Goal: Task Accomplishment & Management: Manage account settings

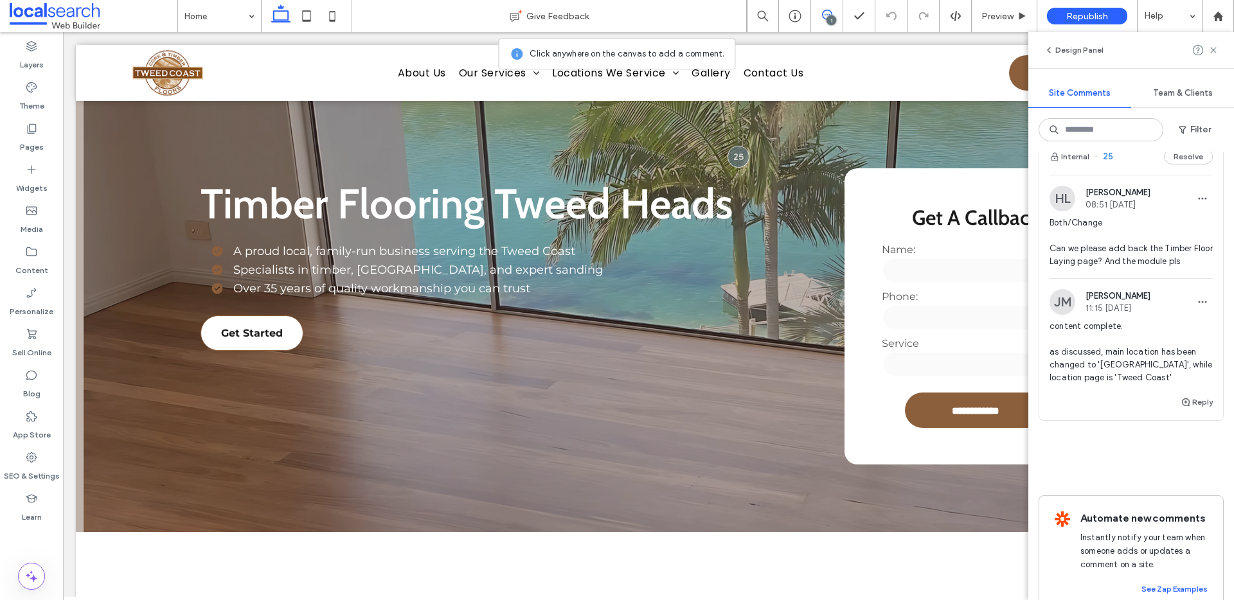
click at [828, 14] on use at bounding box center [827, 15] width 10 height 10
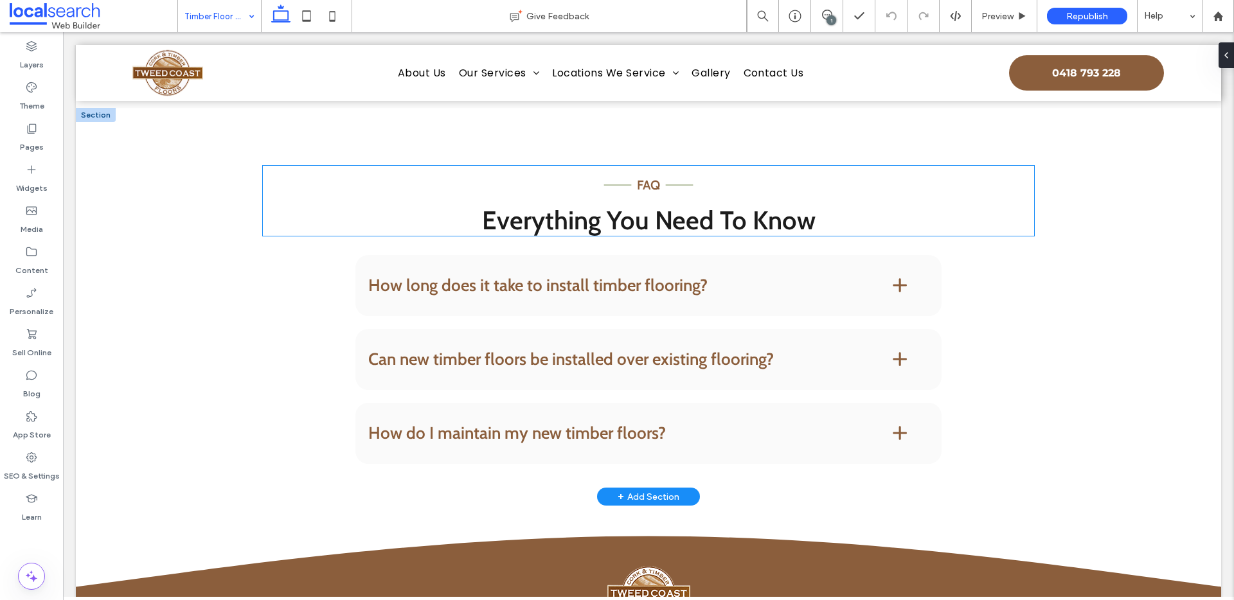
scroll to position [1530, 0]
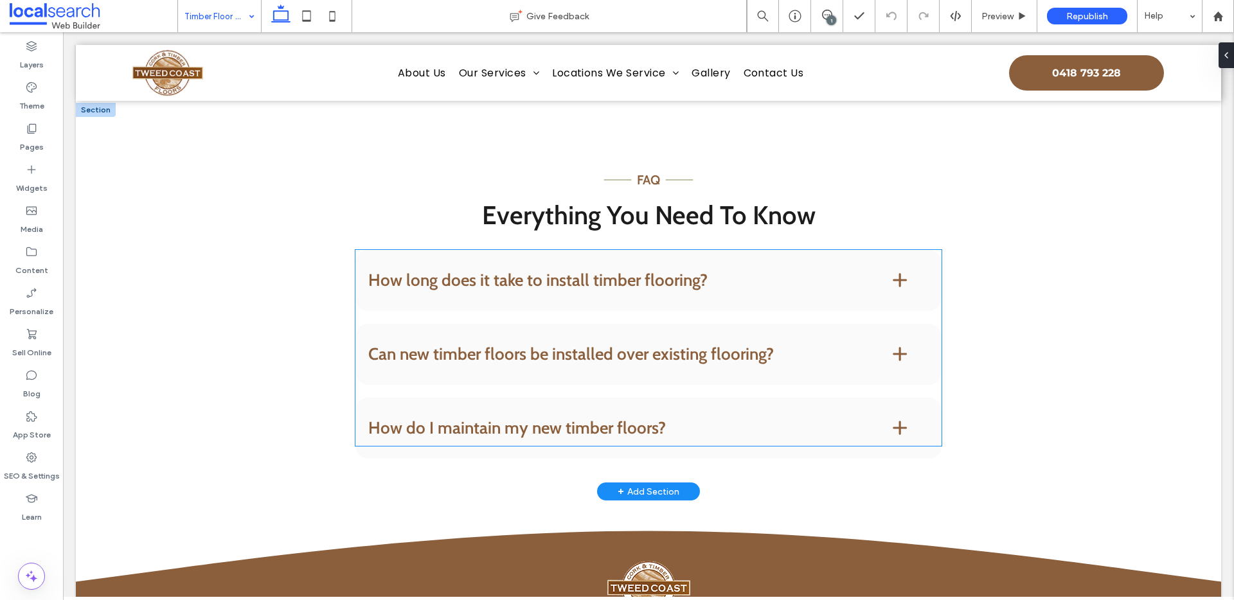
click at [748, 289] on h4 "How long does it take to install timber flooring?" at bounding box center [609, 280] width 482 height 17
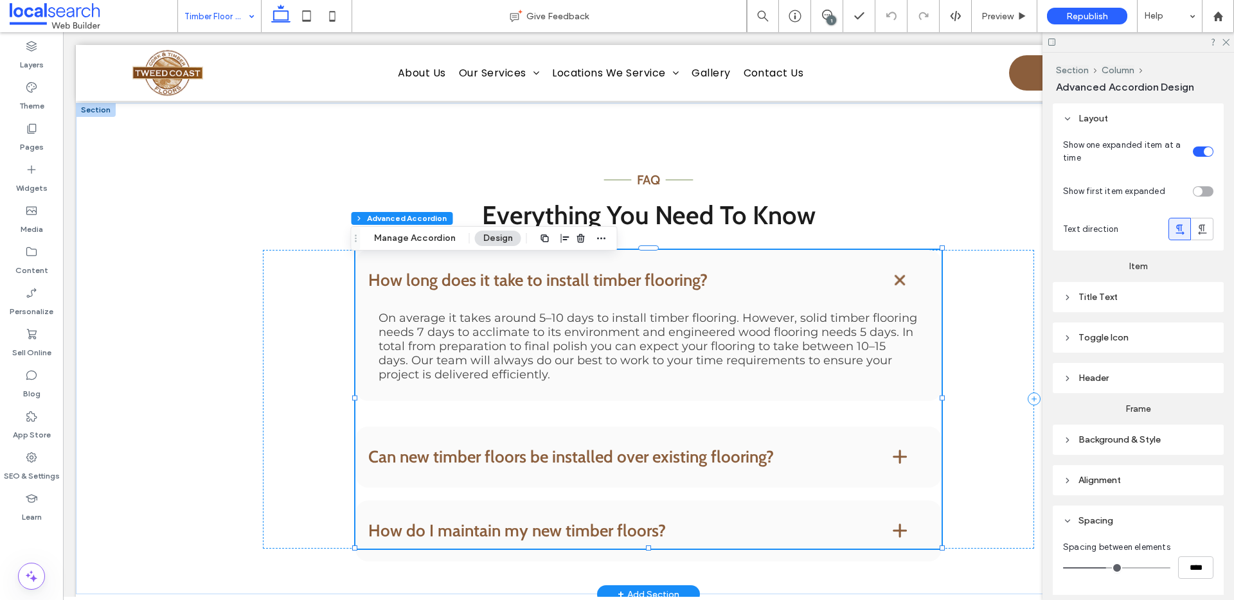
click at [748, 289] on h4 "How long does it take to install timber flooring?" at bounding box center [609, 280] width 482 height 17
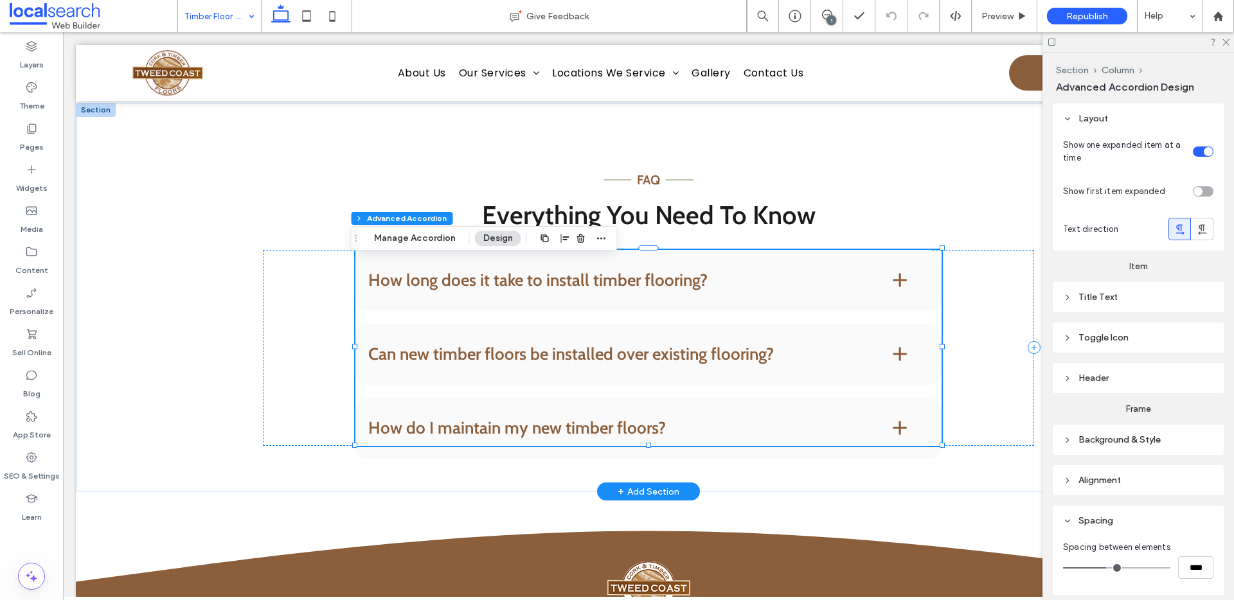
click at [647, 346] on div "Can new timber floors be installed over existing flooring?" at bounding box center [648, 354] width 586 height 61
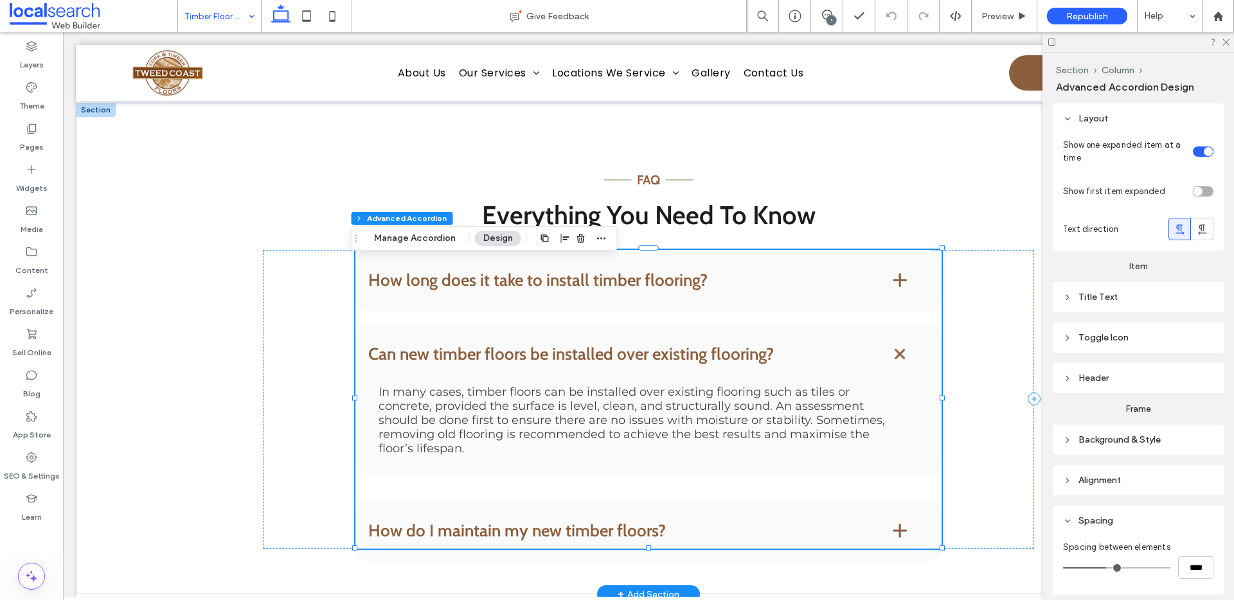
click at [639, 362] on h4 "Can new timber floors be installed over existing flooring?" at bounding box center [609, 354] width 482 height 17
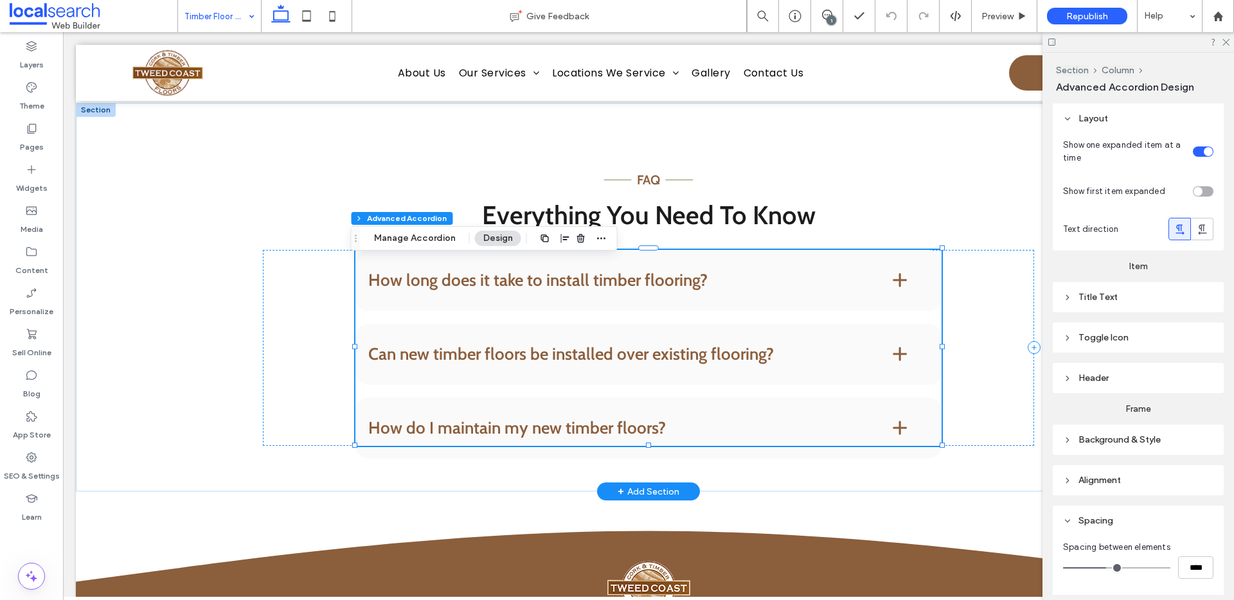
click at [593, 427] on div "How do I maintain my new timber floors?" at bounding box center [648, 428] width 586 height 61
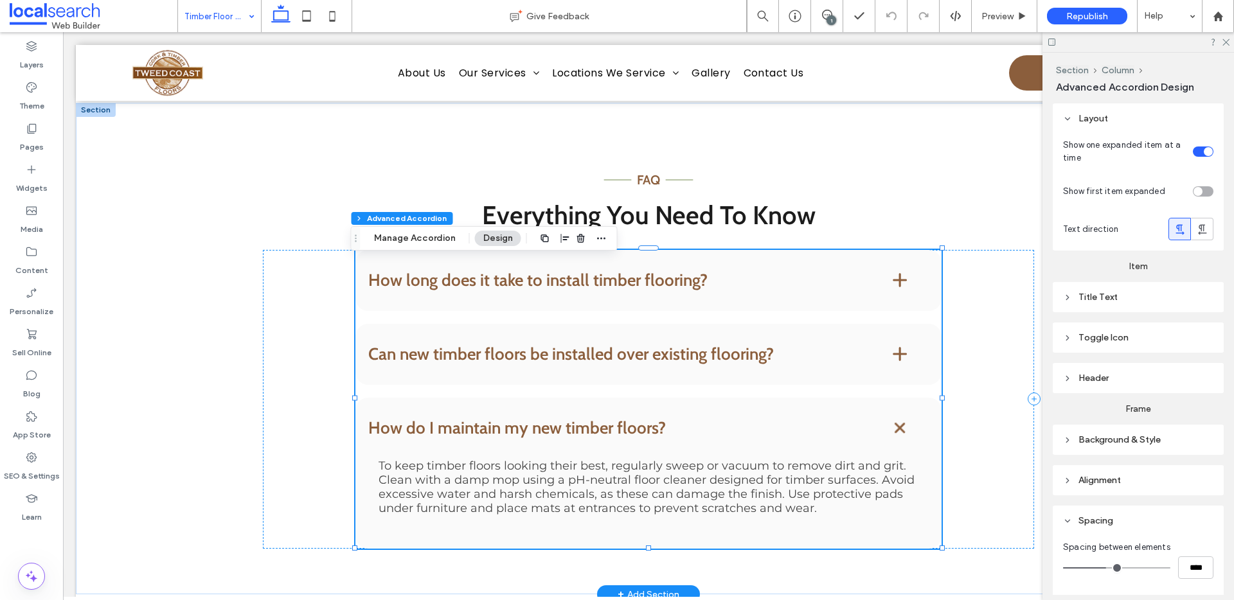
click at [625, 436] on h4 "How do I maintain my new timber floors?" at bounding box center [609, 428] width 482 height 17
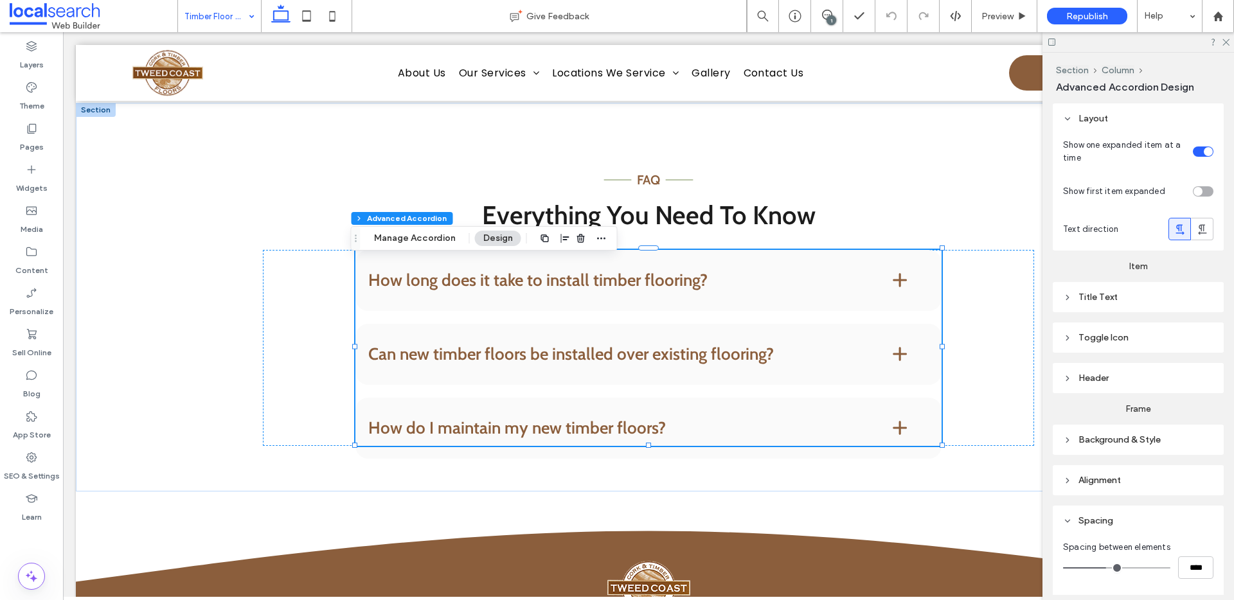
click at [241, 19] on input at bounding box center [216, 16] width 64 height 32
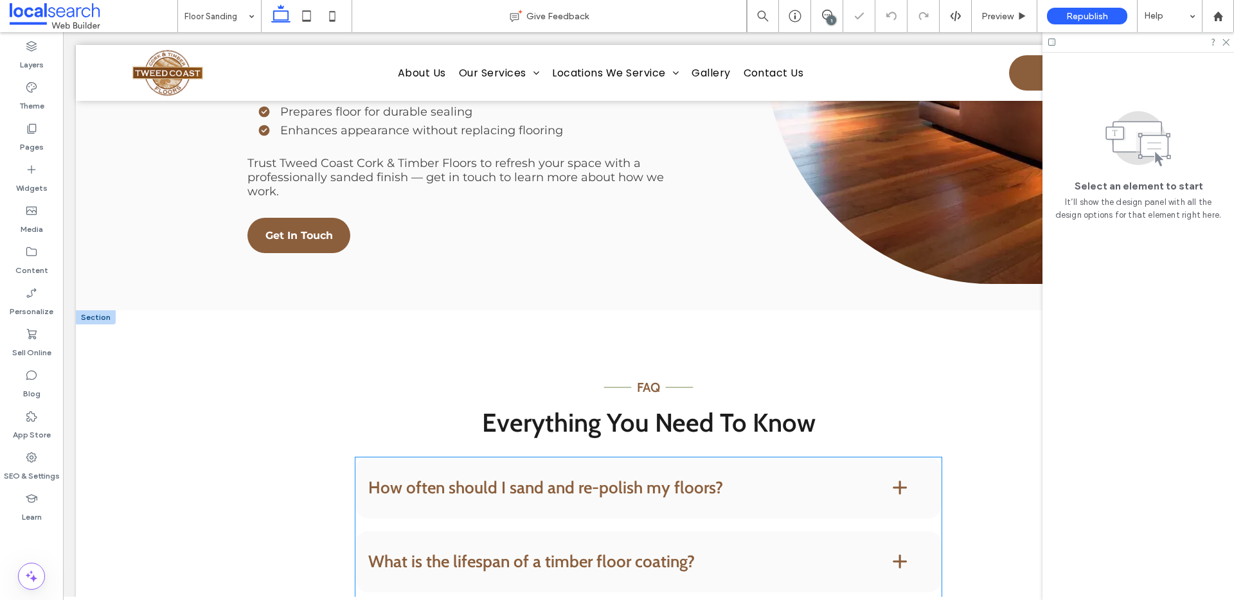
click at [474, 458] on div "How often should I sand and re-polish my floors?" at bounding box center [648, 488] width 586 height 61
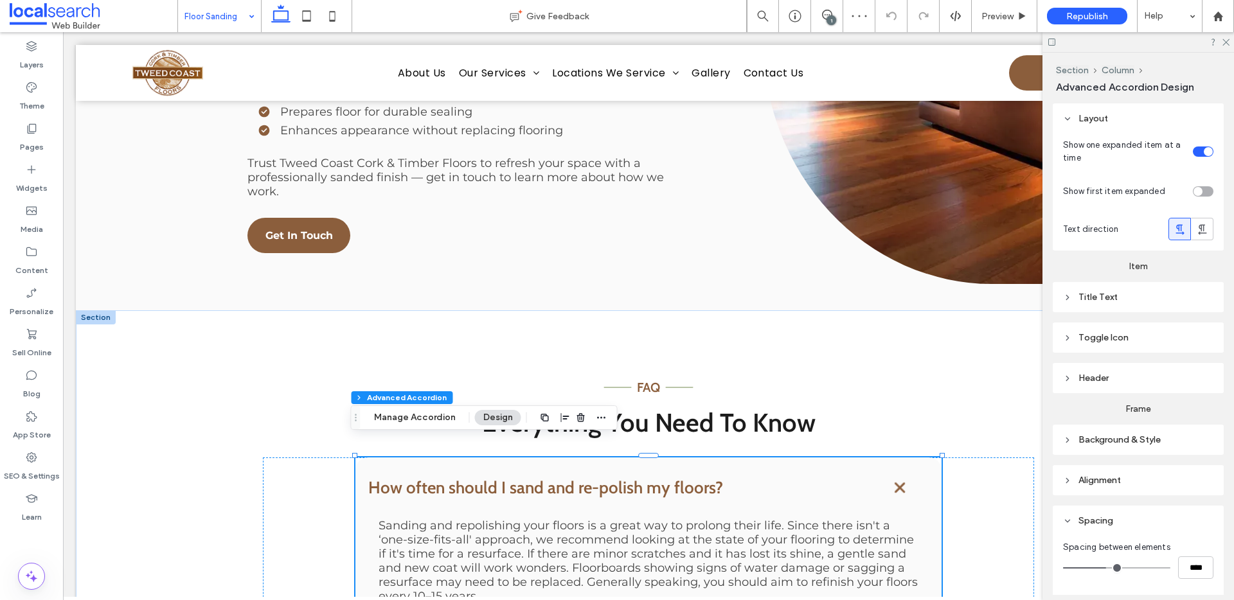
click at [211, 3] on input at bounding box center [216, 16] width 64 height 32
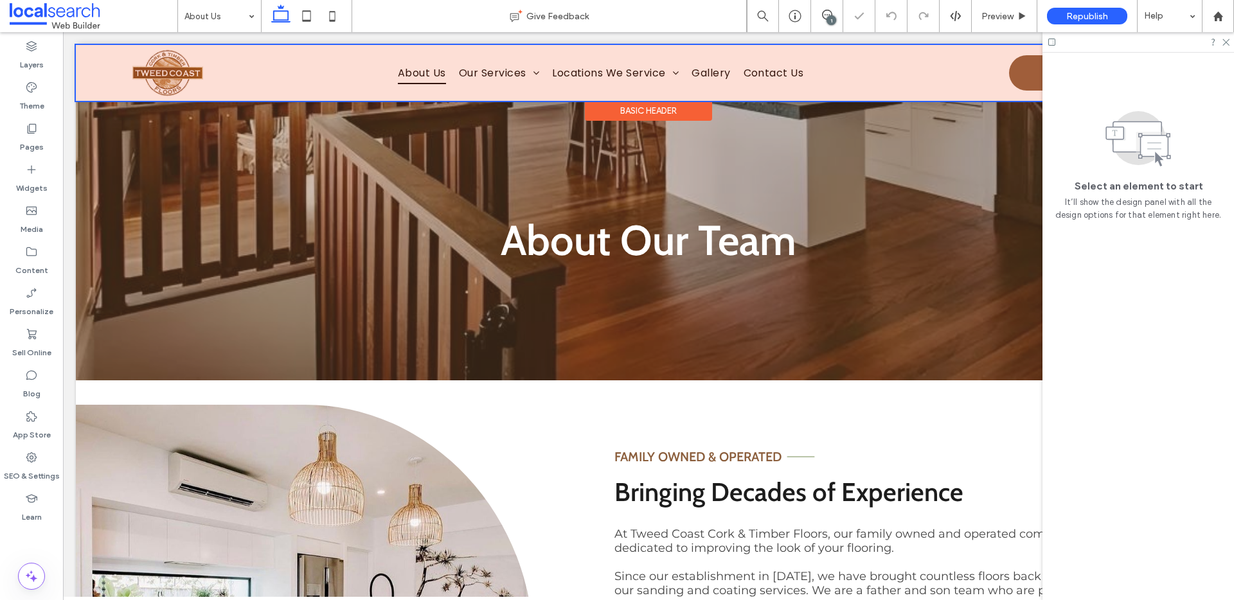
click at [471, 67] on div at bounding box center [648, 73] width 1145 height 56
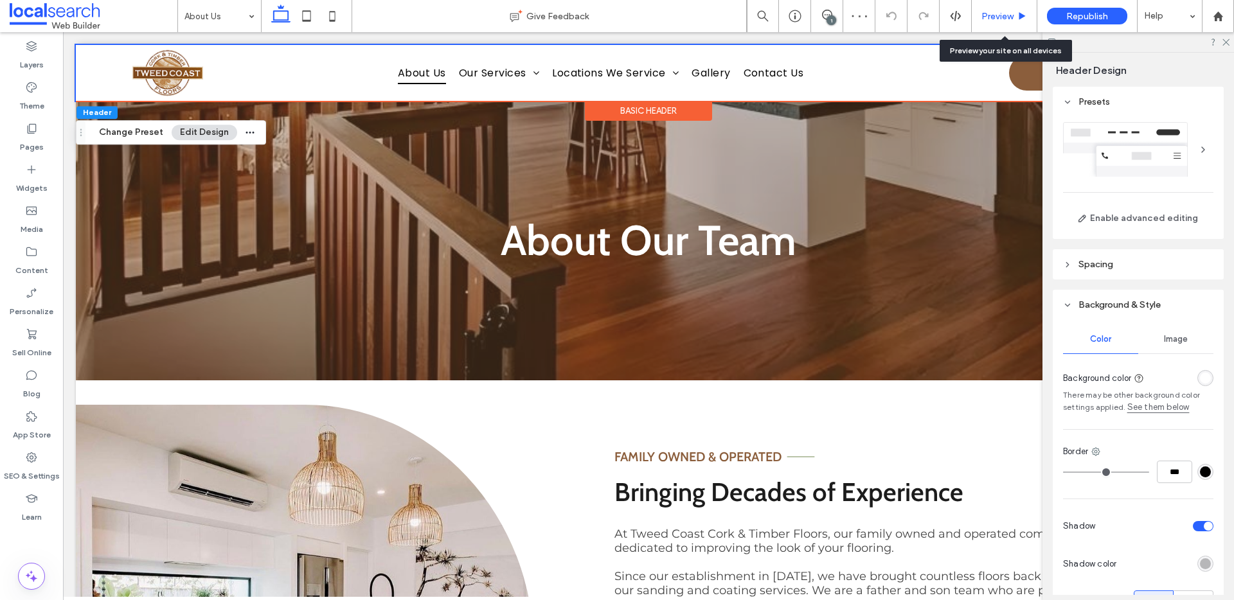
click at [992, 12] on span "Preview" at bounding box center [997, 16] width 32 height 11
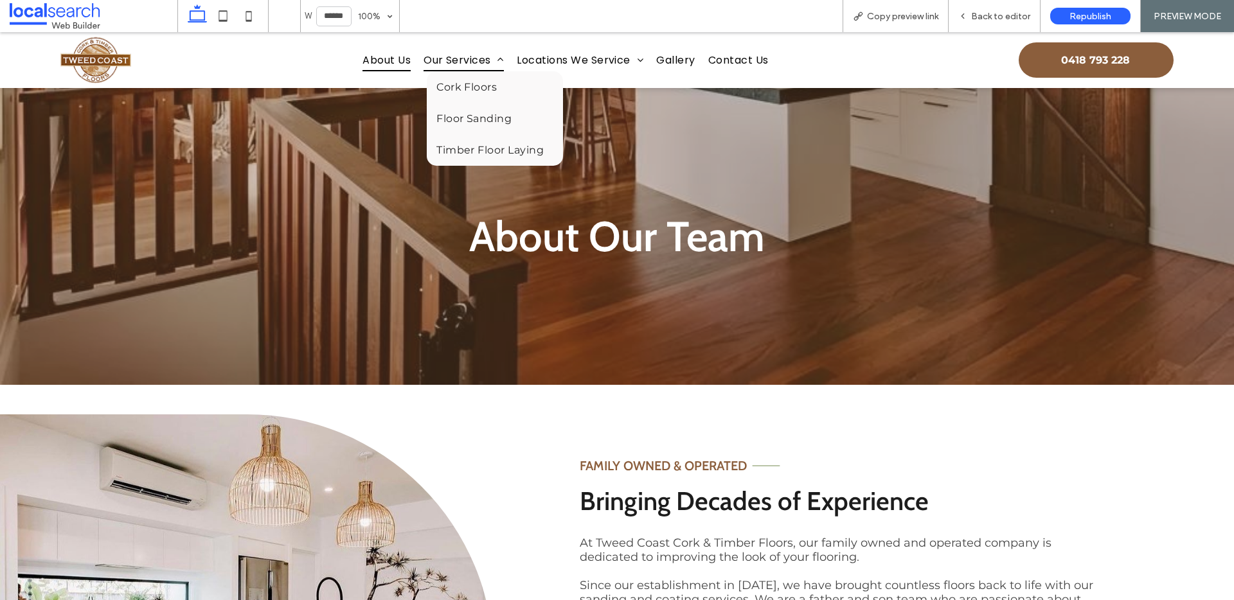
click at [429, 59] on span "Our Services" at bounding box center [464, 60] width 80 height 22
click at [469, 135] on link "Timber Floor Laying" at bounding box center [495, 149] width 136 height 31
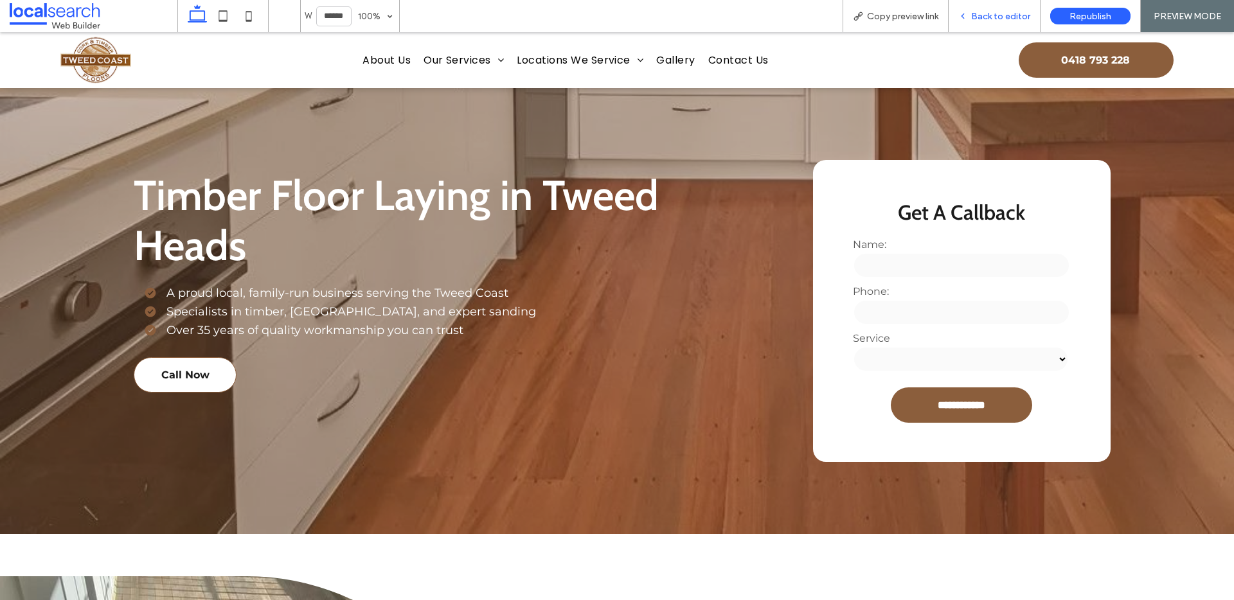
click at [993, 18] on span "Back to editor" at bounding box center [1000, 16] width 59 height 11
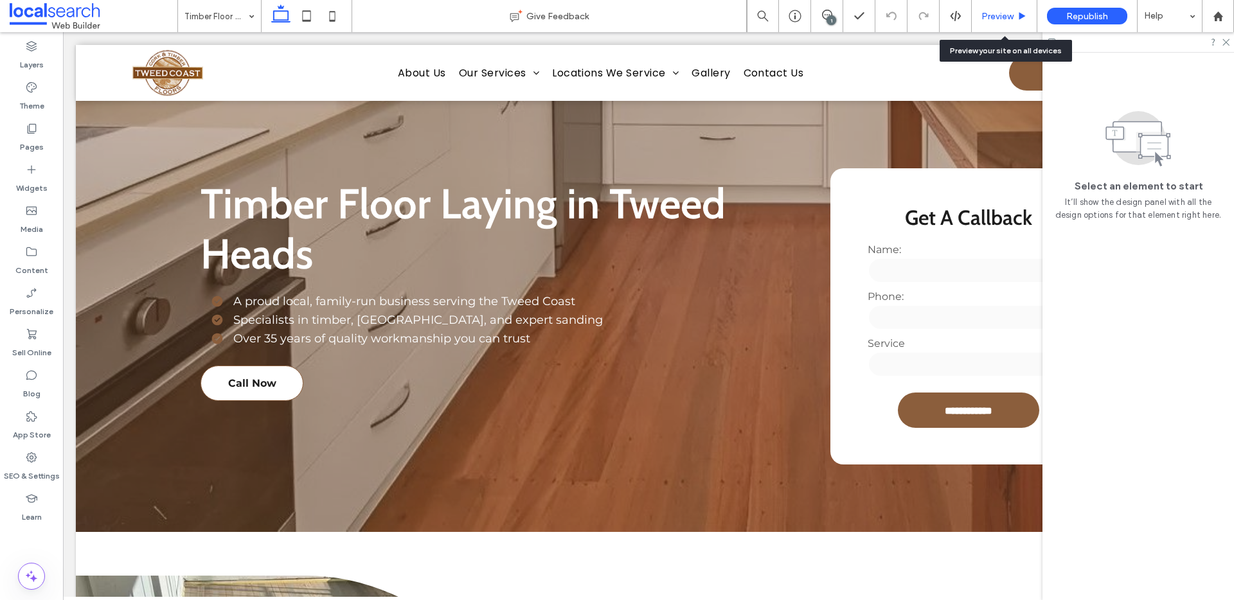
click at [1006, 13] on span "Preview" at bounding box center [997, 16] width 32 height 11
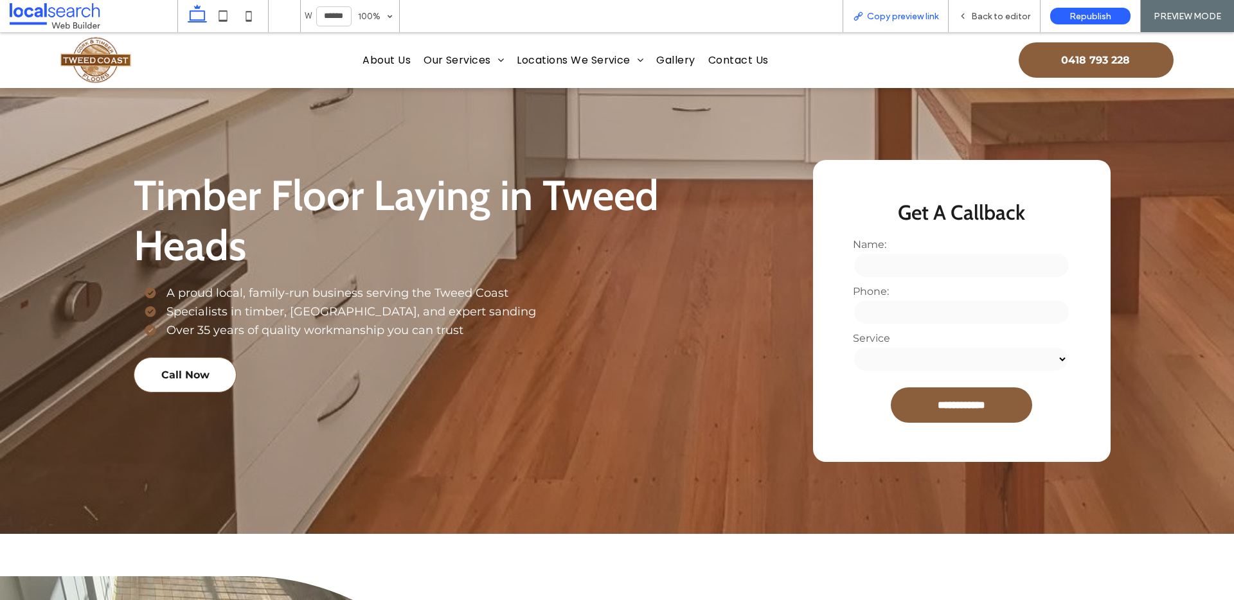
click at [917, 6] on div "Copy preview link" at bounding box center [896, 16] width 106 height 32
click at [975, 11] on span "Back to editor" at bounding box center [1000, 16] width 59 height 11
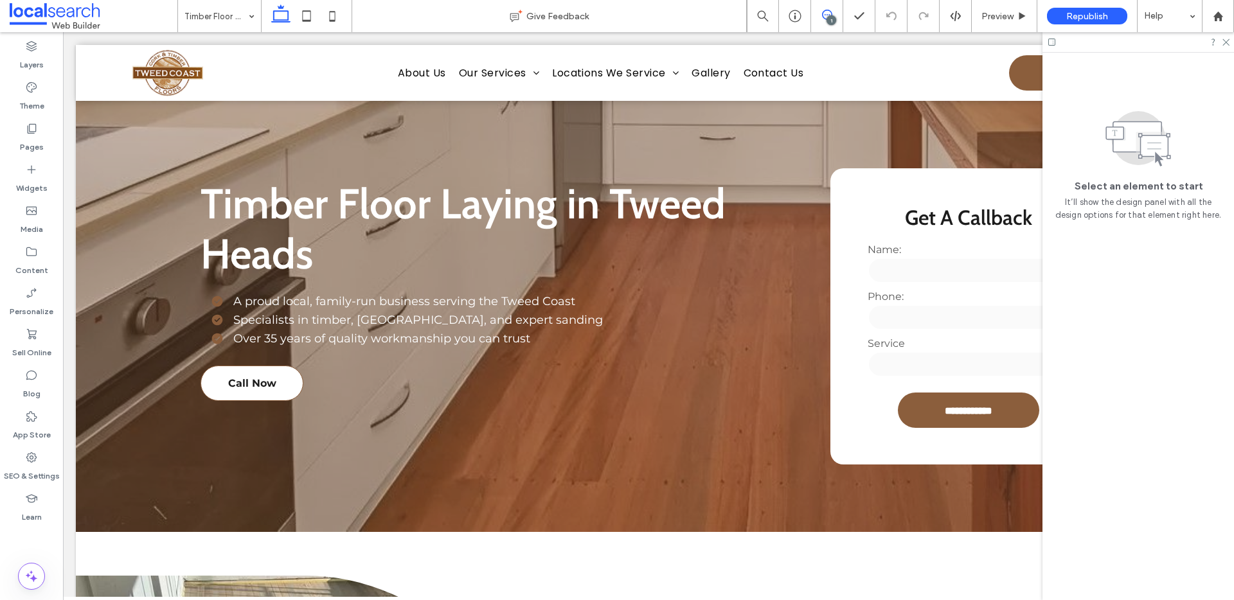
click at [830, 10] on icon at bounding box center [827, 15] width 10 height 10
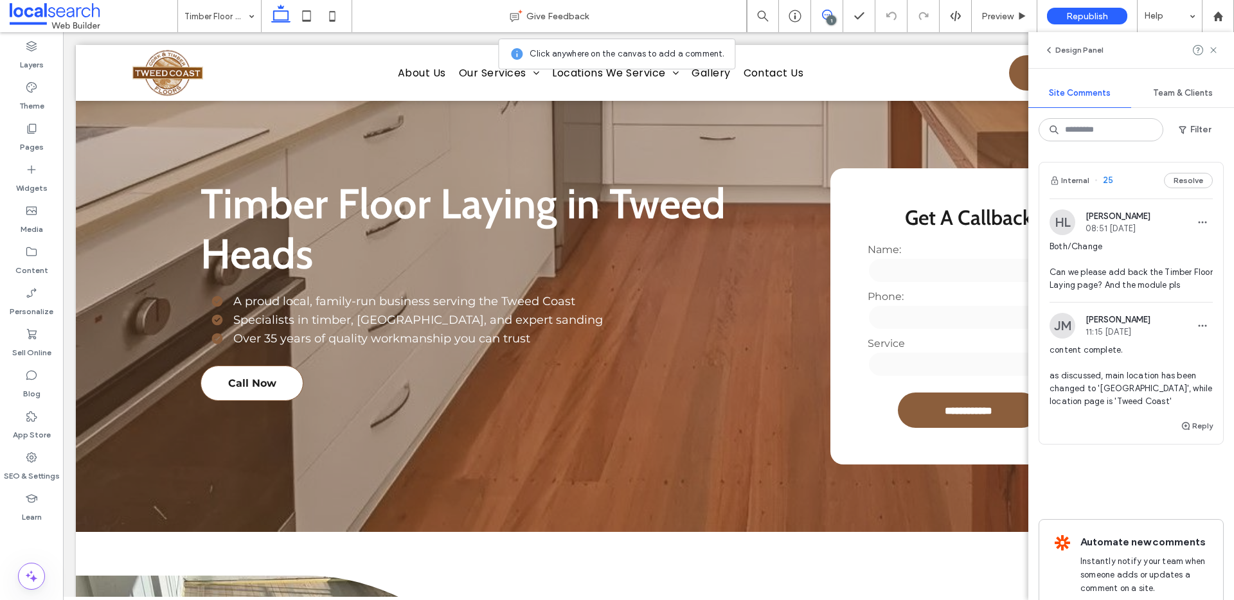
click at [822, 14] on use at bounding box center [827, 15] width 10 height 10
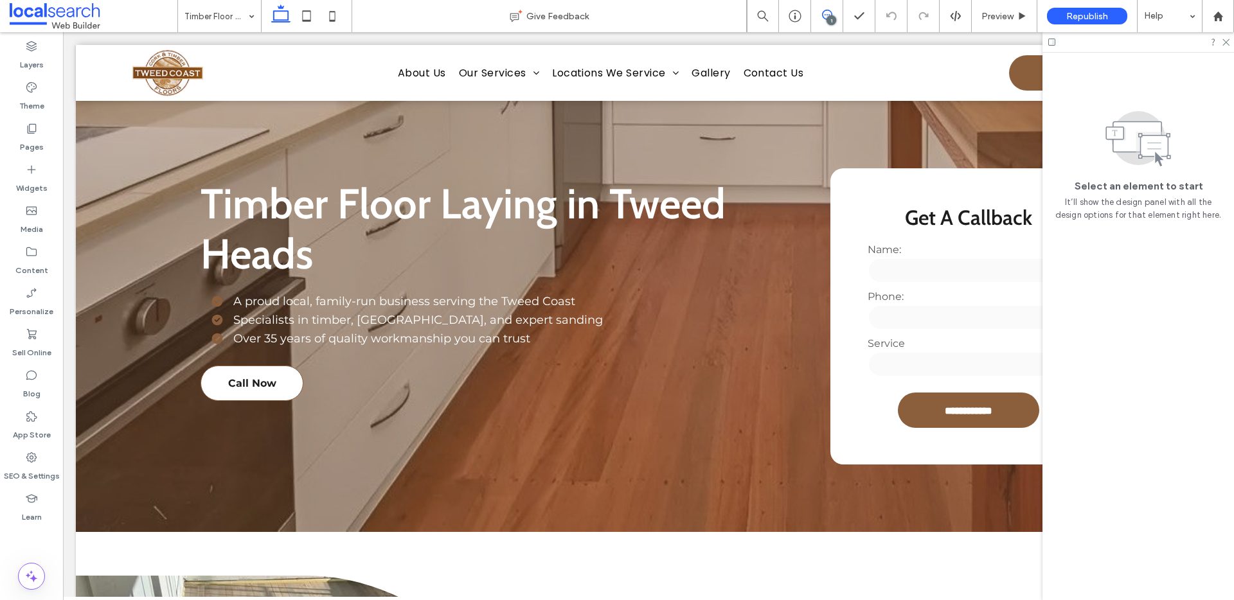
click at [822, 14] on use at bounding box center [827, 15] width 10 height 10
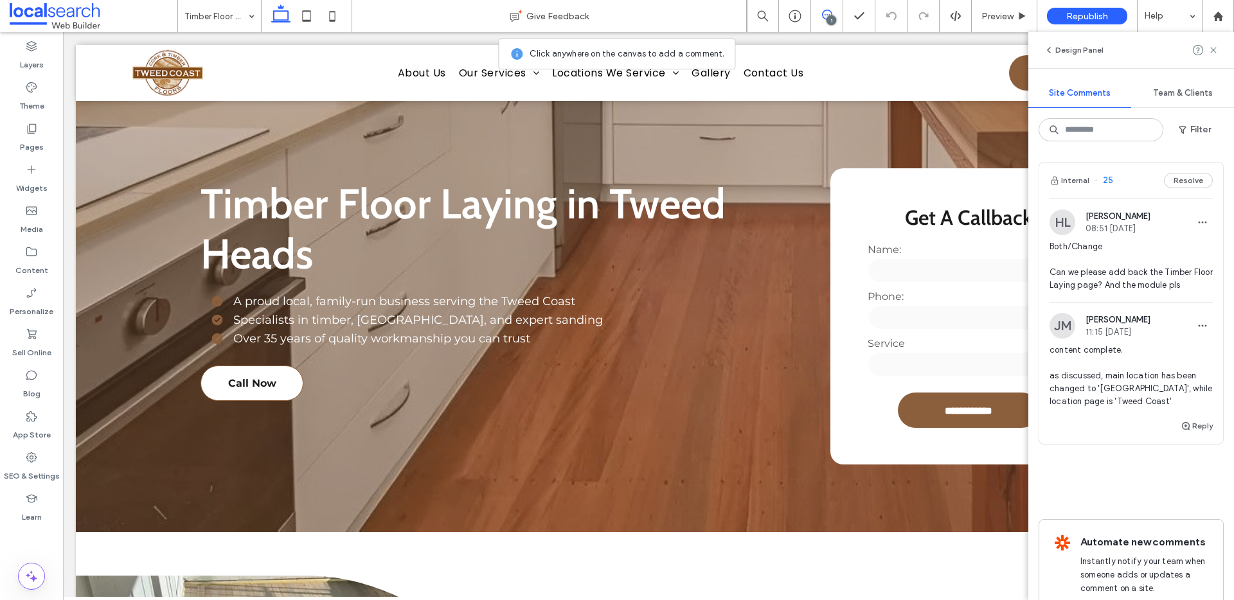
click at [823, 10] on icon at bounding box center [827, 15] width 10 height 10
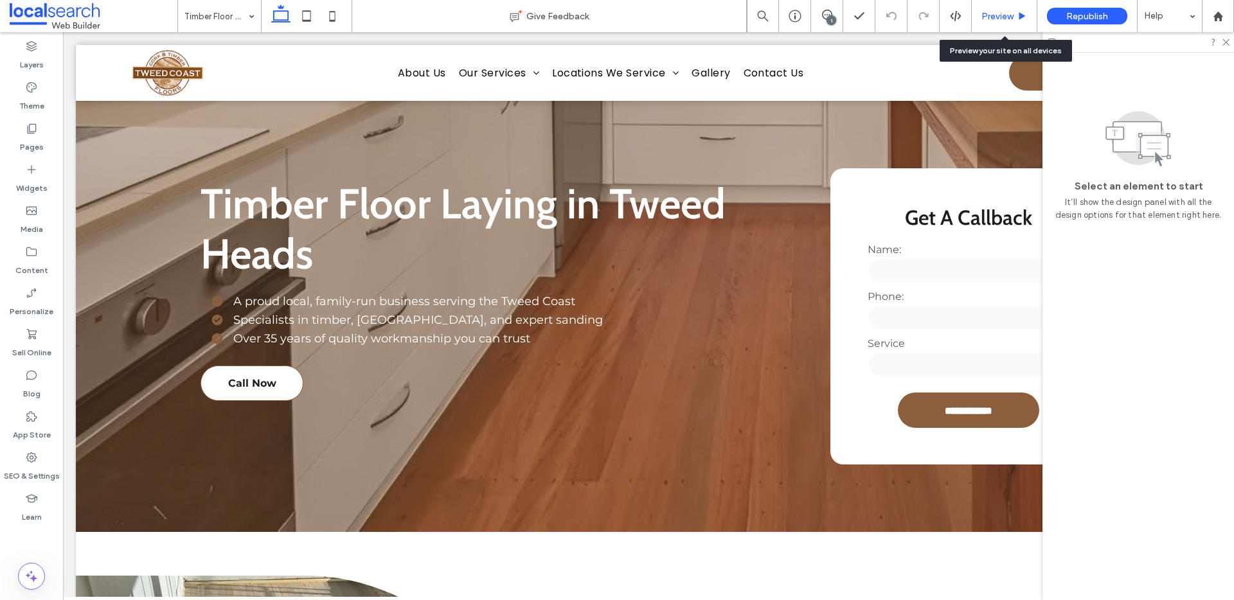
click at [1004, 18] on span "Preview" at bounding box center [997, 16] width 32 height 11
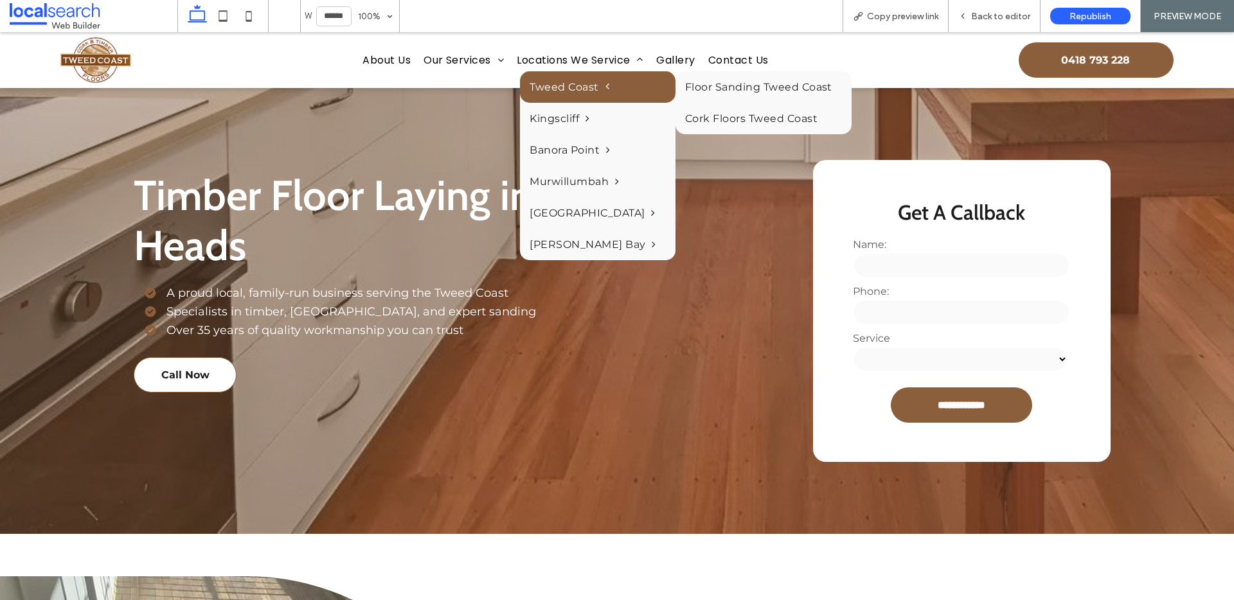
click at [591, 82] on span "Tweed Coast" at bounding box center [570, 87] width 80 height 12
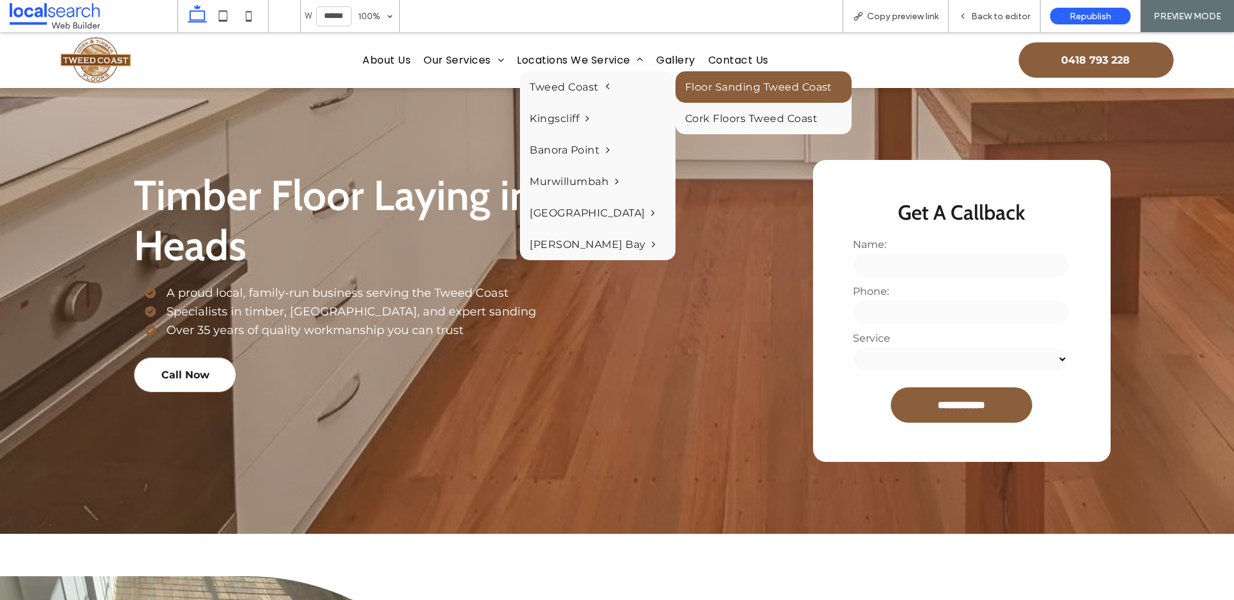
click at [695, 90] on link "Floor Sanding Tweed Coast" at bounding box center [763, 86] width 176 height 31
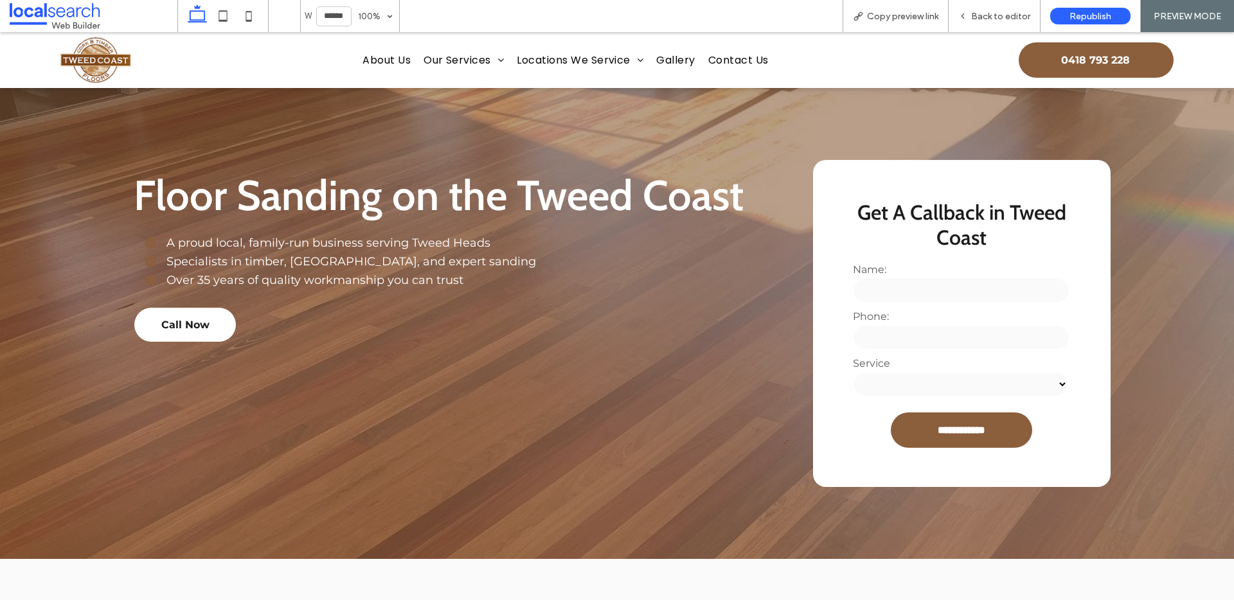
click at [974, 374] on select "**********" at bounding box center [960, 384] width 215 height 26
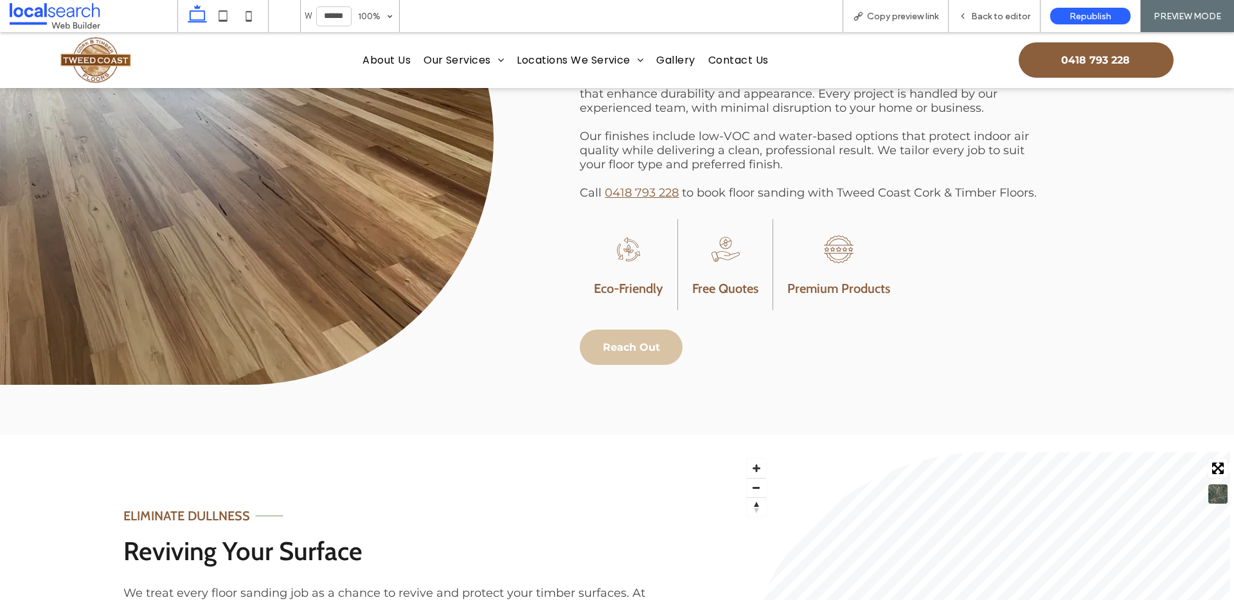
scroll to position [718, 0]
click at [625, 341] on span "Reach Out" at bounding box center [631, 346] width 57 height 12
click at [637, 343] on span "Reach Out" at bounding box center [631, 346] width 57 height 12
click at [625, 344] on span "Reach Out" at bounding box center [631, 346] width 57 height 12
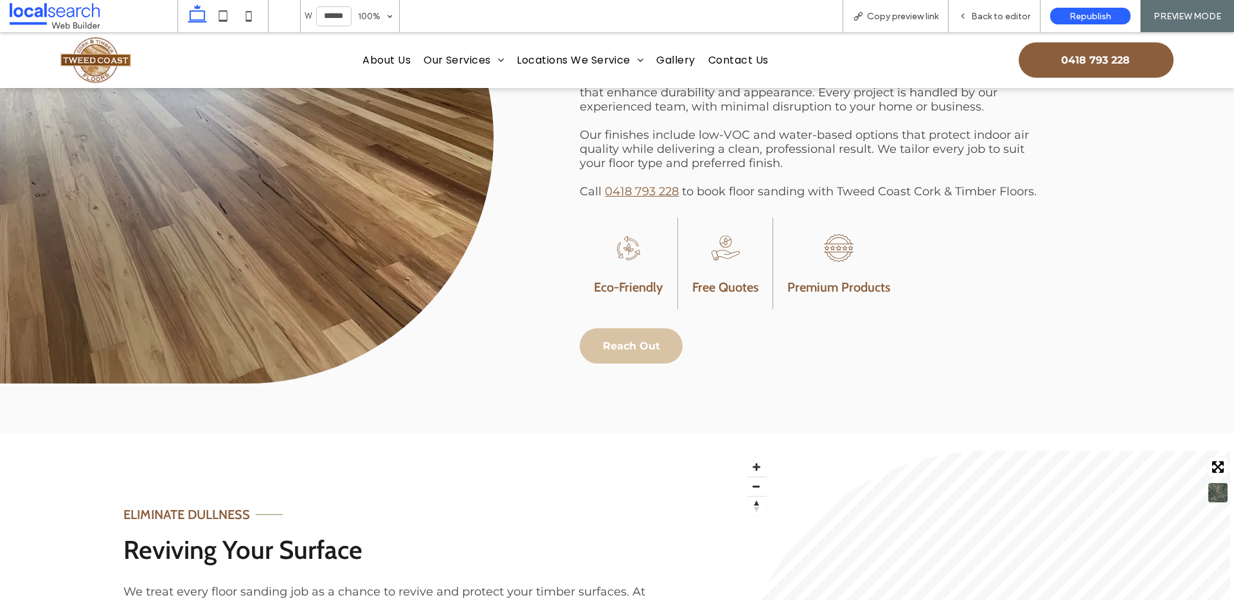
click at [625, 344] on span "Reach Out" at bounding box center [631, 346] width 57 height 12
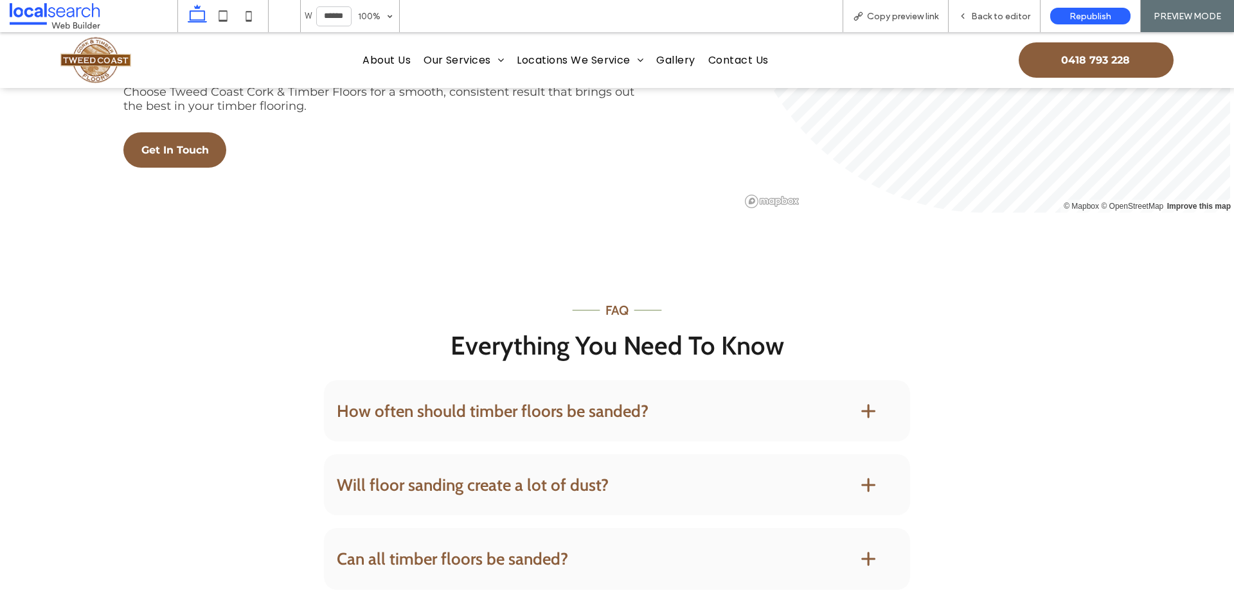
scroll to position [1447, 0]
click at [172, 150] on span "Get In Touch" at bounding box center [174, 151] width 67 height 12
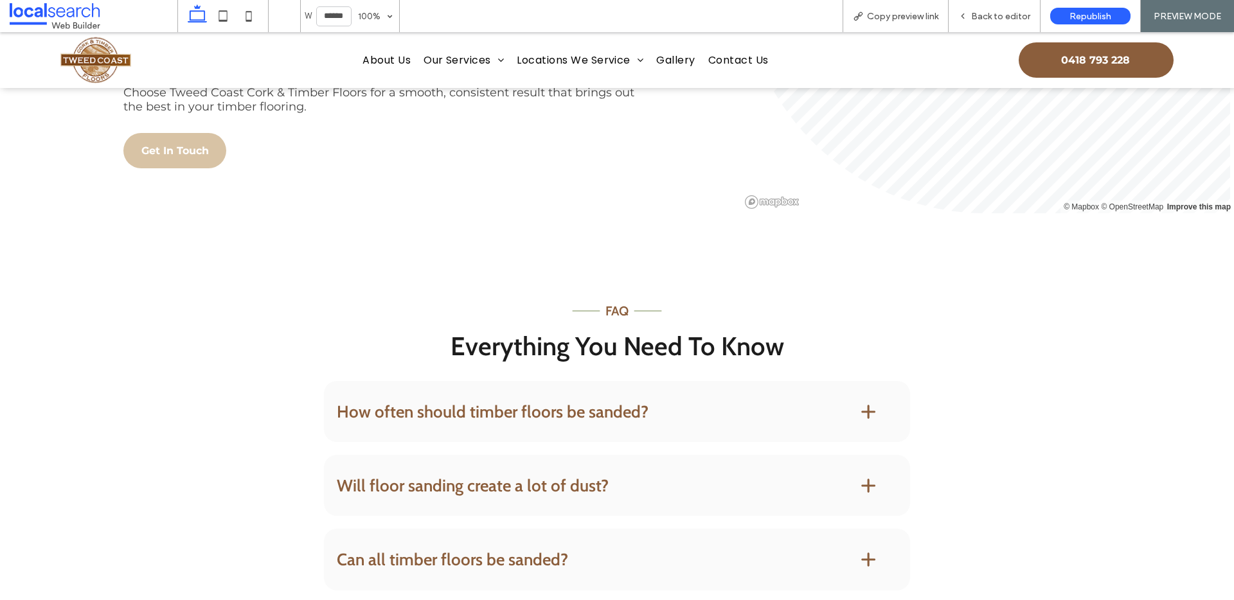
click at [172, 150] on span "Get In Touch" at bounding box center [174, 151] width 67 height 12
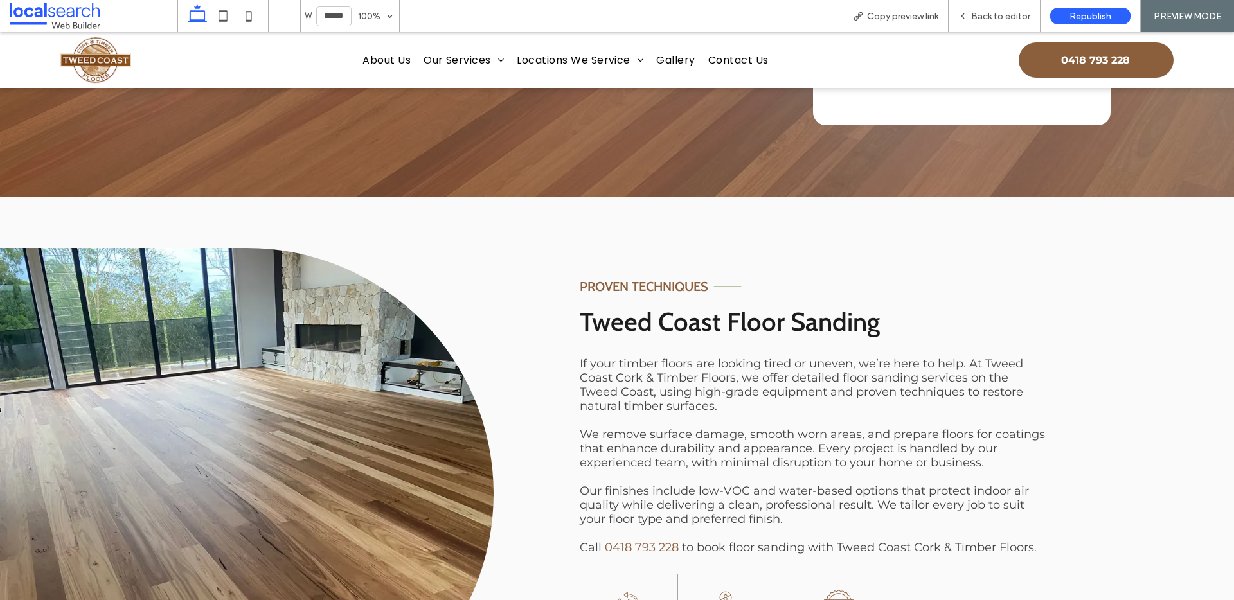
scroll to position [581, 0]
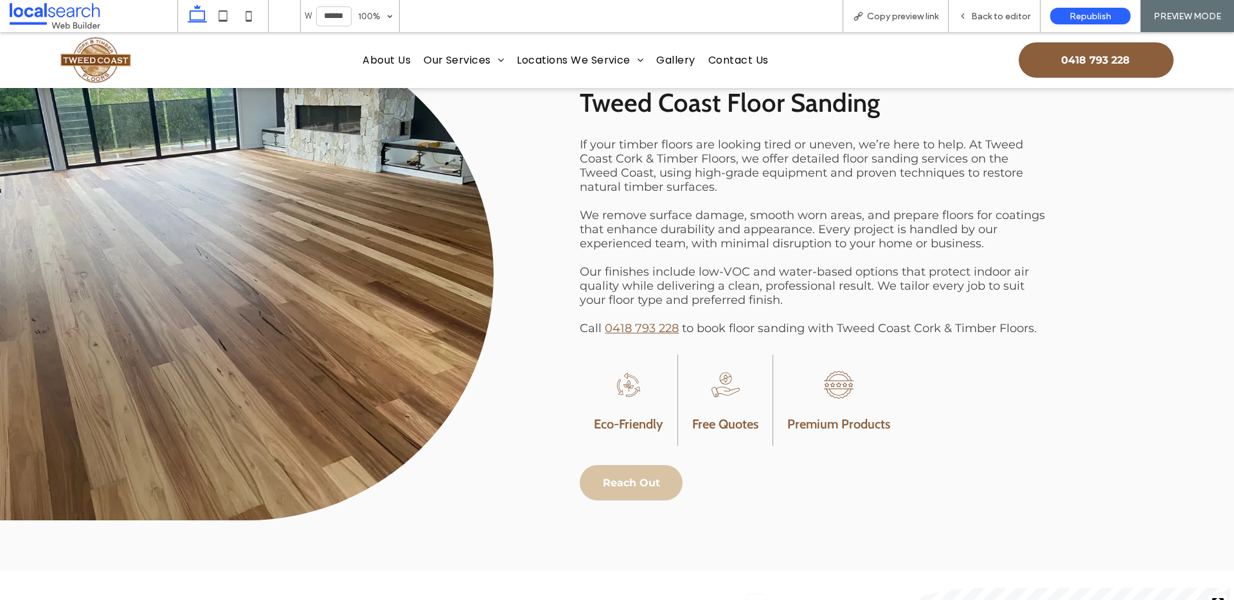
click at [627, 479] on span "Reach Out" at bounding box center [631, 483] width 57 height 12
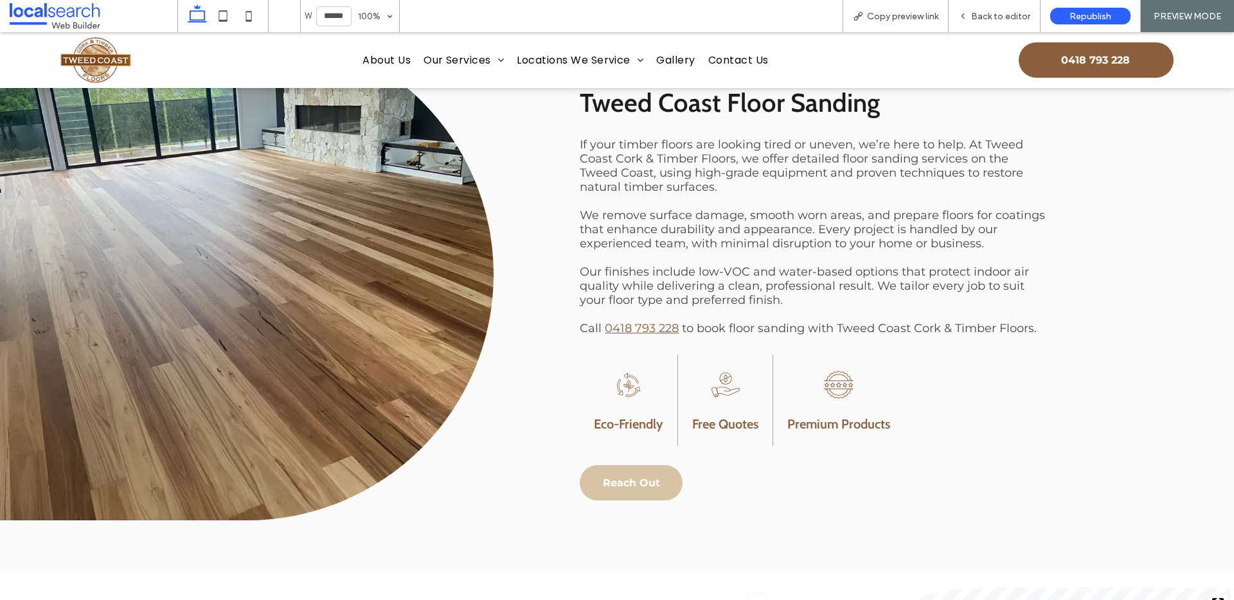
click at [627, 479] on span "Reach Out" at bounding box center [631, 483] width 57 height 12
click at [979, 15] on span "Back to editor" at bounding box center [1000, 16] width 59 height 11
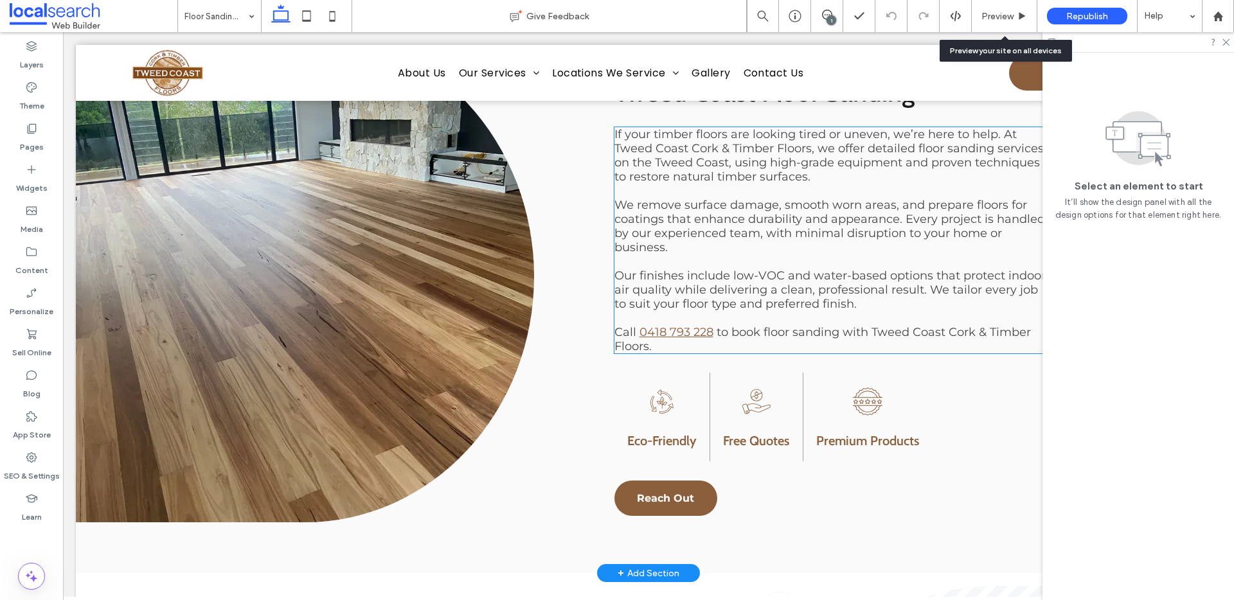
scroll to position [571, 0]
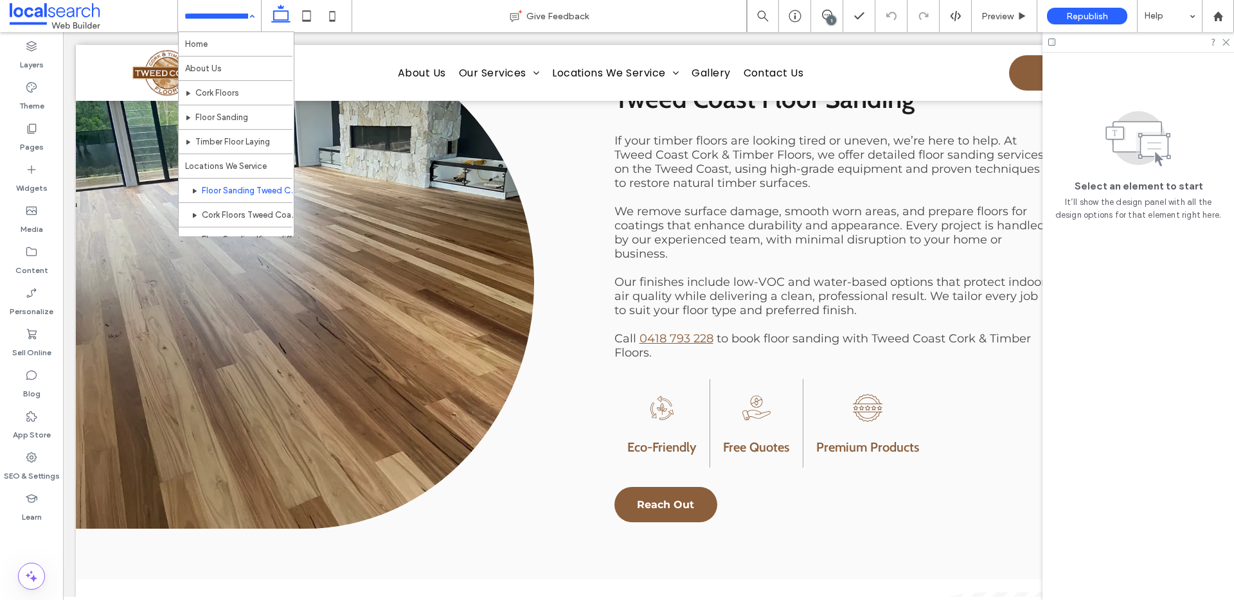
click at [228, 17] on input at bounding box center [216, 16] width 64 height 32
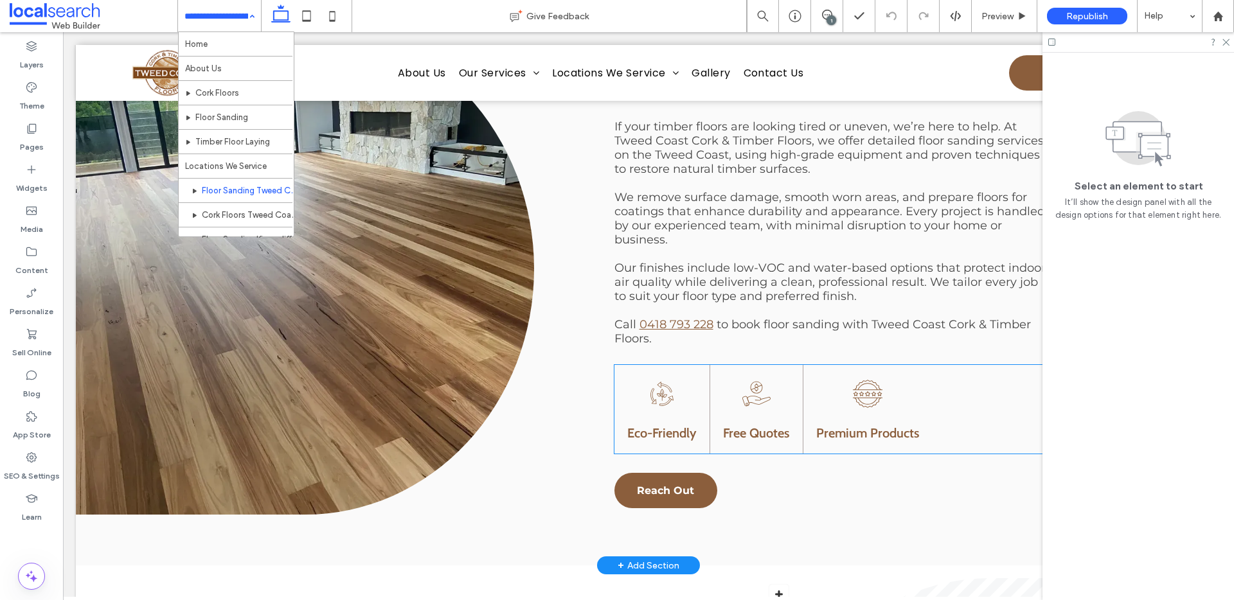
scroll to position [728, 0]
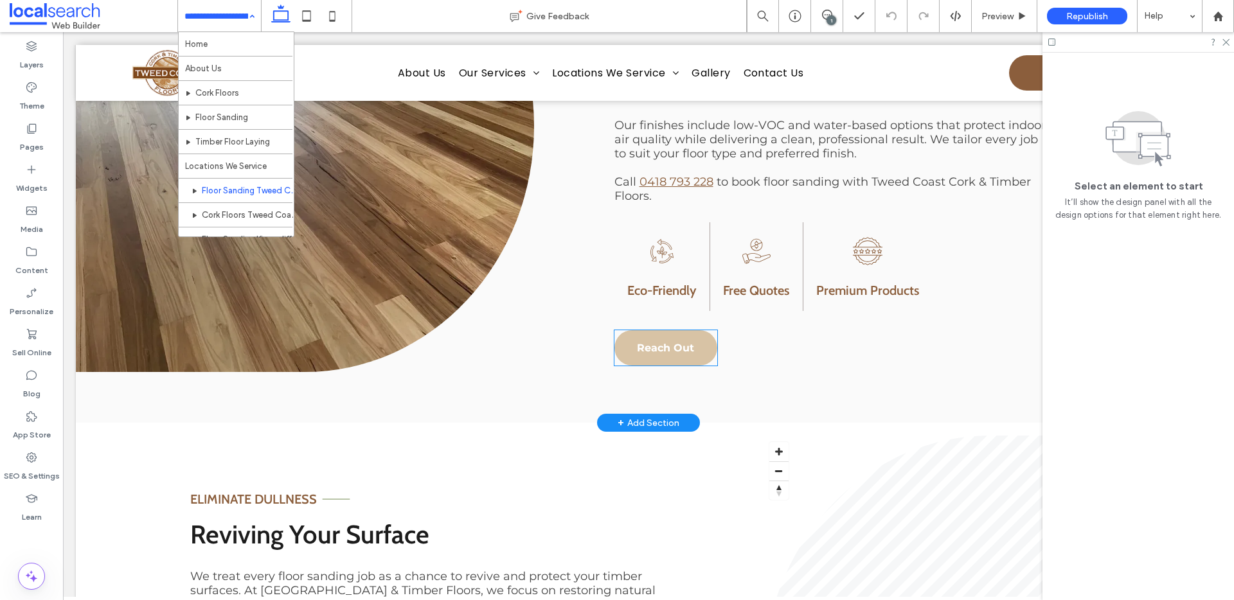
click at [652, 342] on span "Reach Out" at bounding box center [665, 348] width 57 height 12
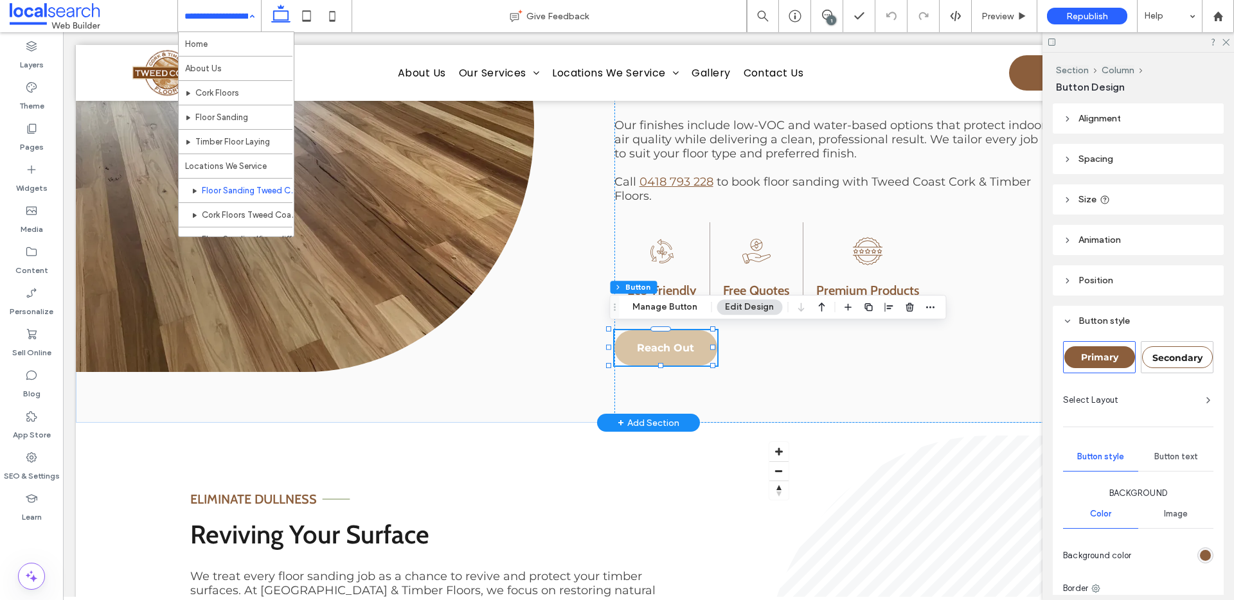
click at [652, 342] on span "Reach Out" at bounding box center [665, 348] width 57 height 12
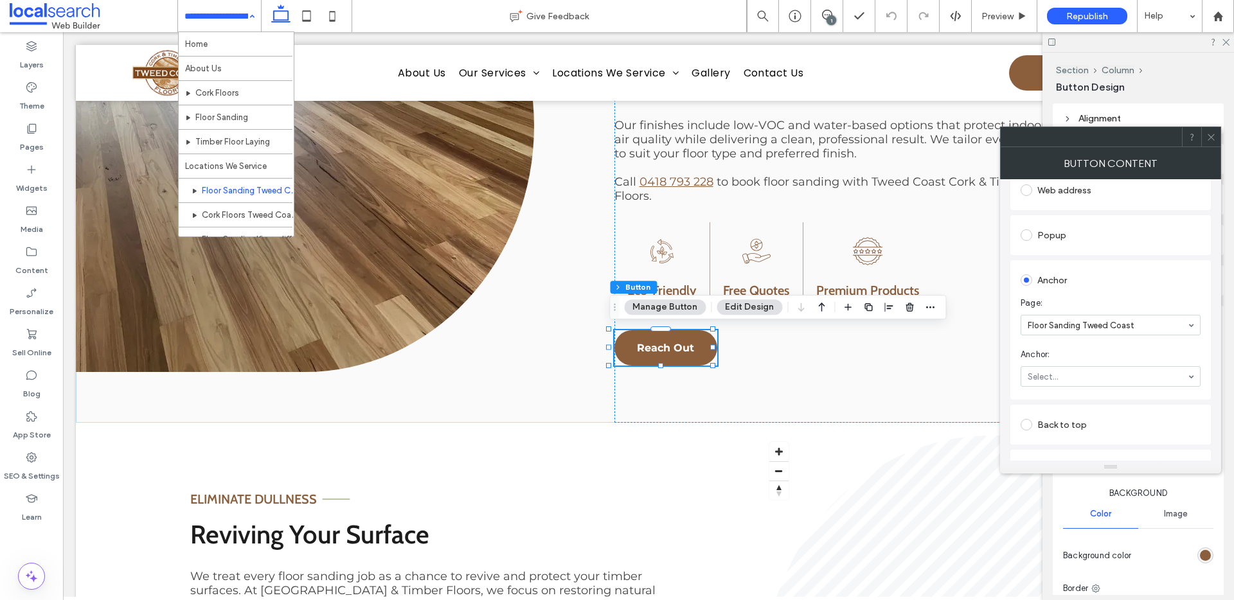
scroll to position [206, 0]
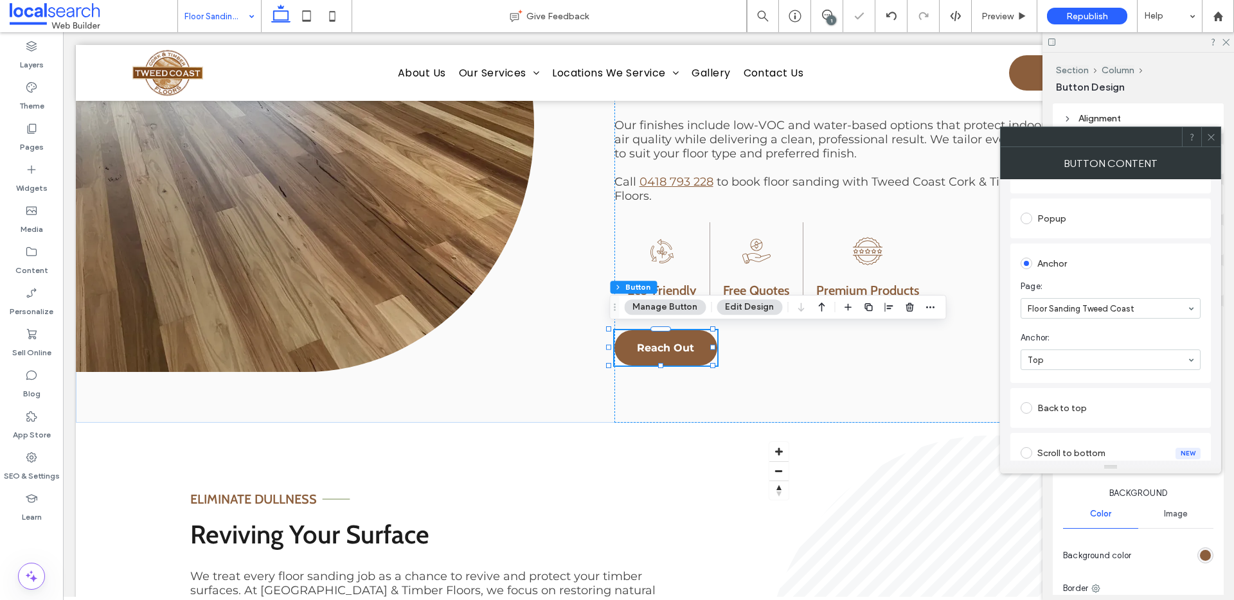
click at [1212, 137] on icon at bounding box center [1211, 137] width 10 height 10
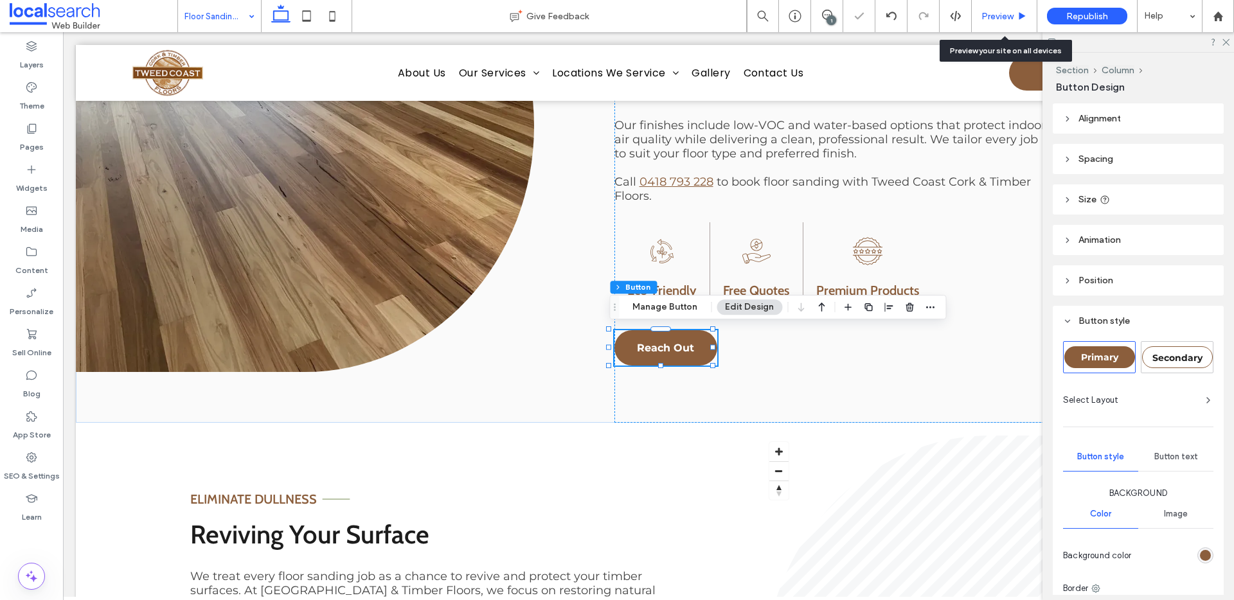
click at [1006, 19] on span "Preview" at bounding box center [997, 16] width 32 height 11
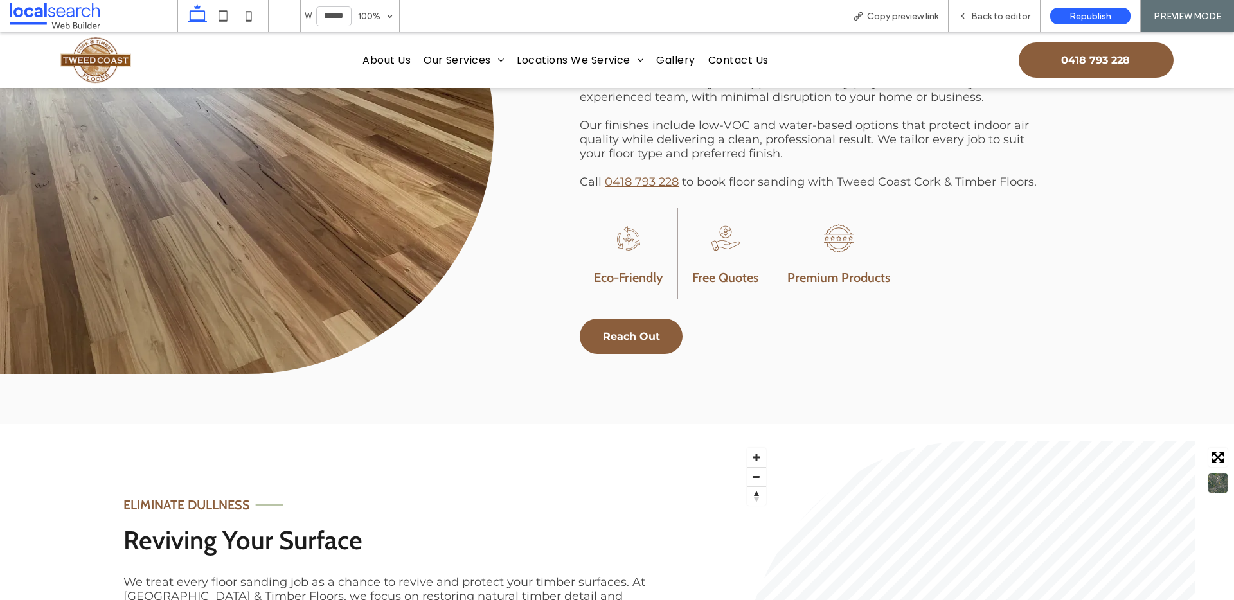
scroll to position [737, 0]
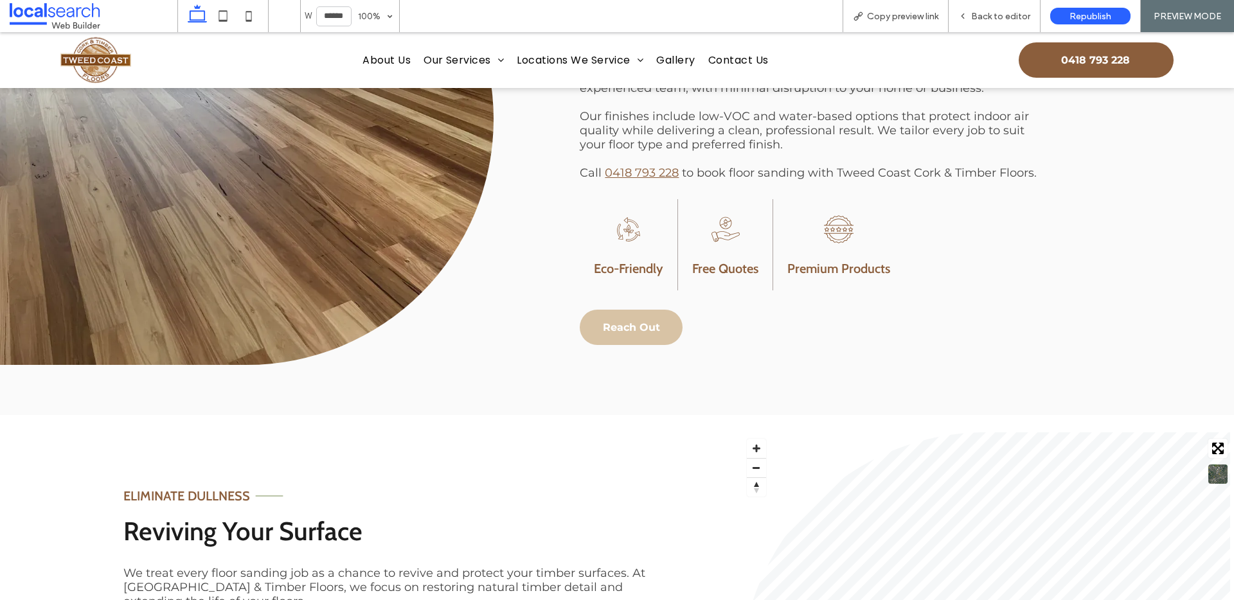
click at [629, 328] on span "Reach Out" at bounding box center [631, 327] width 57 height 12
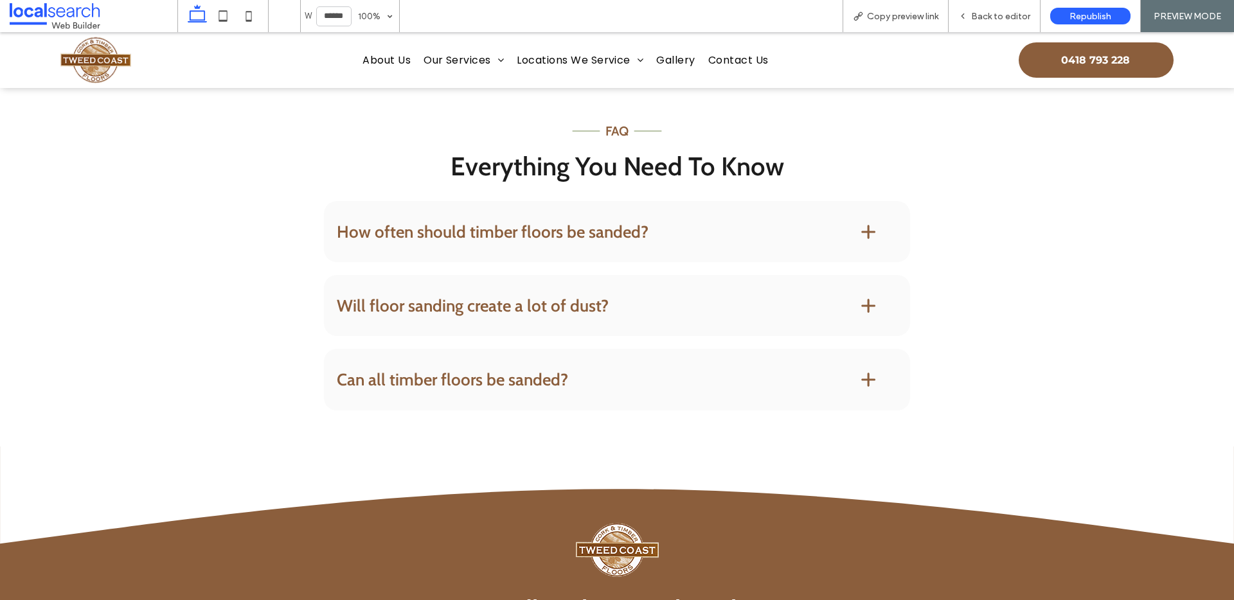
scroll to position [1215, 0]
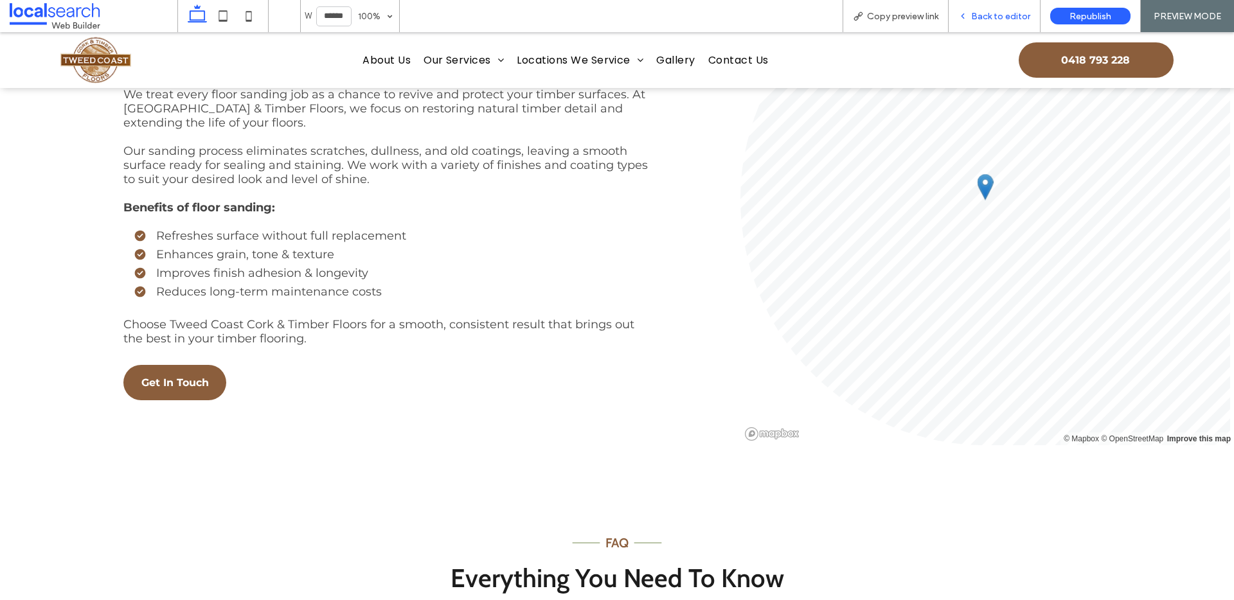
click at [993, 19] on span "Back to editor" at bounding box center [1000, 16] width 59 height 11
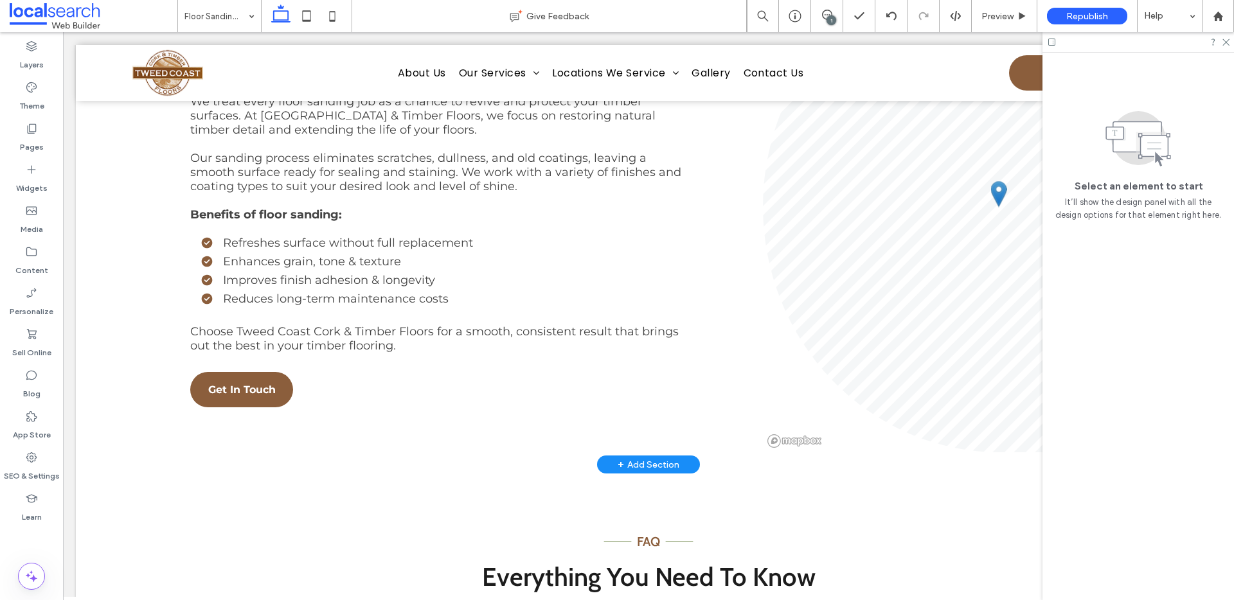
scroll to position [1202, 0]
click at [244, 384] on span "Get In Touch" at bounding box center [241, 390] width 67 height 12
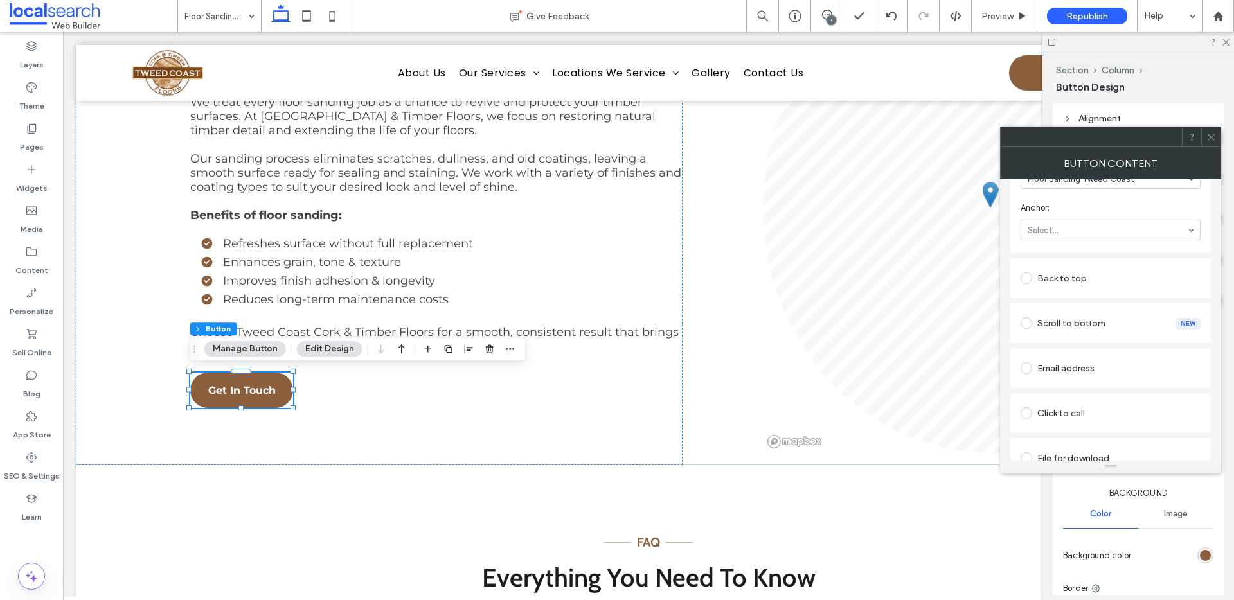
scroll to position [335, 0]
click at [1208, 134] on icon at bounding box center [1211, 137] width 10 height 10
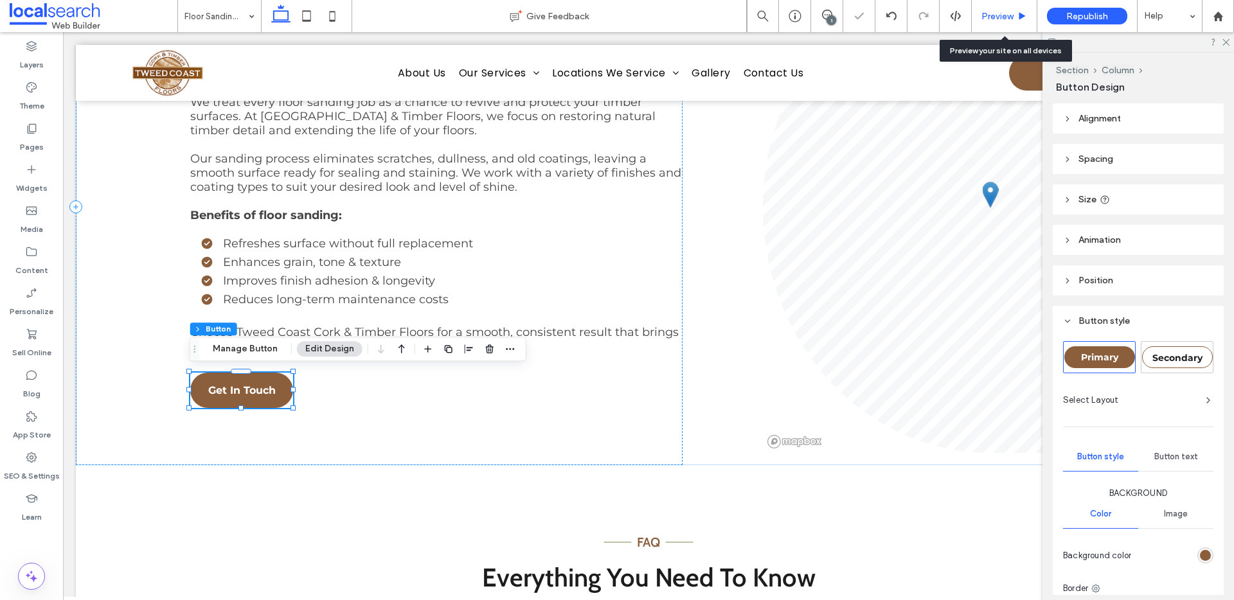
click at [1018, 12] on icon at bounding box center [1022, 17] width 10 height 10
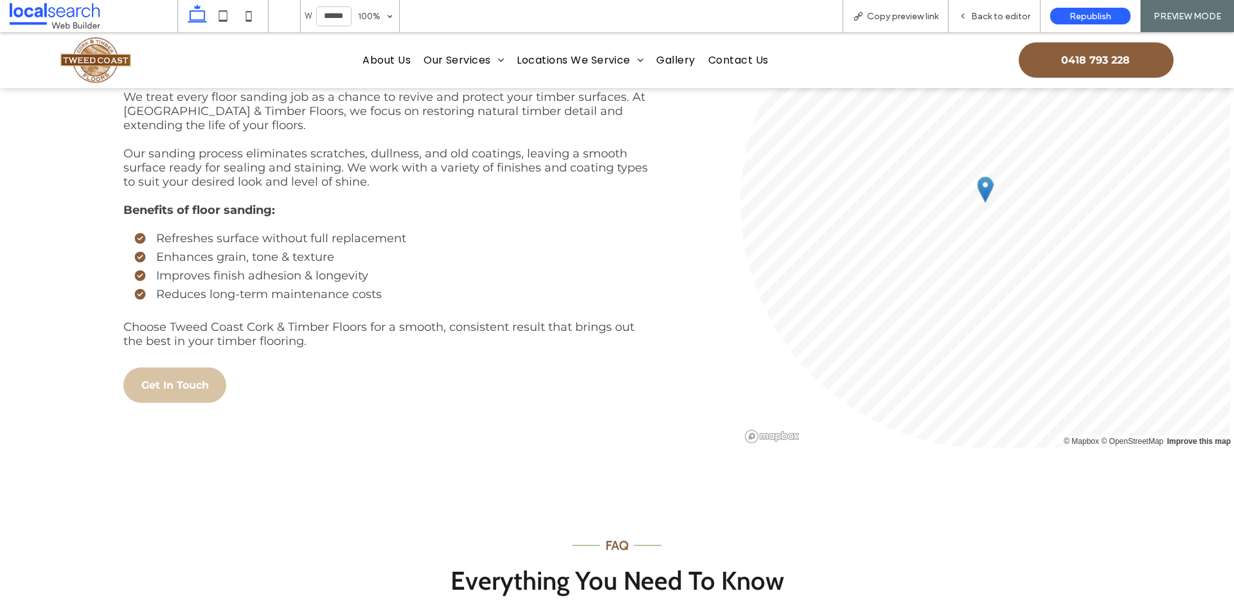
click at [186, 379] on span "Get In Touch" at bounding box center [174, 385] width 67 height 12
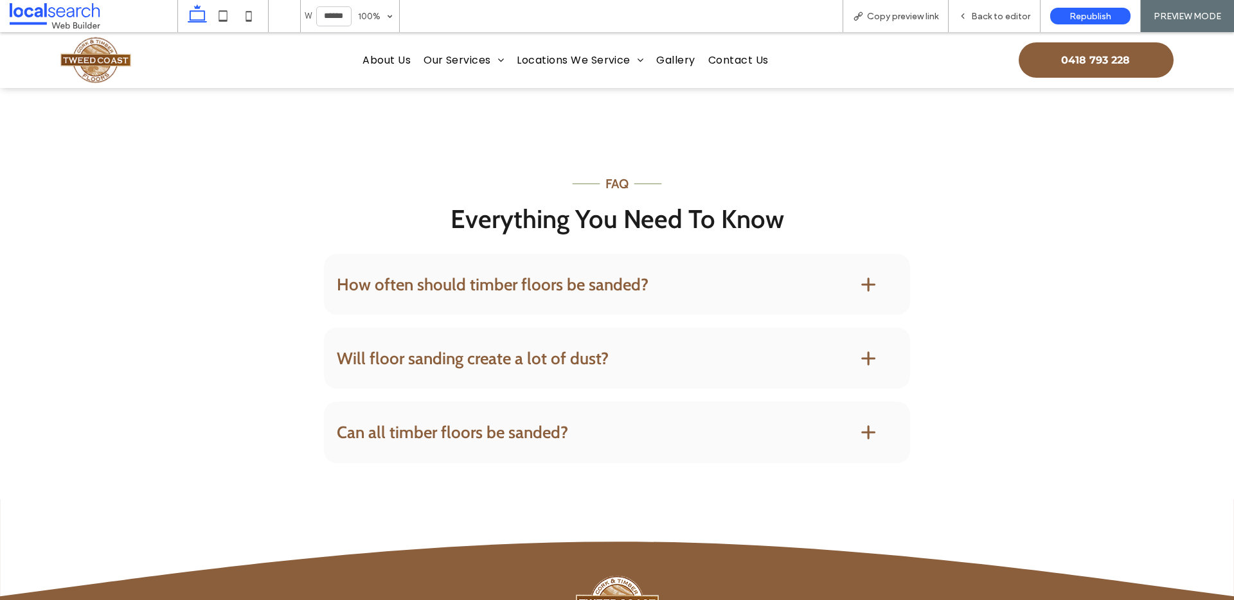
scroll to position [1577, 0]
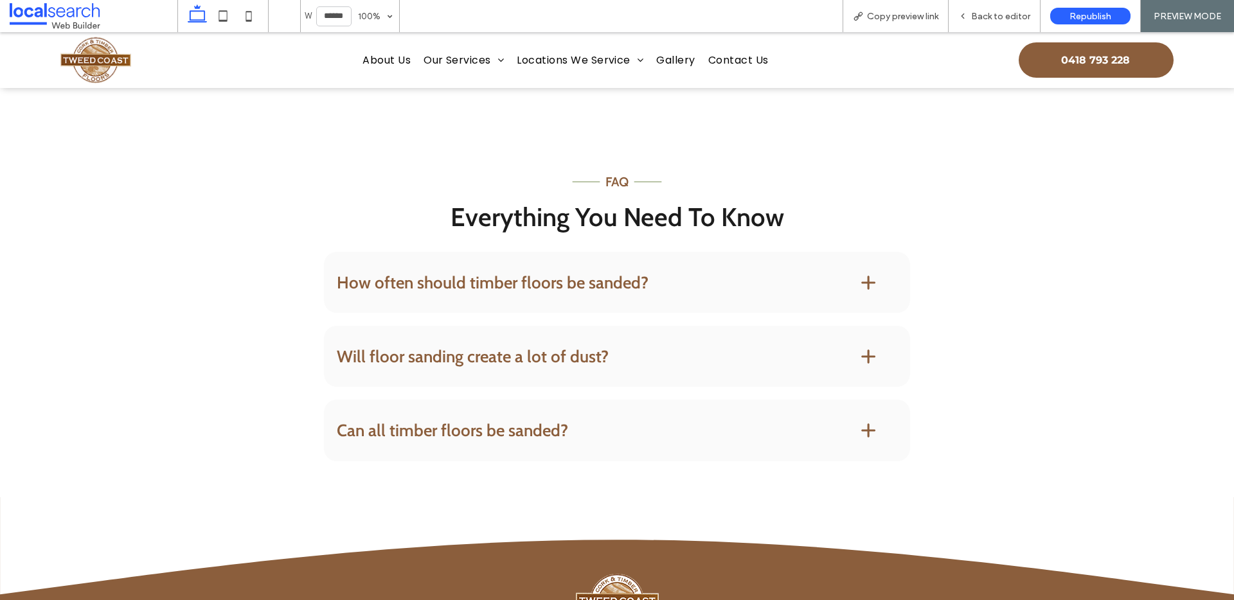
click at [523, 292] on div "How often should timber floors be sanded?" at bounding box center [617, 282] width 586 height 61
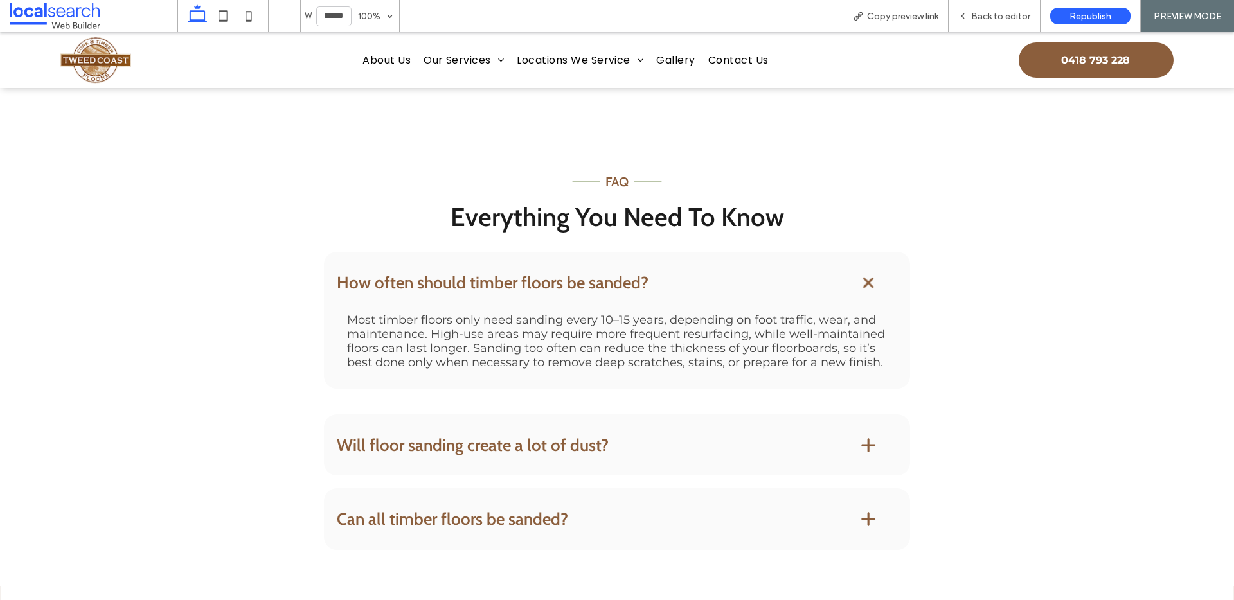
click at [574, 290] on div "How often should timber floors be sanded?" at bounding box center [617, 282] width 586 height 61
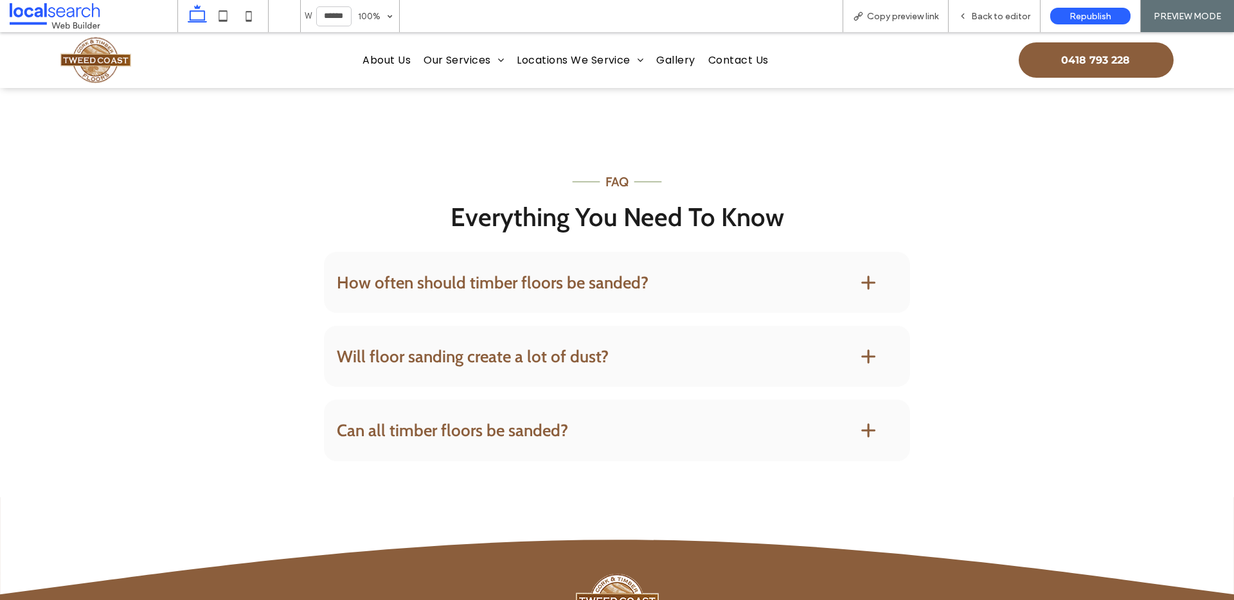
click at [525, 358] on h4 "Will floor sanding create a lot of dust?" at bounding box center [578, 356] width 482 height 17
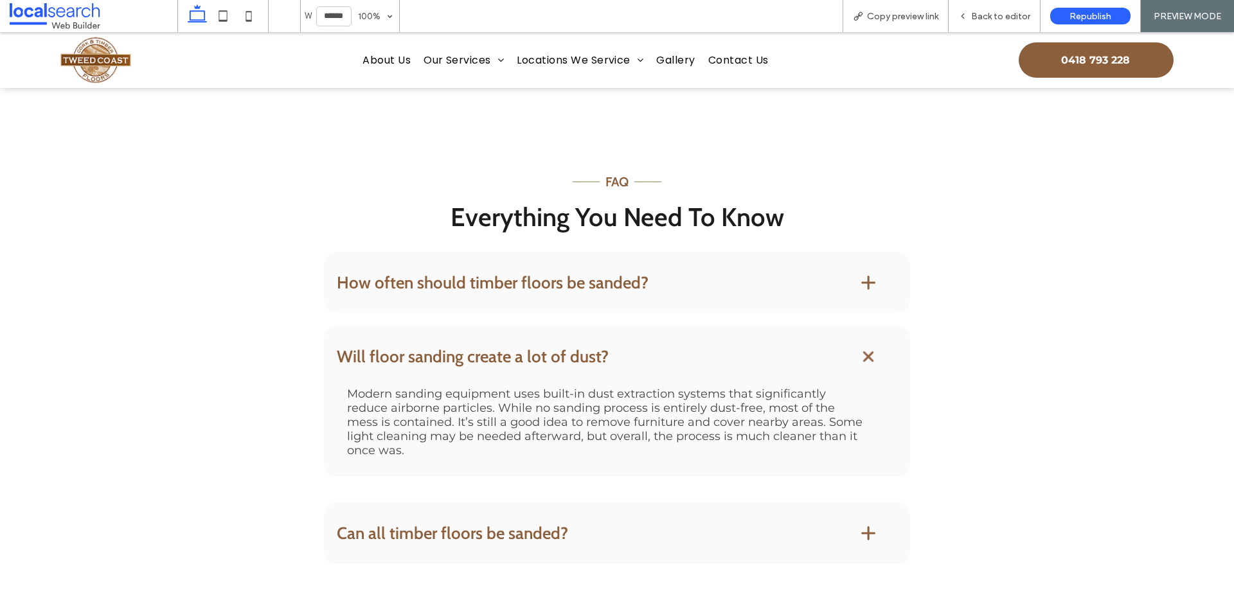
click at [525, 358] on h4 "Will floor sanding create a lot of dust?" at bounding box center [578, 356] width 482 height 17
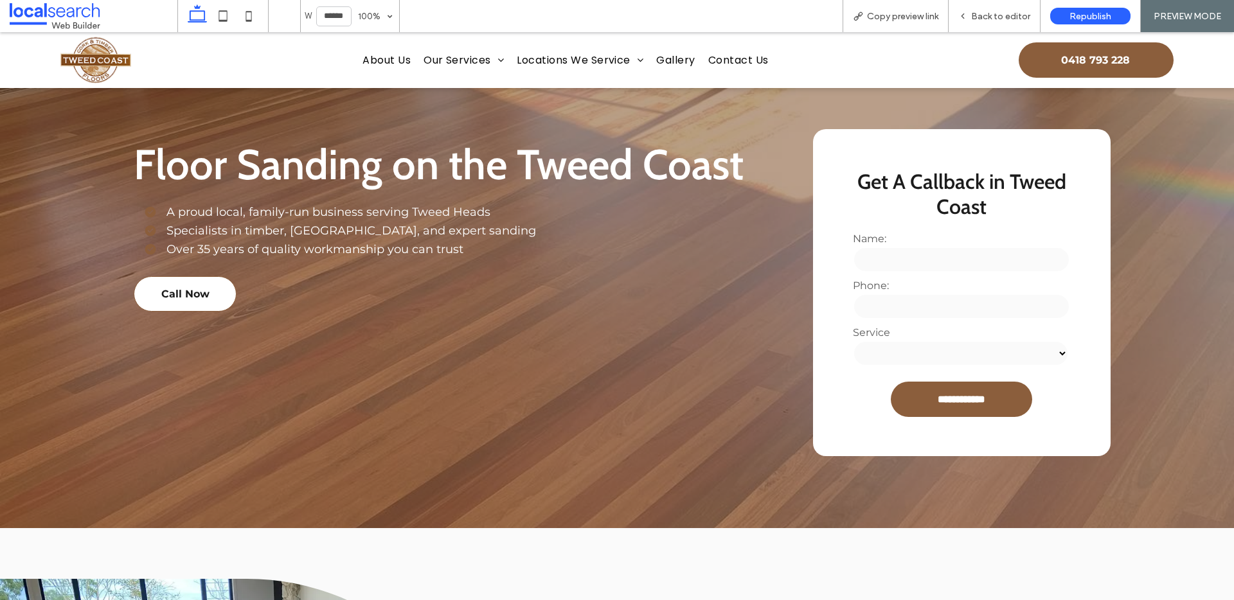
scroll to position [0, 0]
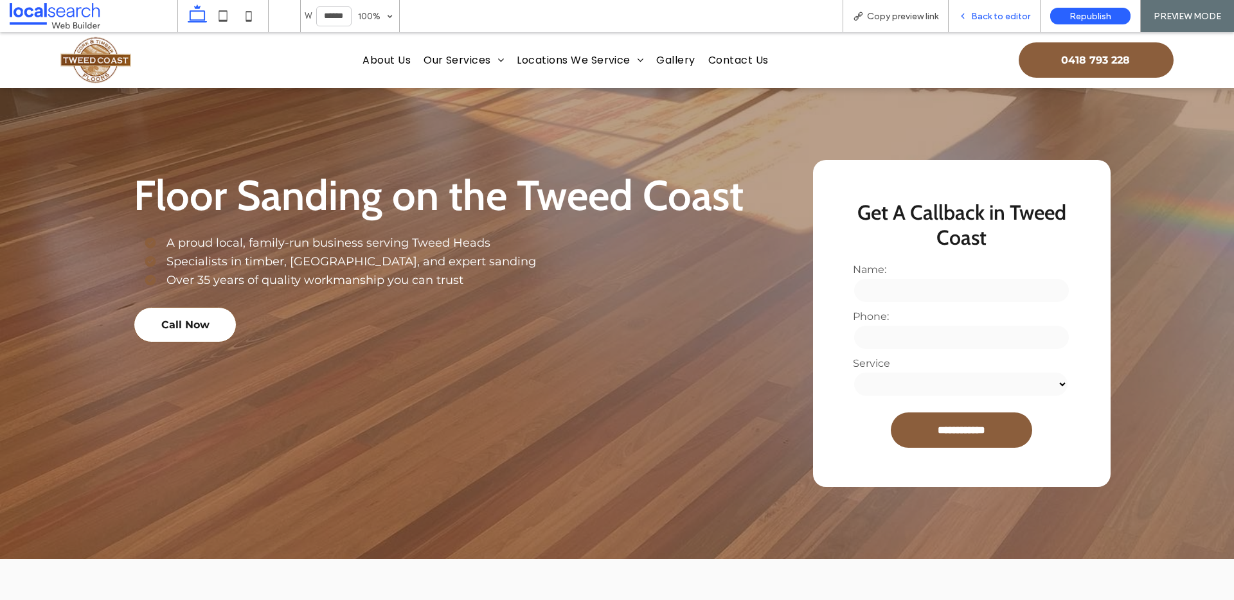
click at [988, 17] on span "Back to editor" at bounding box center [1000, 16] width 59 height 11
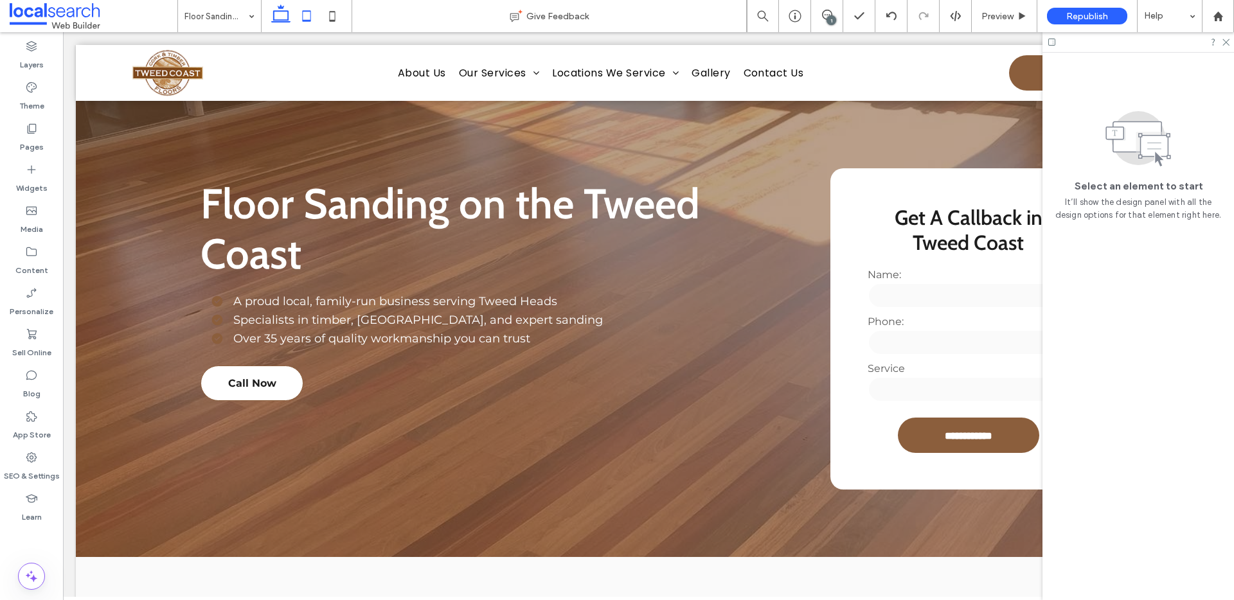
click at [310, 17] on use at bounding box center [307, 15] width 8 height 11
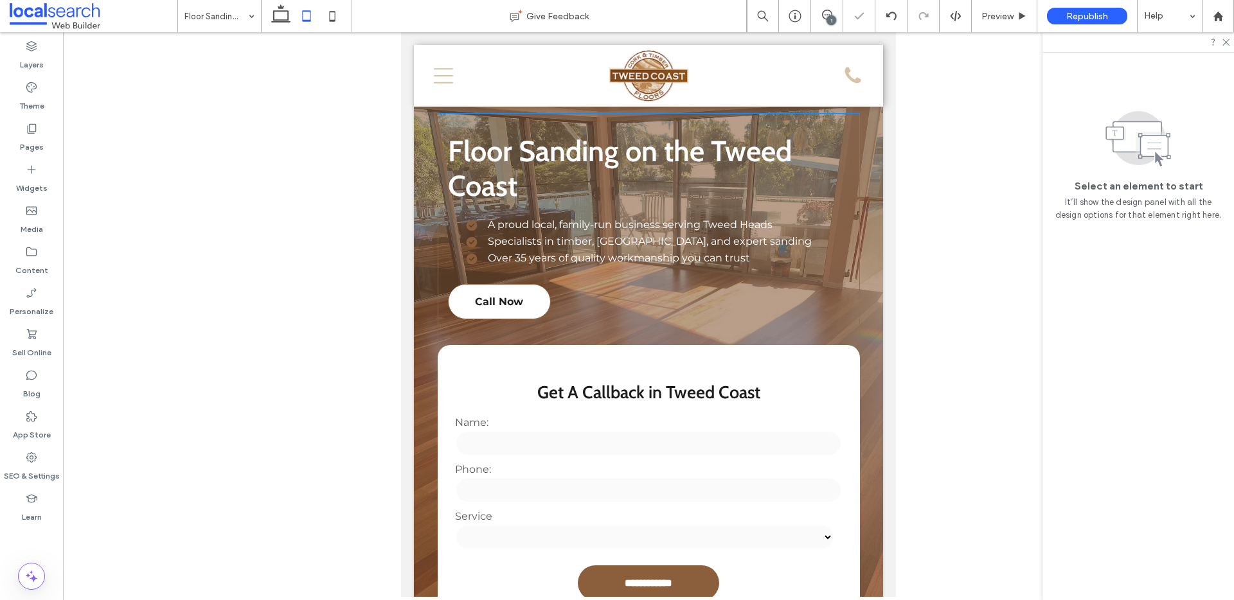
scroll to position [314, 0]
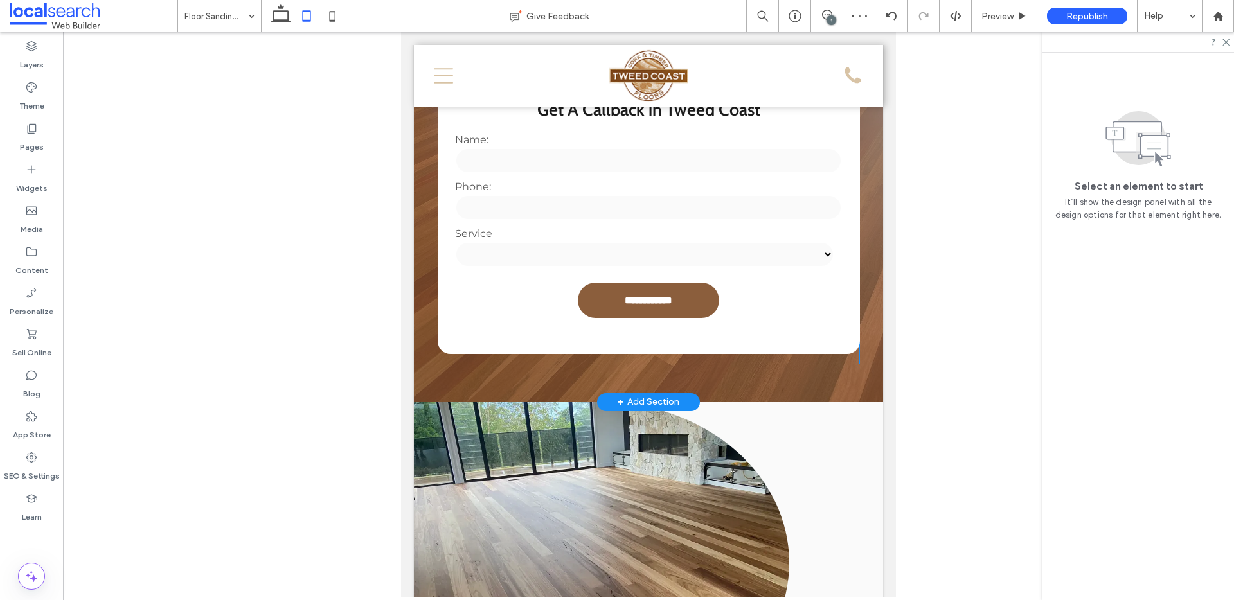
click at [540, 247] on select "**********" at bounding box center [644, 255] width 379 height 26
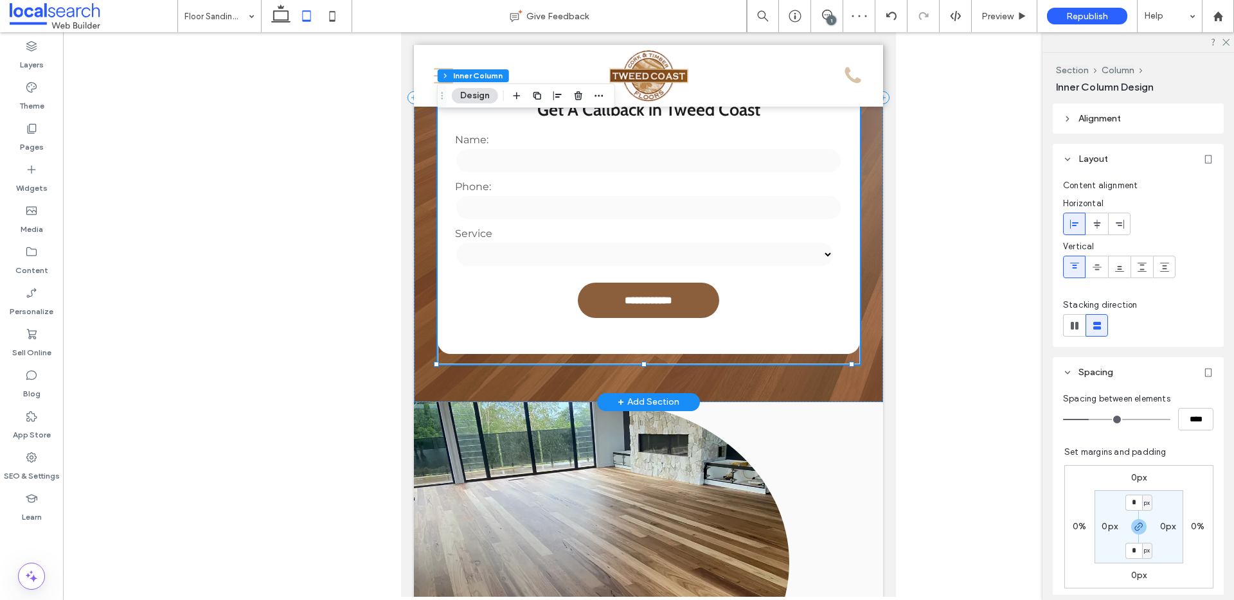
click at [543, 251] on select "**********" at bounding box center [644, 255] width 379 height 26
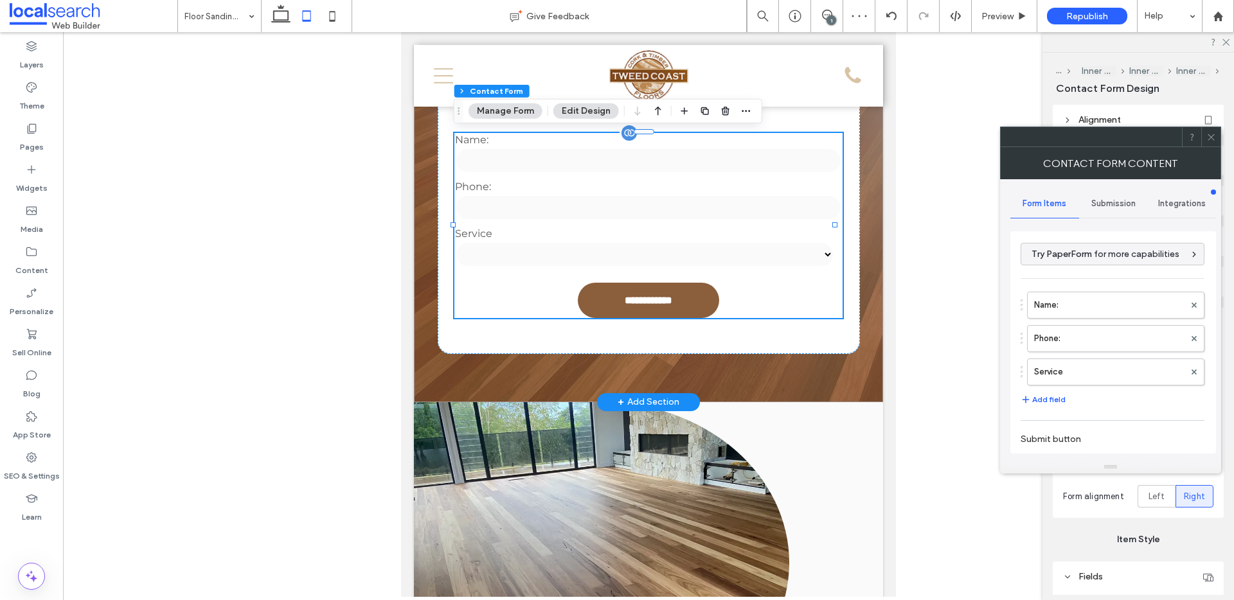
click at [819, 253] on select "**********" at bounding box center [644, 255] width 379 height 26
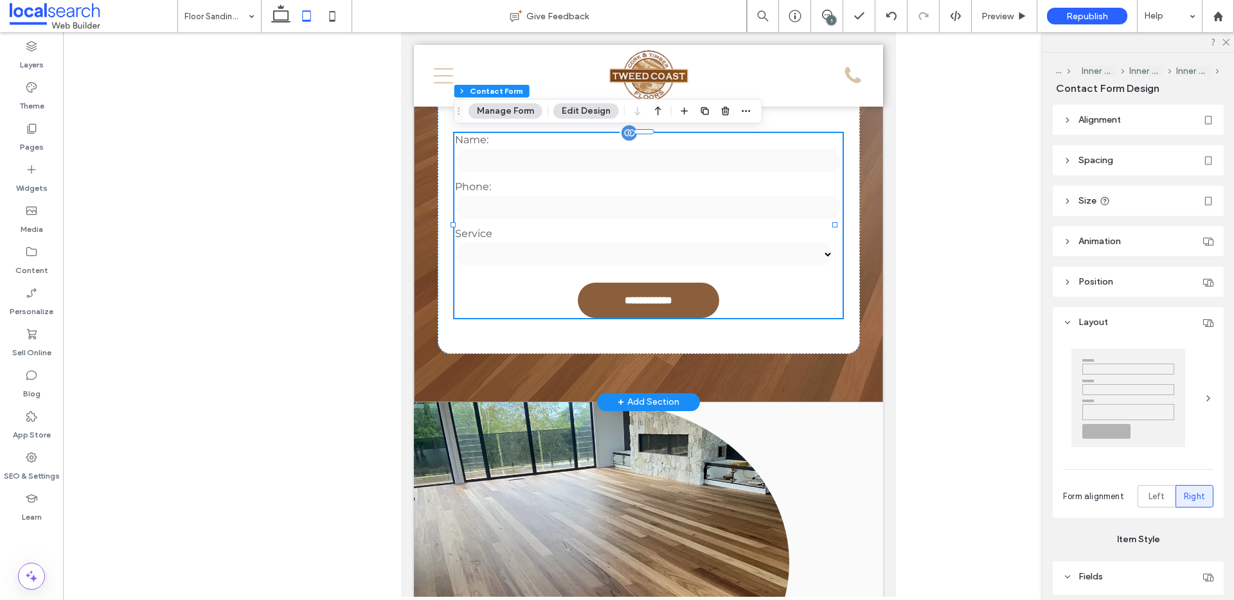
click at [819, 253] on select "**********" at bounding box center [644, 255] width 379 height 26
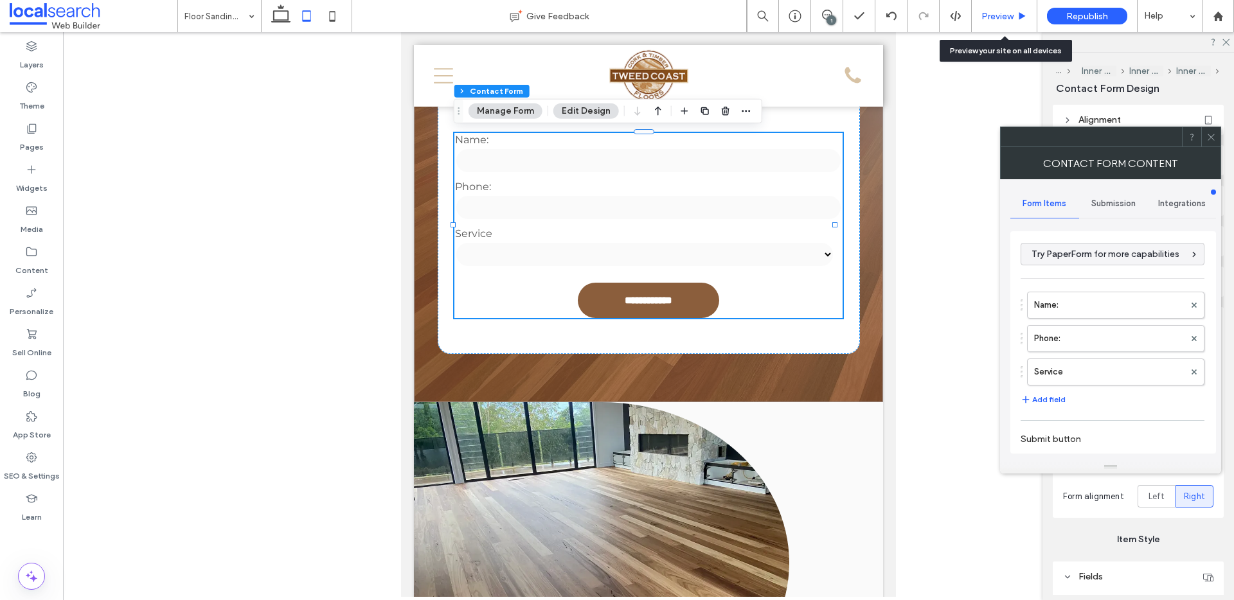
click at [997, 15] on span "Preview" at bounding box center [997, 16] width 32 height 11
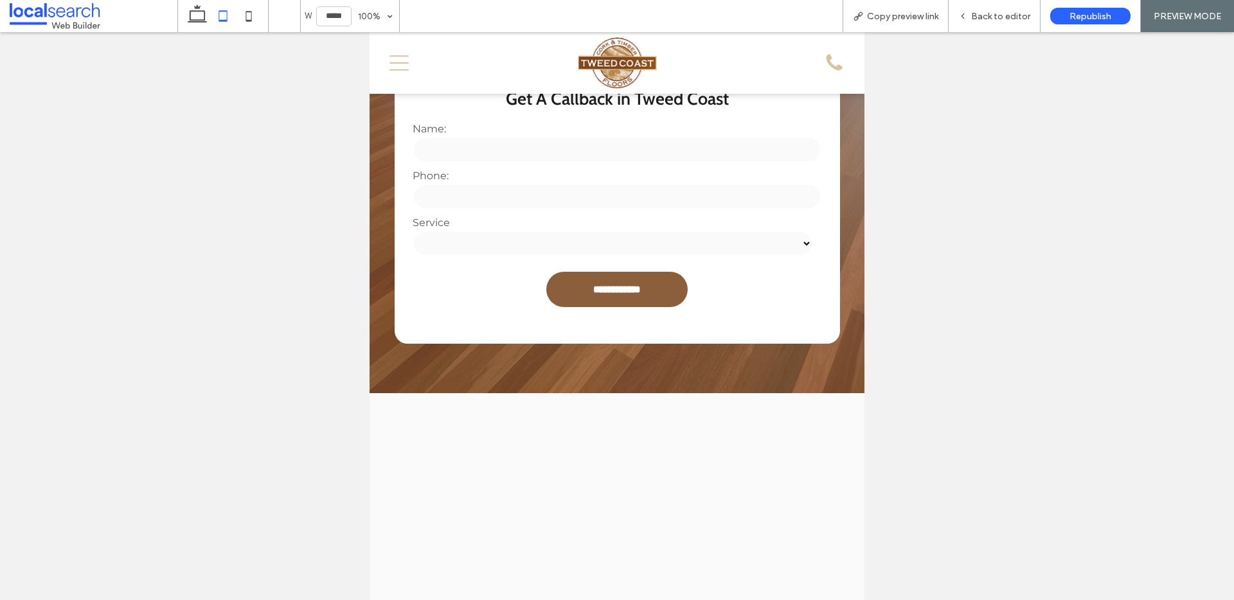
click at [729, 258] on div "**********" at bounding box center [617, 237] width 416 height 47
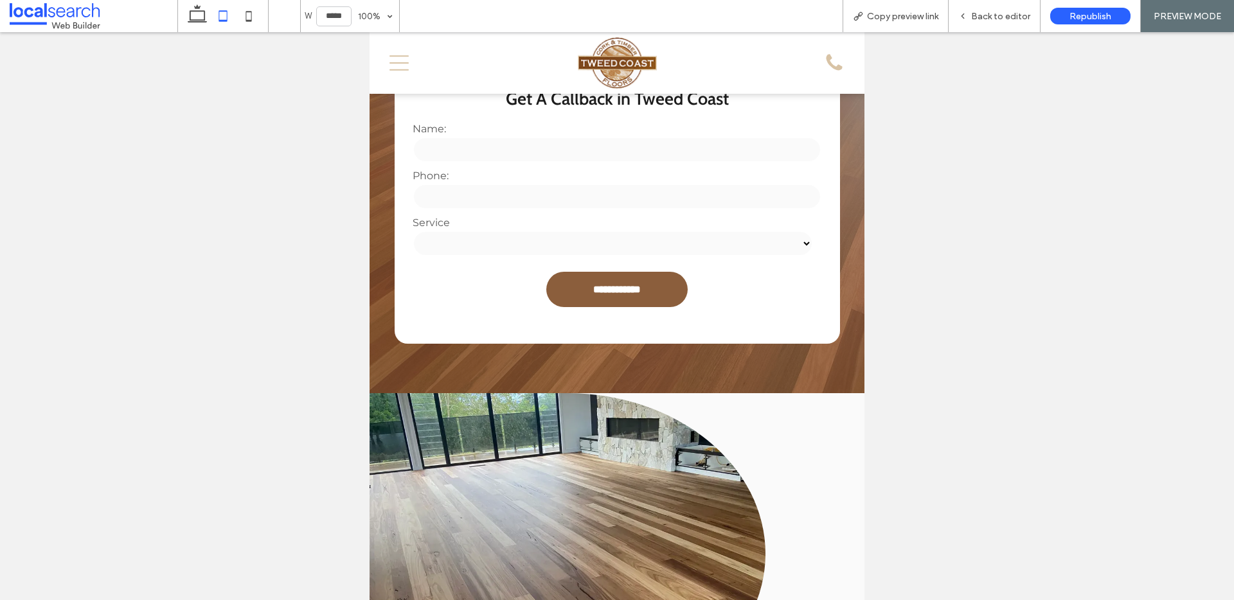
click at [732, 249] on select "**********" at bounding box center [613, 244] width 400 height 26
select select "**********"
click at [413, 231] on select "**********" at bounding box center [613, 244] width 400 height 26
click at [1008, 15] on span "Back to editor" at bounding box center [1000, 16] width 59 height 11
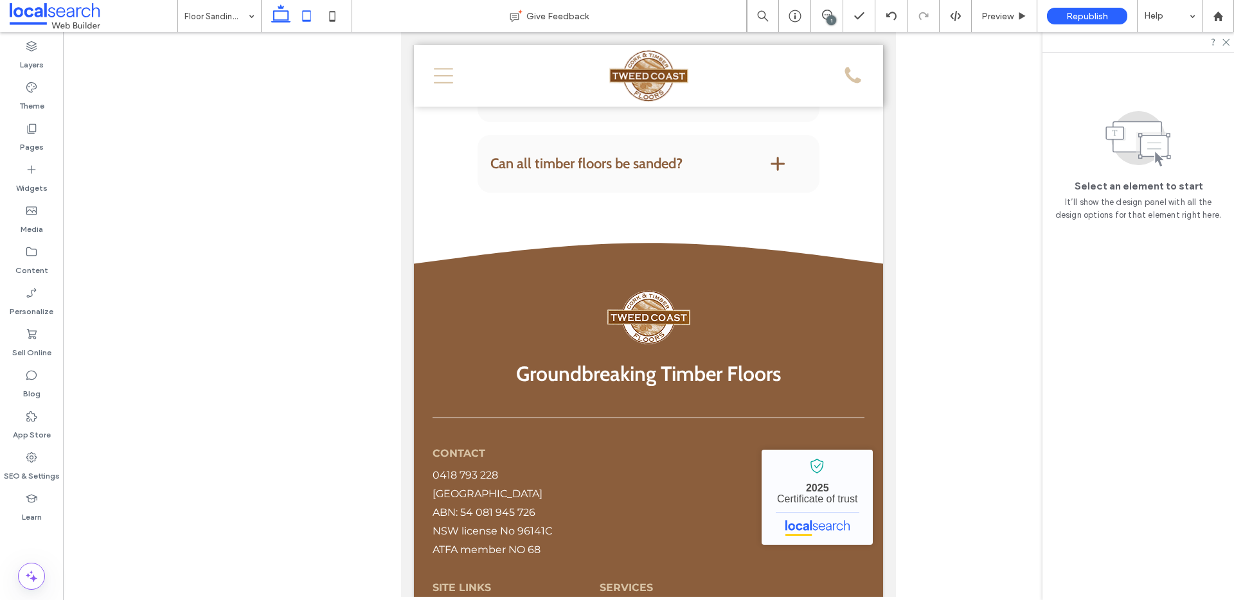
click at [278, 15] on icon at bounding box center [281, 16] width 26 height 26
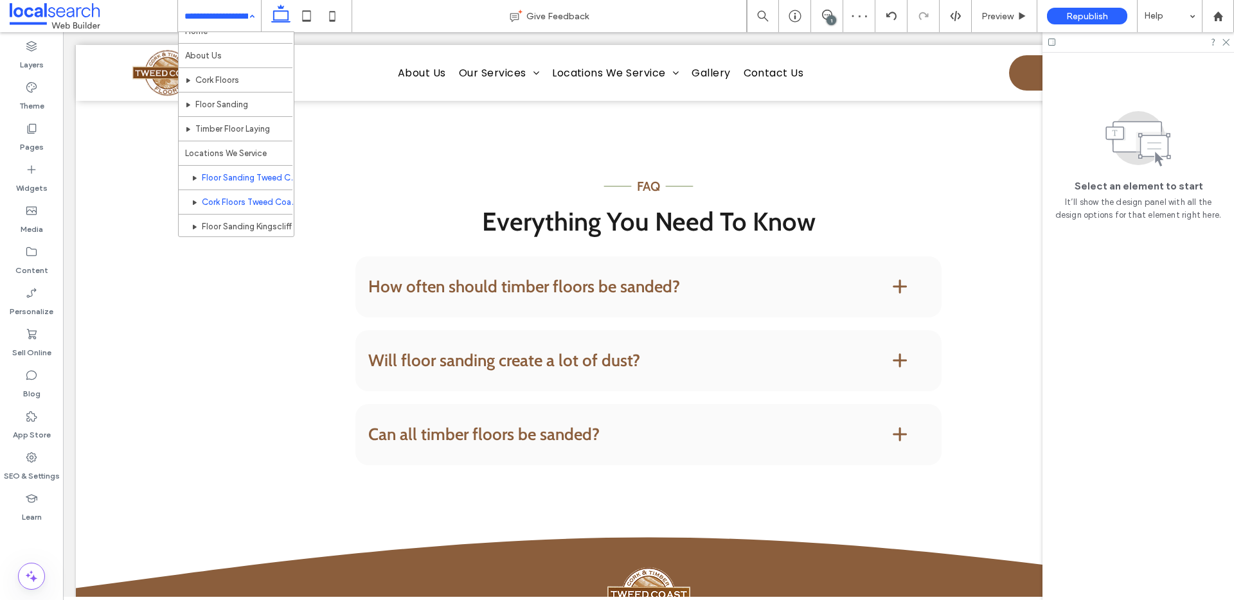
scroll to position [32, 0]
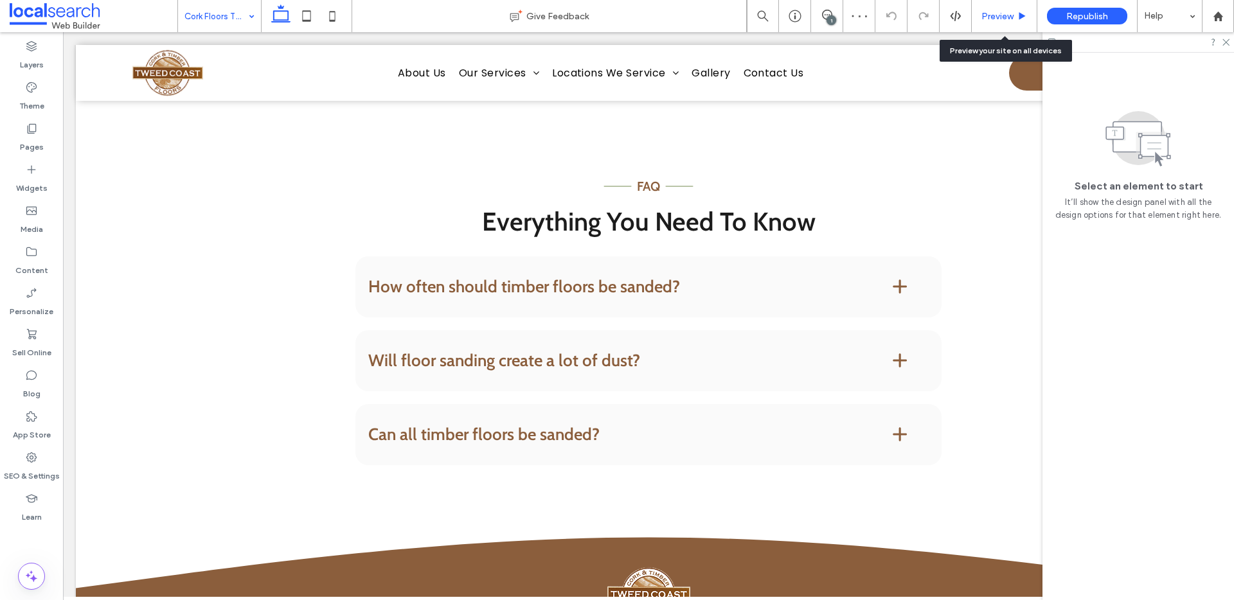
click at [991, 11] on span "Preview" at bounding box center [997, 16] width 32 height 11
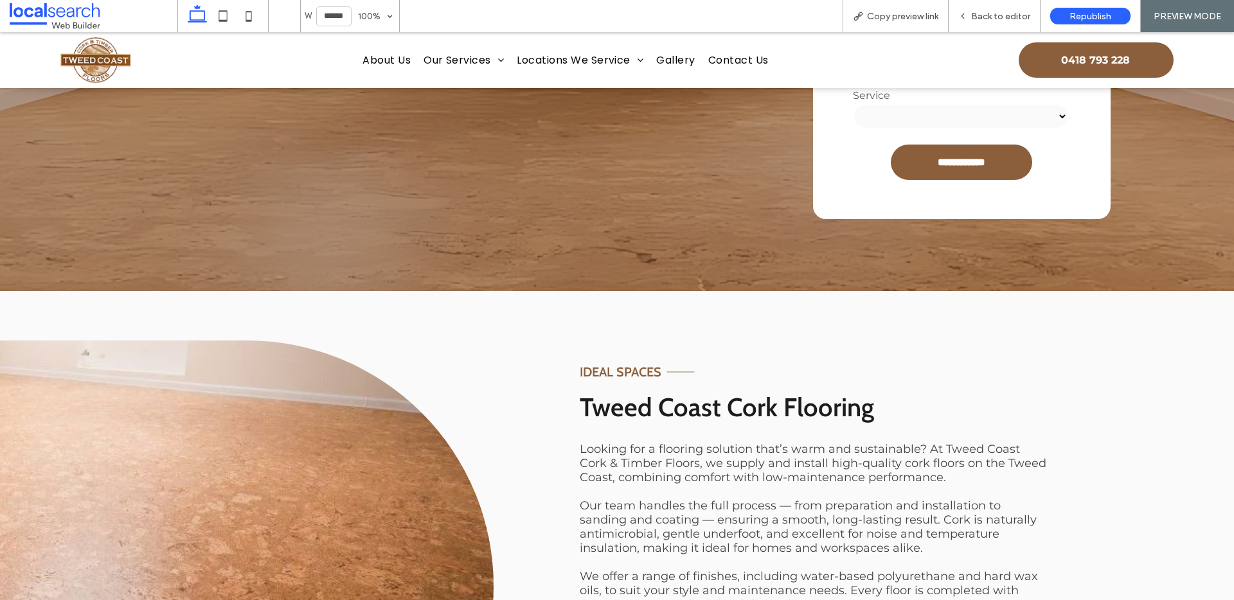
scroll to position [506, 0]
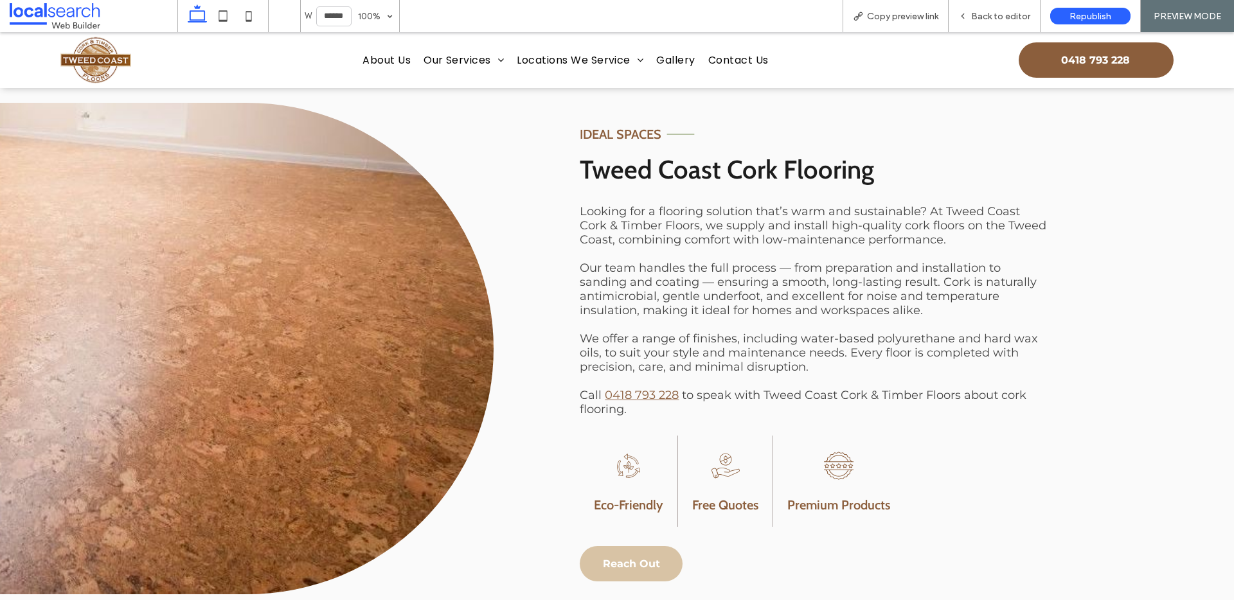
click at [630, 558] on span "Reach Out" at bounding box center [631, 564] width 57 height 12
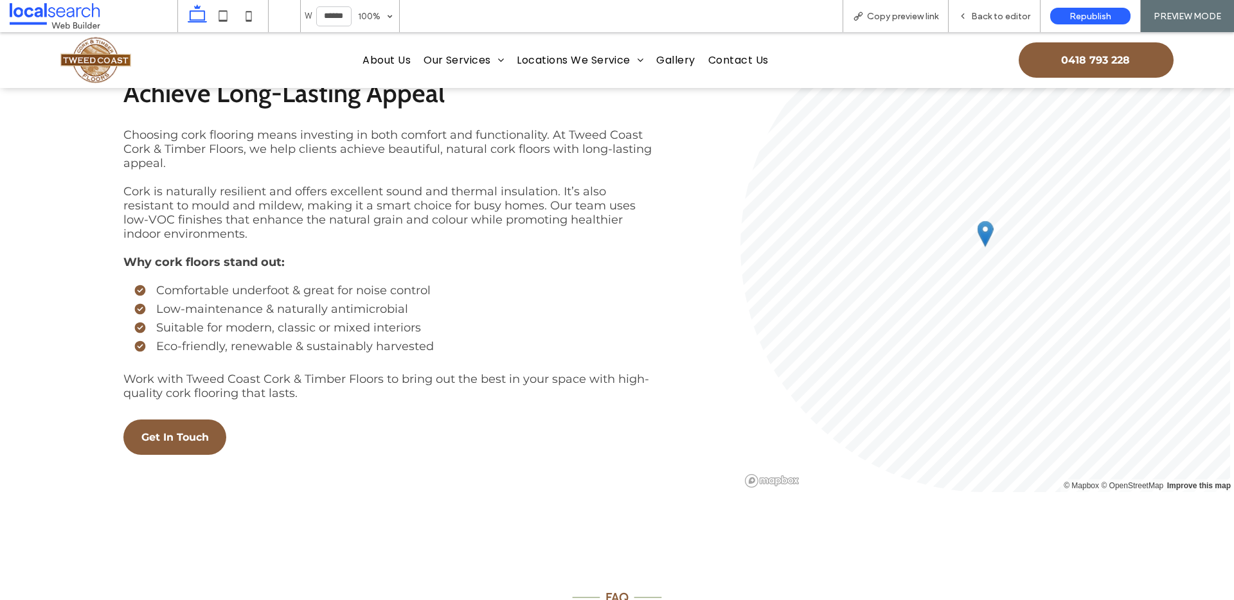
scroll to position [1202, 0]
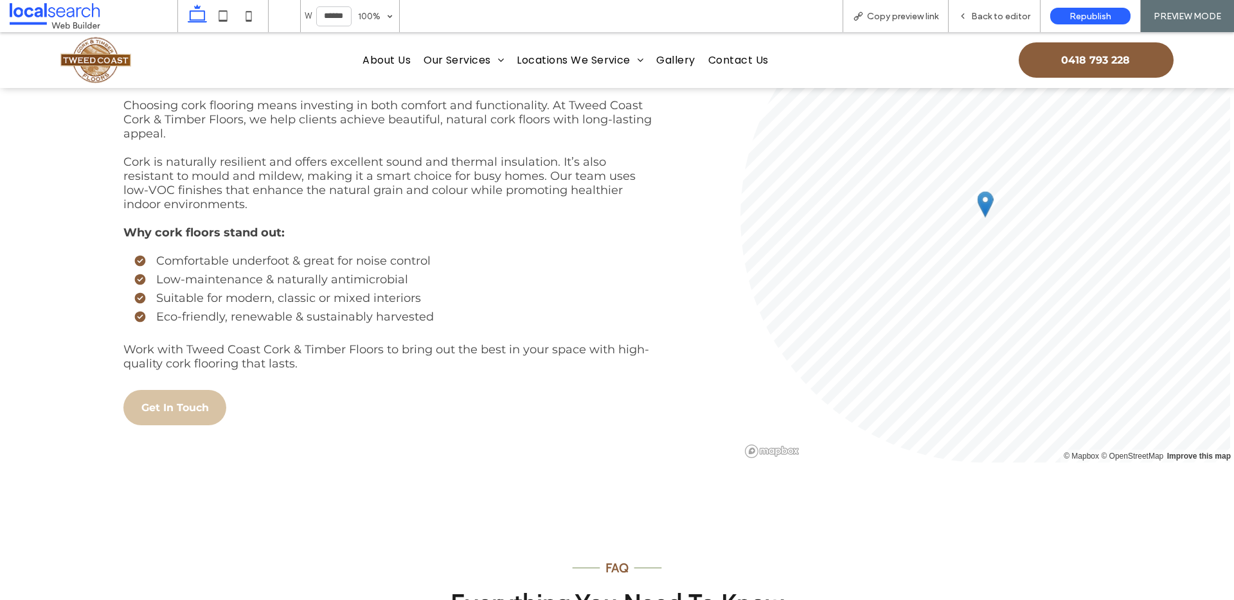
click at [188, 402] on span "Get In Touch" at bounding box center [174, 408] width 67 height 12
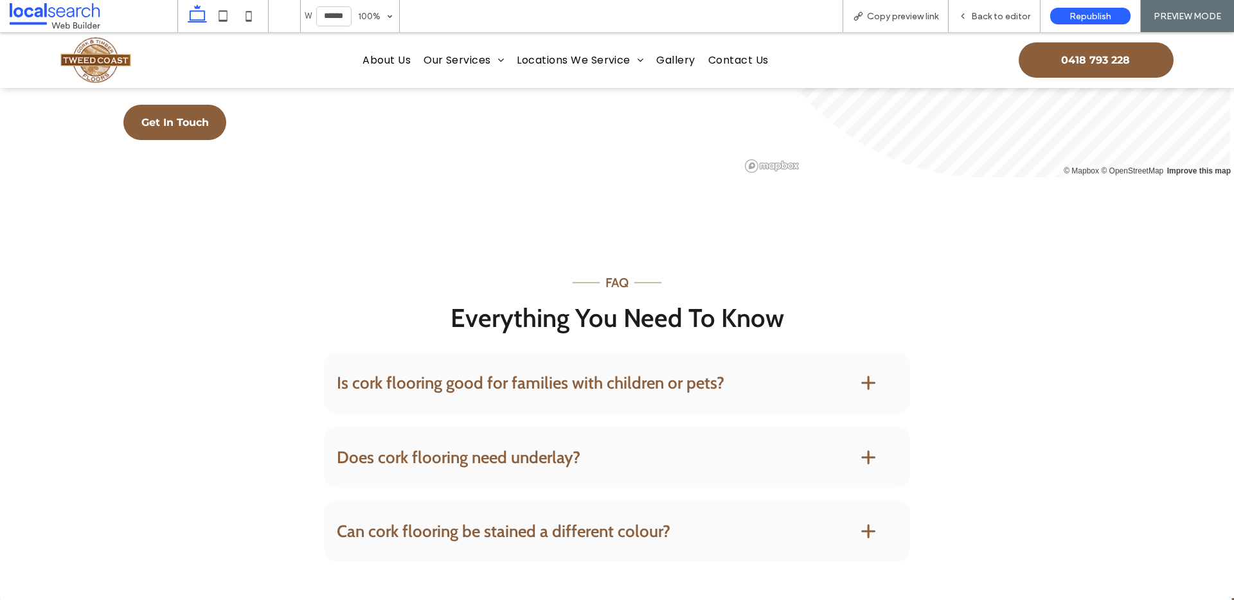
scroll to position [1526, 0]
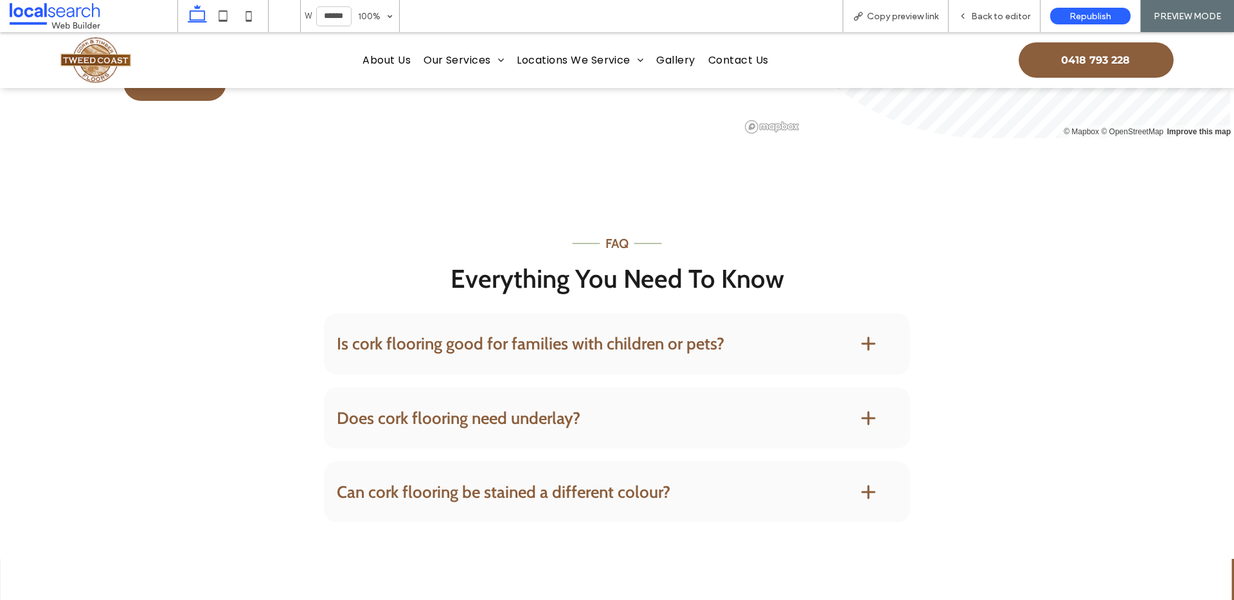
click at [517, 343] on h4 "Is cork flooring good for families with children or pets?" at bounding box center [578, 343] width 482 height 17
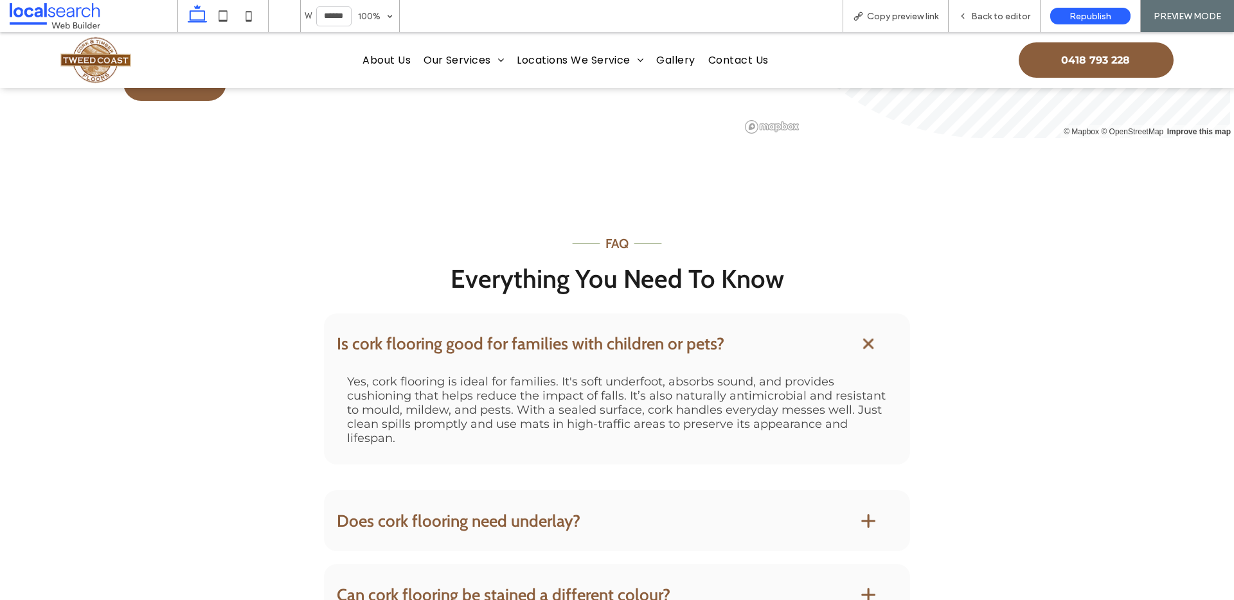
click at [582, 346] on h4 "Is cork flooring good for families with children or pets?" at bounding box center [578, 343] width 482 height 17
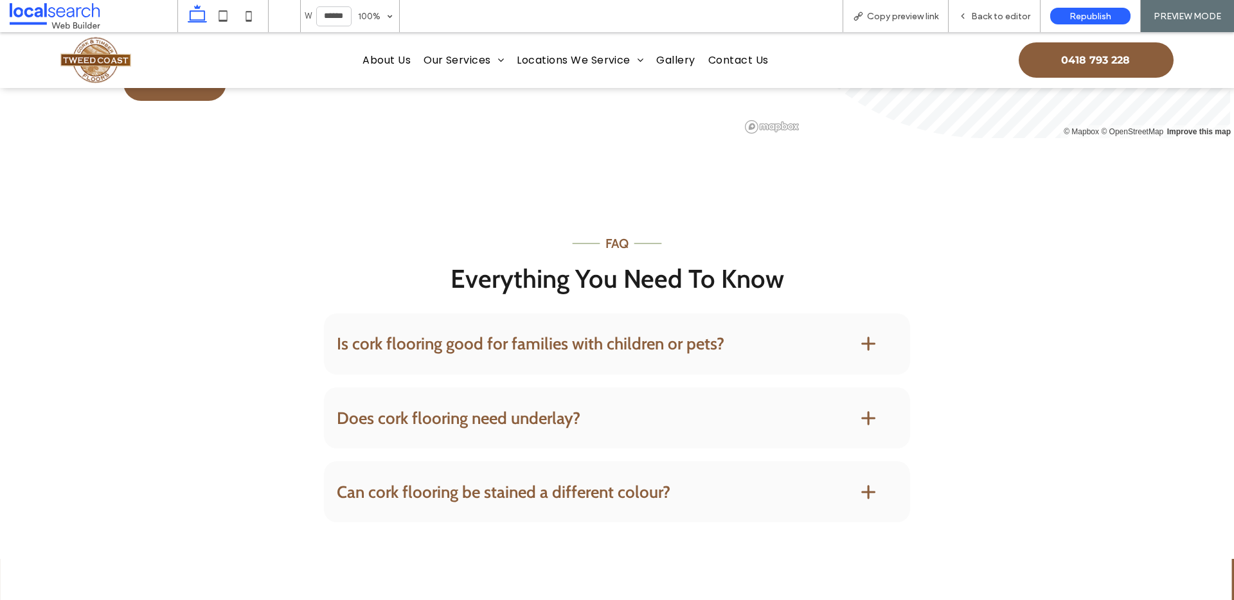
click at [505, 410] on h4 "Does cork flooring need underlay?" at bounding box center [578, 418] width 482 height 17
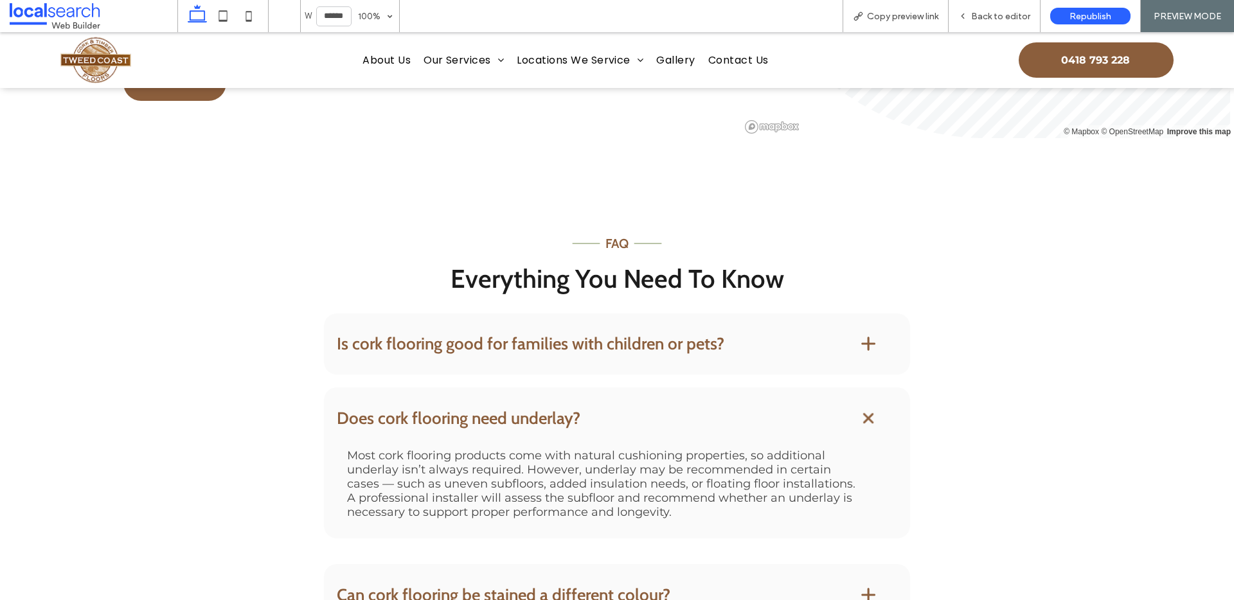
click at [533, 414] on h4 "Does cork flooring need underlay?" at bounding box center [578, 418] width 482 height 17
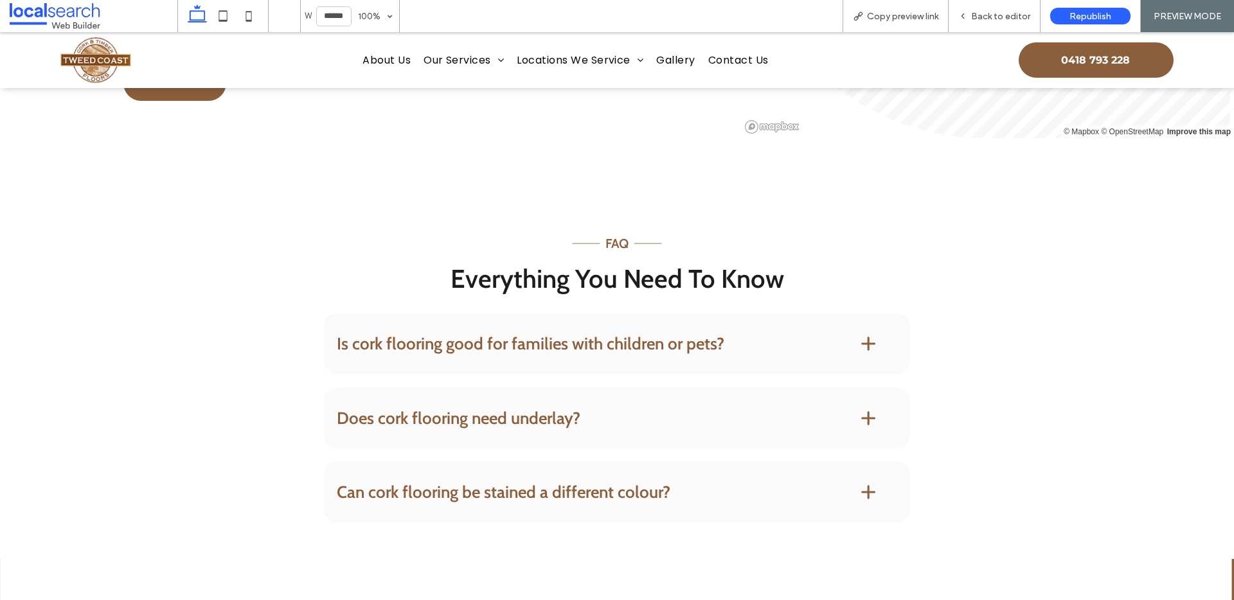
click at [541, 488] on h4 "Can cork flooring be stained a different colour?" at bounding box center [578, 492] width 482 height 17
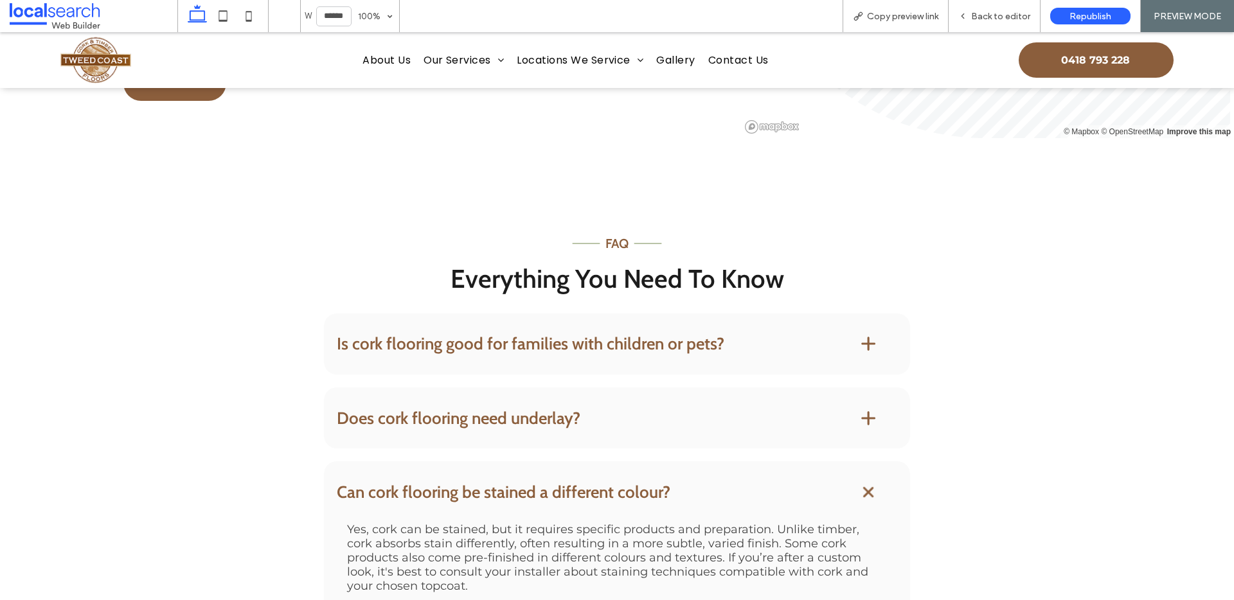
click at [541, 488] on h4 "Can cork flooring be stained a different colour?" at bounding box center [578, 492] width 482 height 17
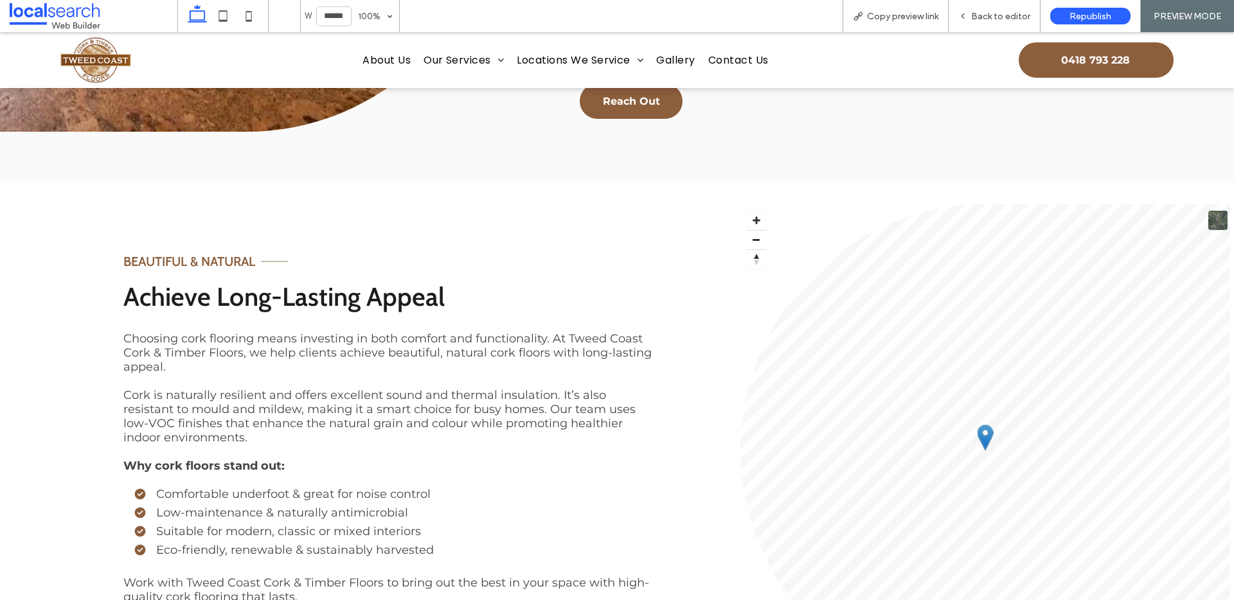
scroll to position [971, 0]
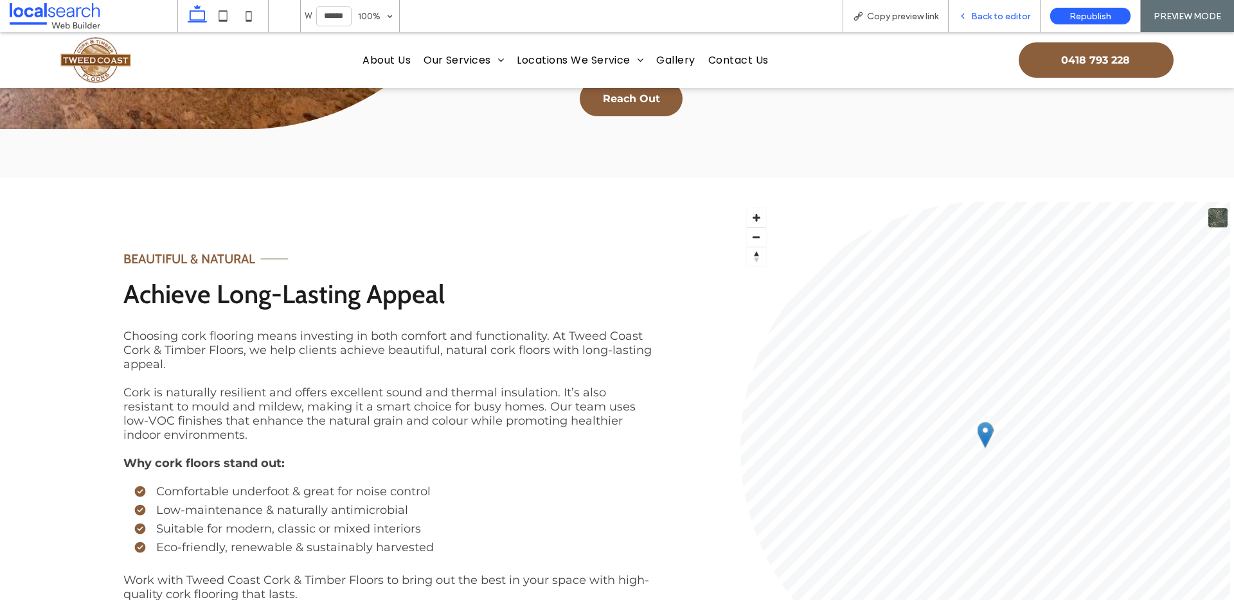
click at [983, 19] on span "Back to editor" at bounding box center [1000, 16] width 59 height 11
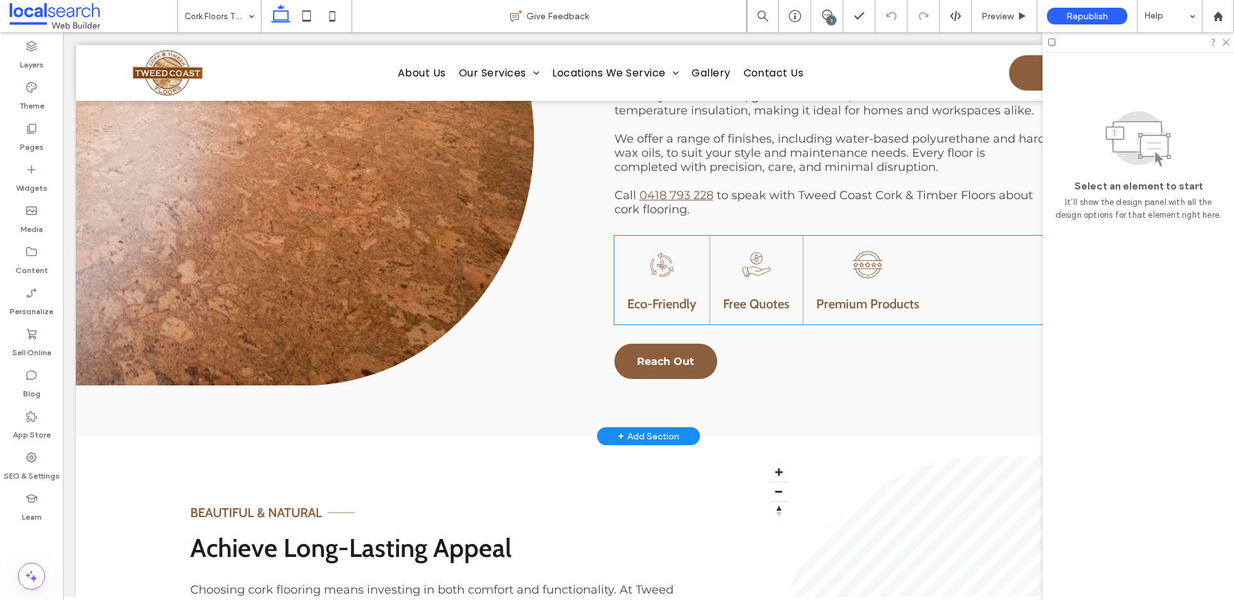
scroll to position [767, 0]
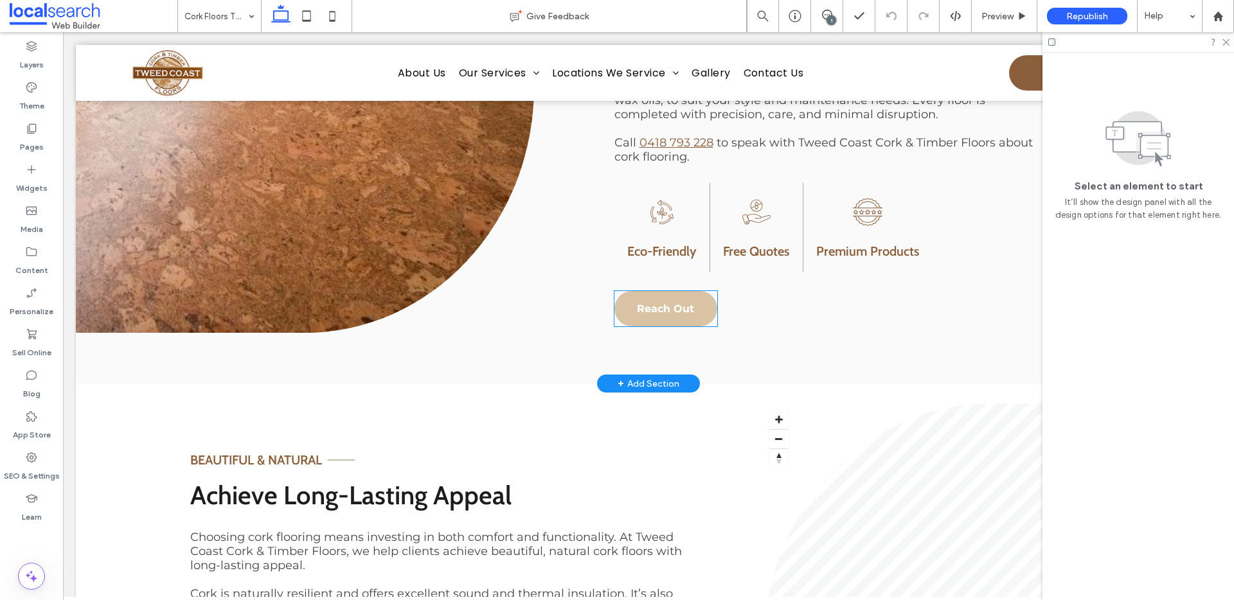
click at [663, 299] on link "Reach Out" at bounding box center [665, 308] width 103 height 35
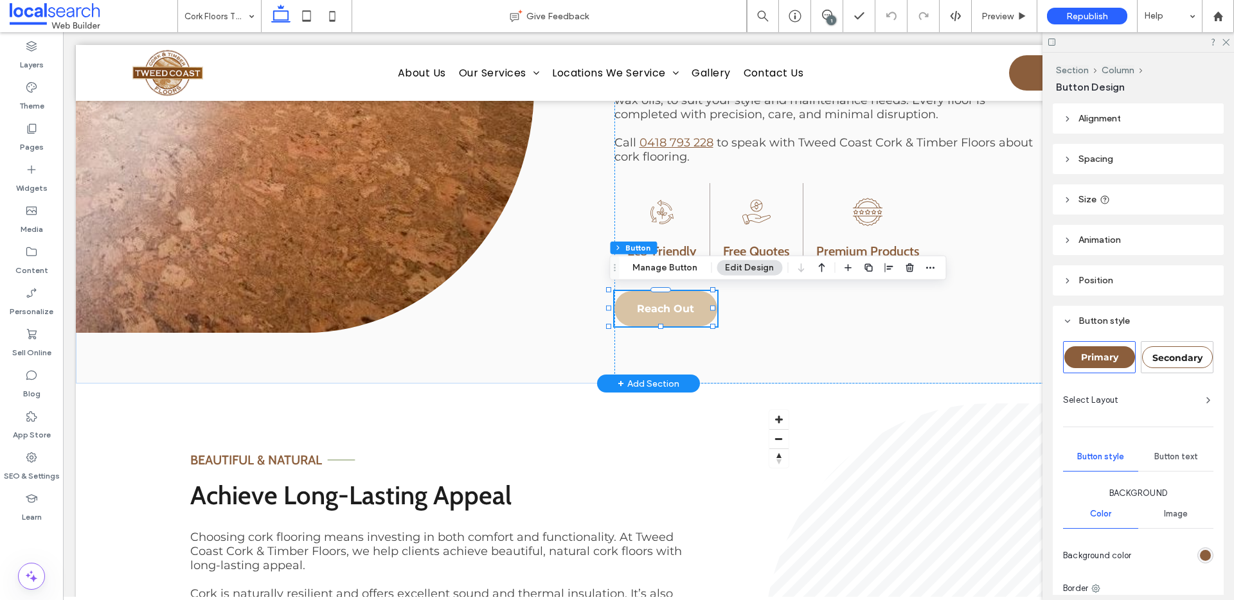
click at [663, 299] on div "Reach Out" at bounding box center [665, 308] width 103 height 35
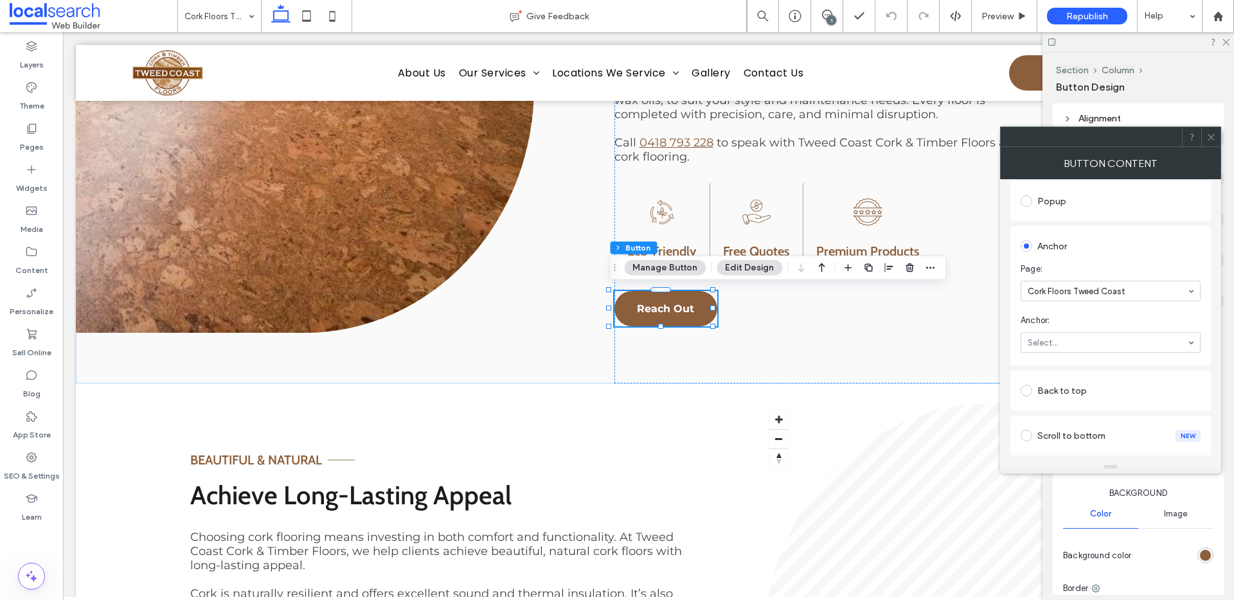
scroll to position [261, 0]
click at [1210, 137] on icon at bounding box center [1211, 137] width 10 height 10
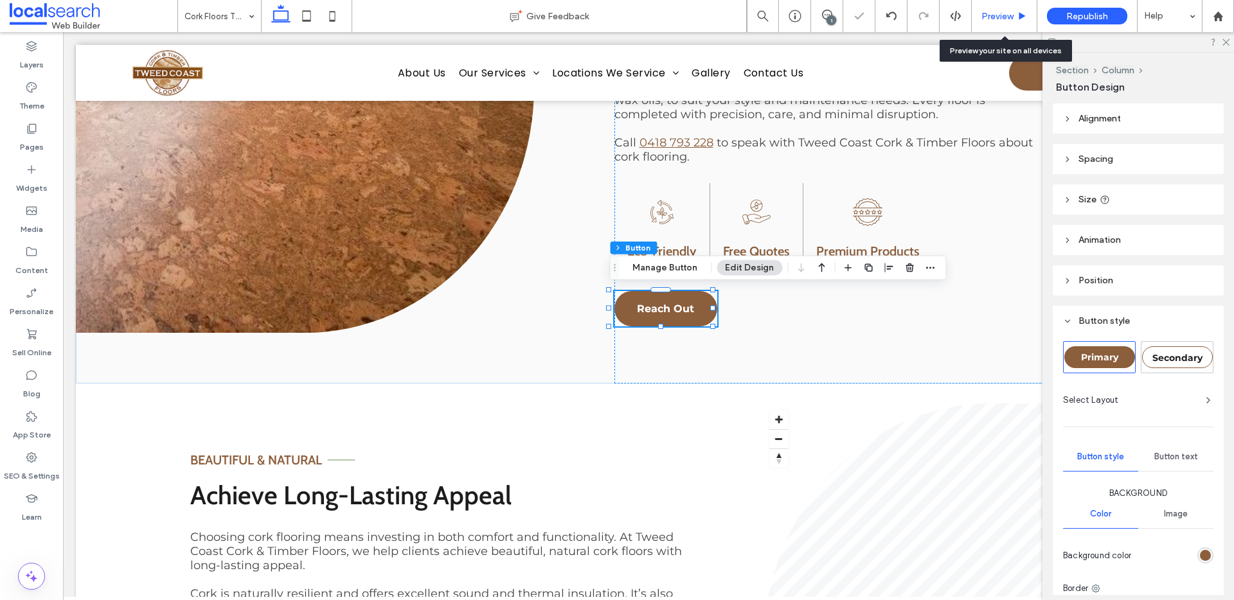
click at [997, 18] on span "Preview" at bounding box center [997, 16] width 32 height 11
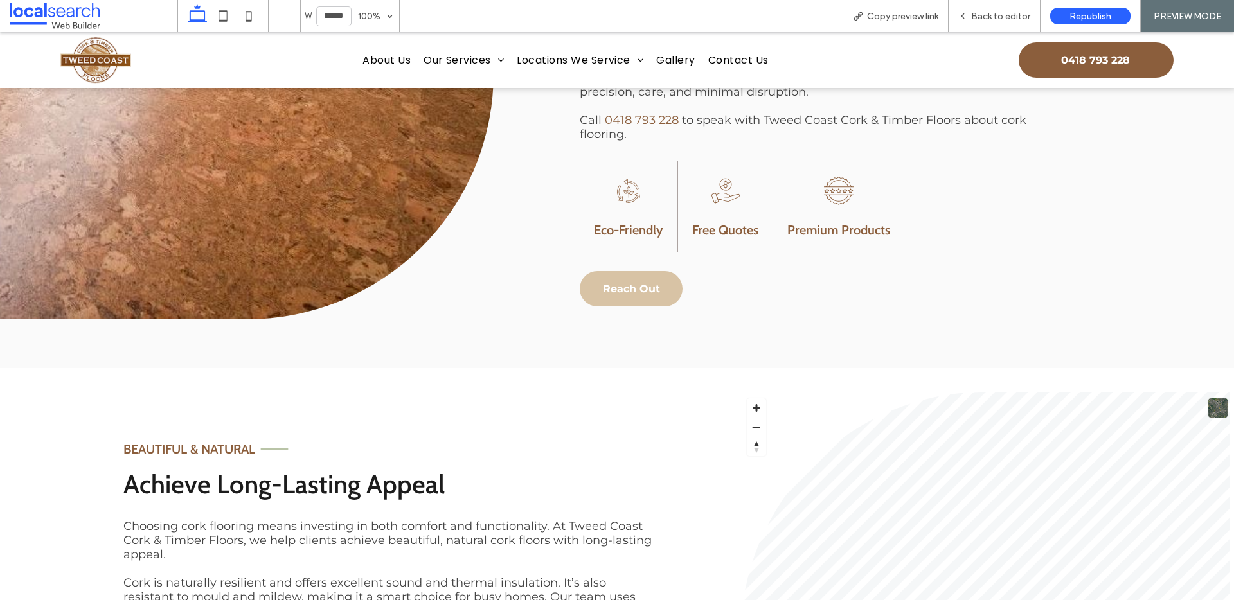
click at [649, 283] on span "Reach Out" at bounding box center [631, 289] width 57 height 12
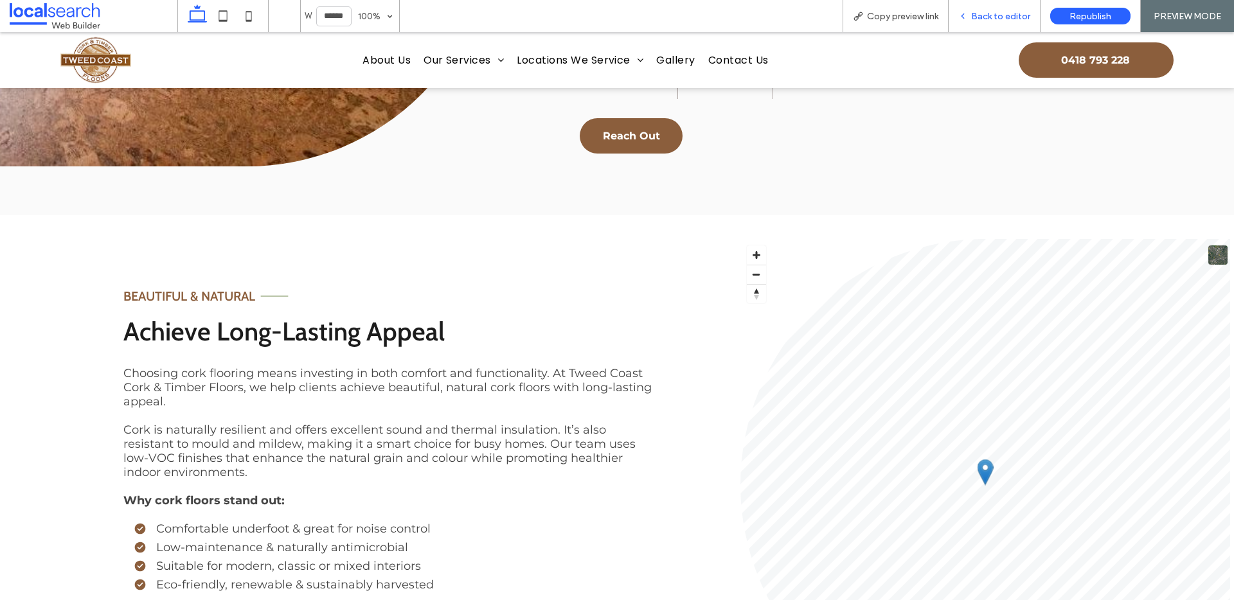
click at [985, 9] on div "Back to editor" at bounding box center [995, 16] width 92 height 32
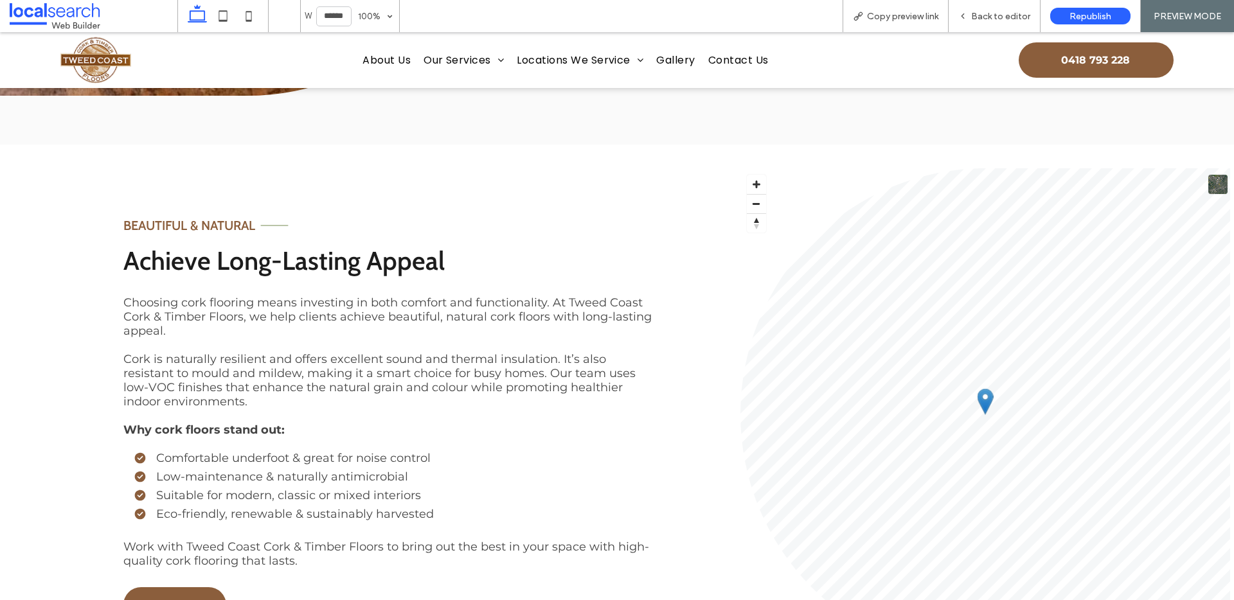
scroll to position [1140, 0]
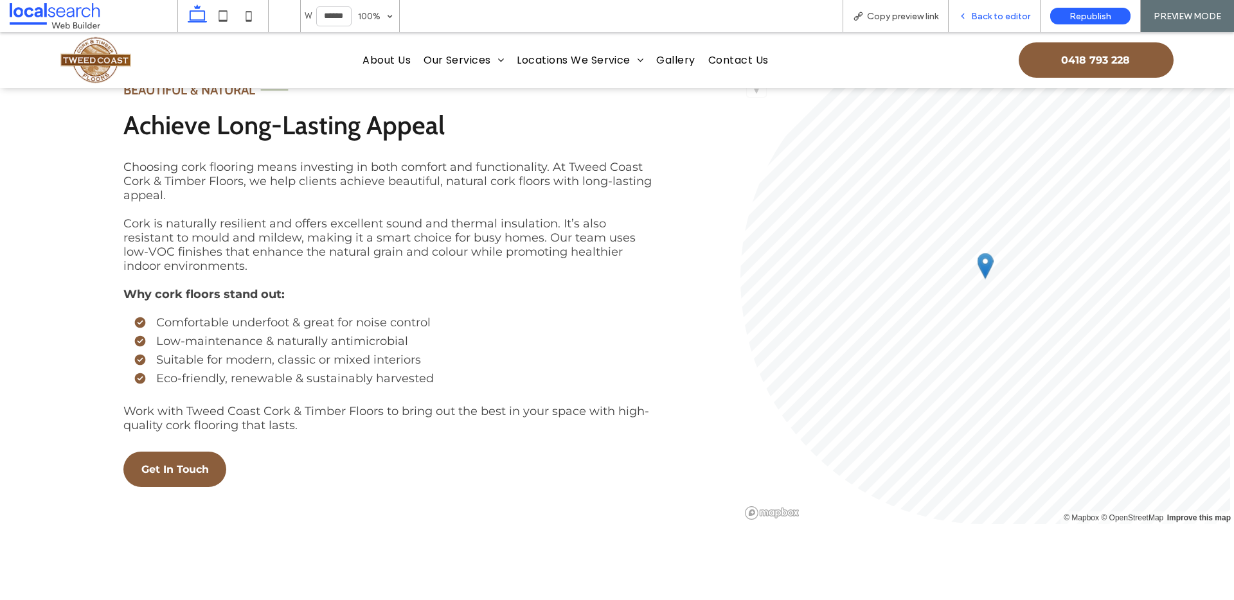
click at [988, 20] on span "Back to editor" at bounding box center [1000, 16] width 59 height 11
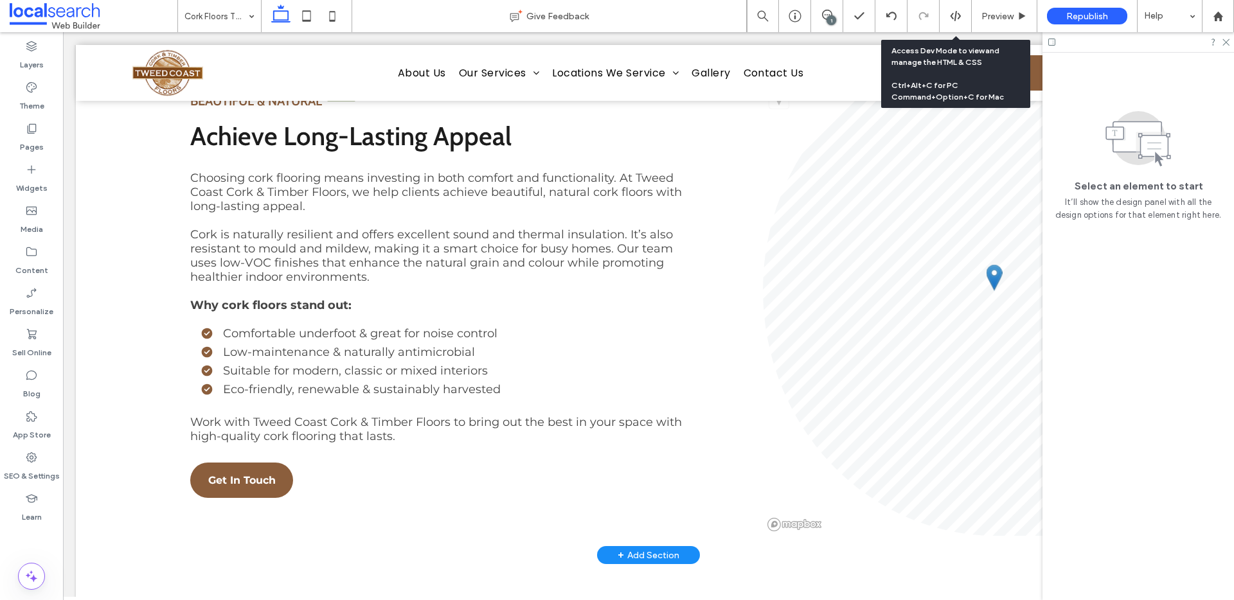
scroll to position [1133, 0]
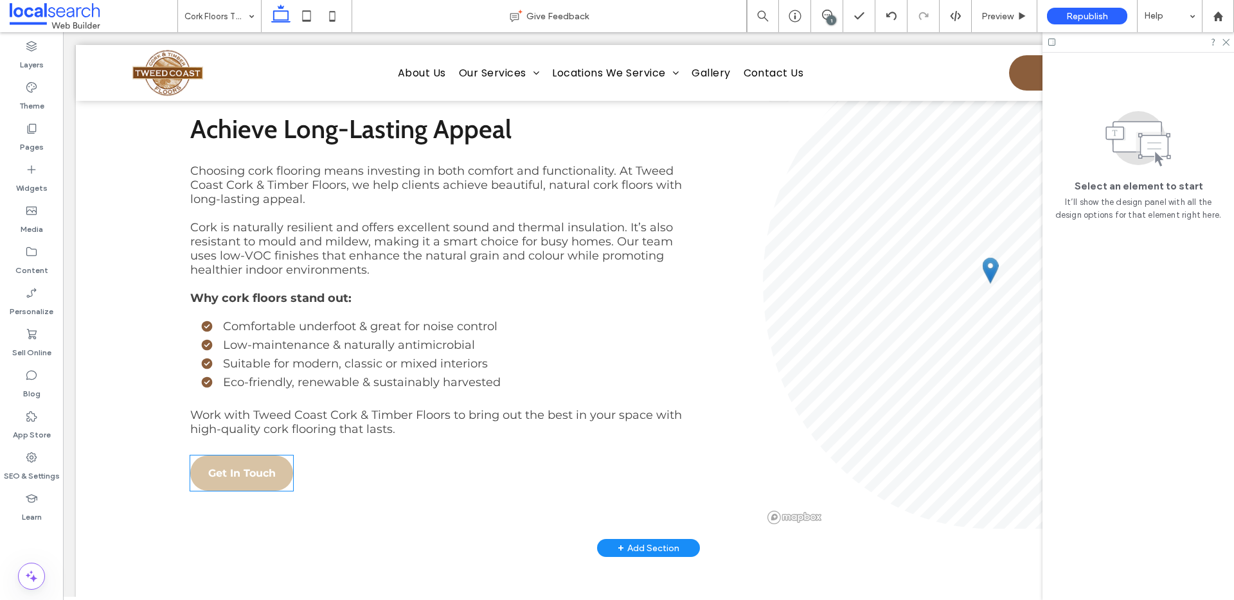
click at [225, 467] on span "Get In Touch" at bounding box center [241, 473] width 67 height 12
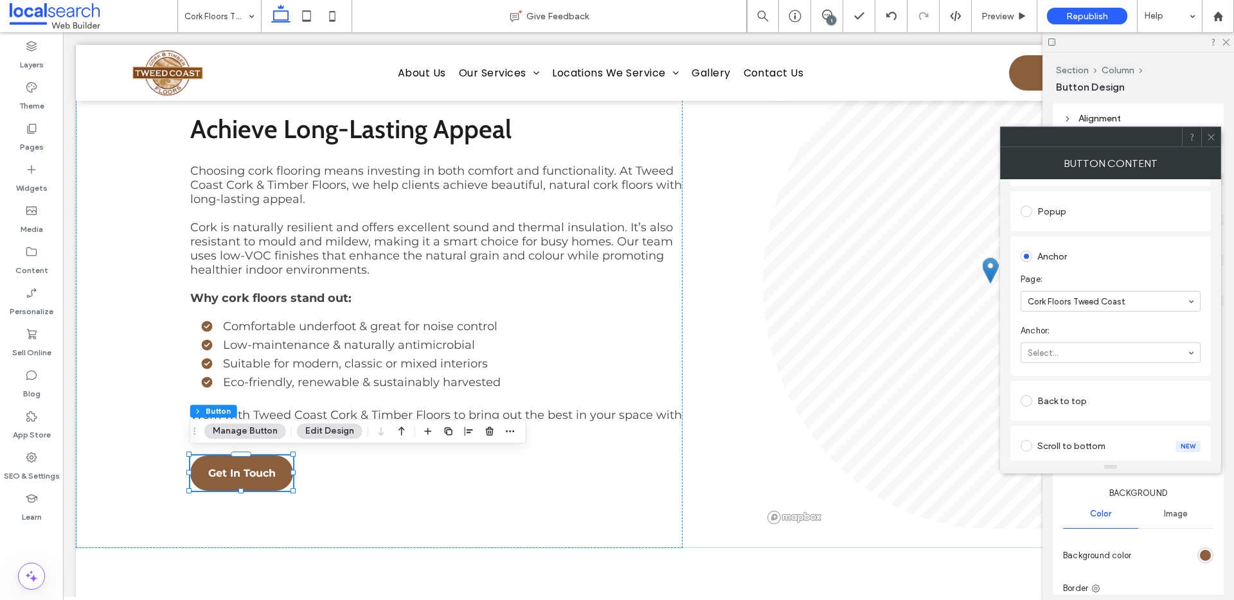
scroll to position [354, 0]
click at [1215, 129] on span at bounding box center [1211, 136] width 10 height 19
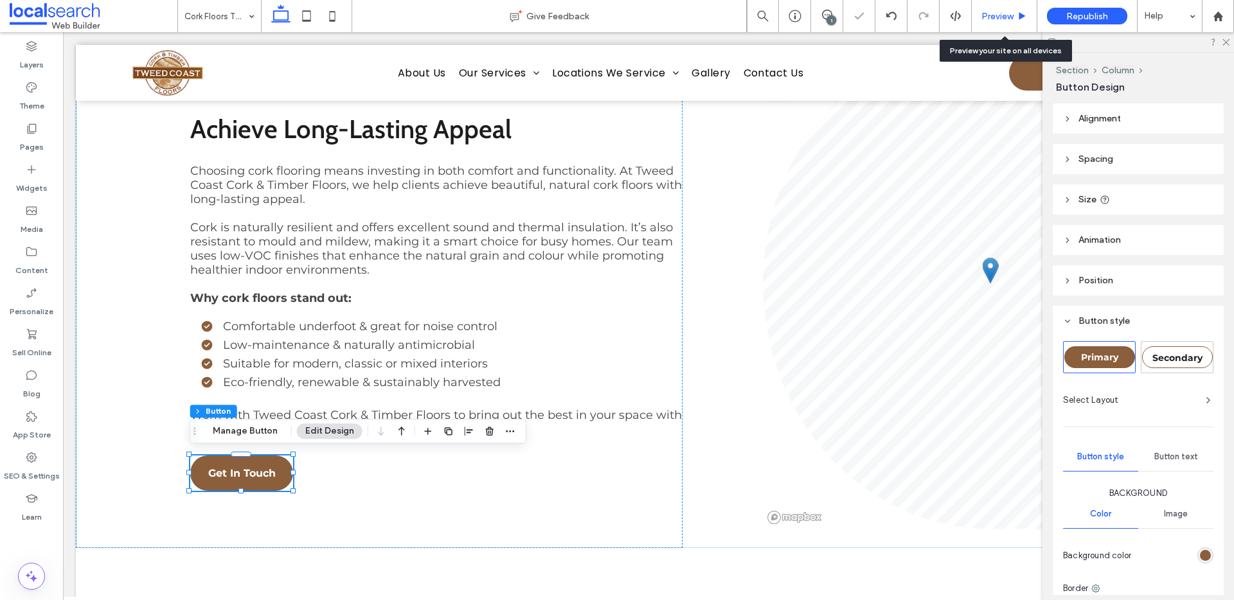
click at [1012, 12] on span "Preview" at bounding box center [997, 16] width 32 height 11
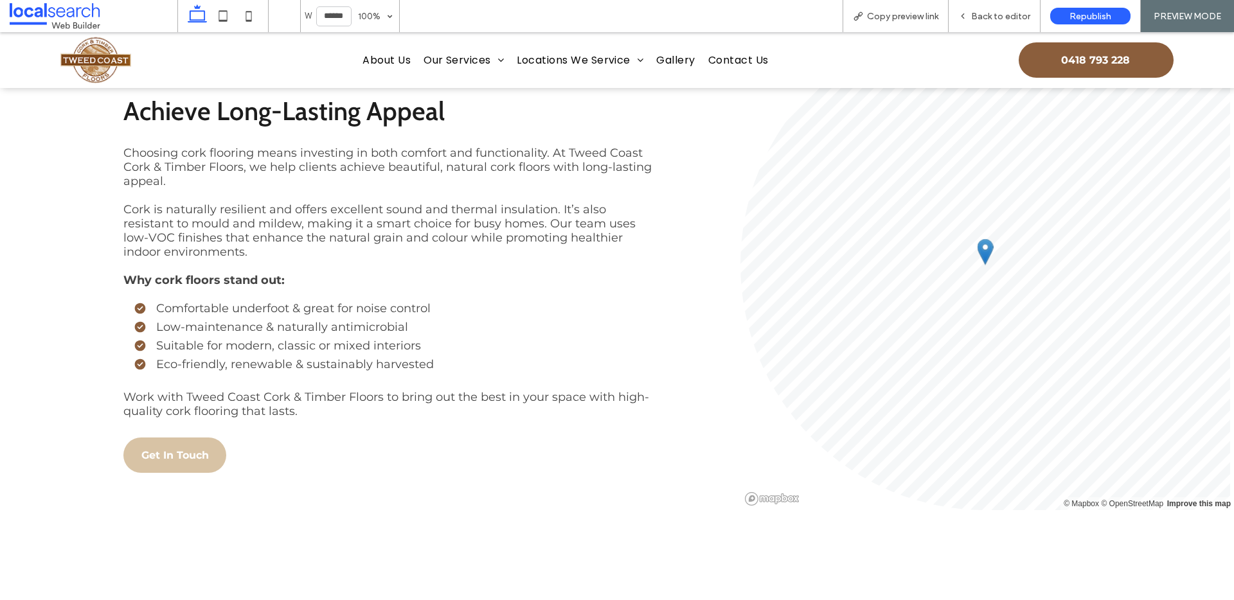
click at [177, 449] on span "Get In Touch" at bounding box center [174, 455] width 67 height 12
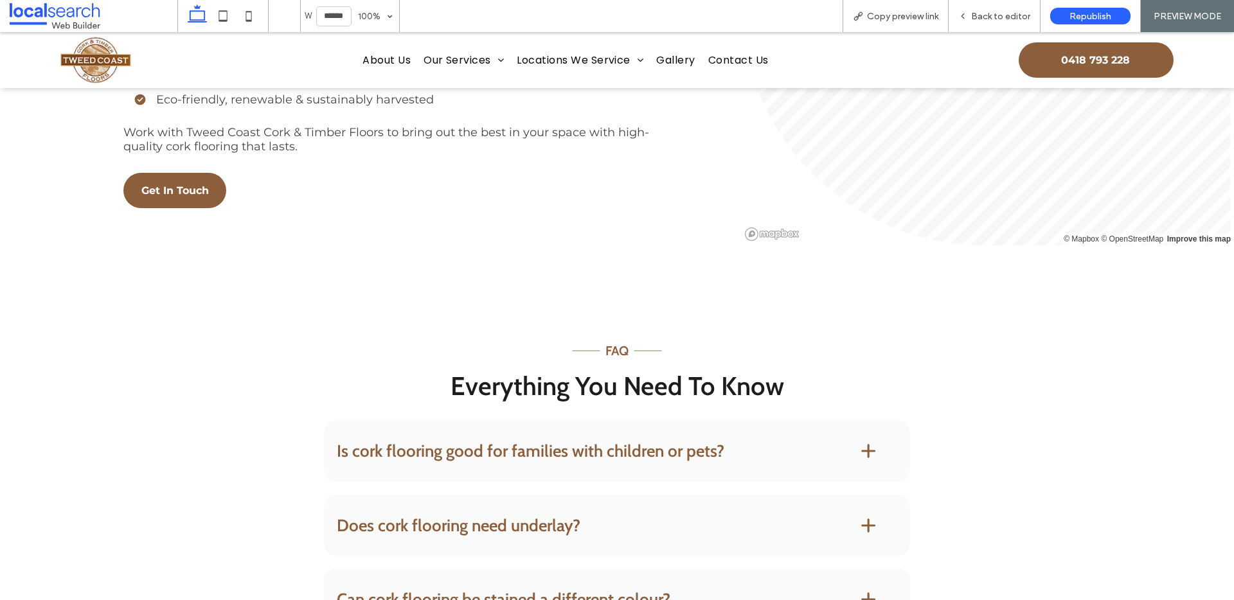
scroll to position [1443, 0]
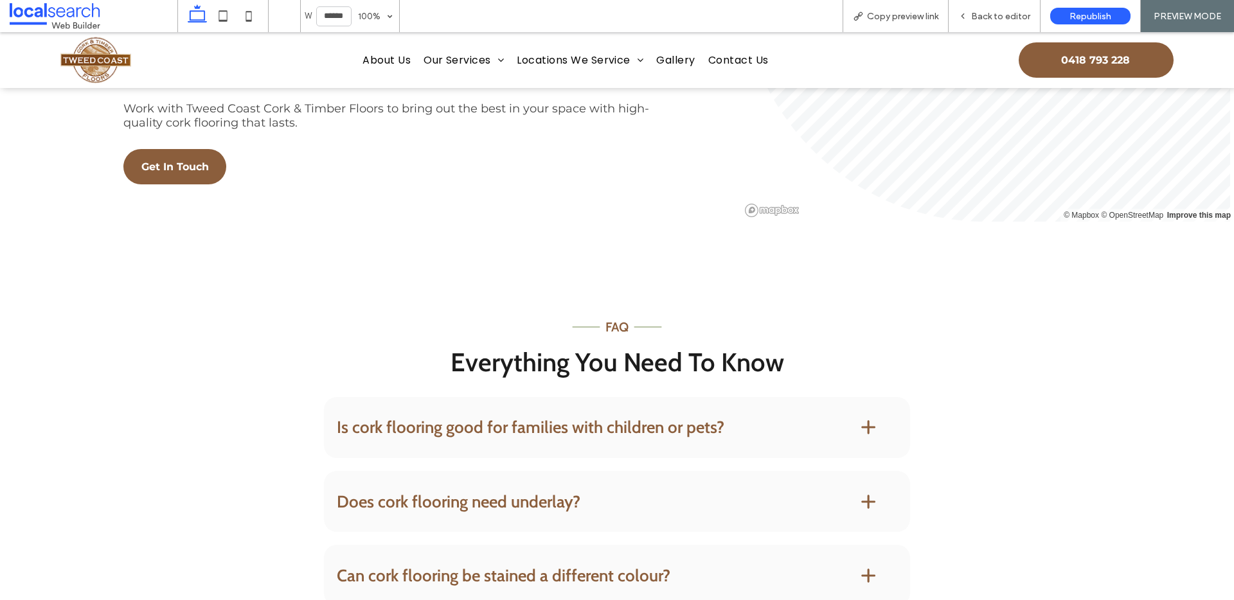
click at [473, 425] on h4 "Is cork flooring good for families with children or pets?" at bounding box center [578, 427] width 482 height 17
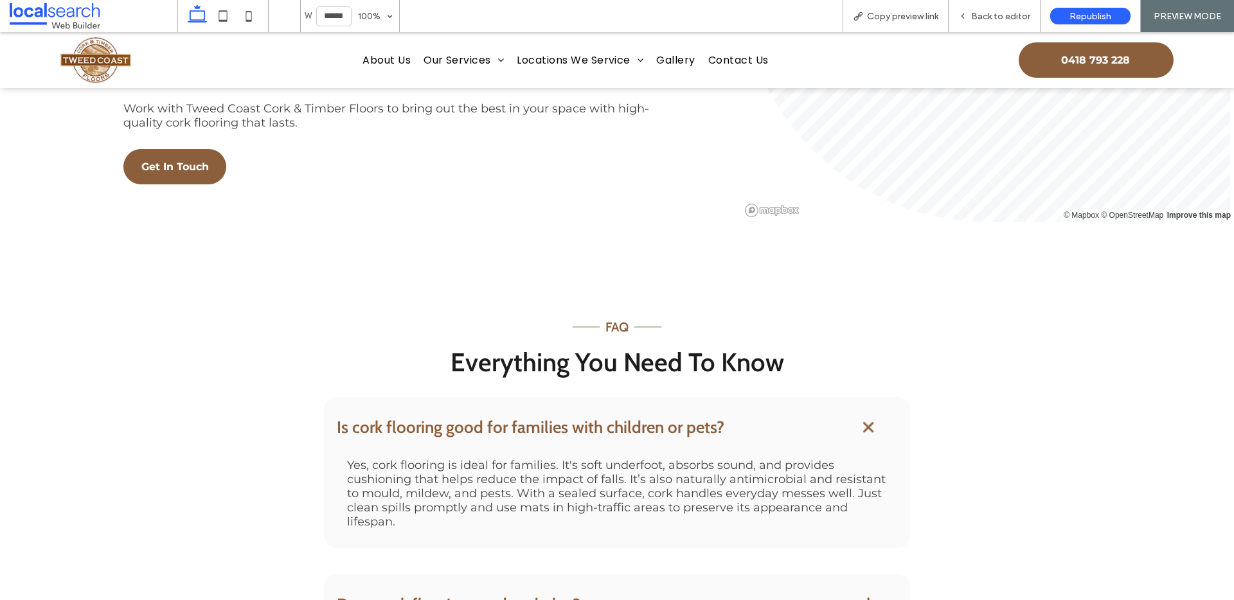
click at [470, 419] on h4 "Is cork flooring good for families with children or pets?" at bounding box center [578, 427] width 482 height 17
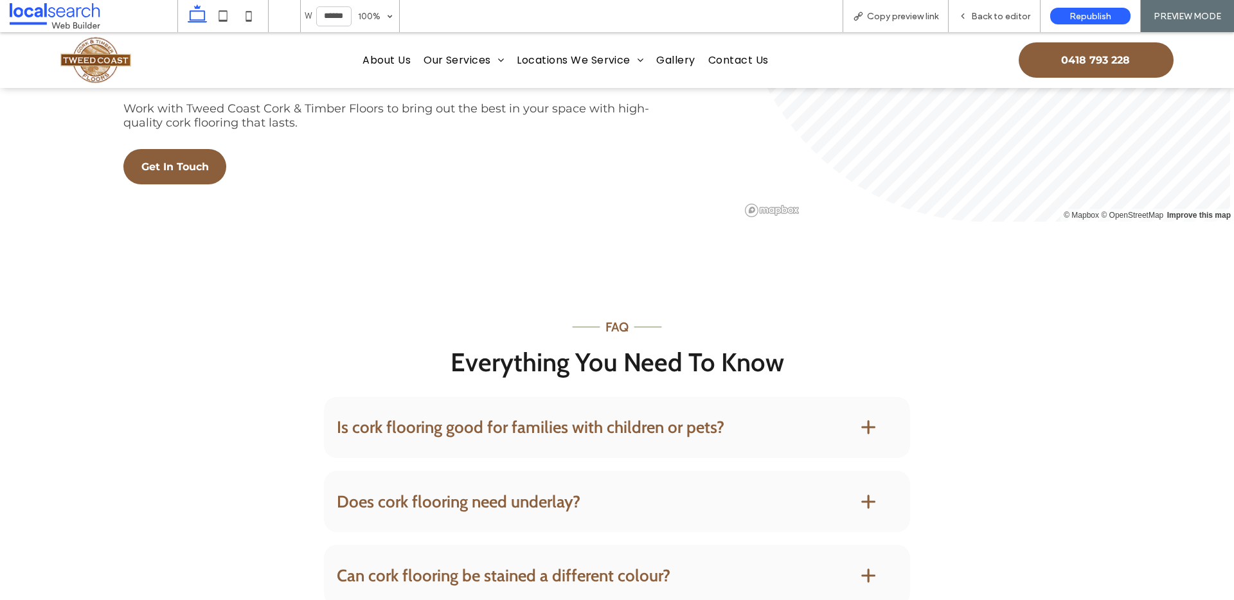
click at [483, 494] on h4 "Does cork flooring need underlay?" at bounding box center [578, 502] width 482 height 17
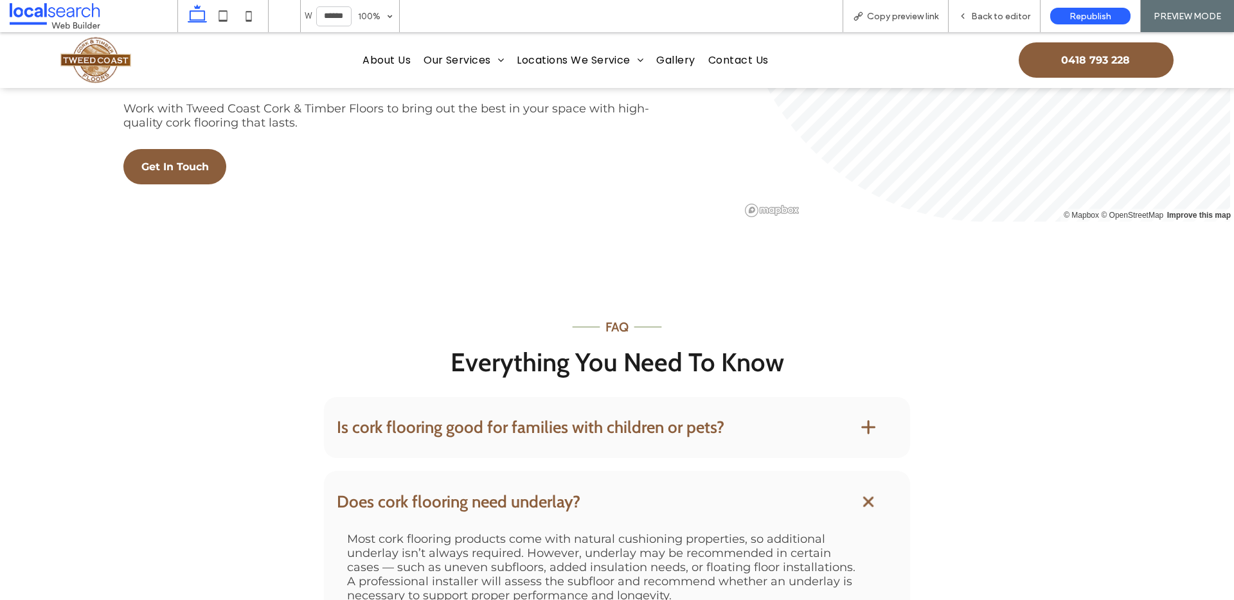
click at [485, 494] on h4 "Does cork flooring need underlay?" at bounding box center [578, 502] width 482 height 17
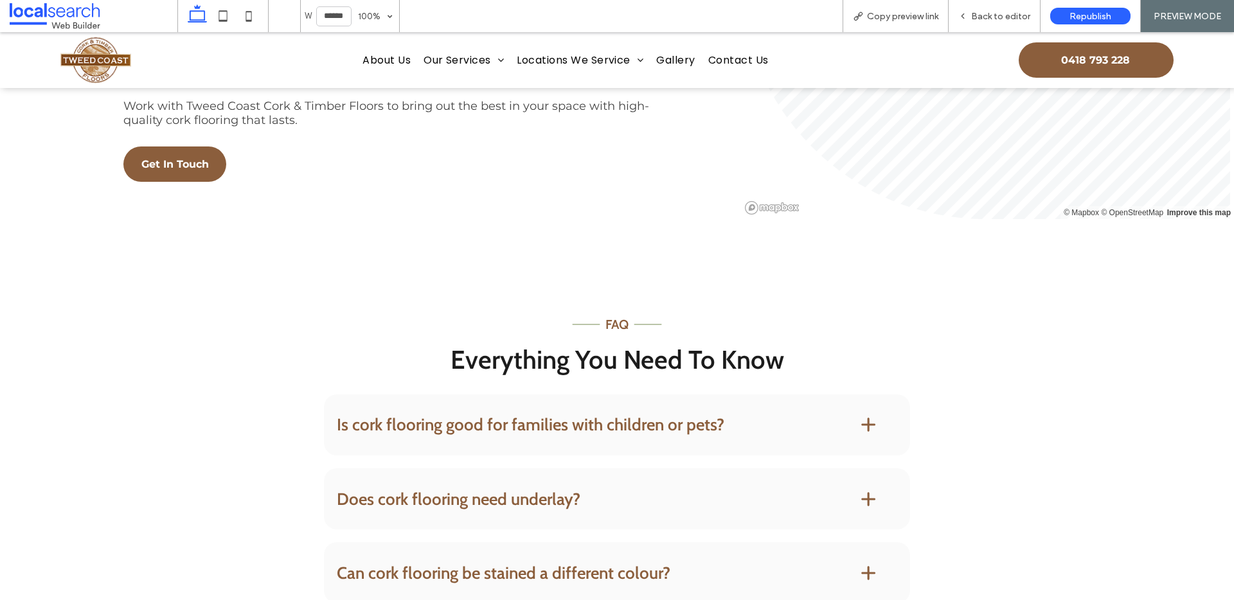
click at [456, 573] on h4 "Can cork flooring be stained a different colour?" at bounding box center [578, 573] width 482 height 17
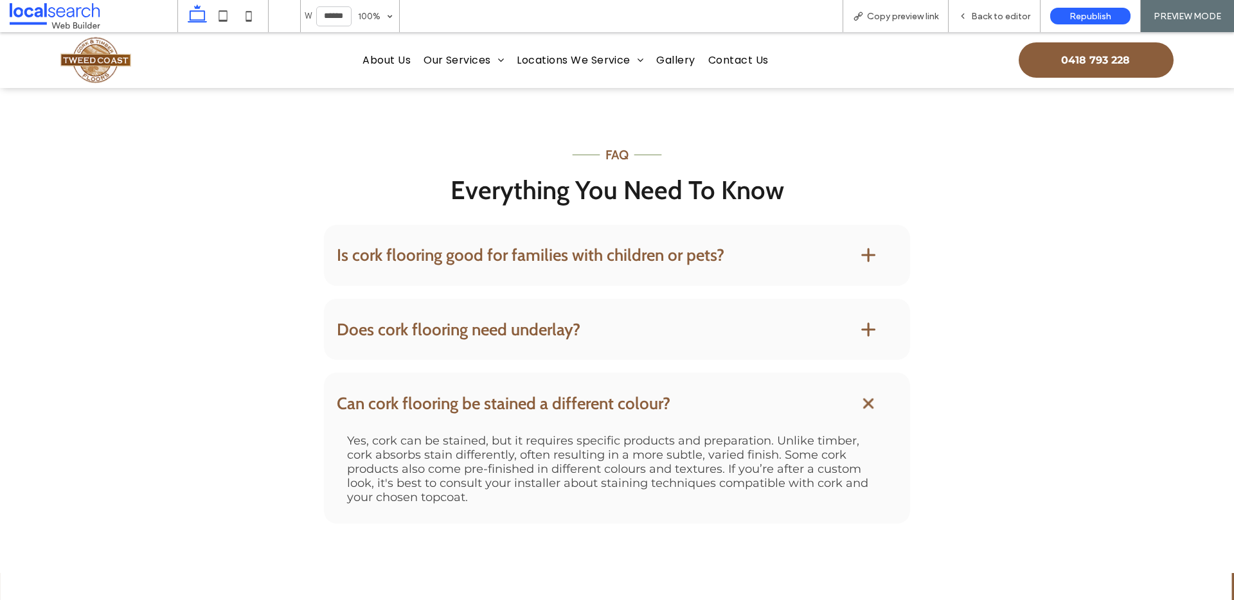
scroll to position [1618, 0]
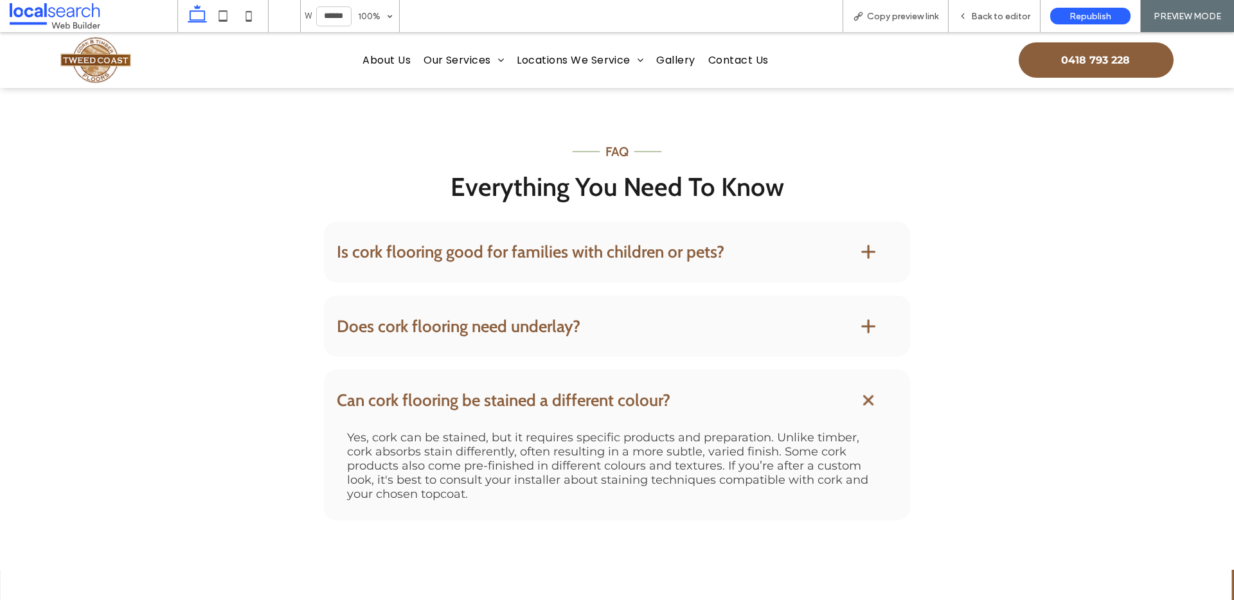
click at [483, 392] on h4 "Can cork flooring be stained a different colour?" at bounding box center [578, 400] width 482 height 17
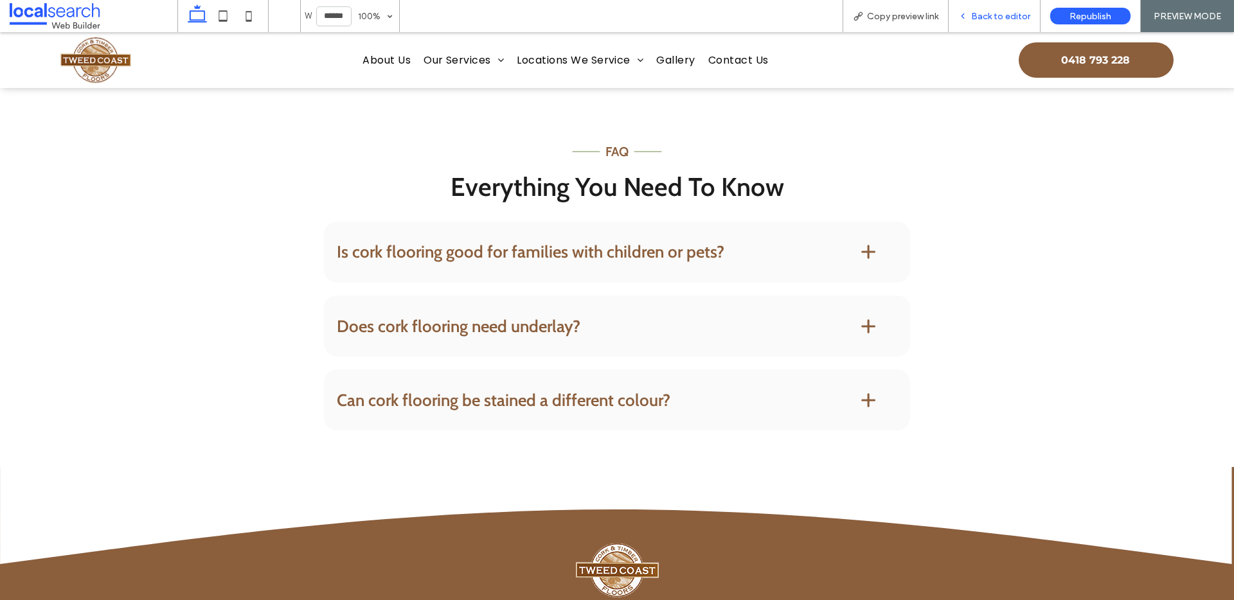
click at [995, 20] on span "Back to editor" at bounding box center [1000, 16] width 59 height 11
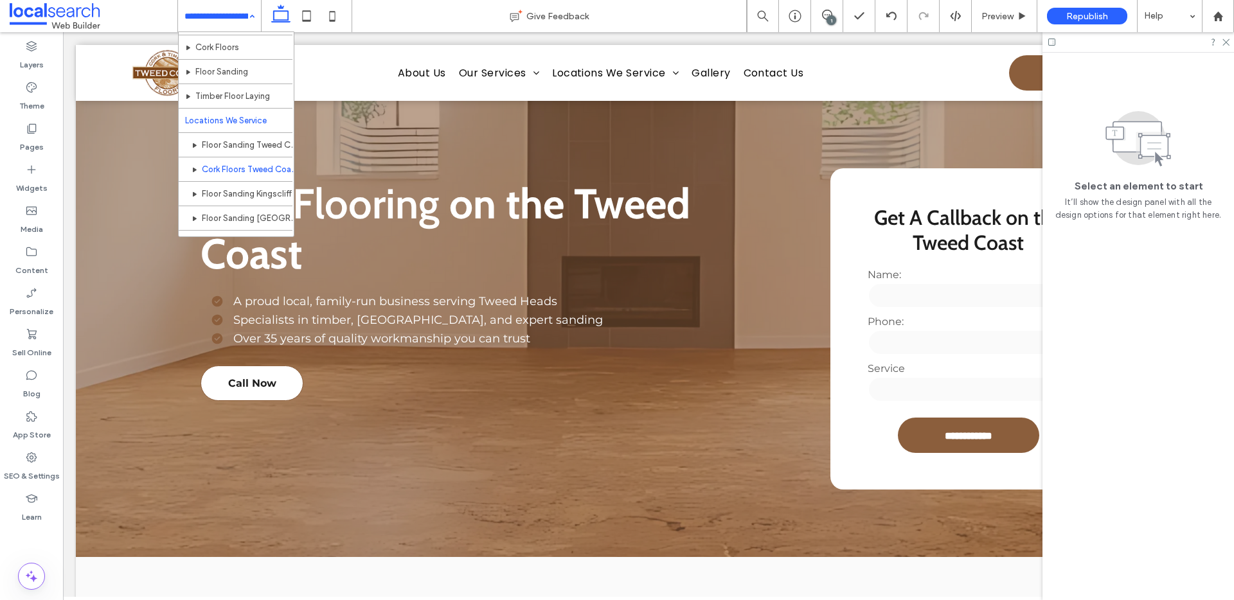
scroll to position [46, 0]
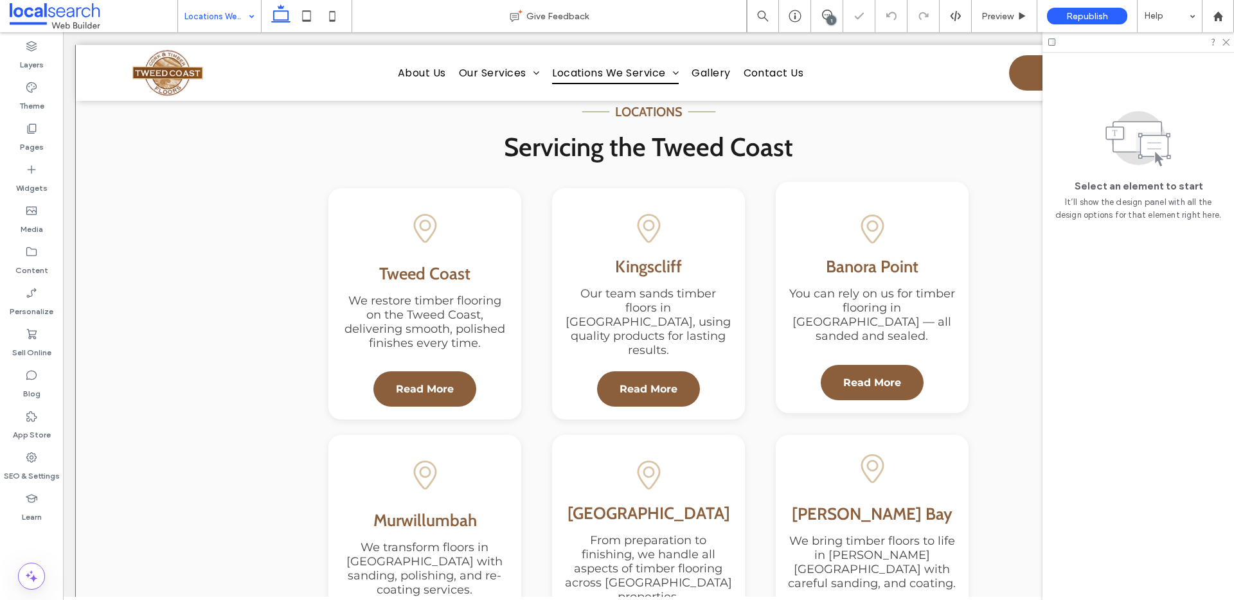
scroll to position [404, 0]
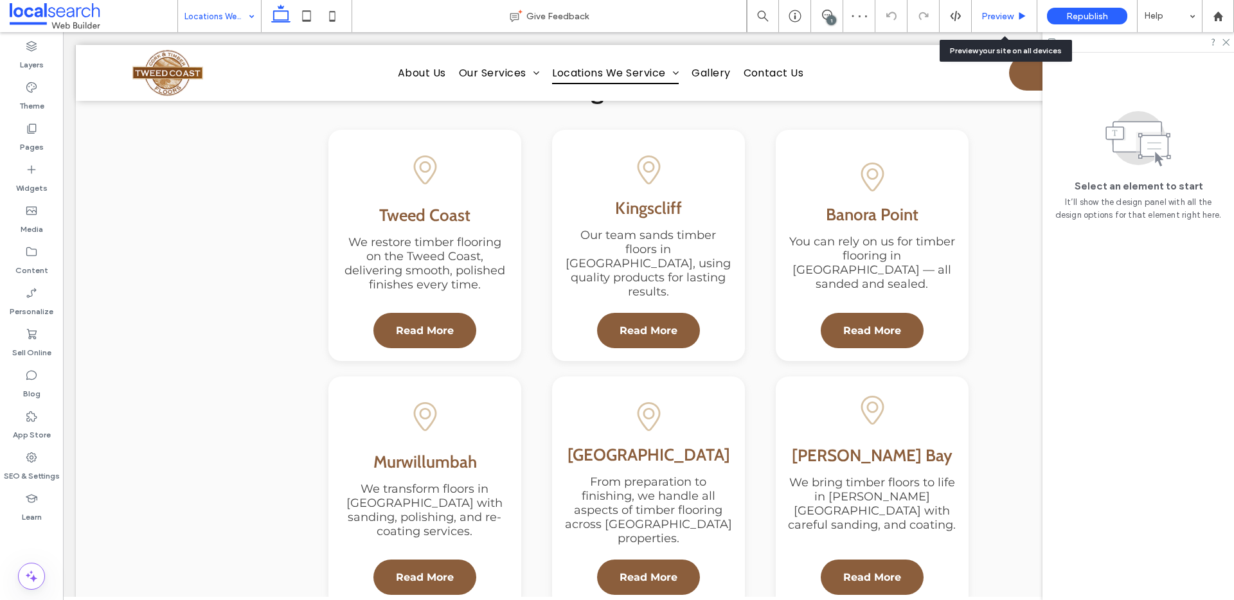
click at [1005, 18] on span "Preview" at bounding box center [997, 16] width 32 height 11
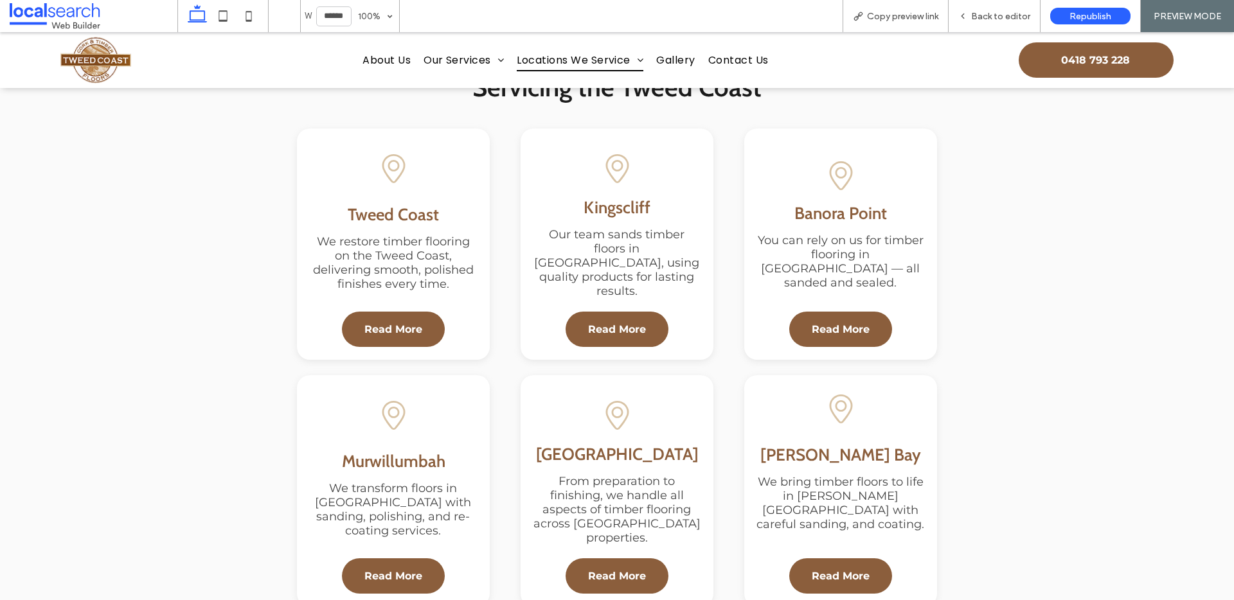
scroll to position [420, 0]
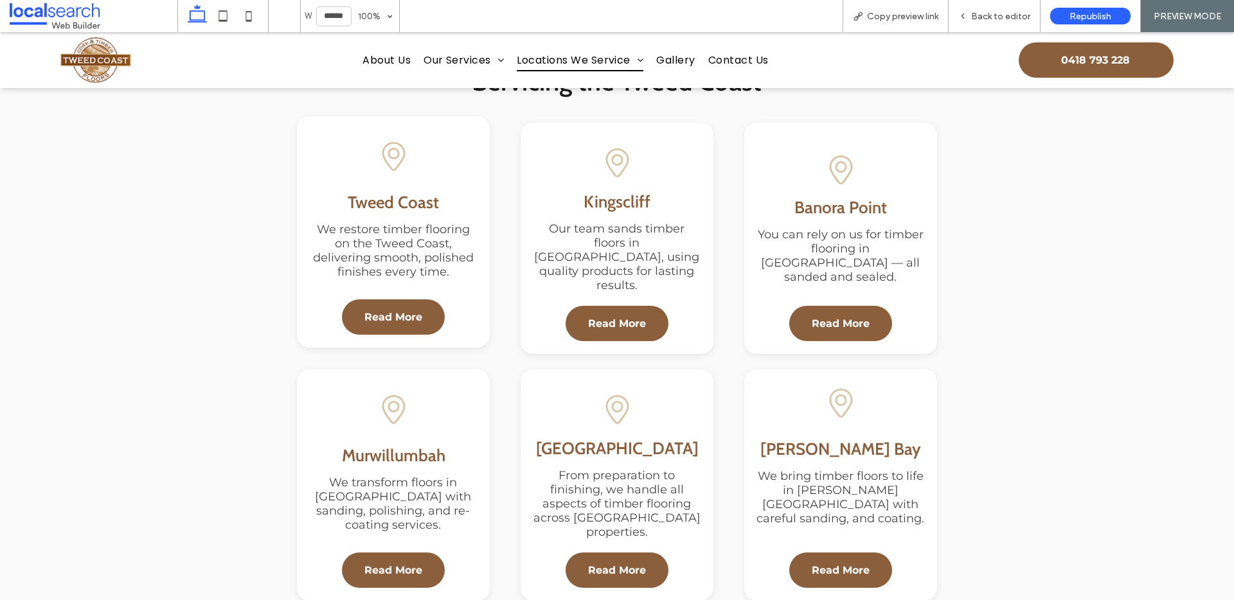
click at [443, 192] on div "Tweed Coast We restore timber flooring on the Tweed Coast, delivering smooth, p…" at bounding box center [393, 235] width 170 height 103
click at [425, 200] on span "Tweed Coast" at bounding box center [393, 202] width 91 height 21
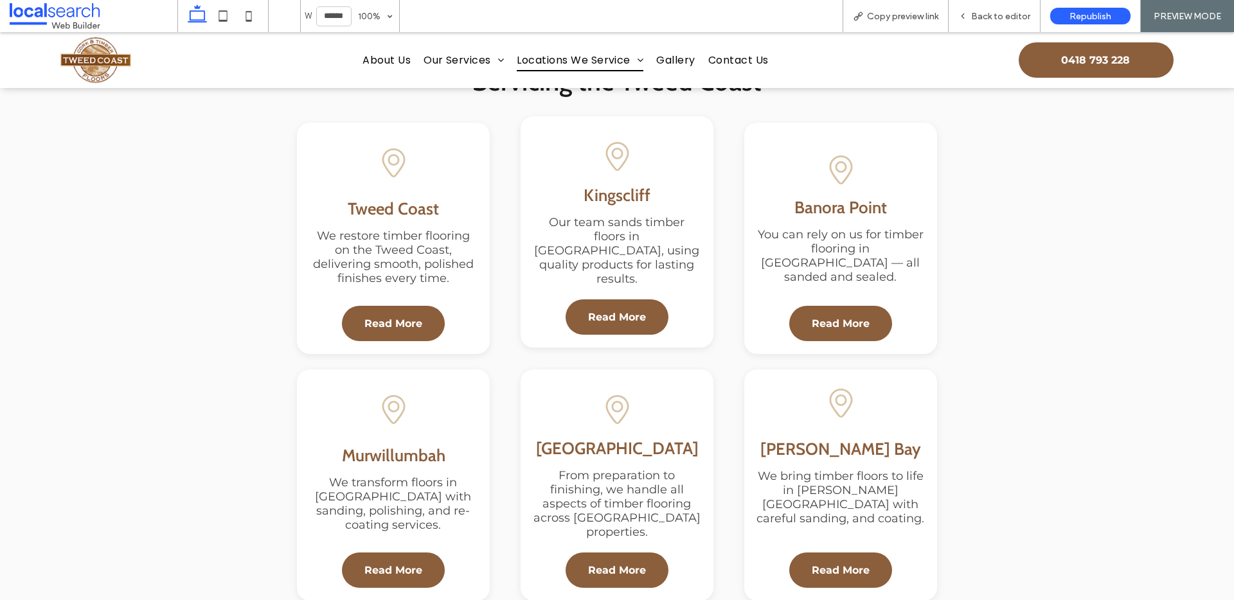
click at [584, 204] on span "Kingscliff" at bounding box center [617, 195] width 67 height 21
click at [600, 217] on div "Kingscliff Our team sands timber floors in Kingscliff, using quality products f…" at bounding box center [617, 235] width 170 height 103
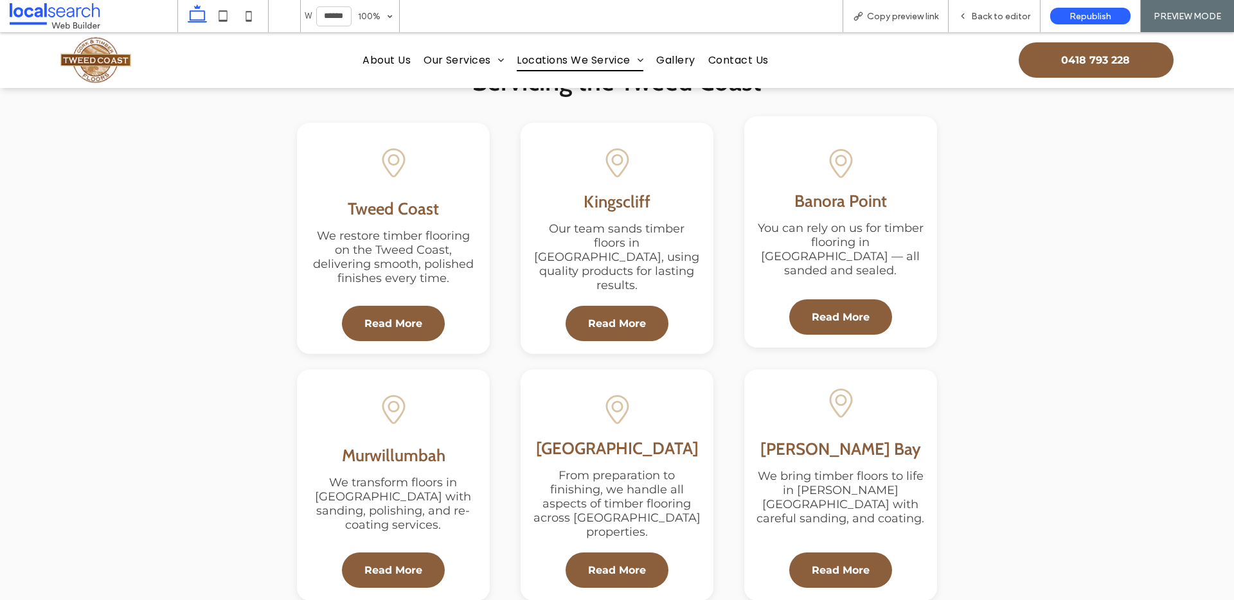
click at [827, 213] on div "Banora Point You can rely on us for timber flooring in Banora Point — all sande…" at bounding box center [841, 234] width 170 height 87
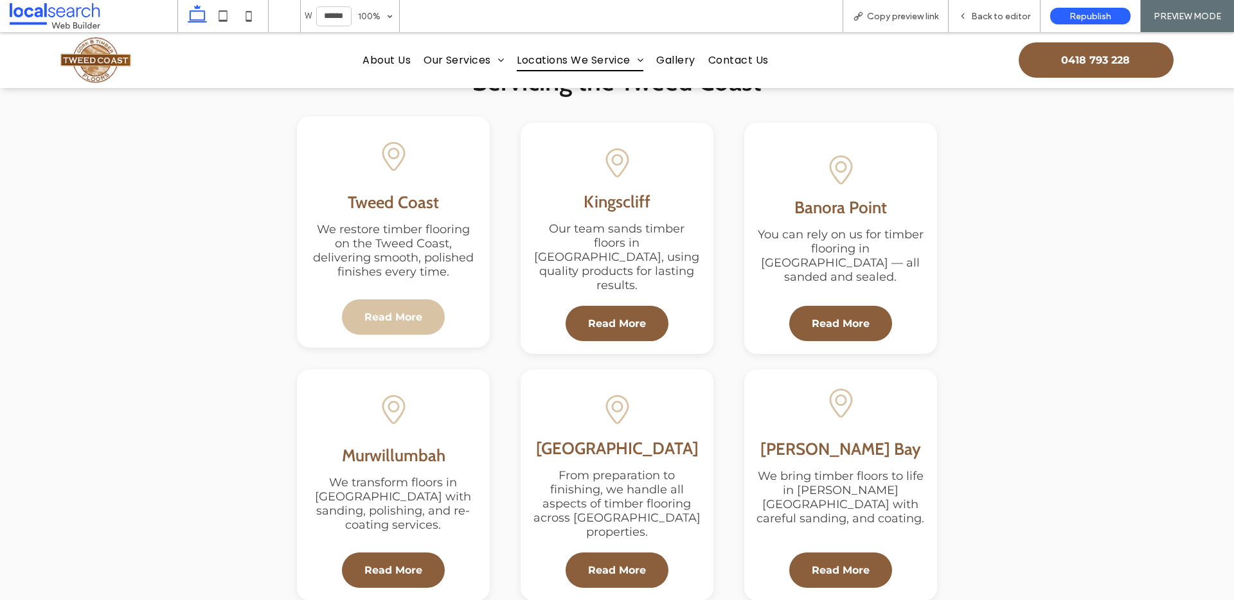
drag, startPoint x: 378, startPoint y: 319, endPoint x: 378, endPoint y: 352, distance: 32.8
click at [378, 319] on span "Read More" at bounding box center [393, 317] width 58 height 12
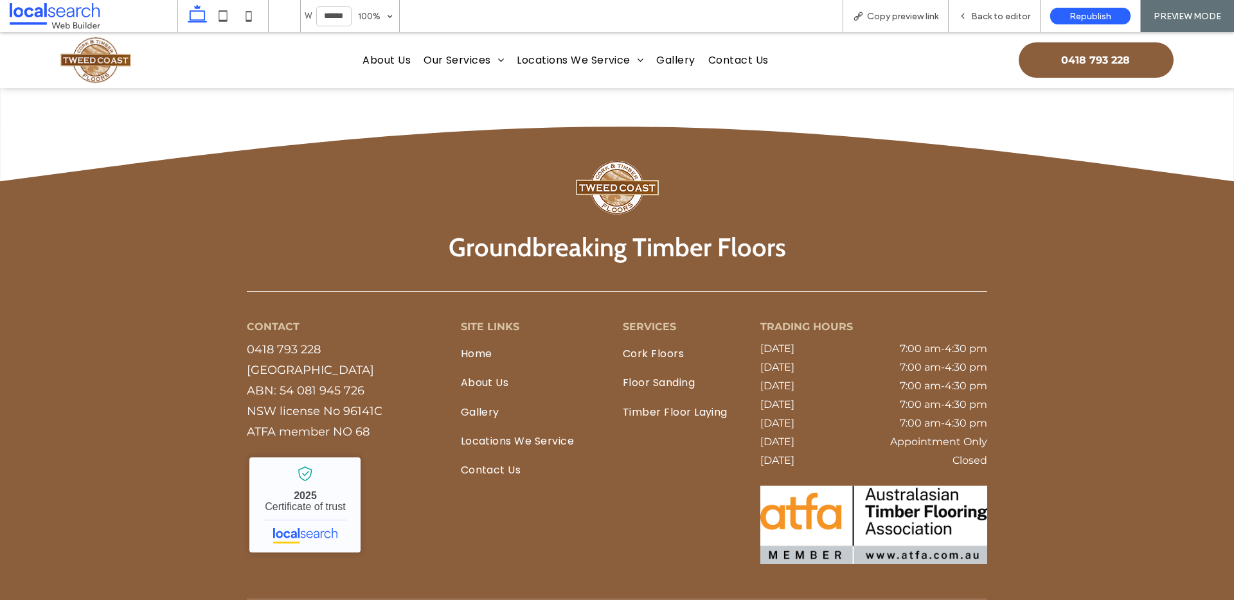
scroll to position [1992, 0]
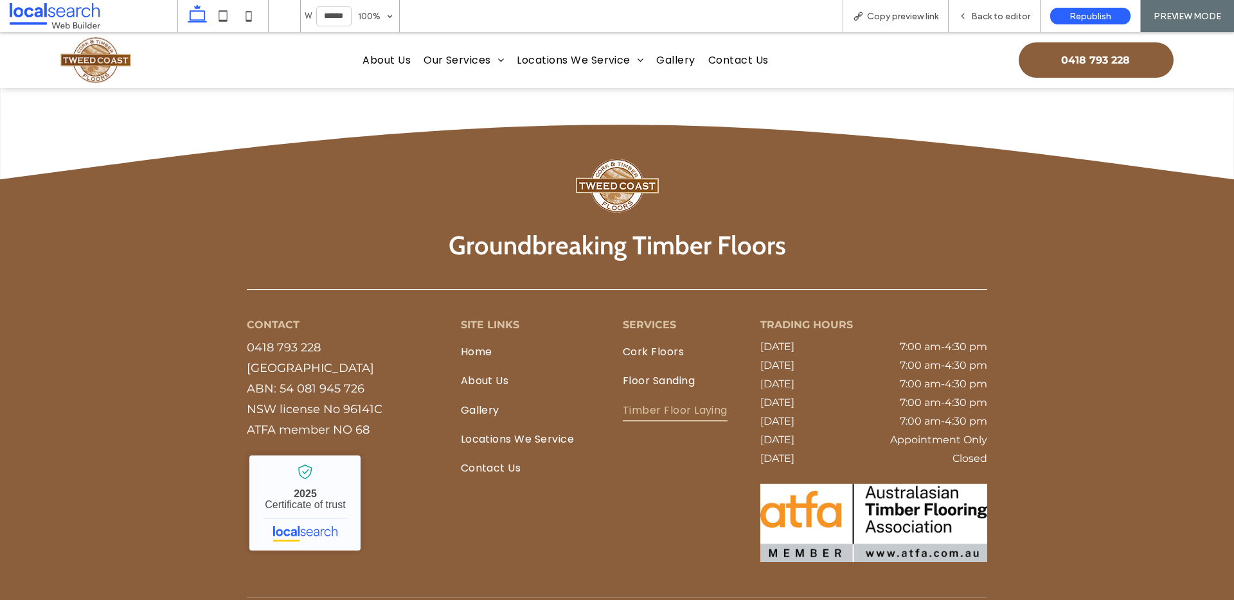
click at [645, 409] on span "Timber Floor Laying" at bounding box center [675, 410] width 105 height 22
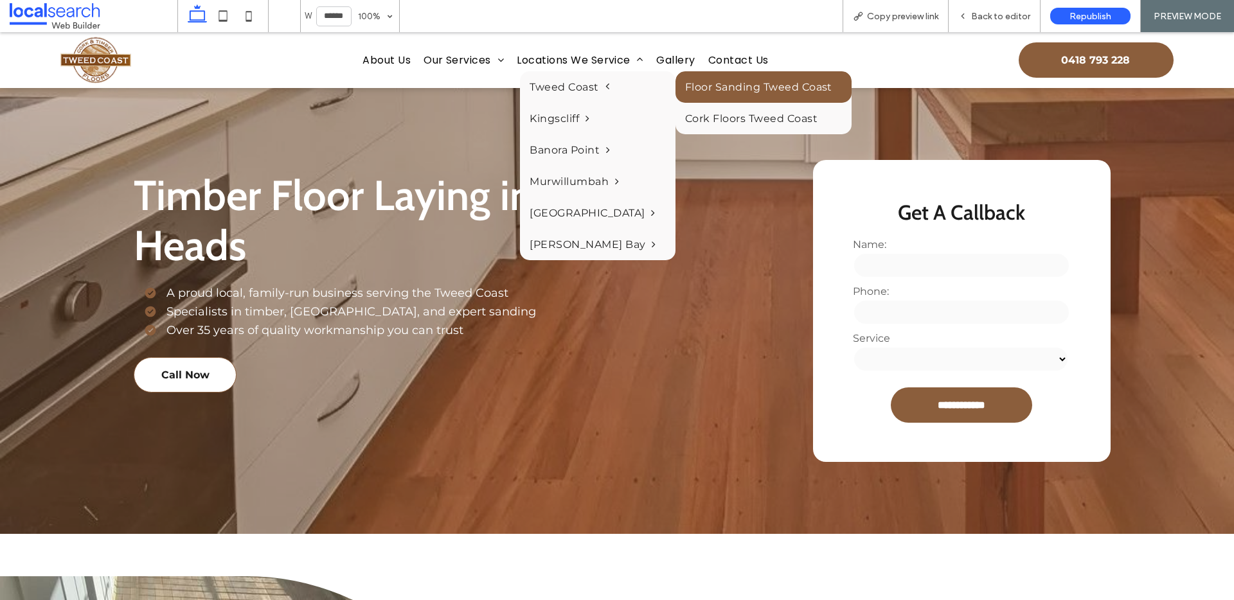
click at [680, 93] on link "Floor Sanding Tweed Coast" at bounding box center [763, 86] width 176 height 31
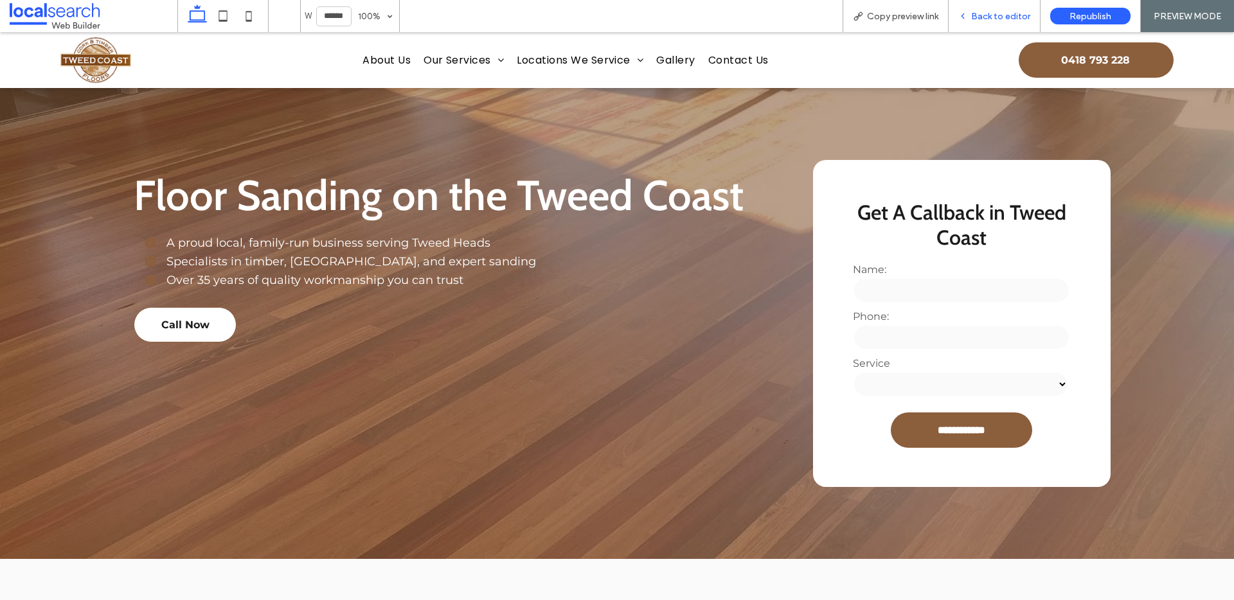
click at [978, 12] on span "Back to editor" at bounding box center [1000, 16] width 59 height 11
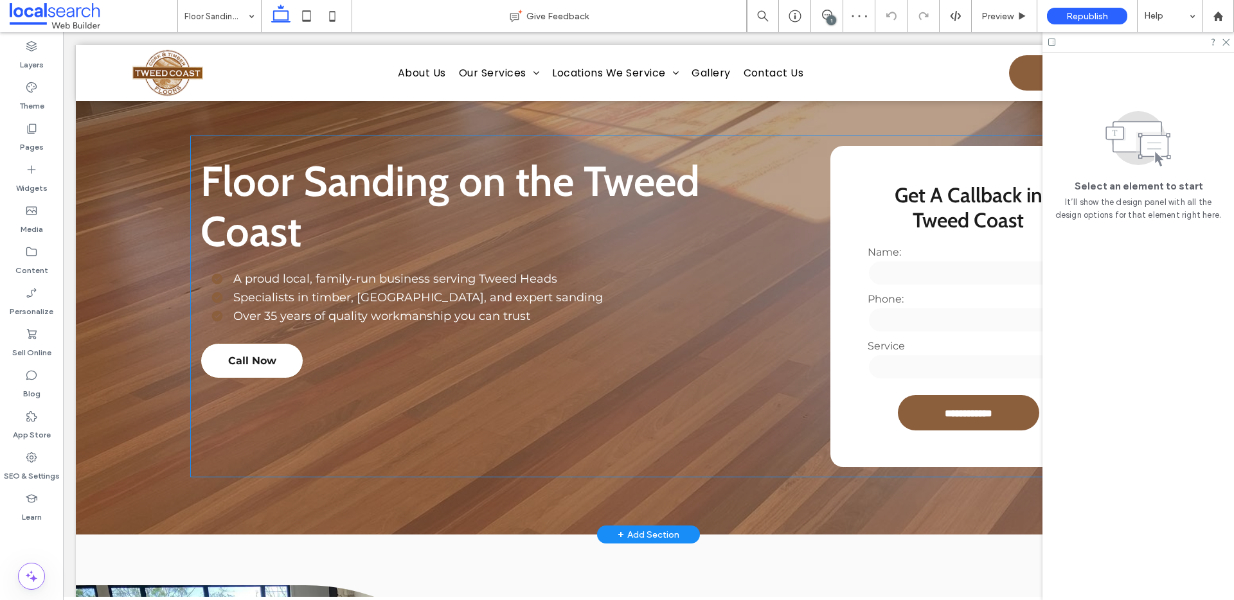
scroll to position [33, 0]
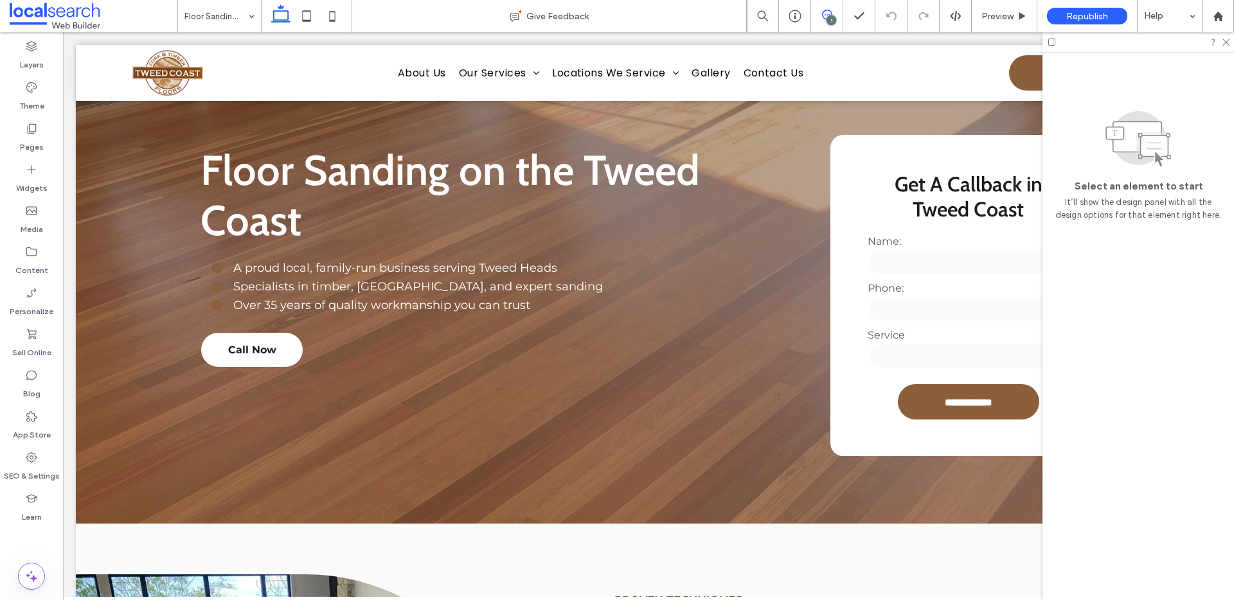
click at [828, 13] on icon at bounding box center [827, 15] width 10 height 10
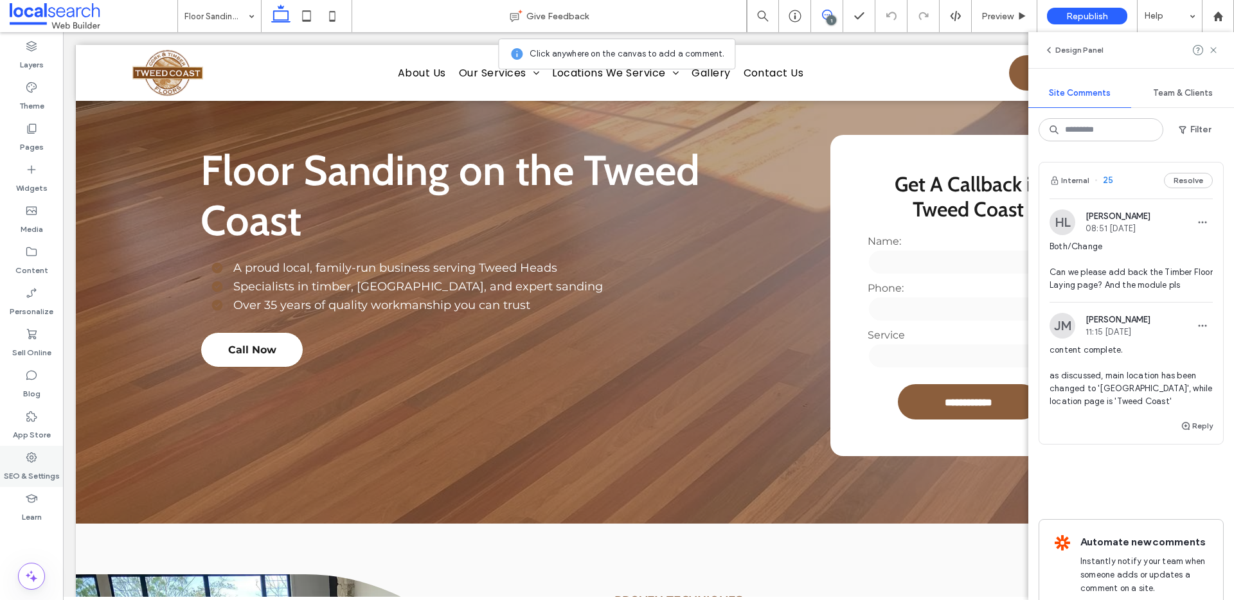
click at [26, 465] on label "SEO & Settings" at bounding box center [32, 473] width 56 height 18
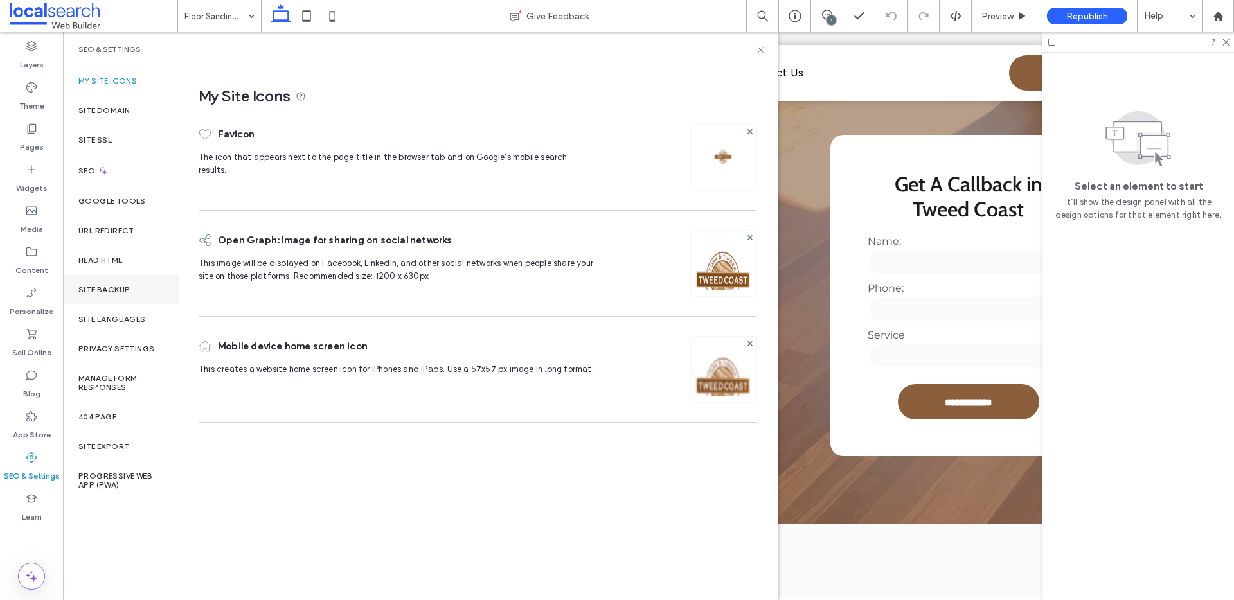
click at [119, 283] on div "Site Backup" at bounding box center [121, 290] width 116 height 30
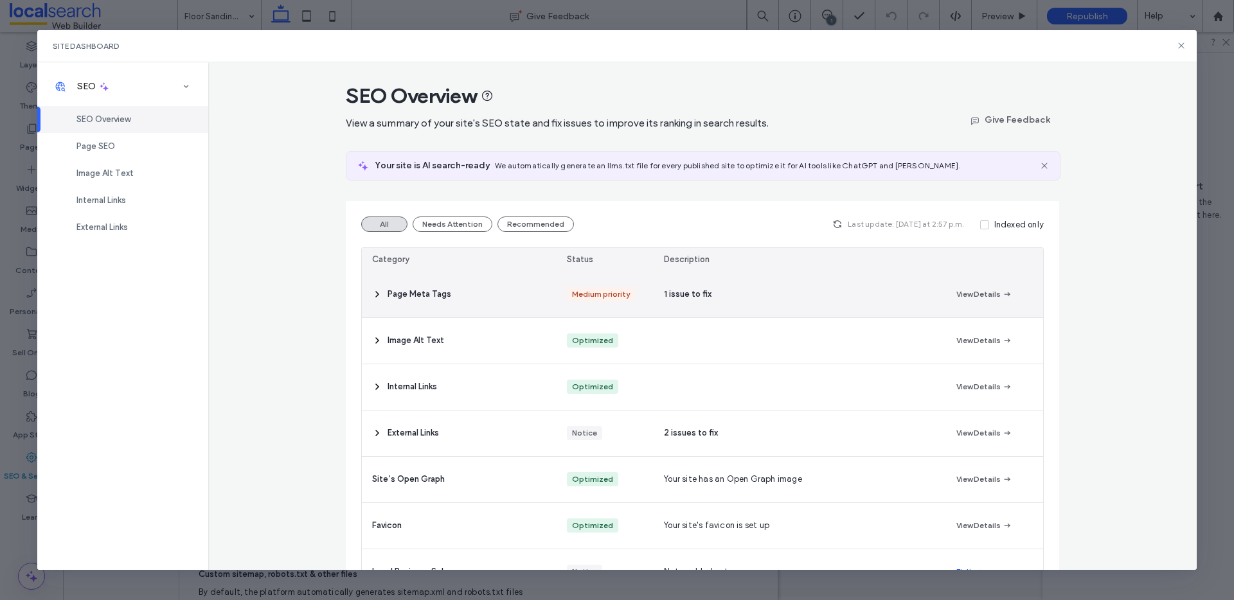
click at [388, 295] on span "Page Meta Tags" at bounding box center [420, 294] width 64 height 13
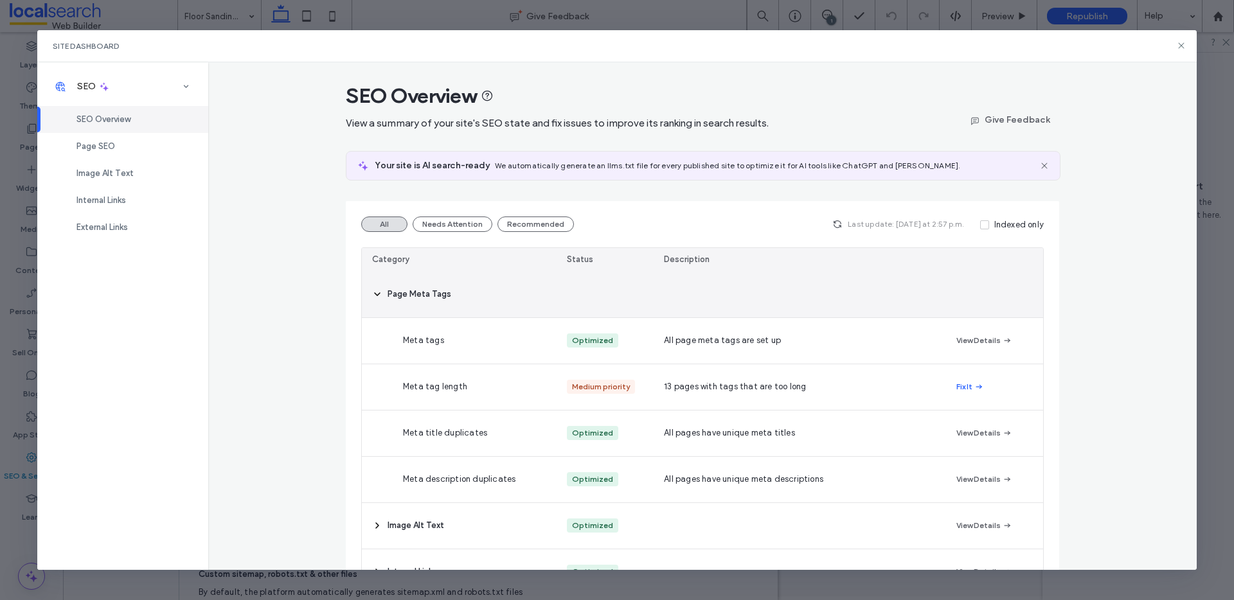
click at [388, 296] on span "Page Meta Tags" at bounding box center [420, 294] width 64 height 13
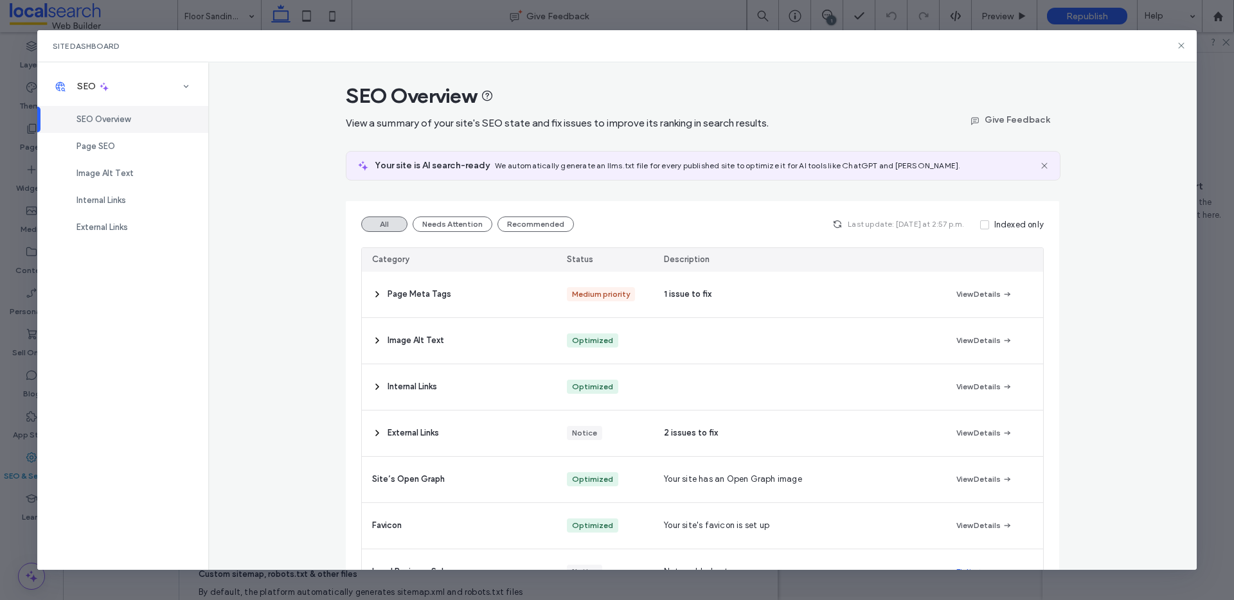
click at [1180, 39] on div "Site Dashboard" at bounding box center [617, 46] width 1160 height 32
click at [1180, 47] on icon at bounding box center [1181, 45] width 10 height 10
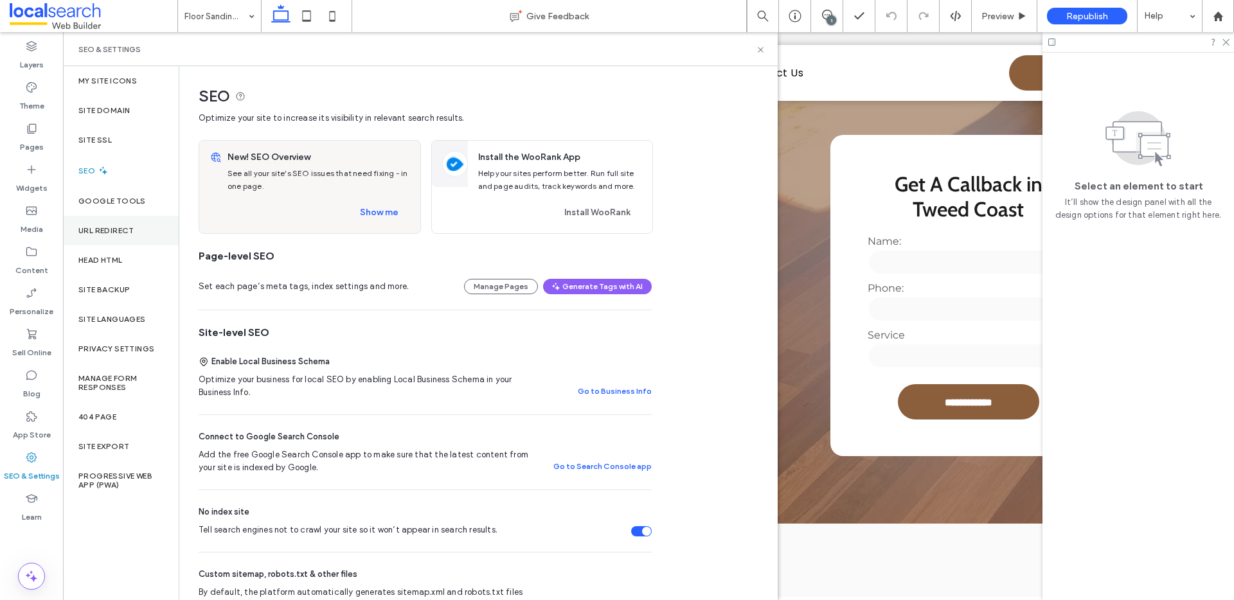
click at [38, 129] on div "Pages" at bounding box center [31, 137] width 63 height 41
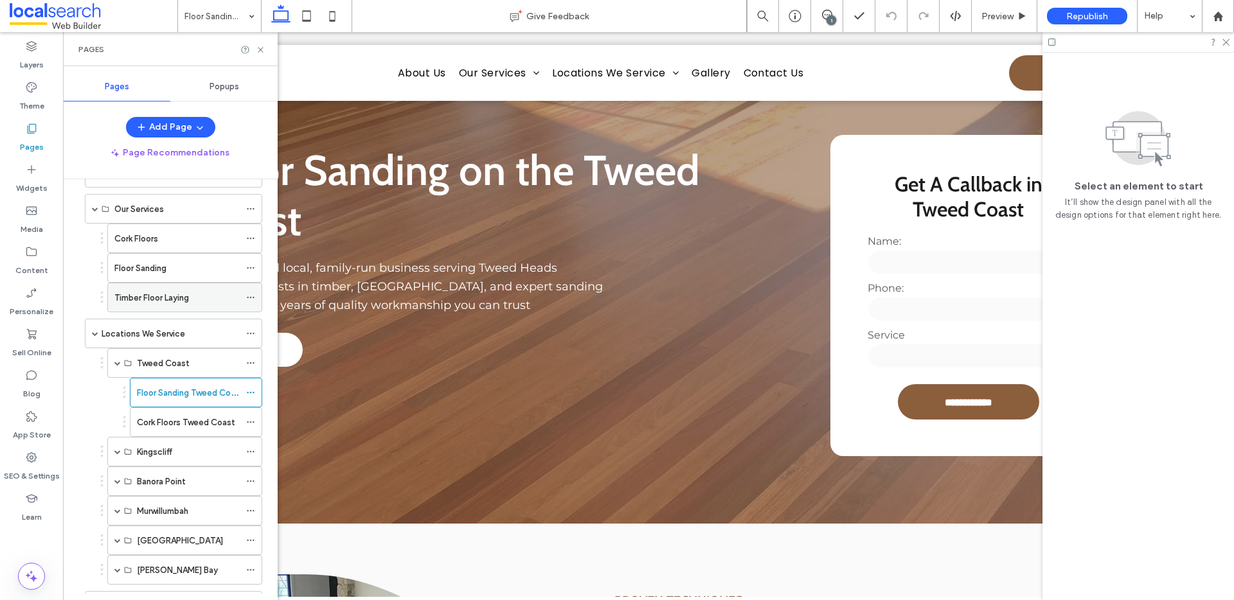
scroll to position [174, 0]
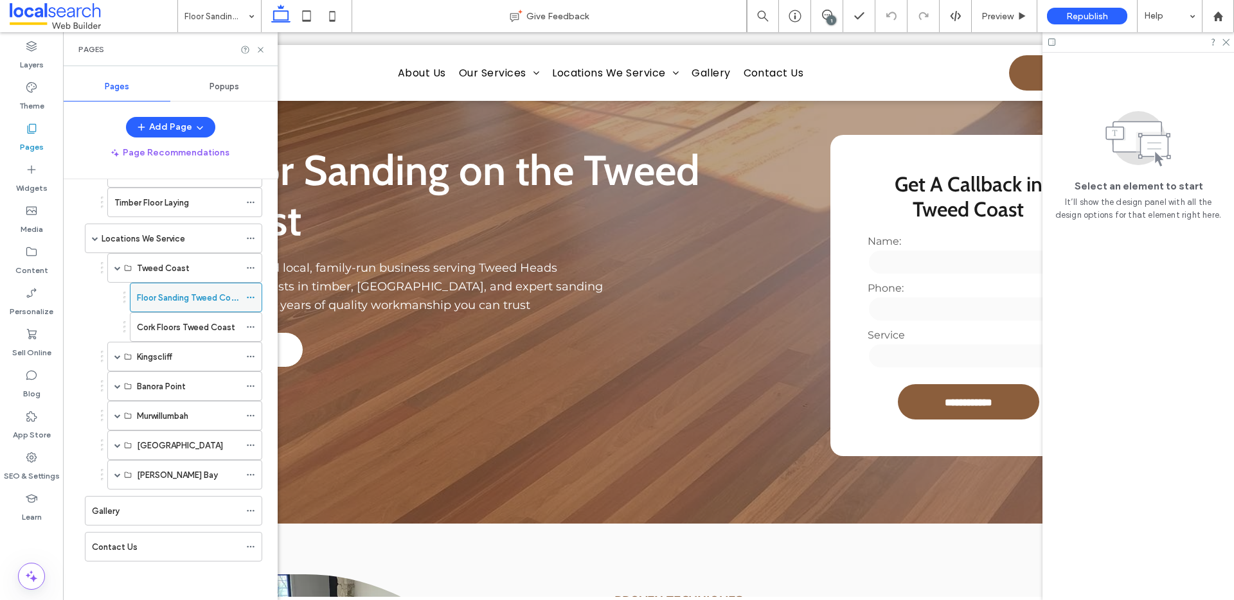
click at [251, 298] on icon at bounding box center [250, 297] width 9 height 9
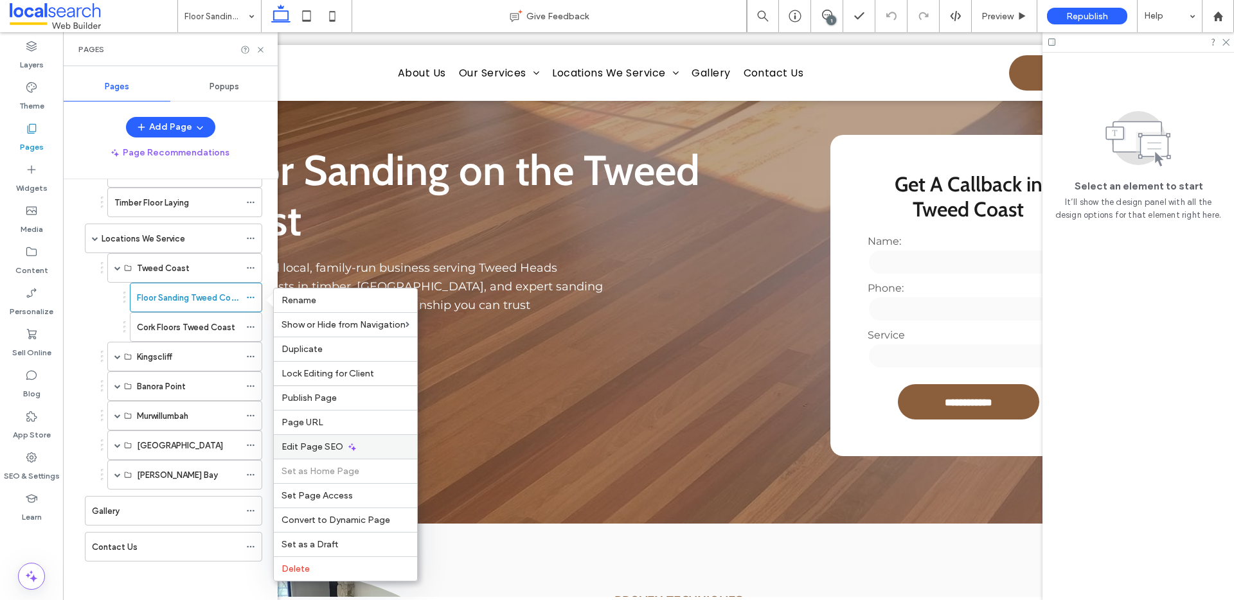
click at [307, 440] on div "Edit Page SEO" at bounding box center [345, 446] width 143 height 24
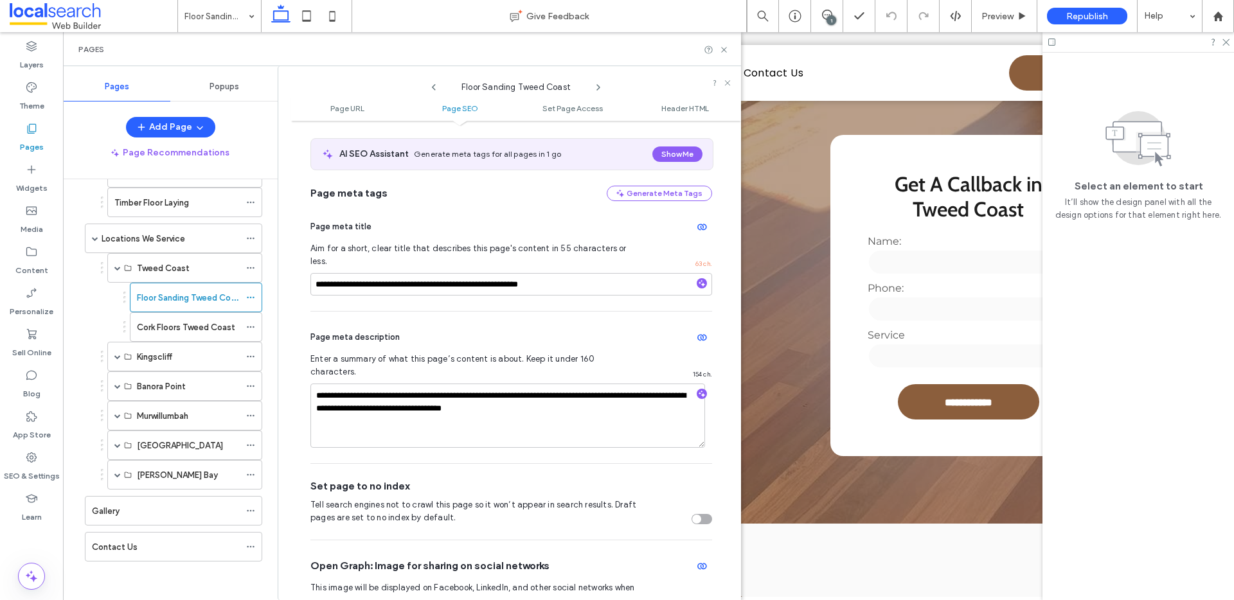
scroll to position [264, 0]
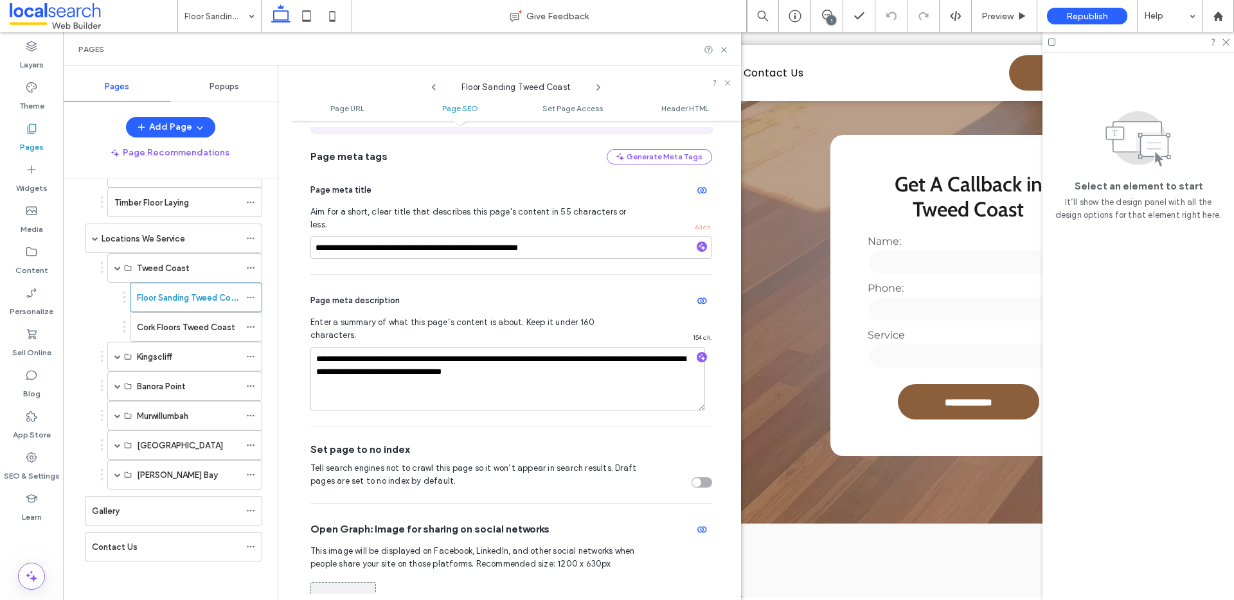
click at [729, 48] on div "Pages" at bounding box center [402, 49] width 678 height 34
click at [726, 53] on icon at bounding box center [724, 50] width 10 height 10
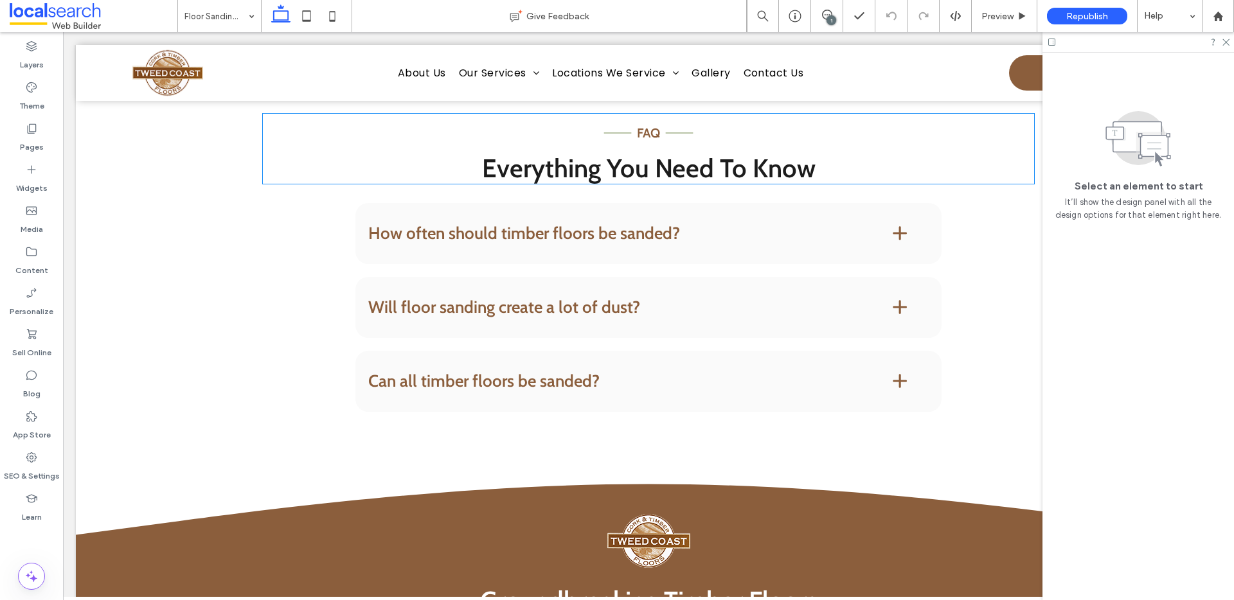
scroll to position [0, 0]
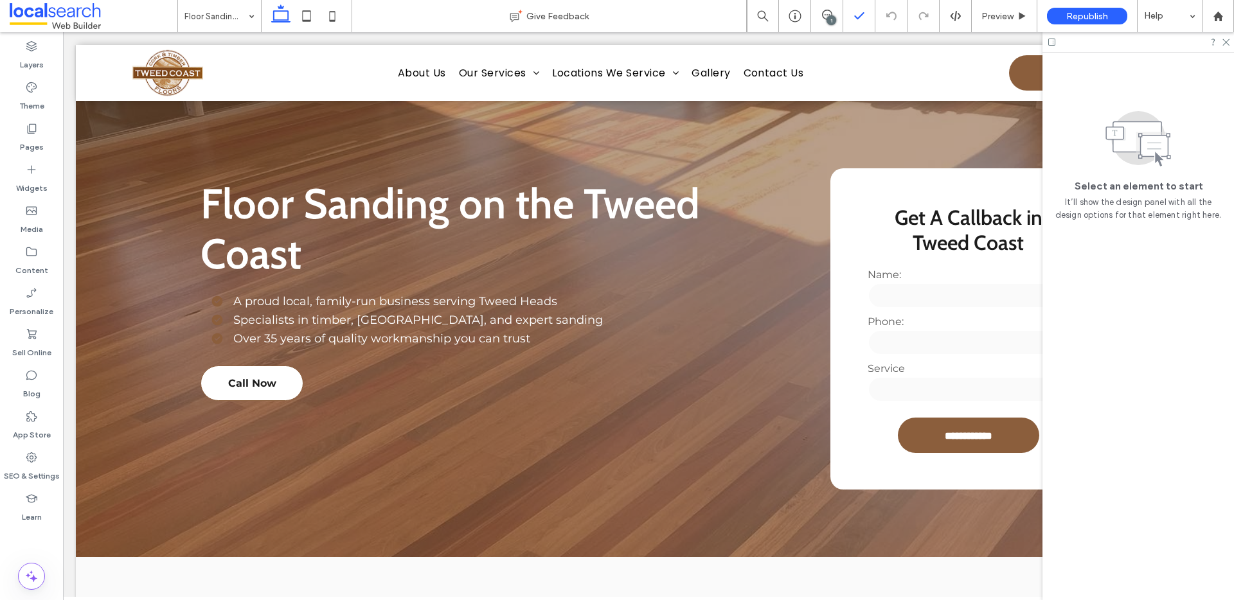
click at [826, 15] on icon at bounding box center [827, 15] width 10 height 10
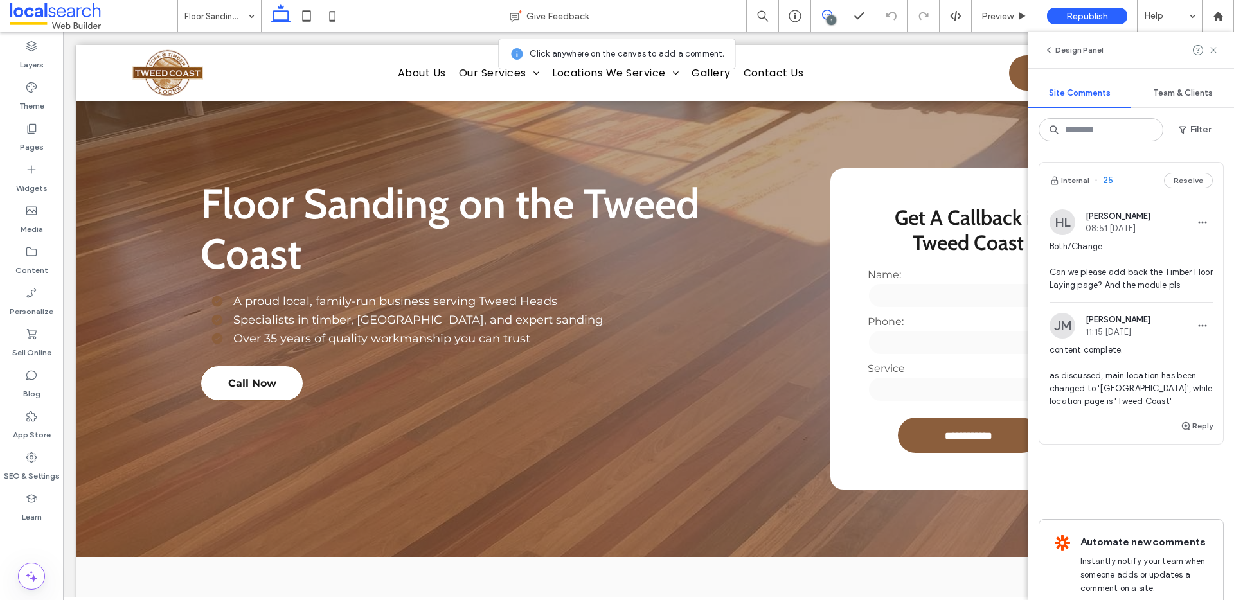
scroll to position [3, 0]
click at [1187, 421] on button "Reply" at bounding box center [1197, 423] width 32 height 15
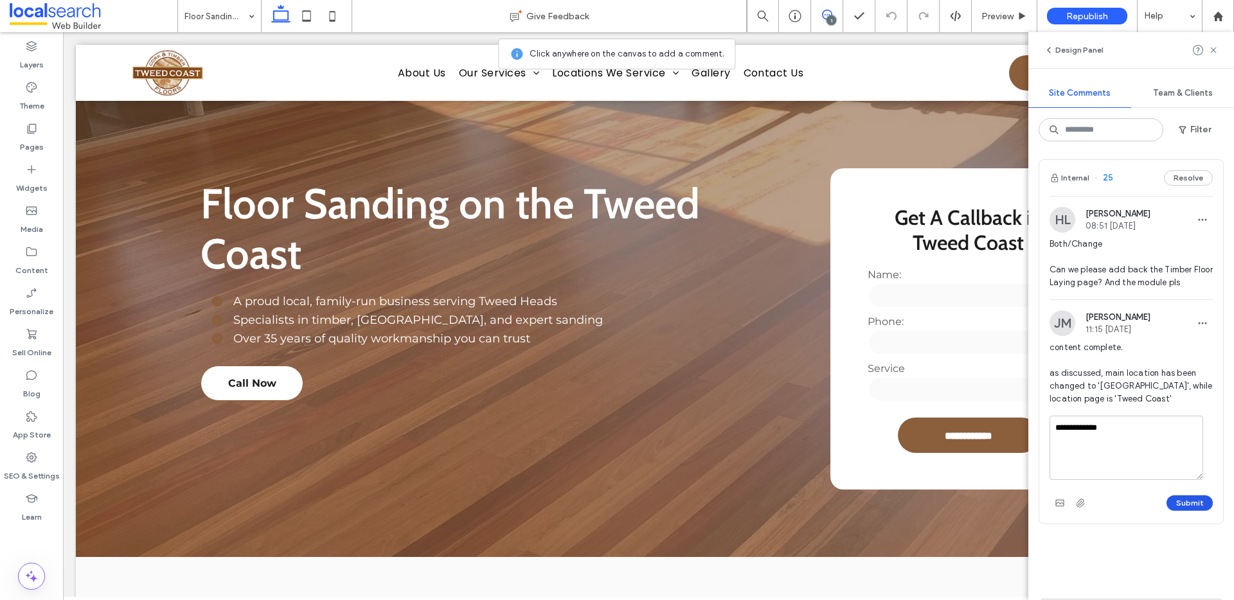
type textarea "**********"
click at [1172, 508] on button "Submit" at bounding box center [1189, 503] width 46 height 15
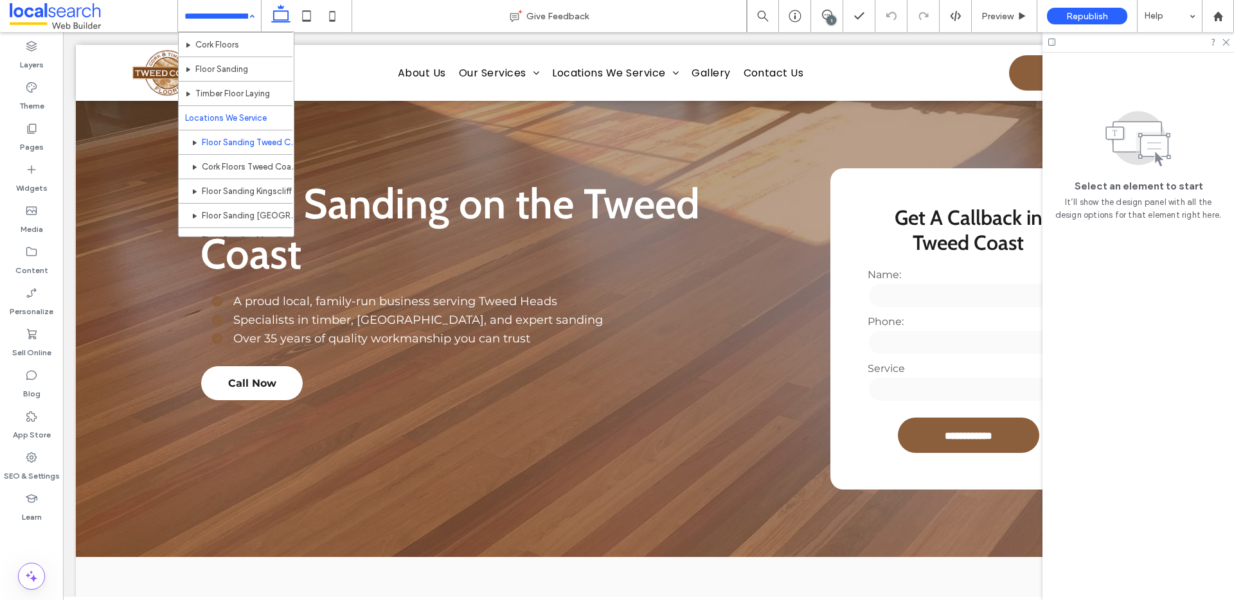
scroll to position [49, 0]
click at [830, 13] on icon at bounding box center [827, 15] width 10 height 10
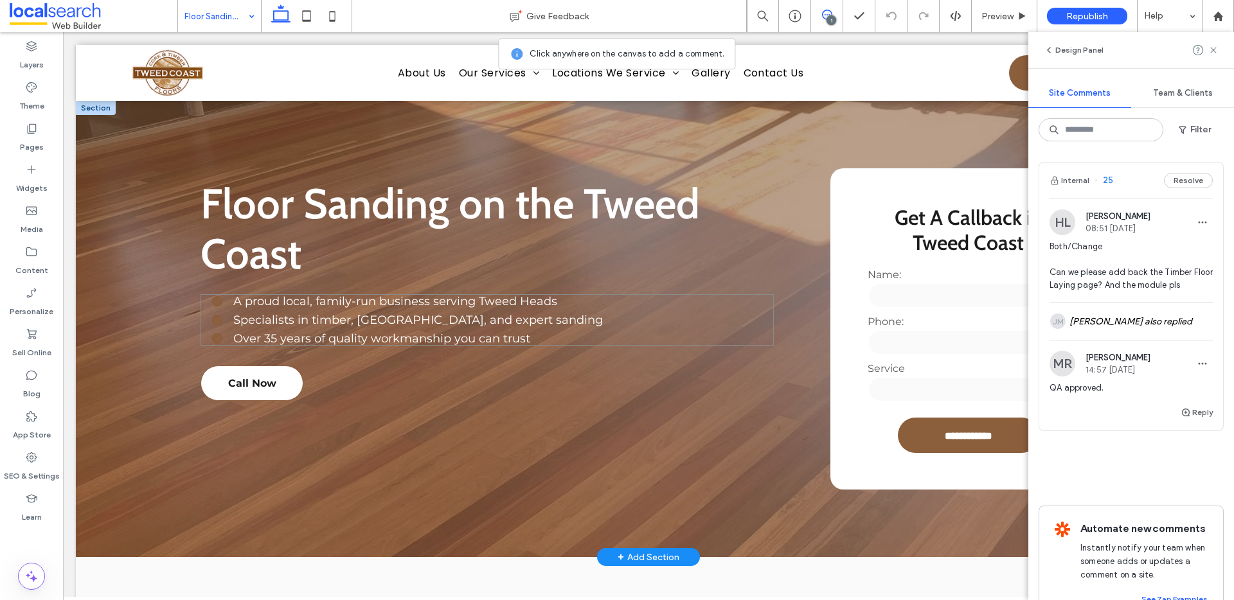
click at [201, 323] on ul "A proud local, family-run business serving Tweed Heads Specialists in timber, c…" at bounding box center [481, 319] width 586 height 51
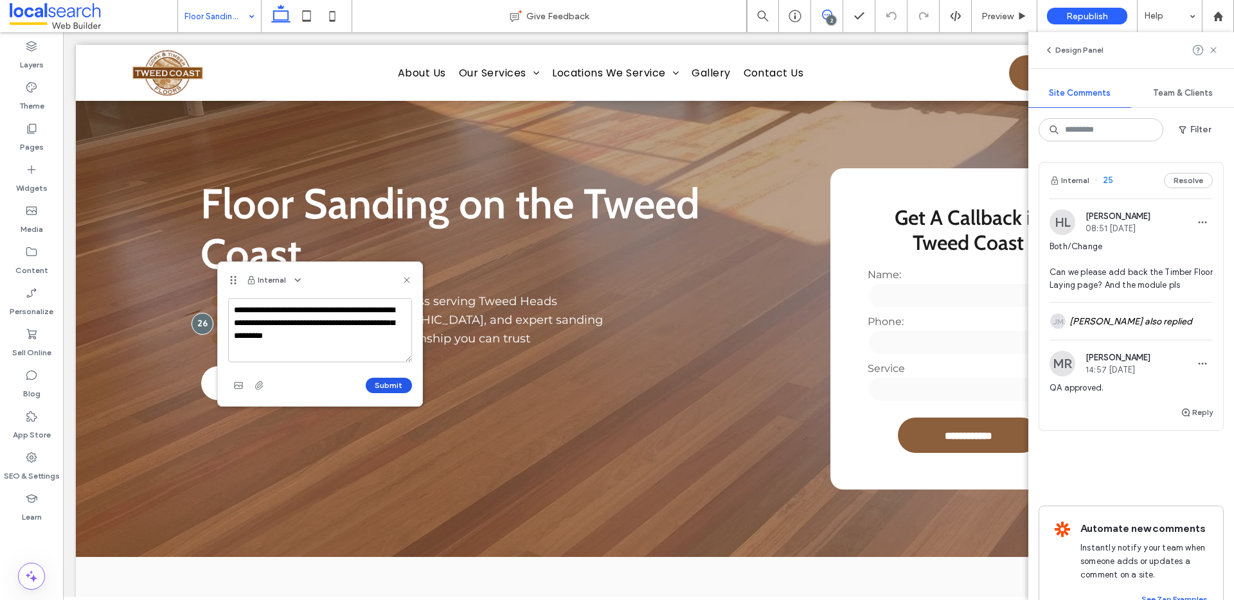
type textarea "**********"
click at [401, 386] on button "Submit" at bounding box center [389, 385] width 46 height 15
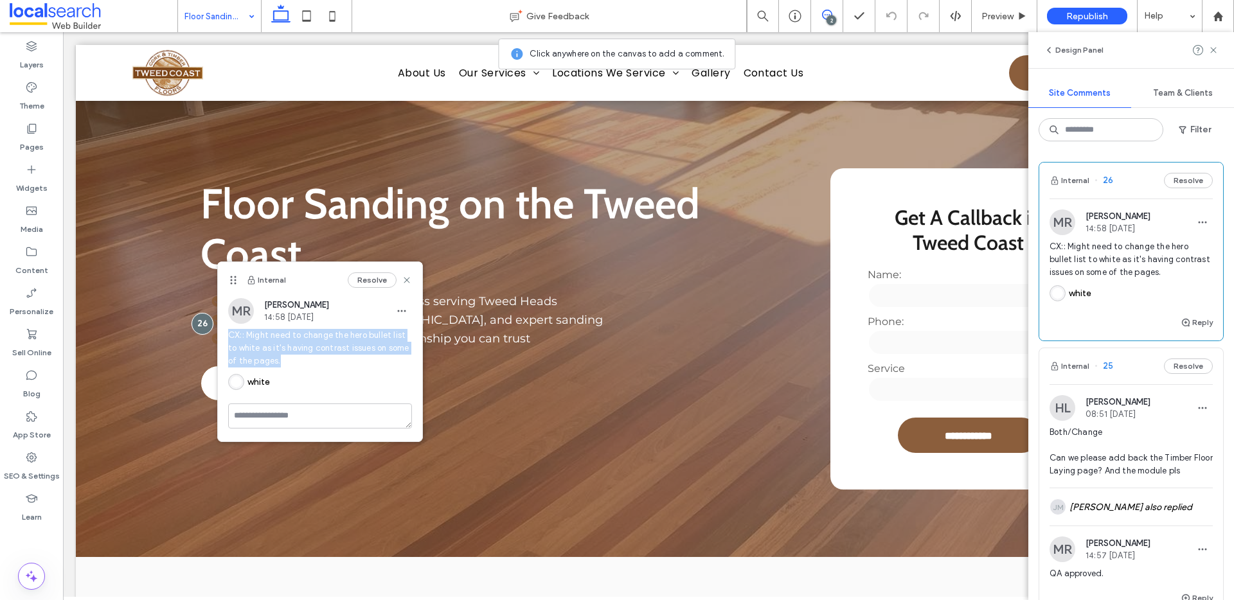
drag, startPoint x: 286, startPoint y: 361, endPoint x: 217, endPoint y: 334, distance: 74.2
click at [217, 334] on div "Internal Resolve MR Matthew Ranford 14:58 Aug 13 2025 CX:: Might need to change…" at bounding box center [320, 352] width 206 height 181
copy span "CX:: Might need to change the hero bullet list to white as it's having contrast…"
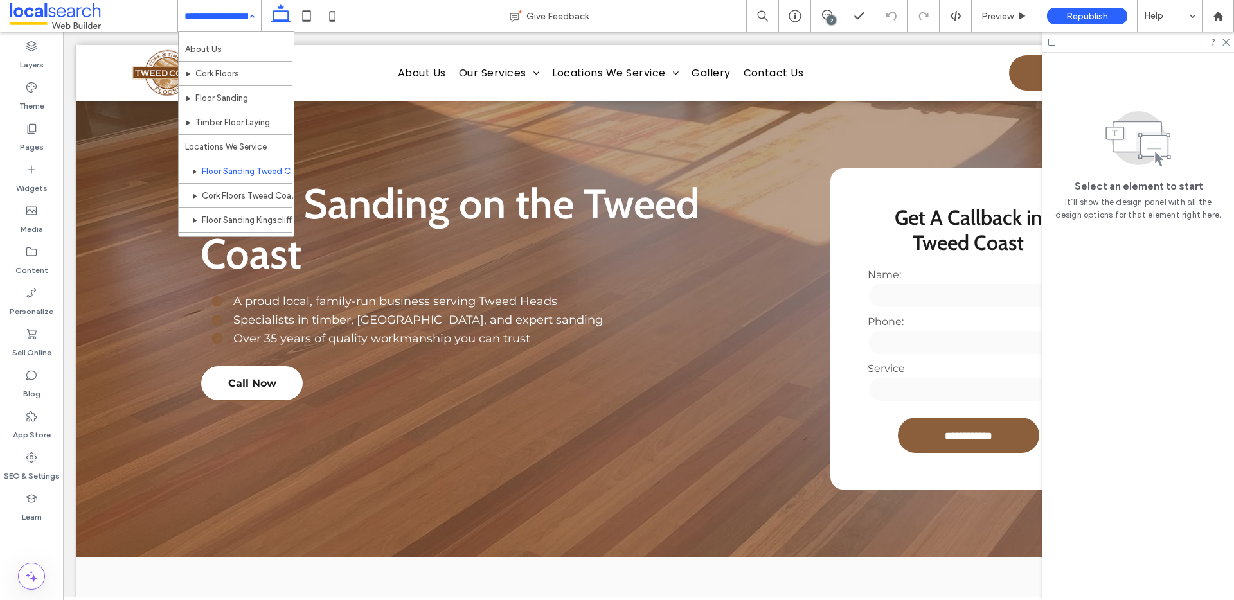
scroll to position [20, 0]
drag, startPoint x: 188, startPoint y: 17, endPoint x: 236, endPoint y: 89, distance: 85.7
click at [189, 17] on input at bounding box center [216, 16] width 64 height 32
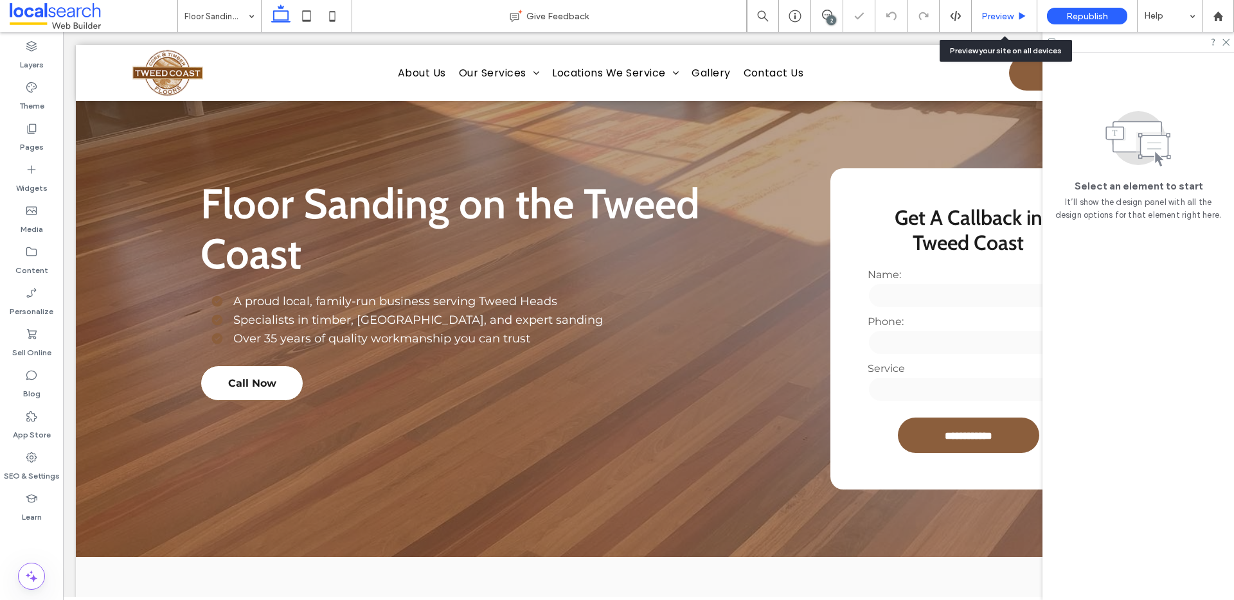
click at [1002, 17] on span "Preview" at bounding box center [997, 16] width 32 height 11
click at [1016, 15] on div "Preview" at bounding box center [1004, 16] width 65 height 11
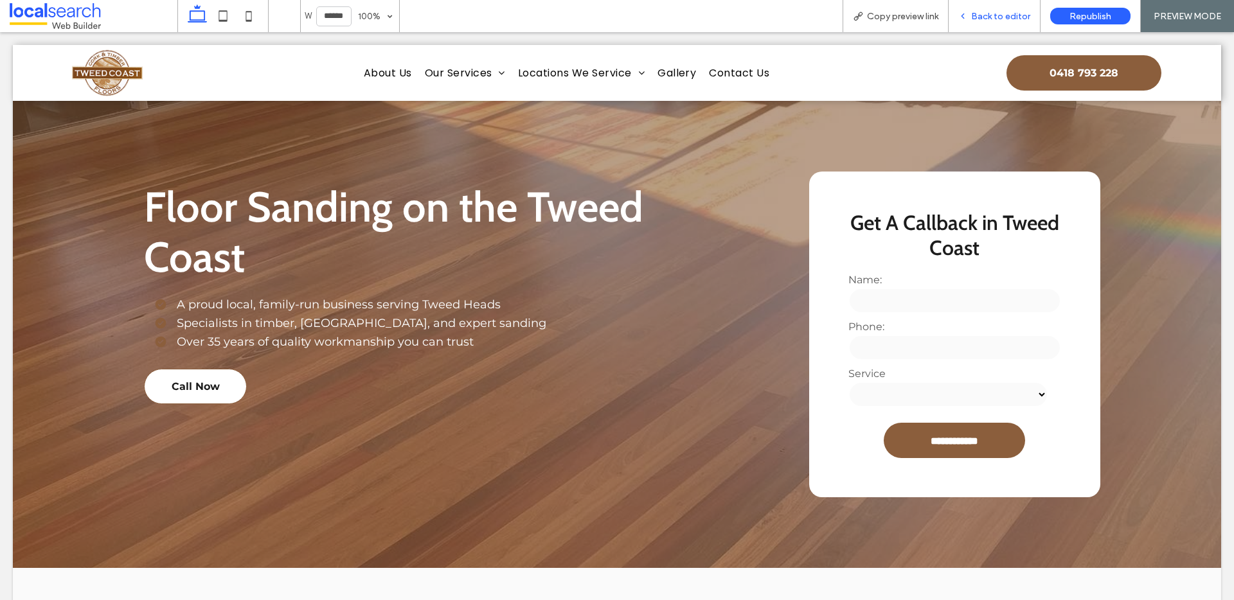
click at [985, 14] on span "Back to editor" at bounding box center [1000, 16] width 59 height 11
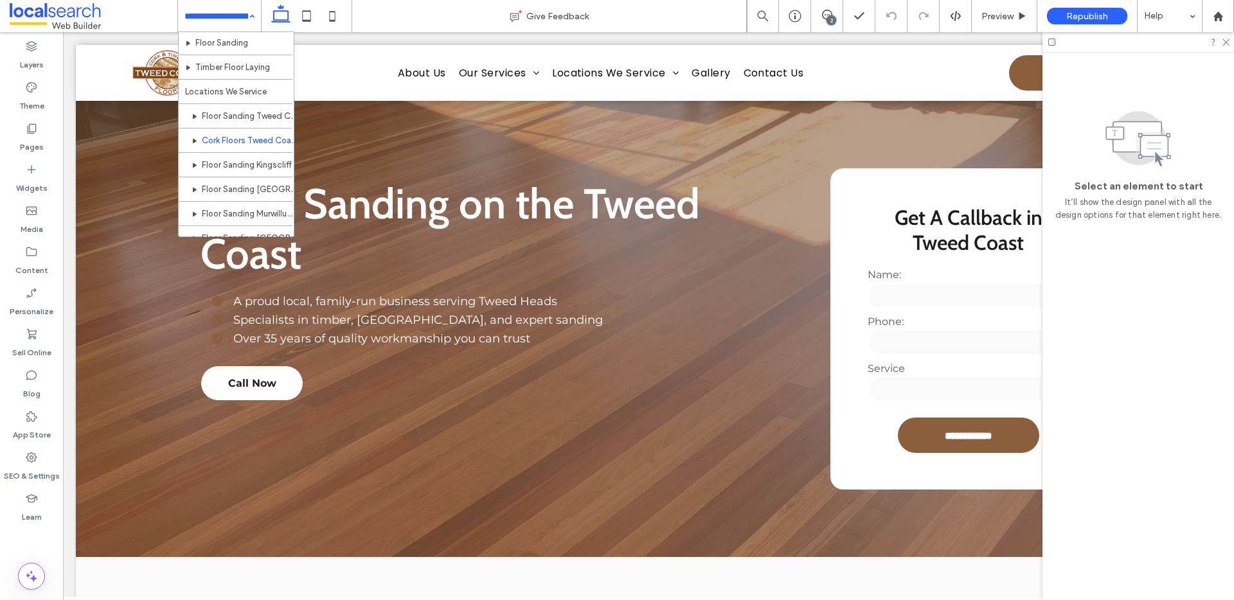
scroll to position [128, 0]
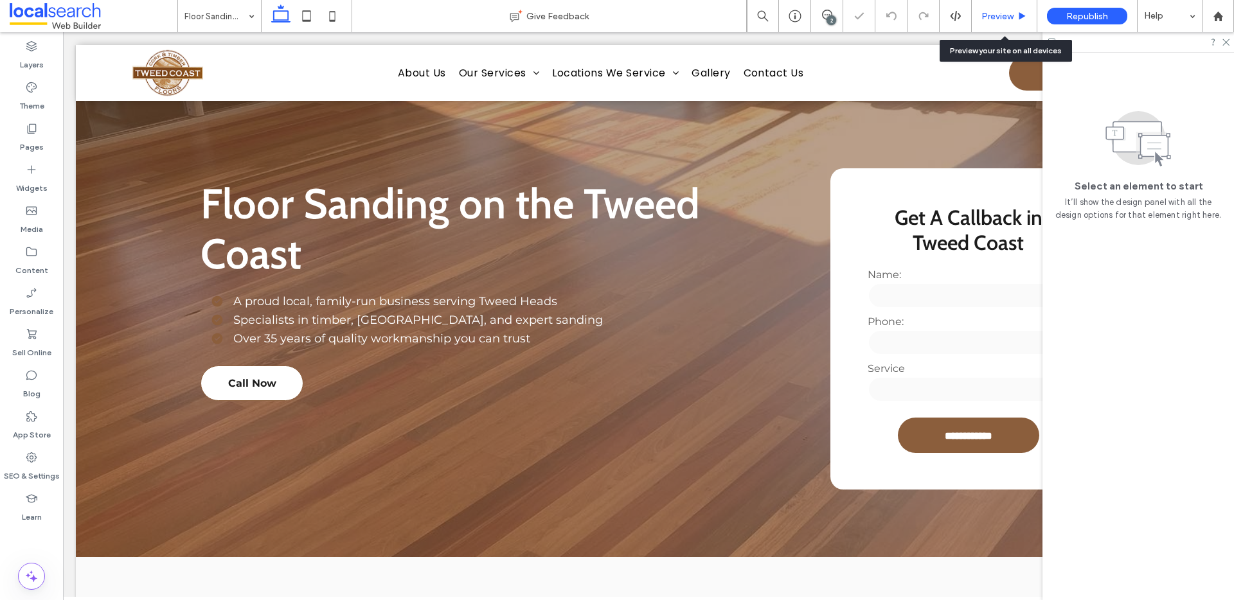
click at [984, 14] on span "Preview" at bounding box center [997, 16] width 32 height 11
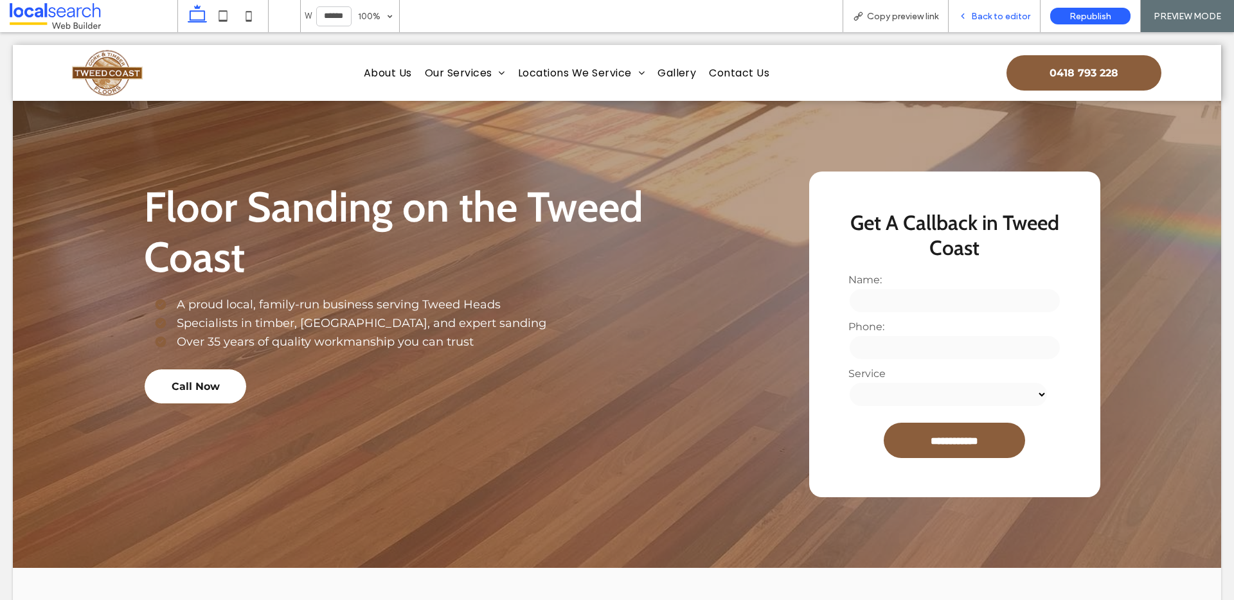
click at [988, 16] on span "Back to editor" at bounding box center [1000, 16] width 59 height 11
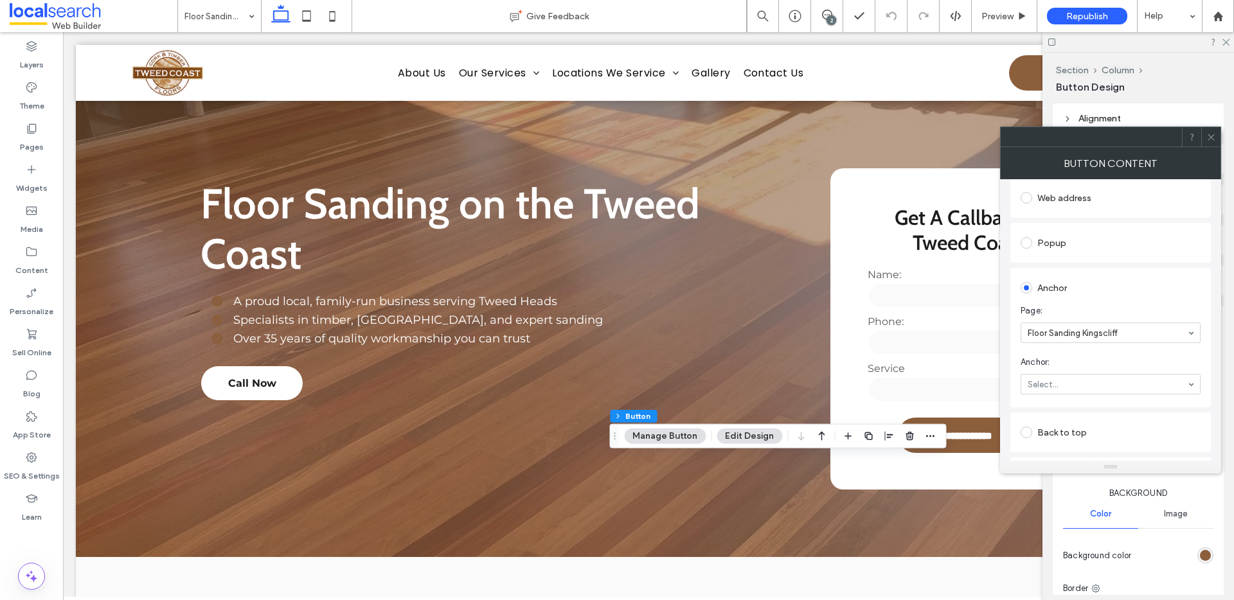
scroll to position [188, 0]
click at [1215, 138] on icon at bounding box center [1211, 137] width 10 height 10
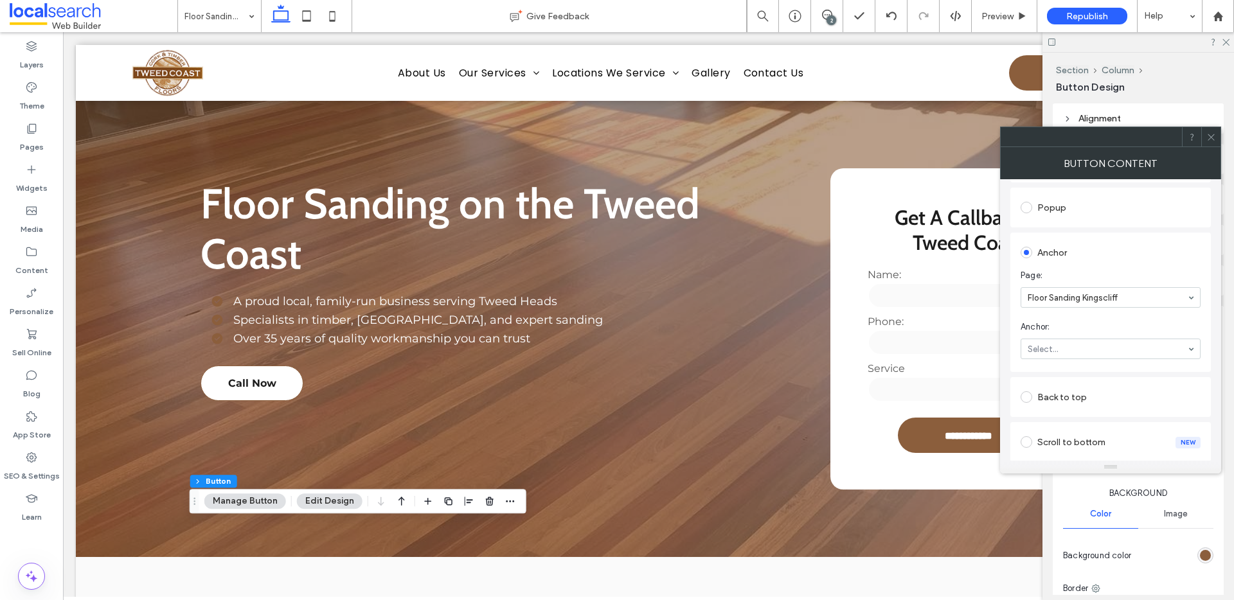
scroll to position [250, 0]
click at [1215, 138] on icon at bounding box center [1211, 137] width 10 height 10
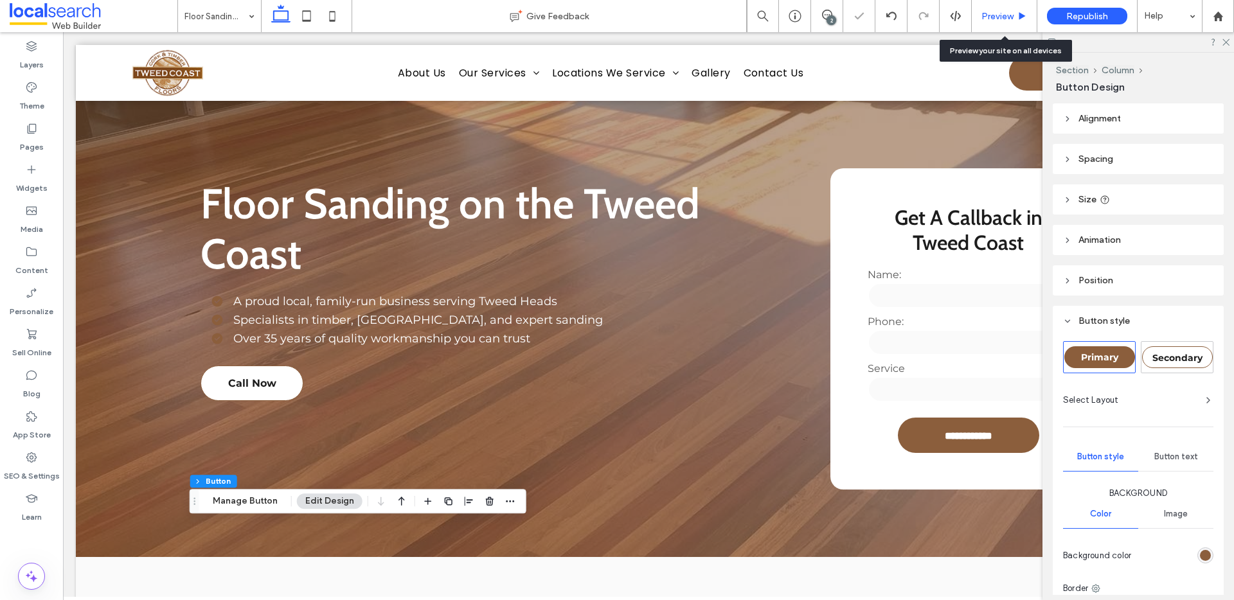
click at [1003, 21] on span "Preview" at bounding box center [997, 16] width 32 height 11
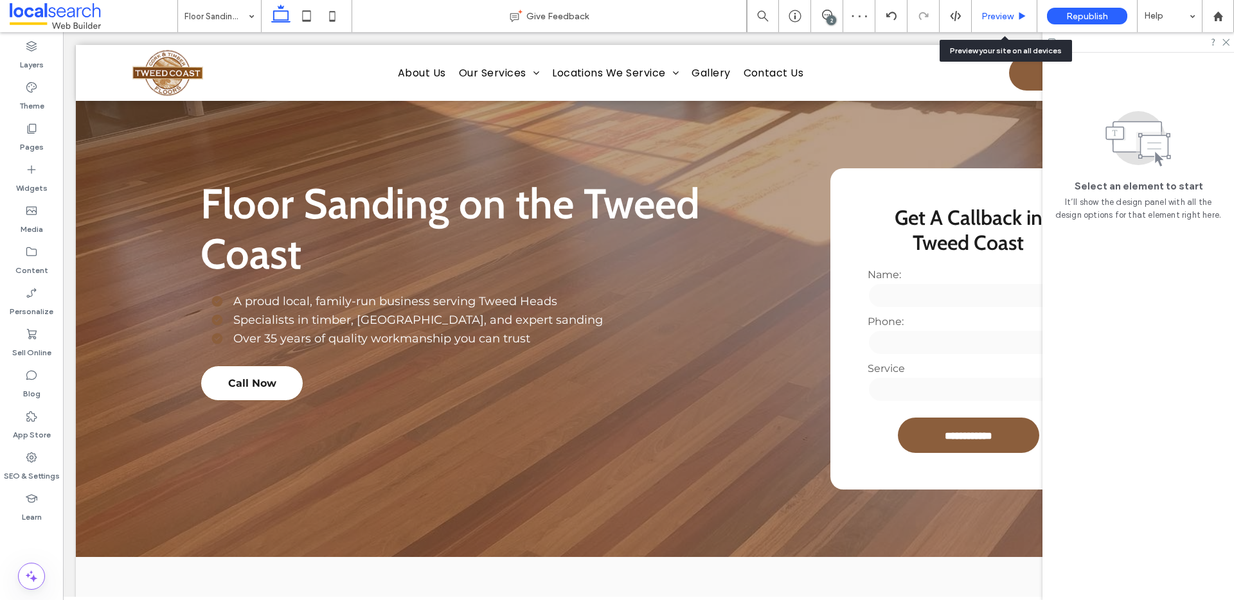
click at [1003, 17] on span "Preview" at bounding box center [997, 16] width 32 height 11
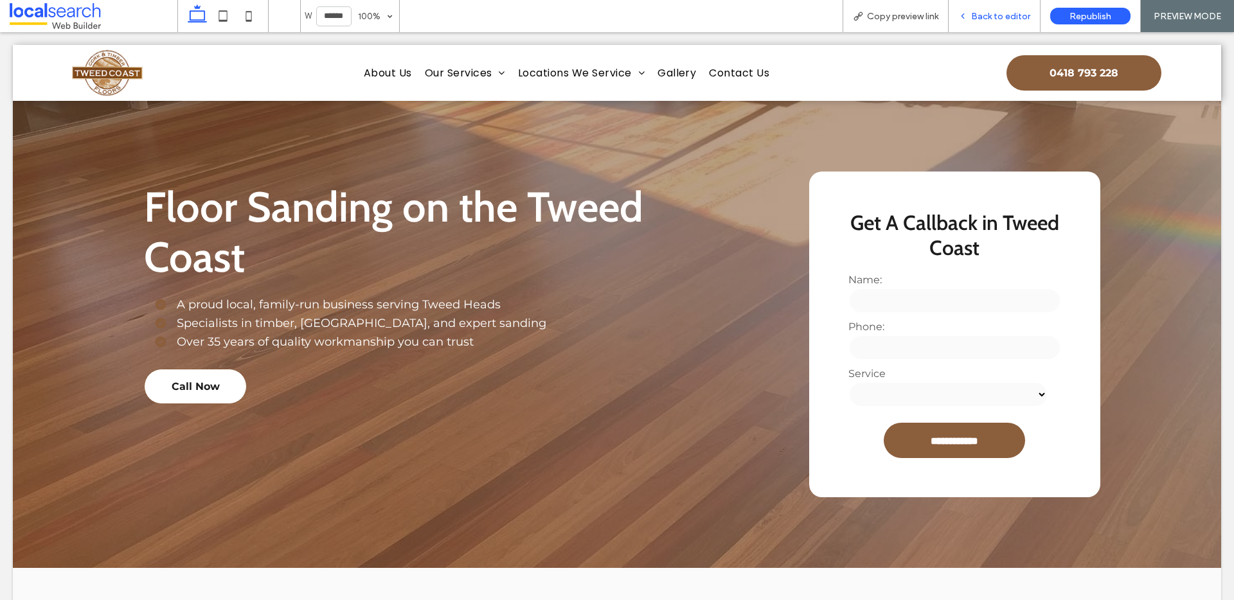
click at [980, 21] on span "Back to editor" at bounding box center [1000, 16] width 59 height 11
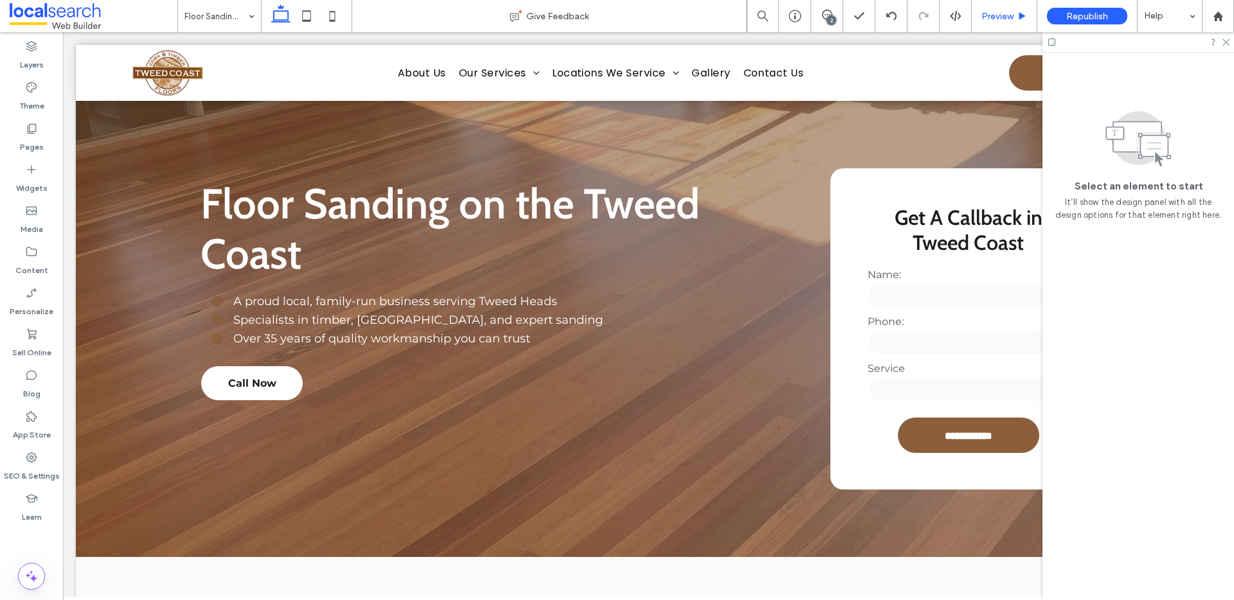
click at [1006, 13] on span "Preview" at bounding box center [997, 16] width 32 height 11
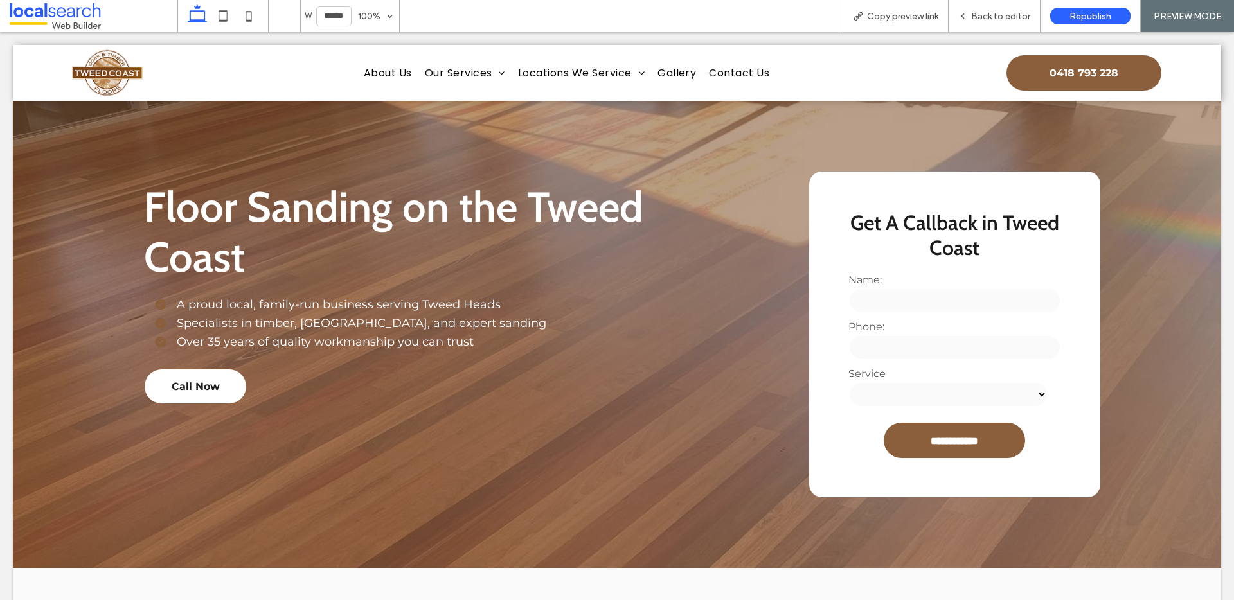
click at [992, 12] on span "Back to editor" at bounding box center [1000, 16] width 59 height 11
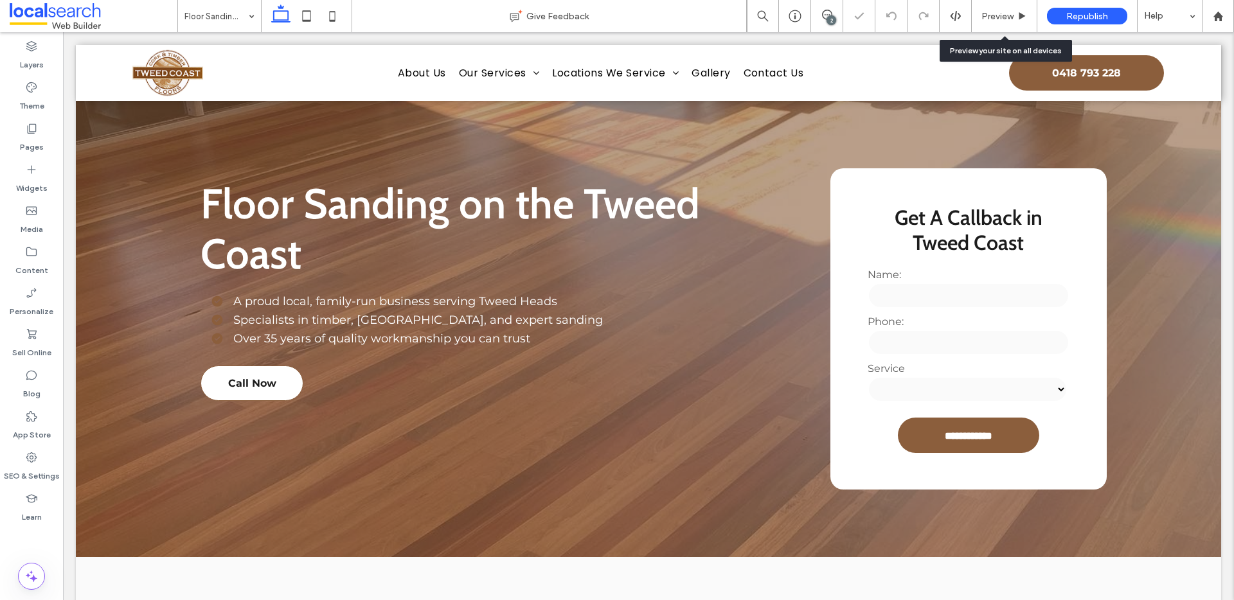
click at [992, 12] on span "Preview" at bounding box center [997, 16] width 32 height 11
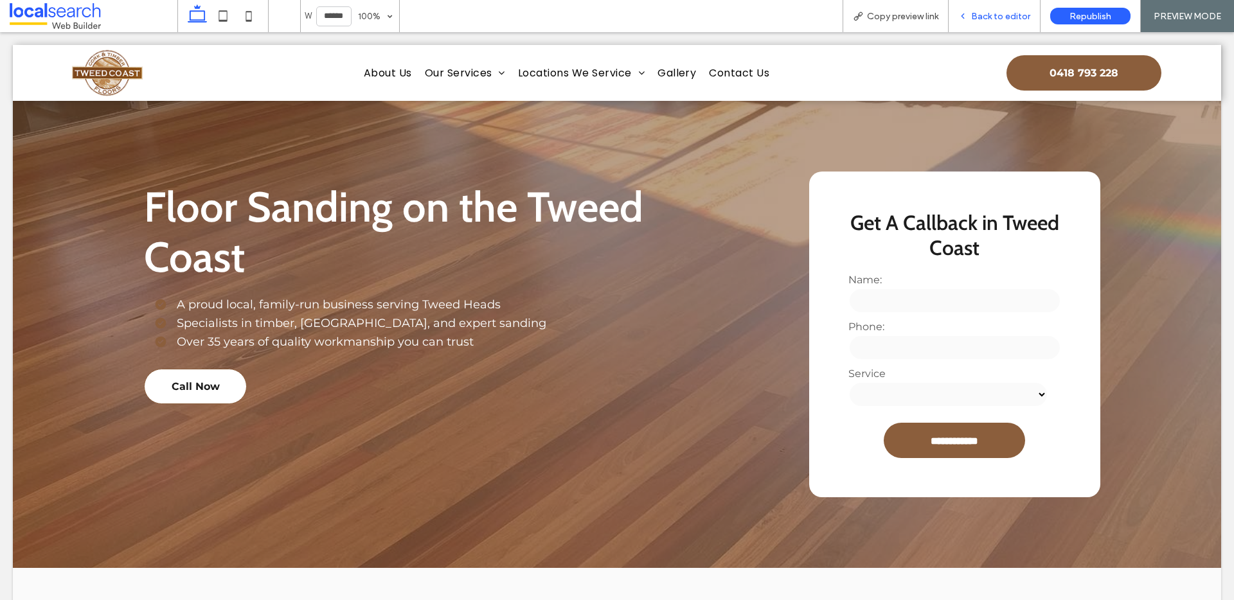
click at [1009, 20] on span "Back to editor" at bounding box center [1000, 16] width 59 height 11
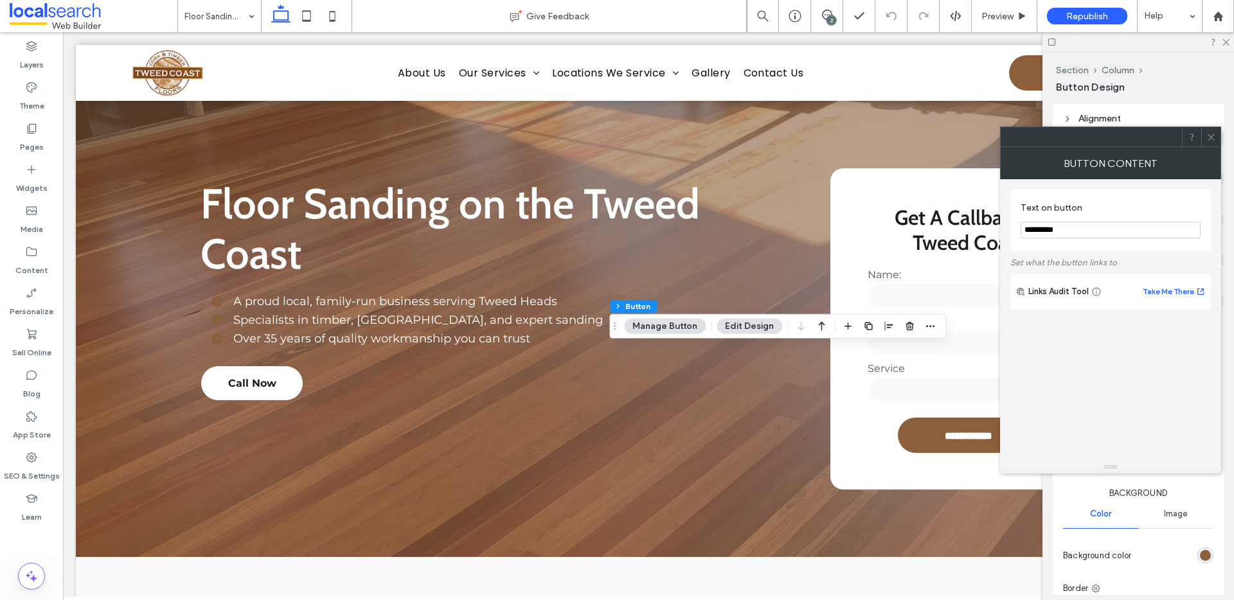
type input "**"
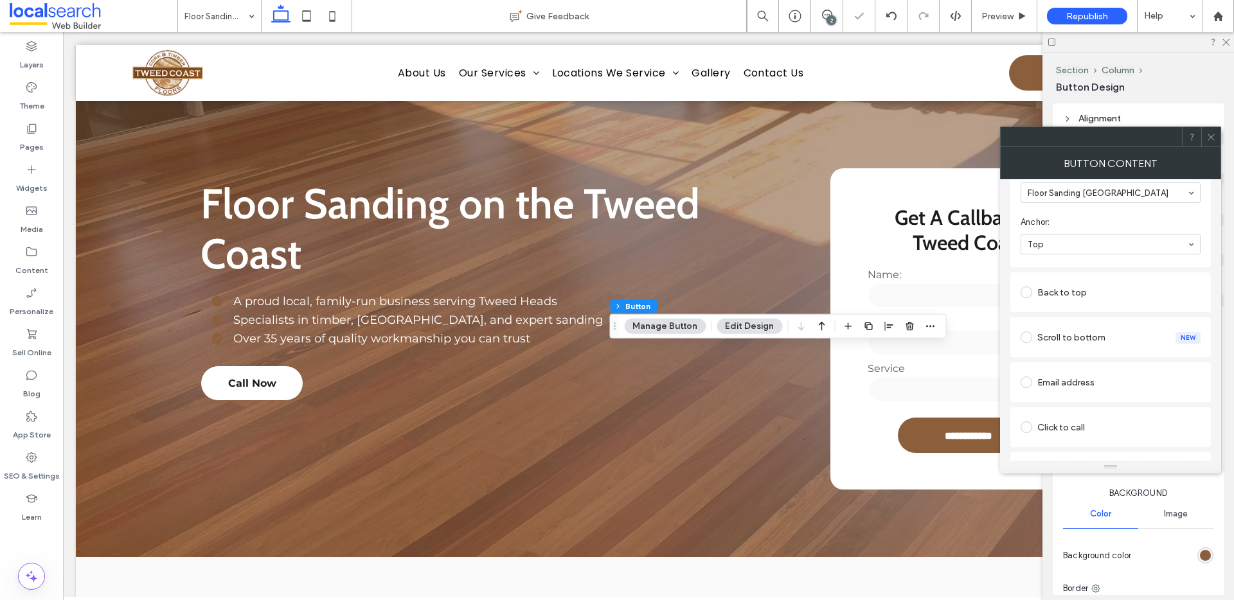
scroll to position [305, 0]
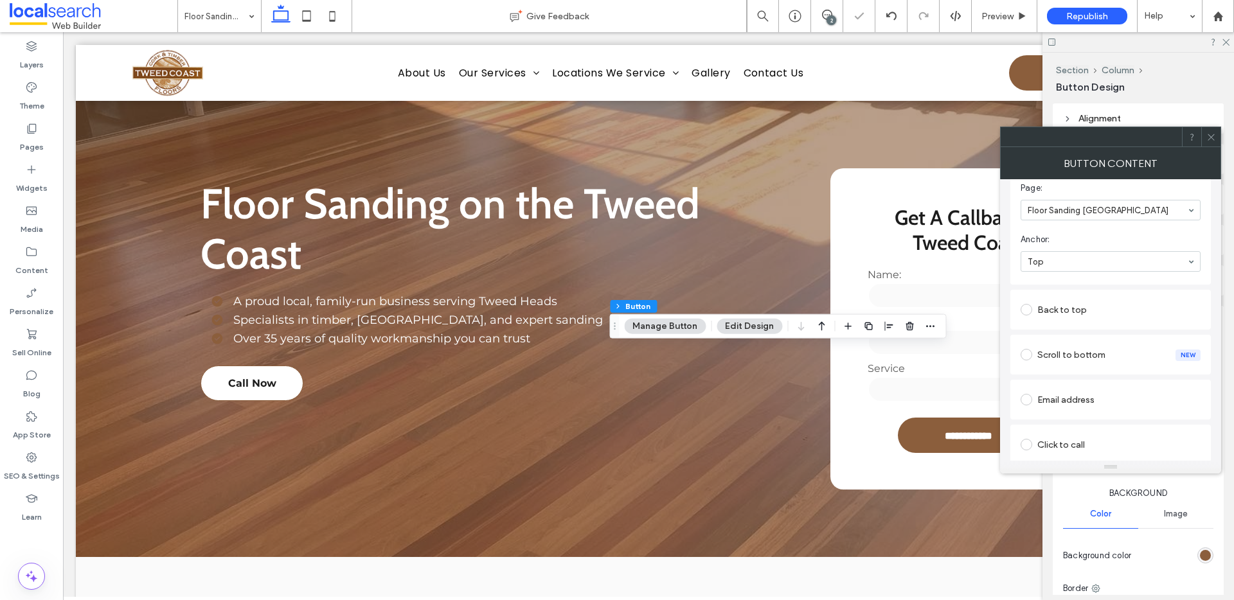
click at [1209, 138] on icon at bounding box center [1211, 137] width 10 height 10
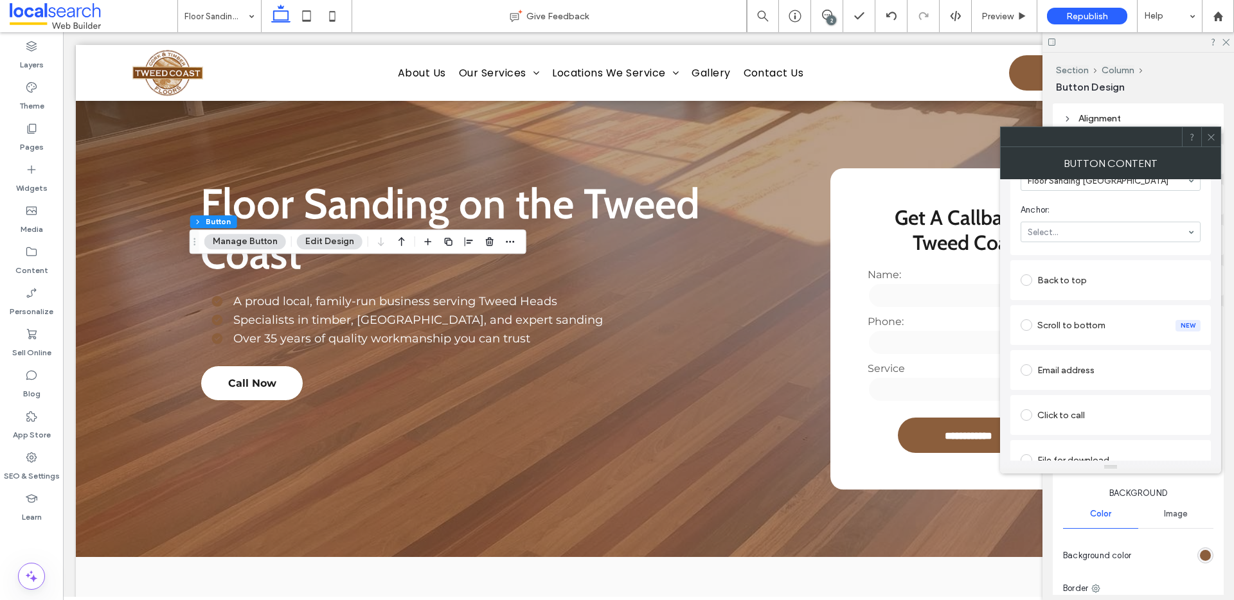
scroll to position [299, 0]
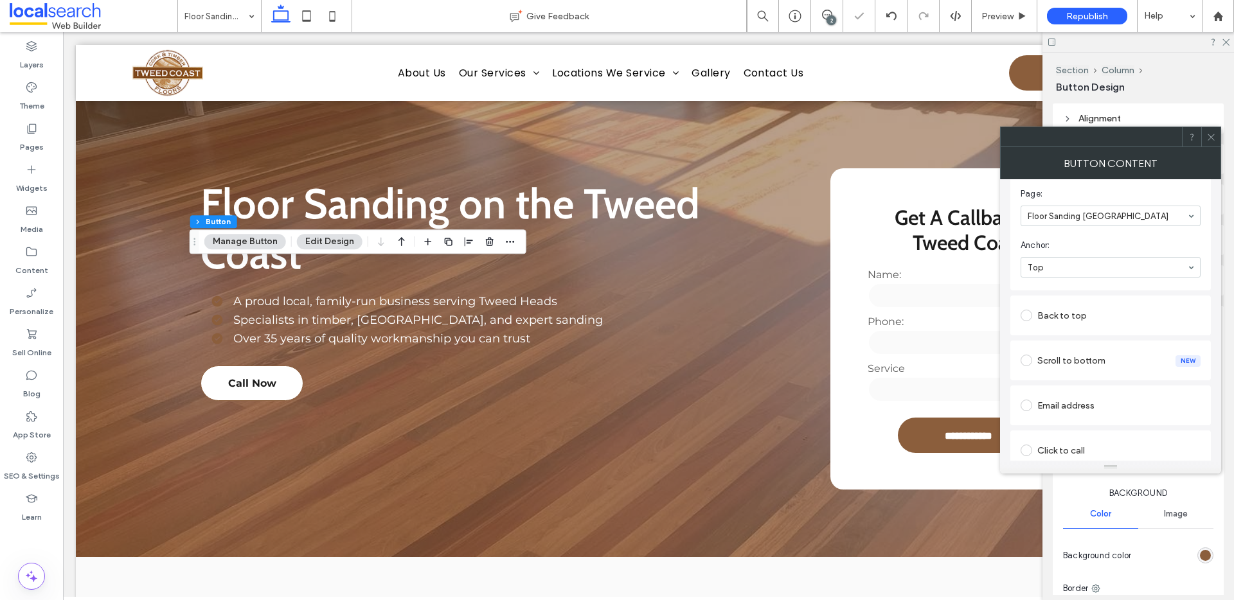
click at [1217, 138] on div at bounding box center [1210, 136] width 19 height 19
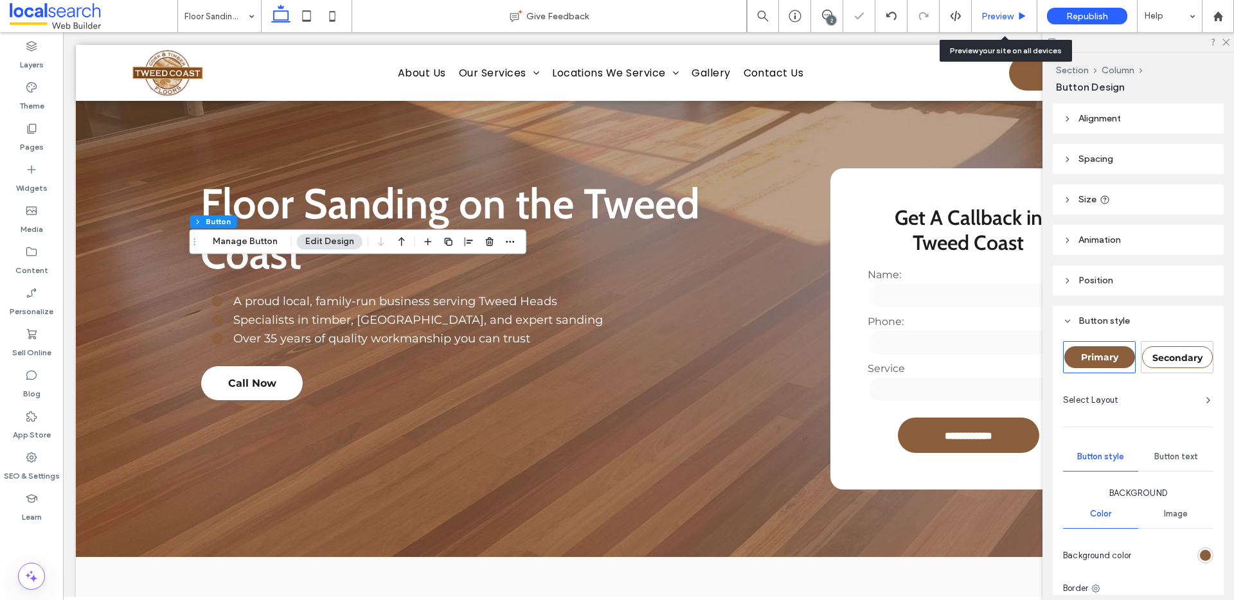
click at [1003, 16] on span "Preview" at bounding box center [997, 16] width 32 height 11
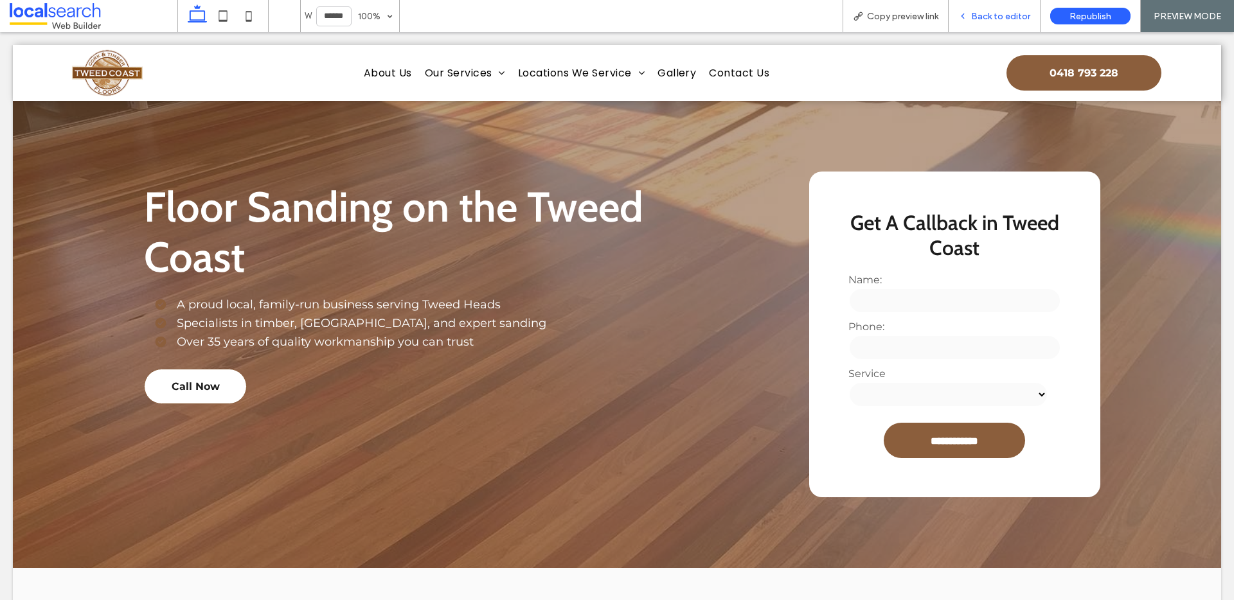
click at [981, 8] on div "Back to editor" at bounding box center [995, 16] width 92 height 32
click at [990, 15] on span "Back to editor" at bounding box center [1000, 16] width 59 height 11
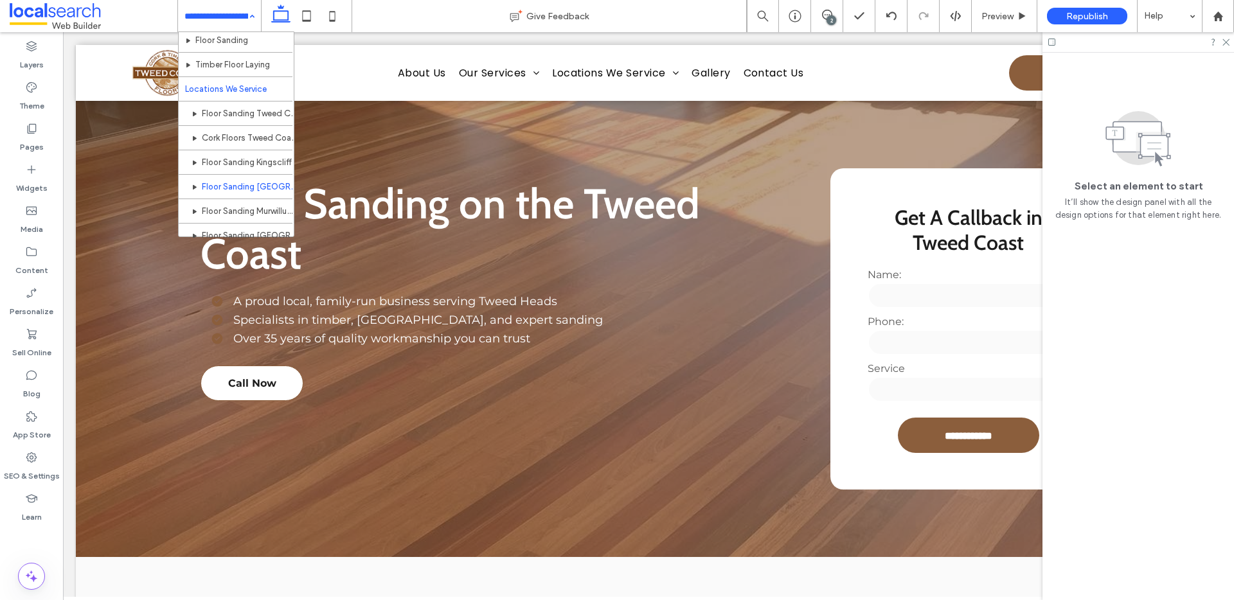
scroll to position [80, 0]
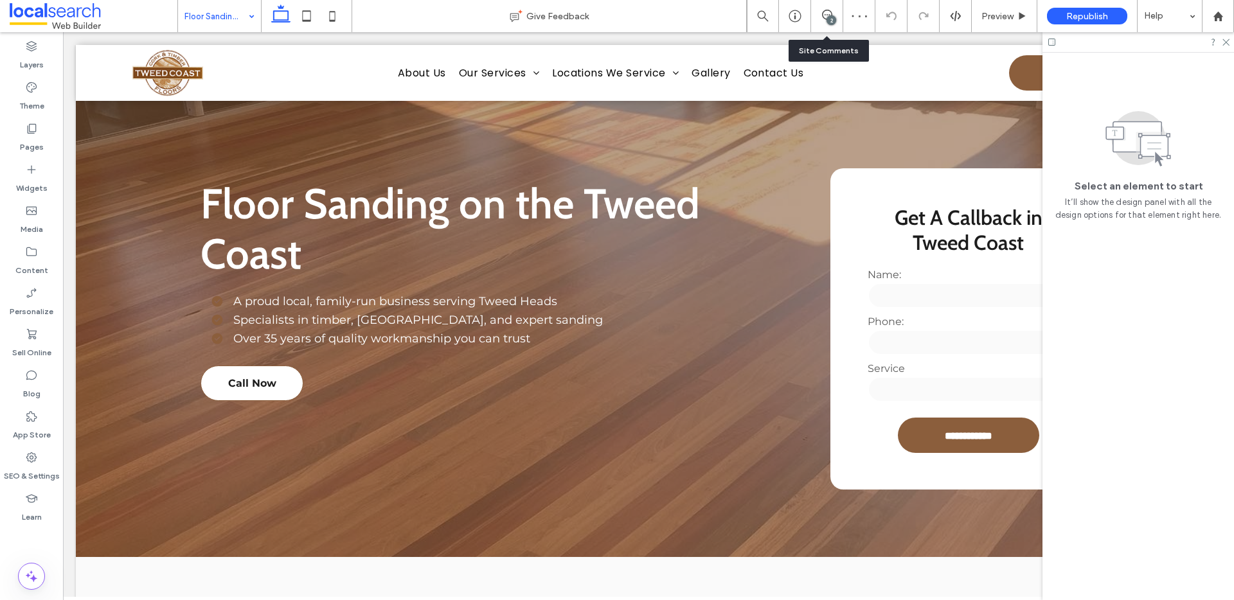
click at [821, 8] on div "2" at bounding box center [827, 16] width 32 height 32
click at [825, 14] on icon at bounding box center [827, 15] width 10 height 10
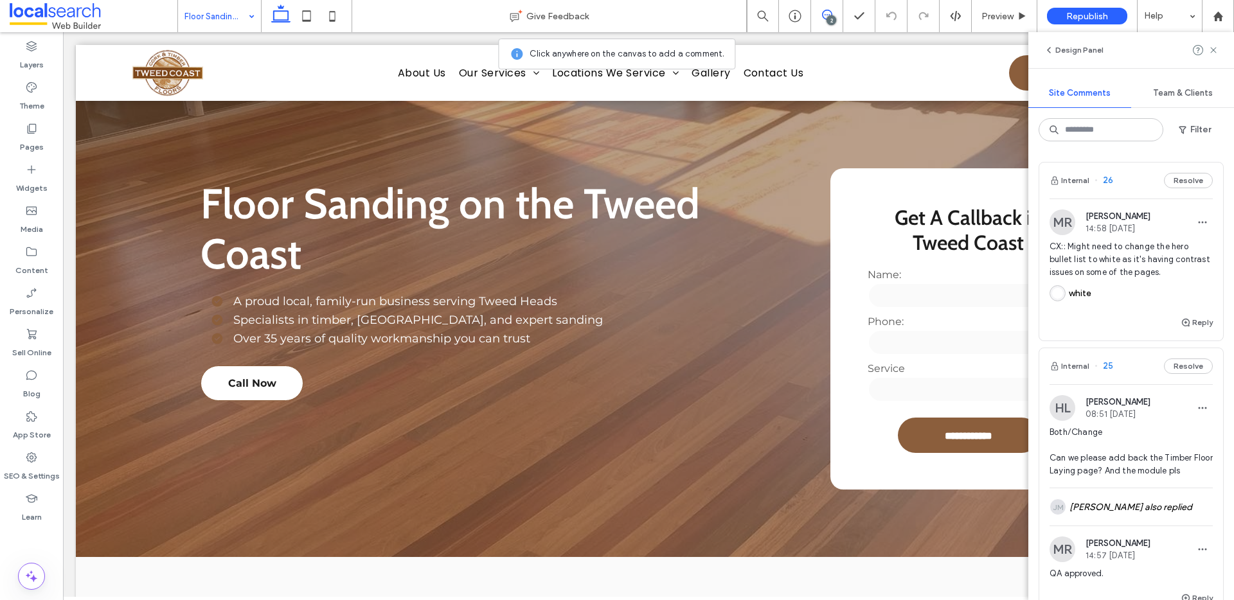
click at [826, 15] on use at bounding box center [827, 15] width 10 height 10
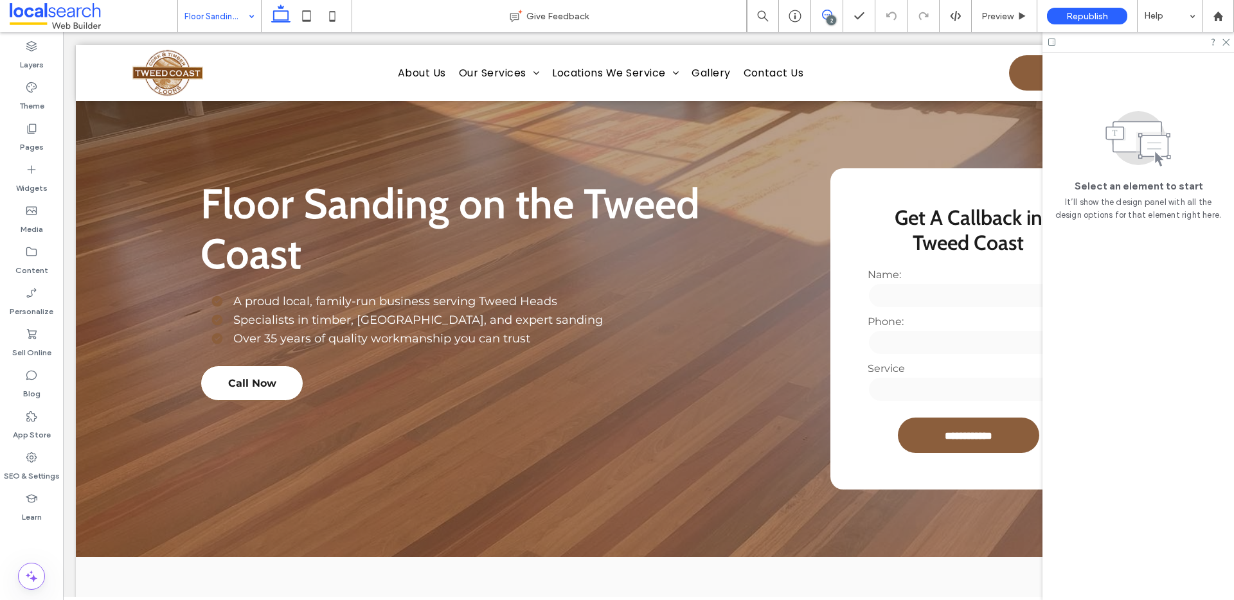
click at [836, 13] on span at bounding box center [826, 15] width 31 height 10
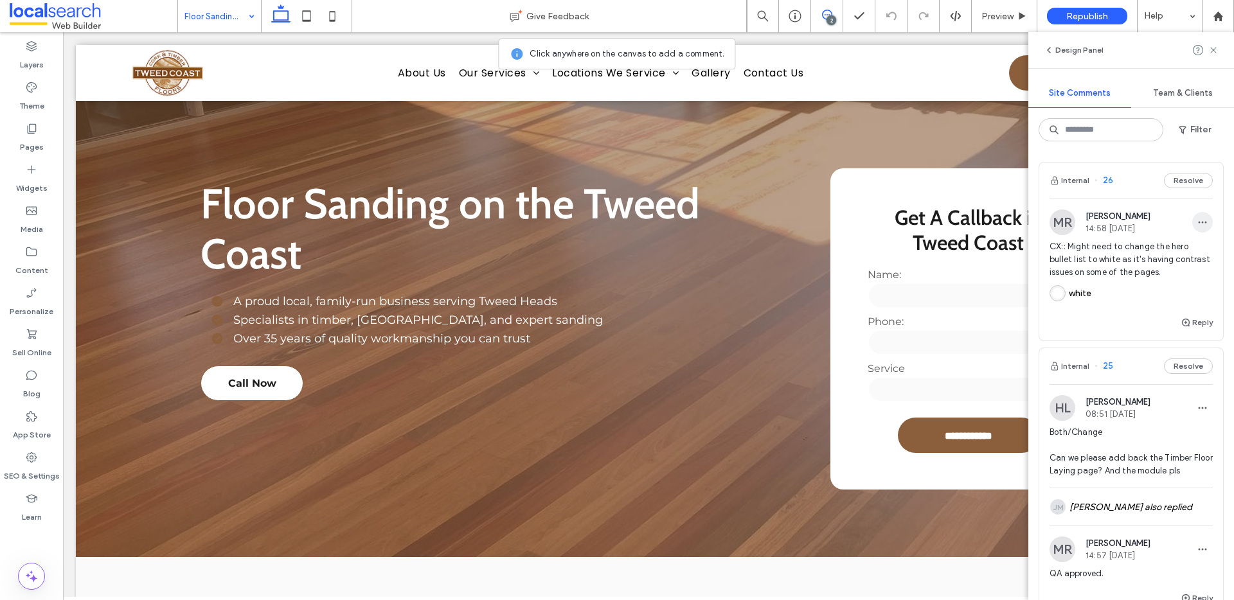
click at [1196, 215] on span "button" at bounding box center [1202, 222] width 21 height 21
click at [1152, 246] on div "Edit" at bounding box center [1145, 256] width 114 height 24
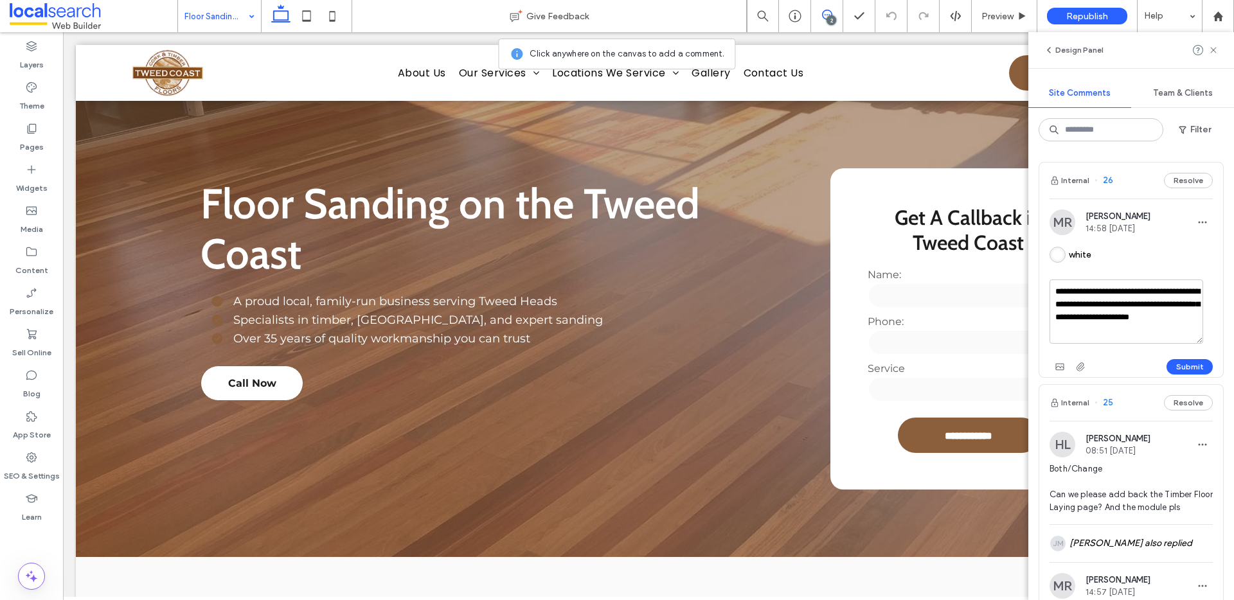
click at [1128, 316] on textarea "**********" at bounding box center [1127, 312] width 154 height 64
type textarea "**********"
click at [1191, 366] on button "Submit" at bounding box center [1189, 366] width 46 height 15
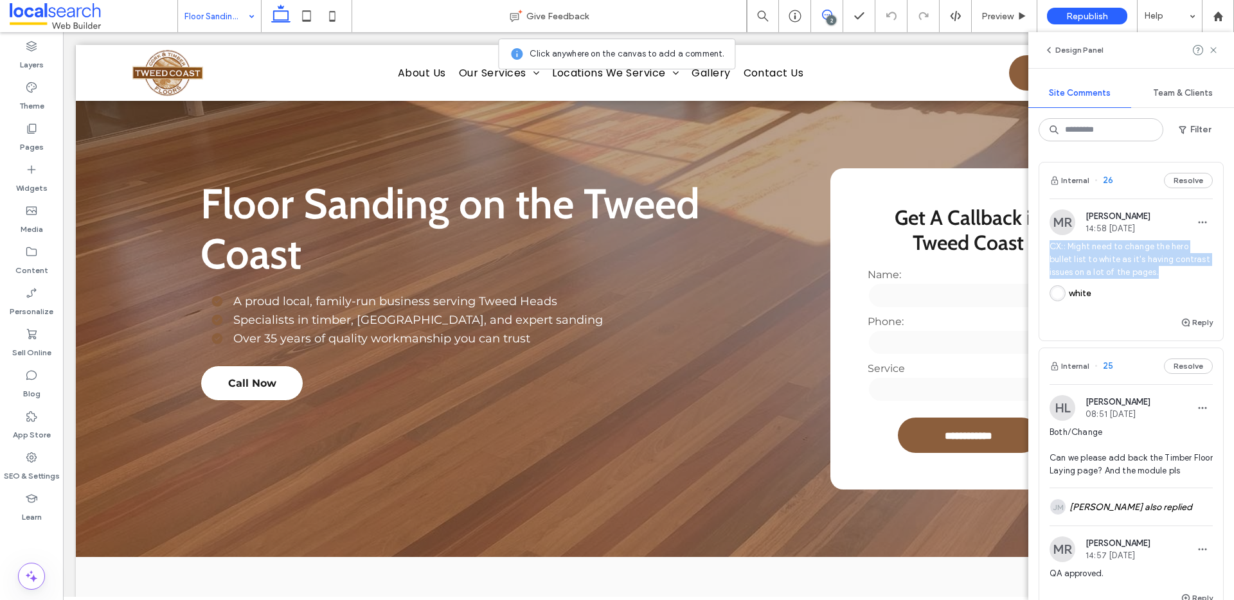
drag, startPoint x: 1199, startPoint y: 272, endPoint x: 1033, endPoint y: 251, distance: 166.4
click at [1033, 251] on div "Internal 26 Resolve MR Matthew Ranford 14:58 Aug 13 2025 CX:: Might need to cha…" at bounding box center [1131, 376] width 206 height 449
copy span "CX:: Might need to change the hero bullet list to white as it's having contrast…"
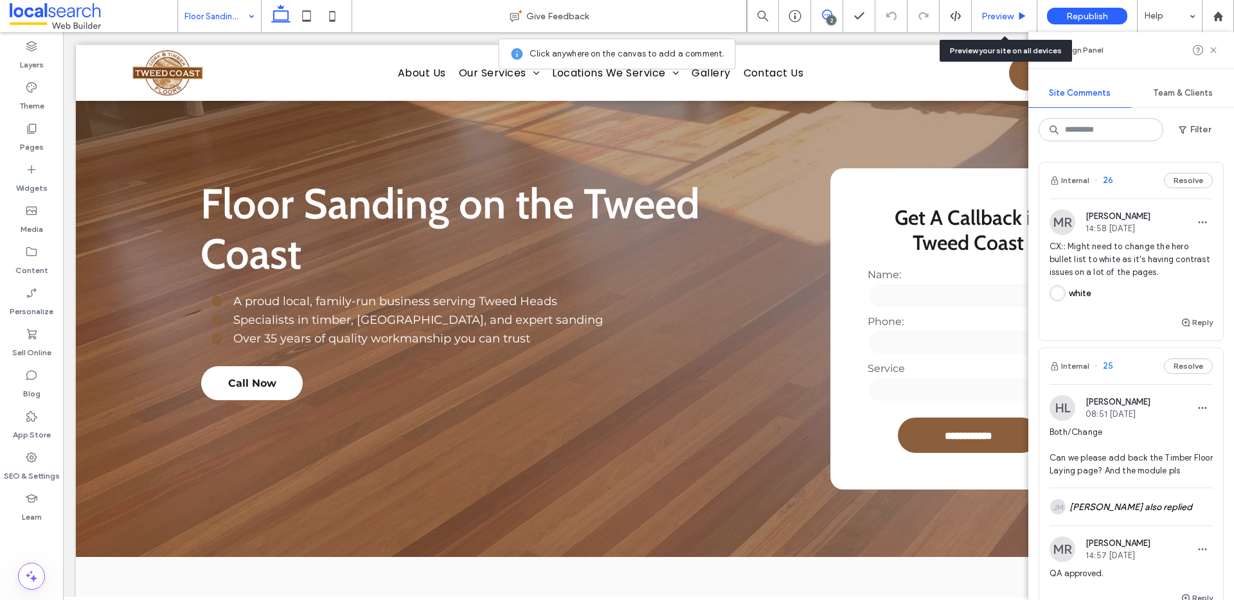
click at [996, 16] on span "Preview" at bounding box center [997, 16] width 32 height 11
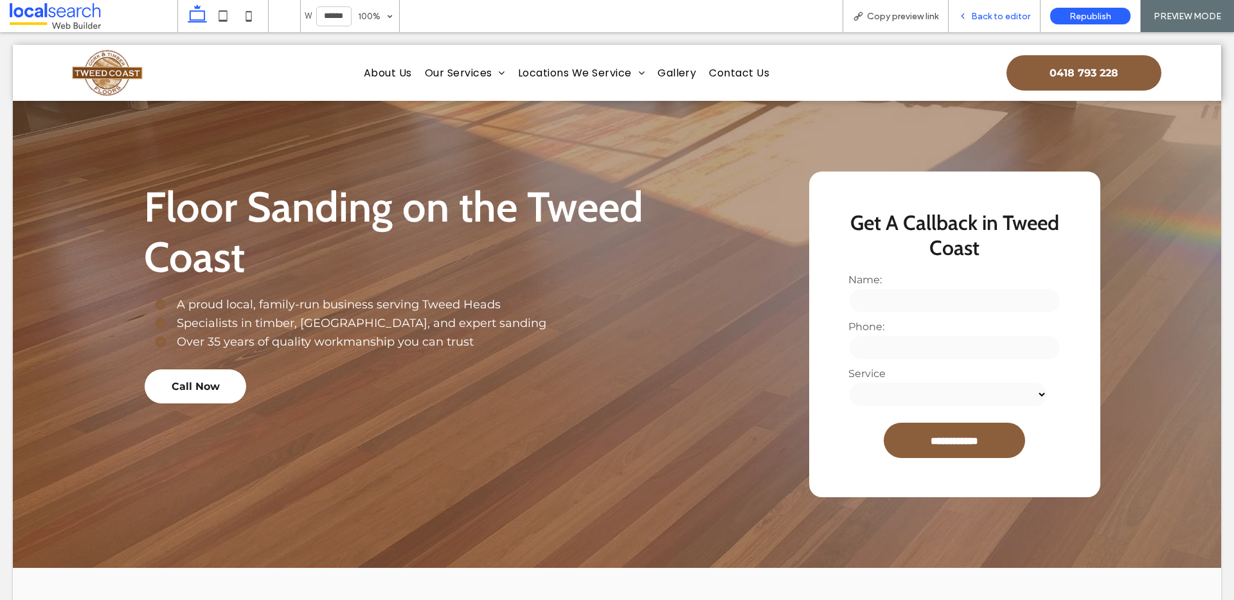
click at [997, 20] on span "Back to editor" at bounding box center [1000, 16] width 59 height 11
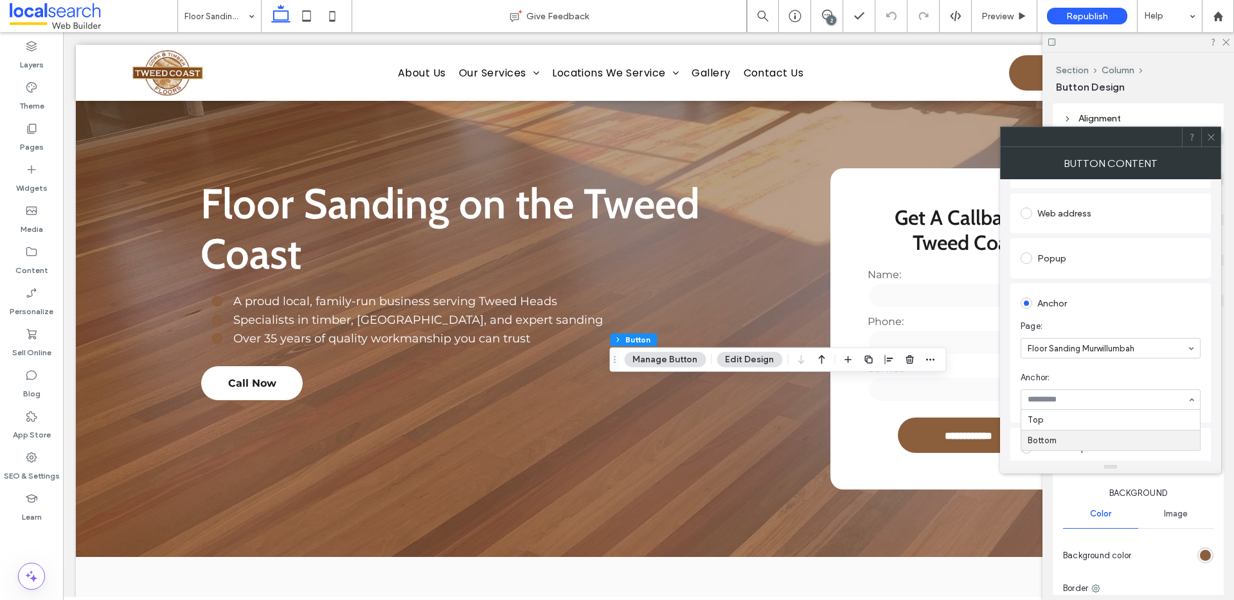
scroll to position [181, 0]
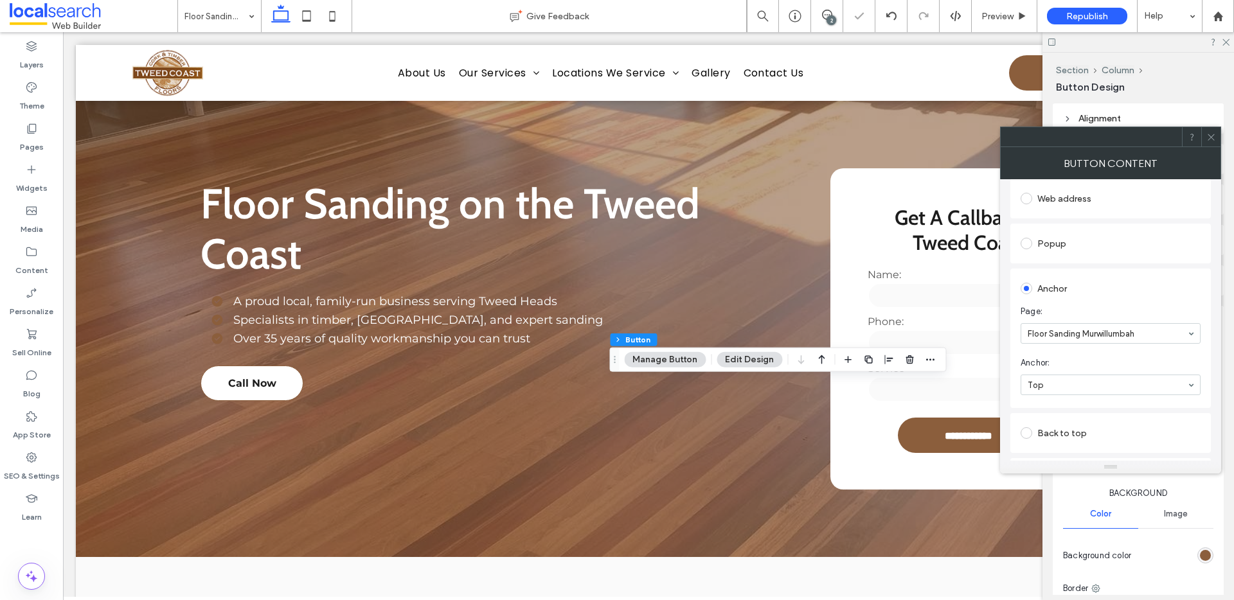
click at [1207, 132] on icon at bounding box center [1211, 137] width 10 height 10
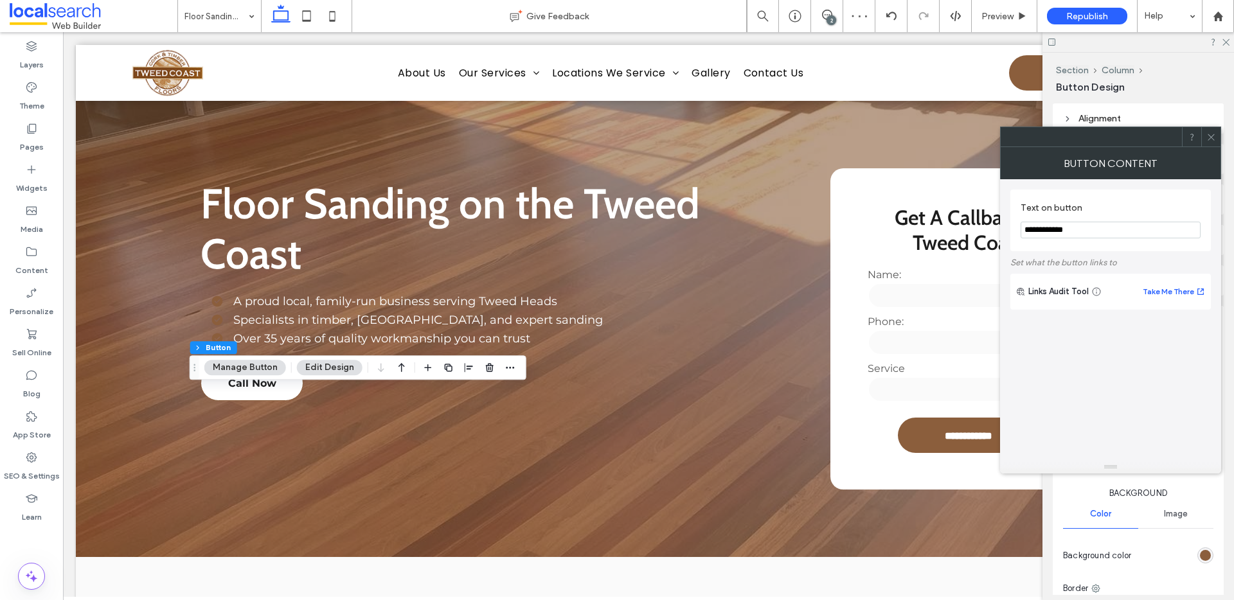
type input "**"
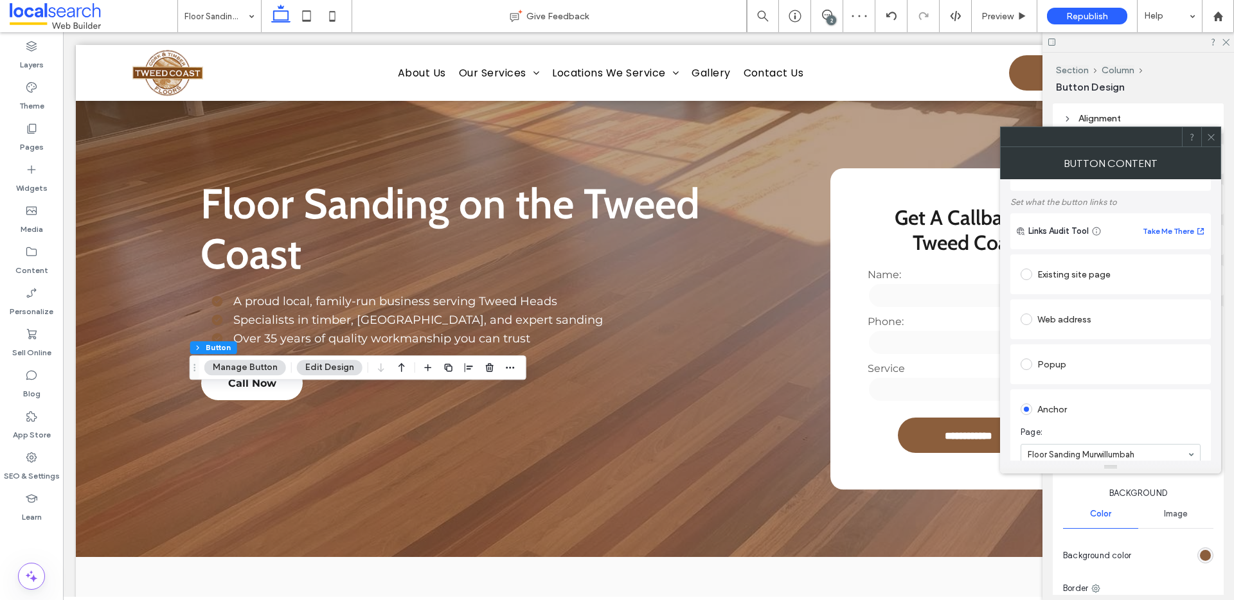
scroll to position [183, 0]
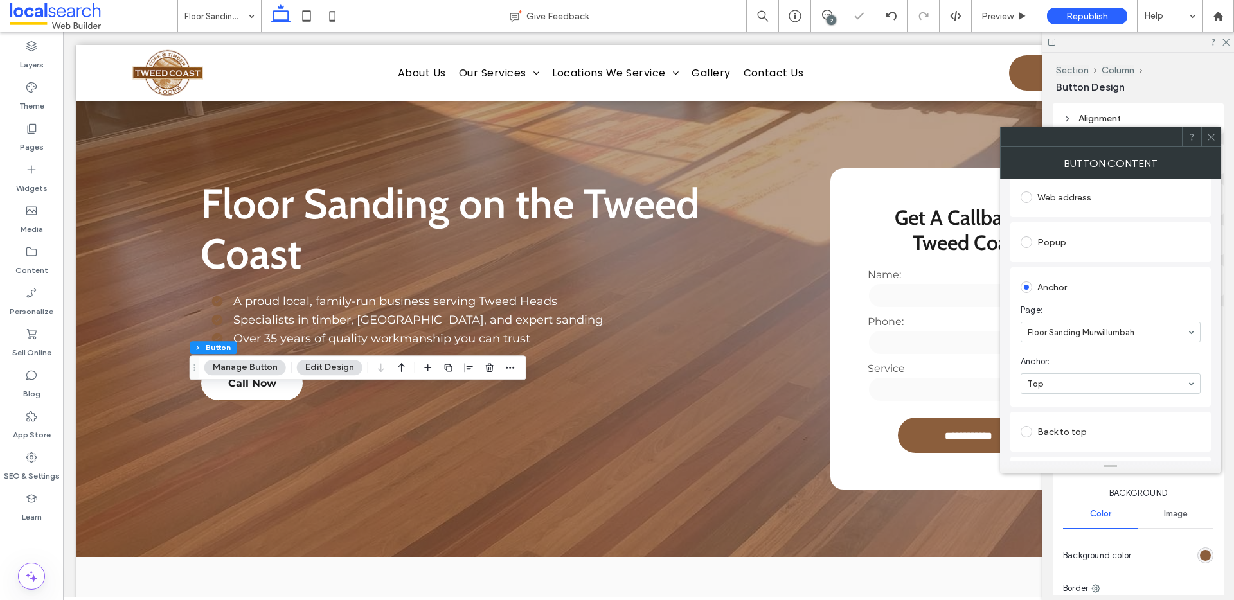
click at [1211, 138] on use at bounding box center [1211, 137] width 6 height 6
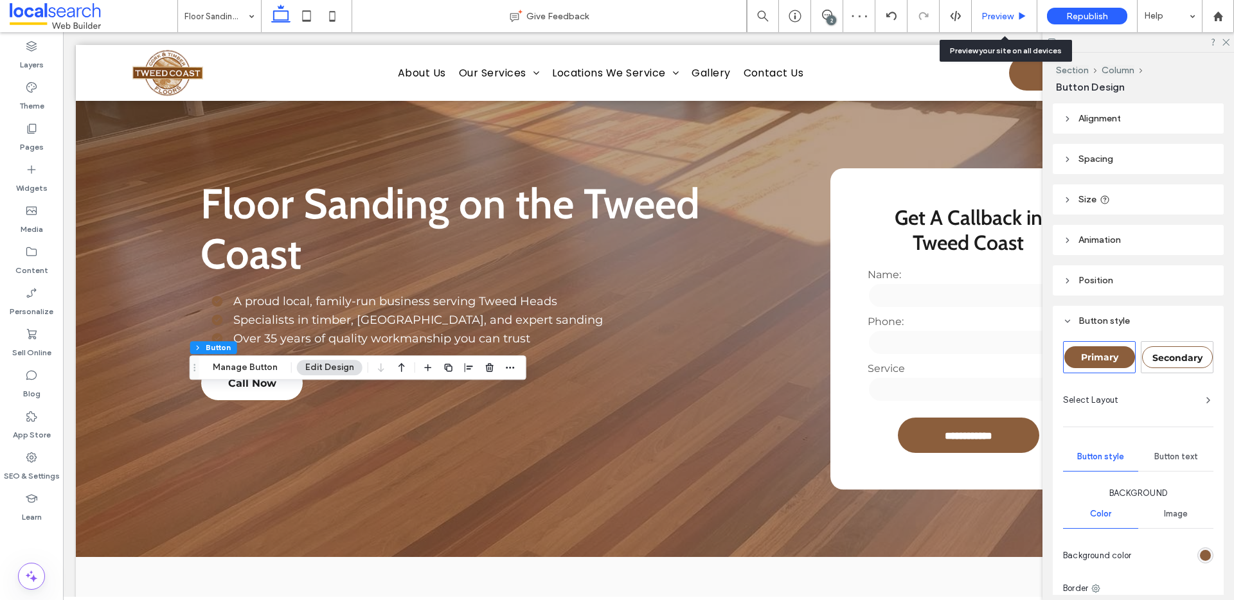
click at [1003, 12] on span "Preview" at bounding box center [997, 16] width 32 height 11
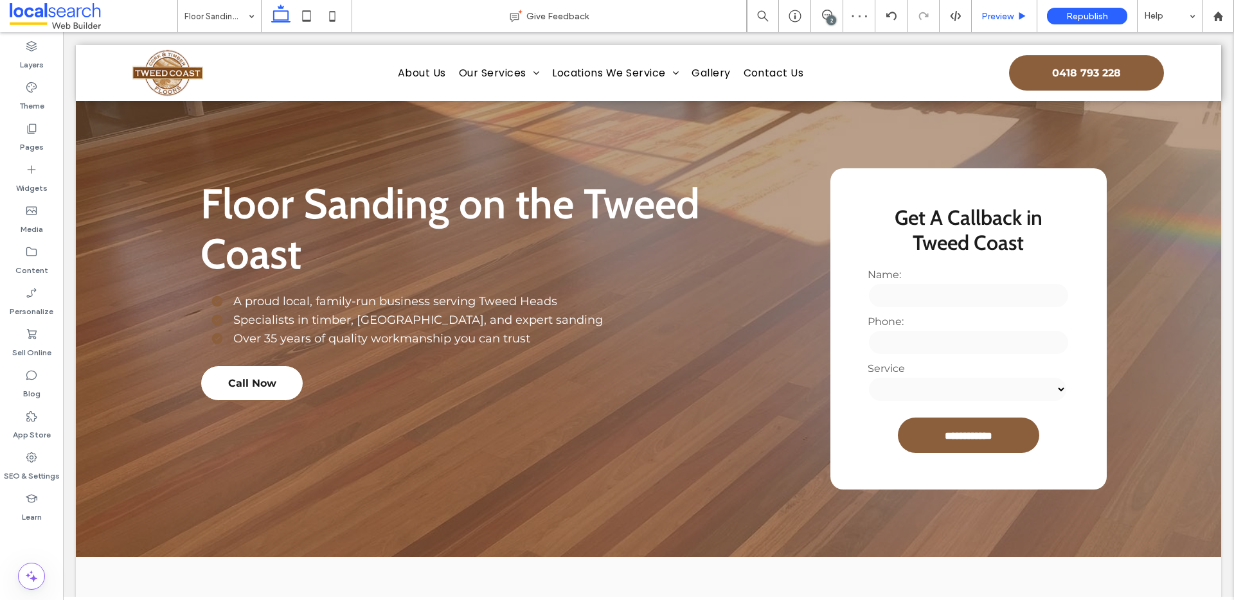
click at [1002, 13] on span "Preview" at bounding box center [997, 16] width 32 height 11
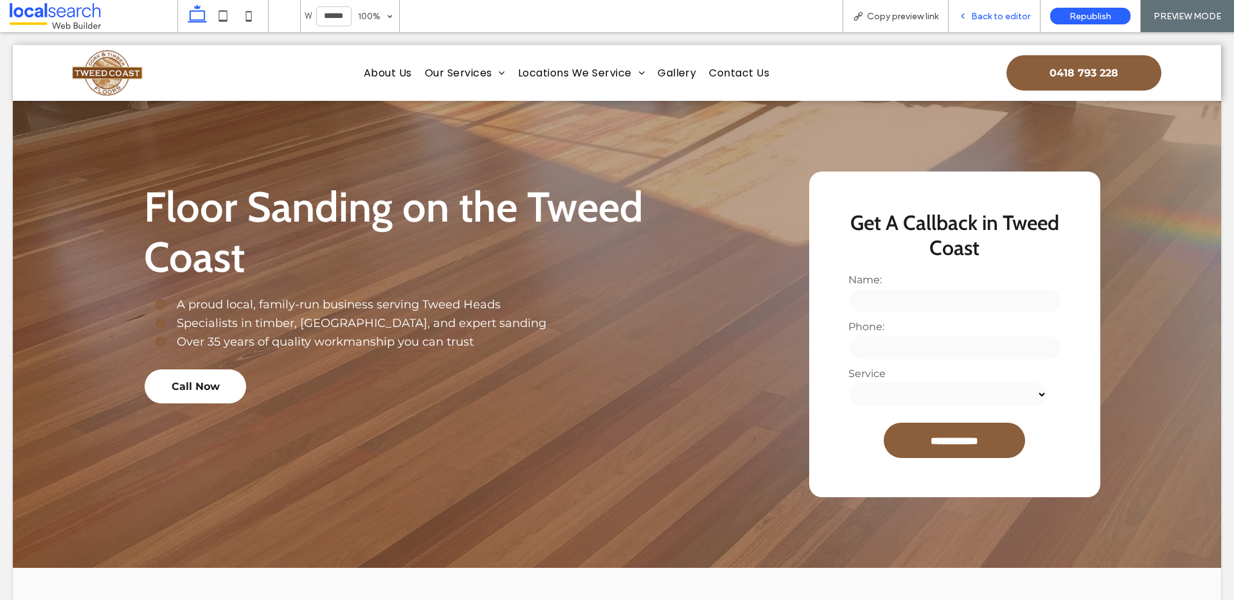
click at [992, 14] on span "Back to editor" at bounding box center [1000, 16] width 59 height 11
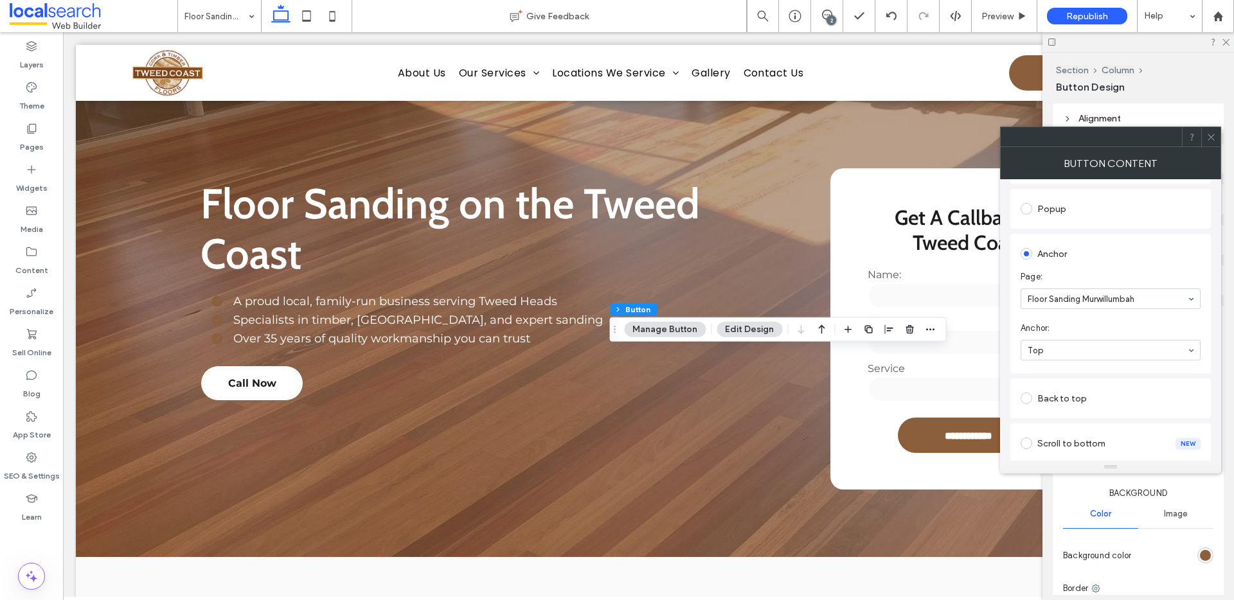
scroll to position [233, 0]
click at [1216, 136] on div at bounding box center [1210, 136] width 19 height 19
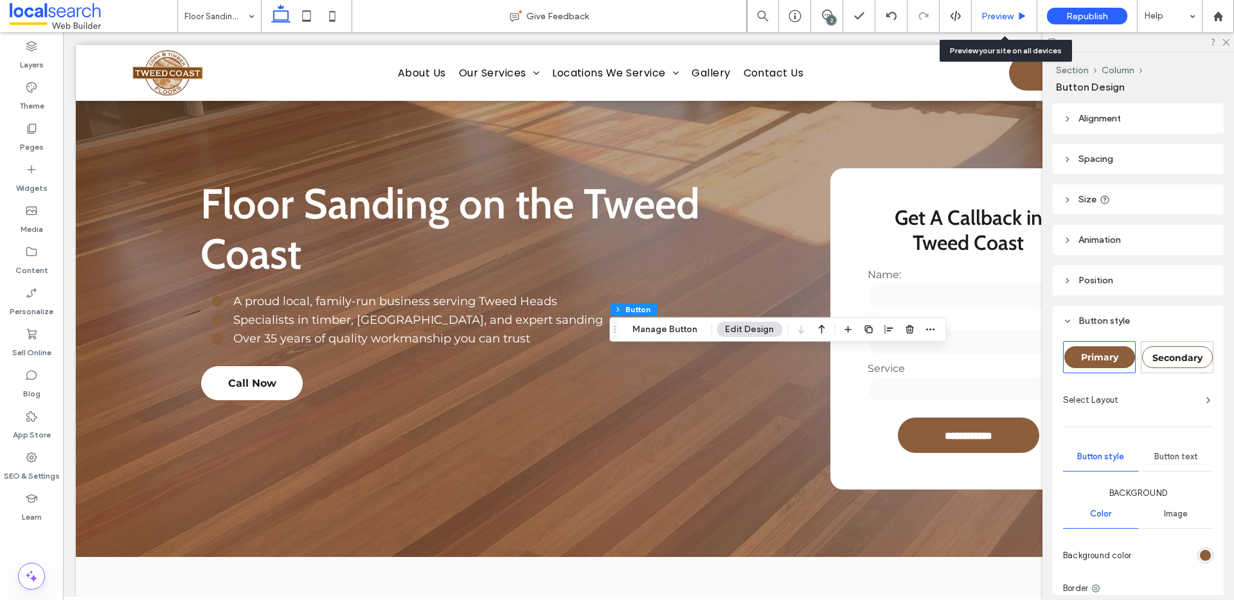
click at [1002, 19] on span "Preview" at bounding box center [997, 16] width 32 height 11
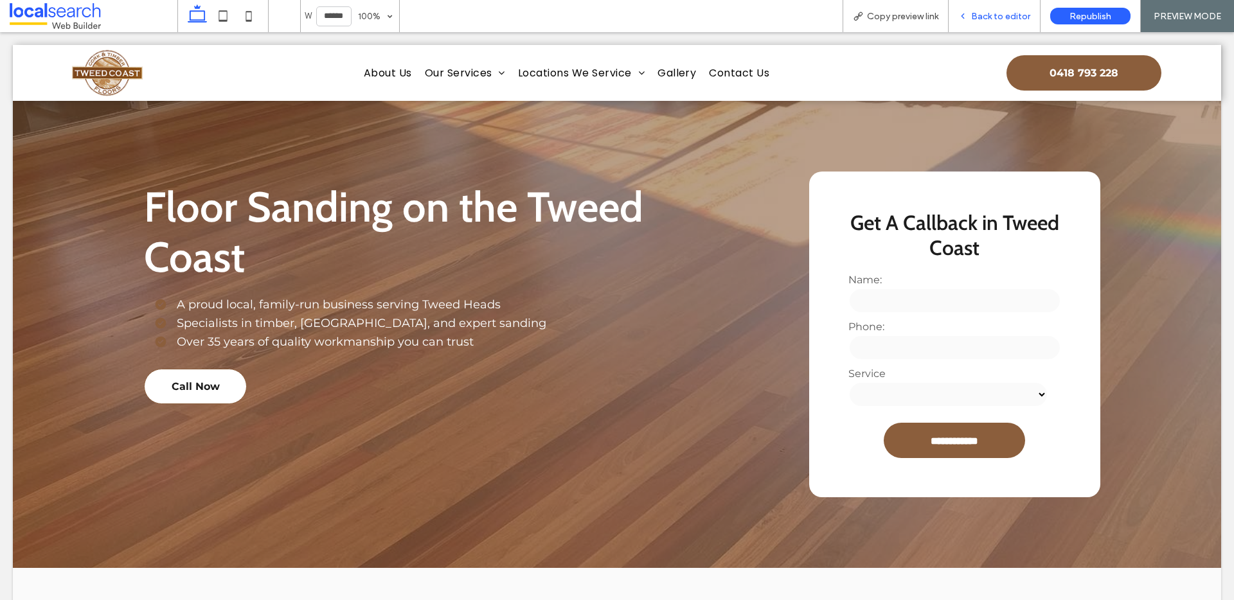
click at [984, 20] on span "Back to editor" at bounding box center [1000, 16] width 59 height 11
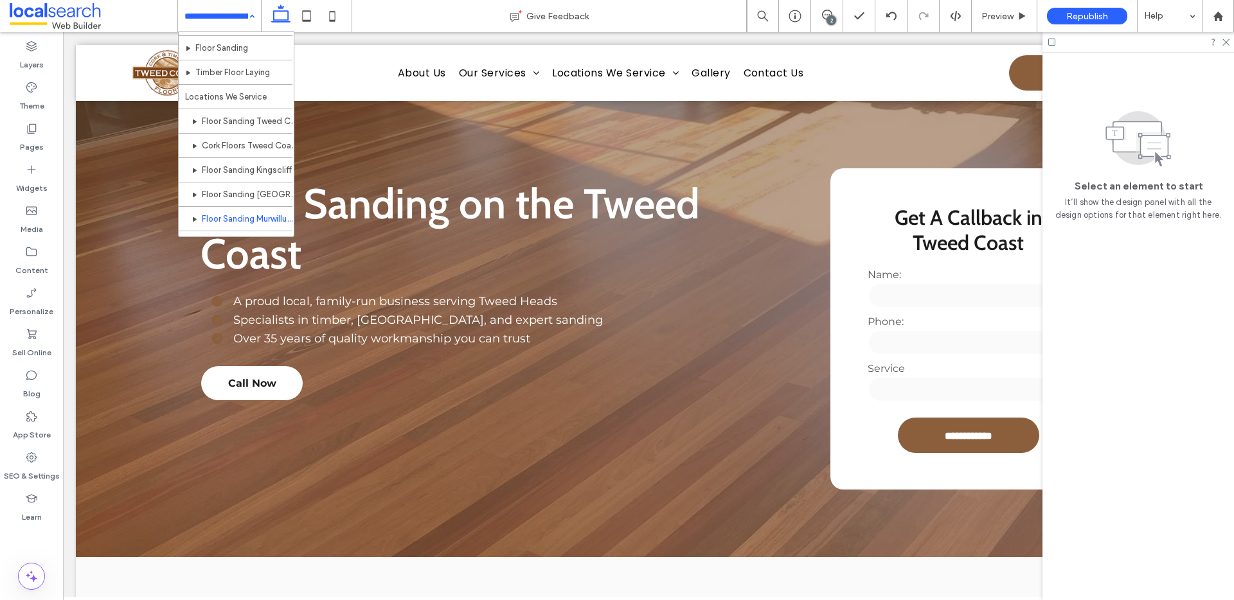
scroll to position [184, 0]
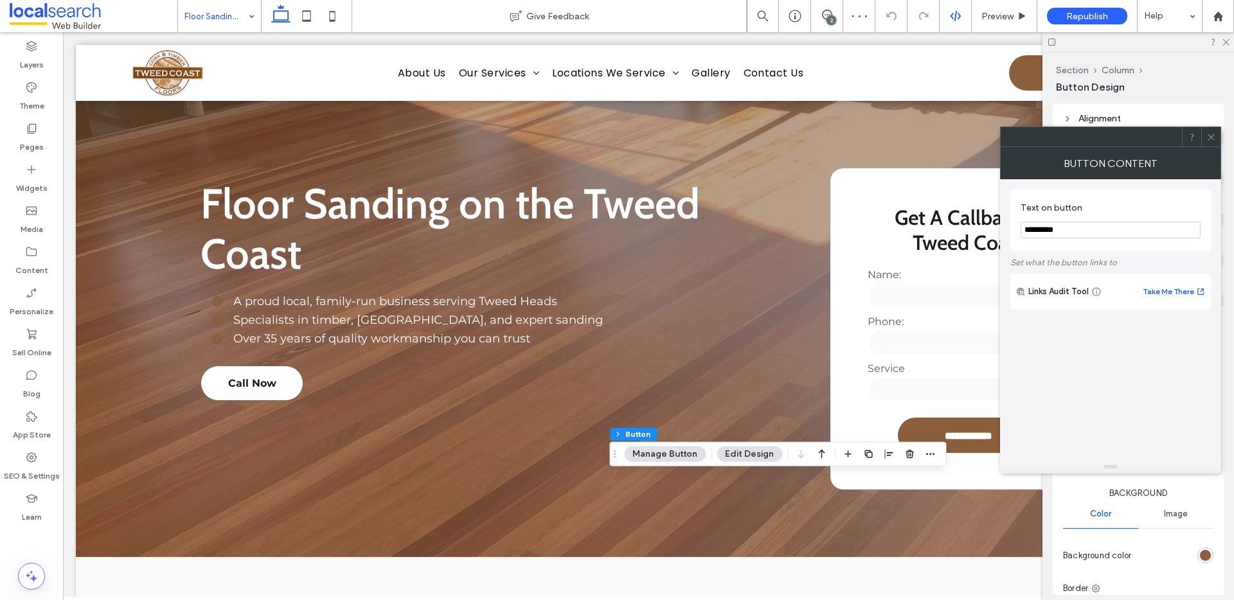
type input "**"
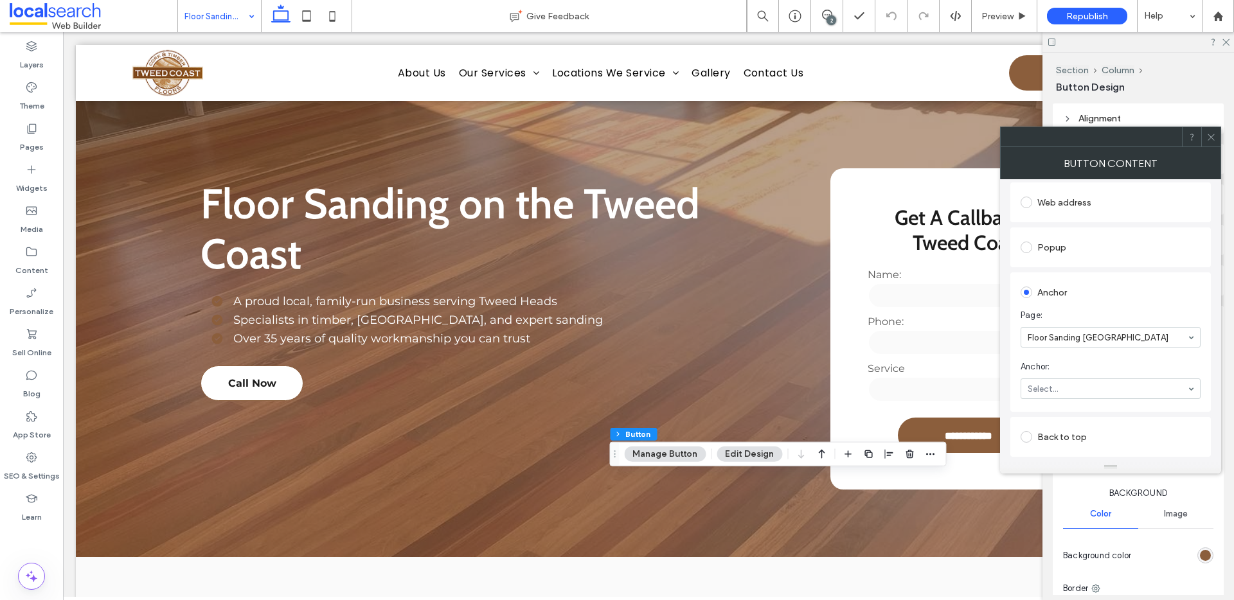
scroll to position [282, 0]
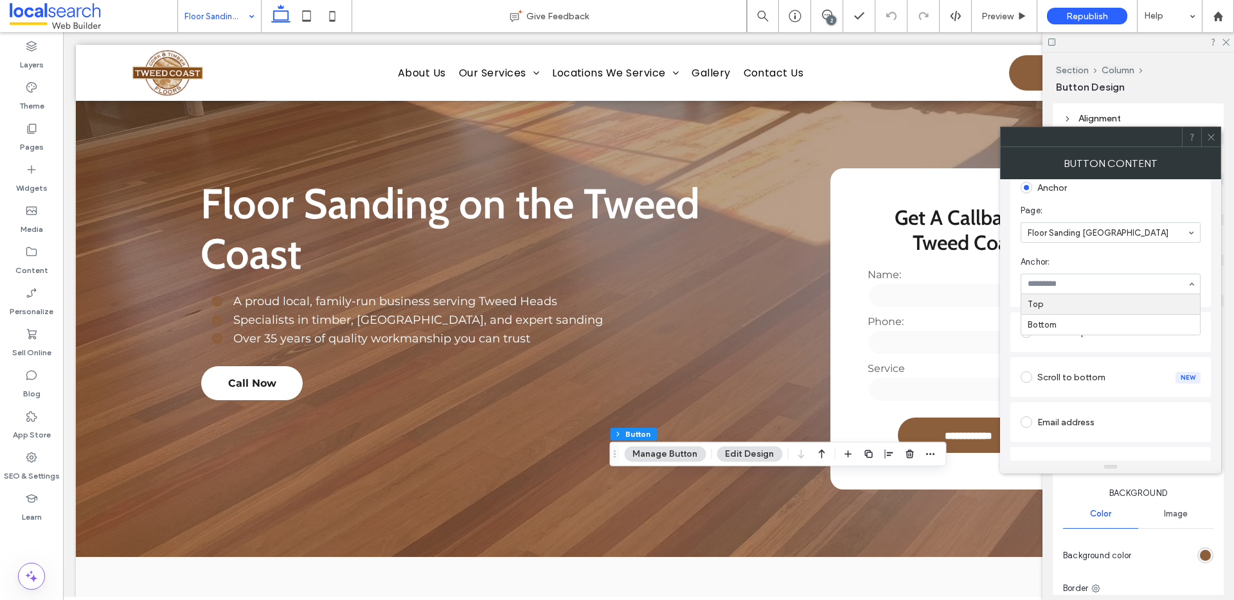
drag, startPoint x: 1061, startPoint y: 306, endPoint x: 1075, endPoint y: 289, distance: 22.0
click at [1209, 137] on icon at bounding box center [1211, 137] width 10 height 10
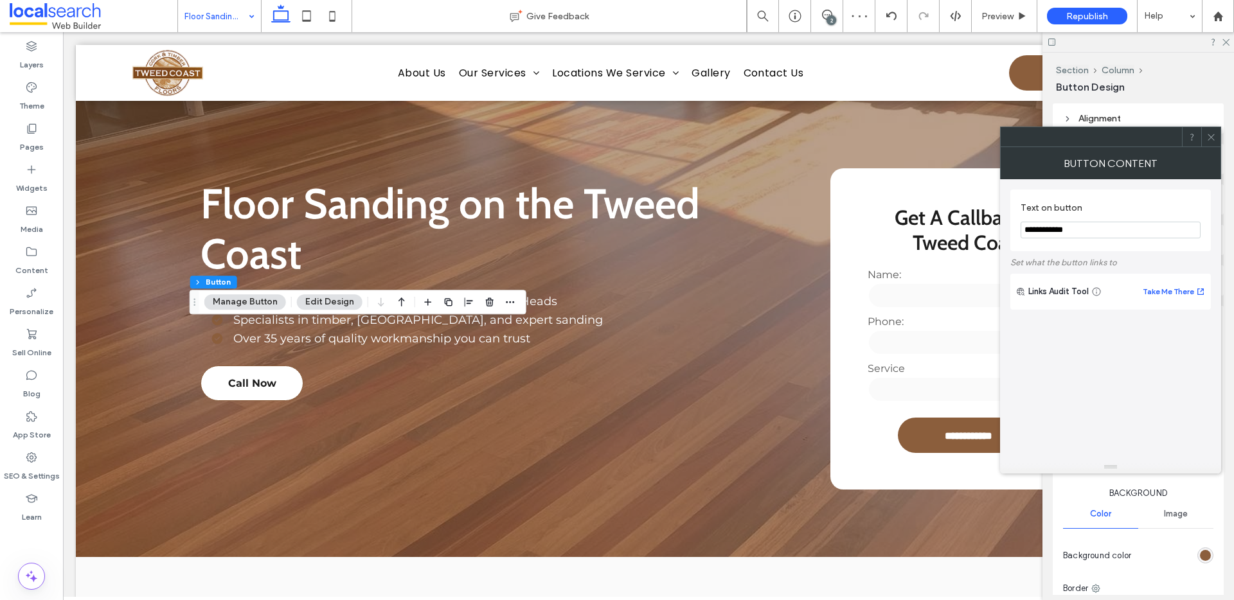
type input "**"
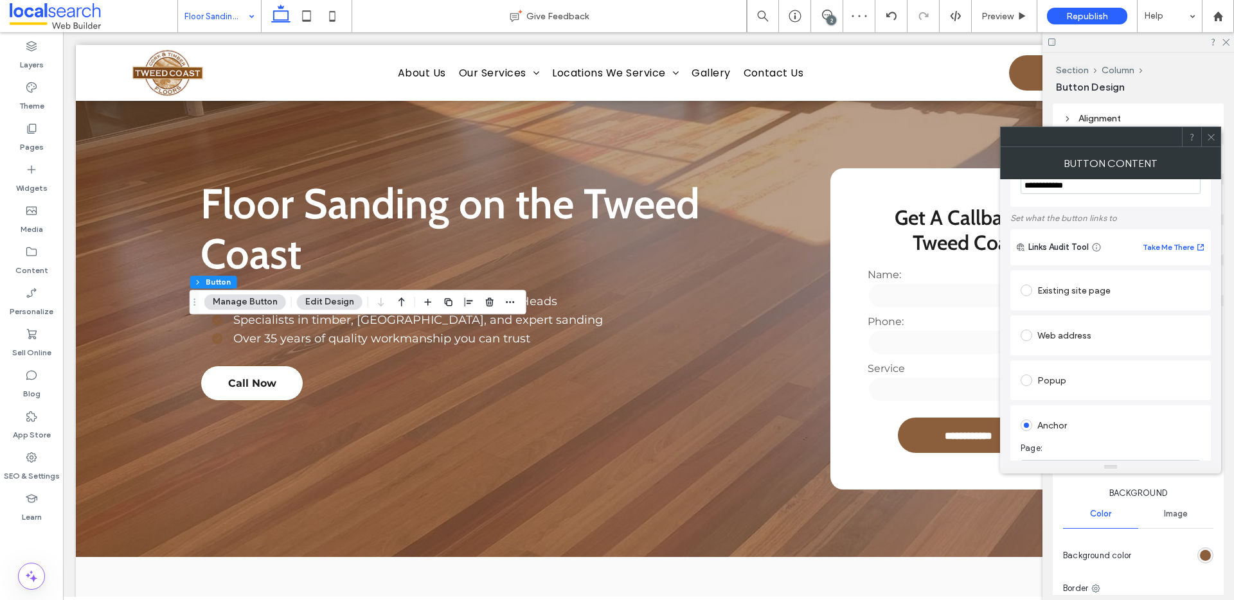
scroll to position [312, 0]
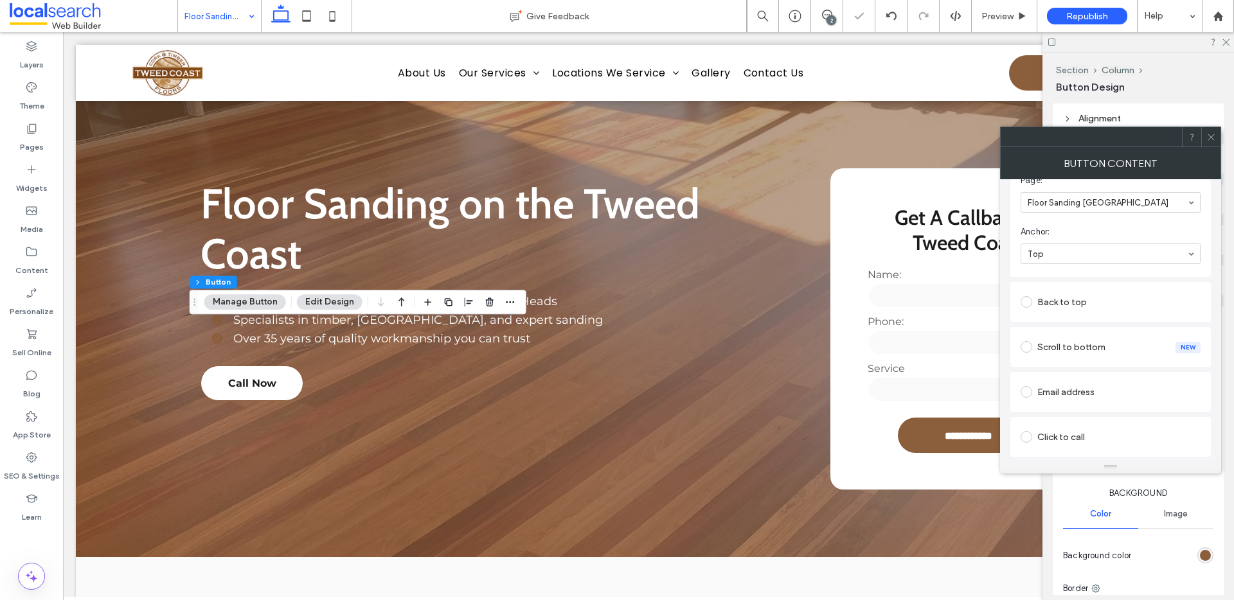
click at [1215, 134] on icon at bounding box center [1211, 137] width 10 height 10
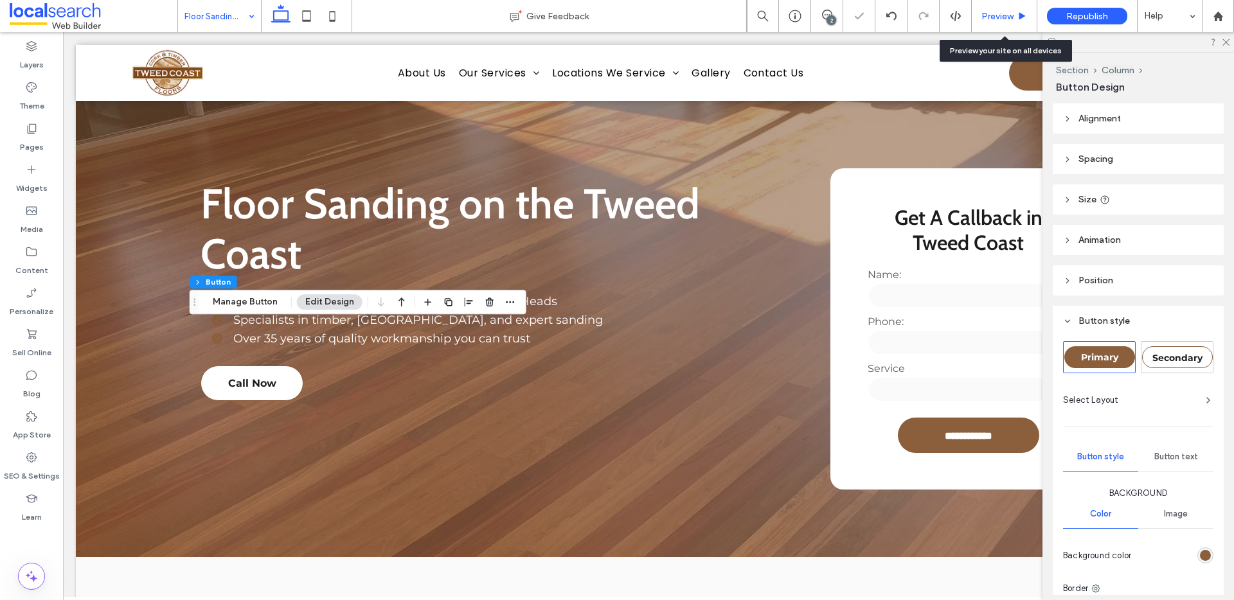
click at [981, 14] on span "Preview" at bounding box center [997, 16] width 32 height 11
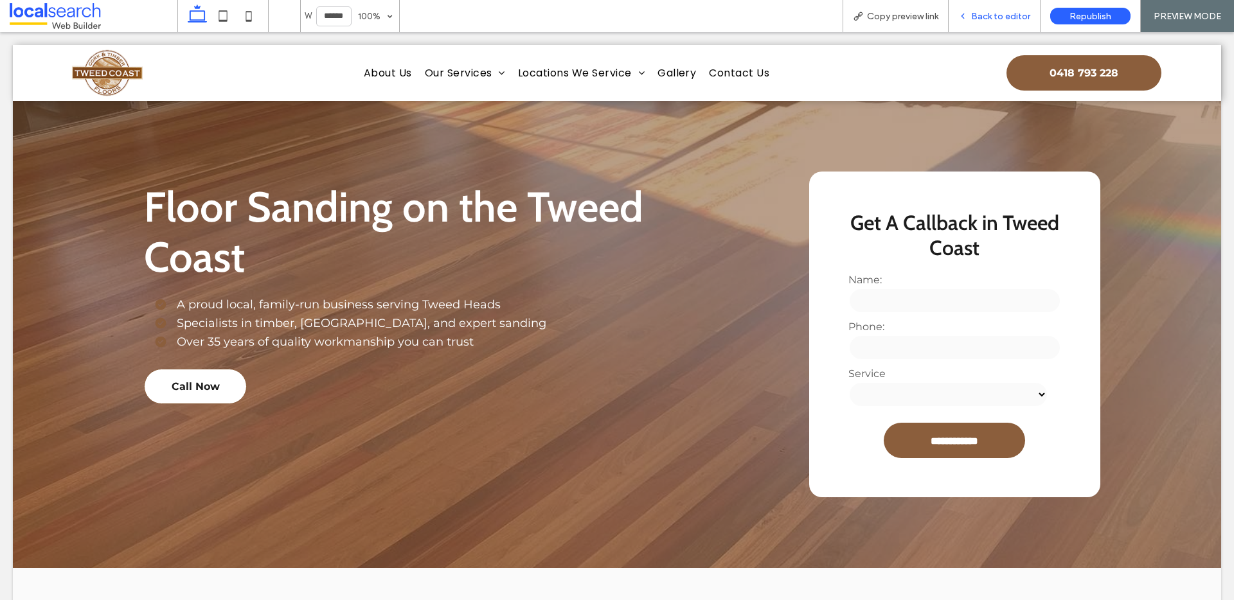
click at [1008, 8] on div "Back to editor" at bounding box center [995, 16] width 92 height 32
click at [999, 19] on span "Back to editor" at bounding box center [1000, 16] width 59 height 11
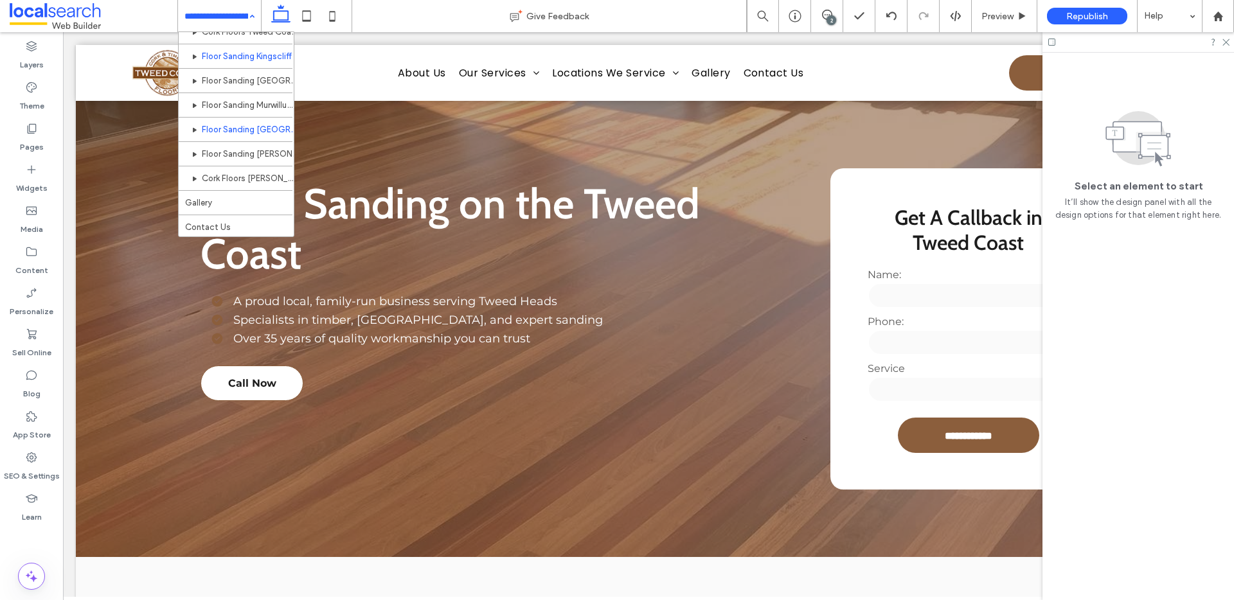
scroll to position [184, 0]
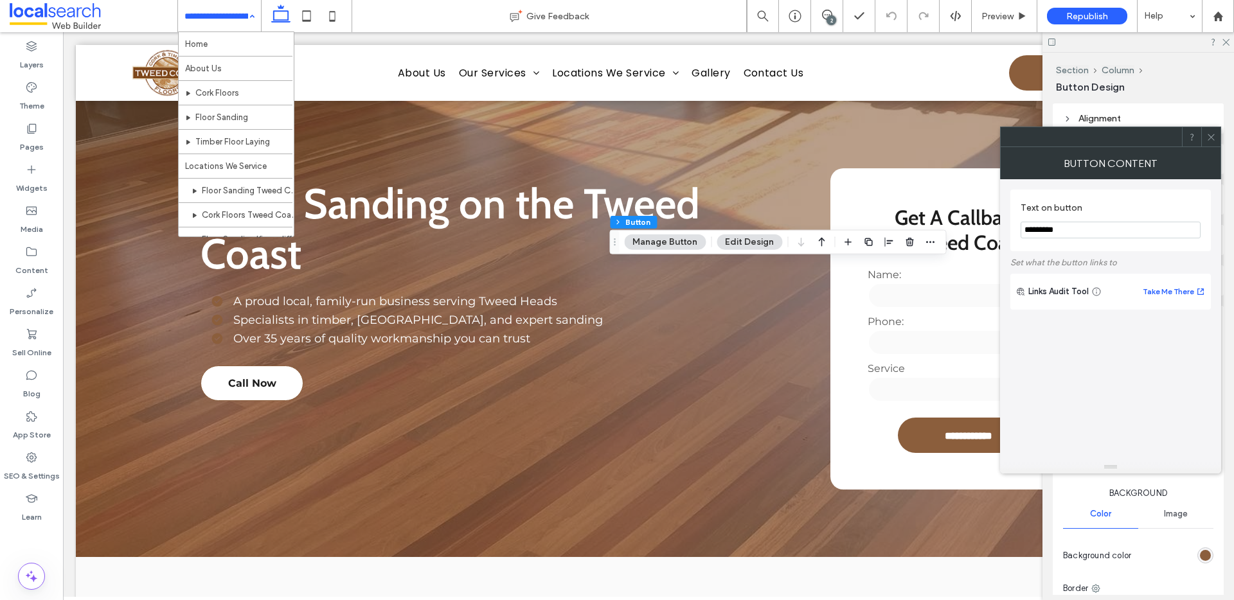
type input "**"
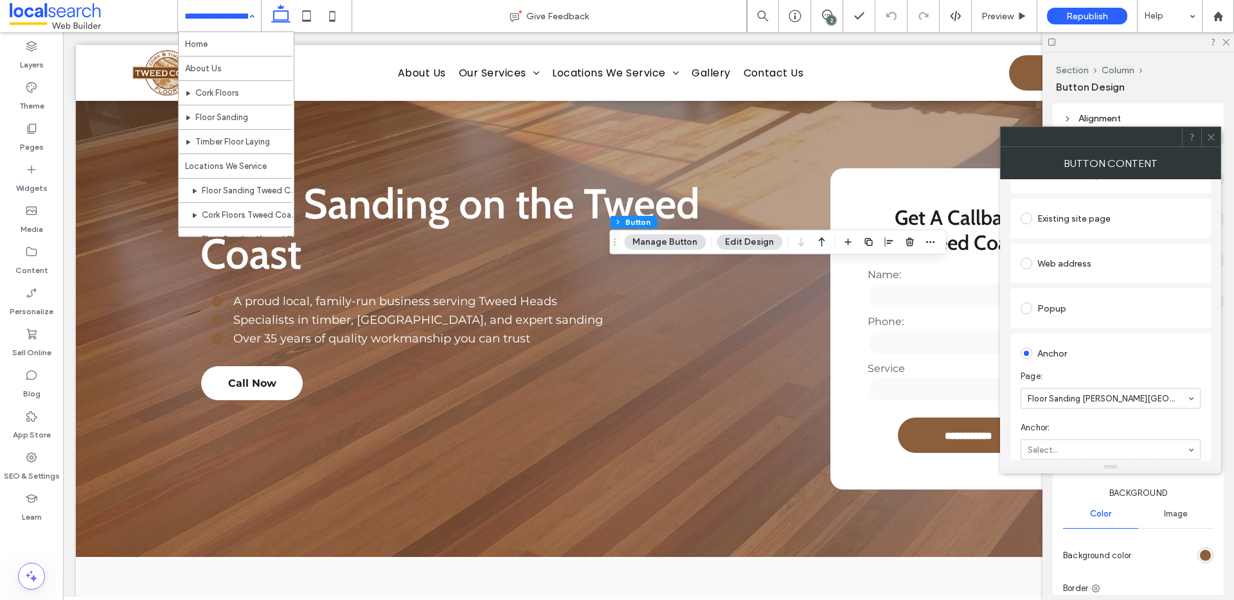
scroll to position [257, 0]
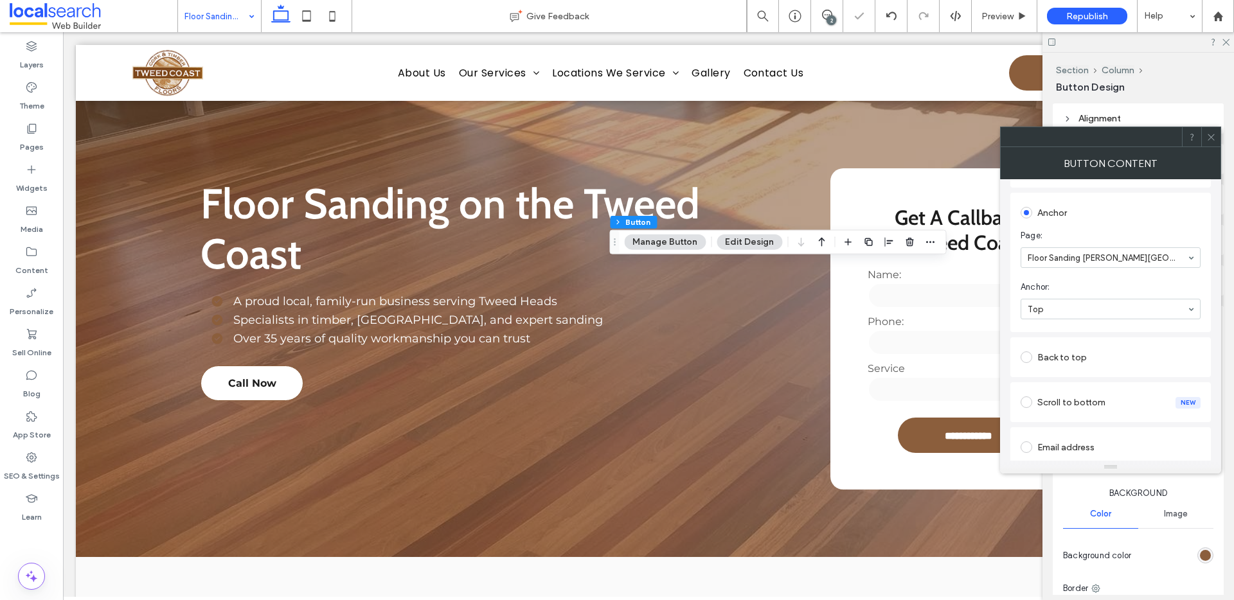
click at [1207, 133] on icon at bounding box center [1211, 137] width 10 height 10
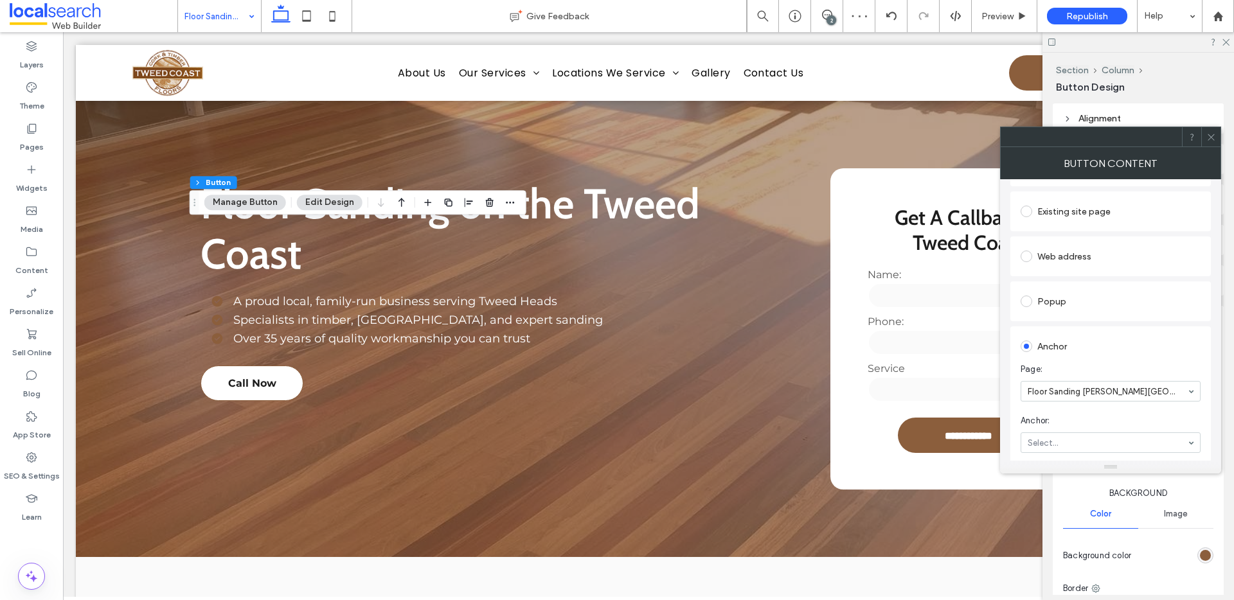
scroll to position [269, 0]
click at [1209, 134] on icon at bounding box center [1211, 137] width 10 height 10
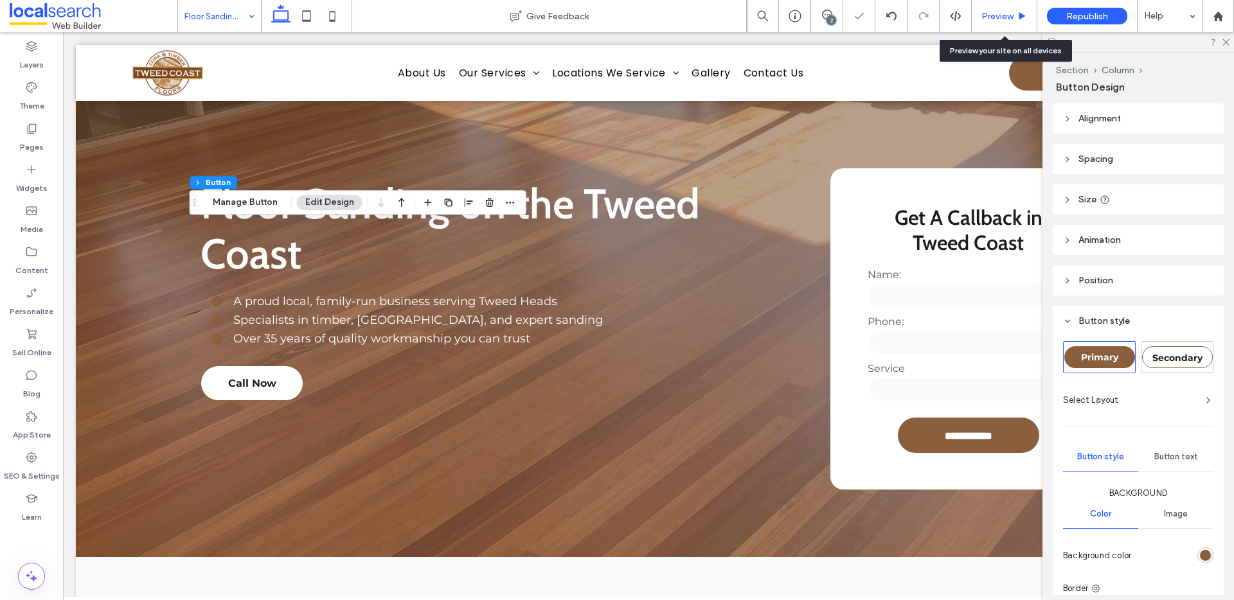
click at [998, 19] on span "Preview" at bounding box center [997, 16] width 32 height 11
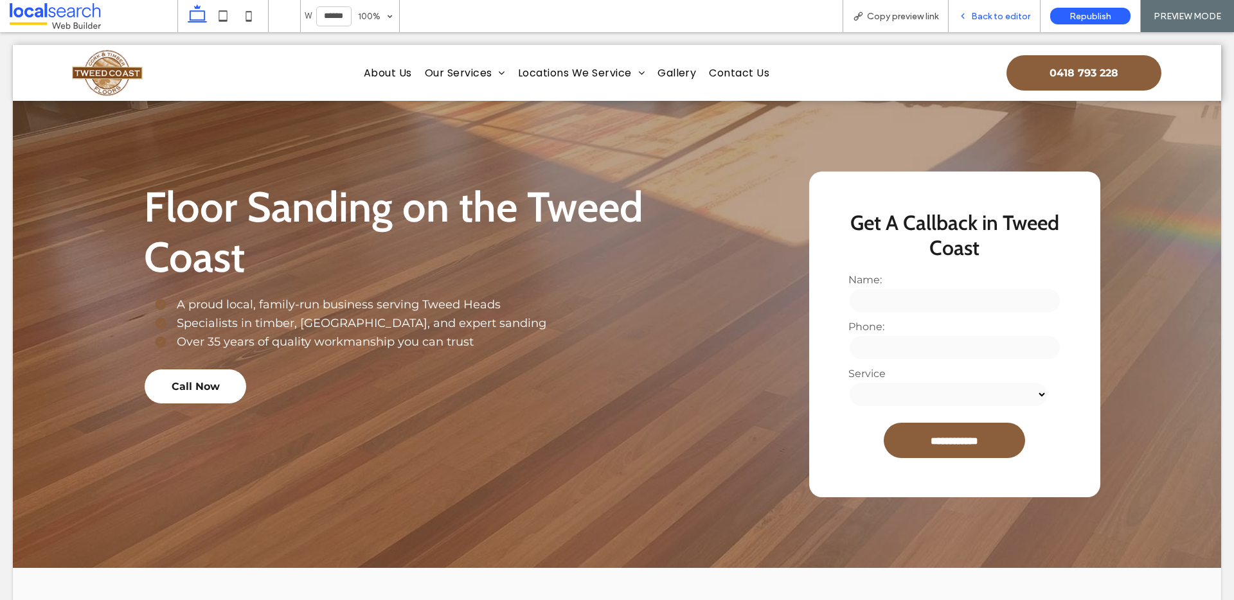
click at [991, 14] on span "Back to editor" at bounding box center [1000, 16] width 59 height 11
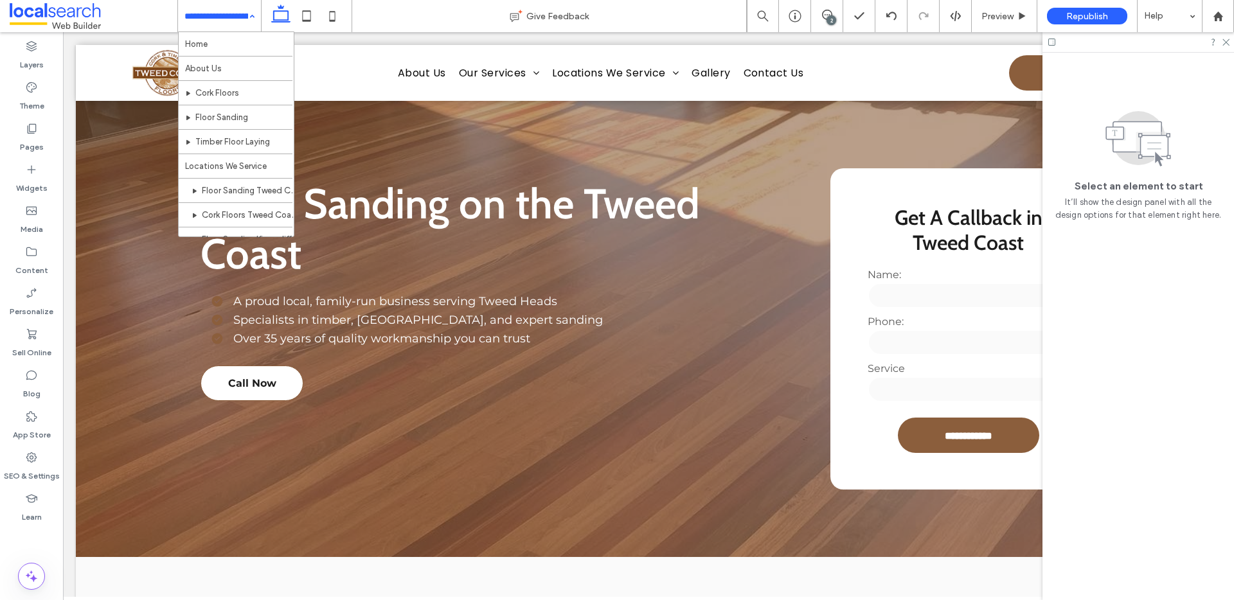
scroll to position [184, 0]
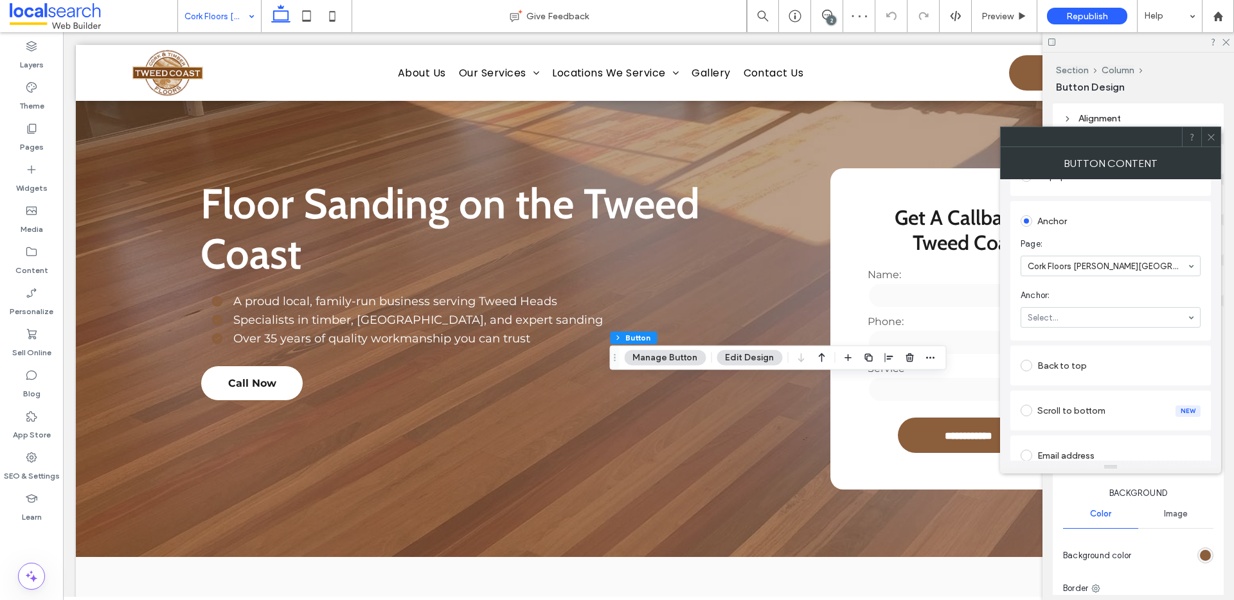
scroll to position [280, 0]
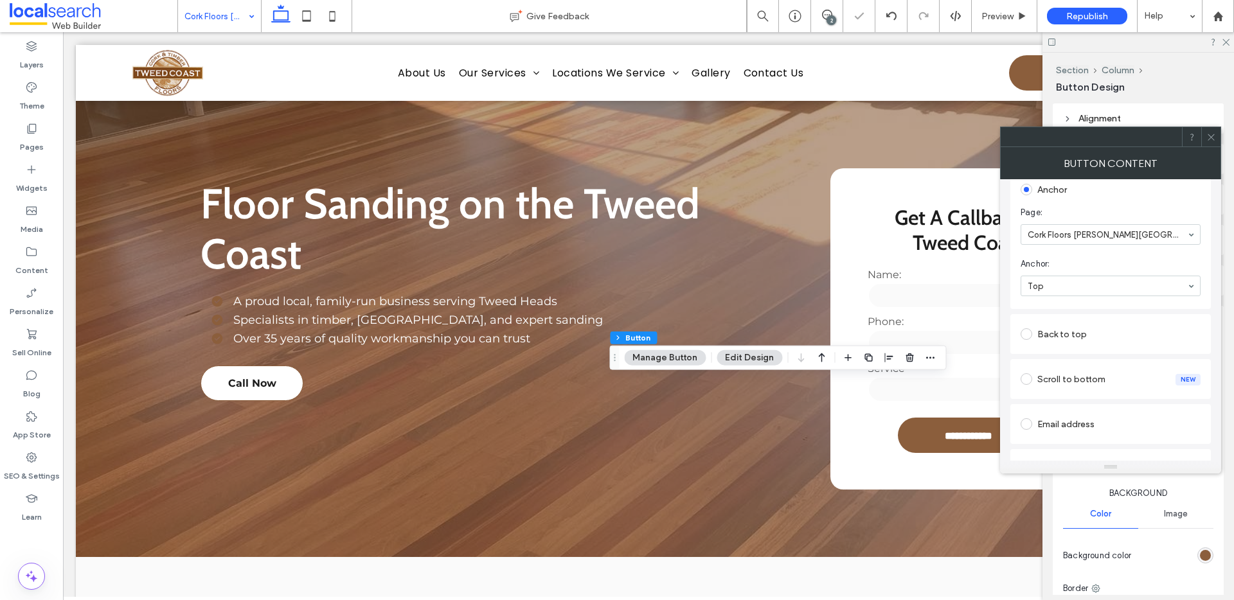
click at [1211, 132] on icon at bounding box center [1211, 137] width 10 height 10
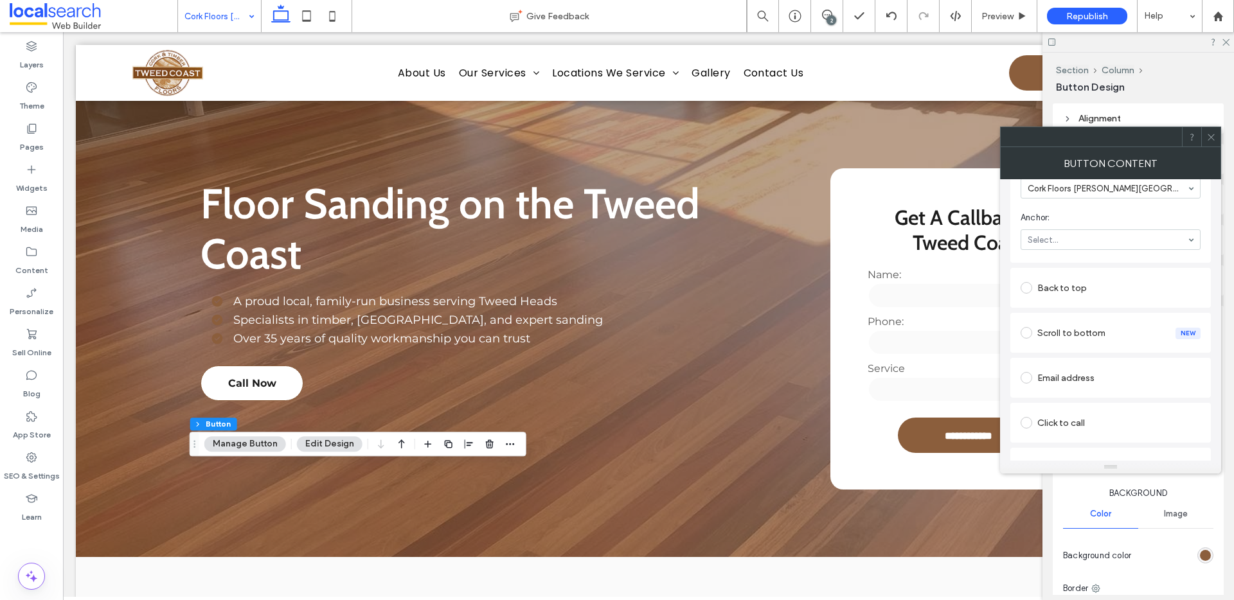
scroll to position [301, 0]
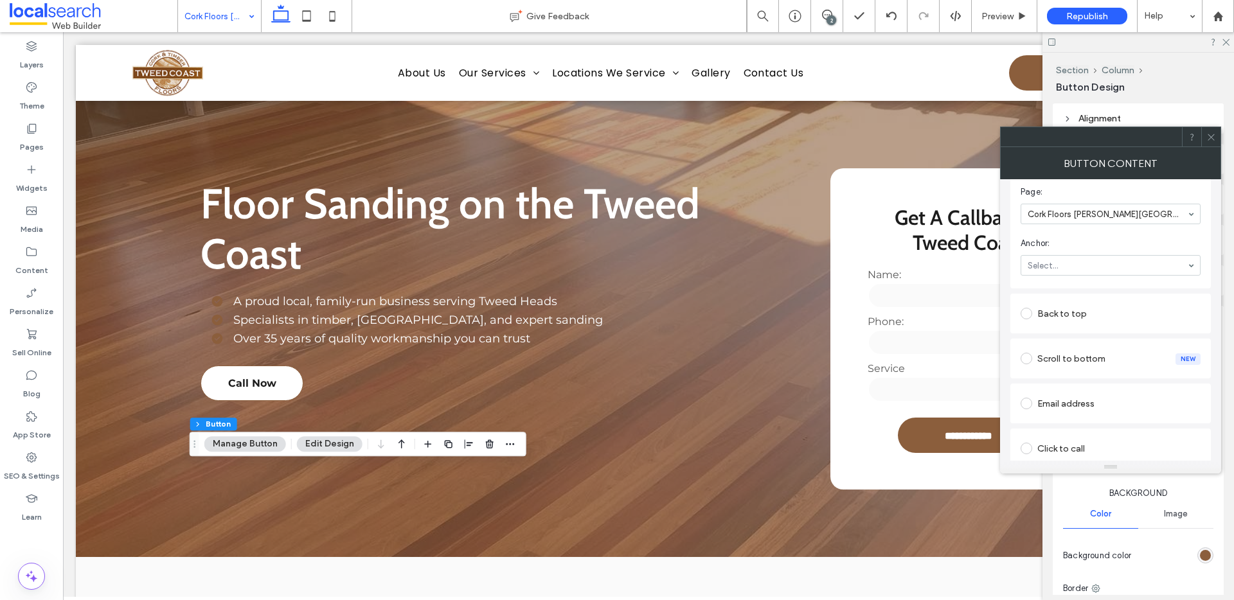
click at [1073, 252] on section "Anchor: Select..." at bounding box center [1111, 256] width 180 height 51
click at [1211, 136] on icon at bounding box center [1211, 137] width 10 height 10
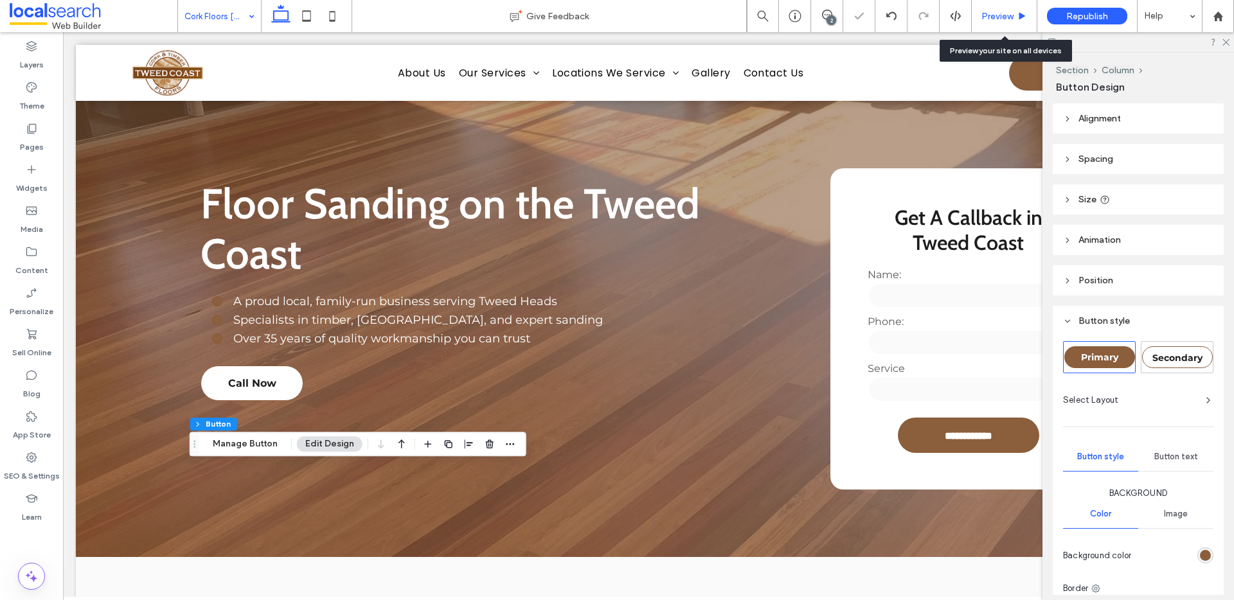
click at [1017, 19] on icon at bounding box center [1022, 17] width 10 height 10
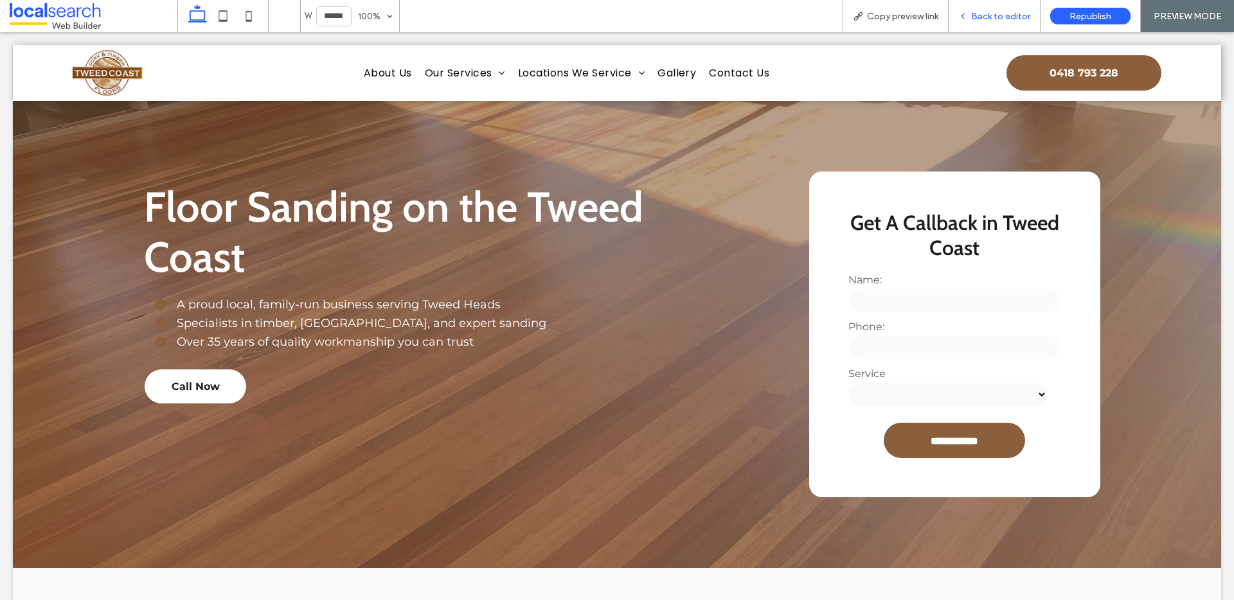
click at [991, 10] on div "Back to editor" at bounding box center [995, 16] width 92 height 32
click at [997, 14] on span "Back to editor" at bounding box center [1000, 16] width 59 height 11
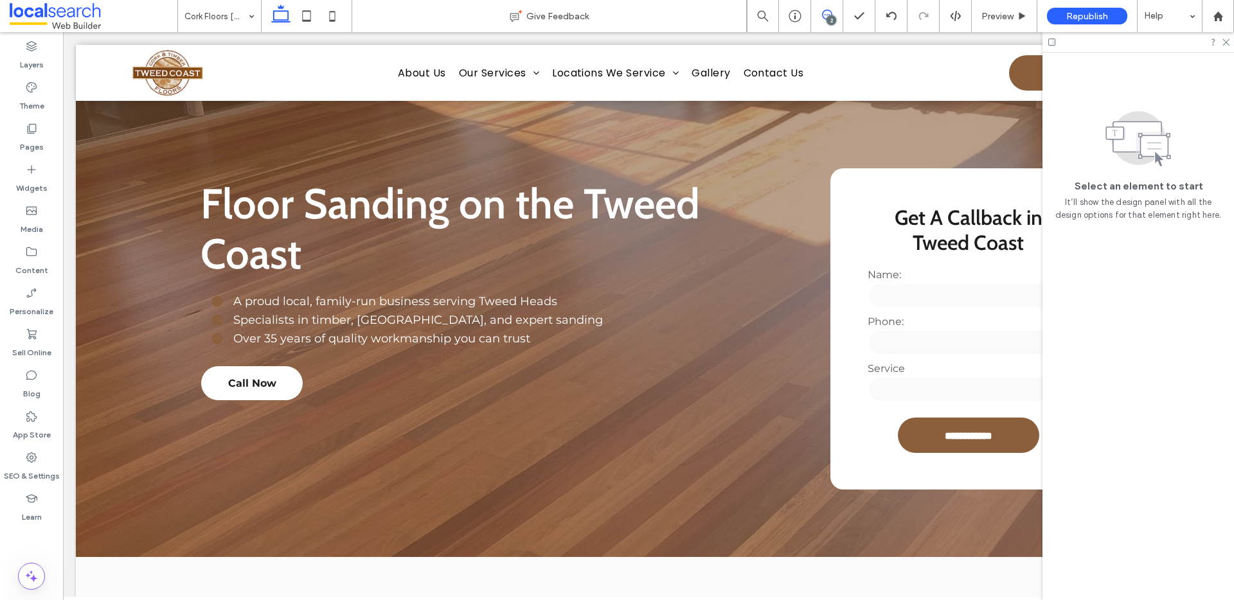
click at [824, 13] on icon at bounding box center [827, 15] width 10 height 10
click at [206, 19] on input at bounding box center [216, 16] width 64 height 32
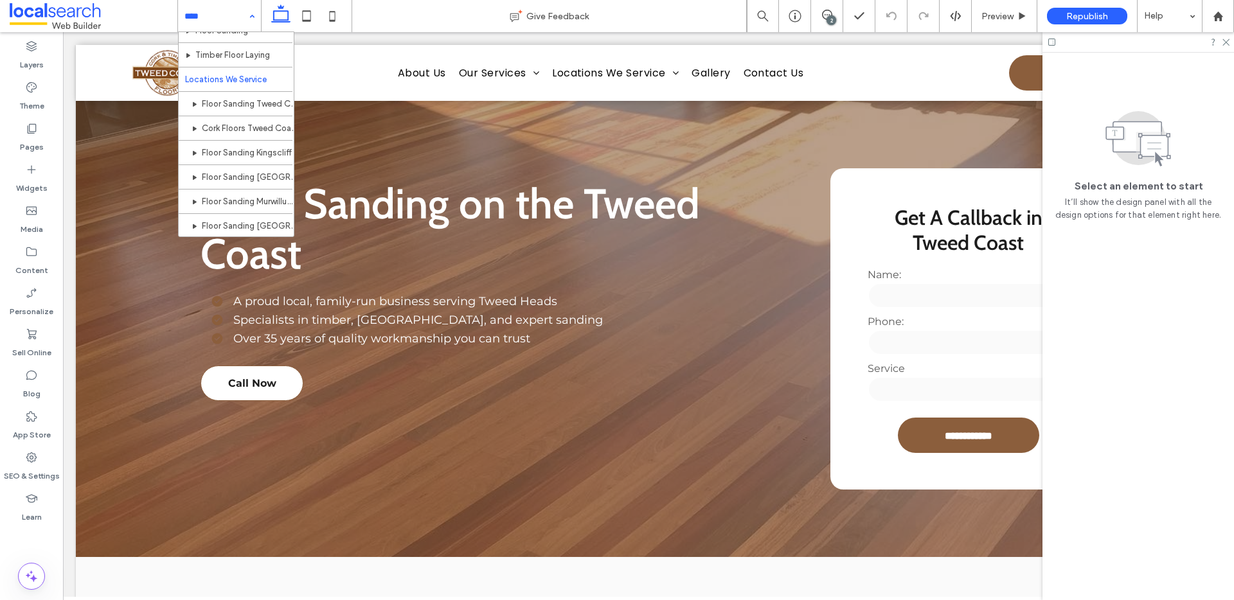
scroll to position [88, 0]
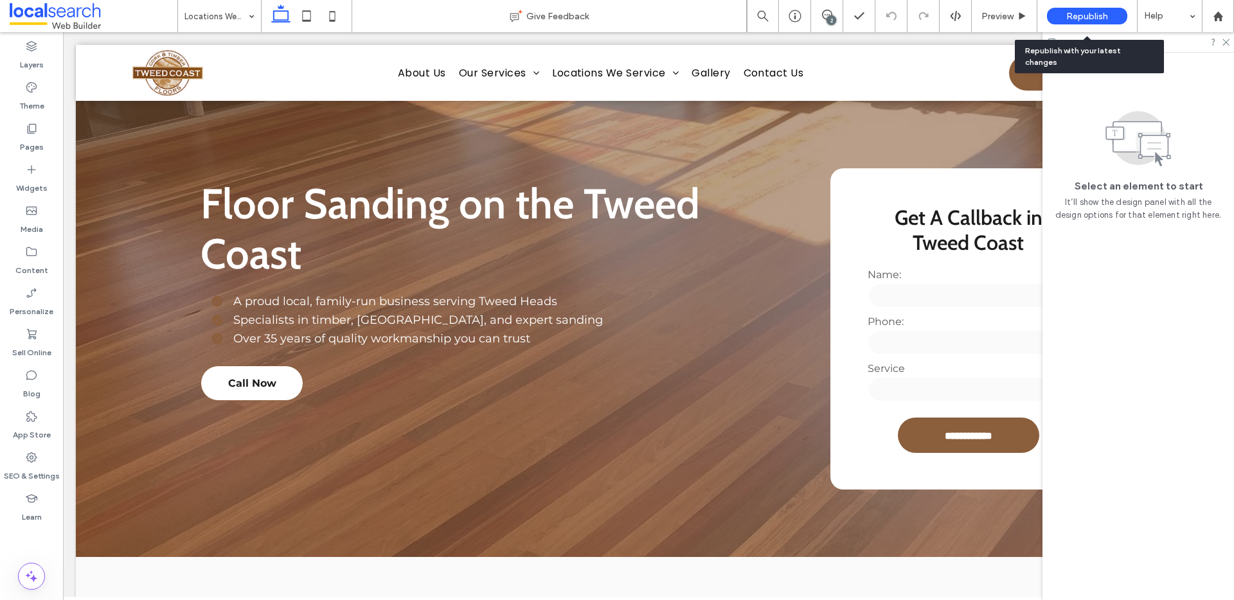
click at [1079, 9] on div "Republish" at bounding box center [1087, 16] width 80 height 17
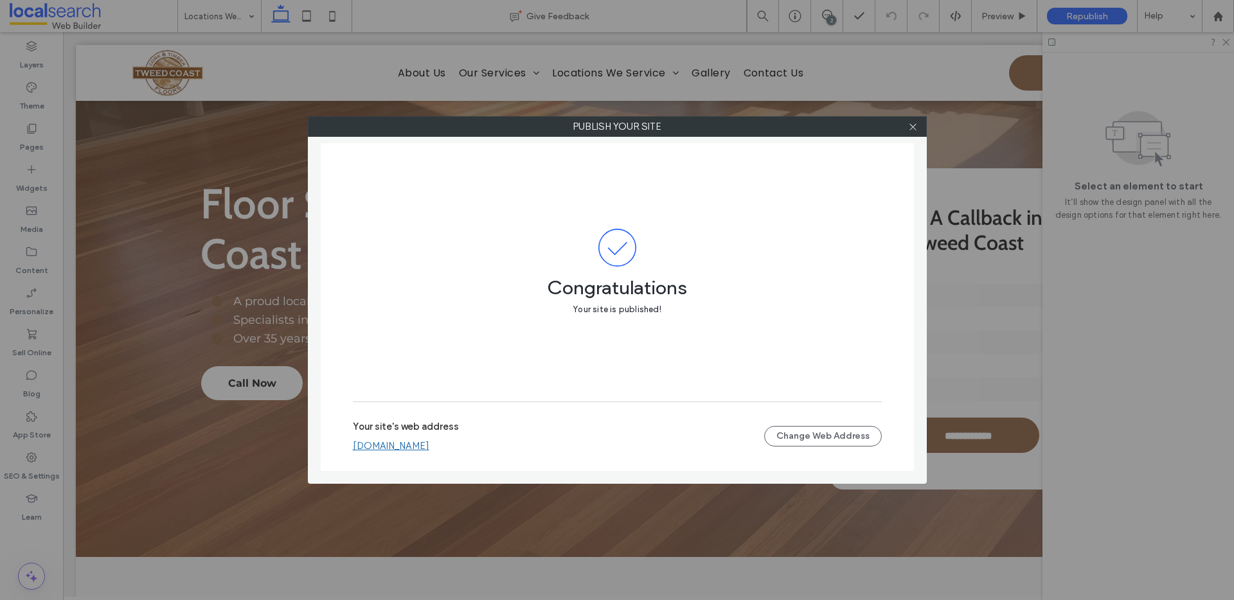
click at [918, 132] on div at bounding box center [913, 126] width 19 height 19
click at [915, 129] on use at bounding box center [912, 126] width 6 height 6
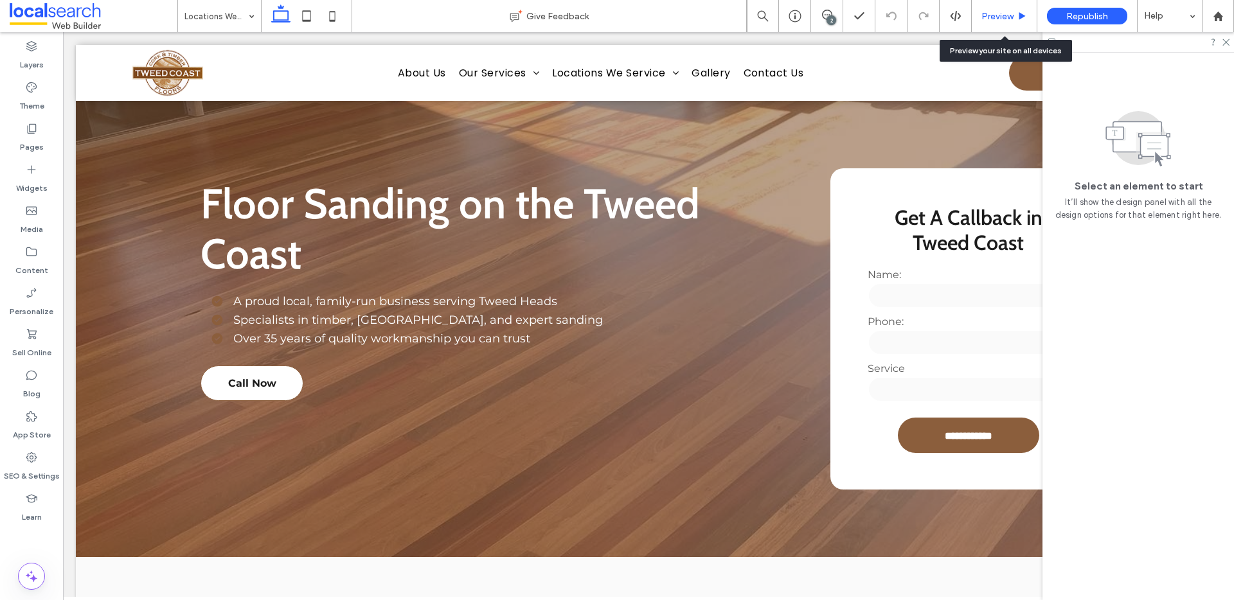
click at [1003, 15] on span "Preview" at bounding box center [997, 16] width 32 height 11
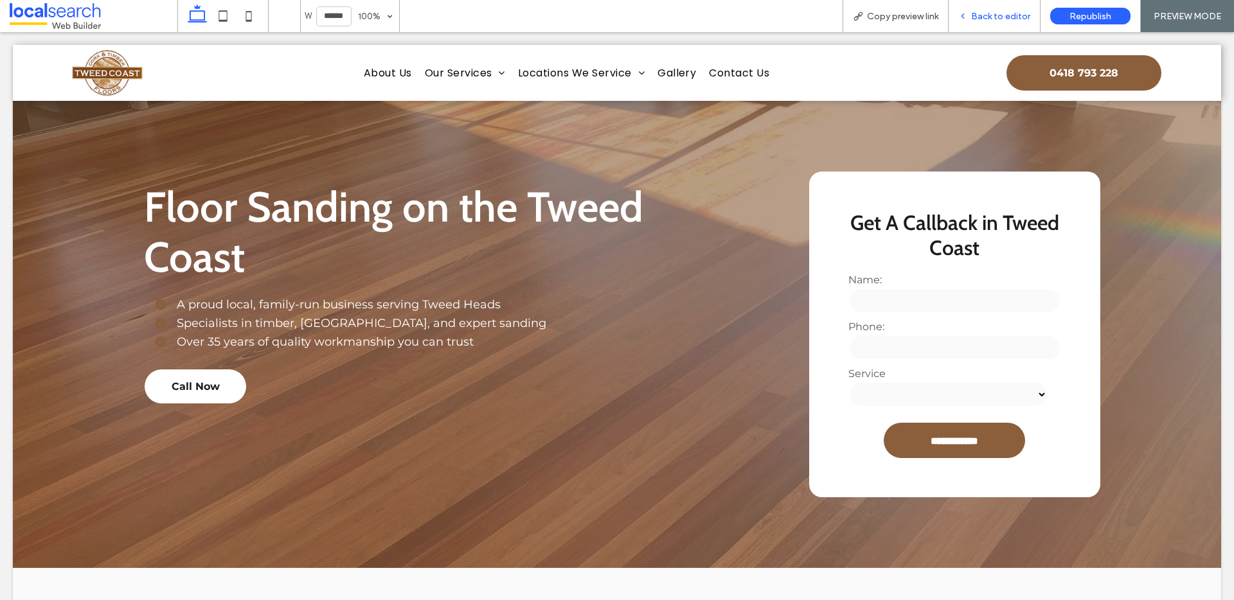
click at [1003, 11] on span "Back to editor" at bounding box center [1000, 16] width 59 height 11
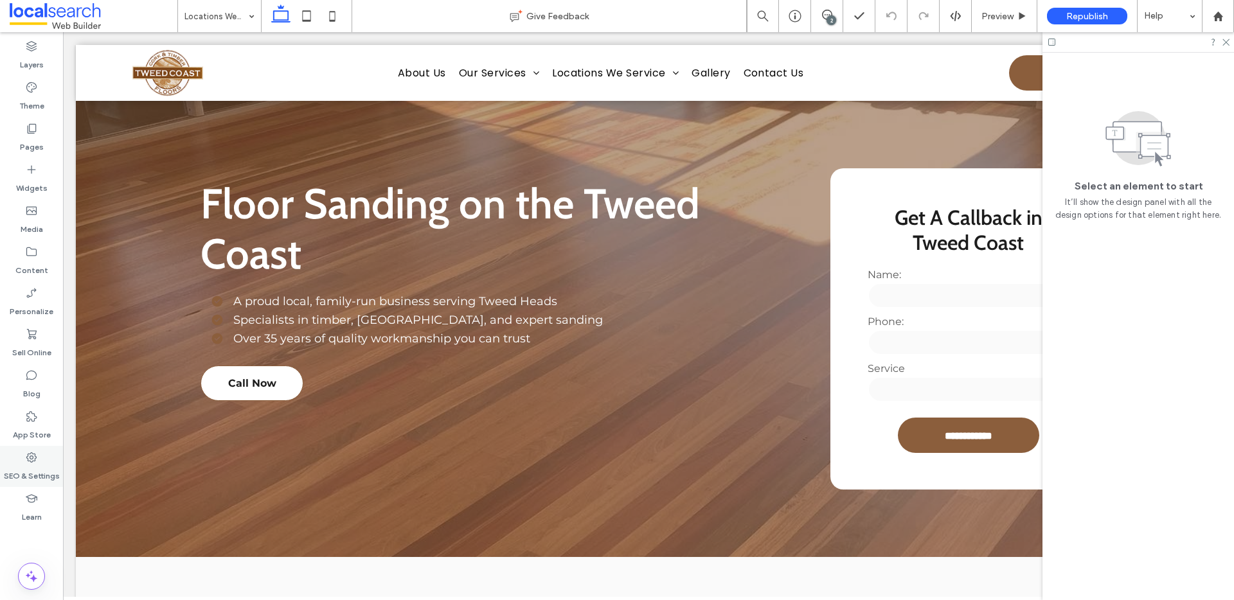
click at [39, 472] on label "SEO & Settings" at bounding box center [32, 473] width 56 height 18
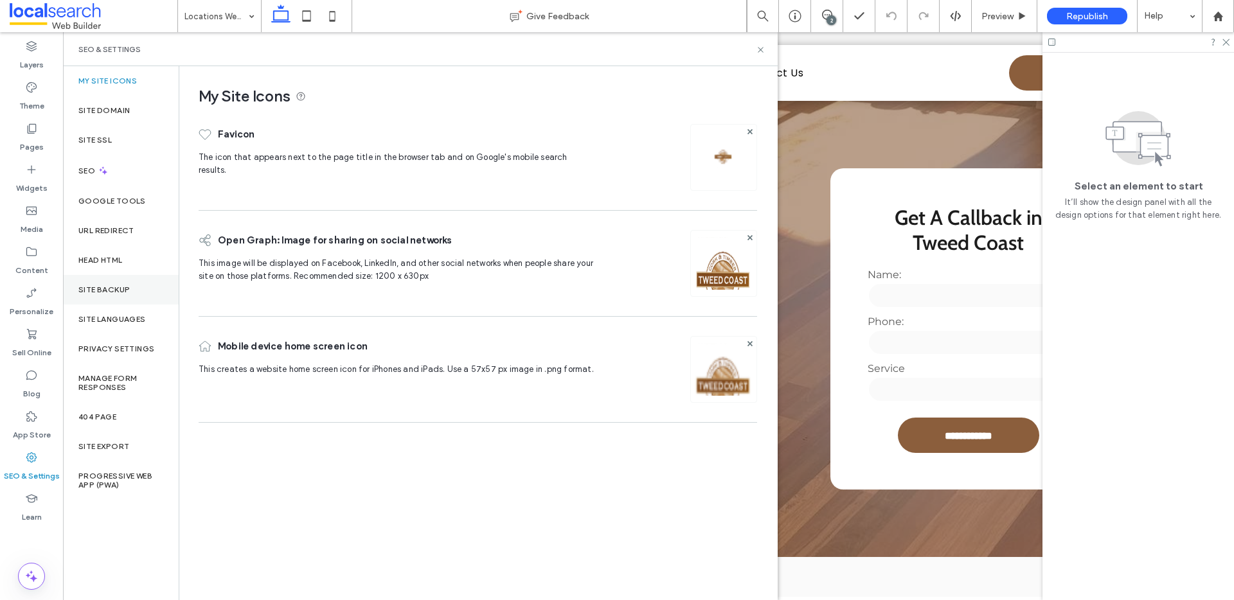
click at [110, 298] on div "Site Backup" at bounding box center [121, 290] width 116 height 30
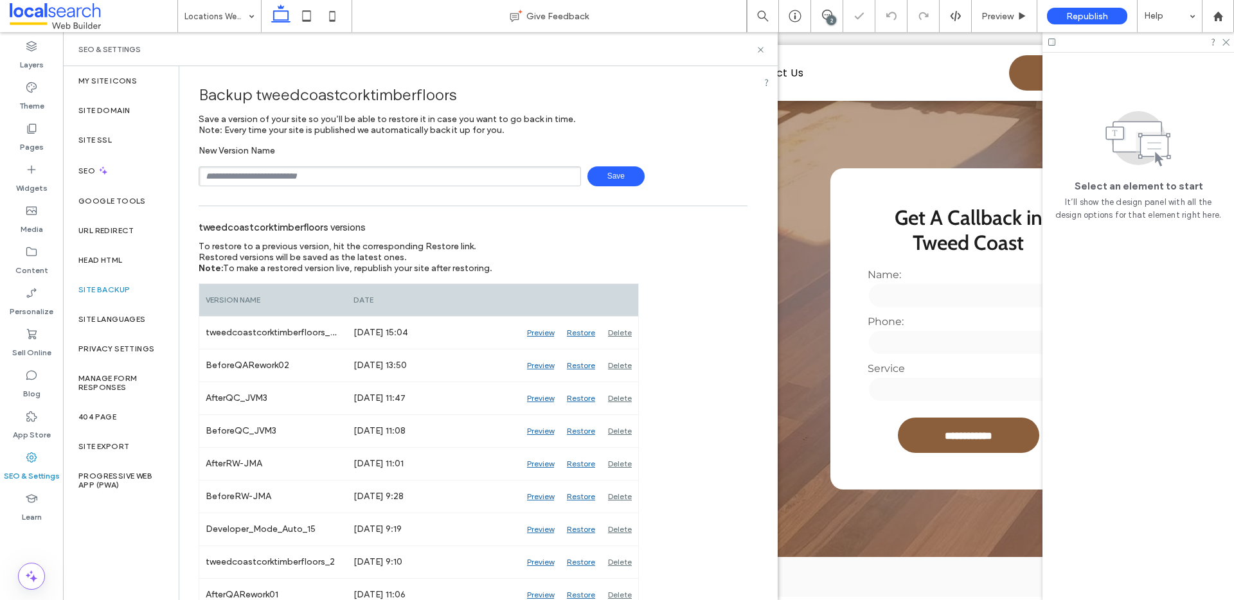
click at [285, 174] on input "text" at bounding box center [390, 176] width 382 height 20
type input "**********"
click at [830, 11] on use at bounding box center [827, 15] width 10 height 10
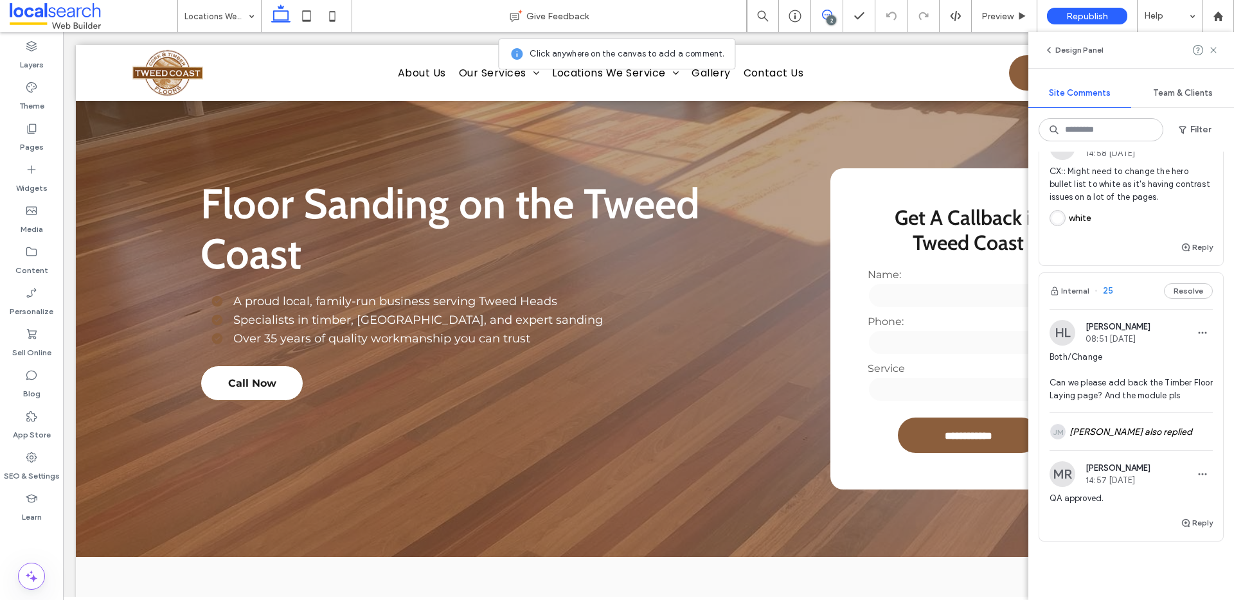
scroll to position [102, 0]
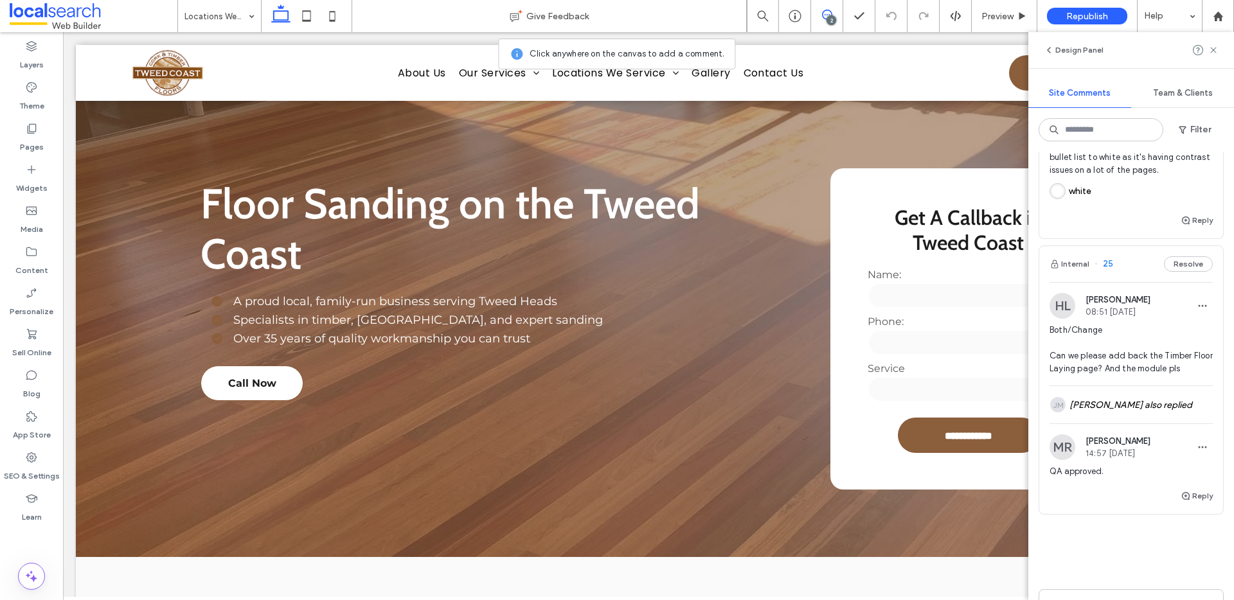
click at [89, 12] on span at bounding box center [94, 16] width 168 height 26
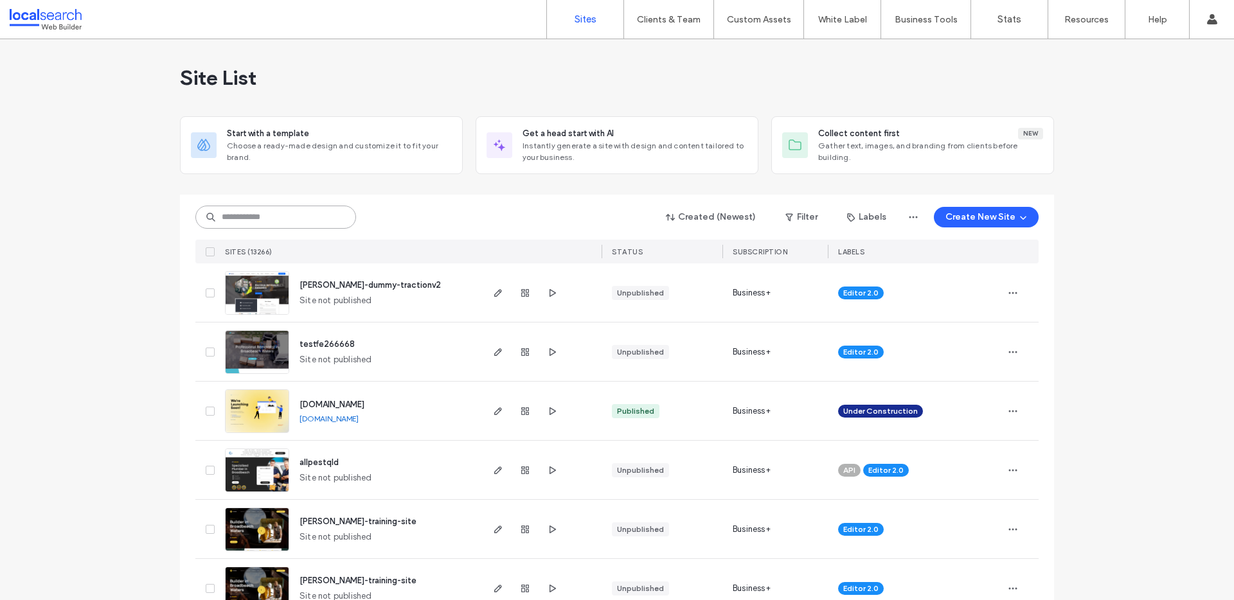
click at [236, 222] on input at bounding box center [275, 217] width 161 height 23
paste input "**********"
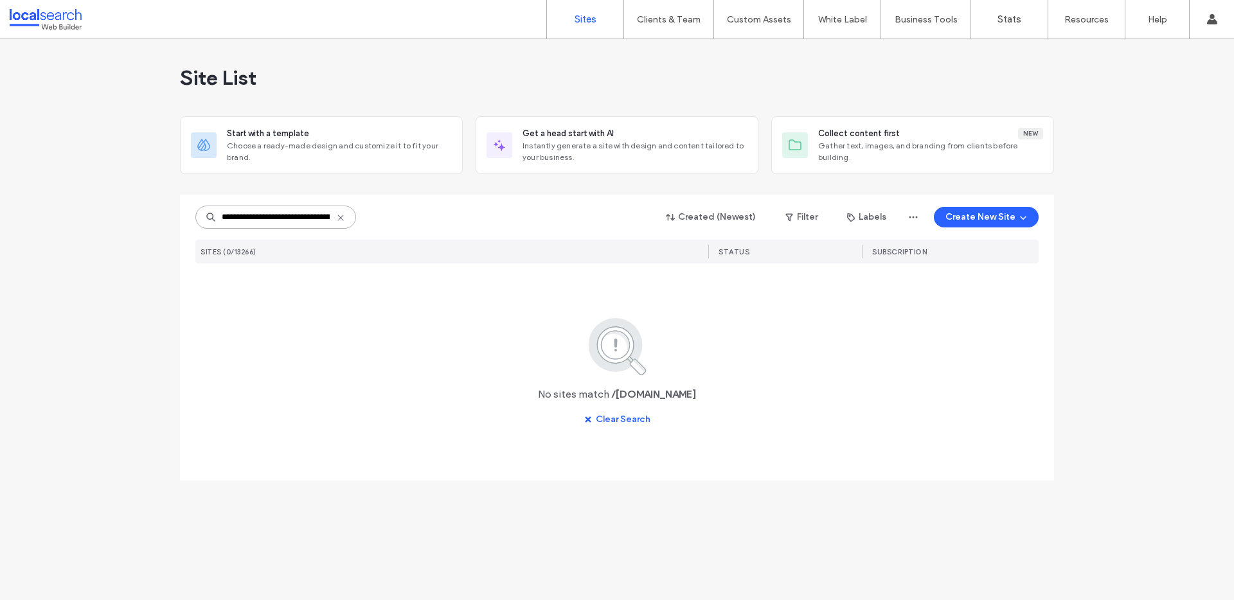
drag, startPoint x: 299, startPoint y: 219, endPoint x: 195, endPoint y: 215, distance: 103.5
click at [195, 215] on input "**********" at bounding box center [275, 217] width 161 height 23
click at [227, 218] on input "**********" at bounding box center [275, 217] width 161 height 23
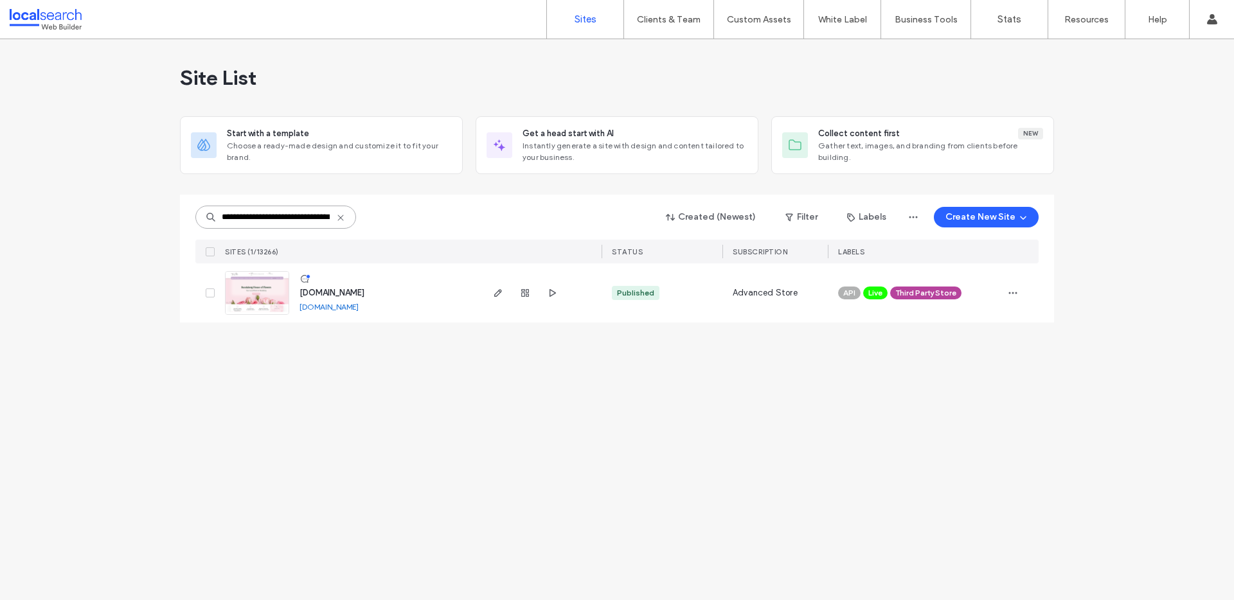
type input "**********"
click at [356, 306] on link "www.bundaberghouseofflowers.com.au" at bounding box center [328, 307] width 59 height 10
click at [238, 303] on img at bounding box center [257, 315] width 63 height 87
type input "********"
click at [328, 302] on link "nicksreadymixc2f38f7f.webbuilder.localsearch.com.au" at bounding box center [328, 307] width 59 height 10
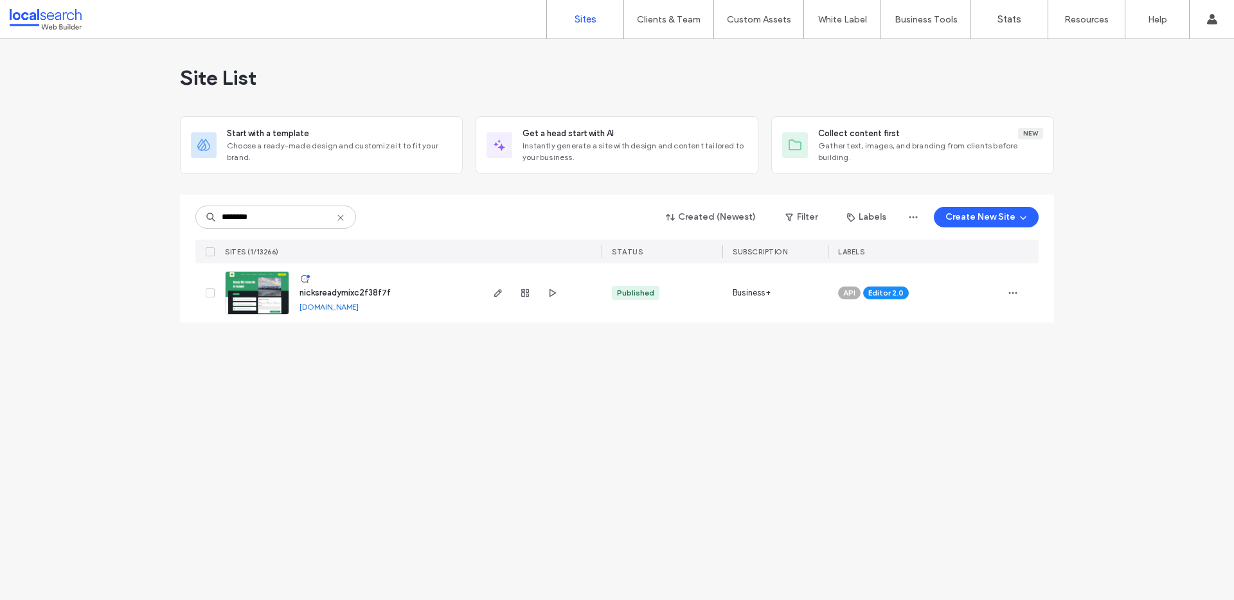
click at [252, 295] on img at bounding box center [257, 315] width 63 height 87
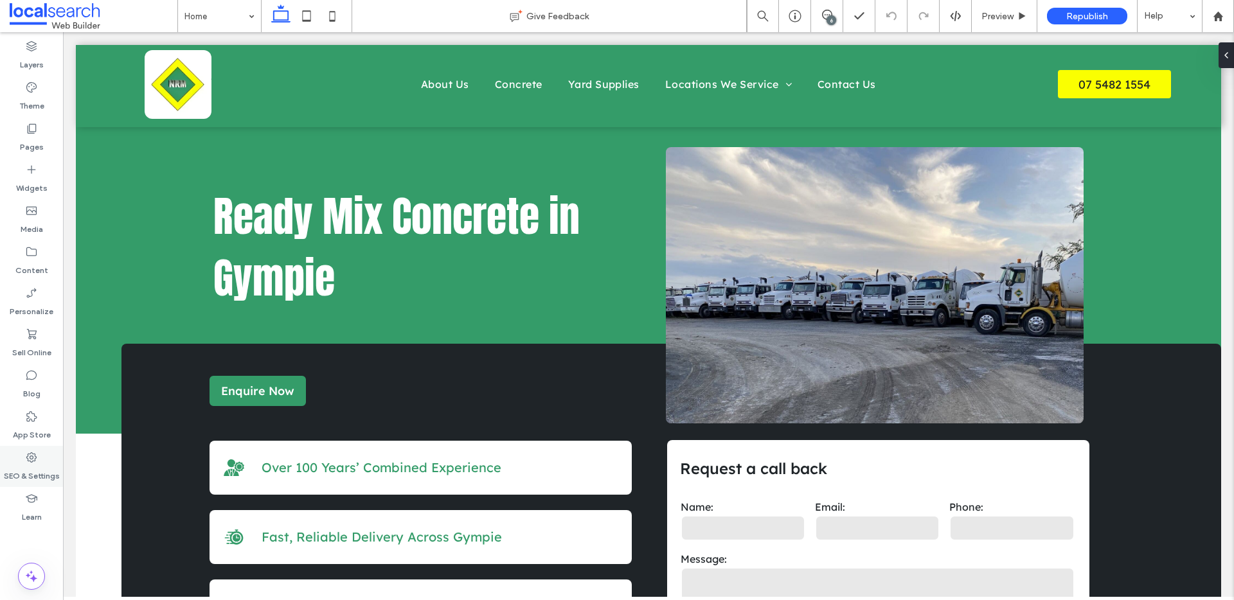
click at [39, 469] on label "SEO & Settings" at bounding box center [32, 473] width 56 height 18
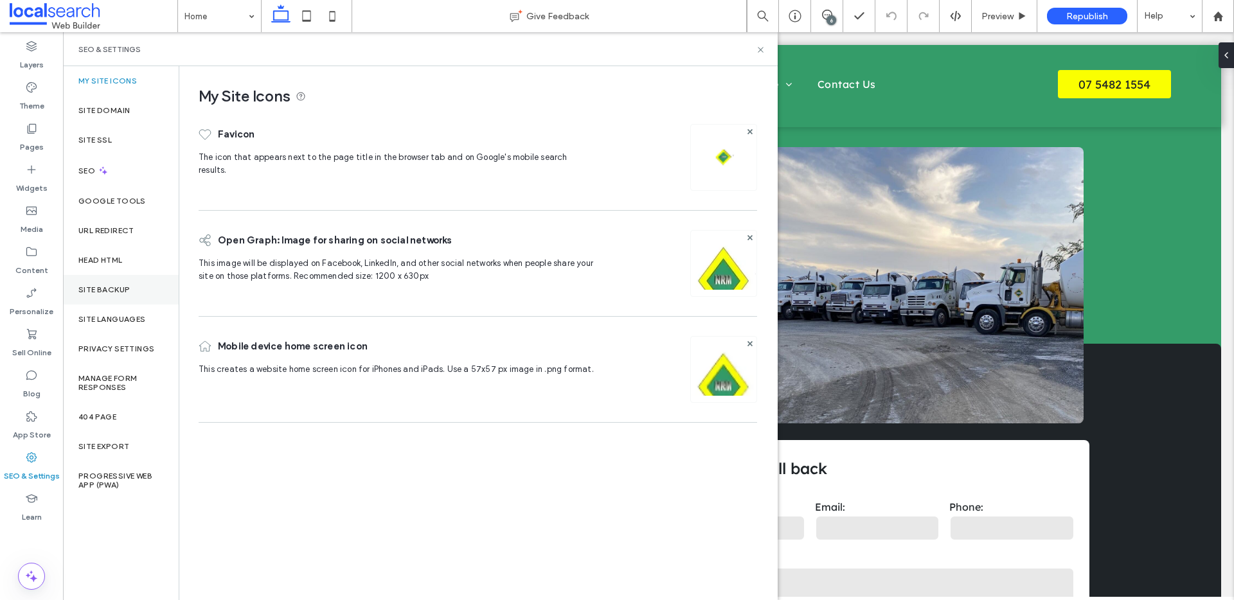
click at [118, 289] on label "Site Backup" at bounding box center [103, 289] width 51 height 9
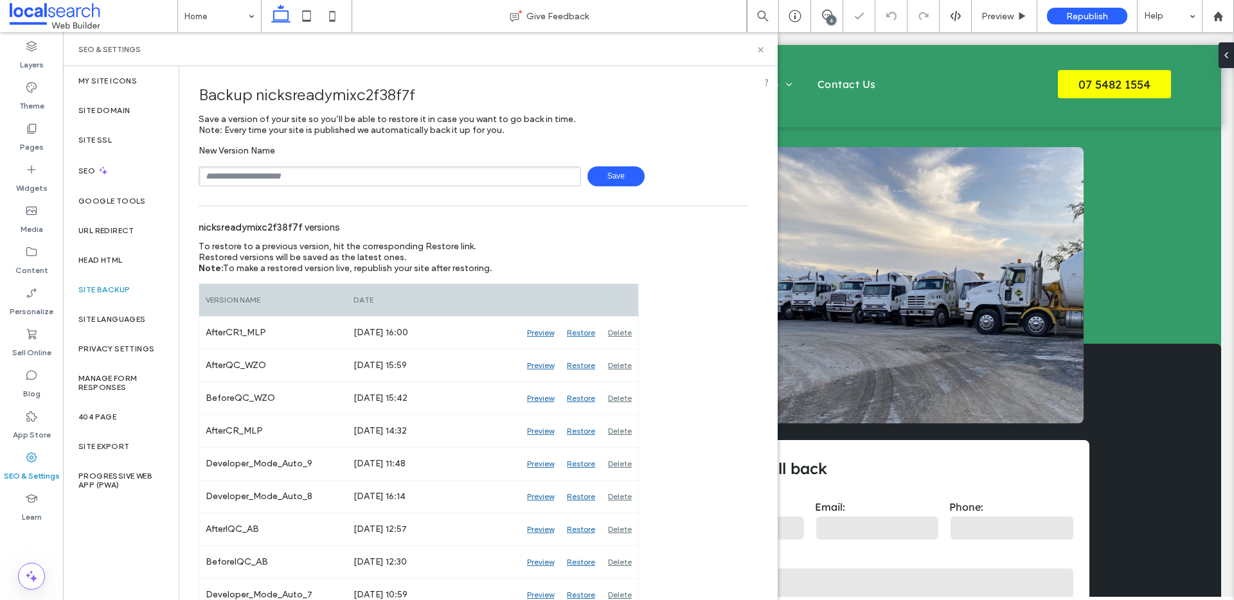
click at [238, 183] on input "text" at bounding box center [390, 176] width 382 height 20
type input "**********"
click at [594, 179] on span "Save" at bounding box center [615, 176] width 57 height 20
click at [822, 18] on icon at bounding box center [827, 15] width 10 height 10
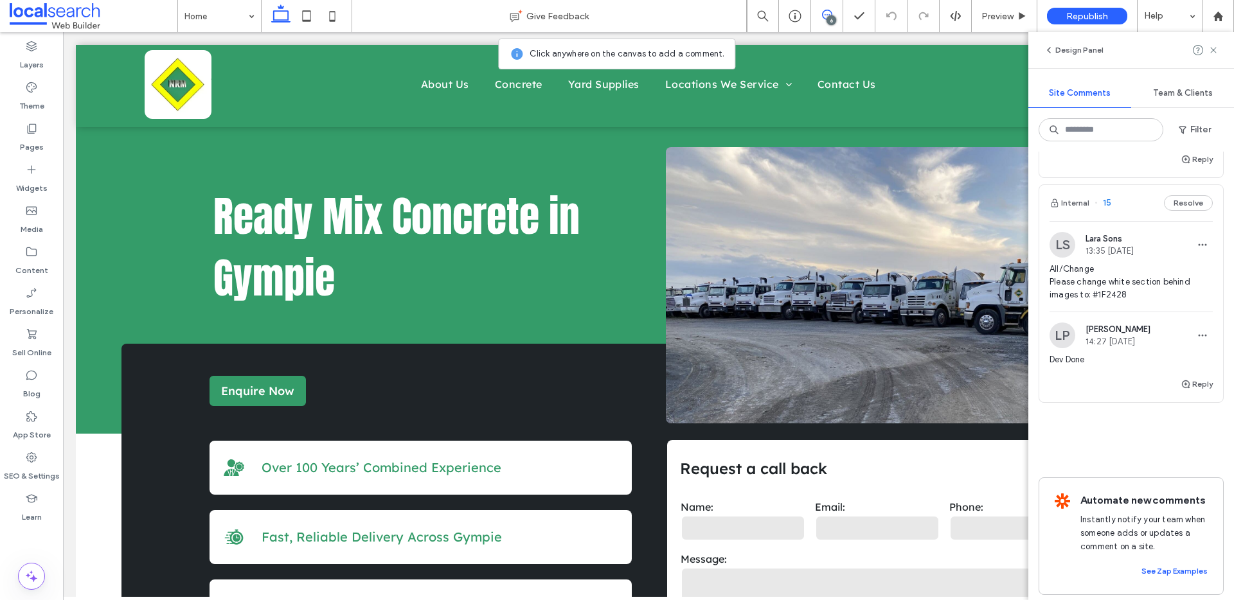
scroll to position [1121, 0]
click at [1076, 190] on button "Internal" at bounding box center [1070, 197] width 40 height 15
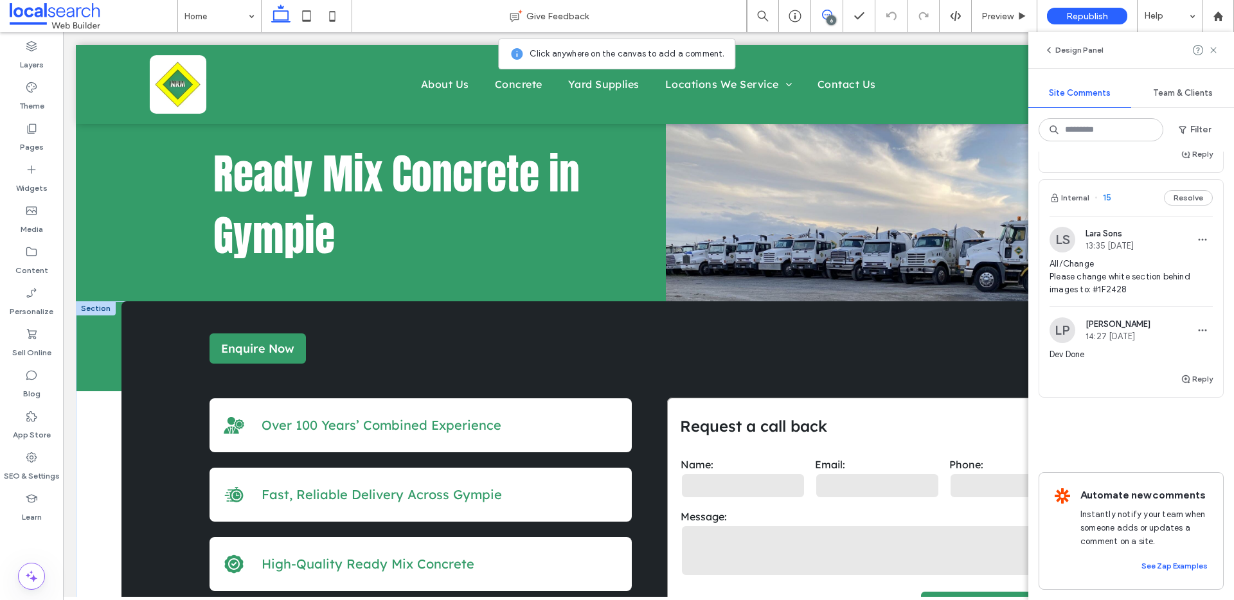
scroll to position [0, 0]
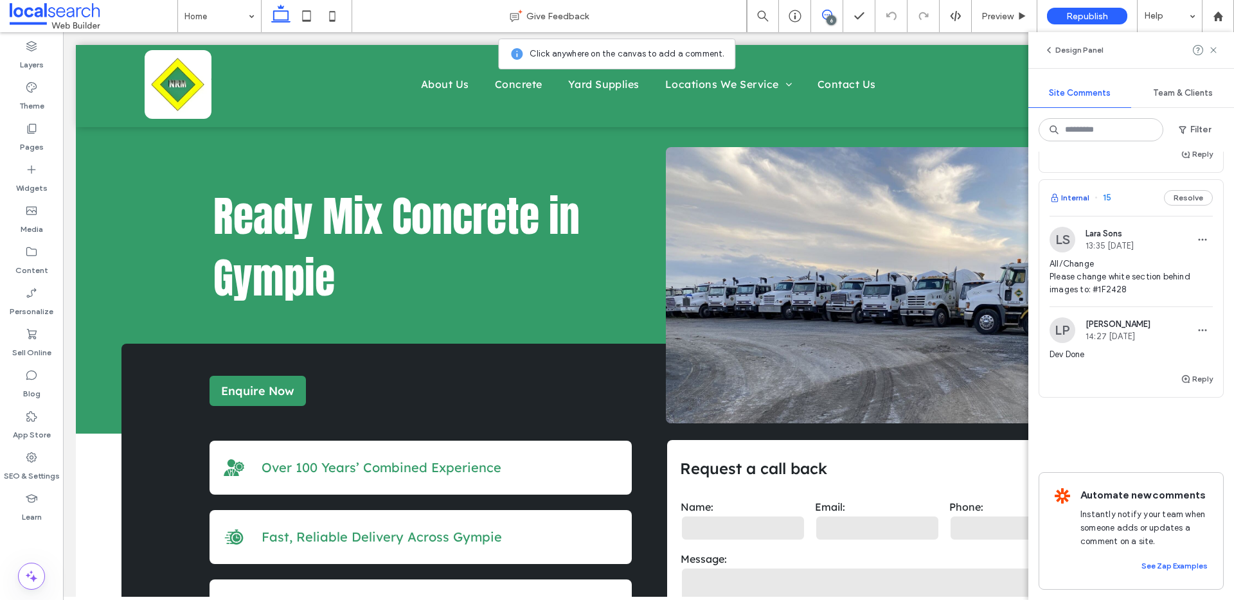
click at [1080, 190] on button "Internal" at bounding box center [1070, 197] width 40 height 15
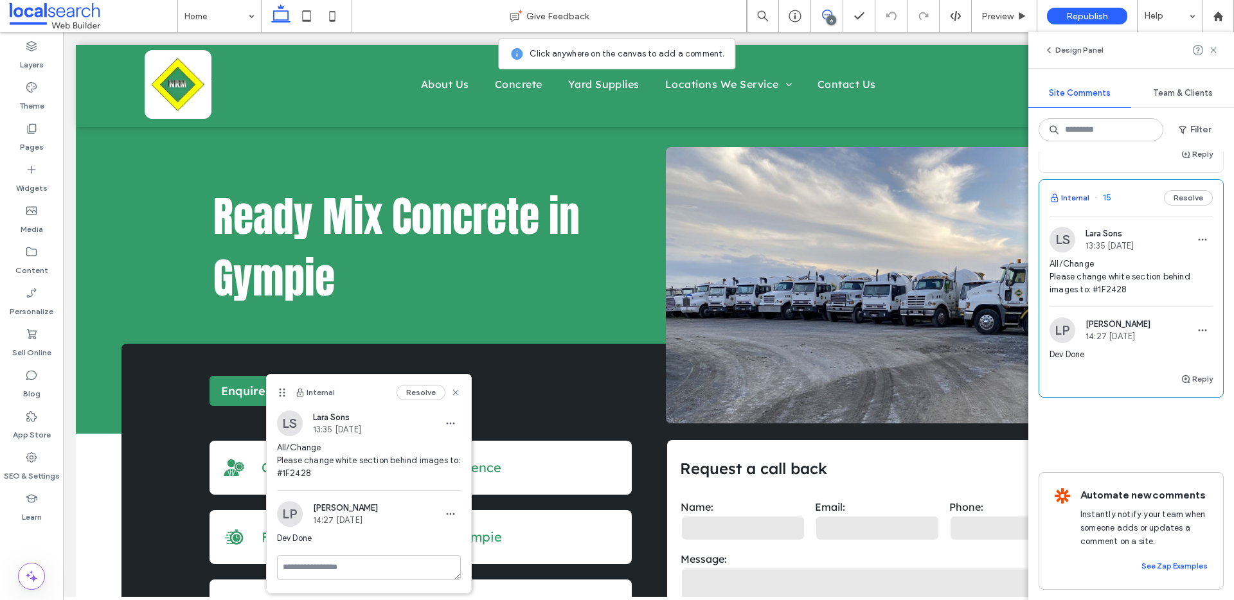
click at [1080, 190] on button "Internal" at bounding box center [1070, 197] width 40 height 15
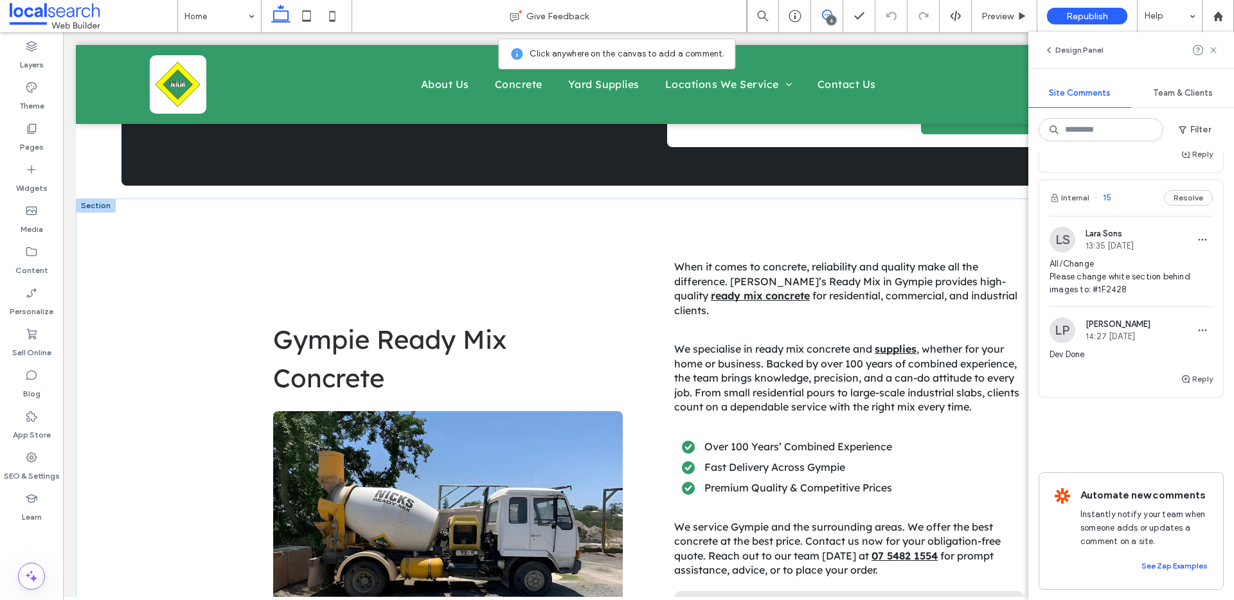
scroll to position [588, 0]
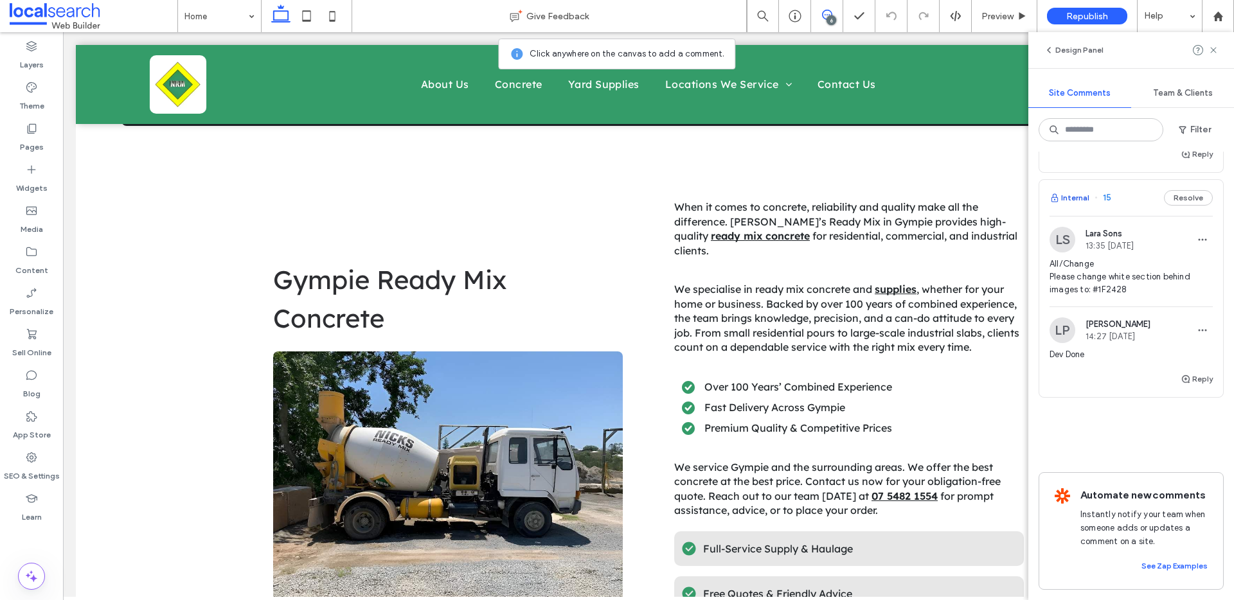
click at [1063, 190] on button "Internal" at bounding box center [1070, 197] width 40 height 15
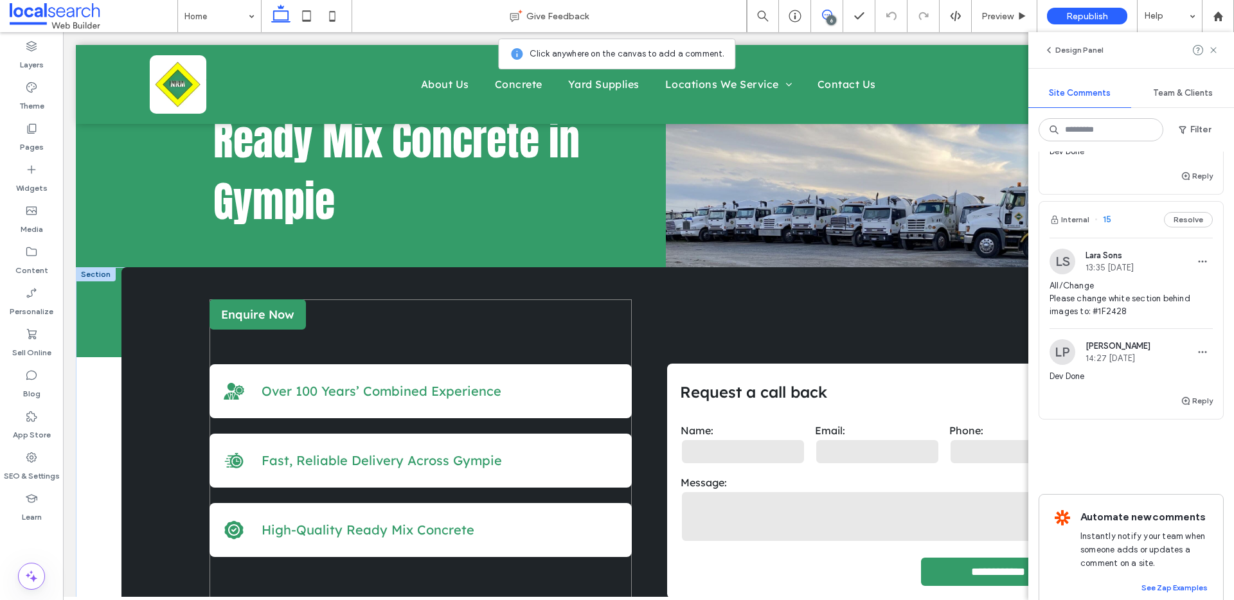
scroll to position [0, 0]
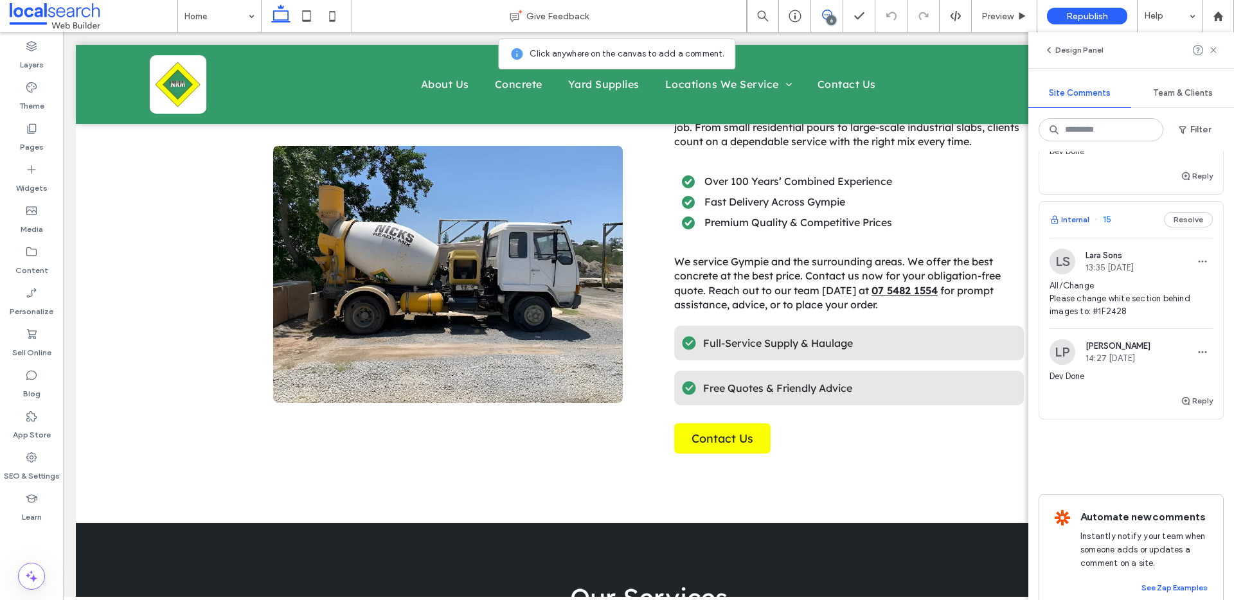
click at [1084, 222] on button "Internal" at bounding box center [1070, 219] width 40 height 15
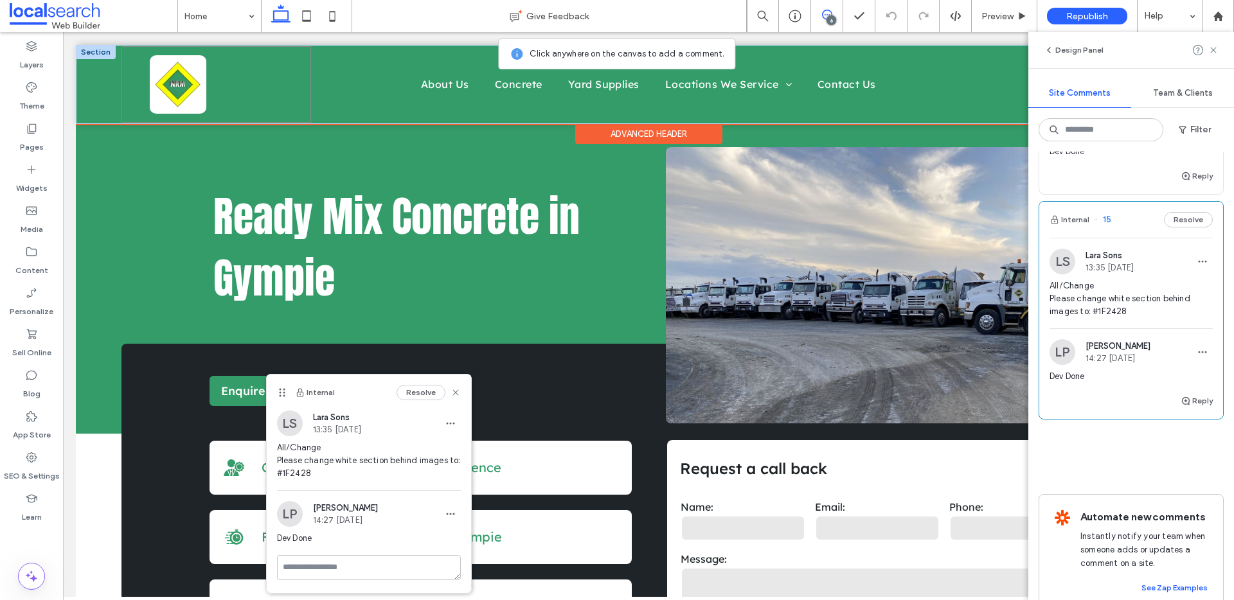
scroll to position [3, 0]
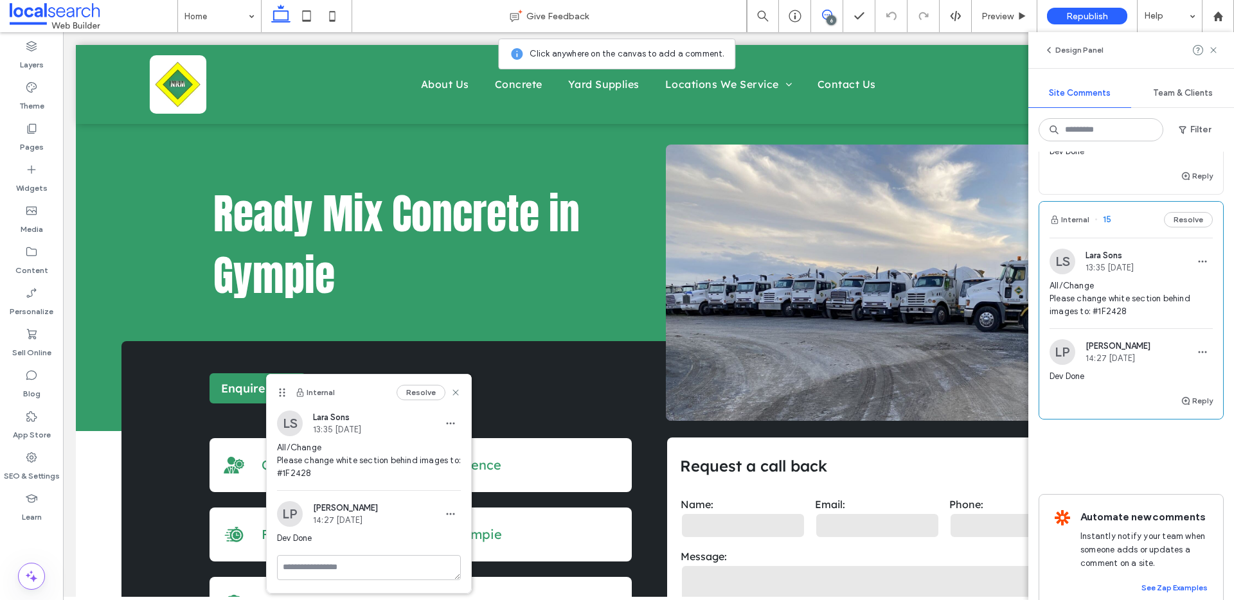
drag, startPoint x: 280, startPoint y: 391, endPoint x: 441, endPoint y: 274, distance: 198.7
click at [287, 388] on icon at bounding box center [282, 393] width 10 height 10
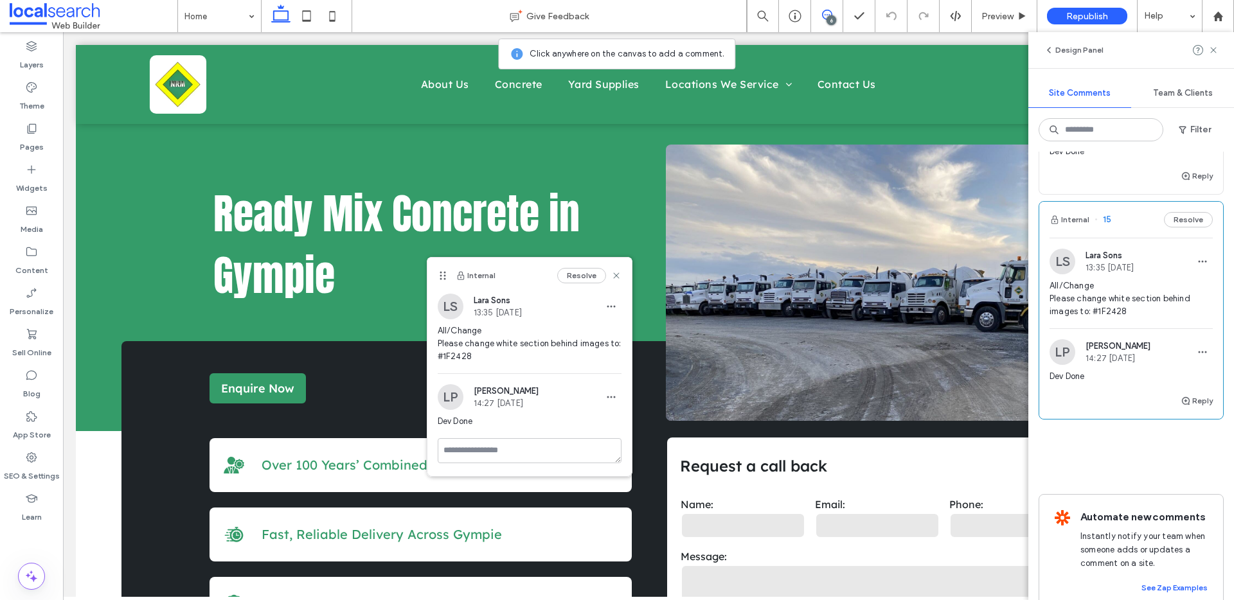
scroll to position [0, 0]
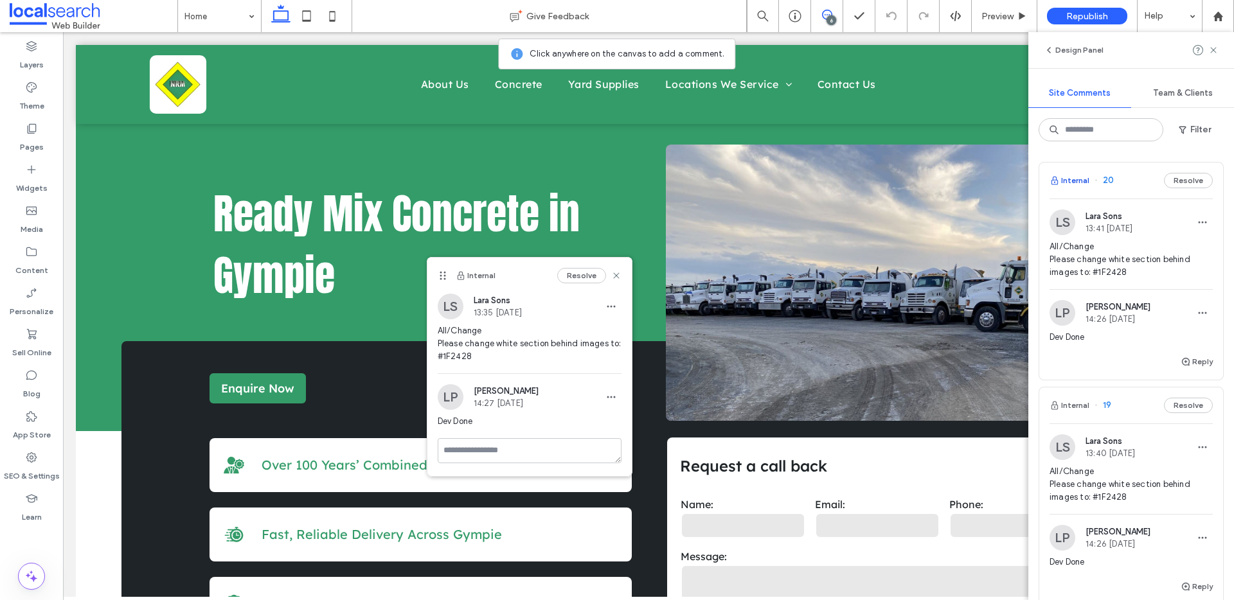
click at [1084, 181] on button "Internal" at bounding box center [1070, 180] width 40 height 15
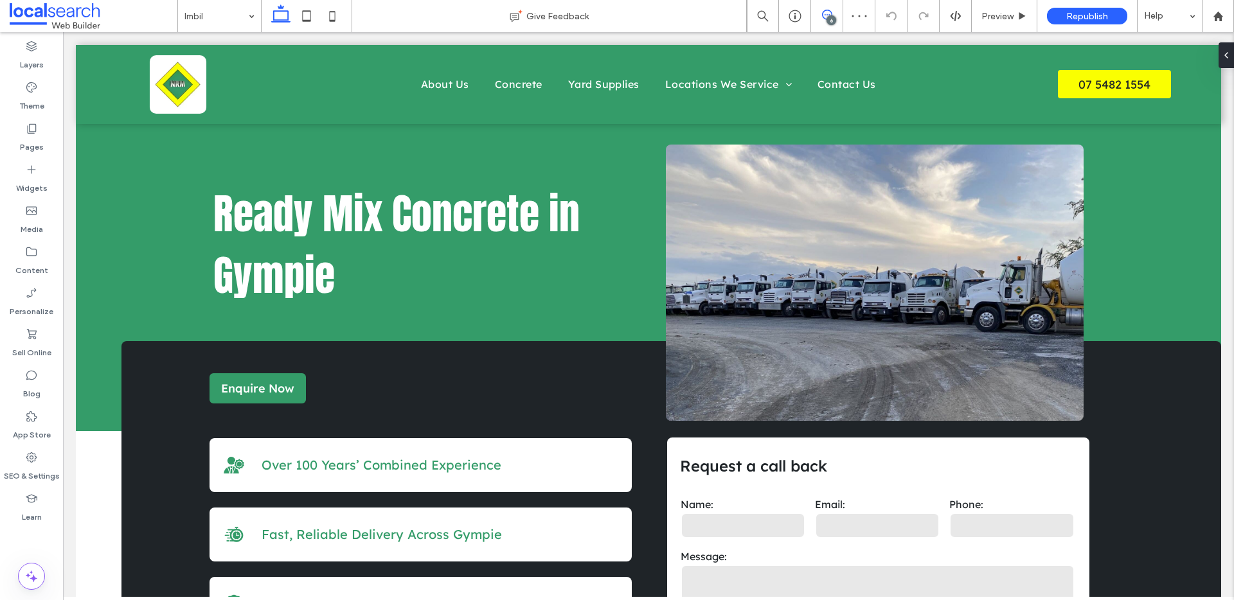
click at [826, 15] on use at bounding box center [827, 15] width 10 height 10
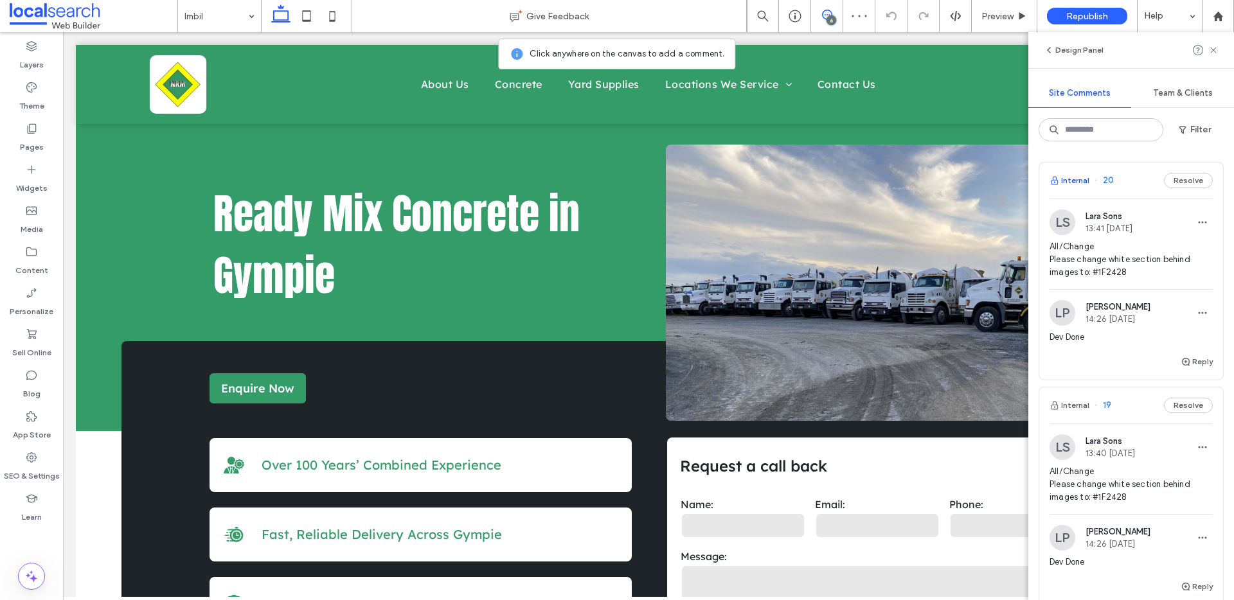
click at [1073, 179] on button "Internal" at bounding box center [1070, 180] width 40 height 15
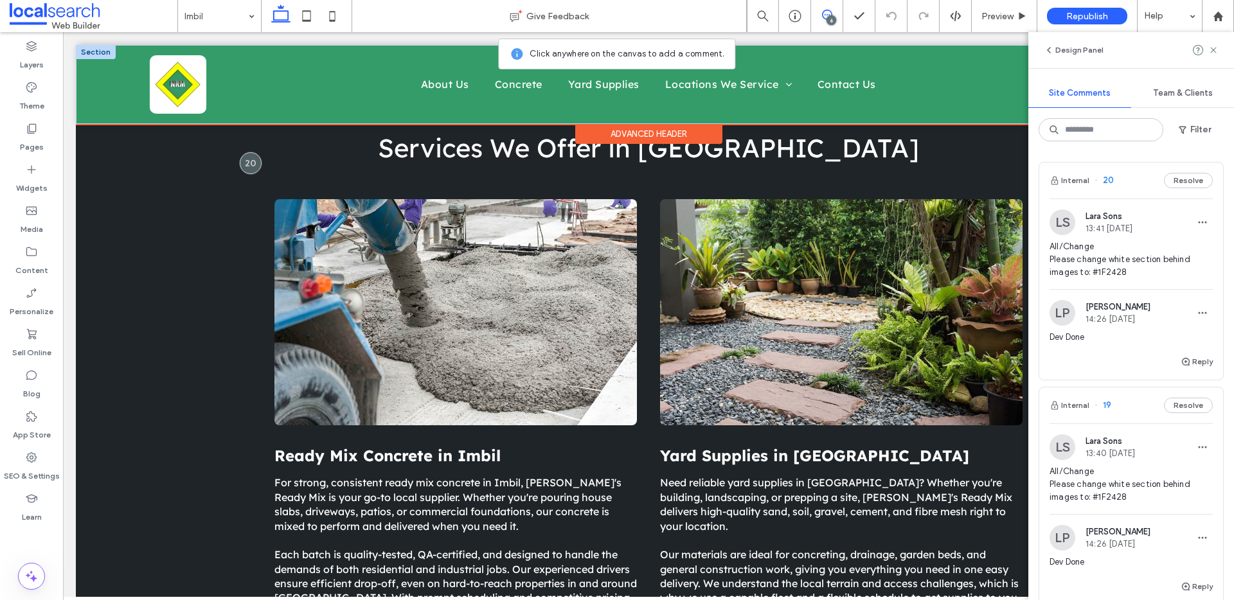
scroll to position [1121, 0]
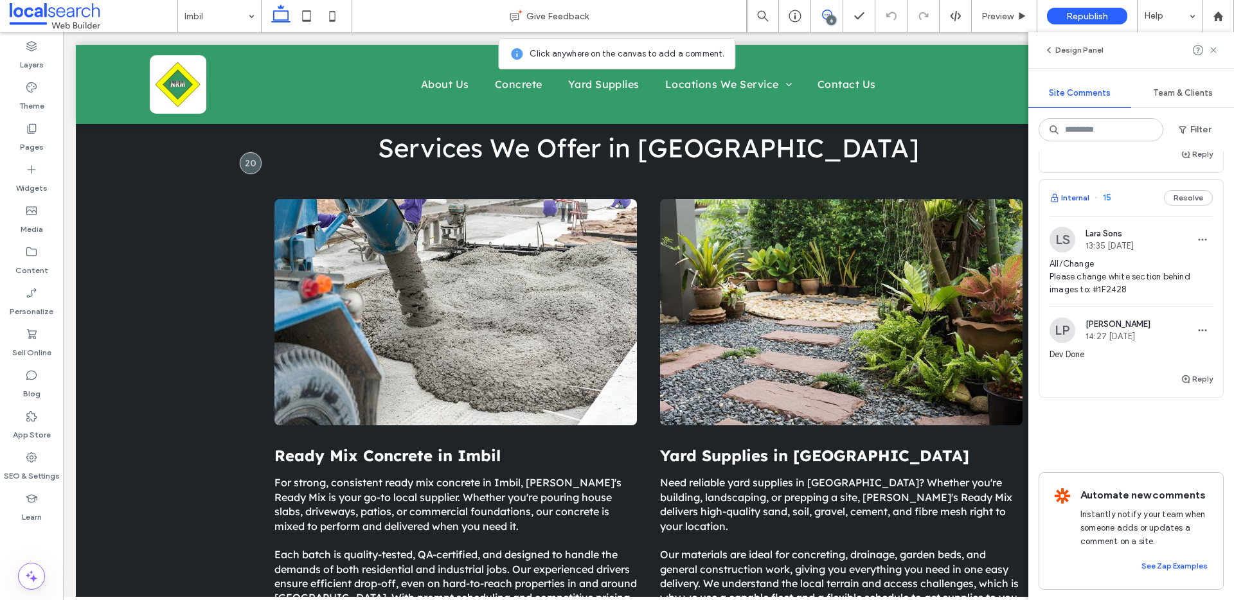
click at [1072, 190] on button "Internal" at bounding box center [1070, 197] width 40 height 15
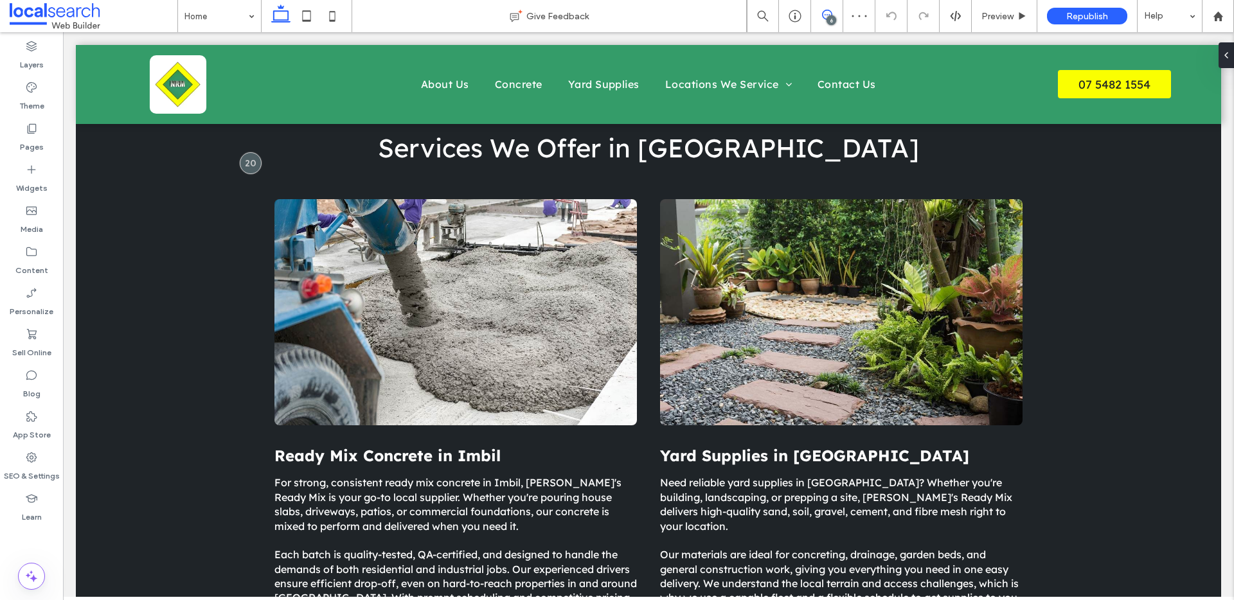
click at [835, 12] on span at bounding box center [826, 15] width 31 height 10
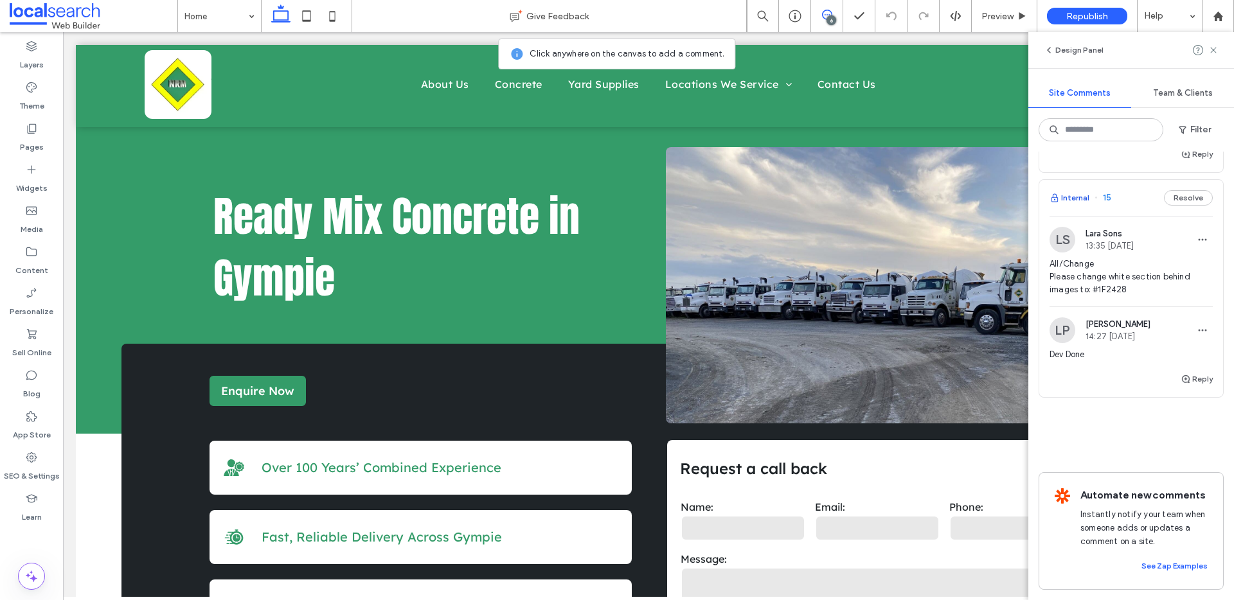
click at [1067, 190] on button "Internal" at bounding box center [1070, 197] width 40 height 15
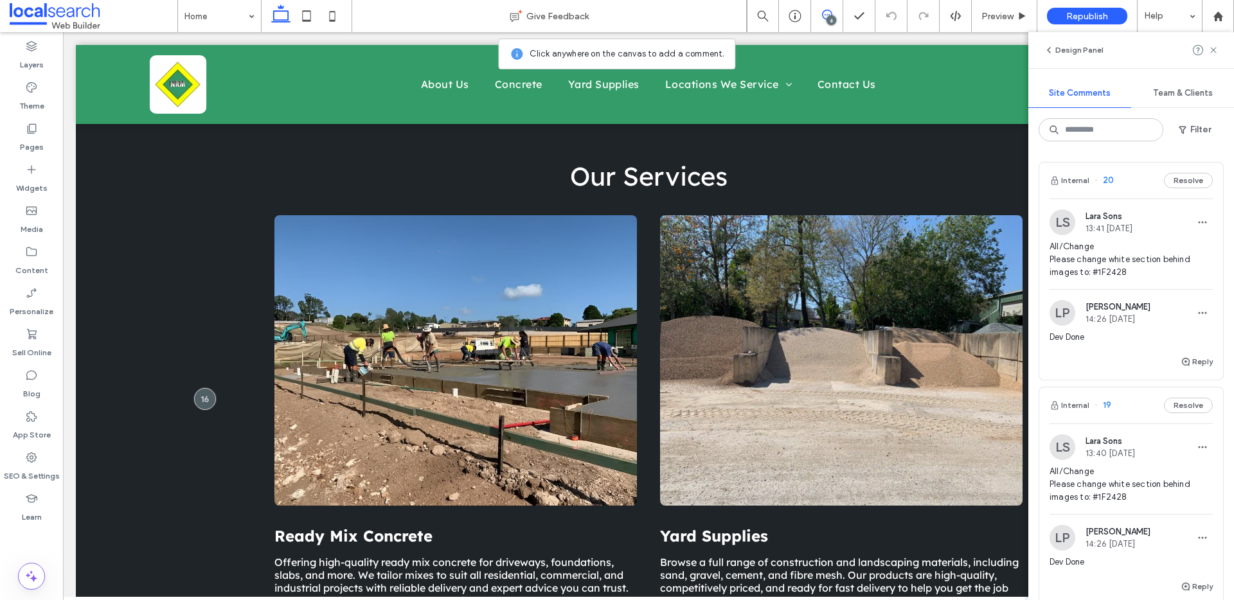
click at [1077, 180] on button "Internal" at bounding box center [1070, 180] width 40 height 15
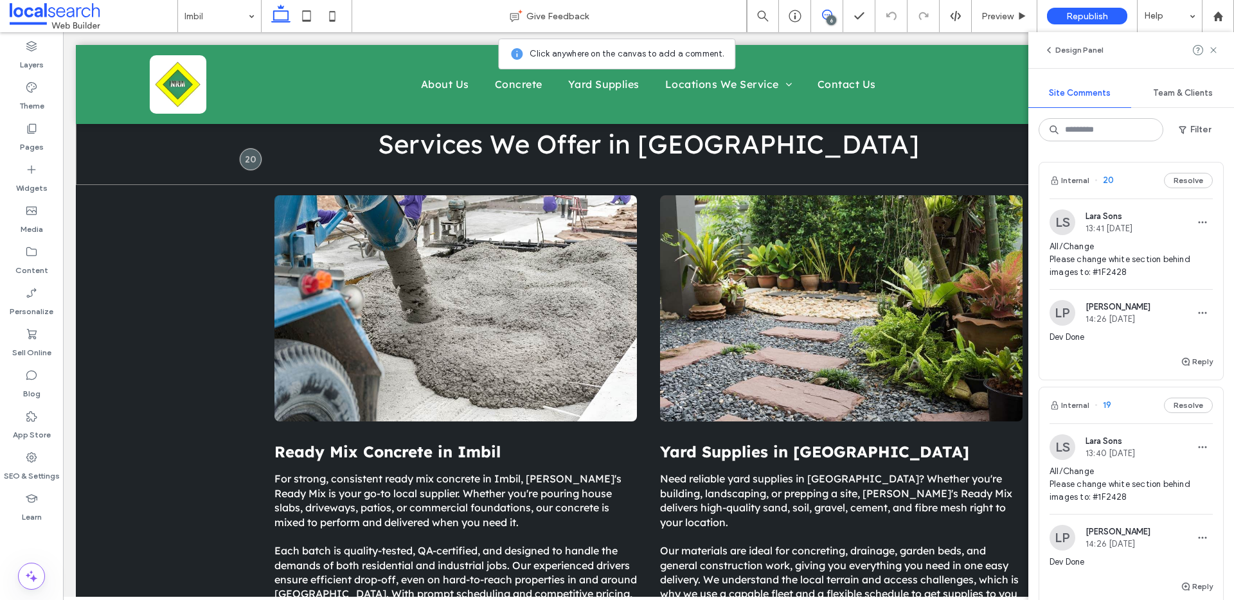
scroll to position [549, 0]
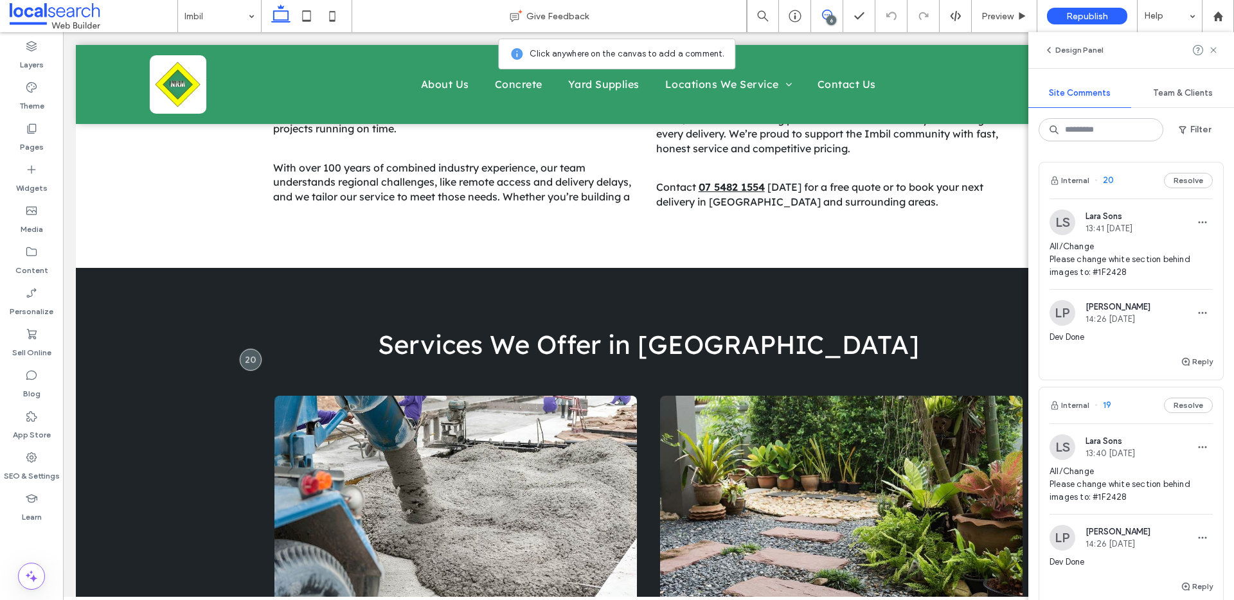
click at [826, 17] on div "6" at bounding box center [831, 20] width 10 height 10
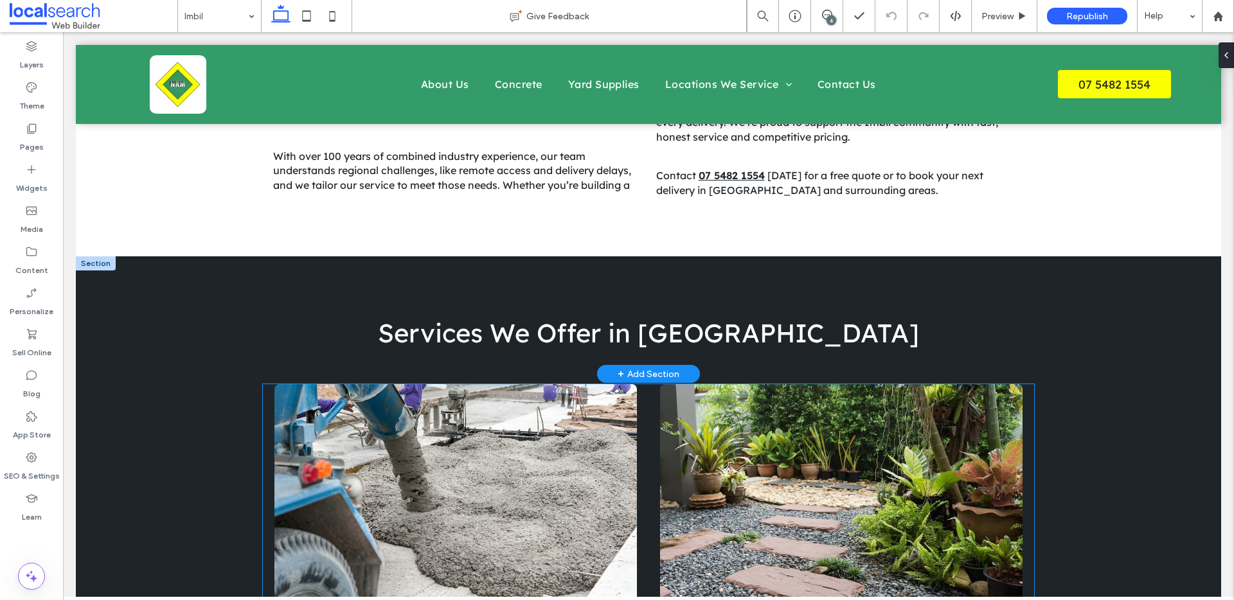
scroll to position [578, 0]
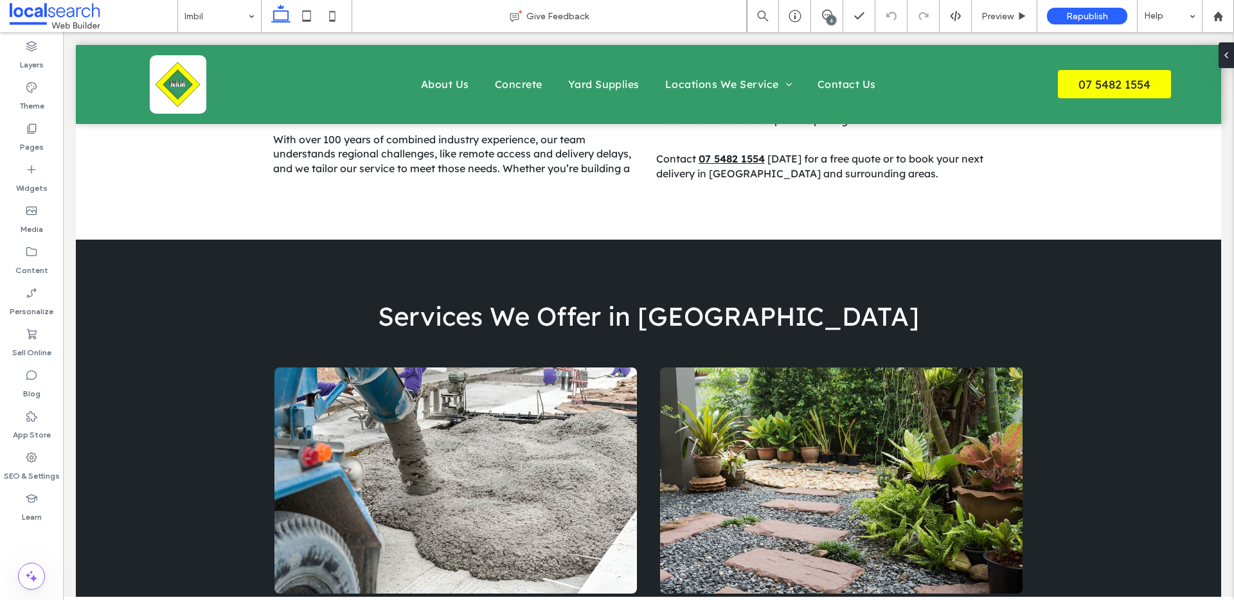
click at [833, 17] on div "6" at bounding box center [831, 20] width 10 height 10
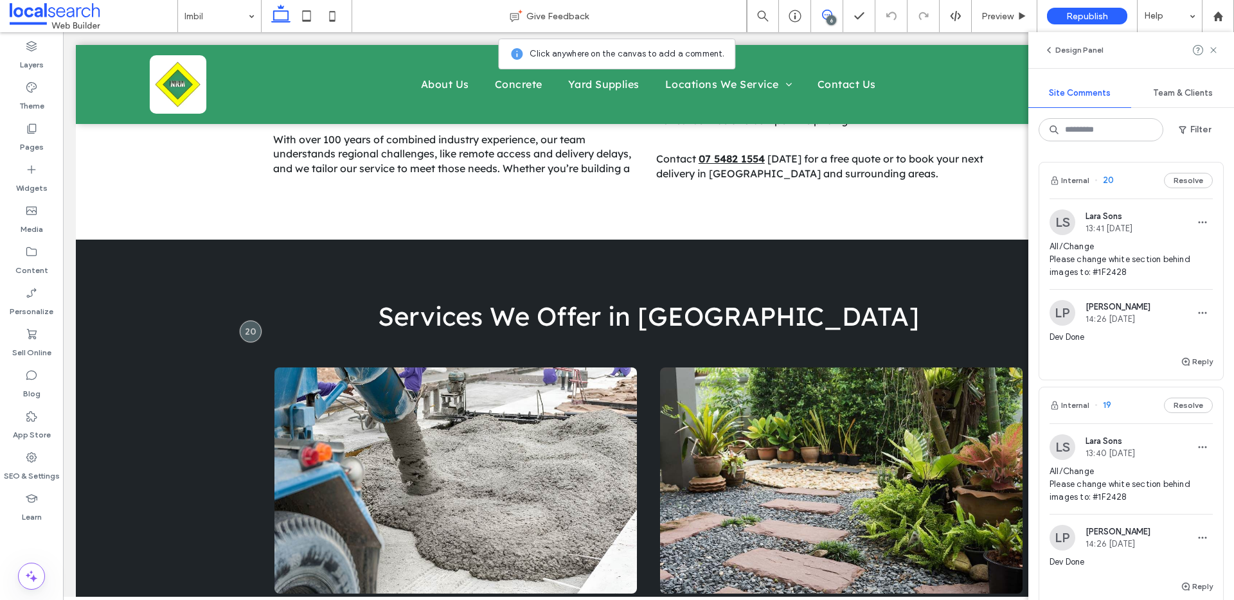
scroll to position [3, 0]
click at [824, 13] on icon at bounding box center [827, 15] width 10 height 10
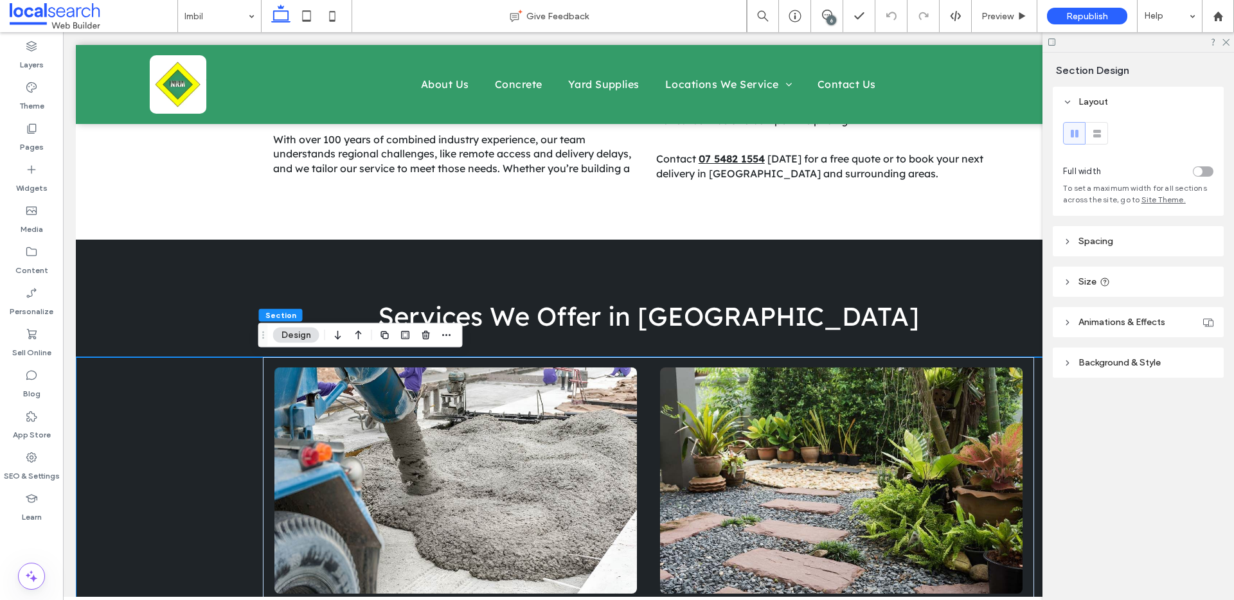
click at [1097, 362] on span "Background & Style" at bounding box center [1119, 362] width 82 height 11
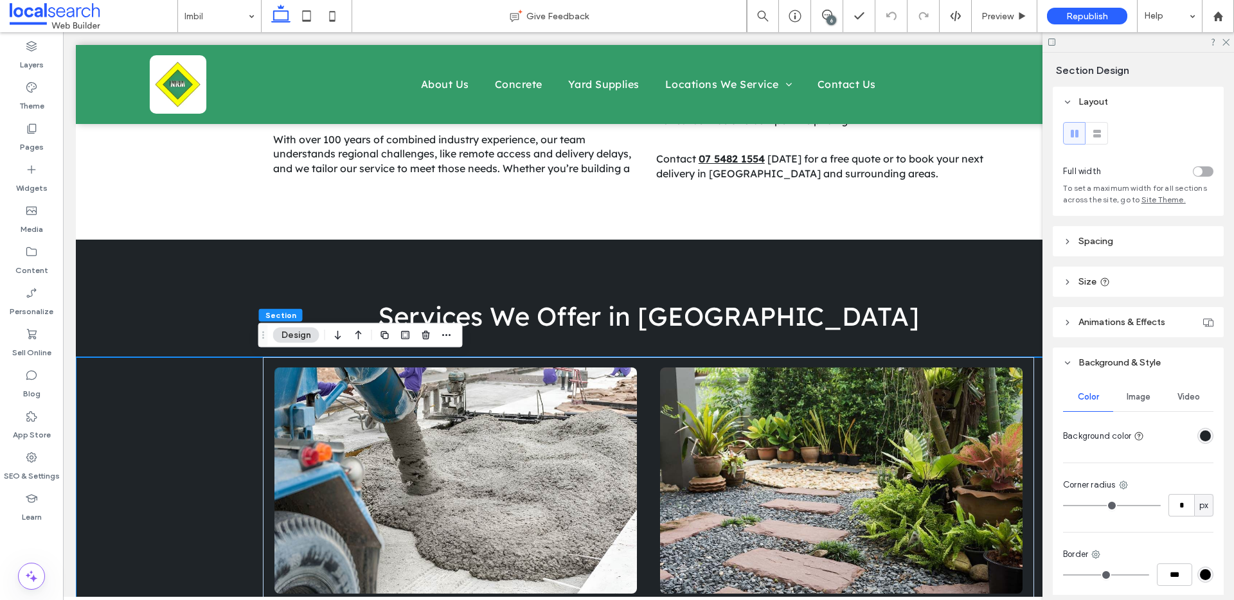
click at [1203, 442] on div "rgba(31, 36, 40, 1)" at bounding box center [1205, 436] width 16 height 16
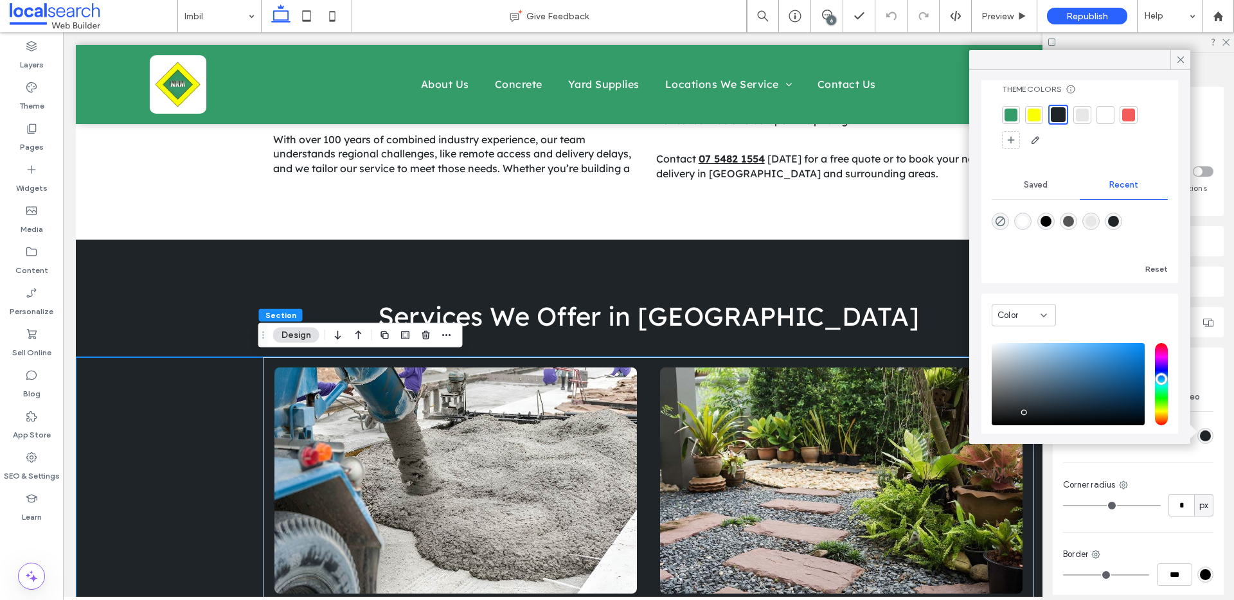
scroll to position [100, 0]
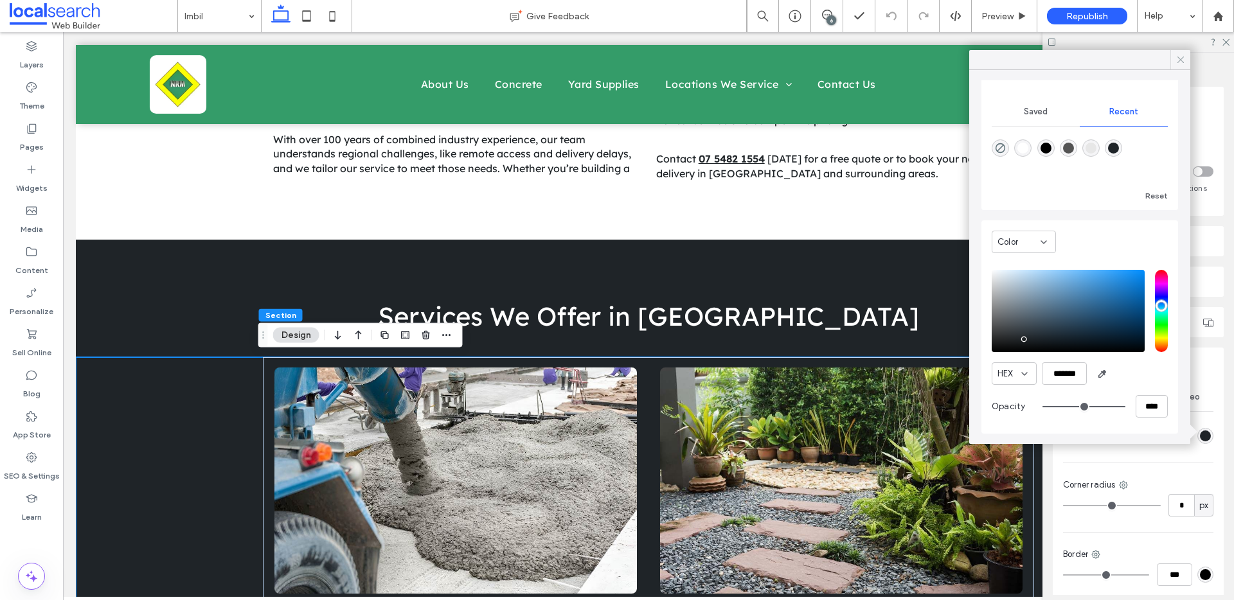
click at [1181, 57] on icon at bounding box center [1181, 60] width 12 height 12
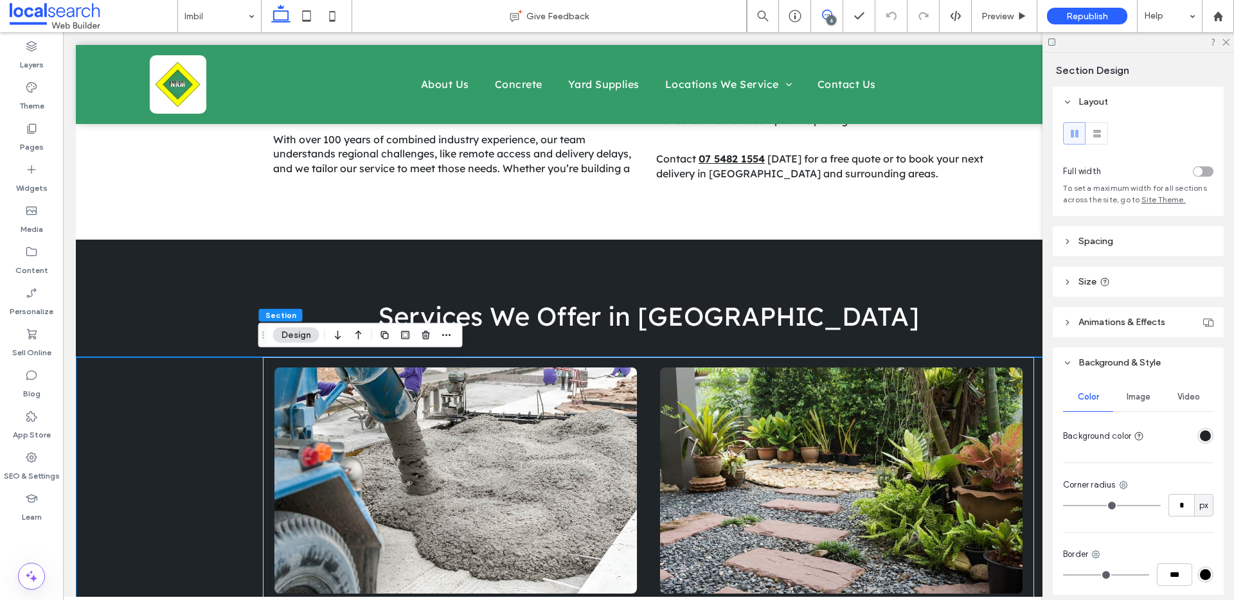
click at [828, 14] on icon at bounding box center [827, 15] width 10 height 10
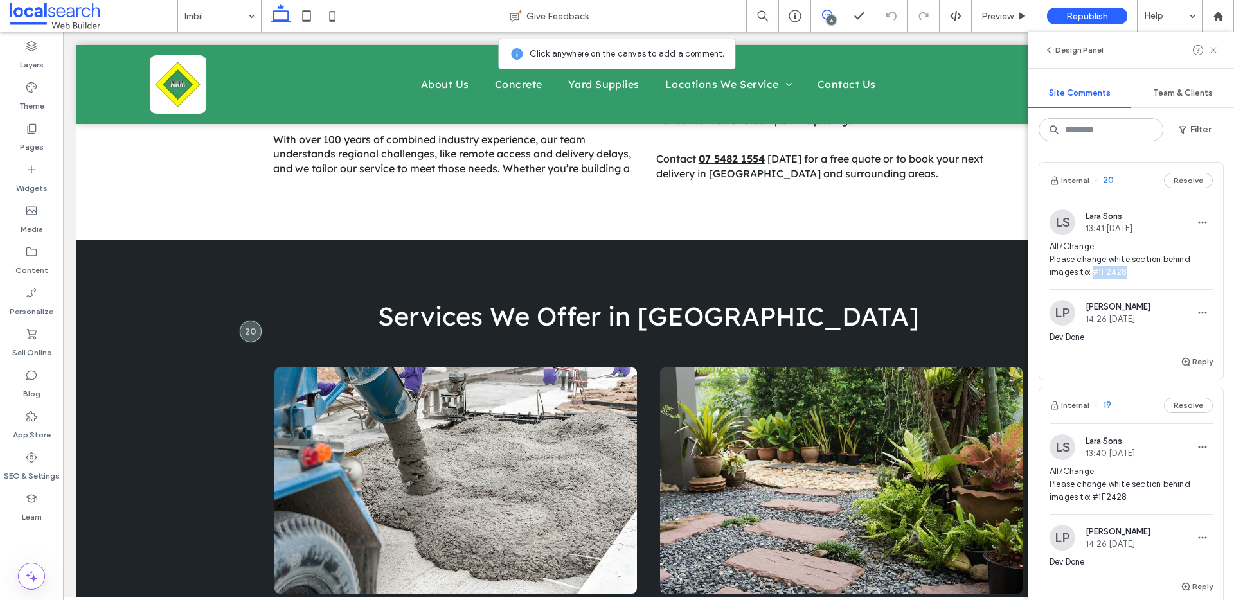
drag, startPoint x: 1129, startPoint y: 274, endPoint x: 1092, endPoint y: 273, distance: 36.7
click at [1092, 273] on span "All/Change Please change white section behind images to: #1F2428" at bounding box center [1131, 259] width 163 height 39
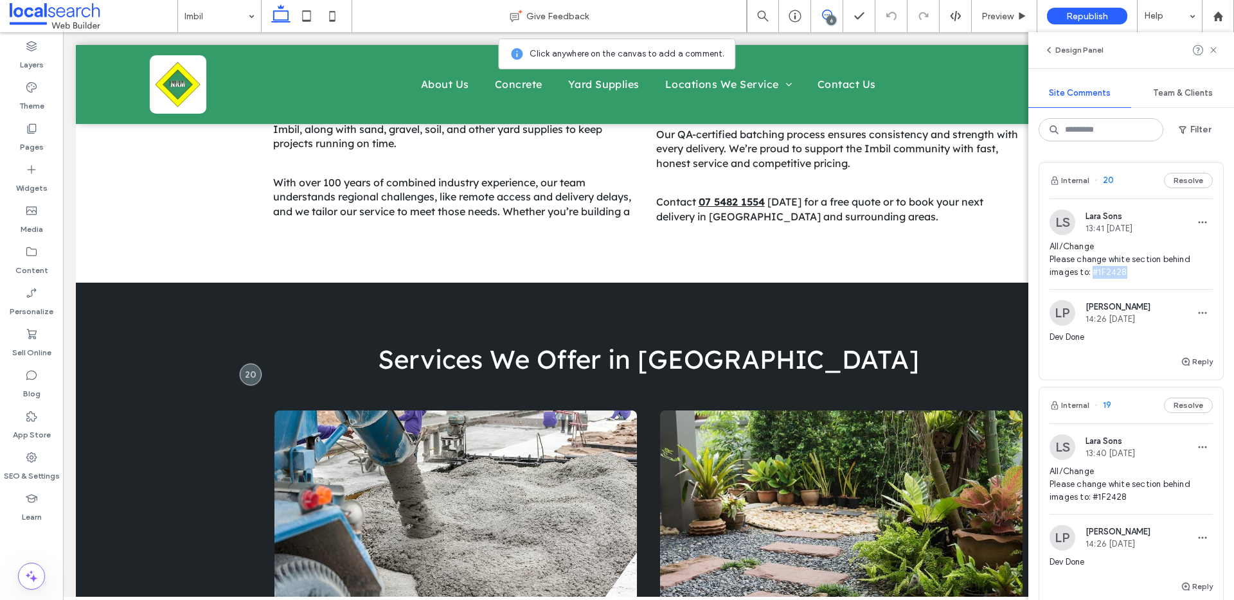
scroll to position [533, 0]
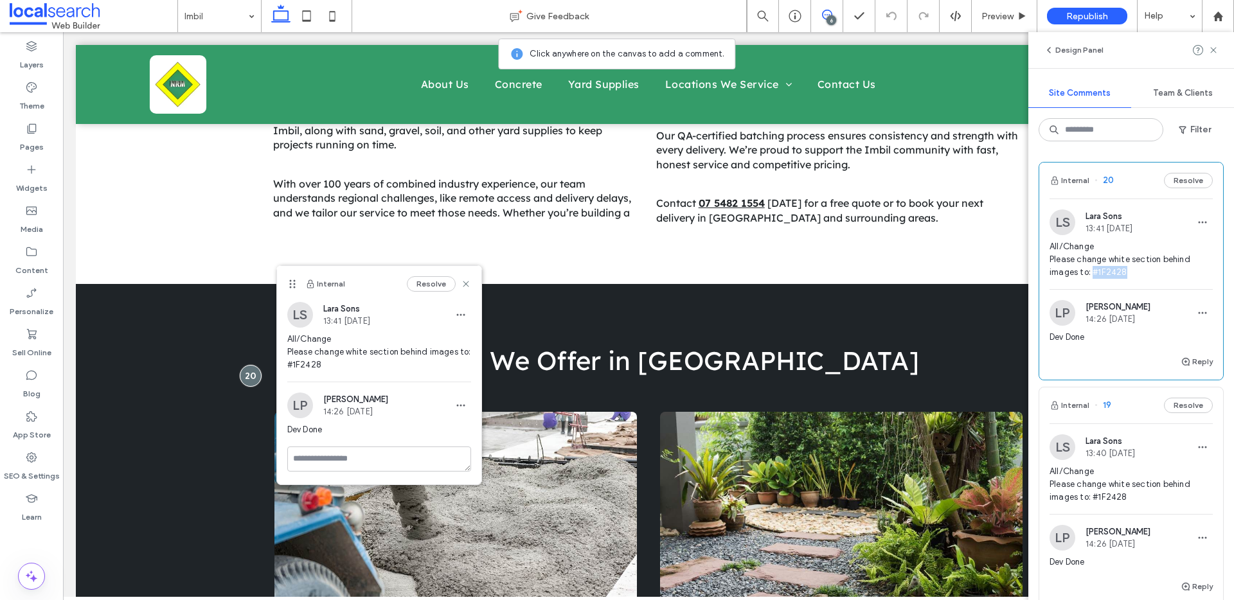
copy span "#1F2428"
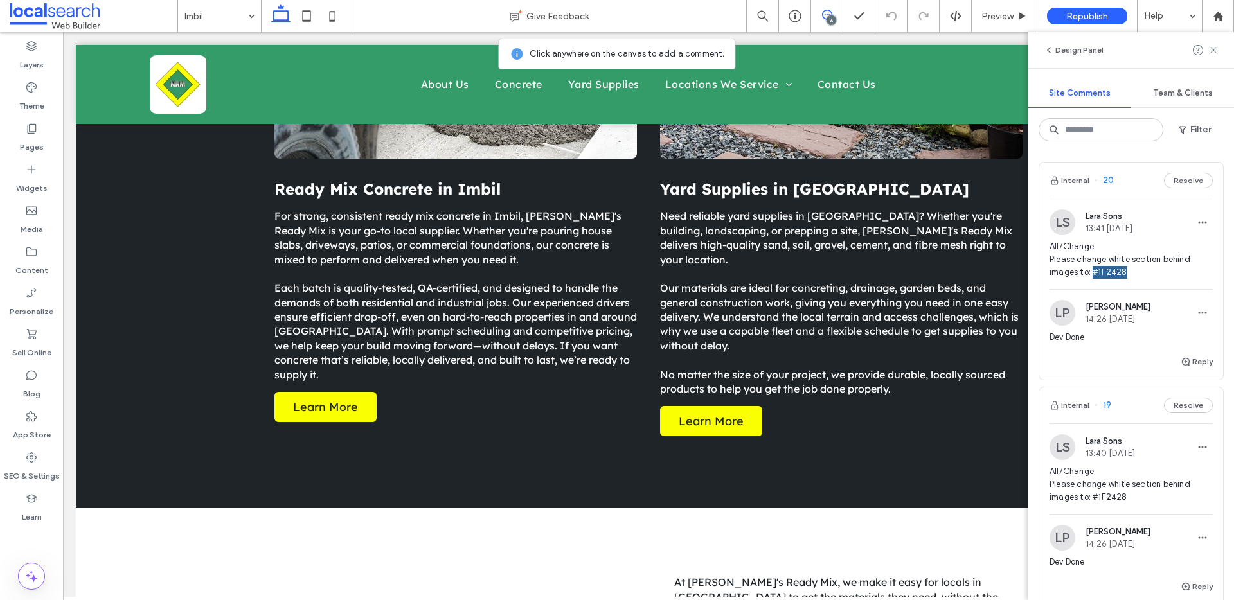
scroll to position [1010, 0]
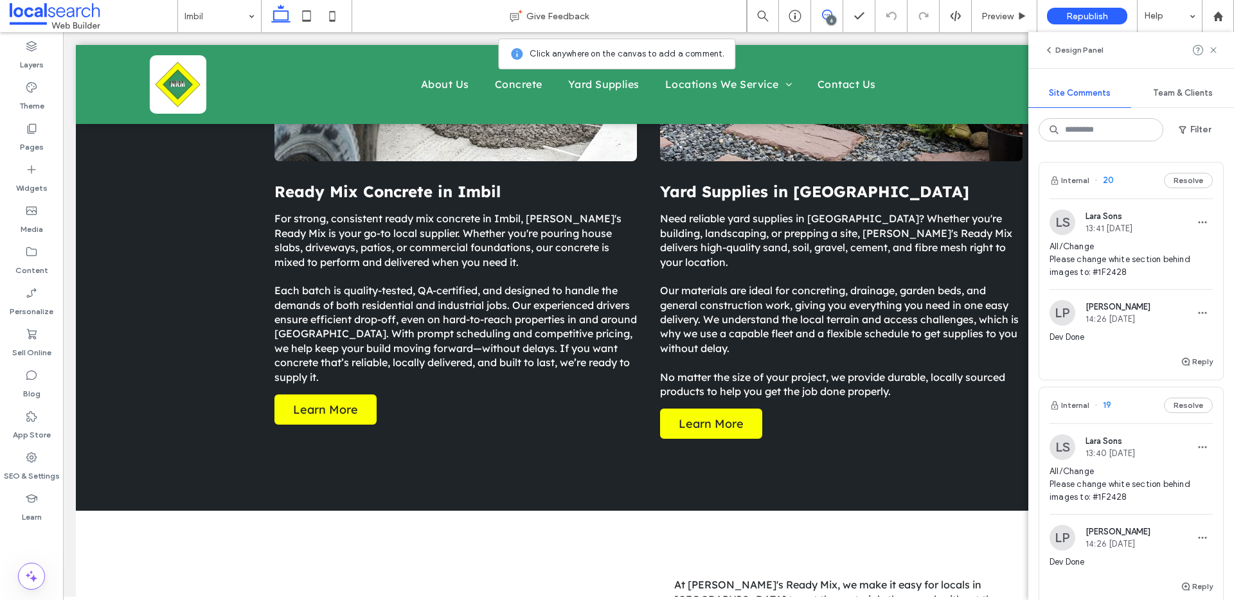
click at [822, 10] on icon at bounding box center [827, 15] width 10 height 10
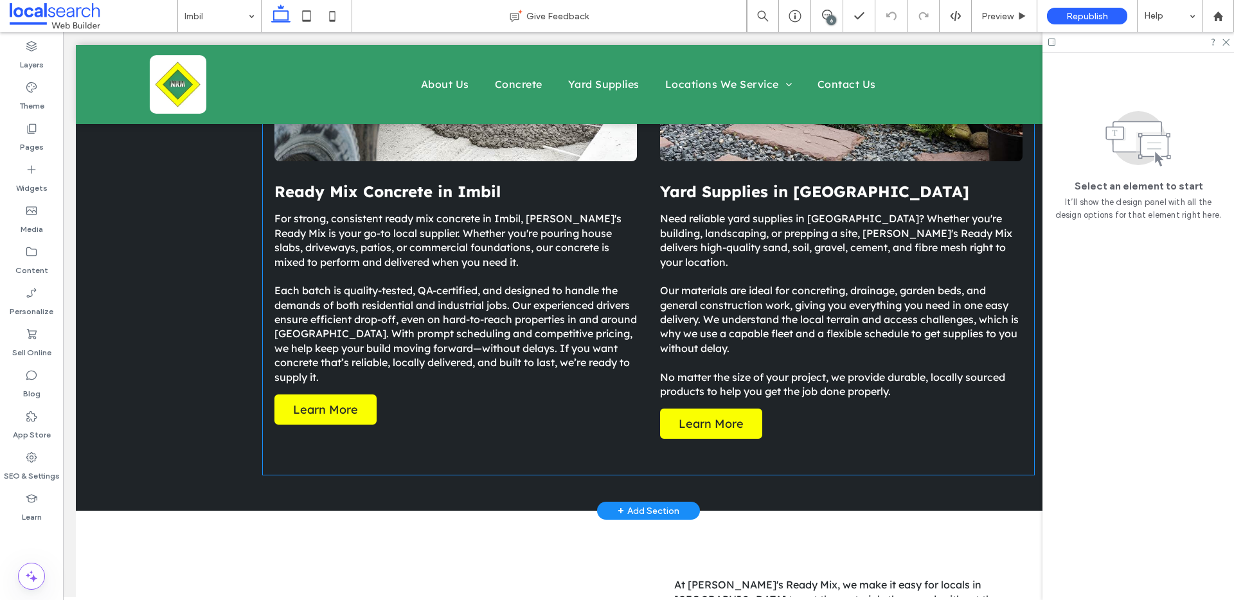
click at [443, 434] on div "Ready Mix Concrete in Imbil For strong, consistent ready mix concrete in Imbil,…" at bounding box center [455, 310] width 362 height 257
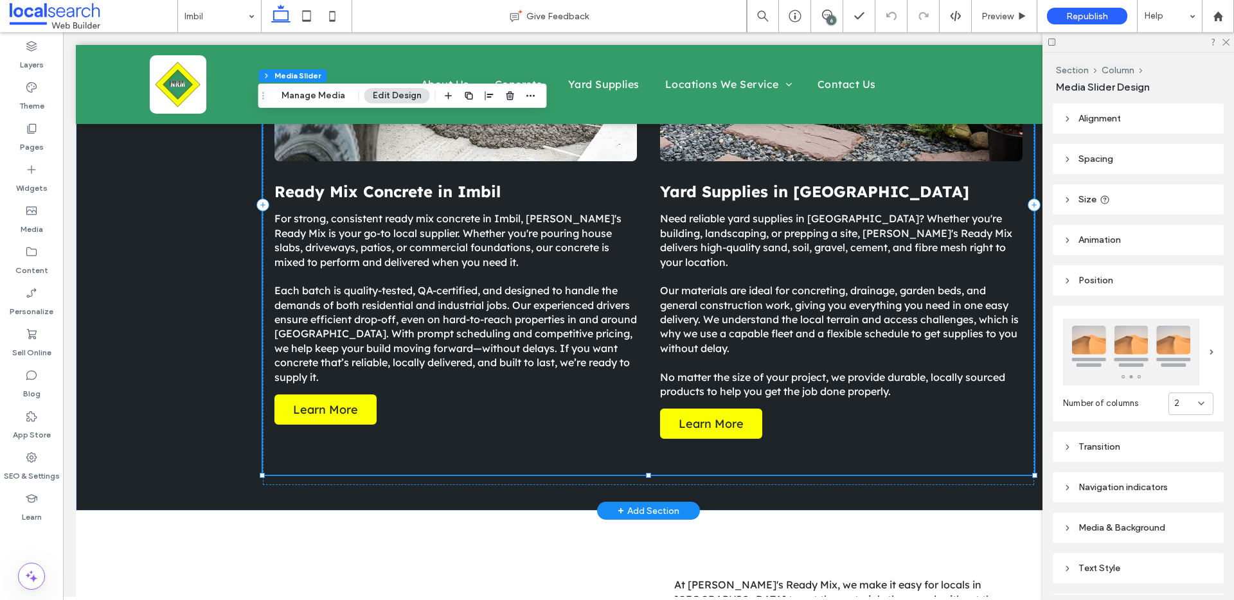
click at [452, 400] on div "Ready Mix Concrete in Imbil For strong, consistent ready mix concrete in Imbil,…" at bounding box center [455, 310] width 362 height 257
click at [573, 378] on div "Ready Mix Concrete in Imbil For strong, consistent ready mix concrete in Imbil,…" at bounding box center [455, 310] width 362 height 257
click at [812, 371] on p "No matter the size of your project, we provide durable, locally sourced product…" at bounding box center [841, 384] width 362 height 29
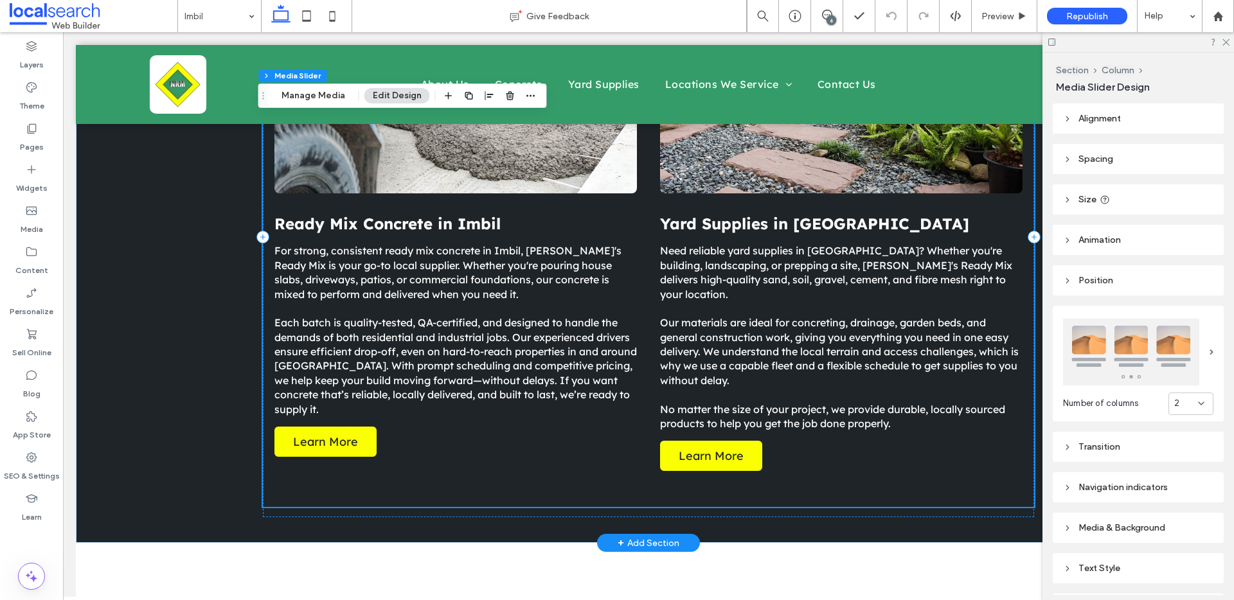
click at [488, 274] on p "For strong, consistent ready mix concrete in Imbil, [PERSON_NAME]'s Ready Mix i…" at bounding box center [455, 273] width 362 height 58
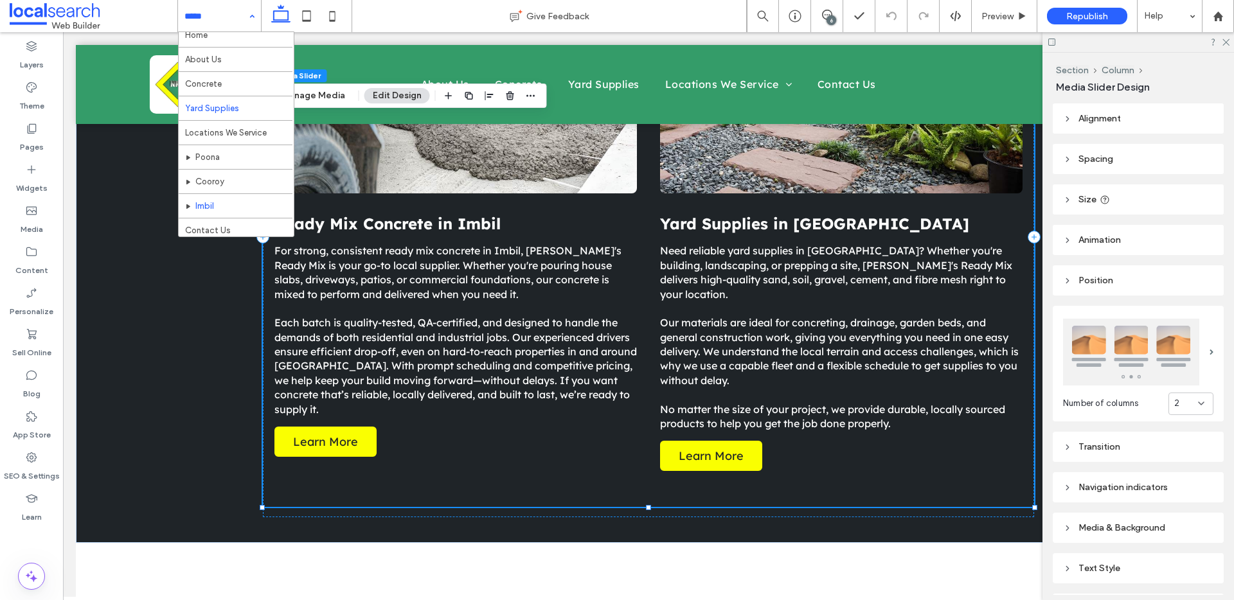
scroll to position [13, 0]
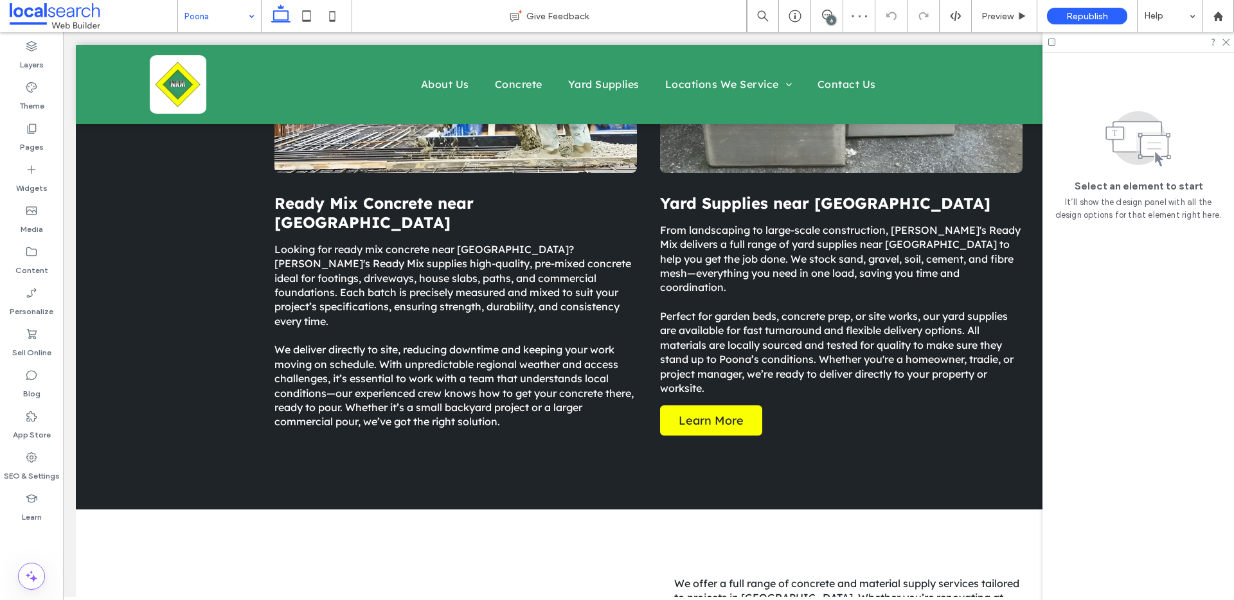
click at [222, 16] on input at bounding box center [216, 16] width 64 height 32
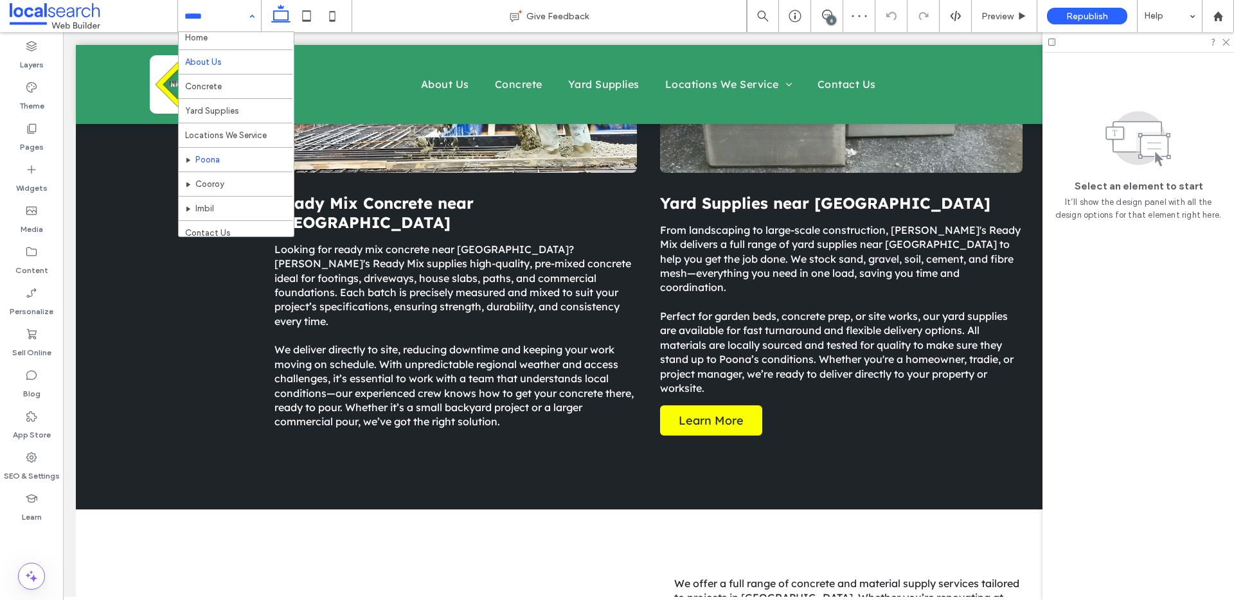
scroll to position [13, 0]
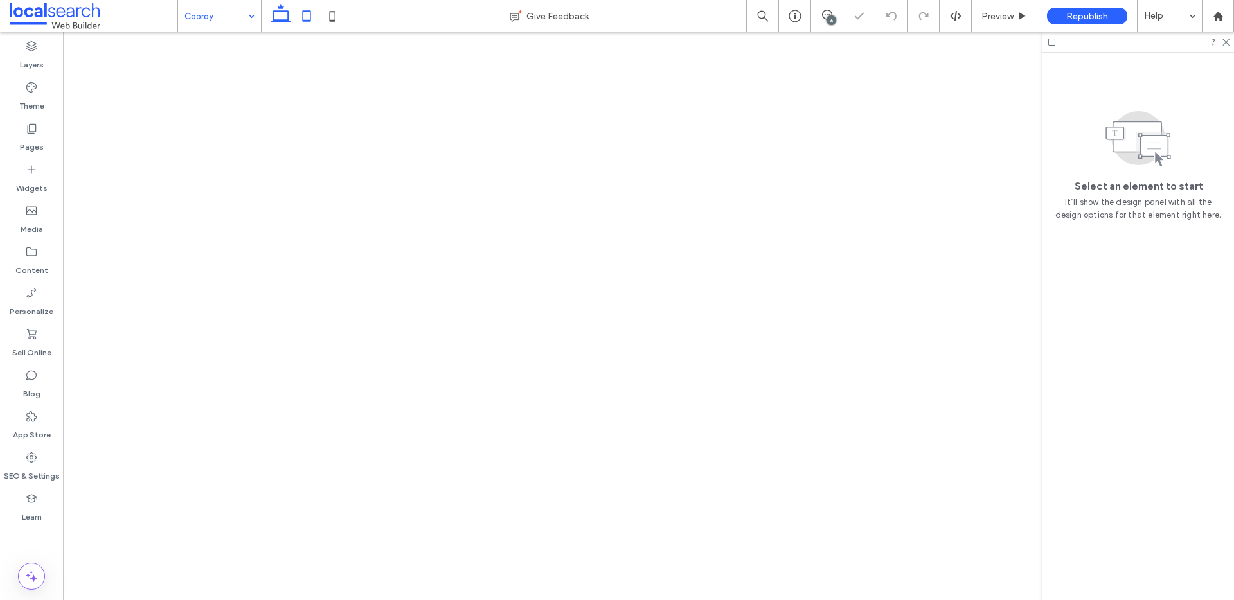
click at [313, 12] on icon at bounding box center [307, 16] width 26 height 26
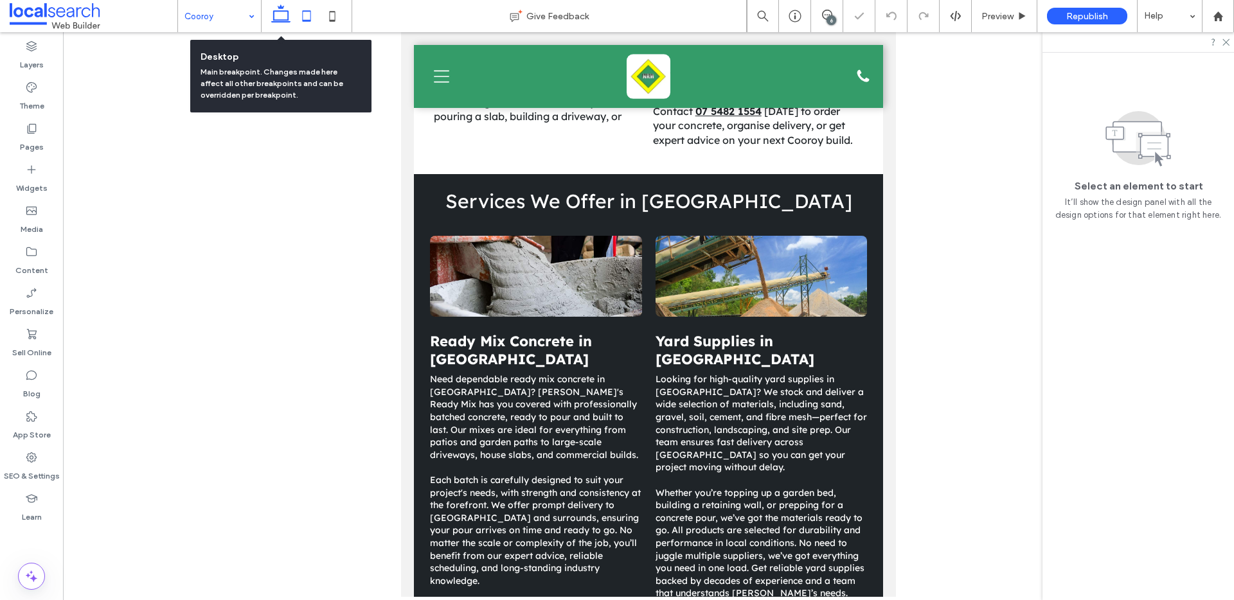
click at [290, 11] on icon at bounding box center [281, 16] width 26 height 26
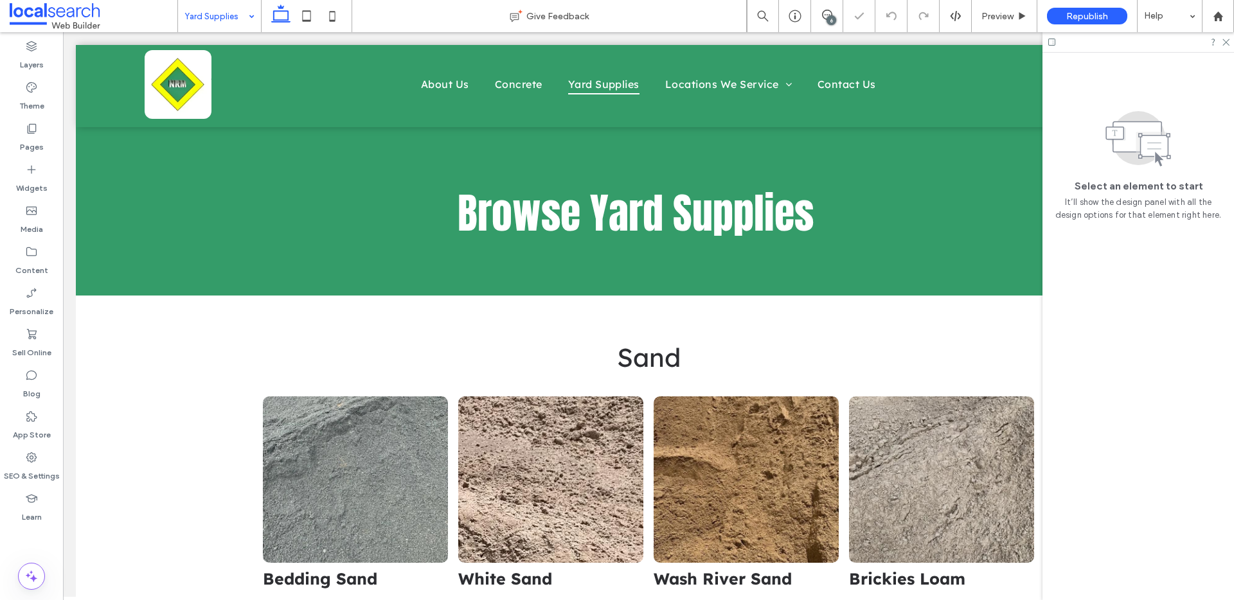
click at [215, 20] on input at bounding box center [216, 16] width 64 height 32
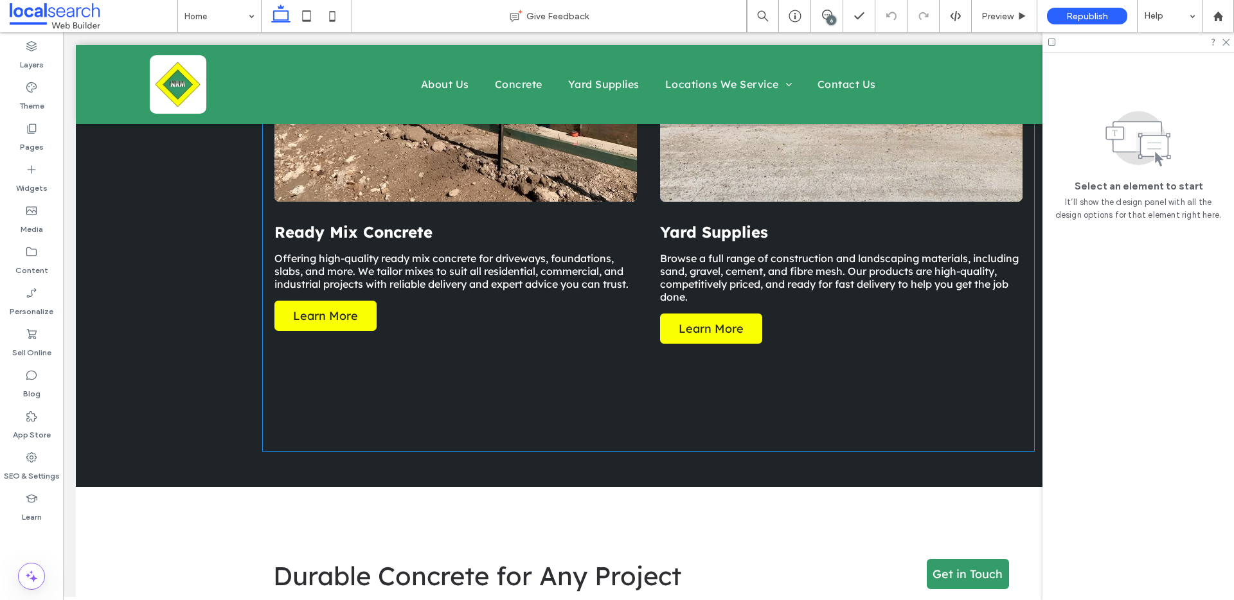
scroll to position [1507, 0]
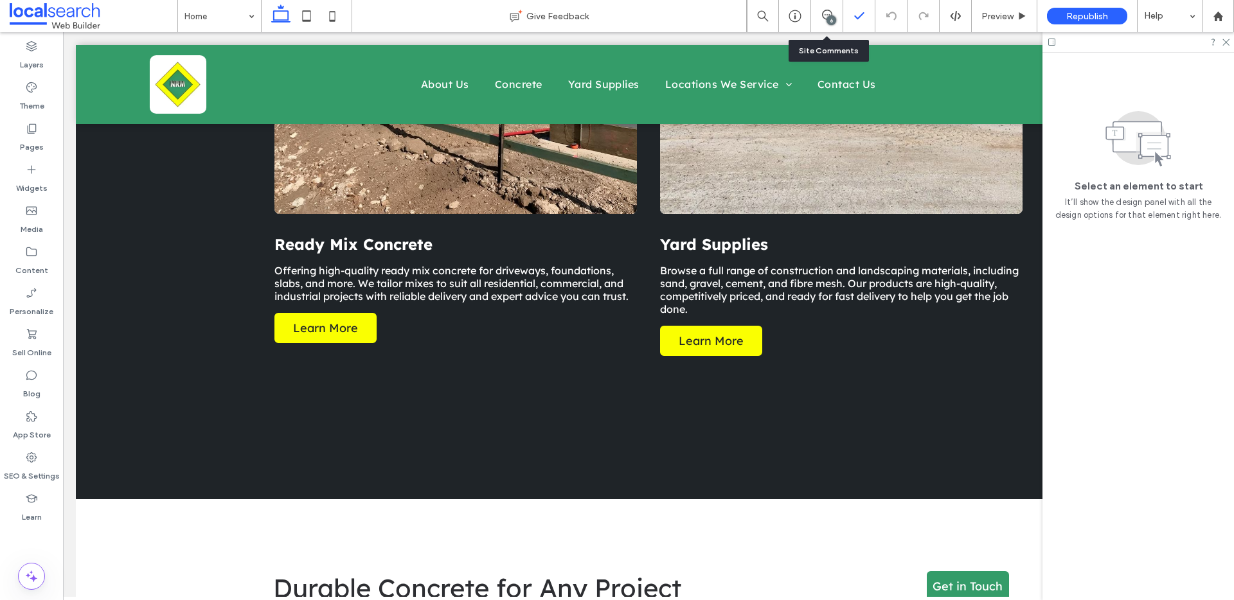
click at [824, 11] on icon at bounding box center [827, 15] width 10 height 10
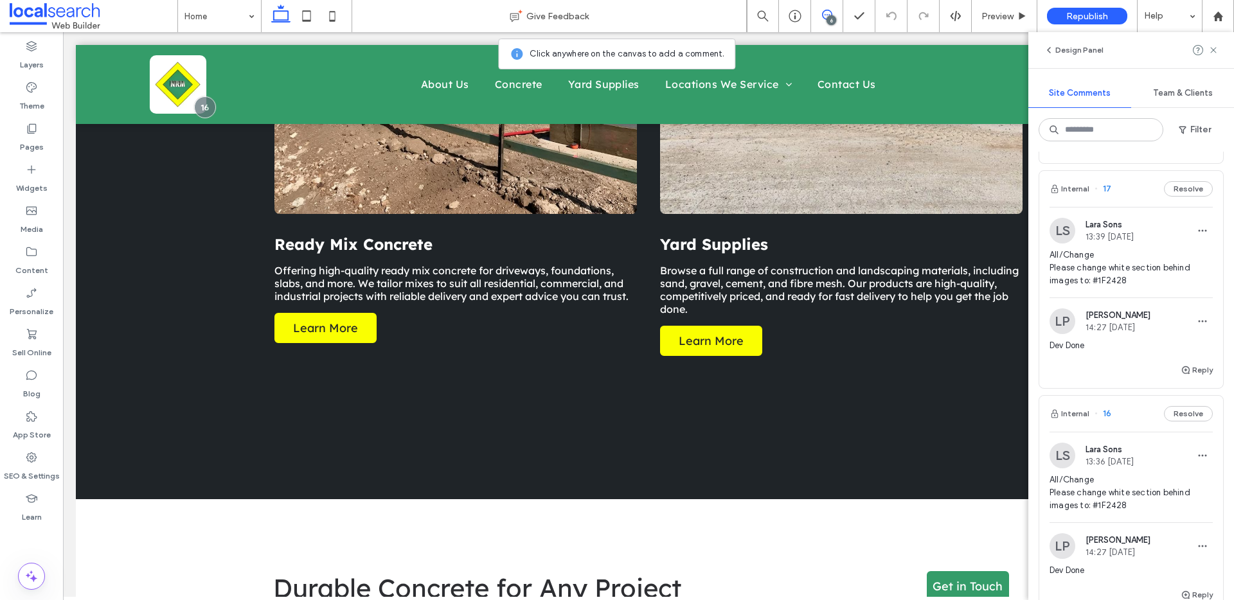
scroll to position [1121, 0]
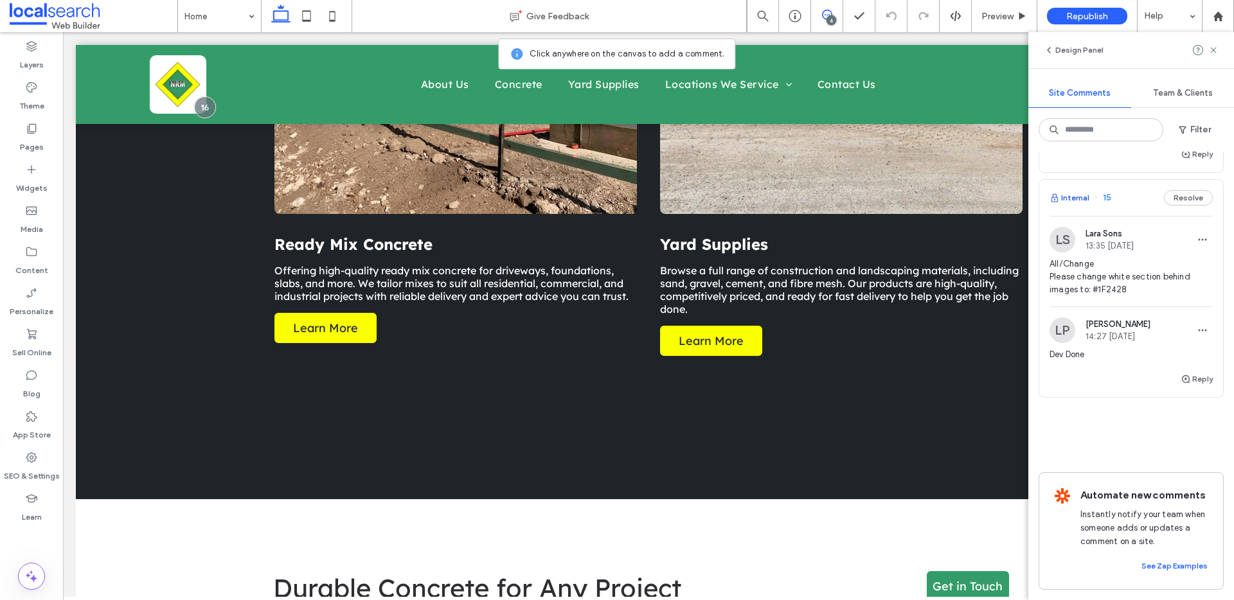
click at [1077, 190] on button "Internal" at bounding box center [1070, 197] width 40 height 15
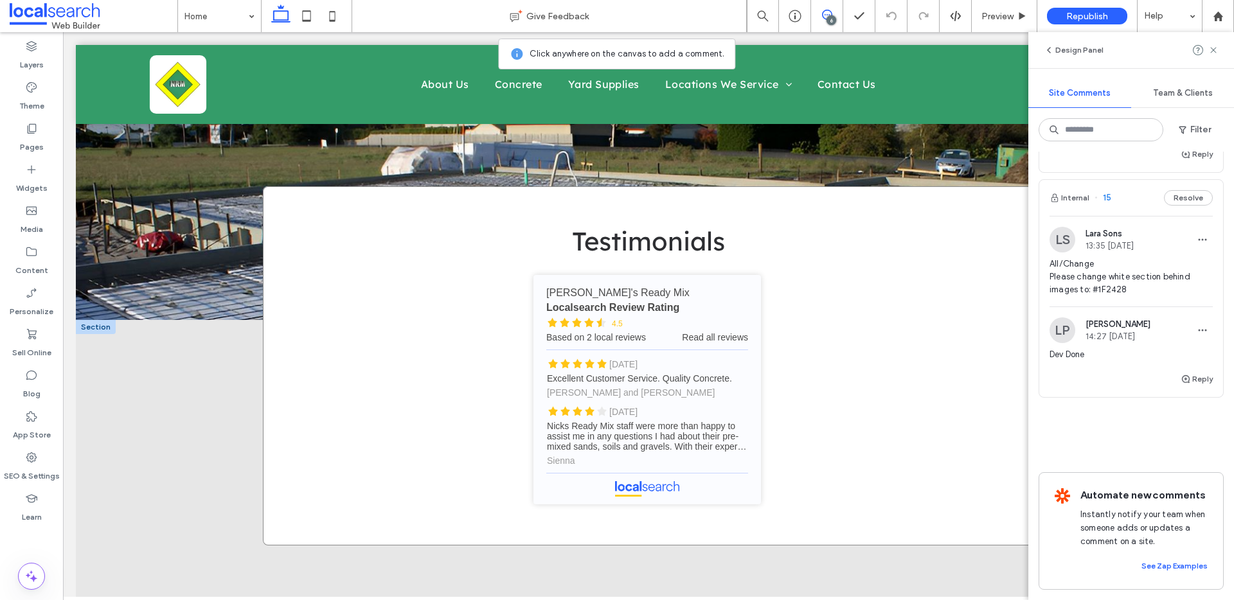
scroll to position [2303, 0]
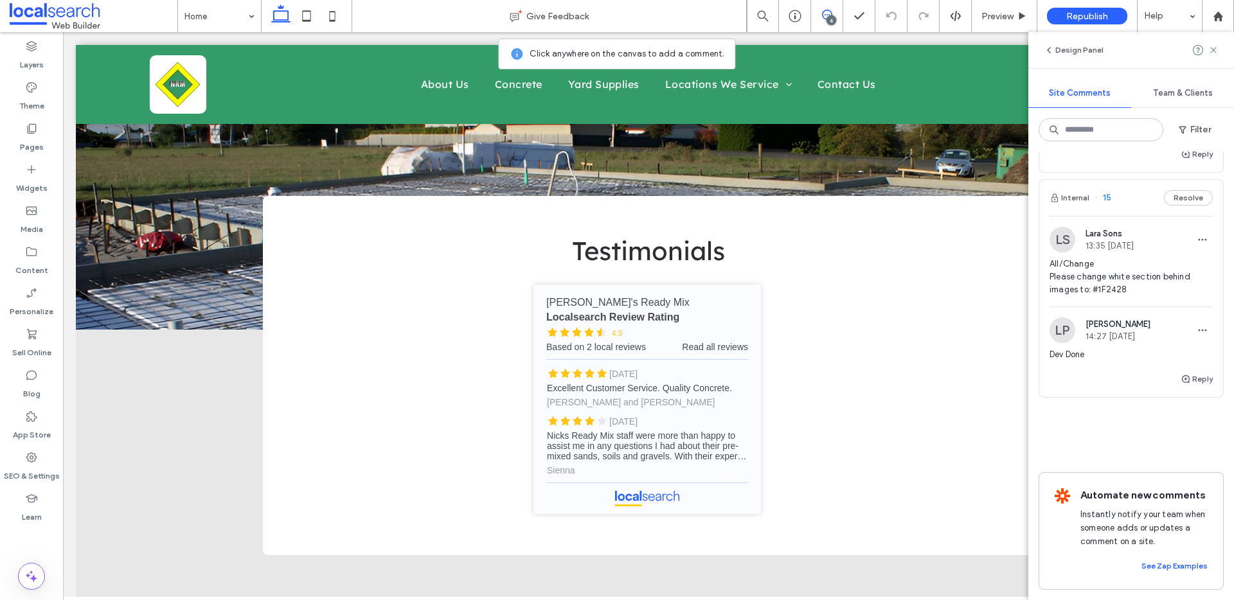
click at [833, 16] on div "6" at bounding box center [831, 20] width 10 height 10
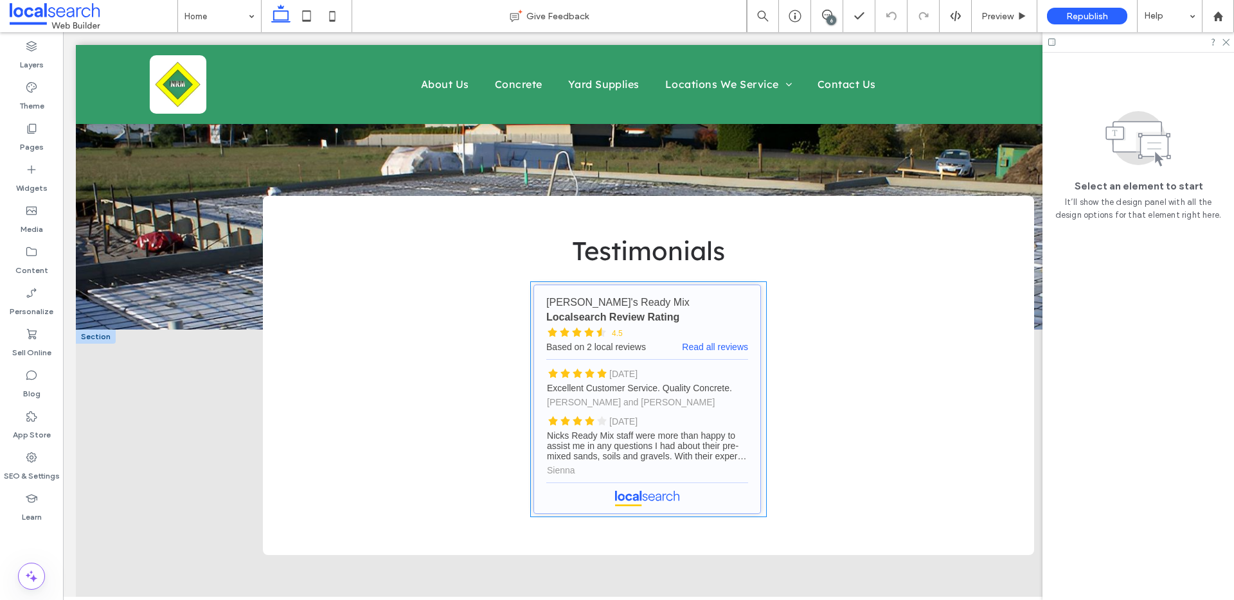
click at [618, 431] on link "[PERSON_NAME]'s Ready Mix - Localsearch reviews" at bounding box center [647, 399] width 228 height 229
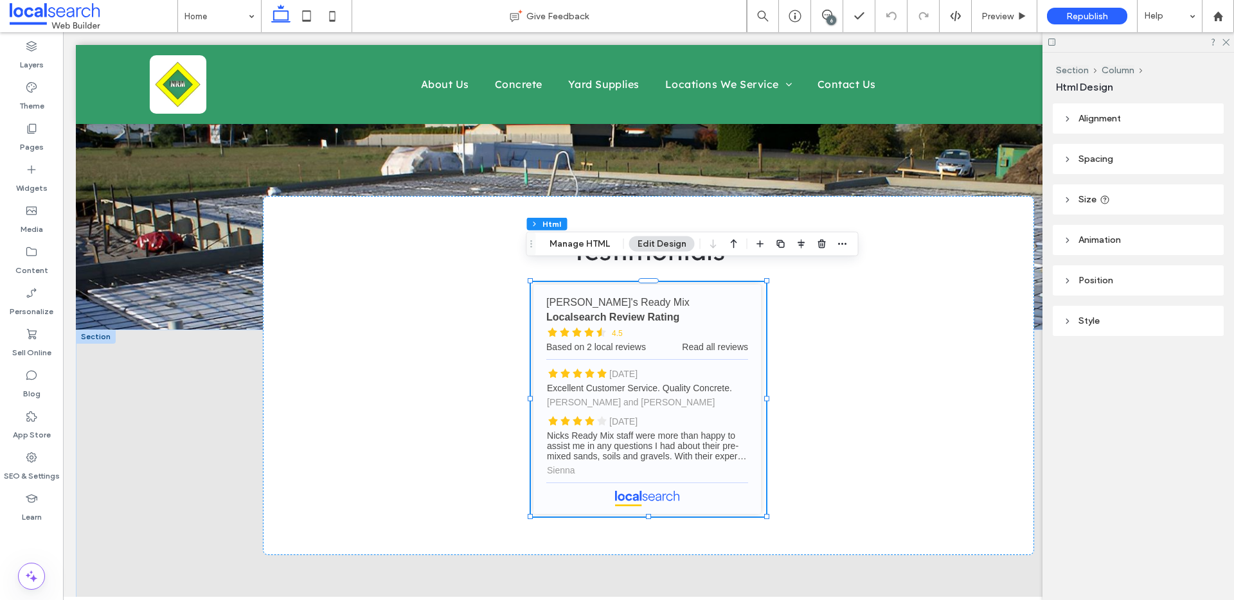
click at [1079, 190] on header "Size" at bounding box center [1138, 199] width 171 height 30
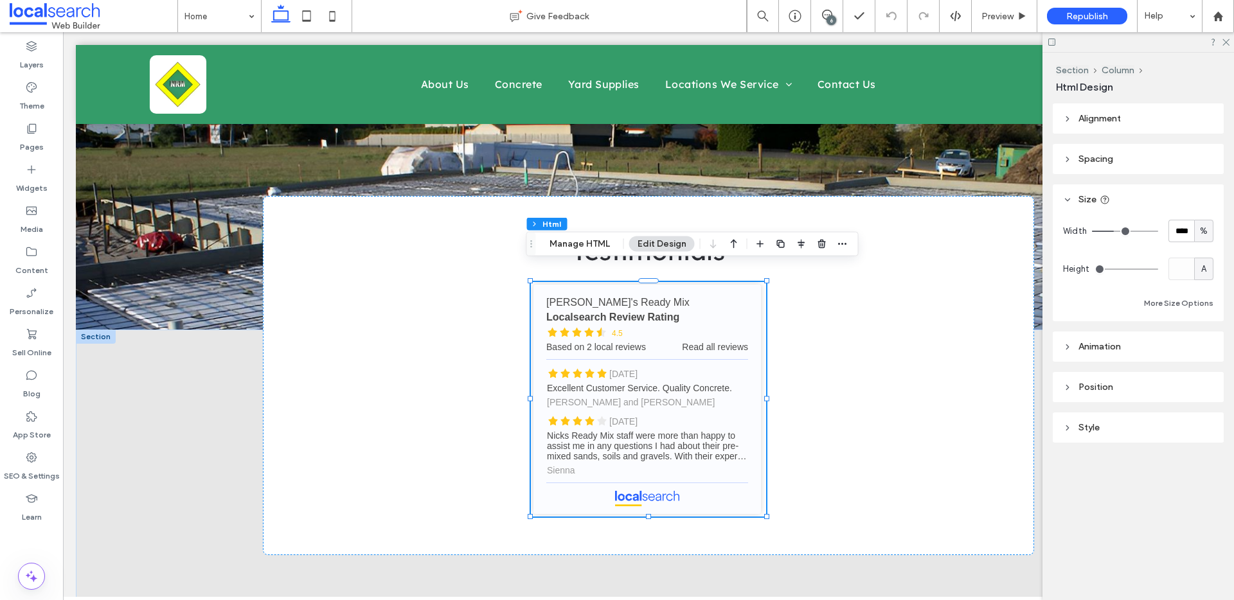
click at [1197, 227] on div "%" at bounding box center [1203, 231] width 13 height 13
click at [1202, 346] on span "A" at bounding box center [1203, 343] width 5 height 13
type input "*"
click at [299, 13] on icon at bounding box center [307, 16] width 26 height 26
type input "**"
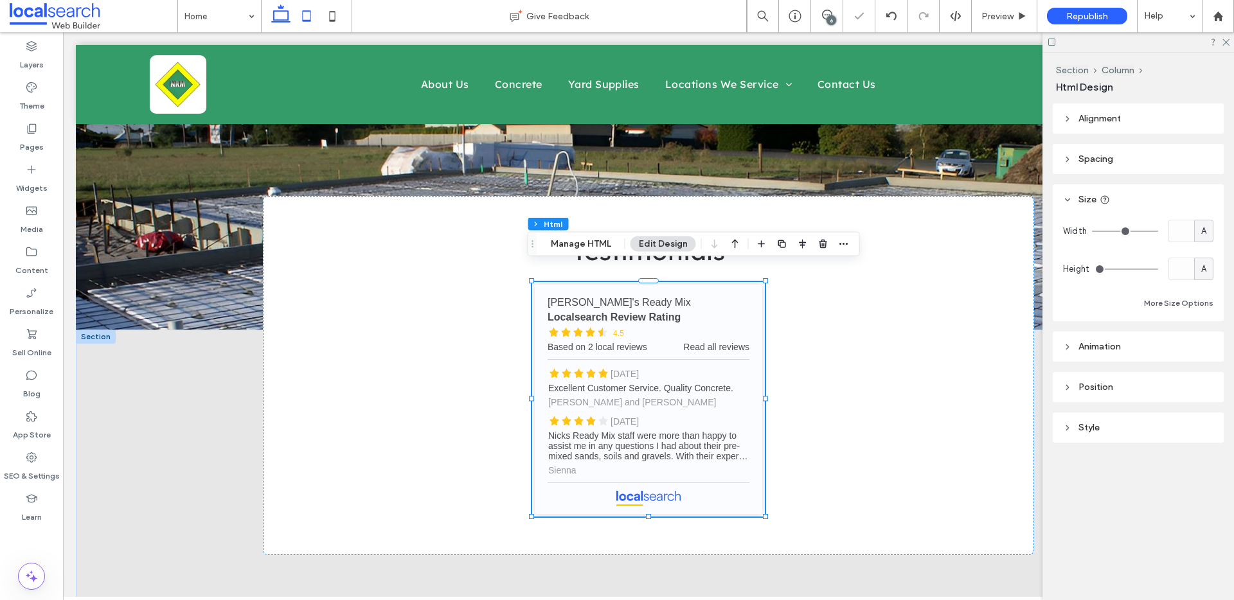
type input "****"
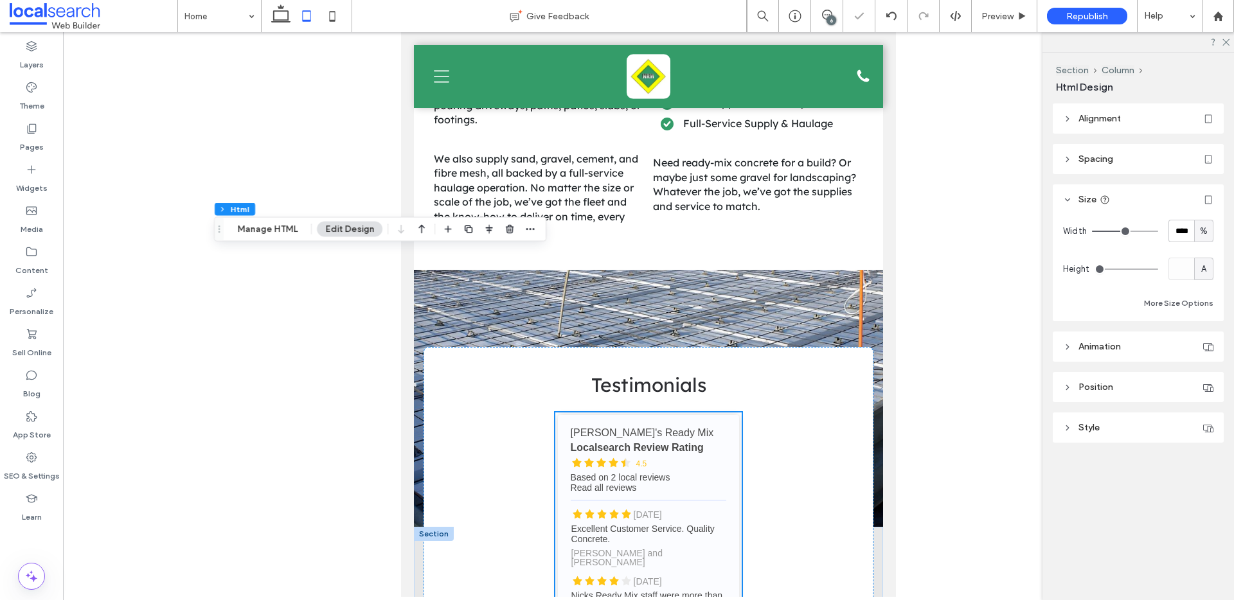
scroll to position [2458, 0]
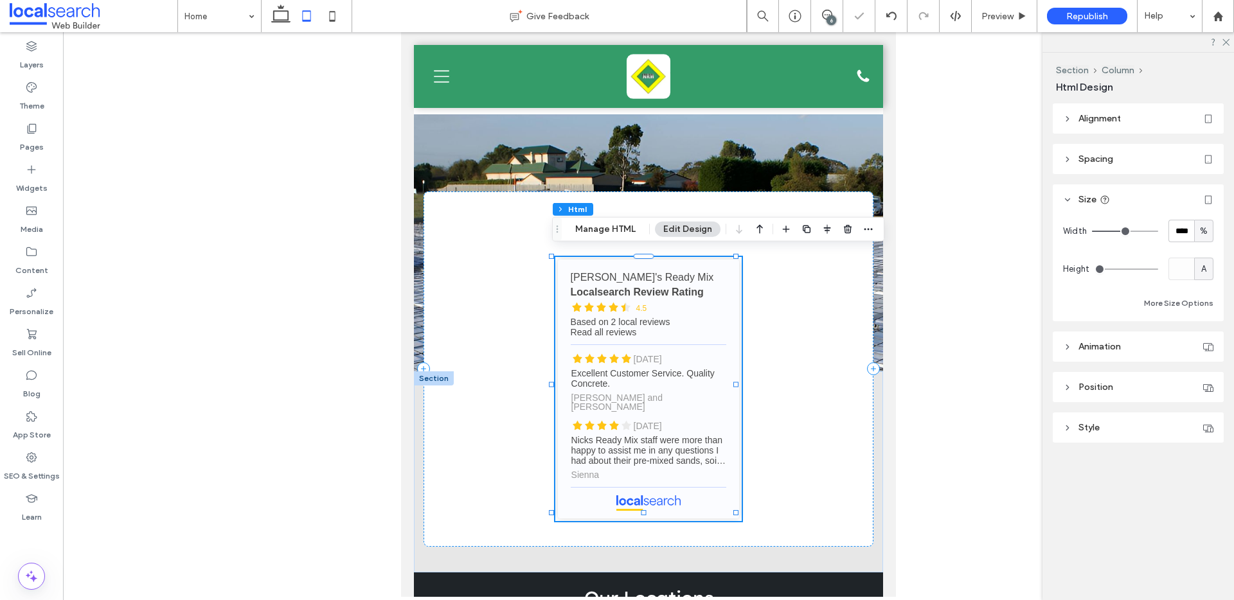
click at [1206, 234] on span "%" at bounding box center [1204, 231] width 8 height 13
click at [1206, 343] on span "A" at bounding box center [1203, 343] width 5 height 13
type input "*"
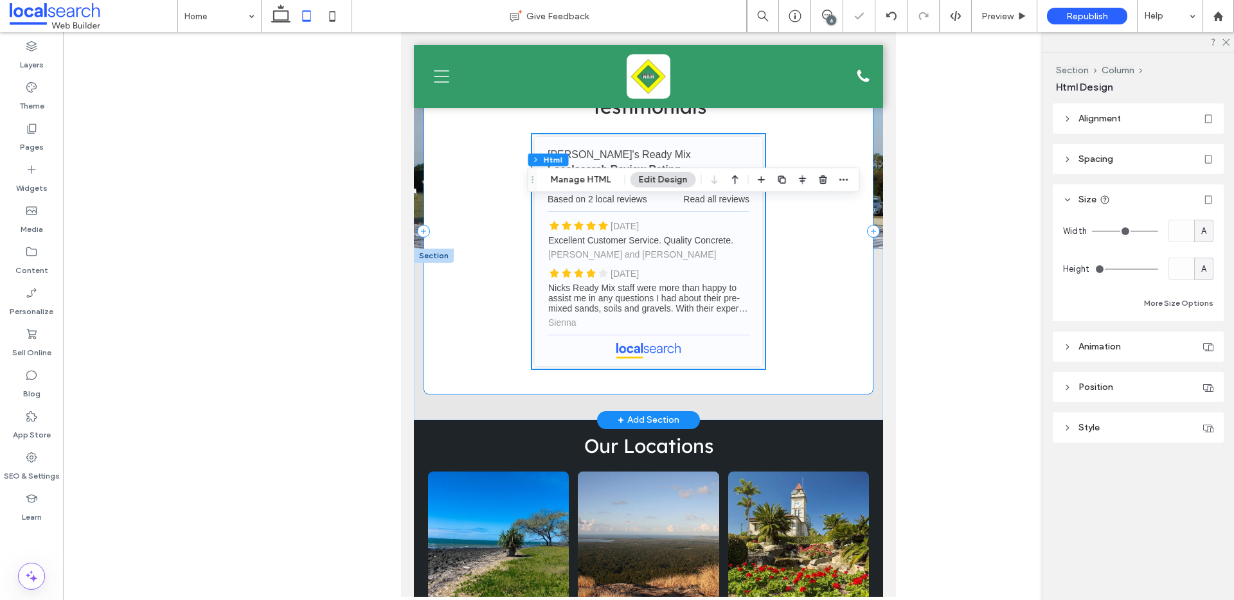
scroll to position [2583, 0]
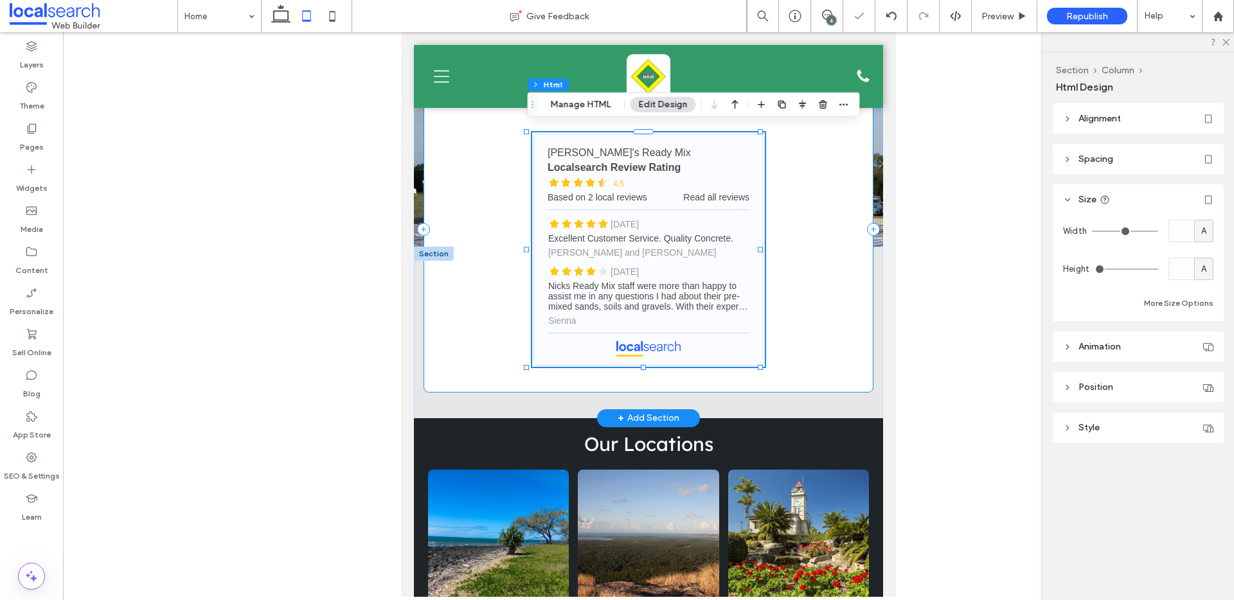
click at [805, 274] on div "Testimonials [PERSON_NAME]'s Ready Mix - Localsearch reviews [PERSON_NAME]'s Re…" at bounding box center [649, 230] width 451 height 326
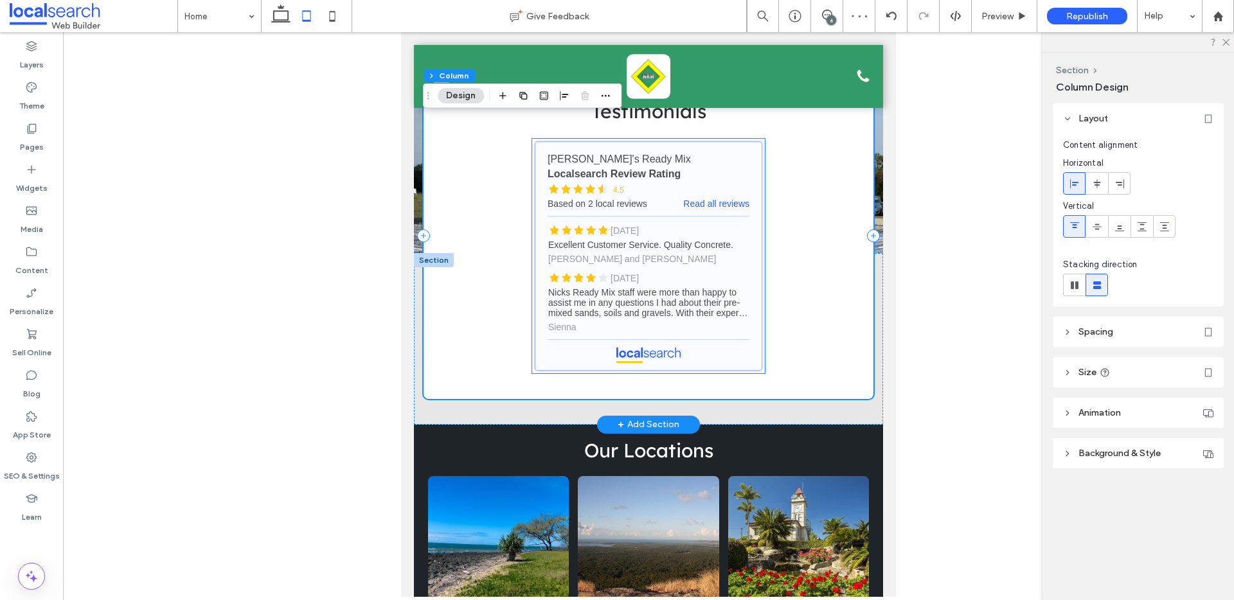
scroll to position [2447, 0]
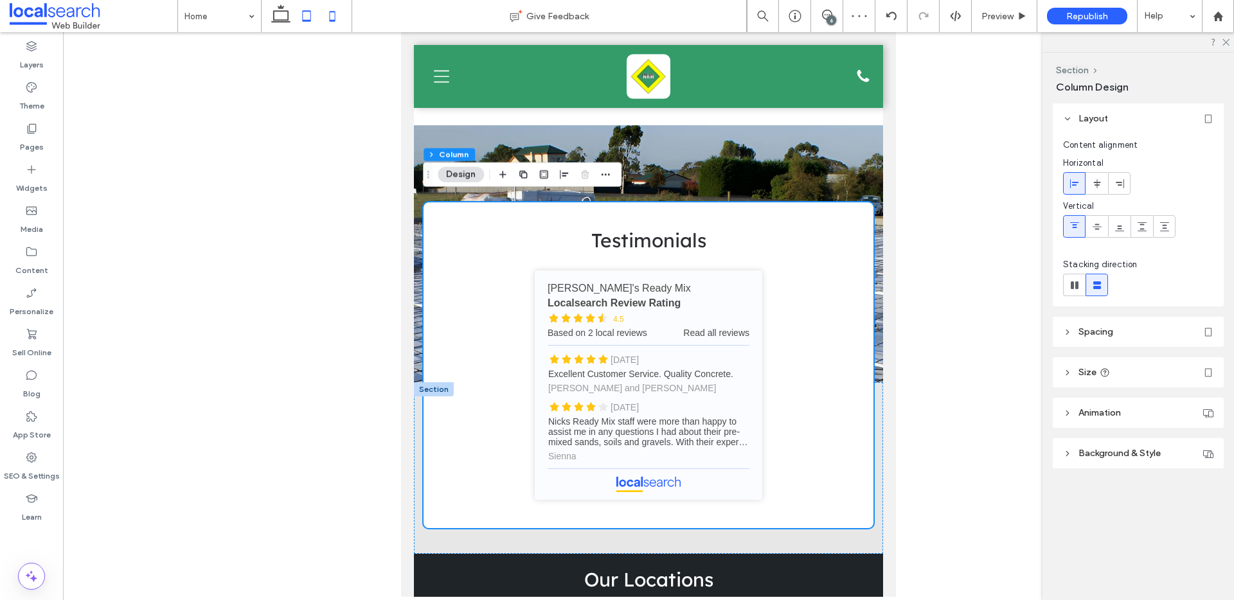
click at [330, 16] on use at bounding box center [333, 16] width 6 height 10
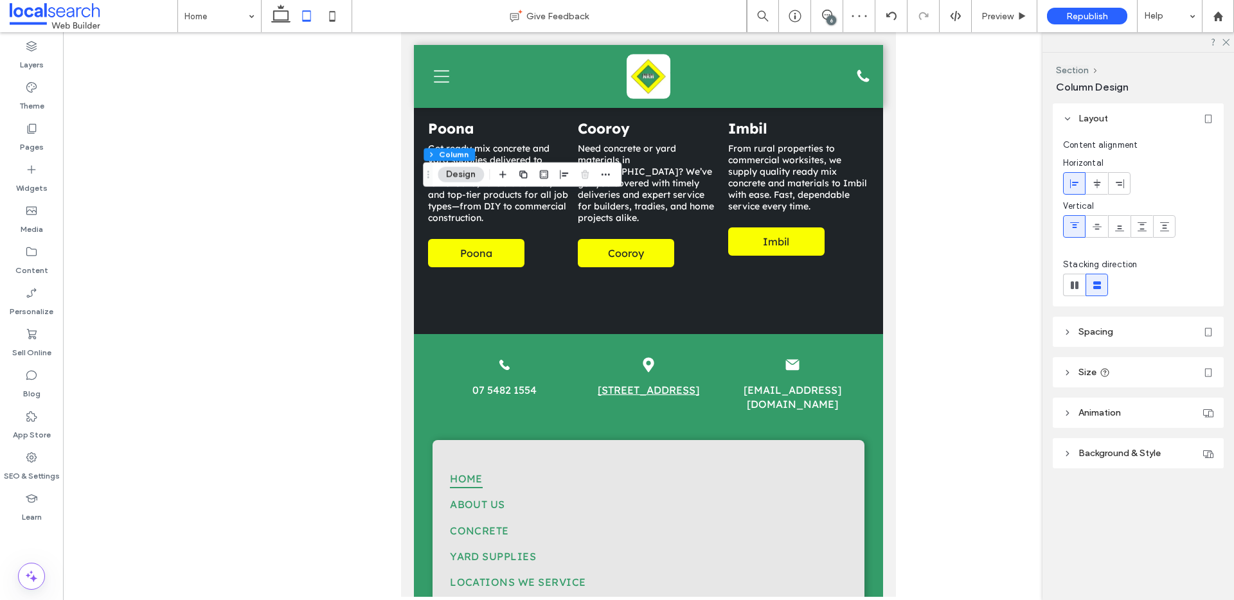
type input "**"
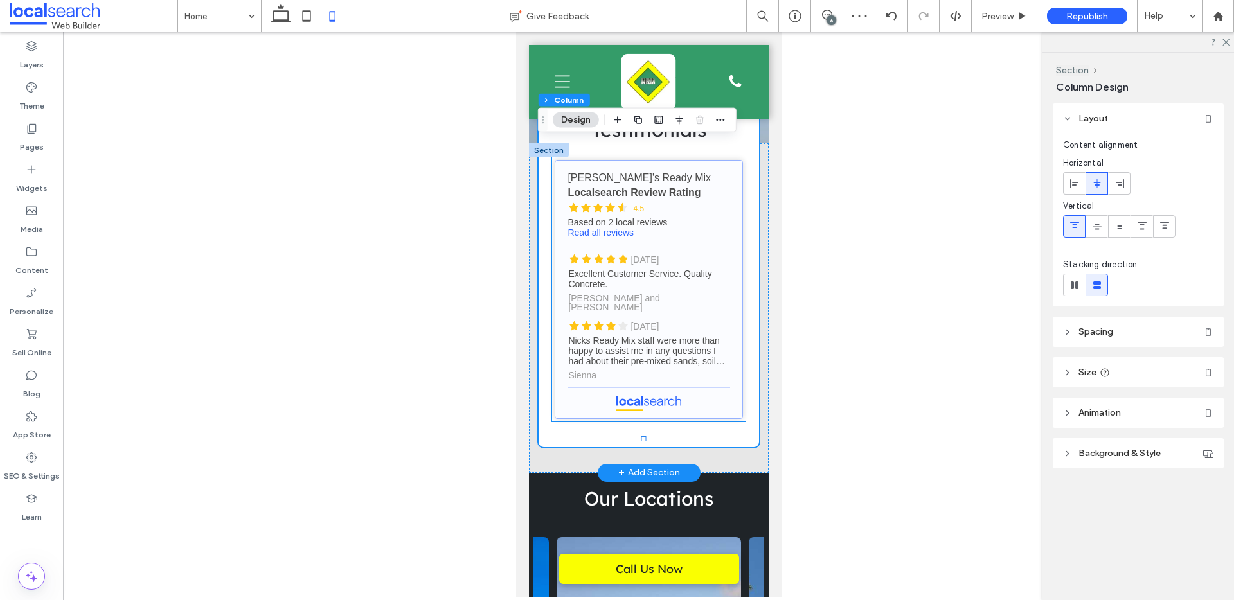
click at [661, 319] on link "[PERSON_NAME]'s Ready Mix - Localsearch reviews" at bounding box center [648, 289] width 188 height 259
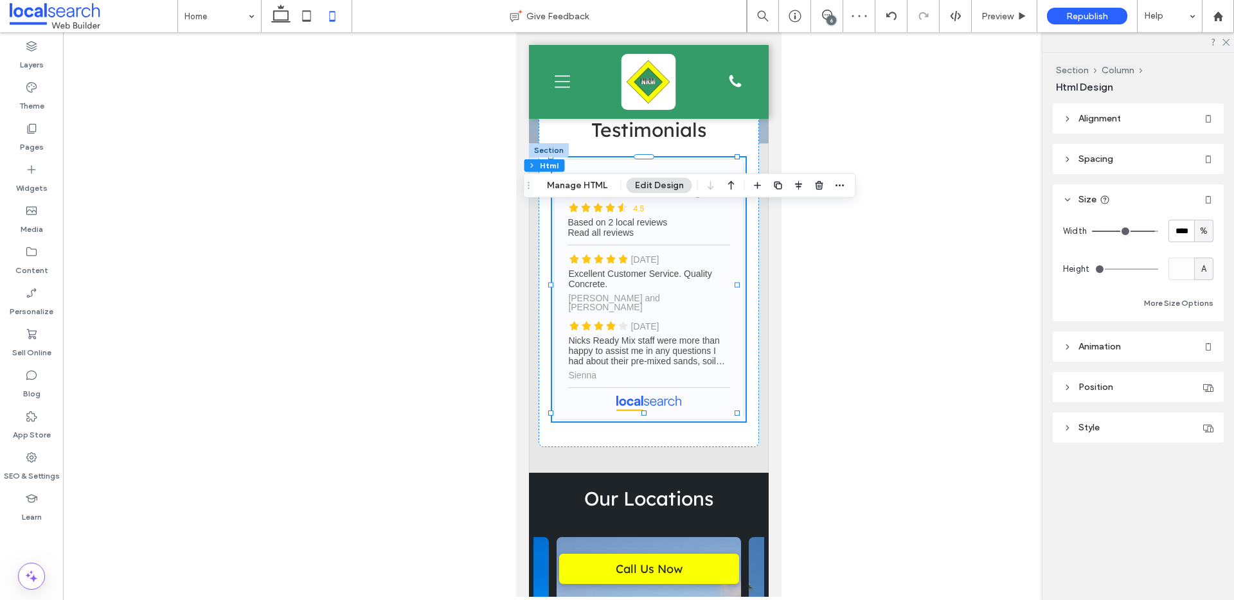
click at [1203, 228] on span "%" at bounding box center [1204, 231] width 8 height 13
click at [1207, 345] on div "A" at bounding box center [1204, 343] width 18 height 22
type input "*"
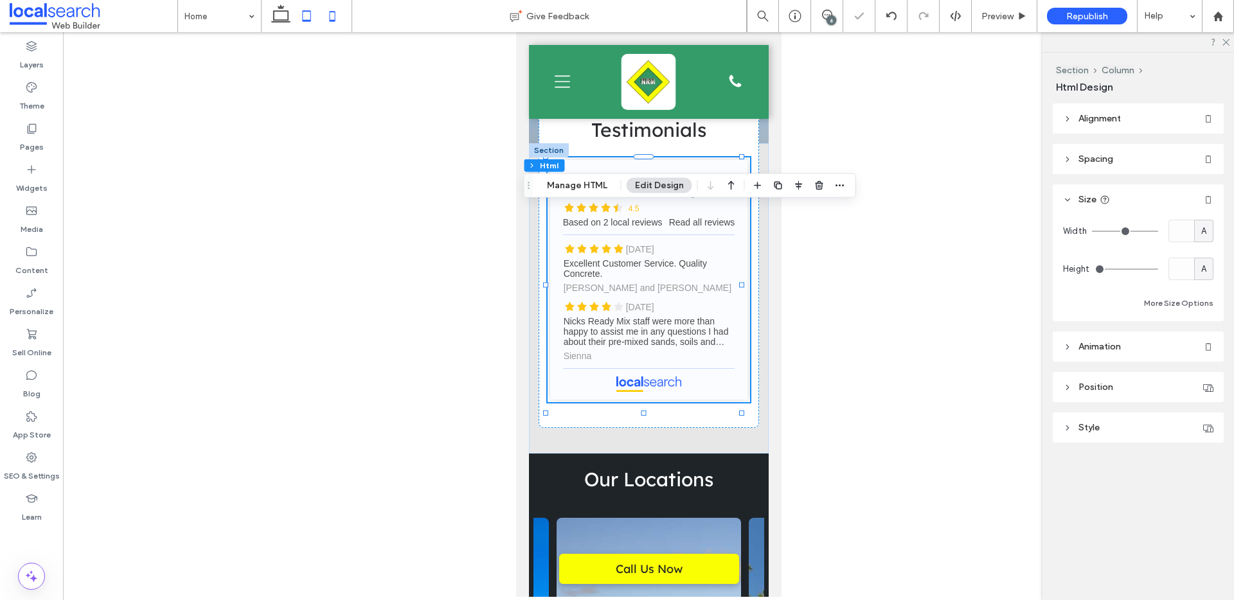
click at [295, 19] on icon at bounding box center [307, 16] width 26 height 26
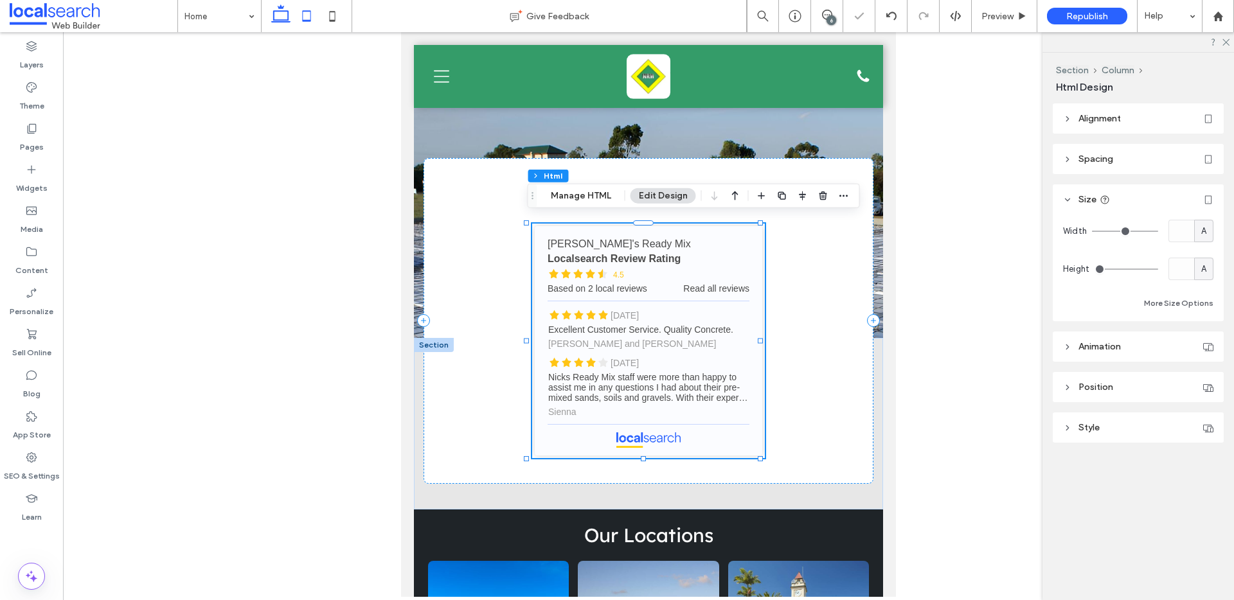
click at [284, 17] on icon at bounding box center [281, 16] width 26 height 26
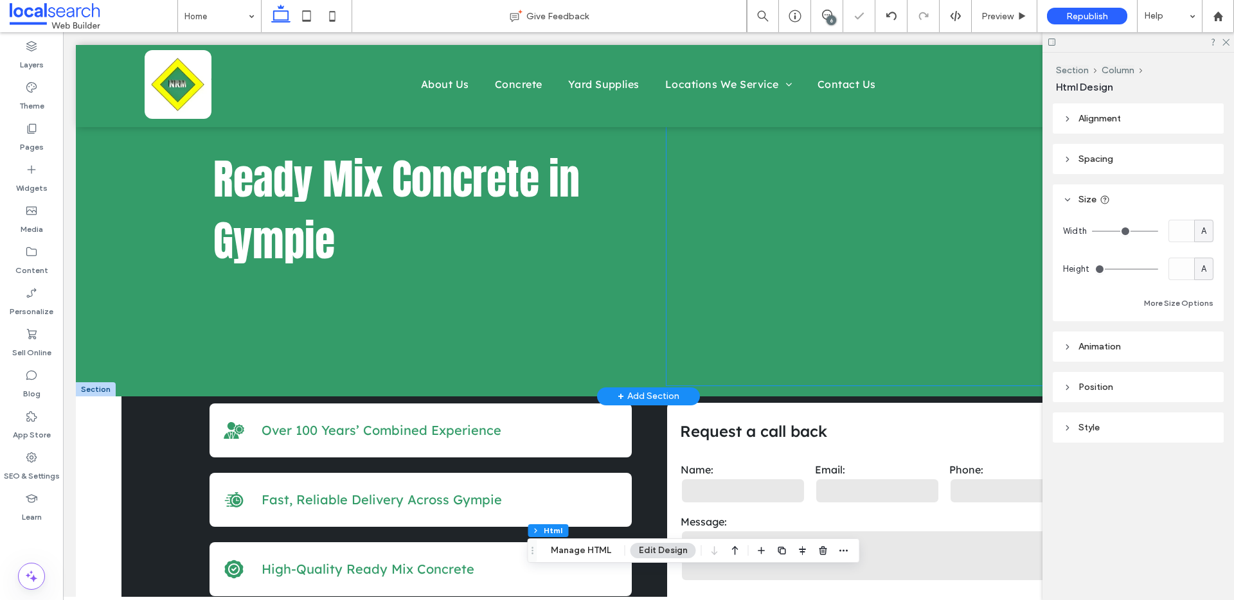
scroll to position [0, 0]
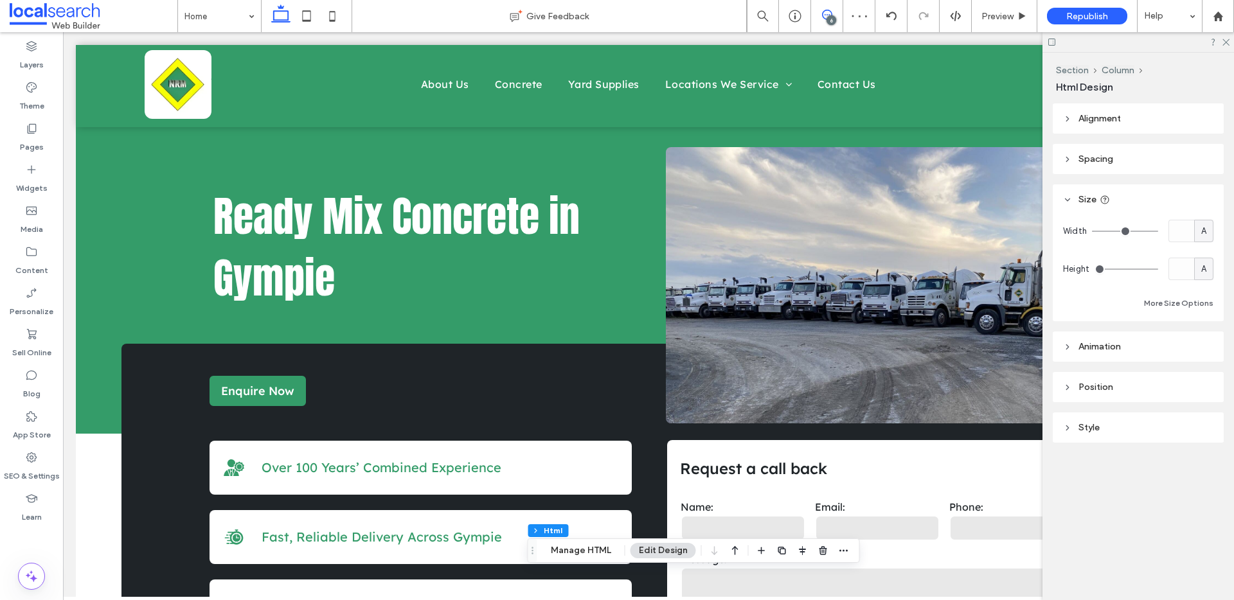
click at [831, 13] on use at bounding box center [827, 15] width 10 height 10
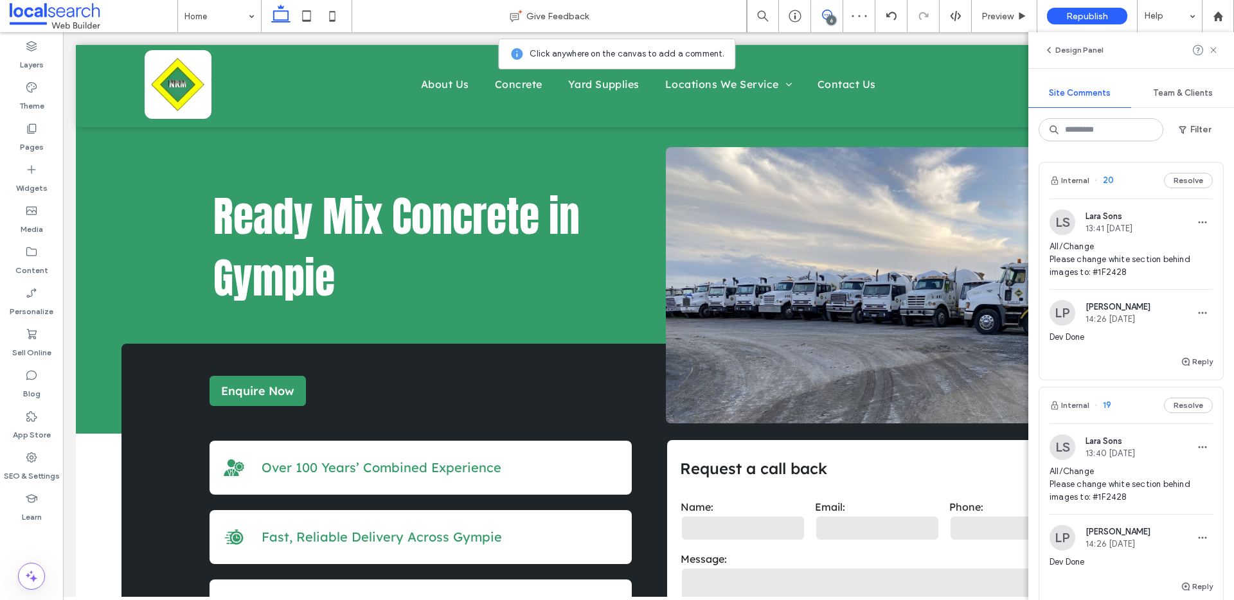
scroll to position [3, 0]
click at [1195, 353] on button "Reply" at bounding box center [1197, 359] width 32 height 15
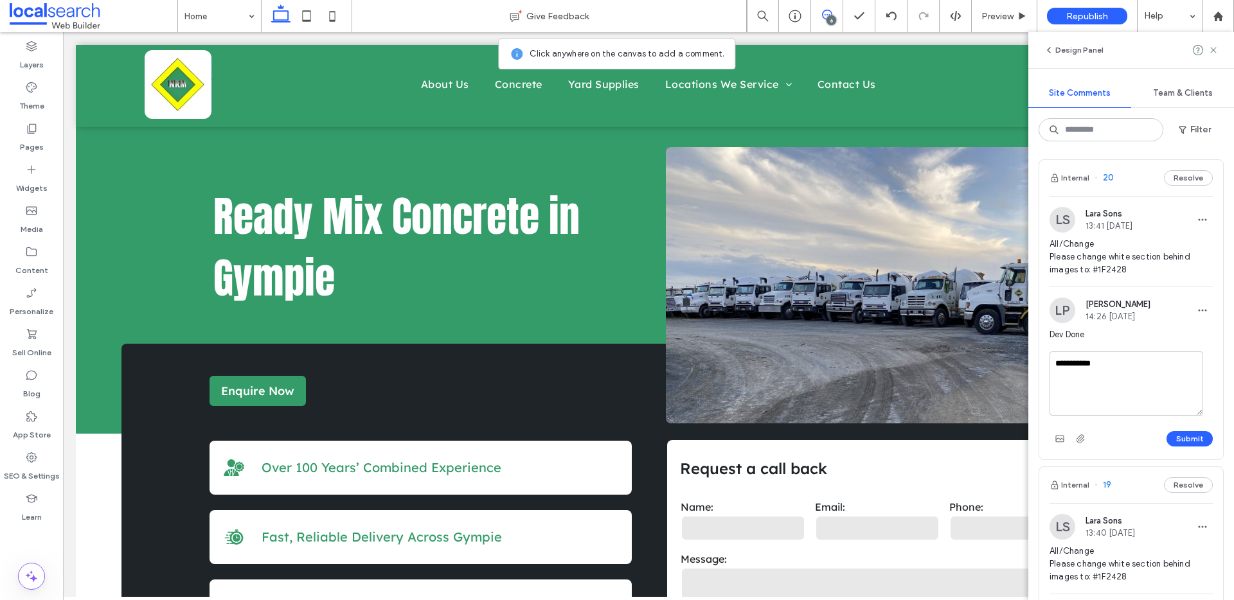
type textarea "**********"
drag, startPoint x: 1129, startPoint y: 369, endPoint x: 1040, endPoint y: 364, distance: 88.8
click at [1040, 364] on div "**********" at bounding box center [1131, 406] width 184 height 108
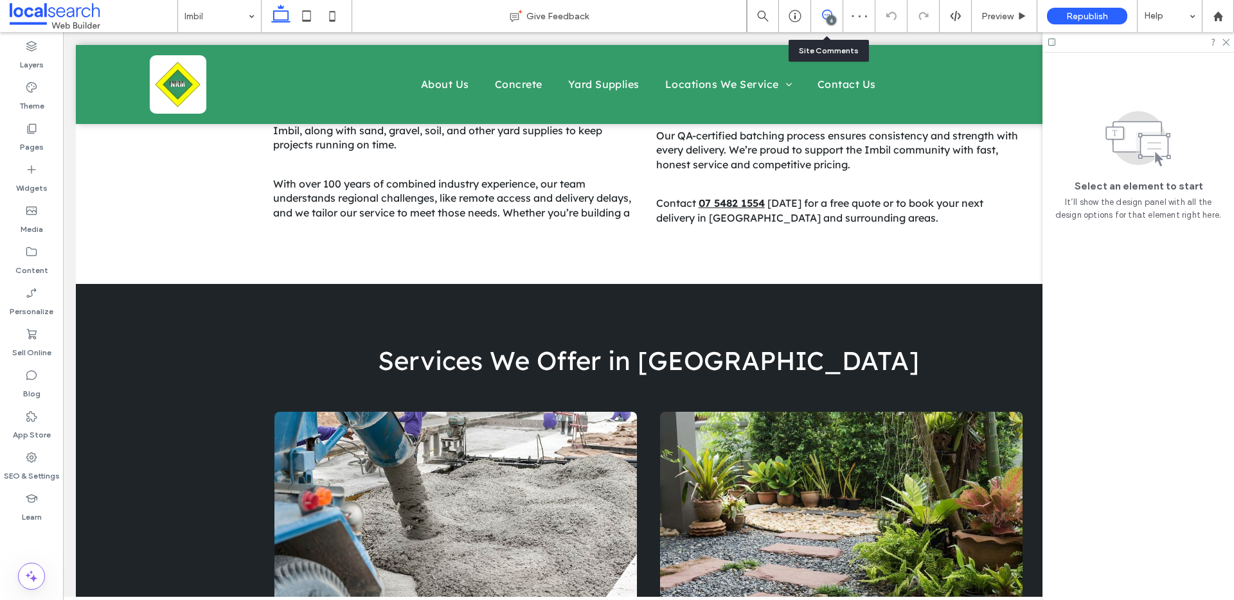
click at [819, 17] on span at bounding box center [826, 15] width 31 height 10
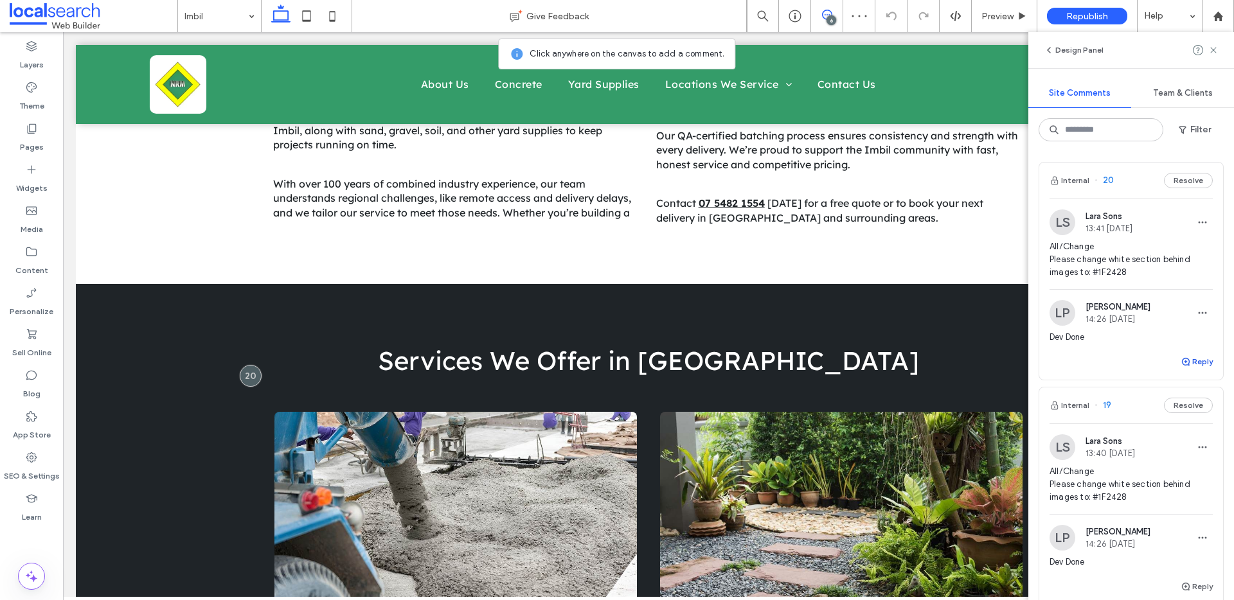
click at [1193, 358] on button "Reply" at bounding box center [1197, 361] width 32 height 15
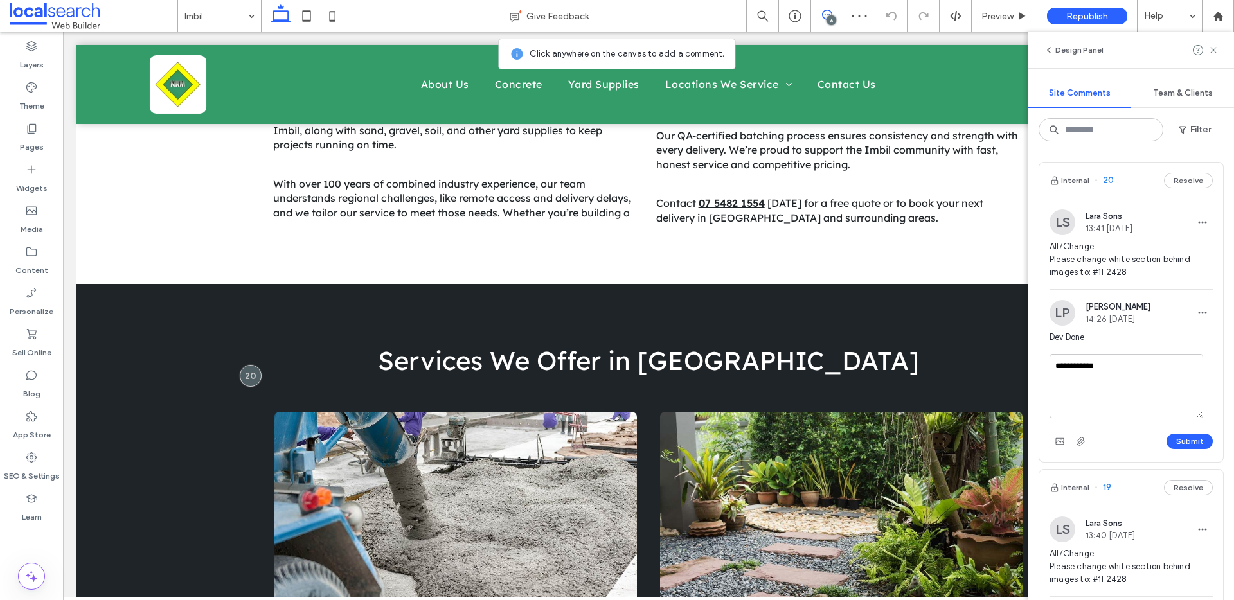
click at [1188, 456] on div "**********" at bounding box center [1131, 408] width 184 height 108
click at [1182, 440] on button "Submit" at bounding box center [1189, 441] width 46 height 15
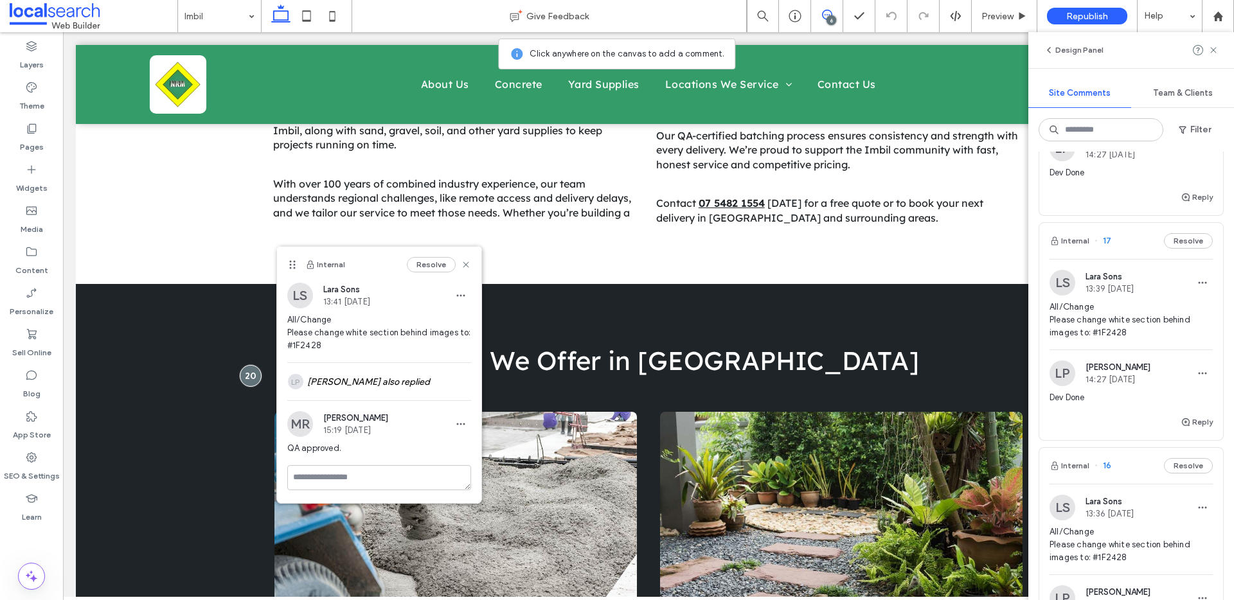
scroll to position [1159, 0]
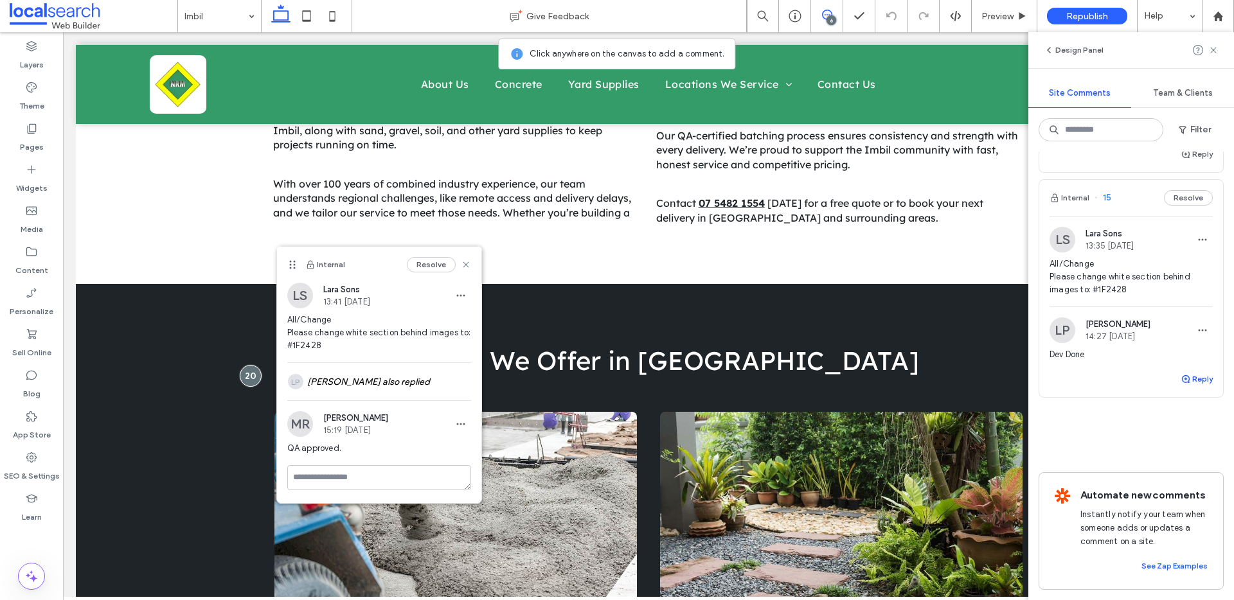
click at [1185, 371] on button "Reply" at bounding box center [1197, 378] width 32 height 15
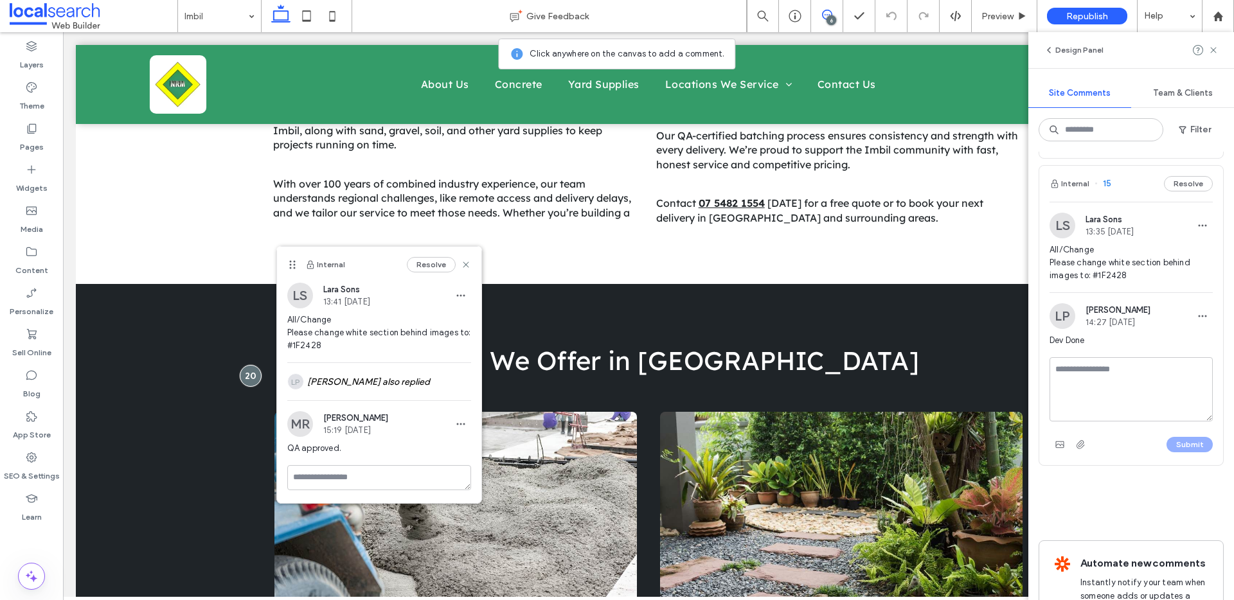
click at [1102, 395] on textarea at bounding box center [1131, 389] width 163 height 64
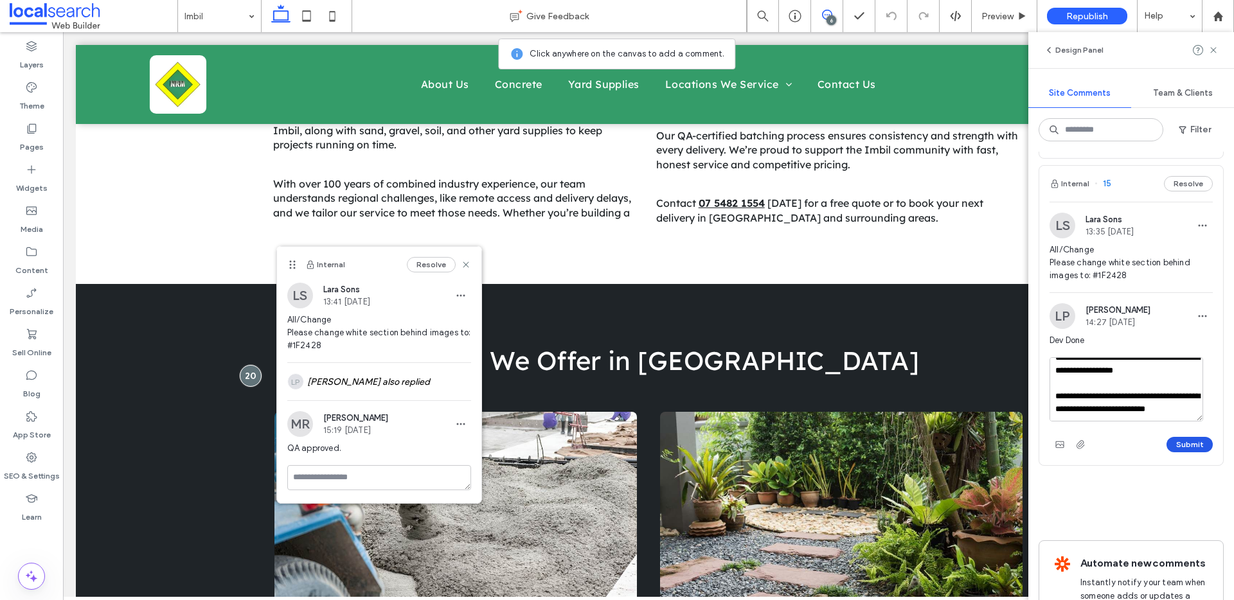
type textarea "**********"
click at [1181, 449] on button "Submit" at bounding box center [1189, 444] width 46 height 15
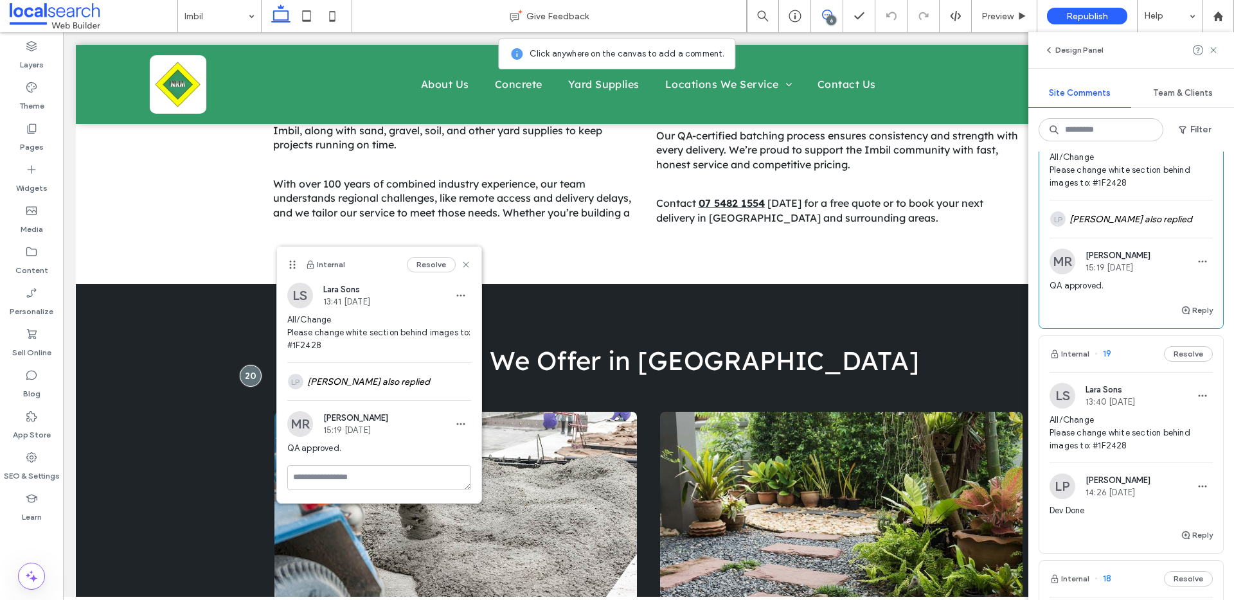
scroll to position [0, 0]
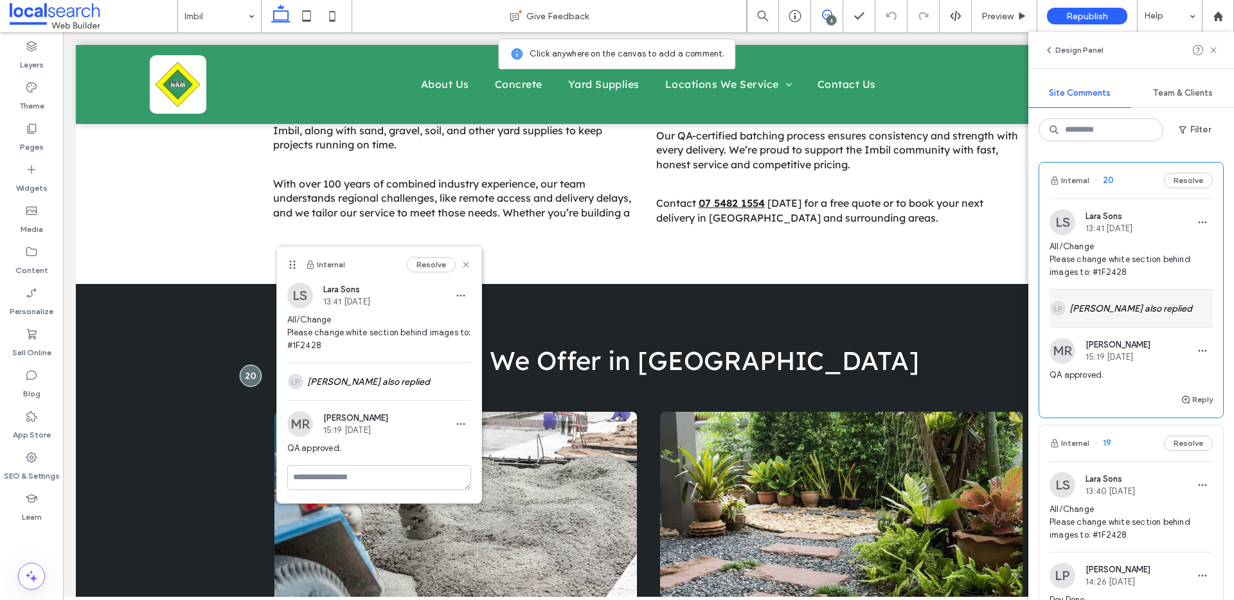
click at [1109, 313] on div "LP [PERSON_NAME] also replied" at bounding box center [1131, 308] width 163 height 37
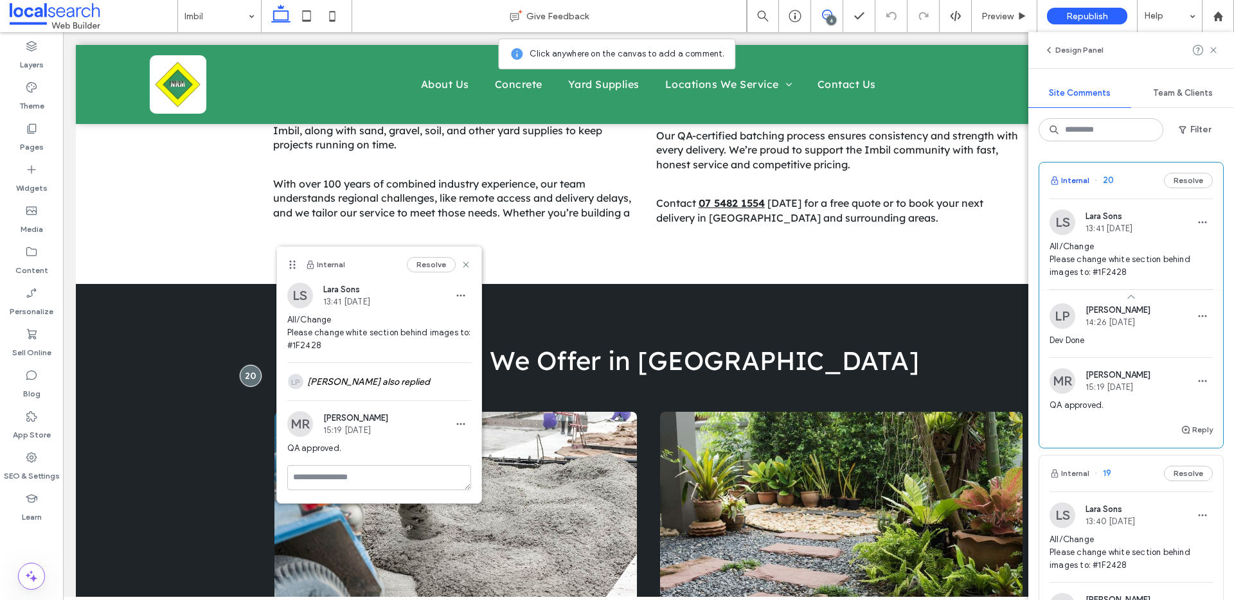
click at [1084, 179] on button "Internal" at bounding box center [1070, 180] width 40 height 15
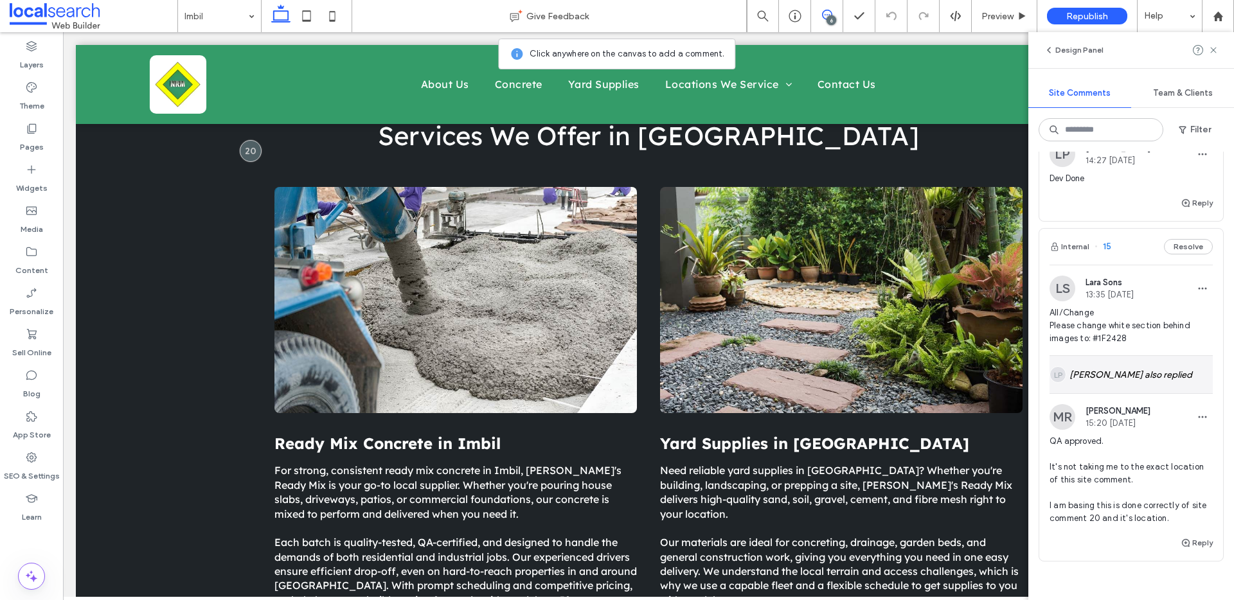
scroll to position [1021, 0]
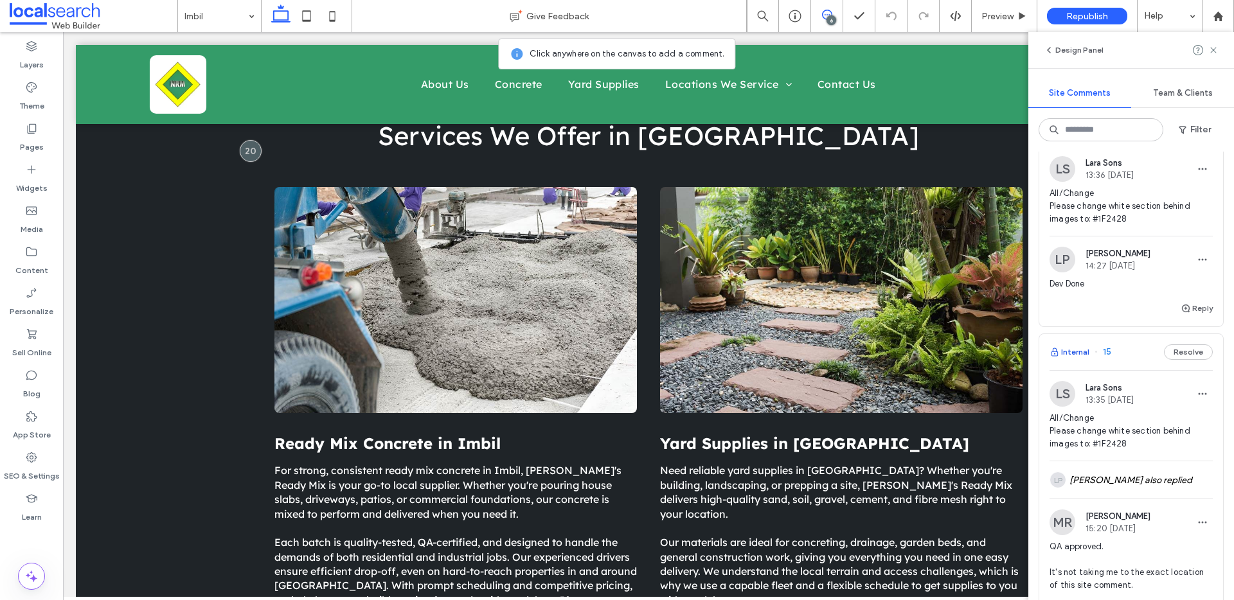
click at [1082, 353] on button "Internal" at bounding box center [1070, 351] width 40 height 15
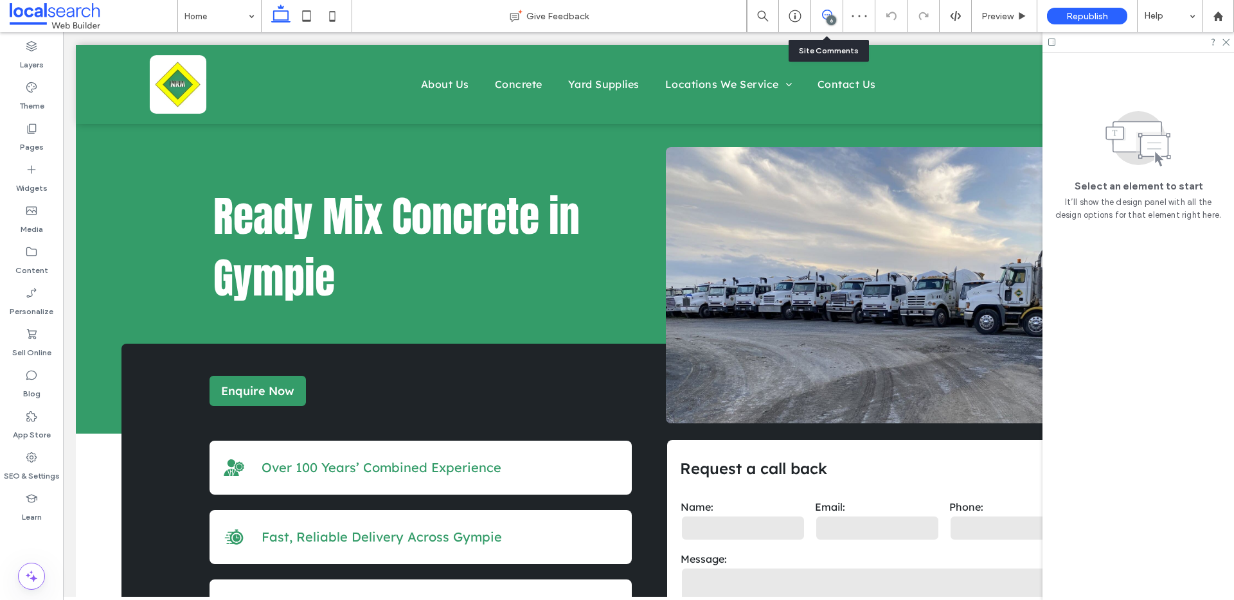
scroll to position [1107, 0]
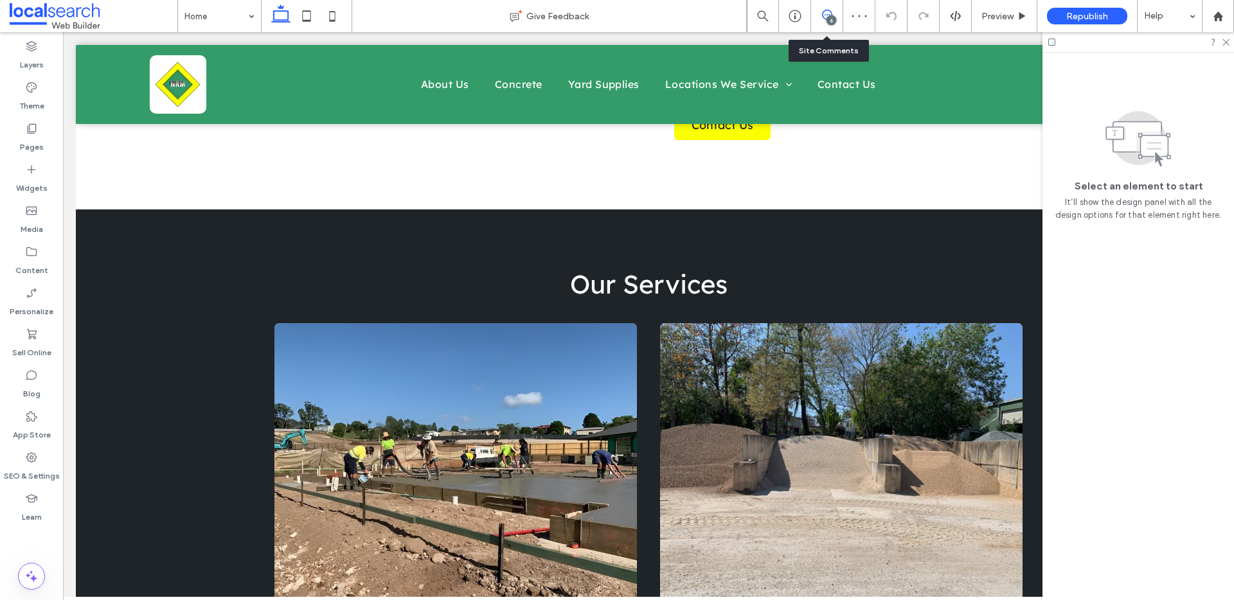
click at [828, 13] on icon at bounding box center [827, 15] width 10 height 10
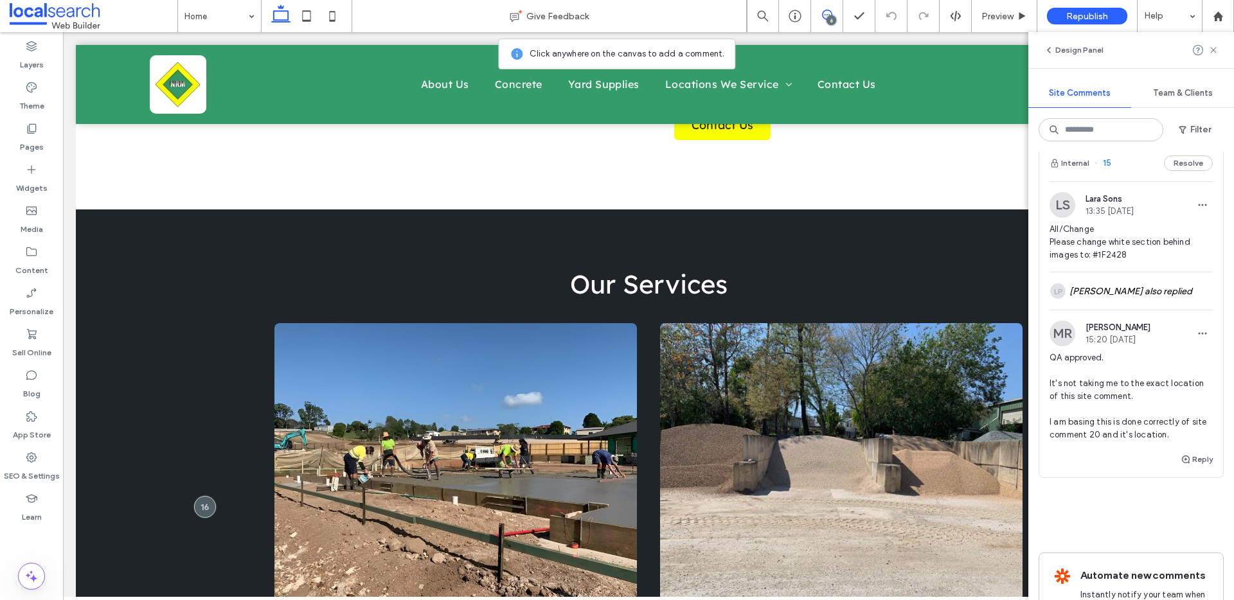
scroll to position [1179, 0]
click at [1197, 208] on icon "button" at bounding box center [1202, 206] width 10 height 10
click at [1129, 244] on div "Edit" at bounding box center [1145, 240] width 114 height 24
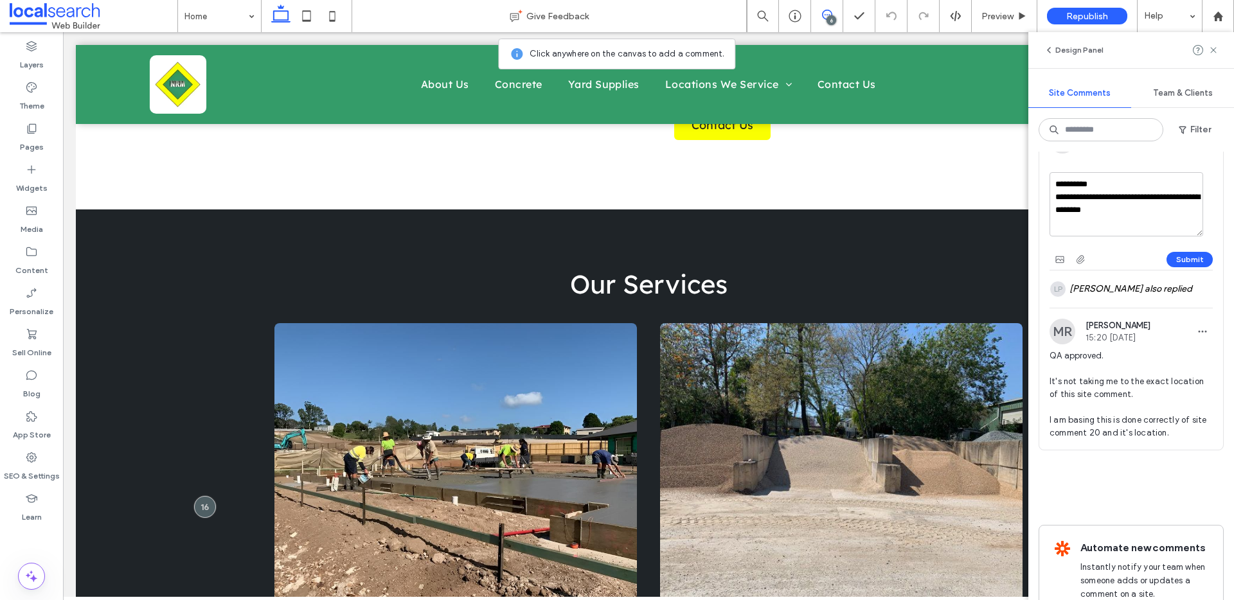
scroll to position [1309, 0]
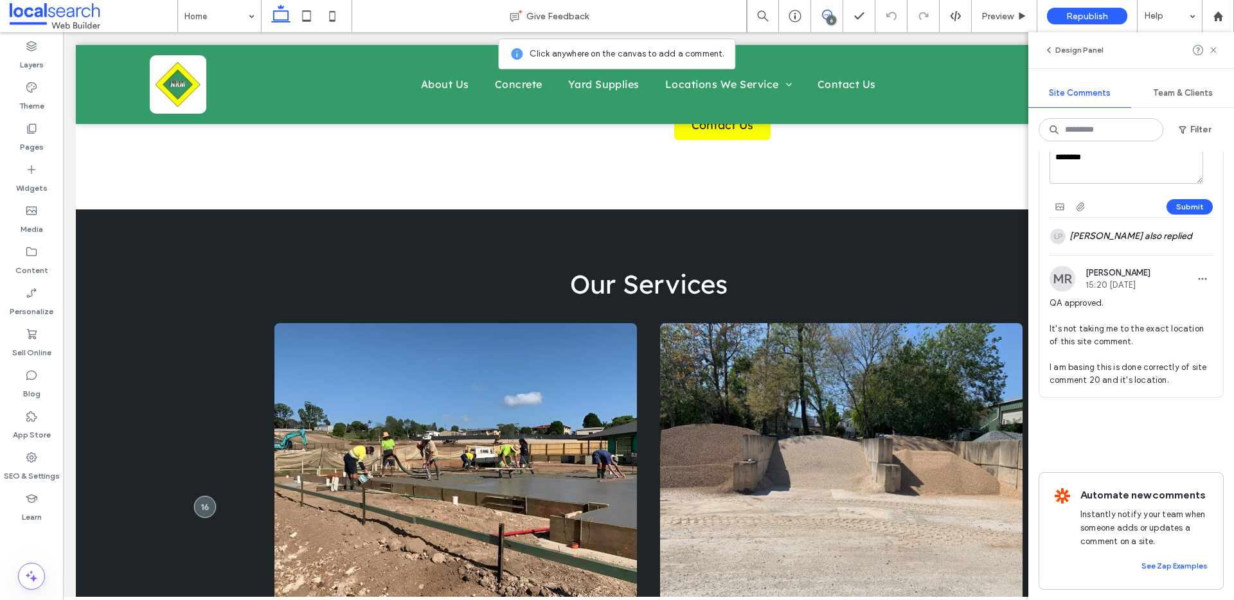
click at [1185, 355] on span "QA approved. It's not taking me to the exact location of this site comment. I a…" at bounding box center [1131, 342] width 163 height 90
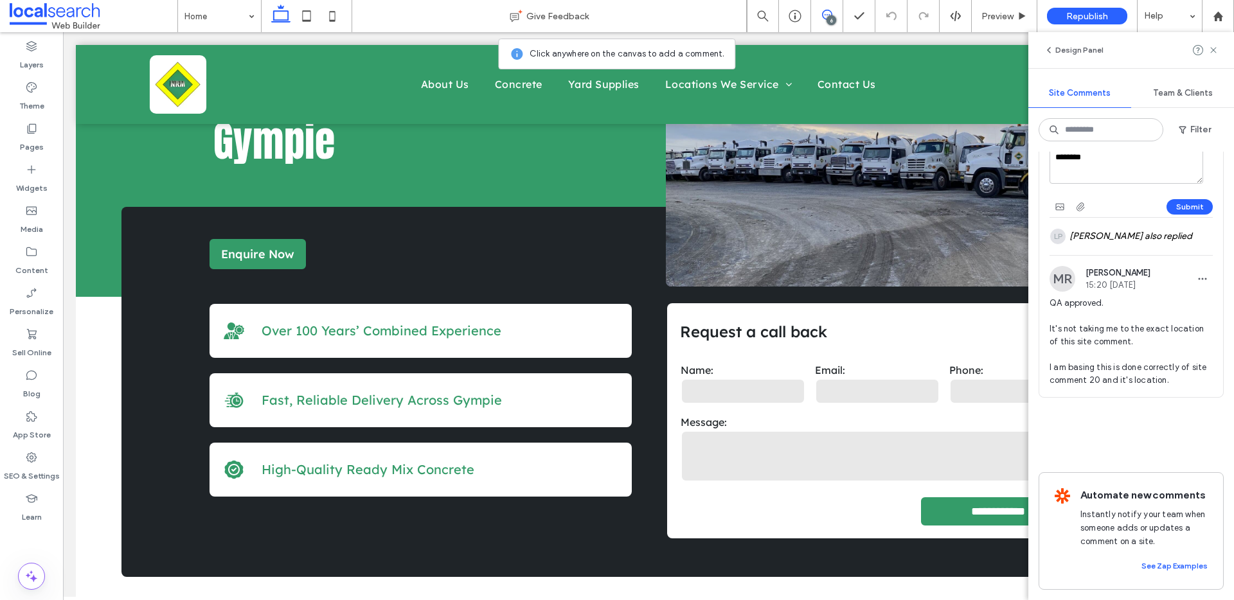
scroll to position [0, 0]
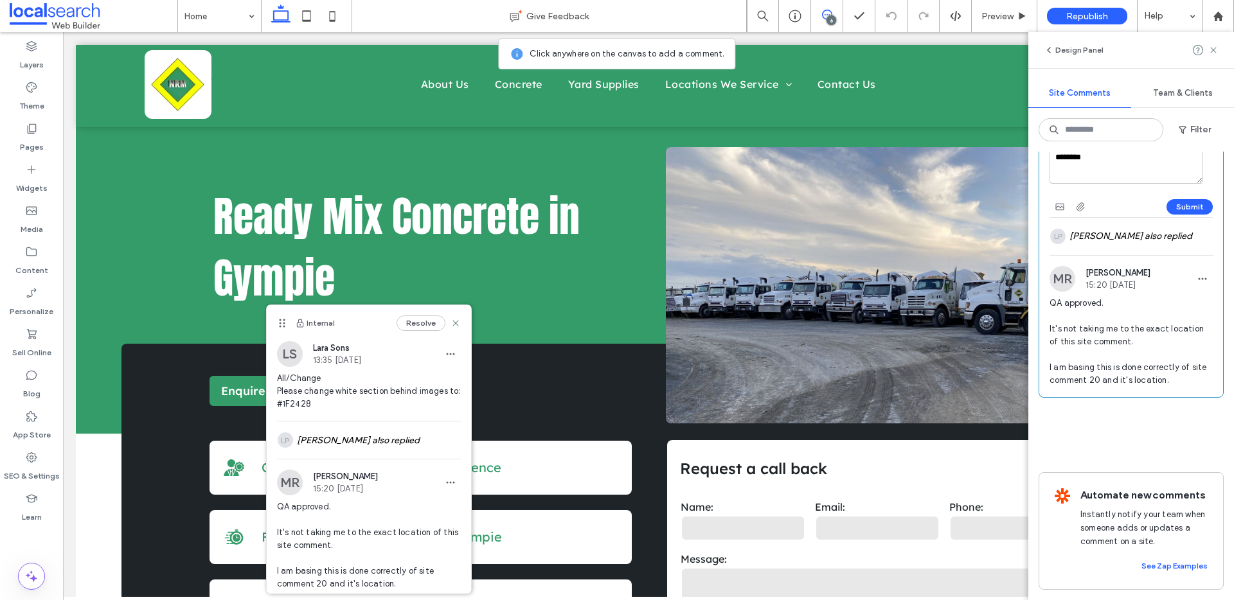
click at [1183, 356] on span "QA approved. It's not taking me to the exact location of this site comment. I a…" at bounding box center [1131, 342] width 163 height 90
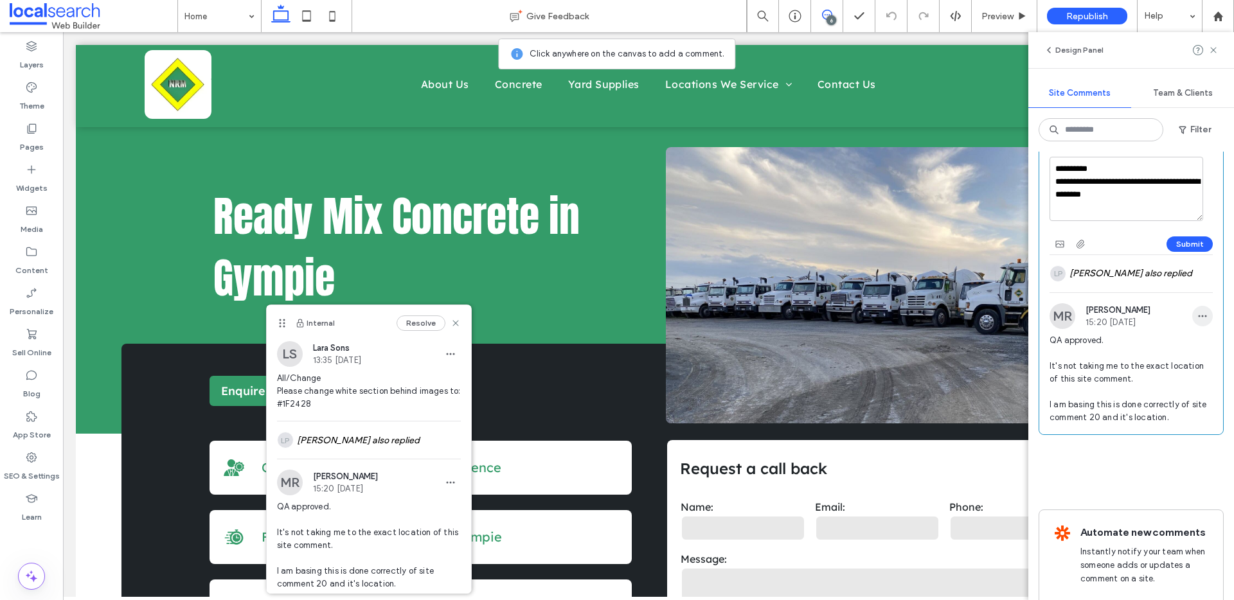
scroll to position [1259, 0]
click at [1198, 314] on span "button" at bounding box center [1202, 317] width 21 height 21
click at [1152, 343] on div "Edit" at bounding box center [1145, 350] width 114 height 24
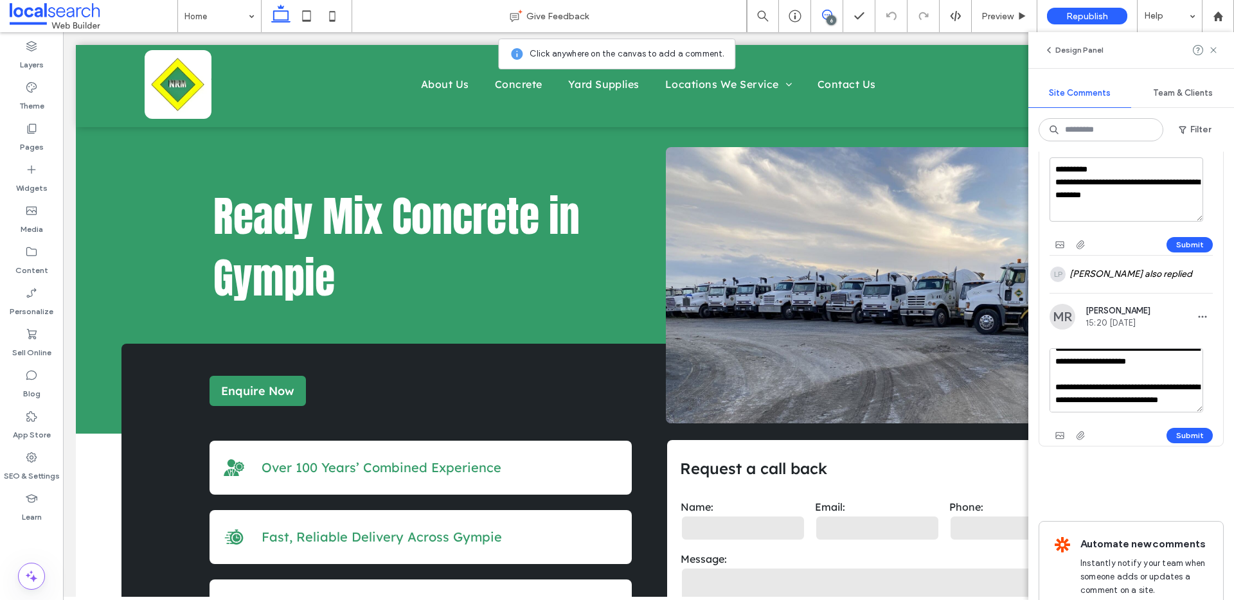
scroll to position [63, 0]
click at [1060, 387] on textarea "**********" at bounding box center [1127, 380] width 154 height 64
type textarea "**********"
click at [1183, 434] on button "Submit" at bounding box center [1189, 435] width 46 height 15
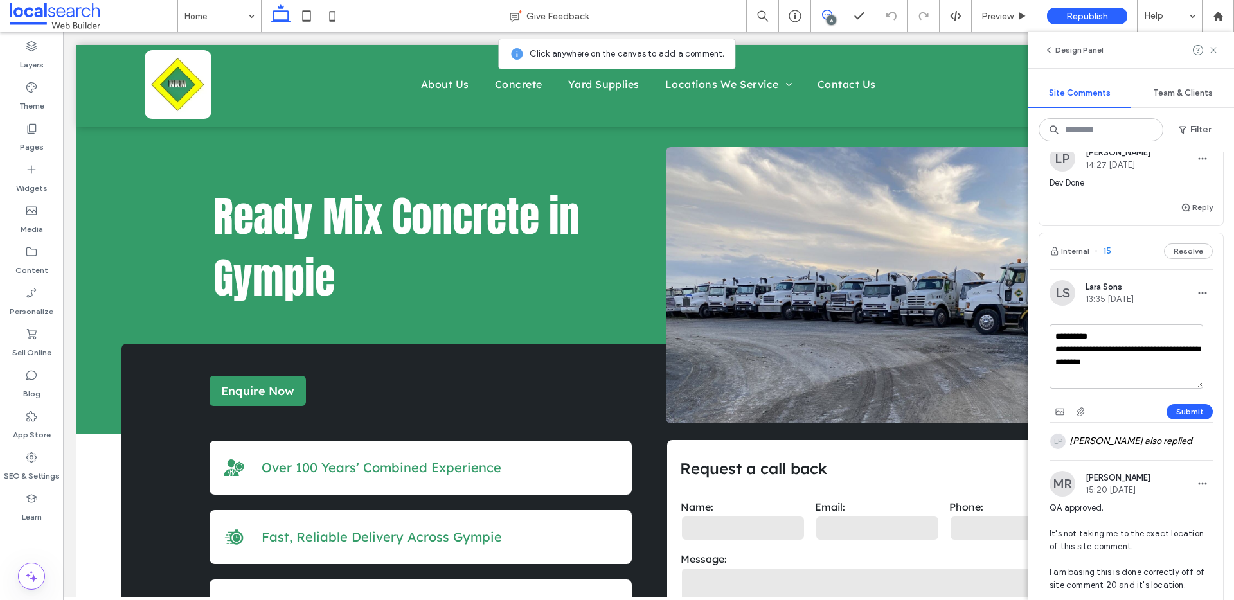
scroll to position [1107, 0]
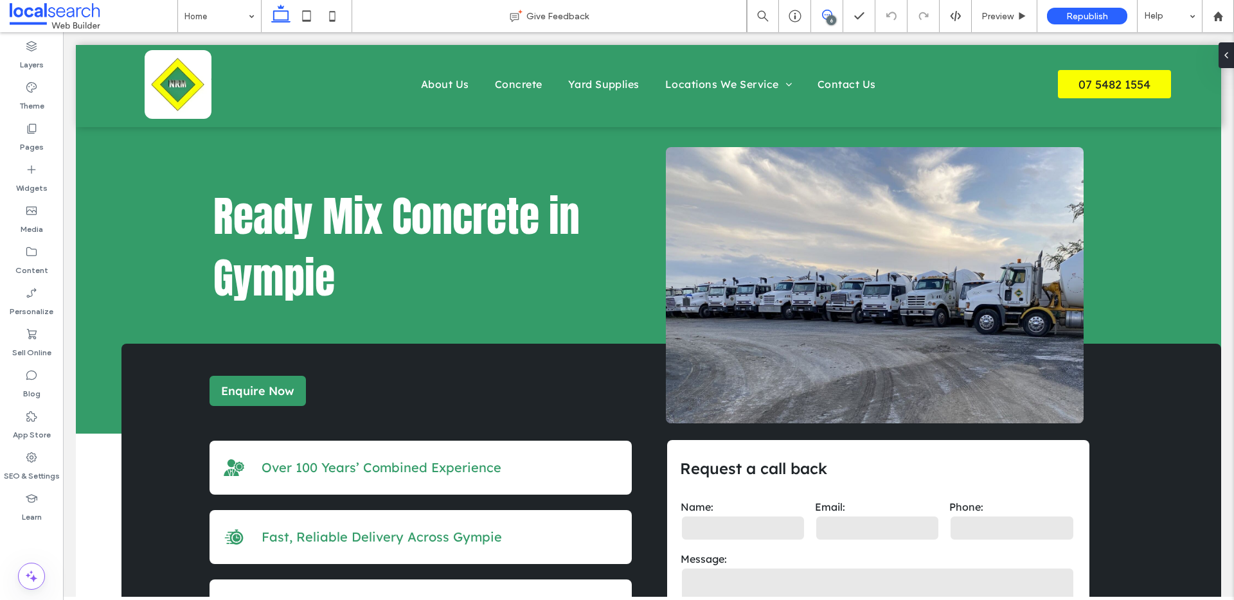
click at [828, 15] on icon at bounding box center [827, 15] width 10 height 10
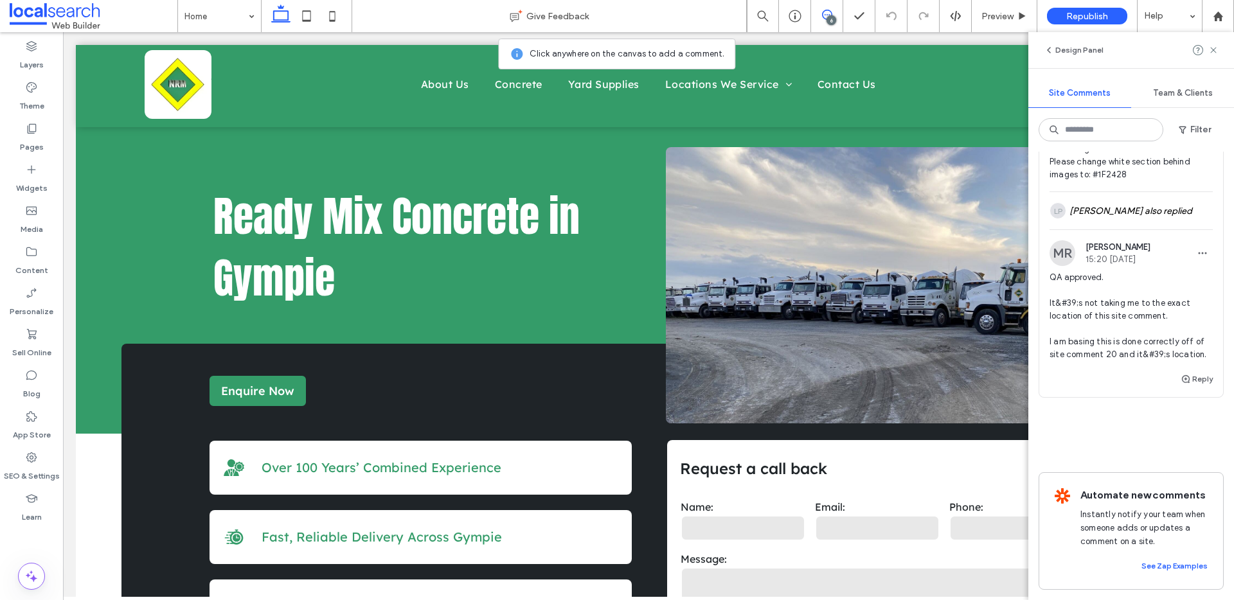
scroll to position [1272, 0]
click at [1197, 248] on icon "button" at bounding box center [1202, 253] width 10 height 10
click at [1111, 275] on span "Edit" at bounding box center [1106, 275] width 17 height 13
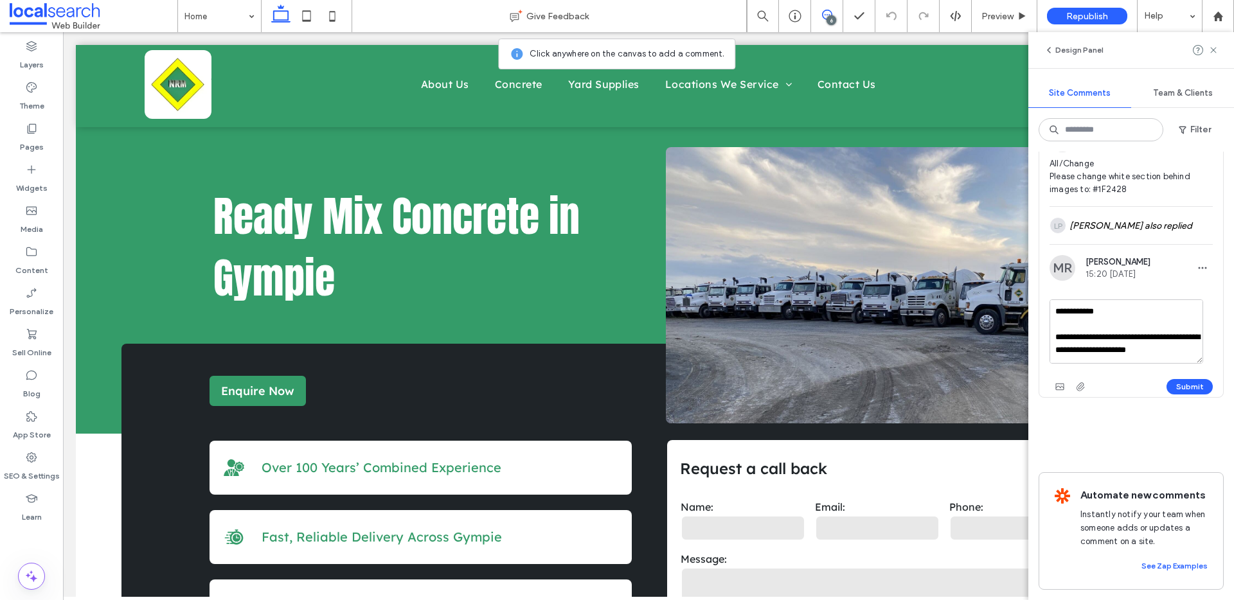
click at [1084, 322] on textarea "**********" at bounding box center [1127, 331] width 154 height 64
drag, startPoint x: 1084, startPoint y: 337, endPoint x: 1062, endPoint y: 334, distance: 21.4
click at [1062, 334] on textarea "**********" at bounding box center [1127, 331] width 154 height 64
type textarea "**********"
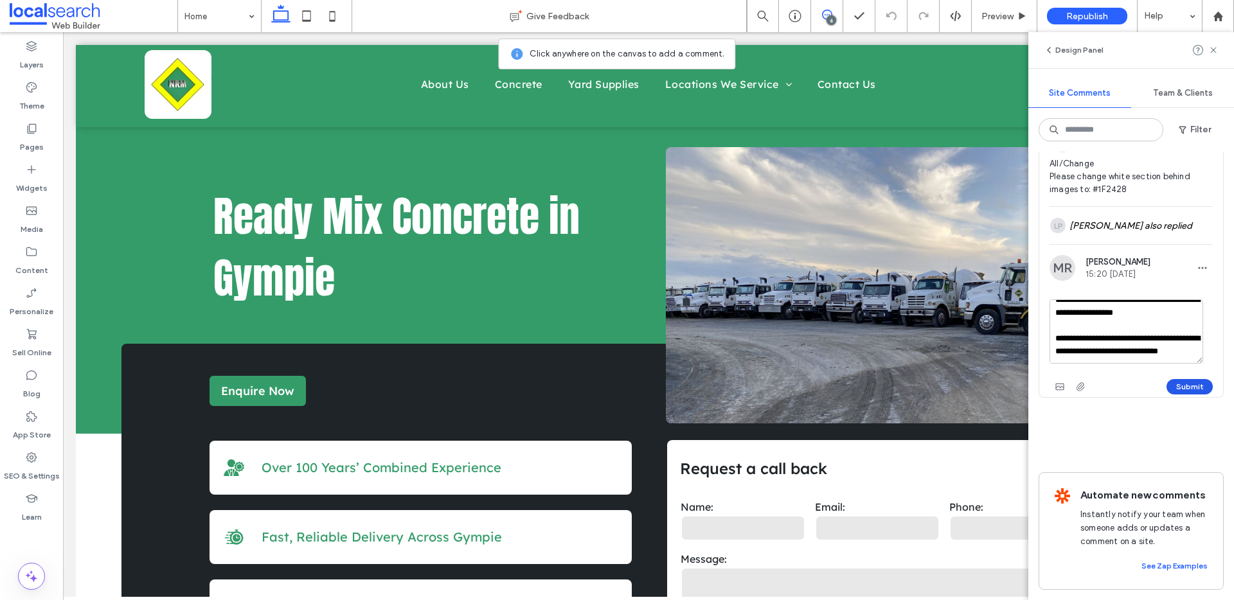
click at [1180, 379] on button "Submit" at bounding box center [1189, 386] width 46 height 15
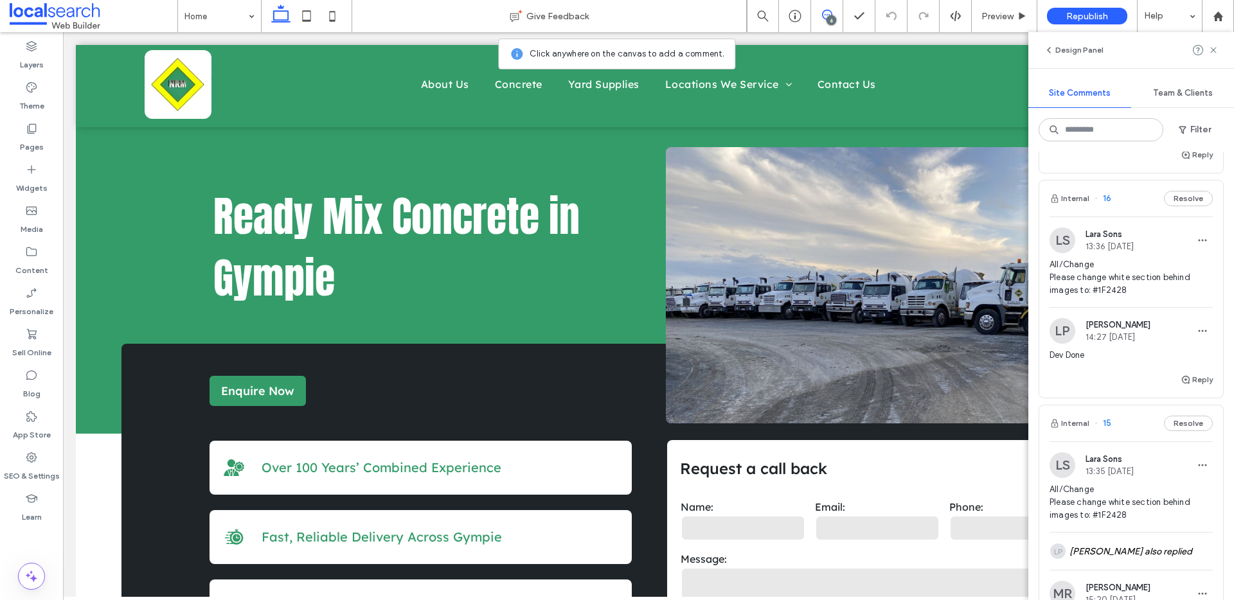
scroll to position [917, 0]
click at [1076, 204] on button "Internal" at bounding box center [1070, 200] width 40 height 15
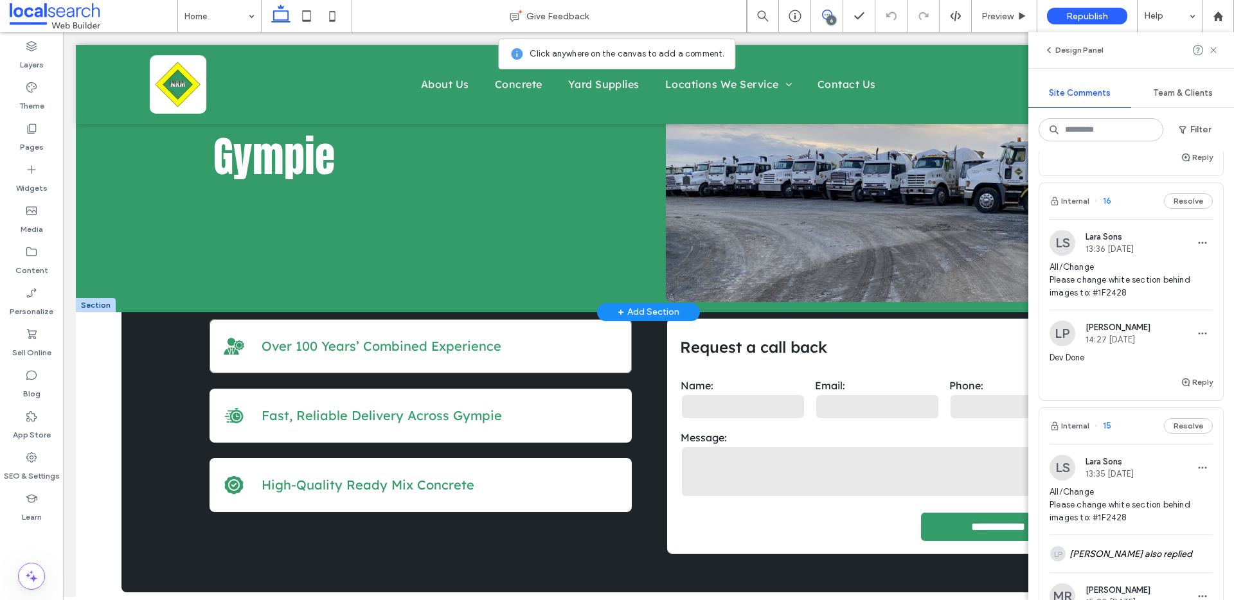
scroll to position [229, 0]
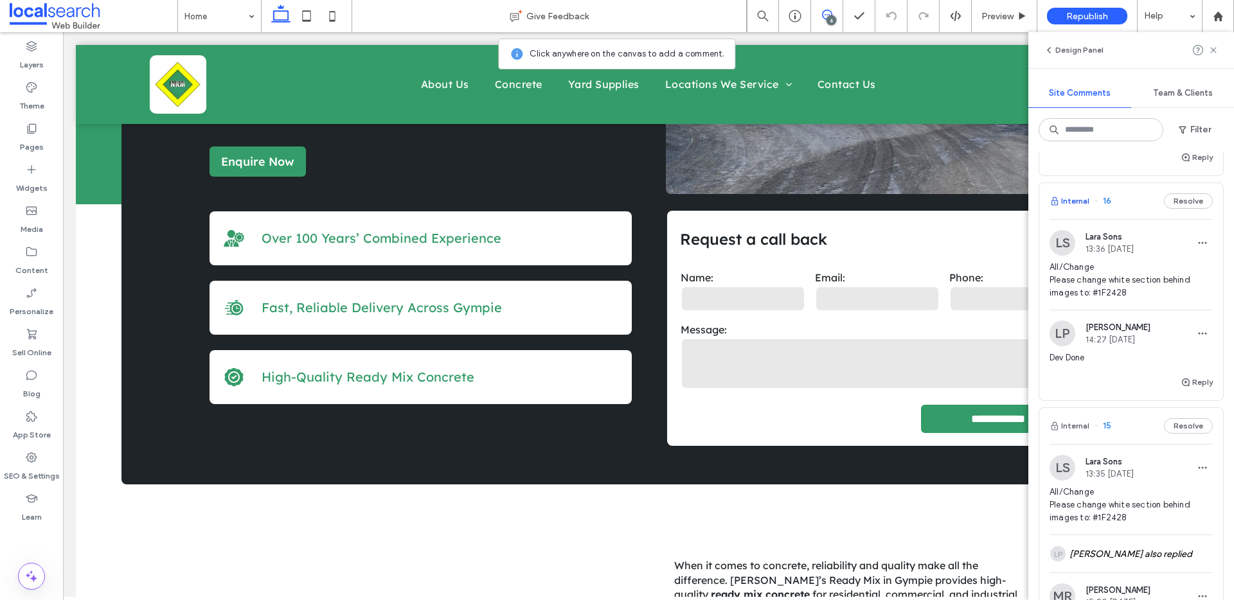
click at [1076, 202] on button "Internal" at bounding box center [1070, 200] width 40 height 15
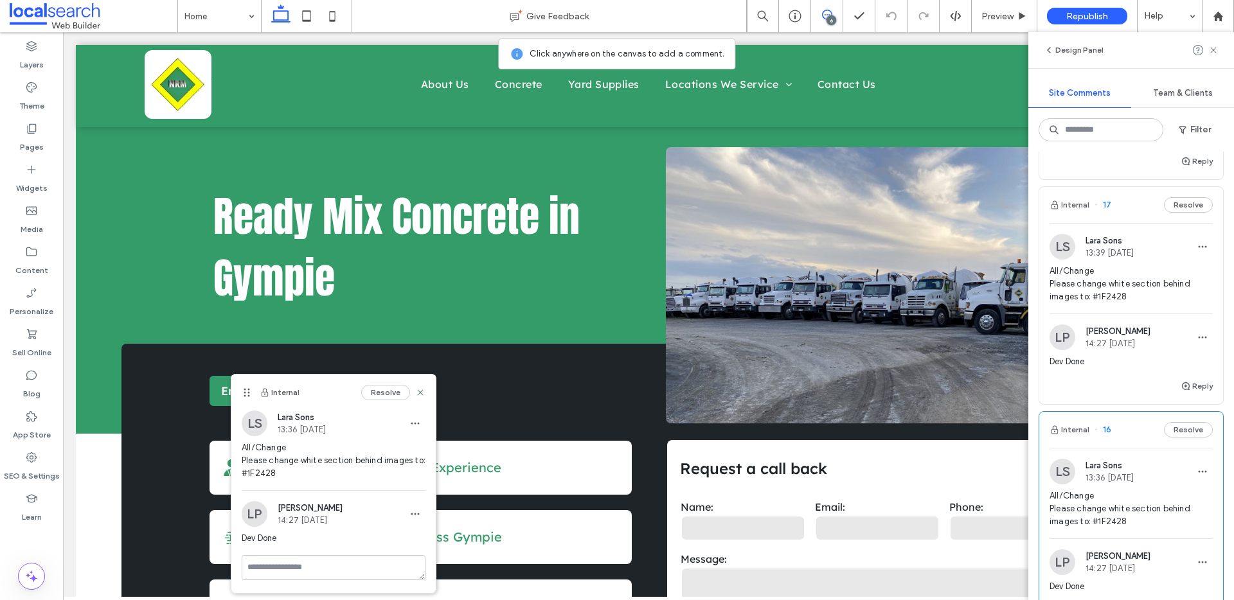
scroll to position [688, 0]
click at [1078, 203] on button "Internal" at bounding box center [1070, 205] width 40 height 15
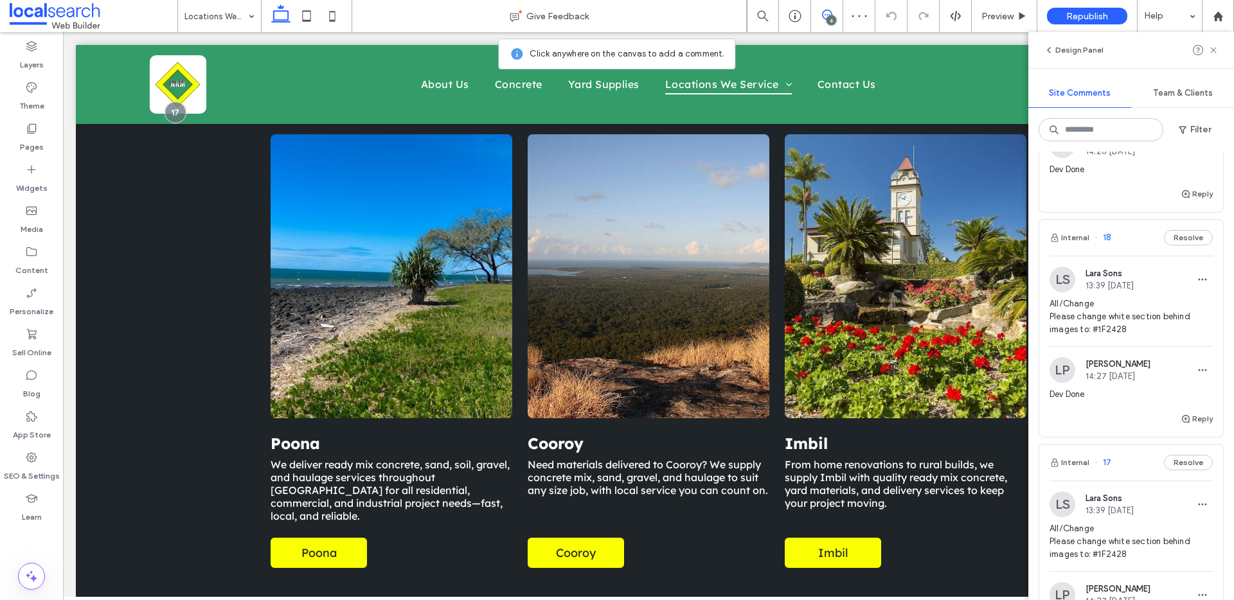
scroll to position [275, 0]
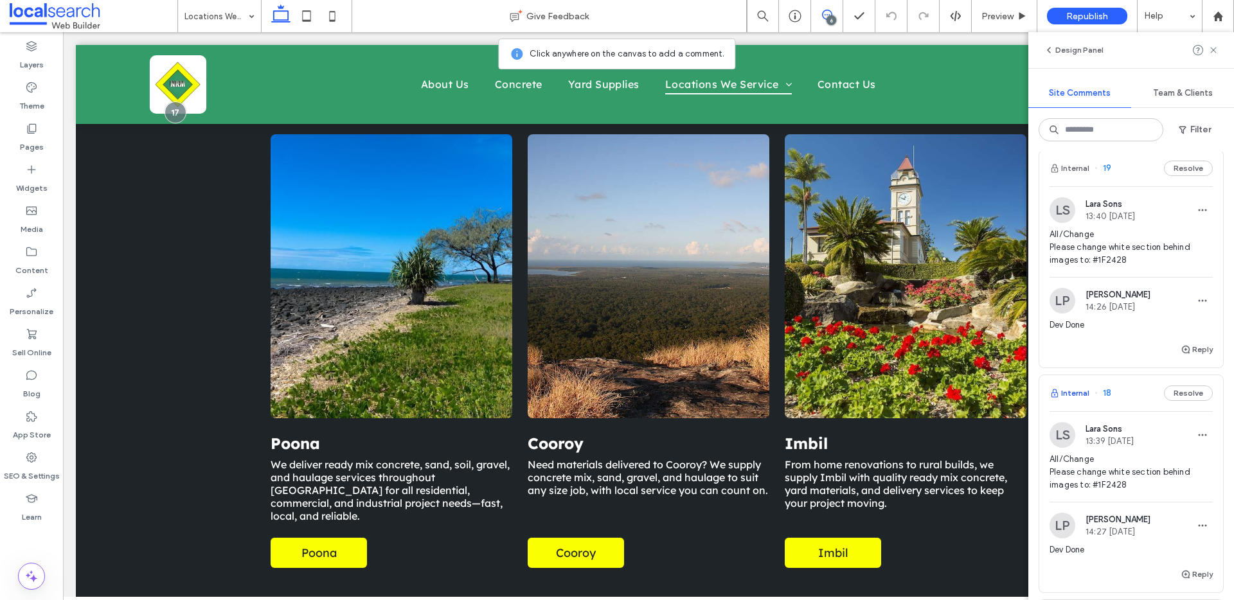
click at [1076, 394] on button "Internal" at bounding box center [1070, 393] width 40 height 15
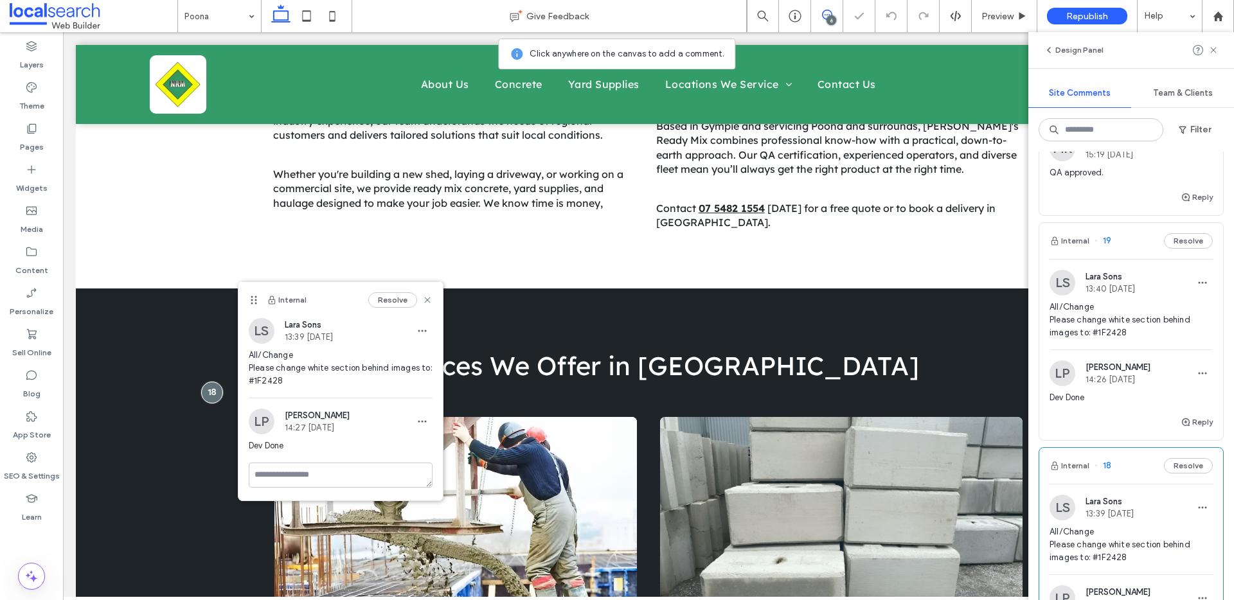
scroll to position [197, 0]
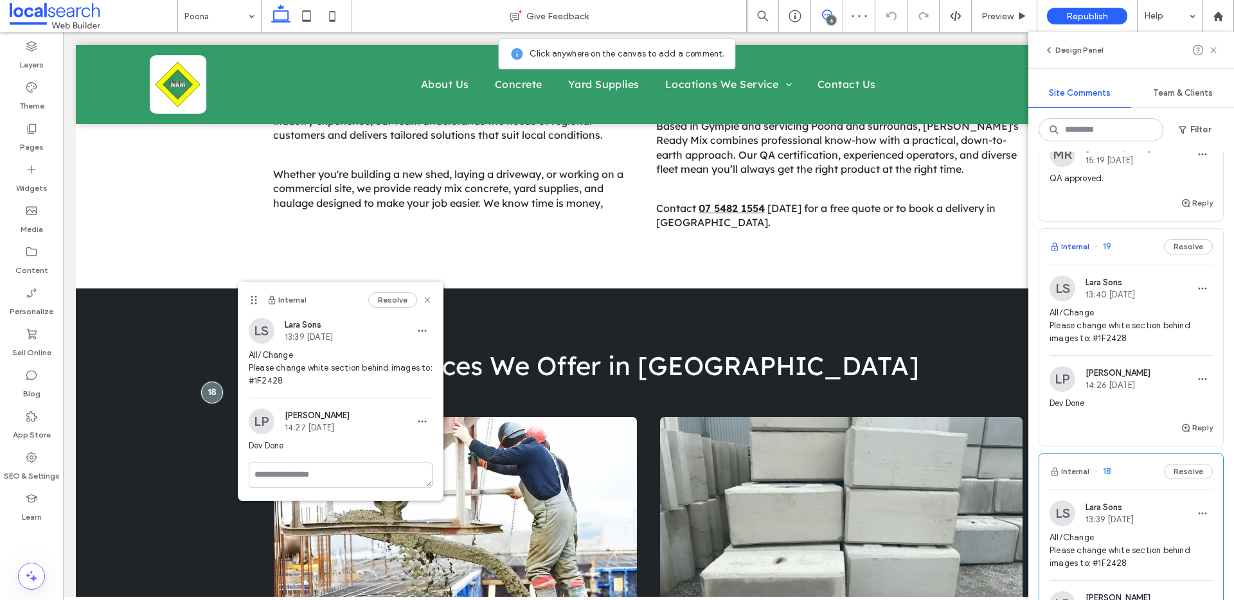
click at [1078, 246] on button "Internal" at bounding box center [1070, 246] width 40 height 15
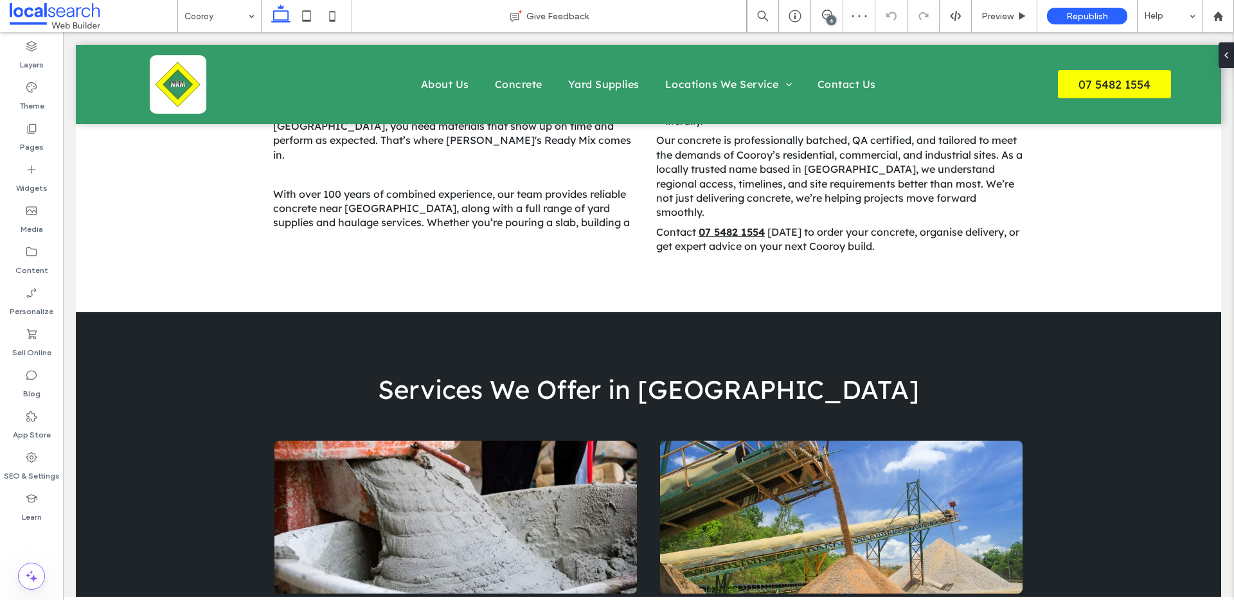
click at [832, 17] on div "6" at bounding box center [831, 20] width 10 height 10
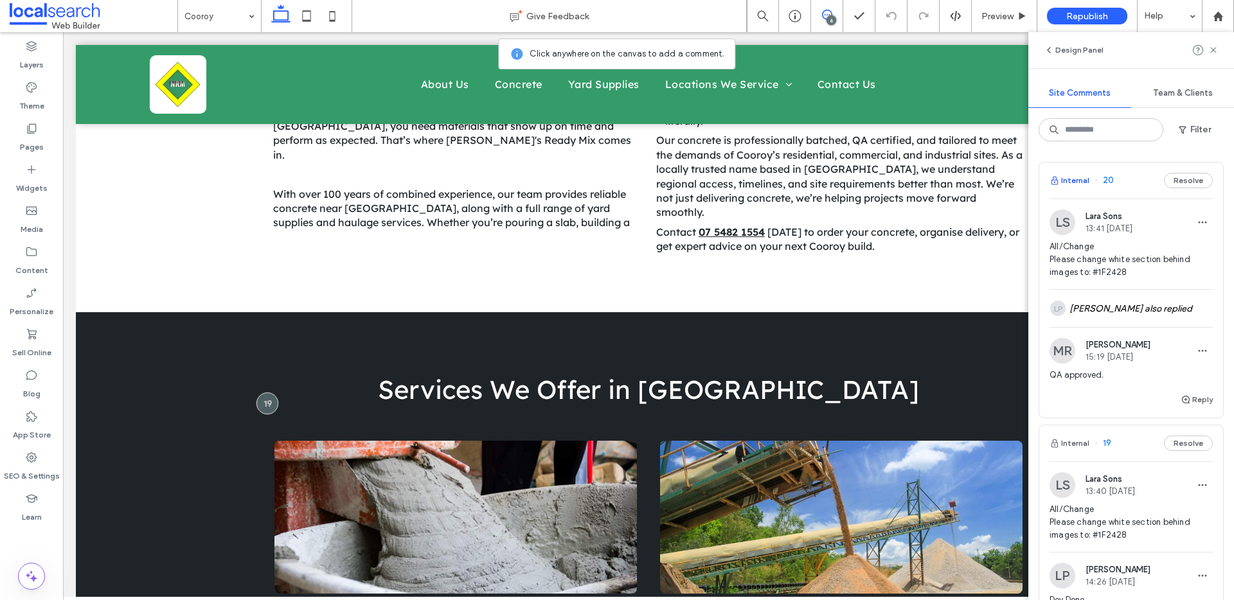
click at [1062, 175] on button "Internal" at bounding box center [1070, 180] width 40 height 15
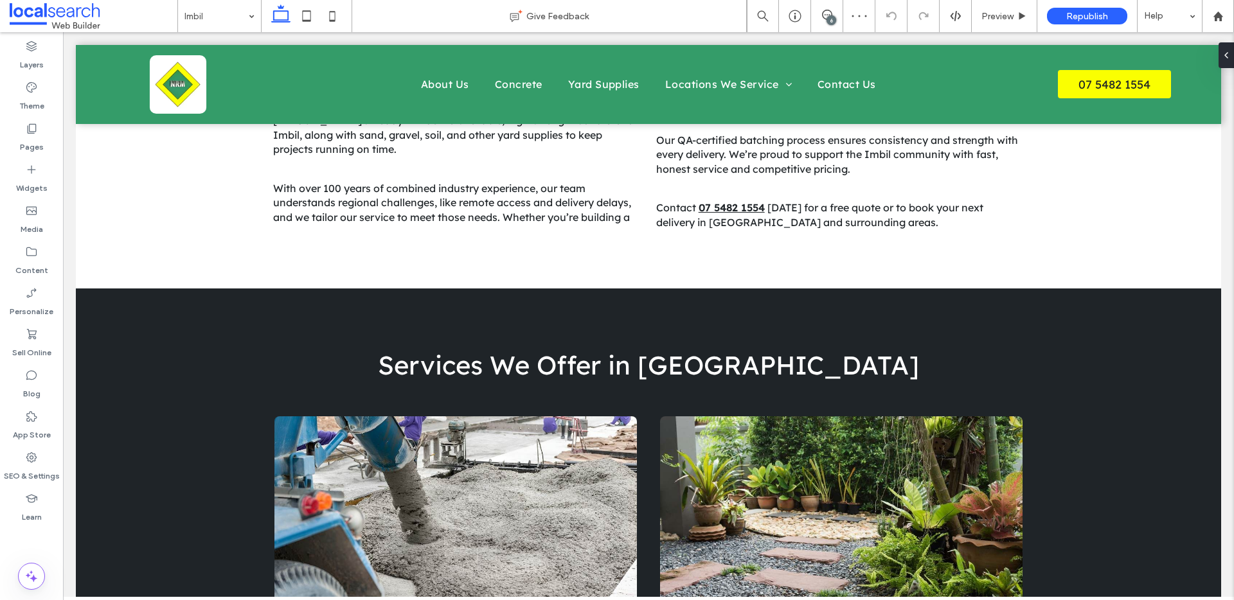
click at [830, 18] on div "6" at bounding box center [831, 20] width 10 height 10
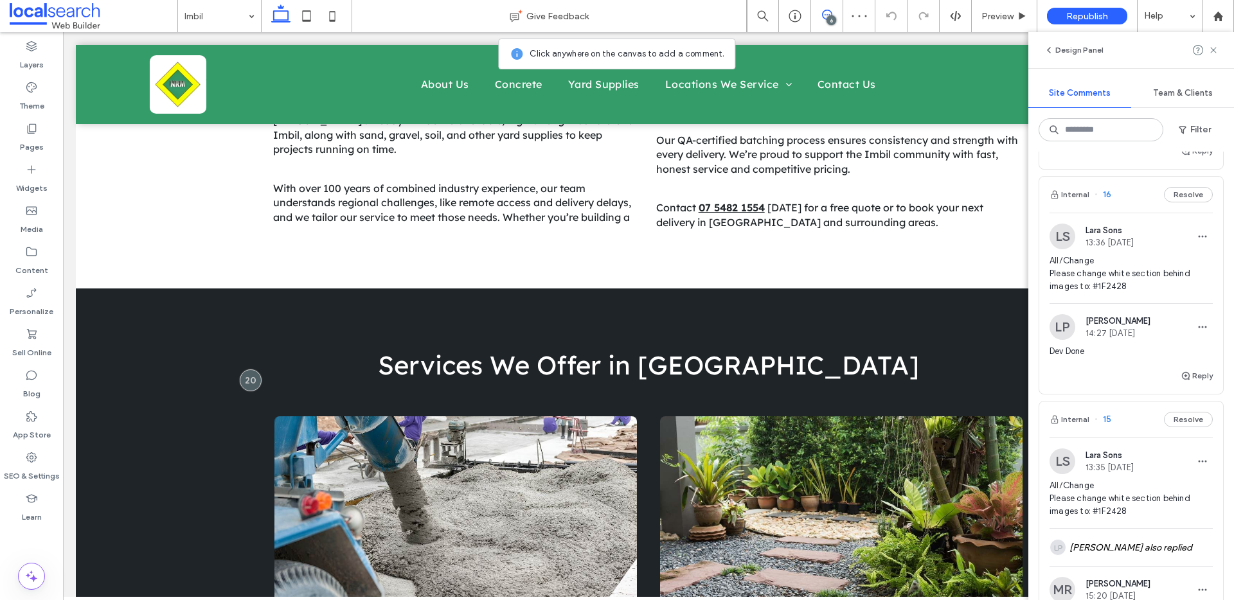
scroll to position [1274, 0]
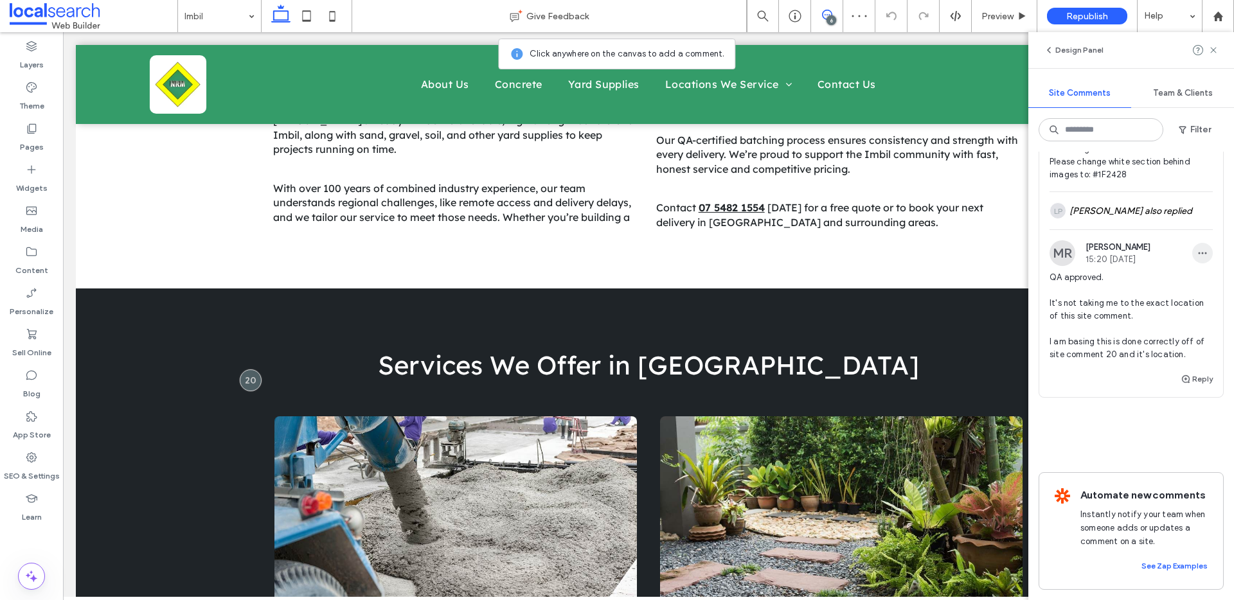
click at [1197, 248] on icon "button" at bounding box center [1202, 253] width 10 height 10
click at [1152, 270] on div "Edit" at bounding box center [1145, 272] width 114 height 24
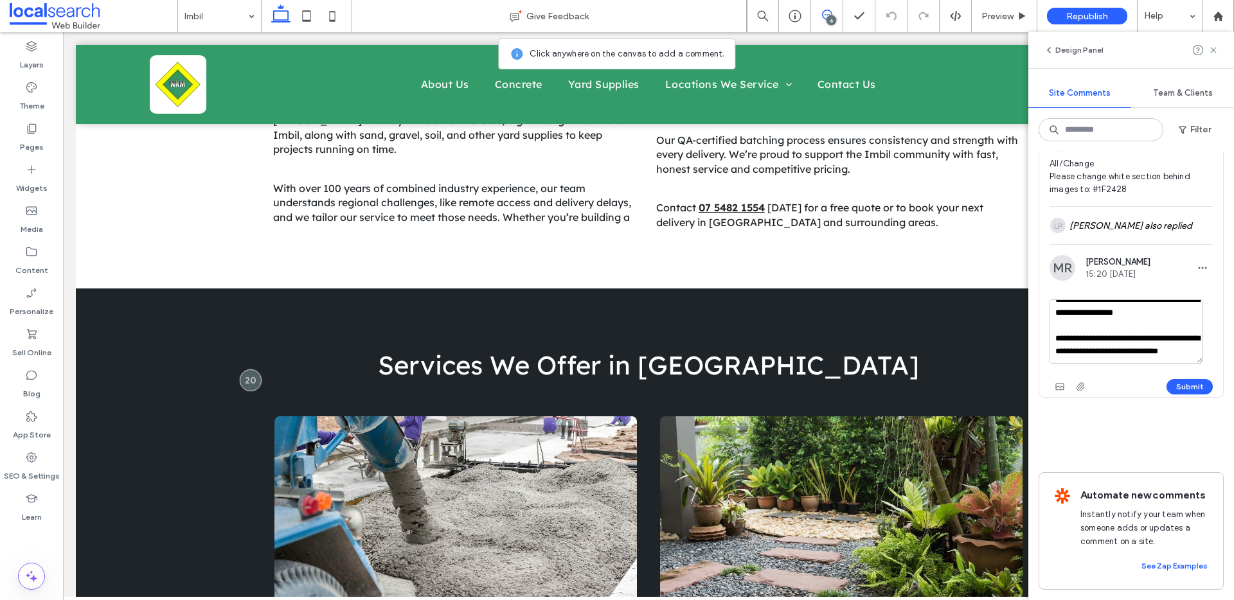
scroll to position [46, 0]
drag, startPoint x: 1130, startPoint y: 338, endPoint x: 1080, endPoint y: 327, distance: 51.3
click at [1080, 327] on textarea "**********" at bounding box center [1127, 331] width 154 height 64
type textarea "**********"
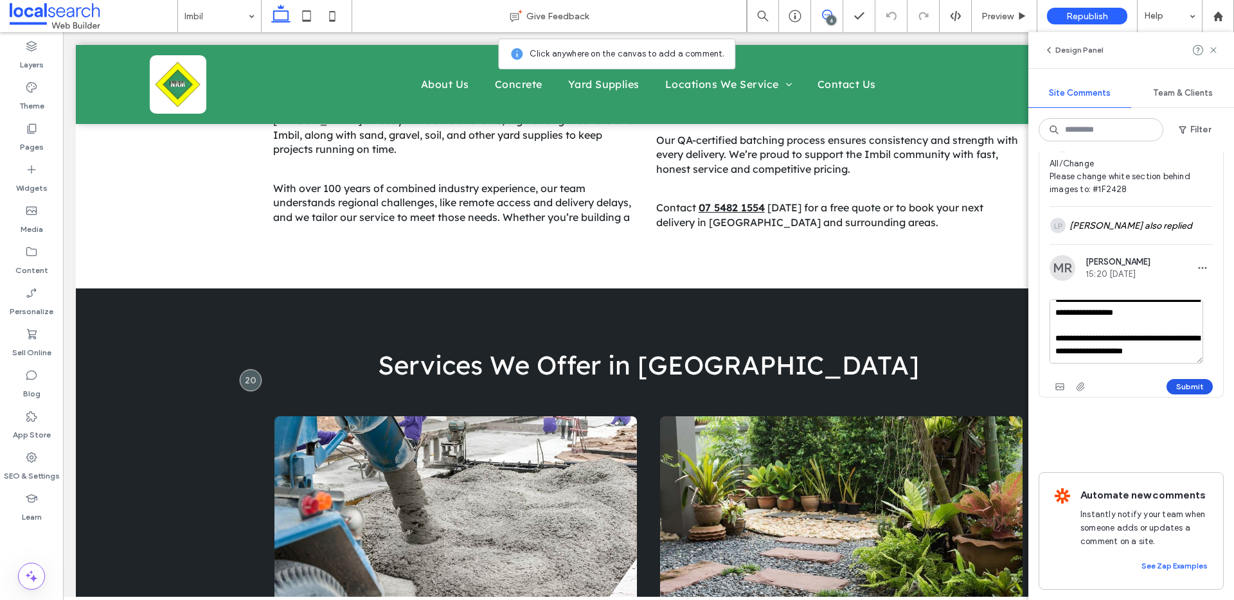
click at [1177, 379] on button "Submit" at bounding box center [1189, 386] width 46 height 15
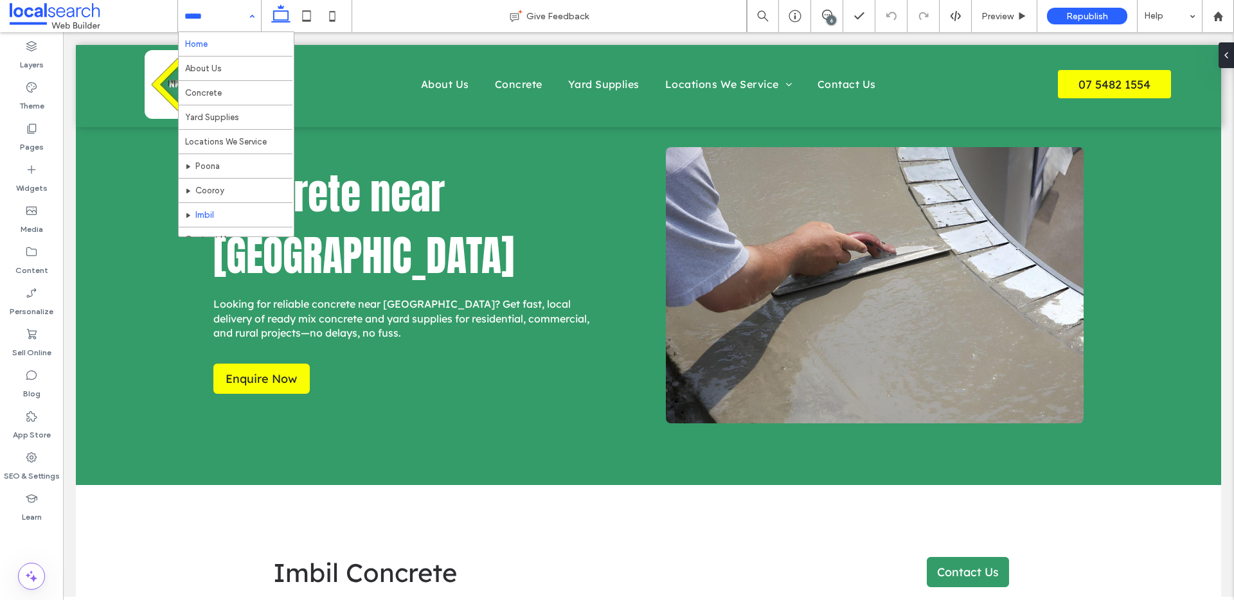
scroll to position [0, 0]
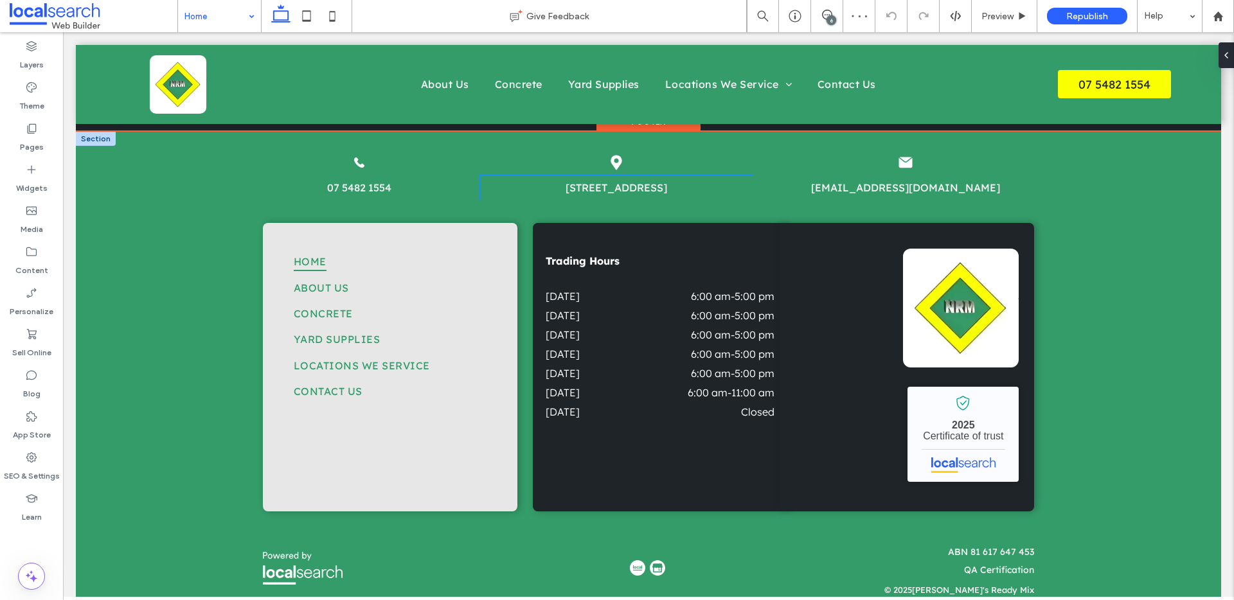
scroll to position [3435, 0]
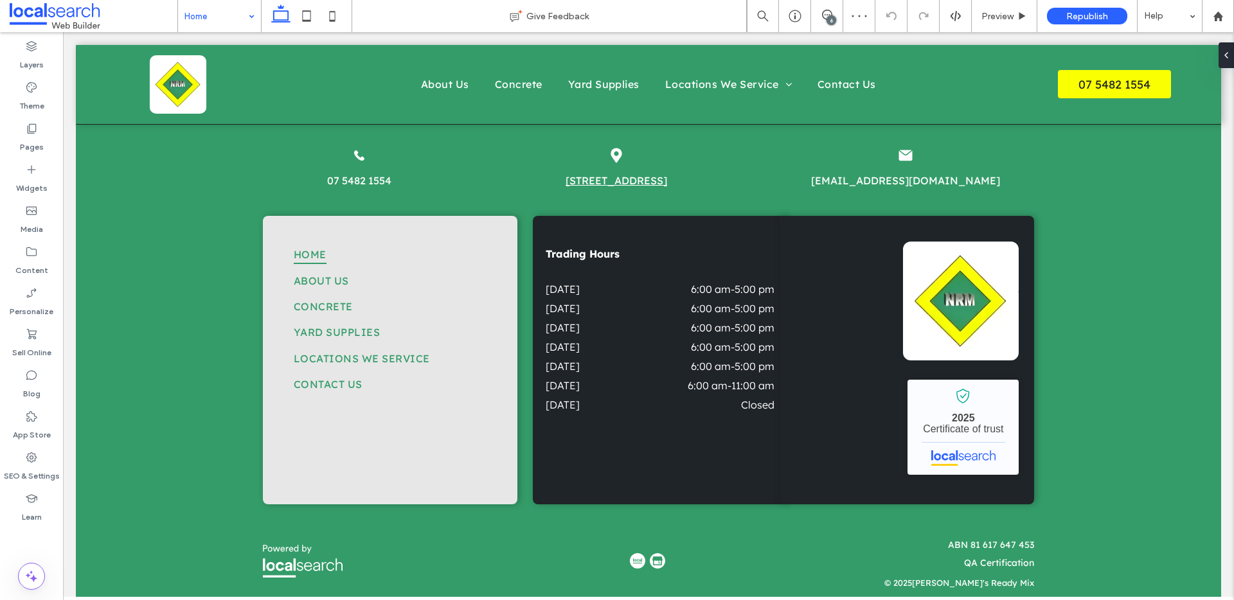
click at [209, 23] on input at bounding box center [216, 16] width 64 height 32
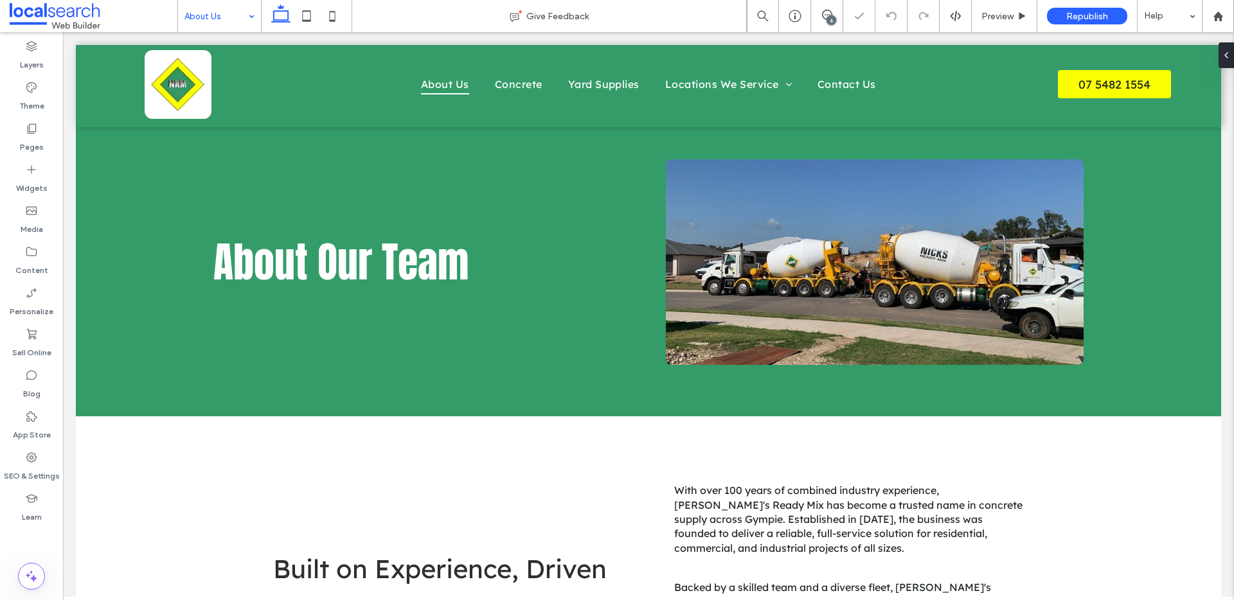
click at [228, 10] on input at bounding box center [216, 16] width 64 height 32
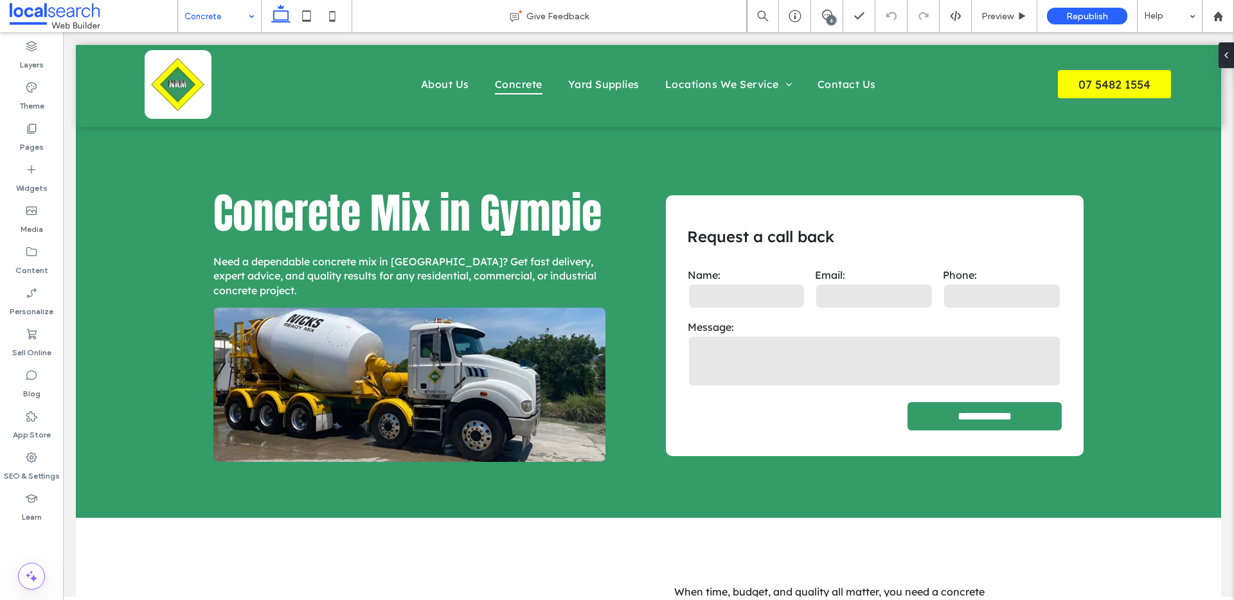
click at [210, 15] on input at bounding box center [216, 16] width 64 height 32
click at [206, 23] on div at bounding box center [617, 300] width 1234 height 600
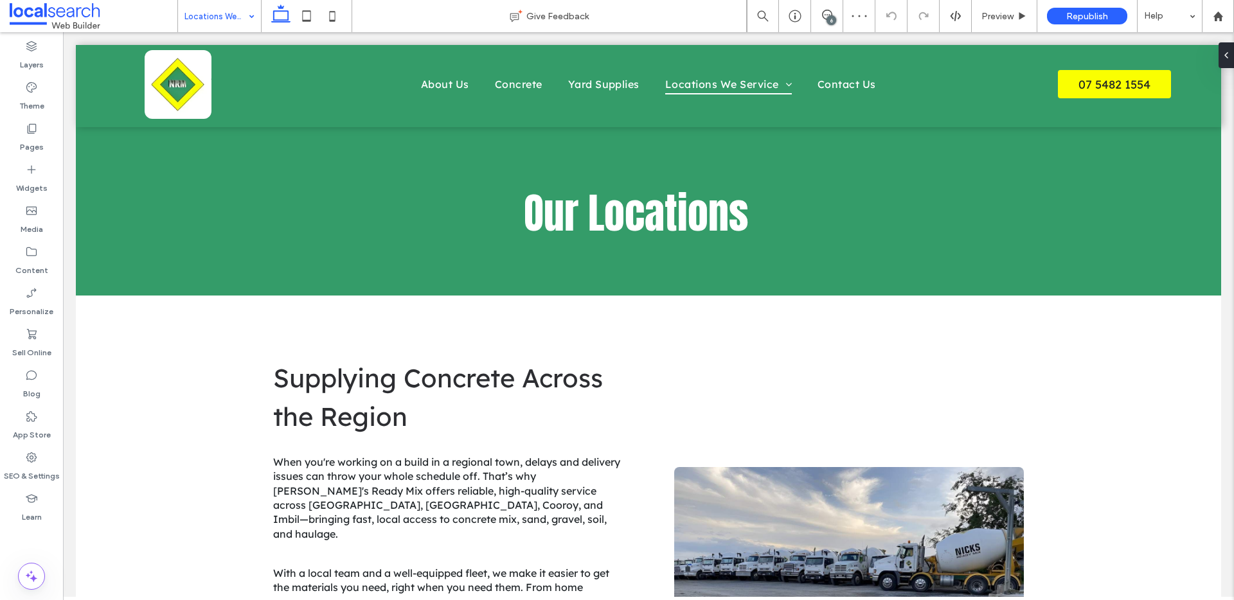
click at [222, 25] on input at bounding box center [216, 16] width 64 height 32
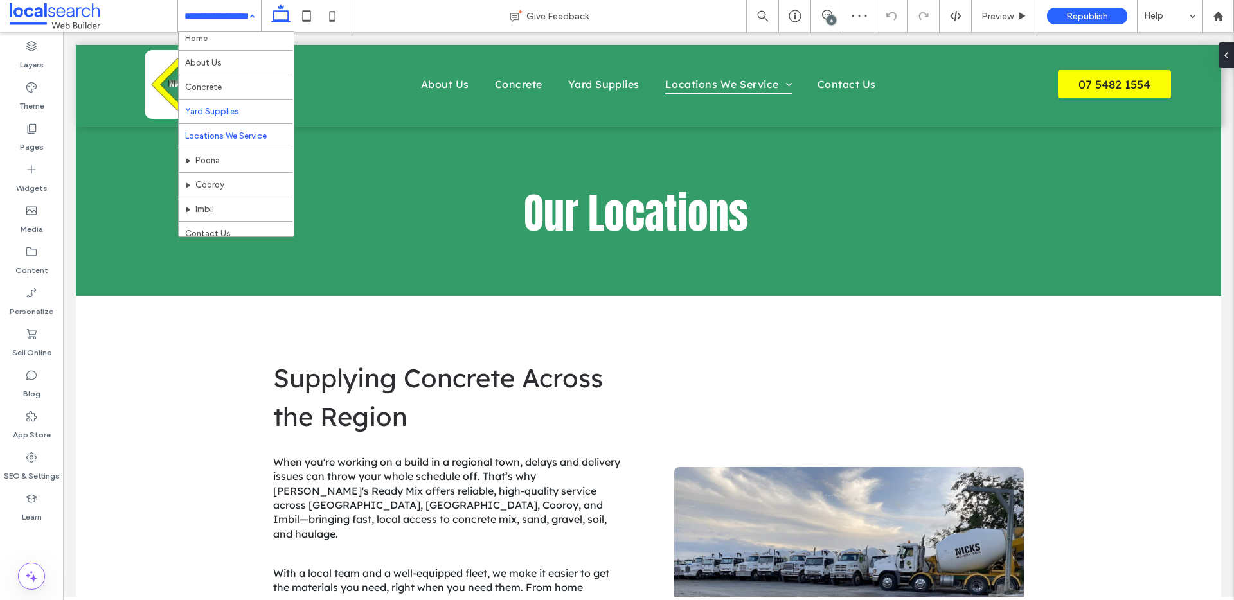
scroll to position [13, 0]
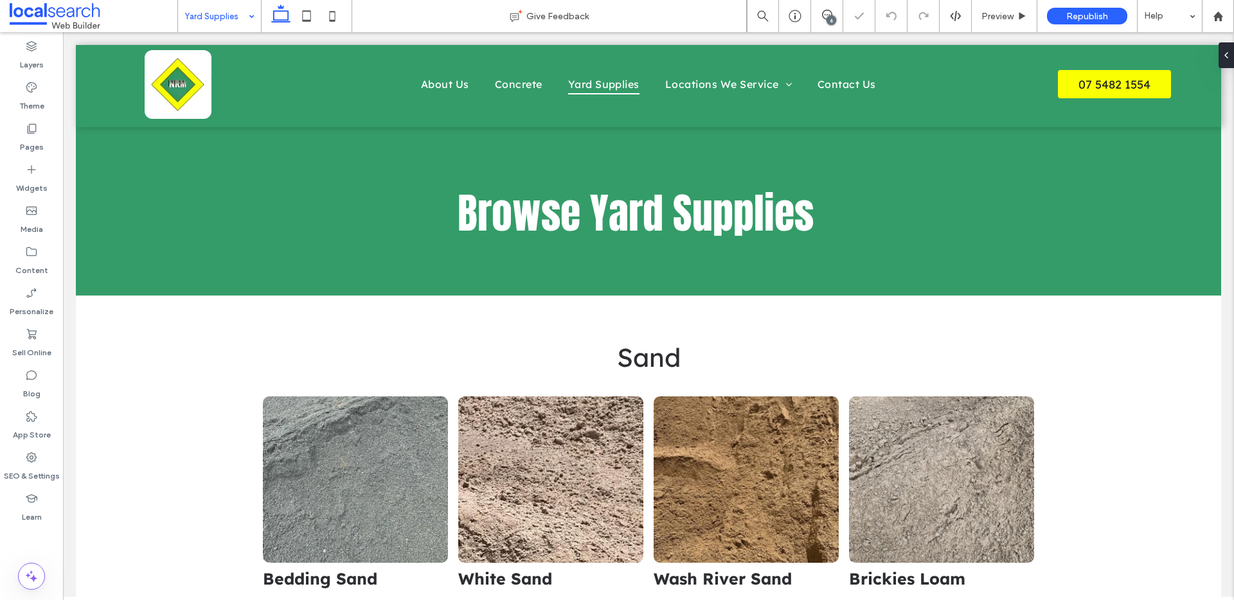
click at [219, 24] on input at bounding box center [216, 16] width 64 height 32
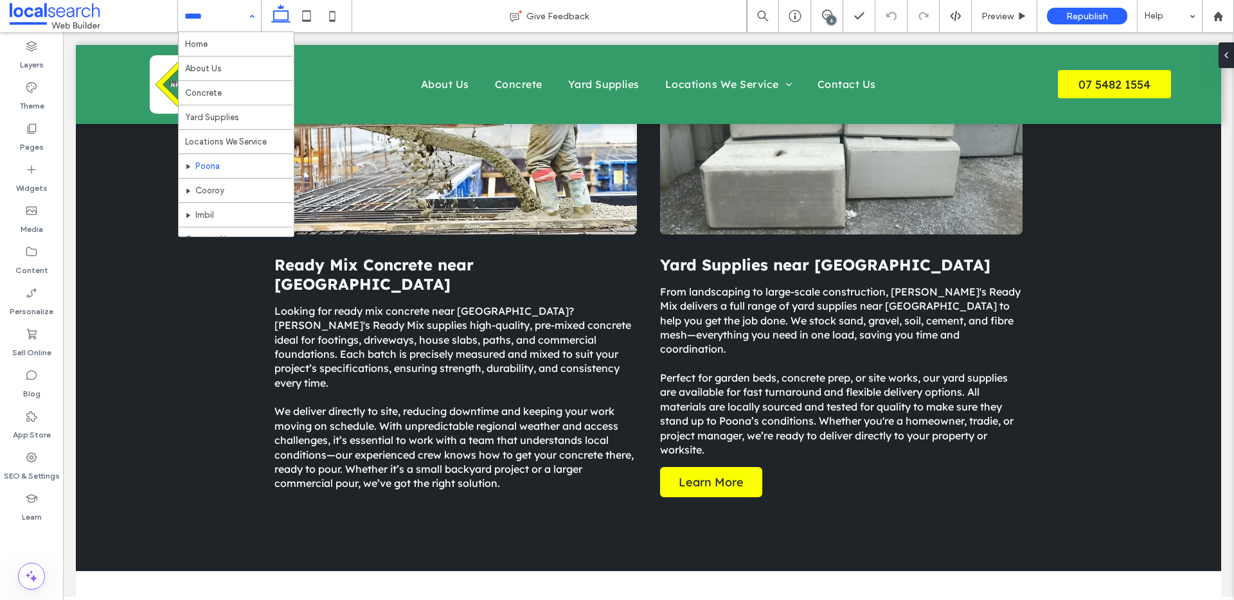
click at [224, 23] on input at bounding box center [216, 16] width 64 height 32
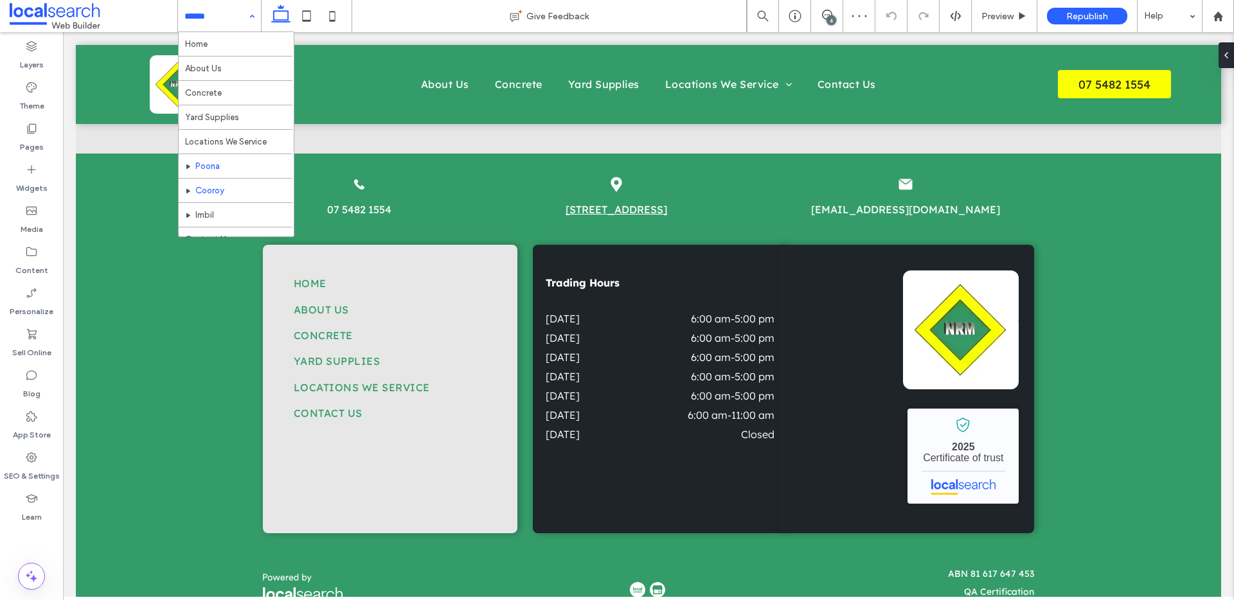
drag, startPoint x: 198, startPoint y: 7, endPoint x: 266, endPoint y: 159, distance: 166.3
click at [198, 8] on input at bounding box center [216, 16] width 64 height 32
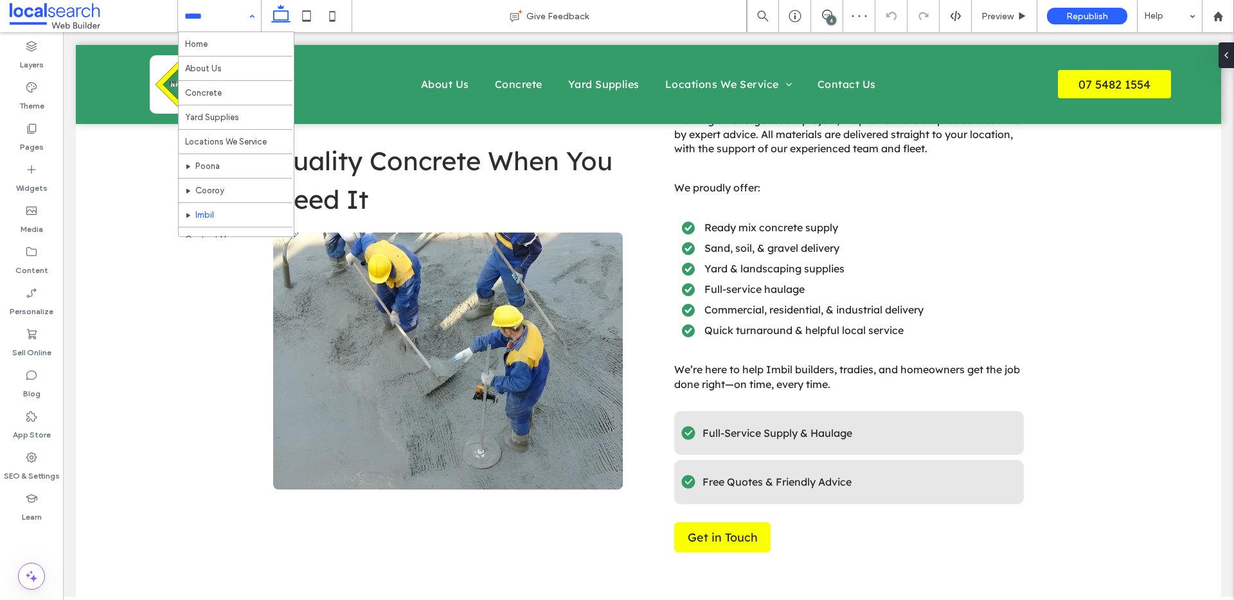
click at [224, 22] on input at bounding box center [216, 16] width 64 height 32
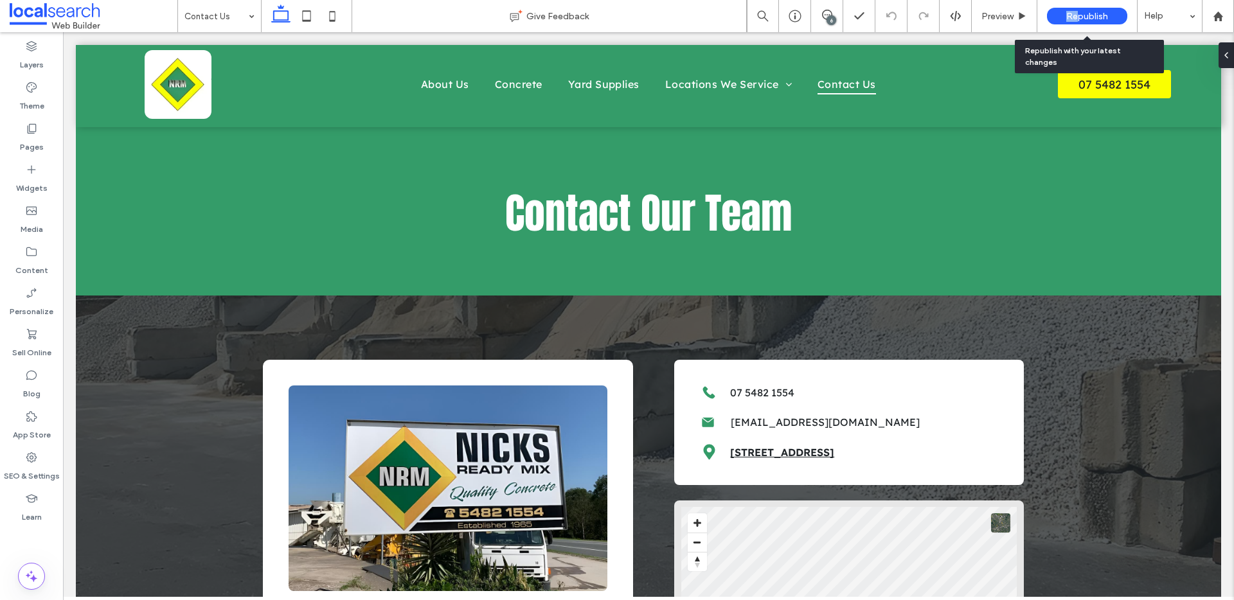
click at [1075, 14] on div "Republish" at bounding box center [1087, 16] width 80 height 17
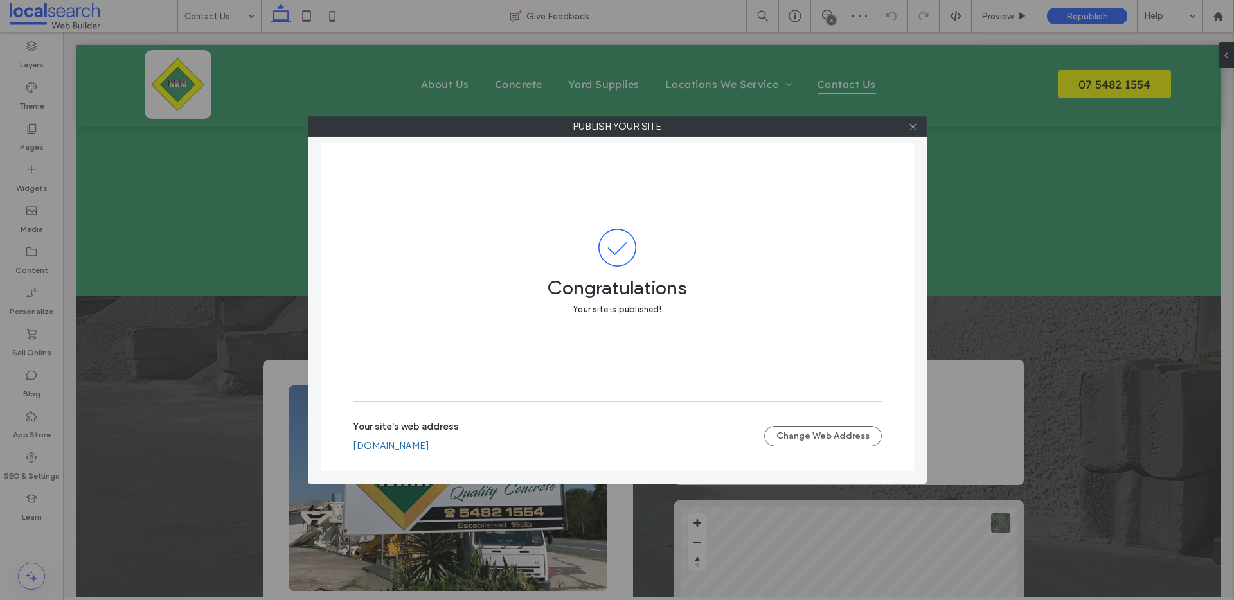
click at [915, 130] on icon at bounding box center [913, 127] width 10 height 10
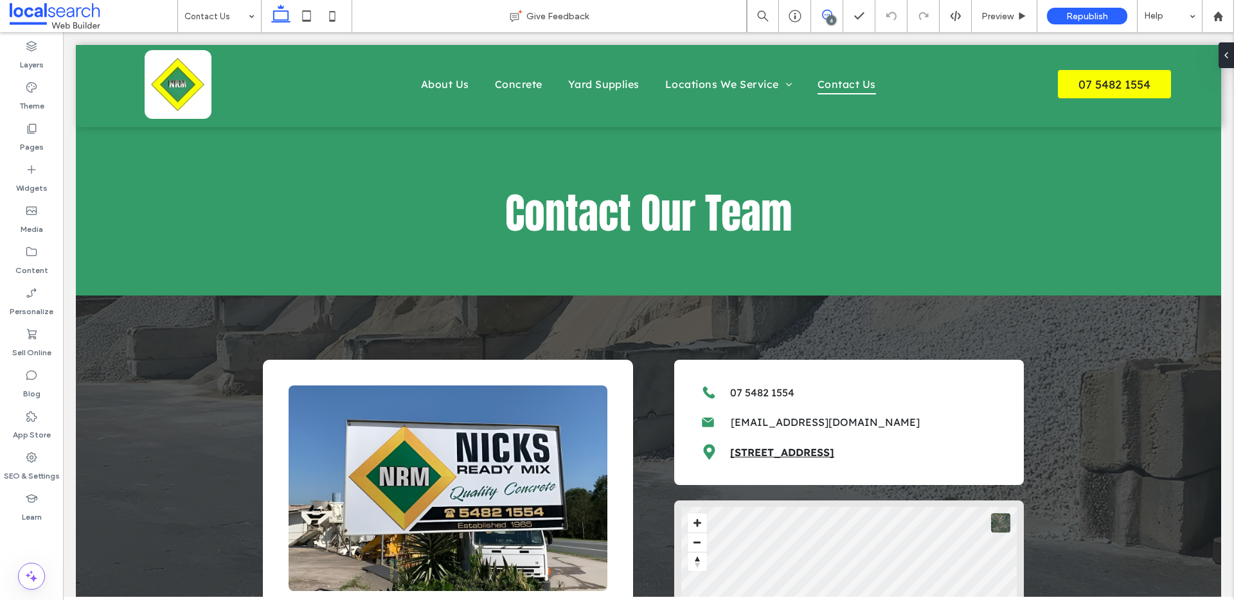
click at [826, 13] on icon at bounding box center [827, 15] width 10 height 10
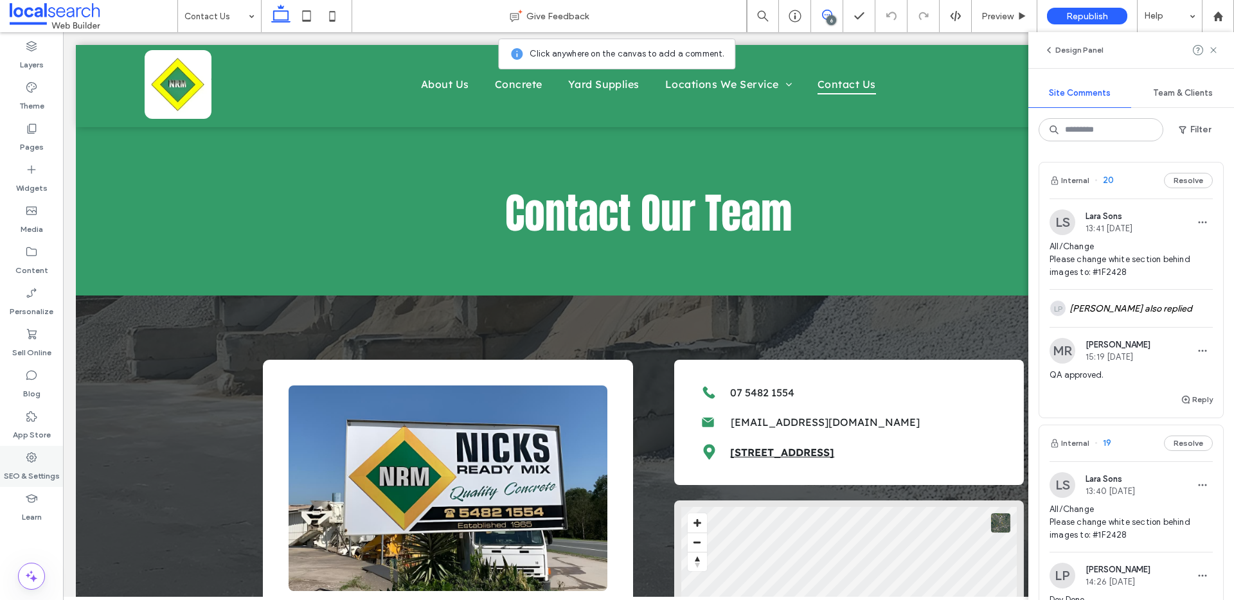
click at [27, 455] on use at bounding box center [31, 457] width 10 height 10
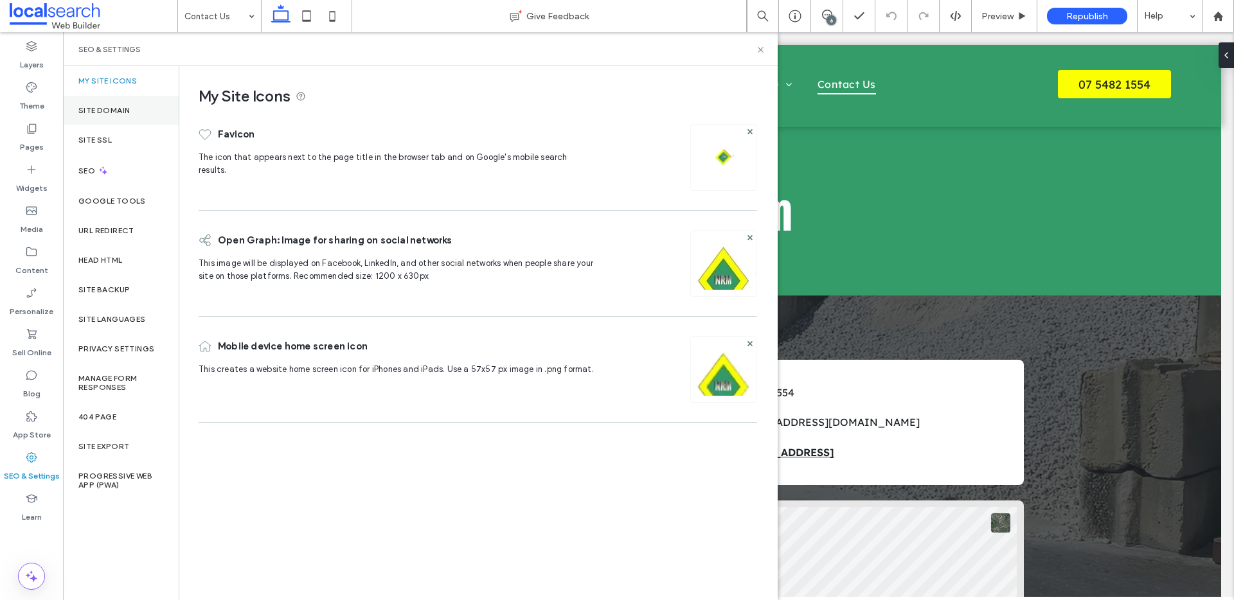
click at [106, 112] on label "Site Domain" at bounding box center [103, 110] width 51 height 9
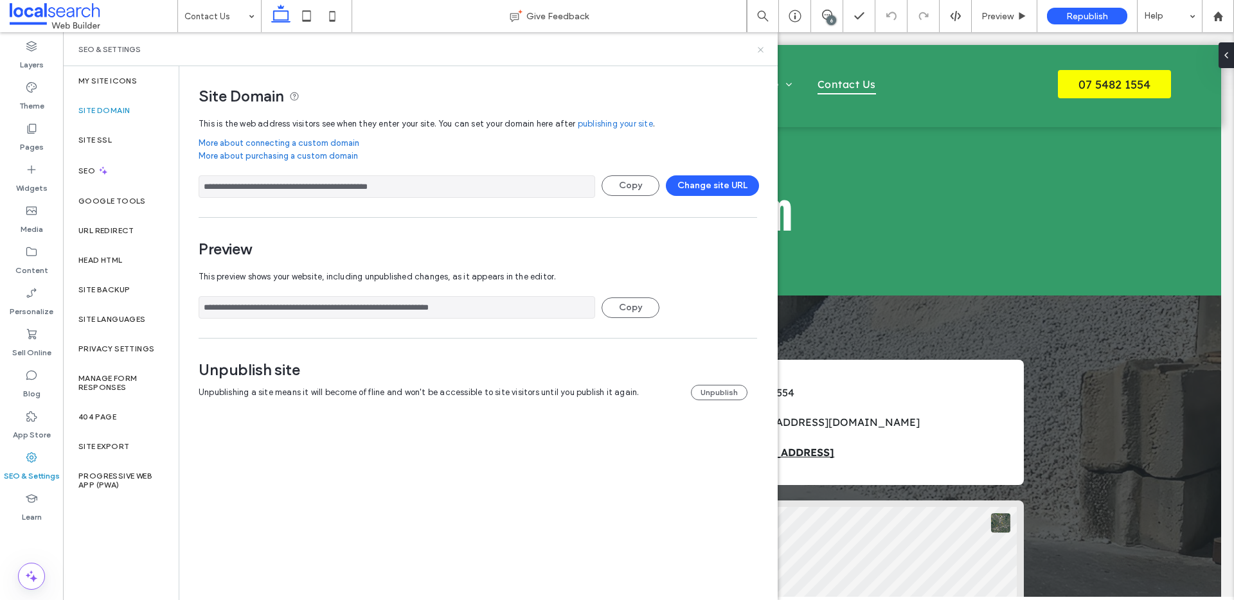
click at [760, 47] on icon at bounding box center [761, 50] width 10 height 10
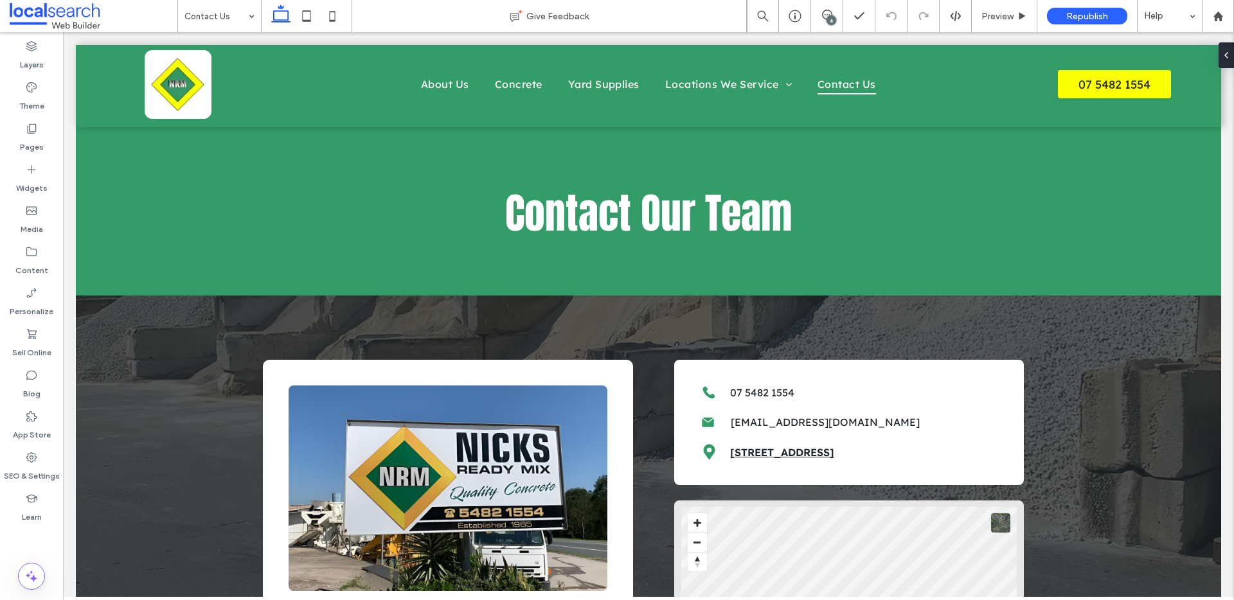
click at [824, 16] on icon at bounding box center [827, 15] width 10 height 10
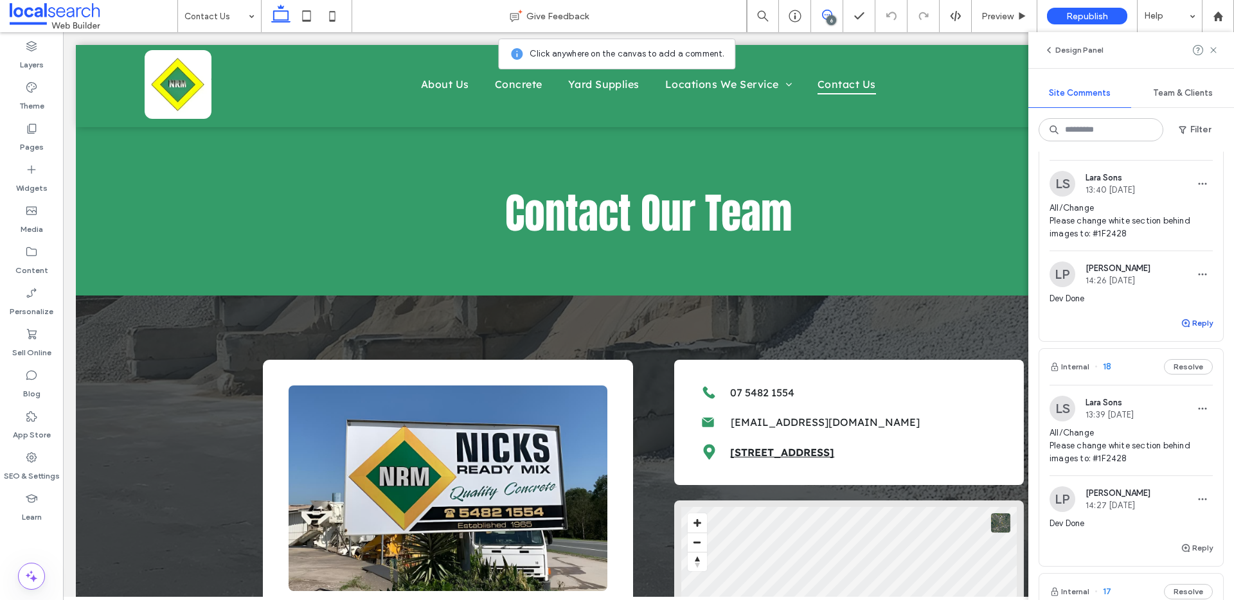
click at [1182, 320] on button "Reply" at bounding box center [1197, 323] width 32 height 15
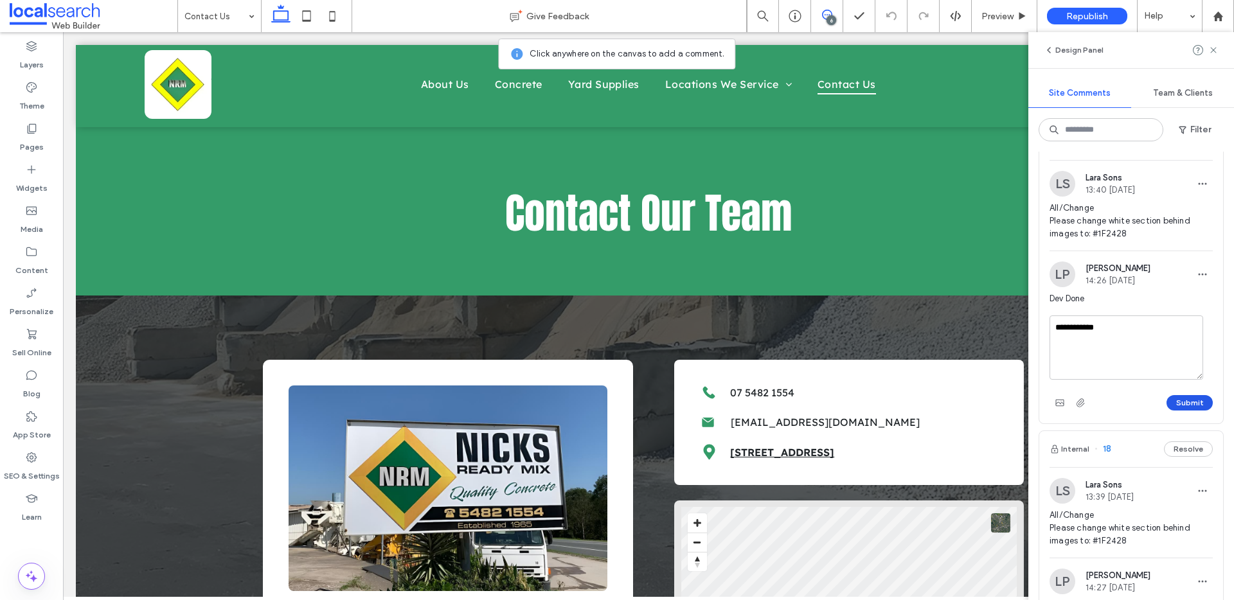
type textarea "**********"
click at [1184, 400] on button "Submit" at bounding box center [1189, 402] width 46 height 15
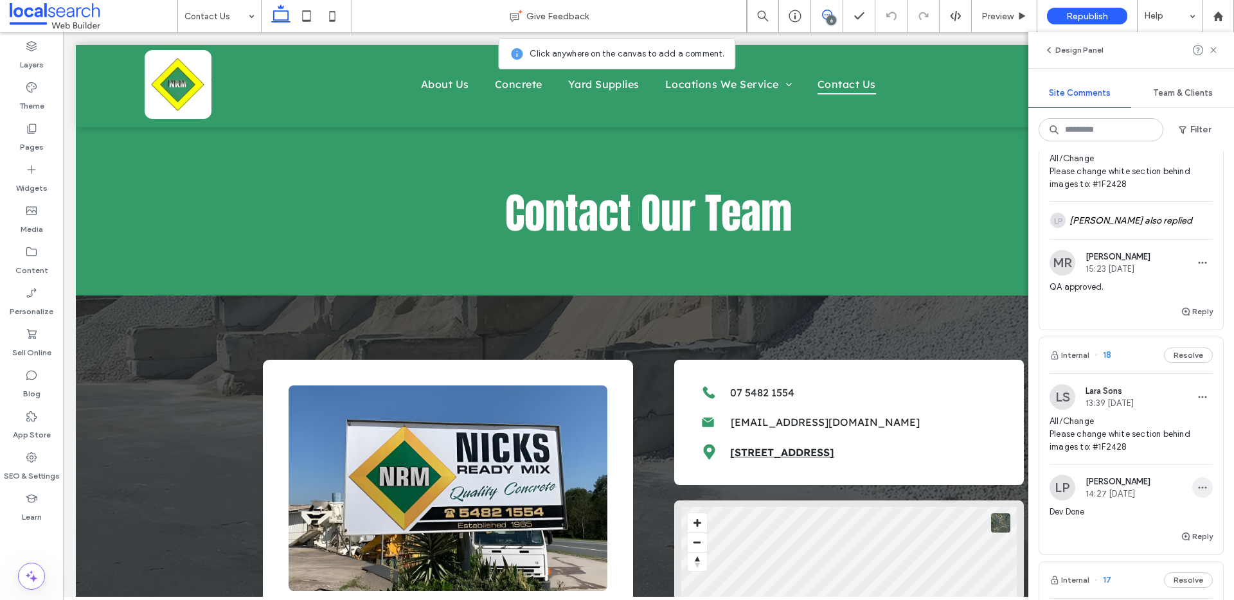
scroll to position [373, 0]
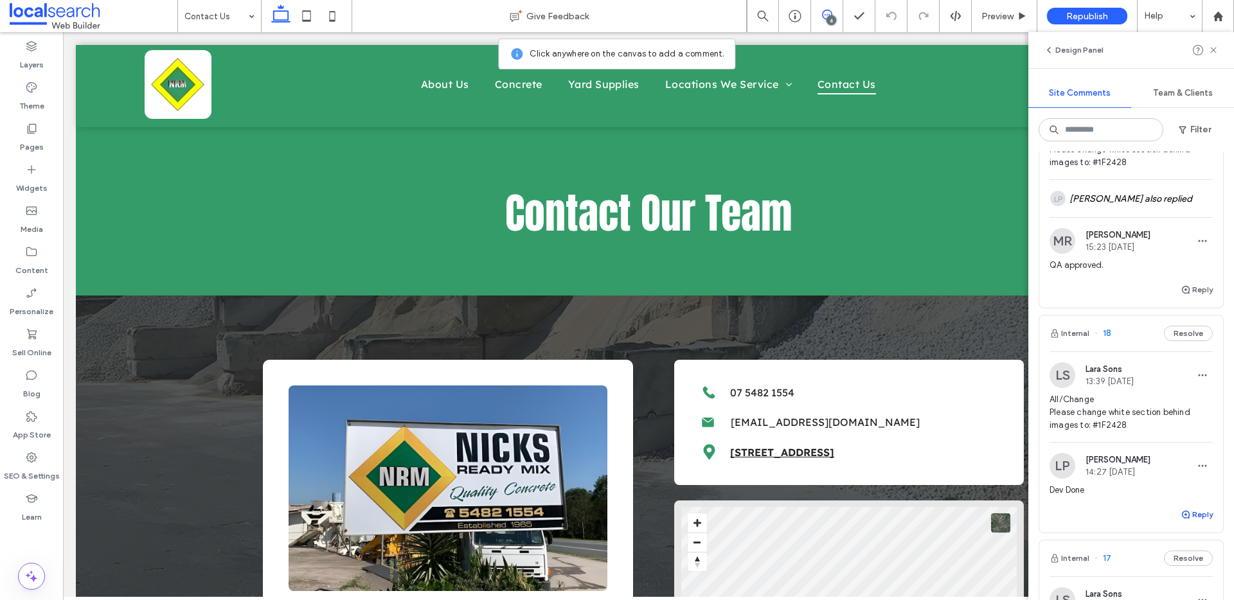
click at [1185, 511] on button "Reply" at bounding box center [1197, 514] width 32 height 15
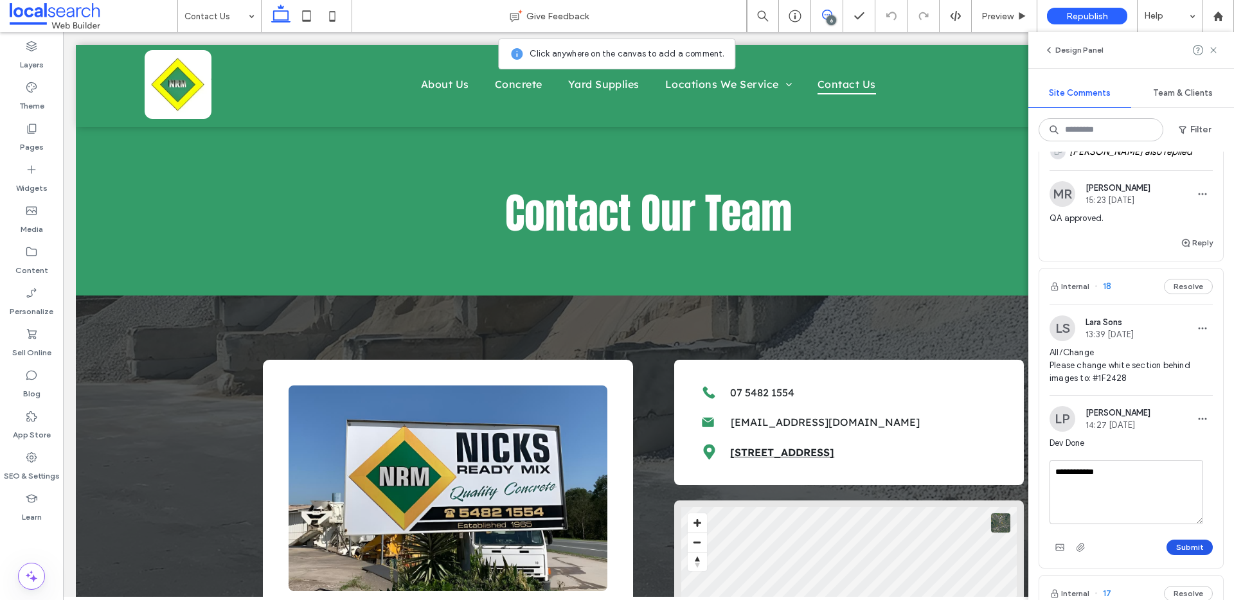
type textarea "**********"
click at [1183, 541] on button "Submit" at bounding box center [1189, 547] width 46 height 15
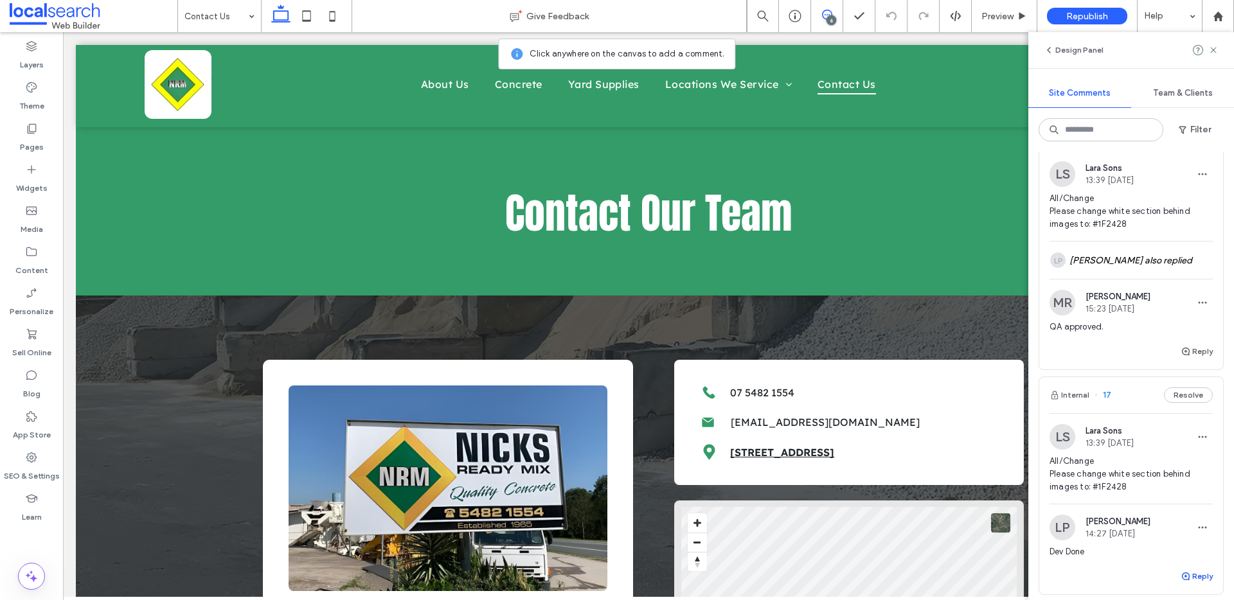
click at [1192, 573] on button "Reply" at bounding box center [1197, 576] width 32 height 15
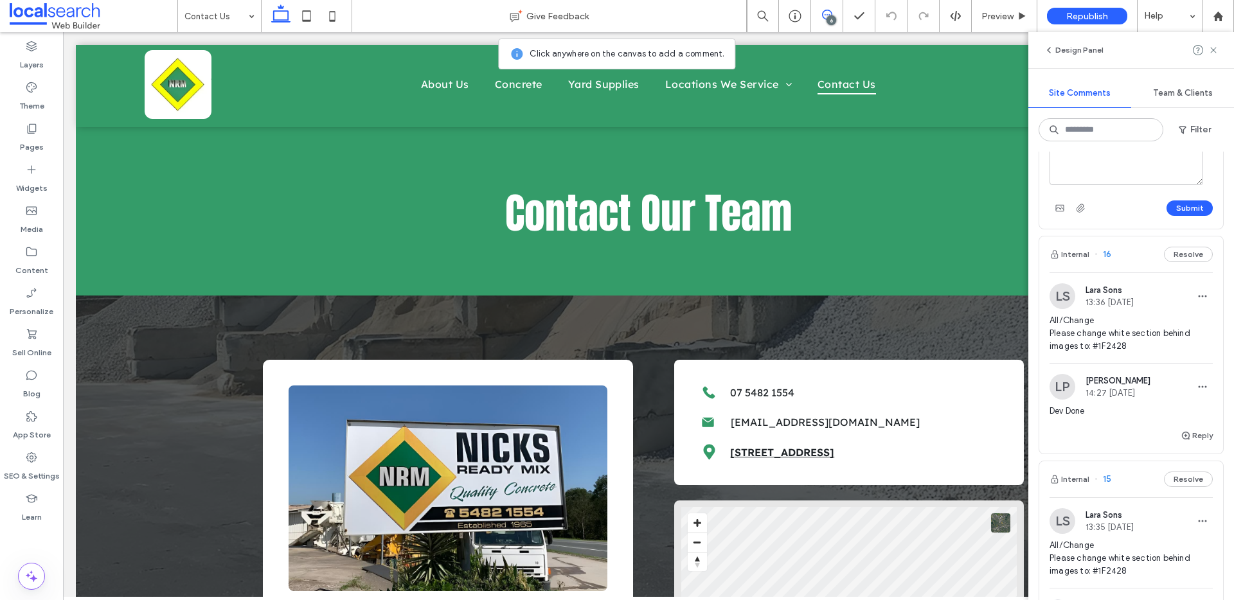
scroll to position [997, 0]
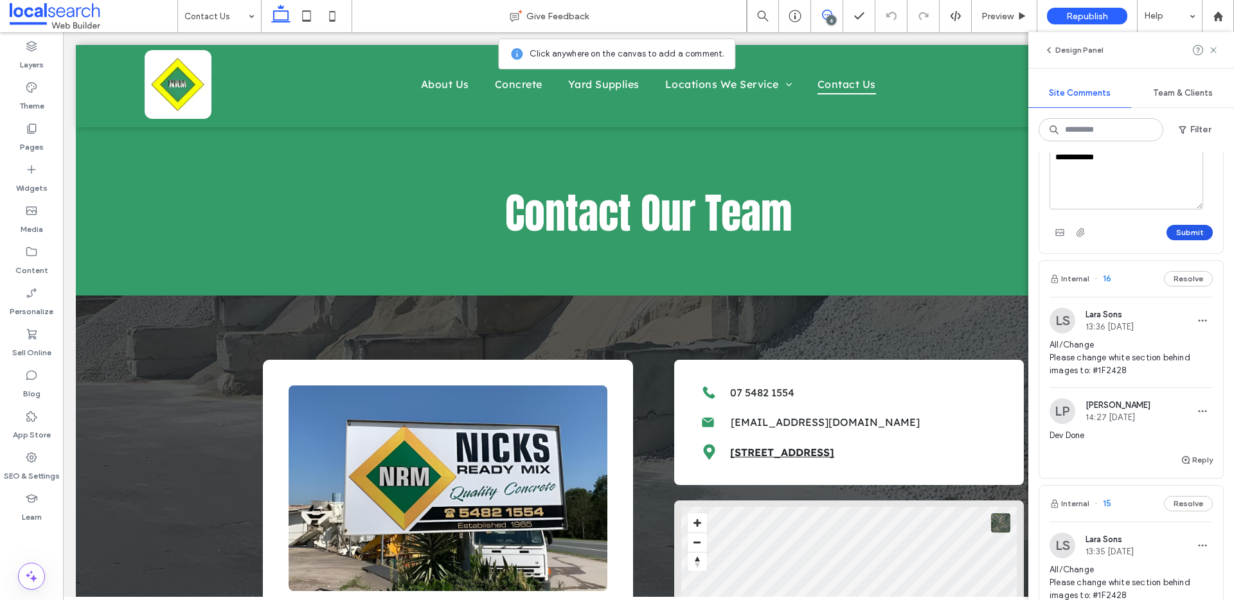
type textarea "**********"
click at [1179, 239] on button "Submit" at bounding box center [1189, 232] width 46 height 15
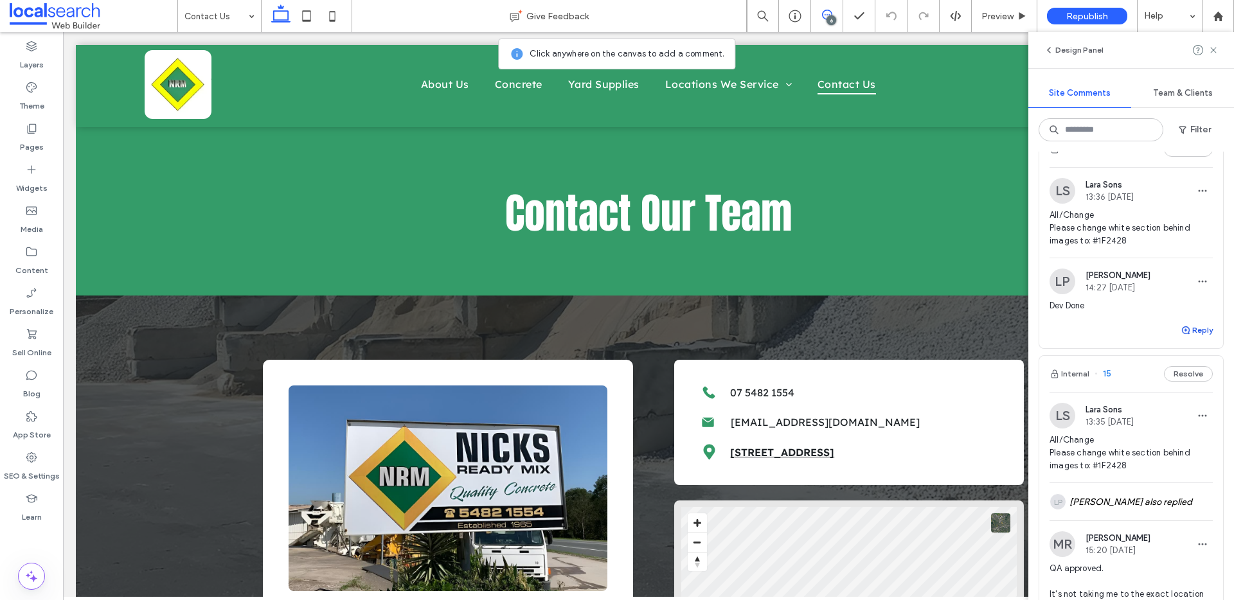
click at [1186, 329] on button "Reply" at bounding box center [1197, 330] width 32 height 15
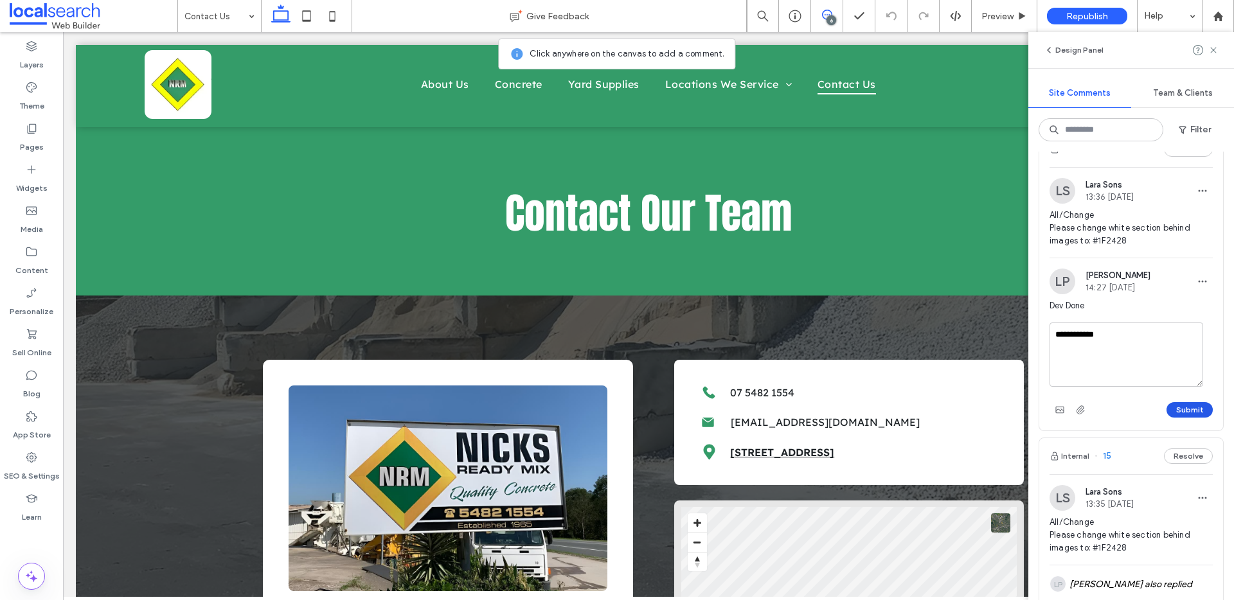
type textarea "**********"
click at [1186, 413] on button "Submit" at bounding box center [1189, 409] width 46 height 15
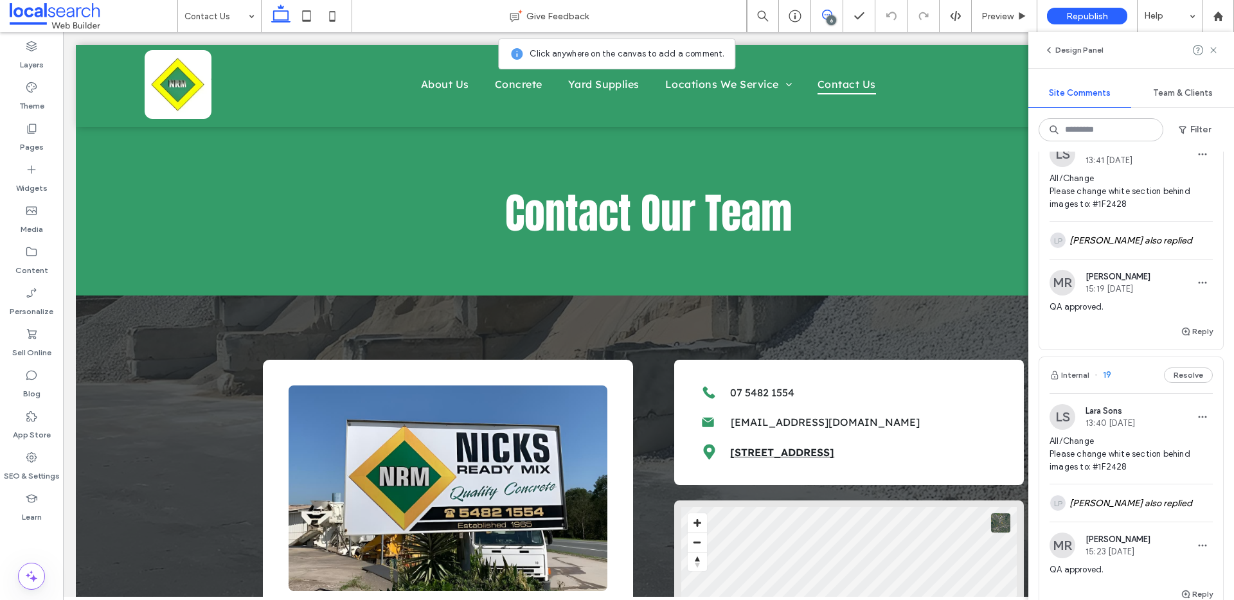
scroll to position [0, 0]
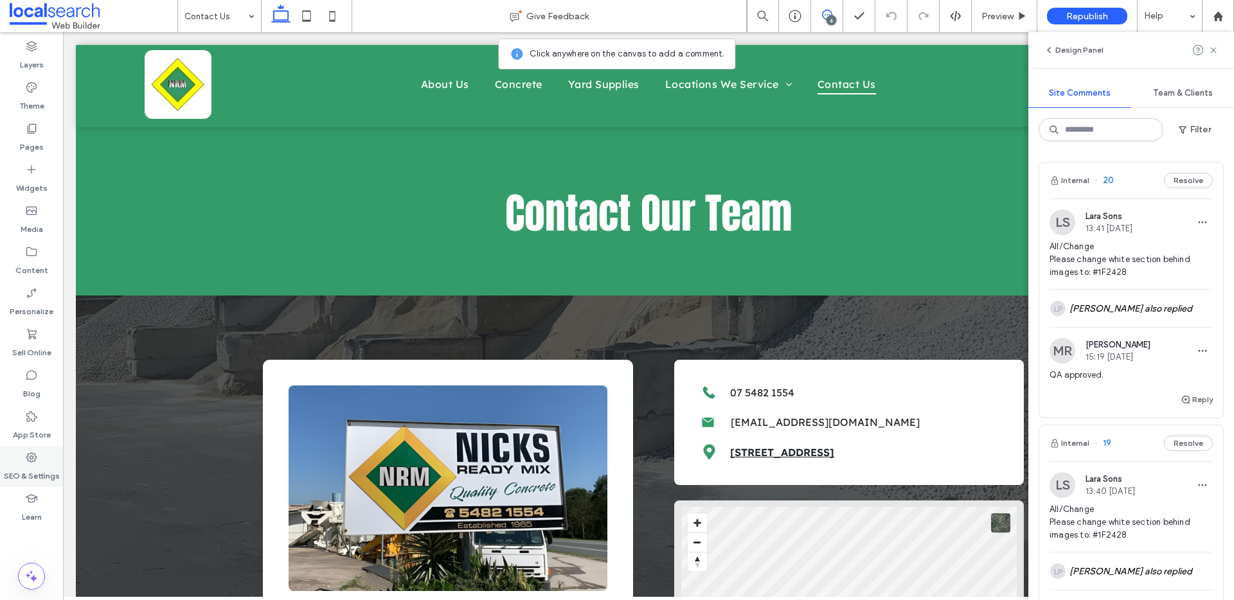
click at [50, 469] on label "SEO & Settings" at bounding box center [32, 473] width 56 height 18
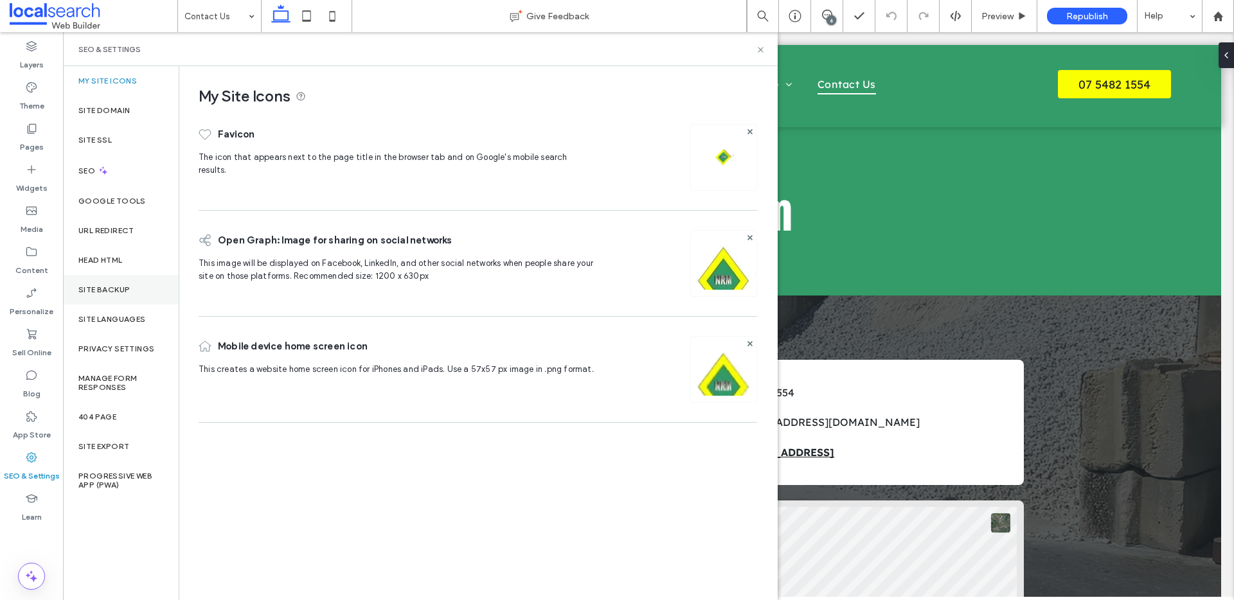
click at [109, 281] on div "Site Backup" at bounding box center [121, 290] width 116 height 30
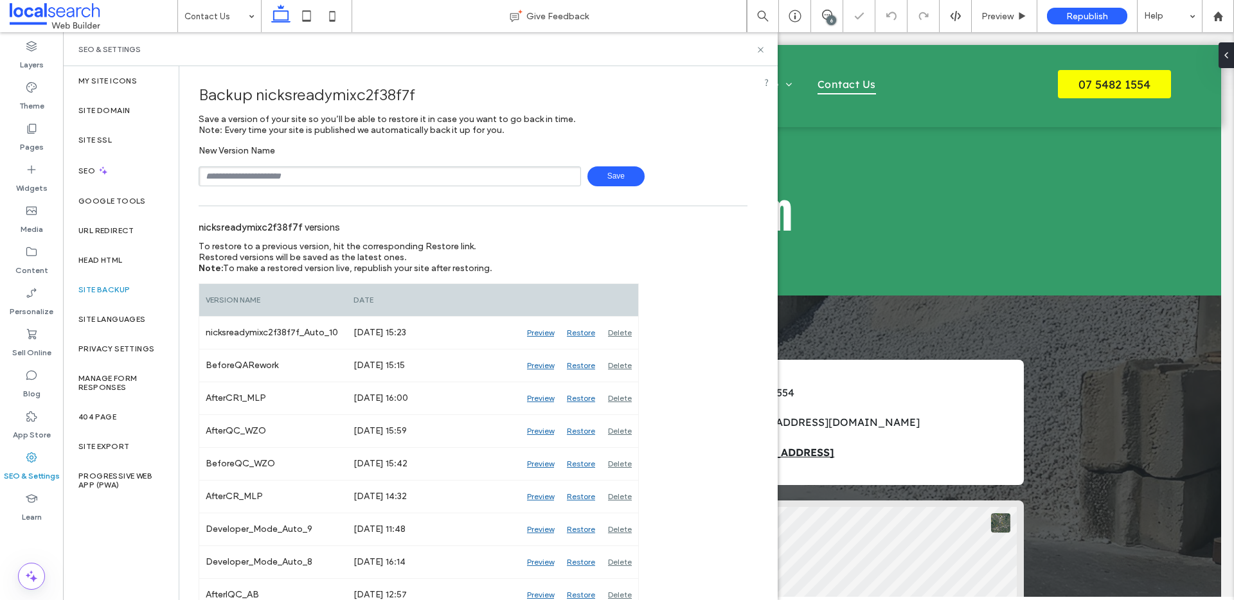
drag, startPoint x: 328, startPoint y: 181, endPoint x: 335, endPoint y: 186, distance: 8.7
click at [328, 181] on input "text" at bounding box center [390, 176] width 382 height 20
drag, startPoint x: 293, startPoint y: 175, endPoint x: 272, endPoint y: 176, distance: 20.6
click at [272, 176] on input "**********" at bounding box center [390, 176] width 382 height 20
type input "**********"
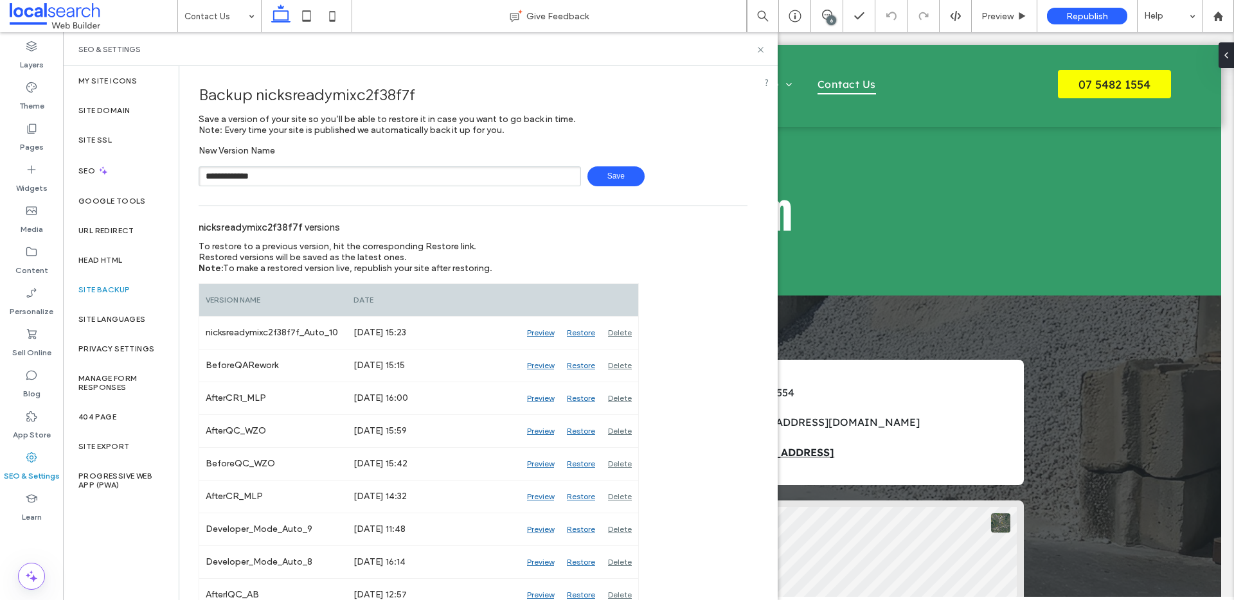
click at [601, 175] on span "Save" at bounding box center [615, 176] width 57 height 20
click at [760, 48] on icon at bounding box center [761, 50] width 10 height 10
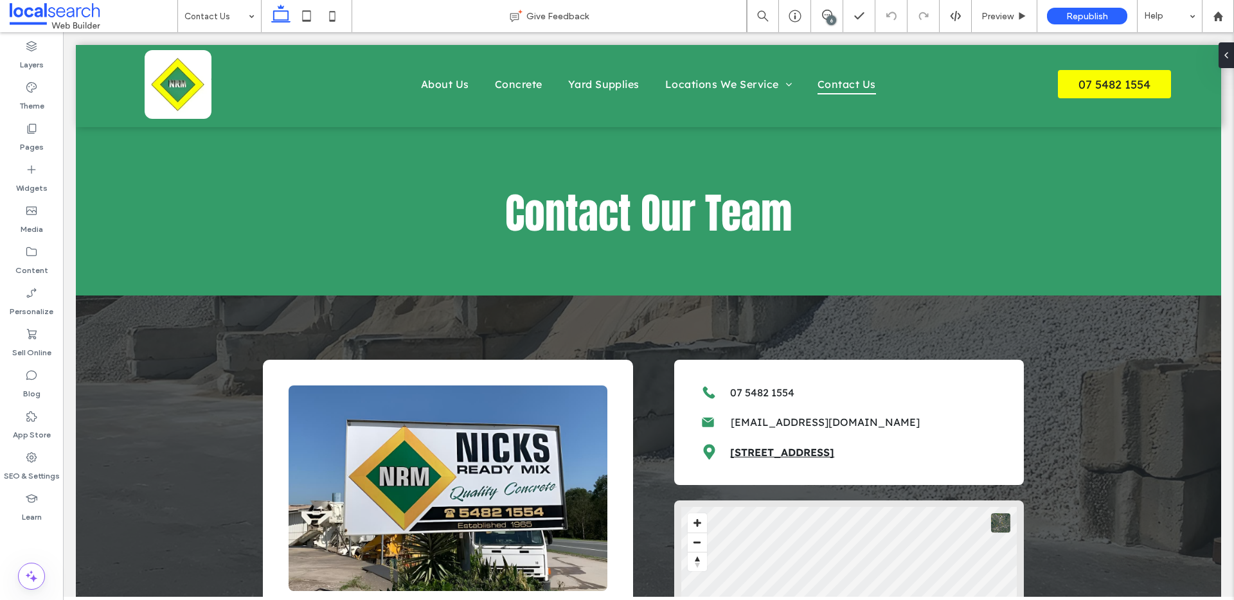
click at [80, 19] on span at bounding box center [94, 16] width 168 height 26
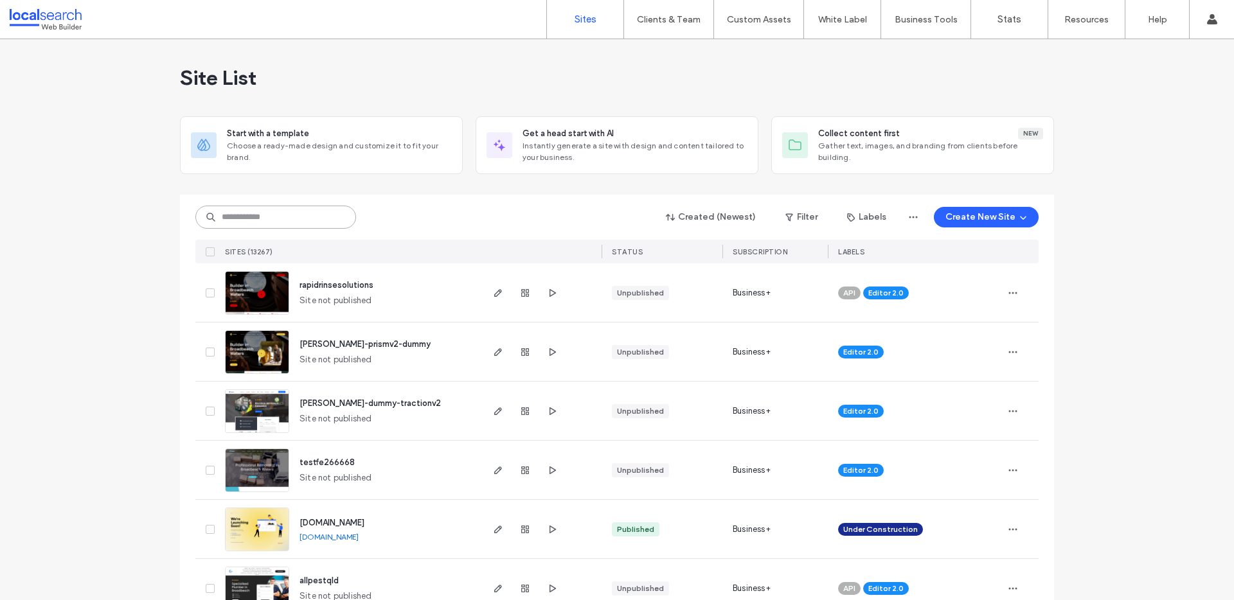
click at [250, 212] on input at bounding box center [275, 217] width 161 height 23
paste input "********"
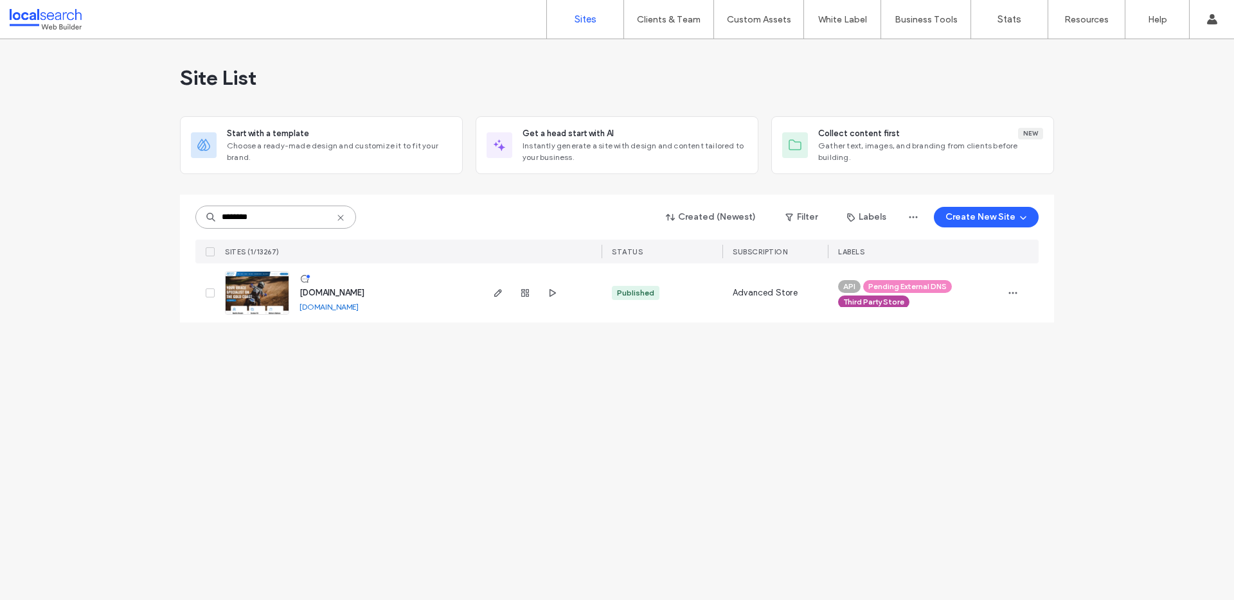
type input "********"
click at [350, 307] on link "[DOMAIN_NAME]" at bounding box center [328, 307] width 59 height 10
click at [271, 295] on img at bounding box center [257, 315] width 63 height 87
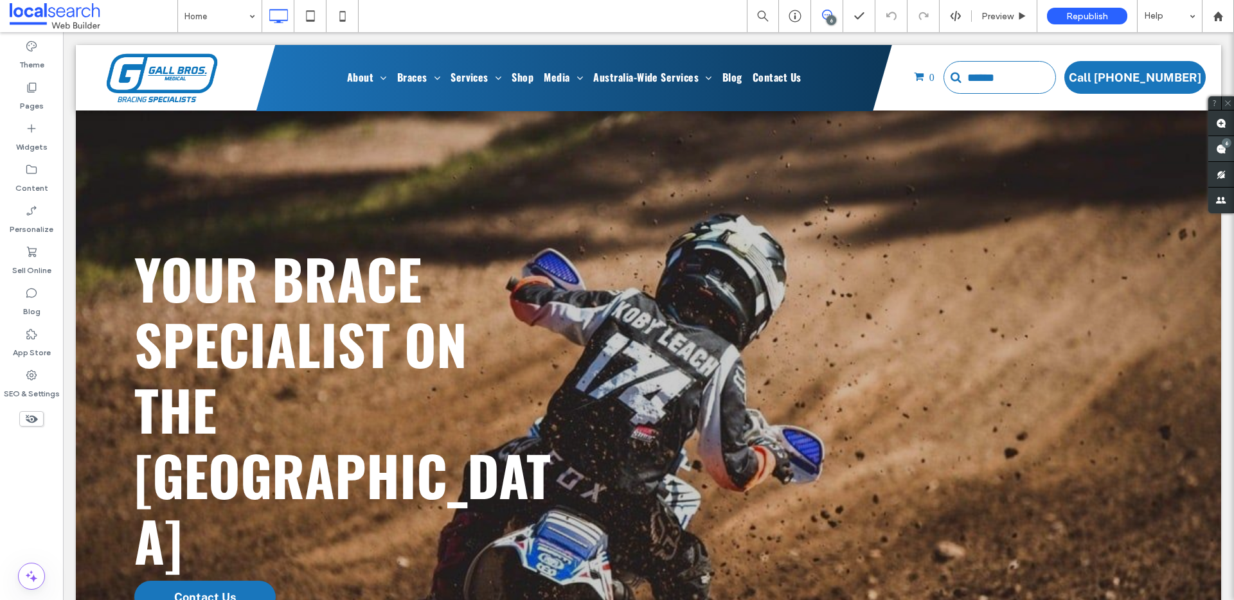
click at [1218, 145] on use at bounding box center [1221, 149] width 10 height 10
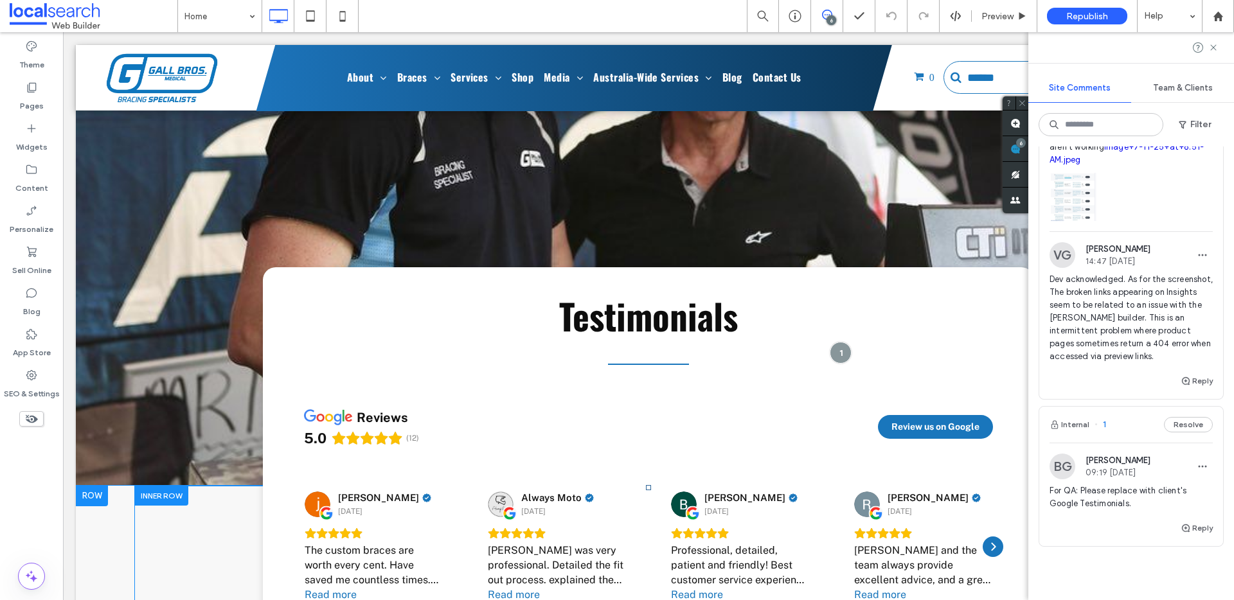
scroll to position [5420, 0]
click at [686, 400] on span at bounding box center [649, 517] width 720 height 248
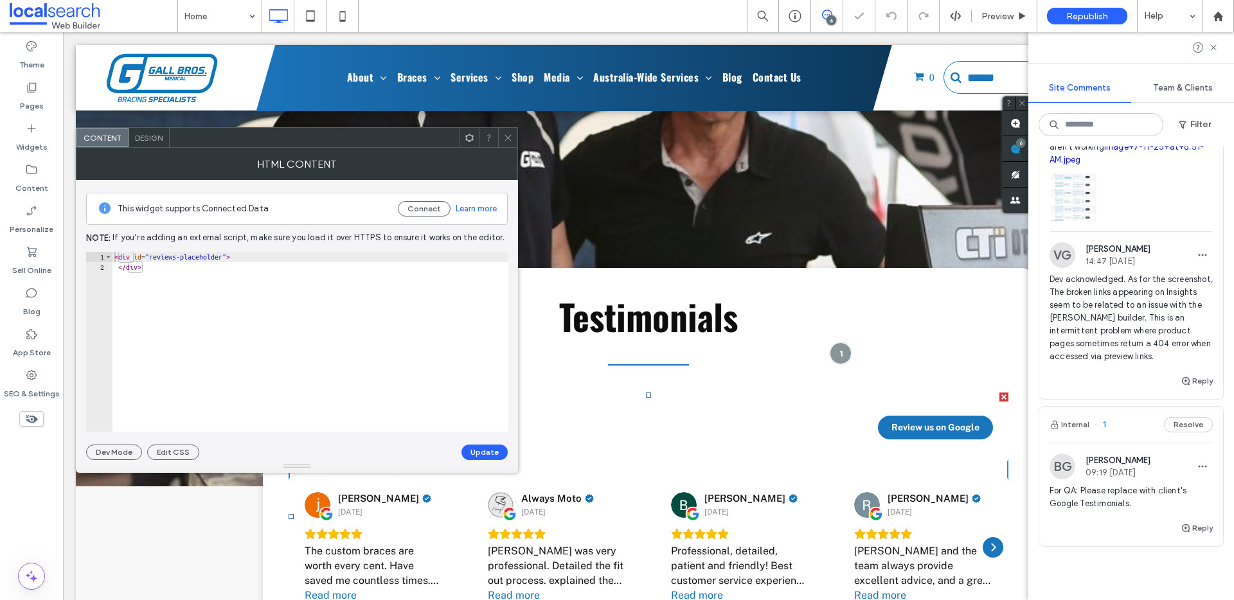
click at [503, 139] on icon at bounding box center [508, 138] width 10 height 10
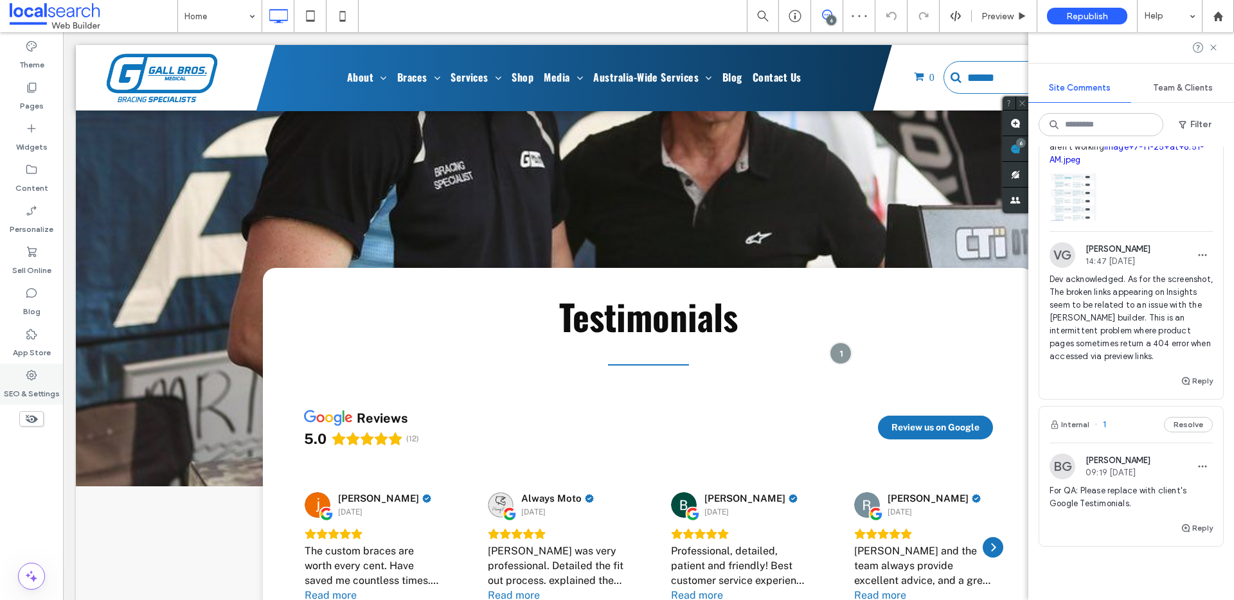
click at [19, 384] on label "SEO & Settings" at bounding box center [32, 391] width 56 height 18
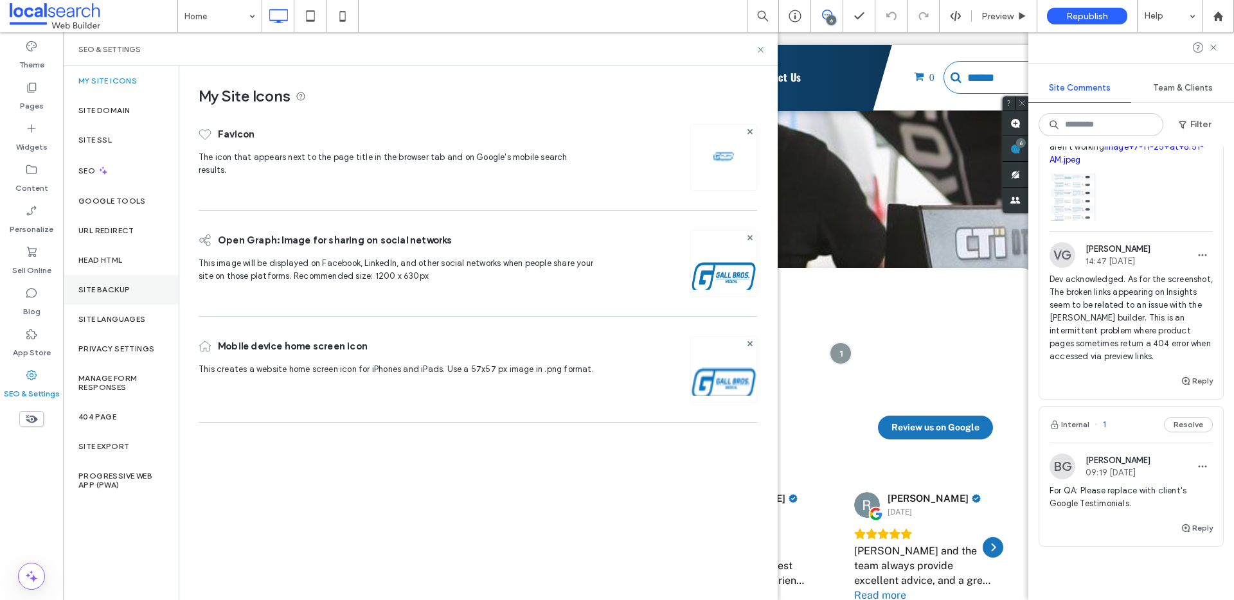
click at [127, 289] on label "Site Backup" at bounding box center [103, 289] width 51 height 9
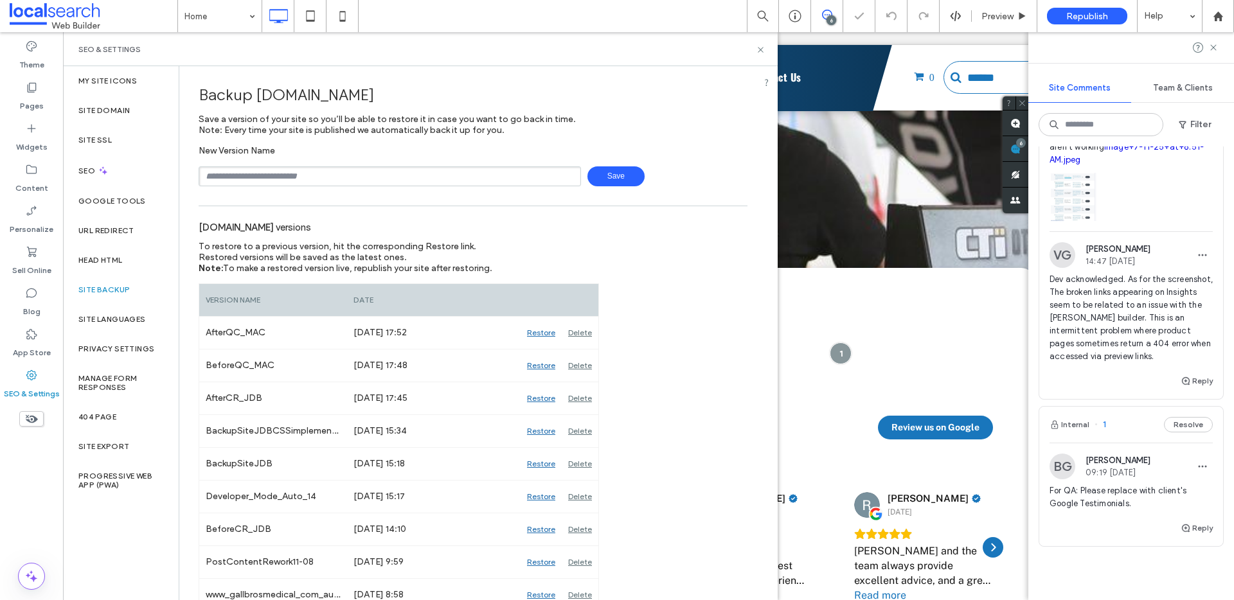
click at [285, 174] on input "text" at bounding box center [390, 176] width 382 height 20
type input "**********"
click at [608, 170] on span "Save" at bounding box center [615, 176] width 57 height 20
click at [763, 49] on icon at bounding box center [761, 50] width 10 height 10
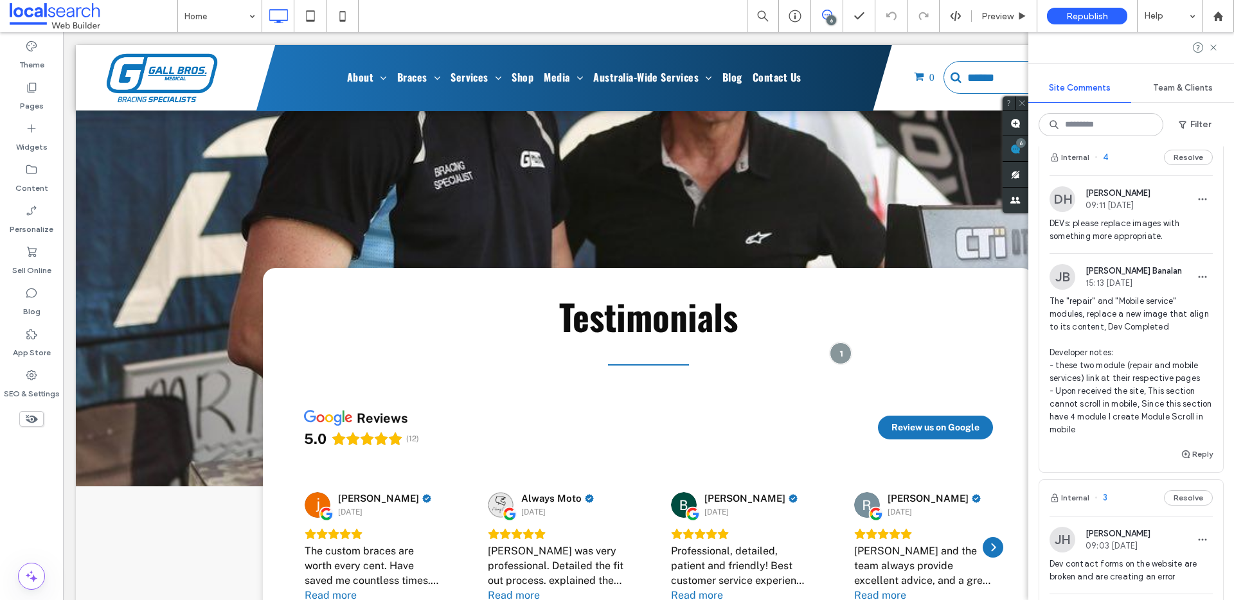
scroll to position [492, 0]
click at [1075, 167] on button "Internal" at bounding box center [1070, 159] width 40 height 15
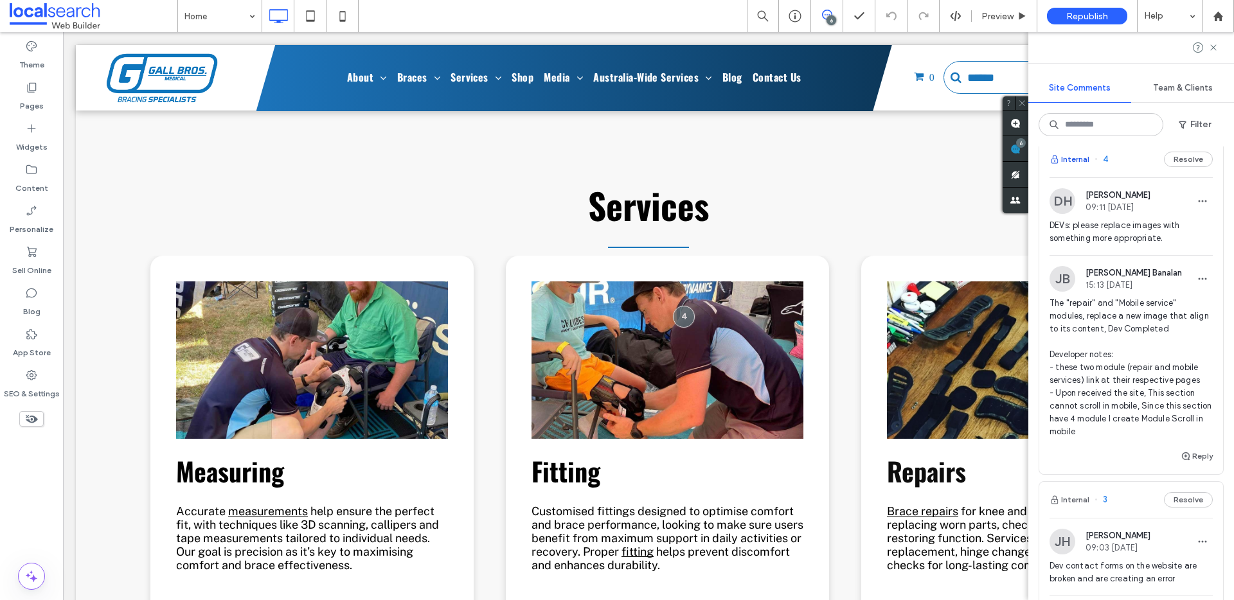
scroll to position [0, 0]
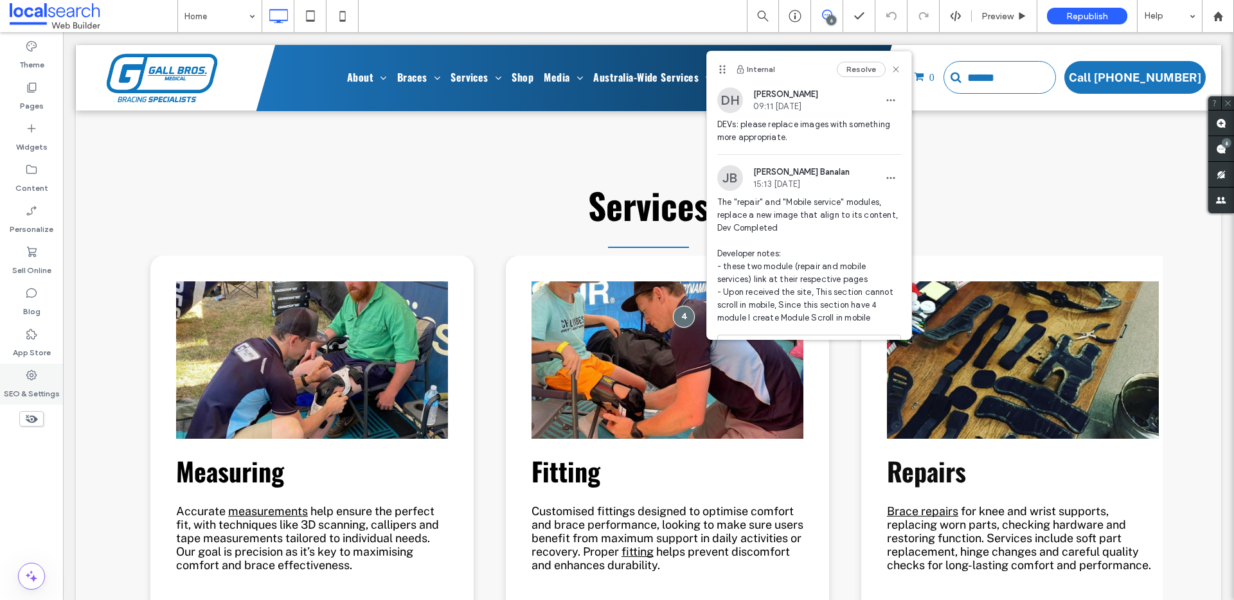
click at [23, 370] on div "SEO & Settings" at bounding box center [31, 384] width 63 height 41
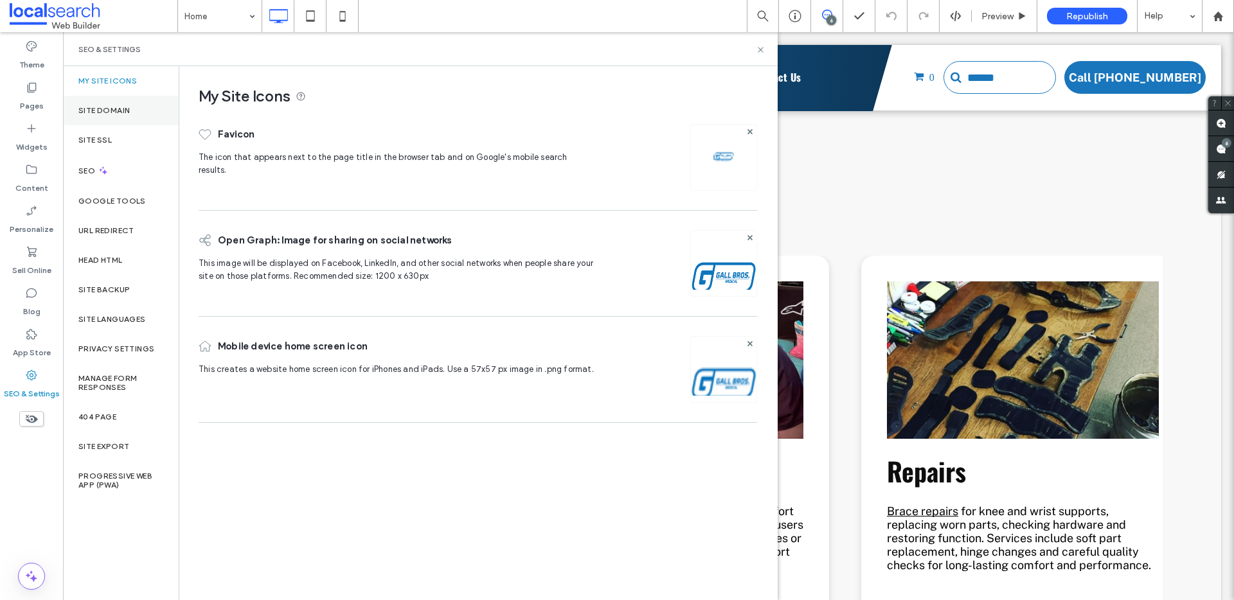
click at [94, 103] on div "Site Domain" at bounding box center [121, 111] width 116 height 30
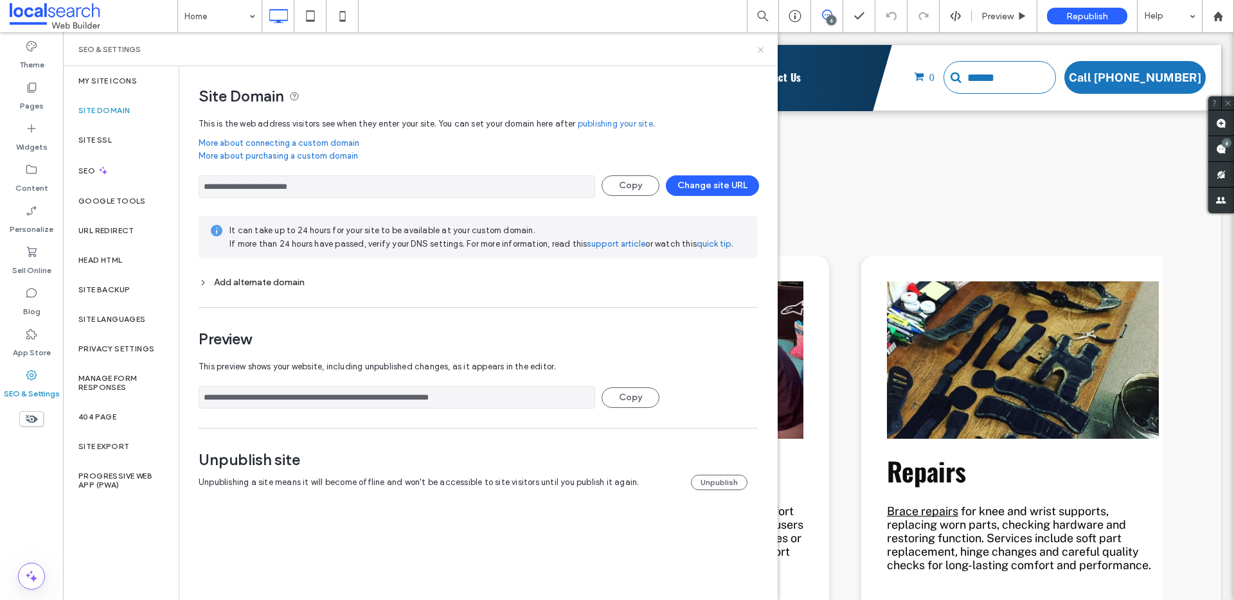
click at [758, 51] on icon at bounding box center [761, 50] width 10 height 10
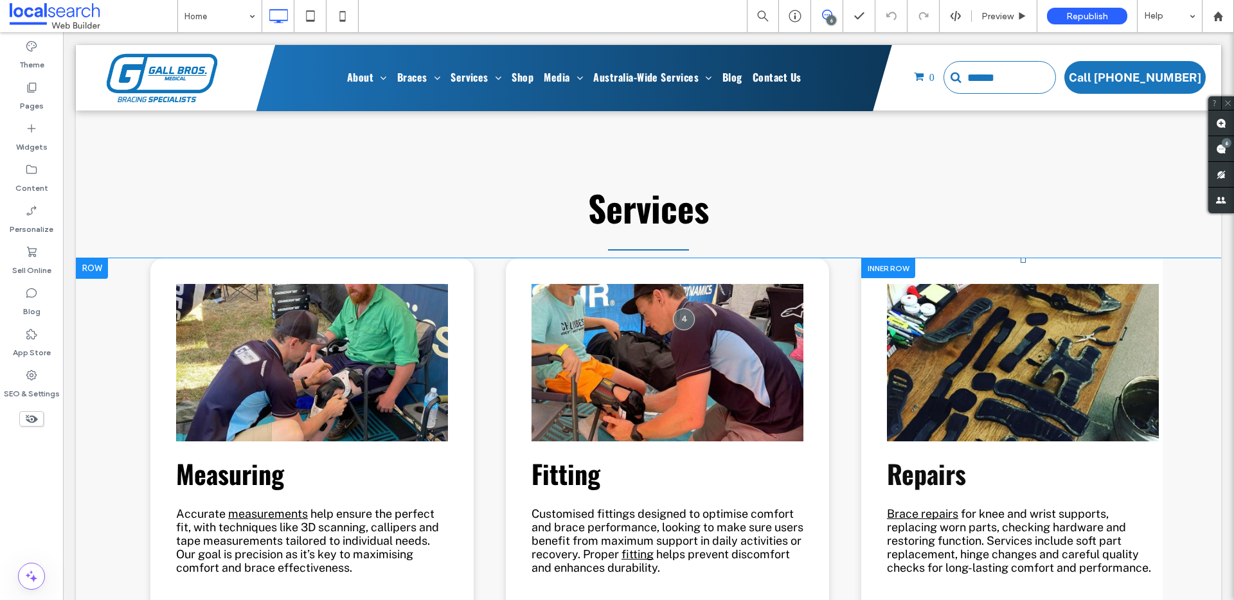
scroll to position [3983, 0]
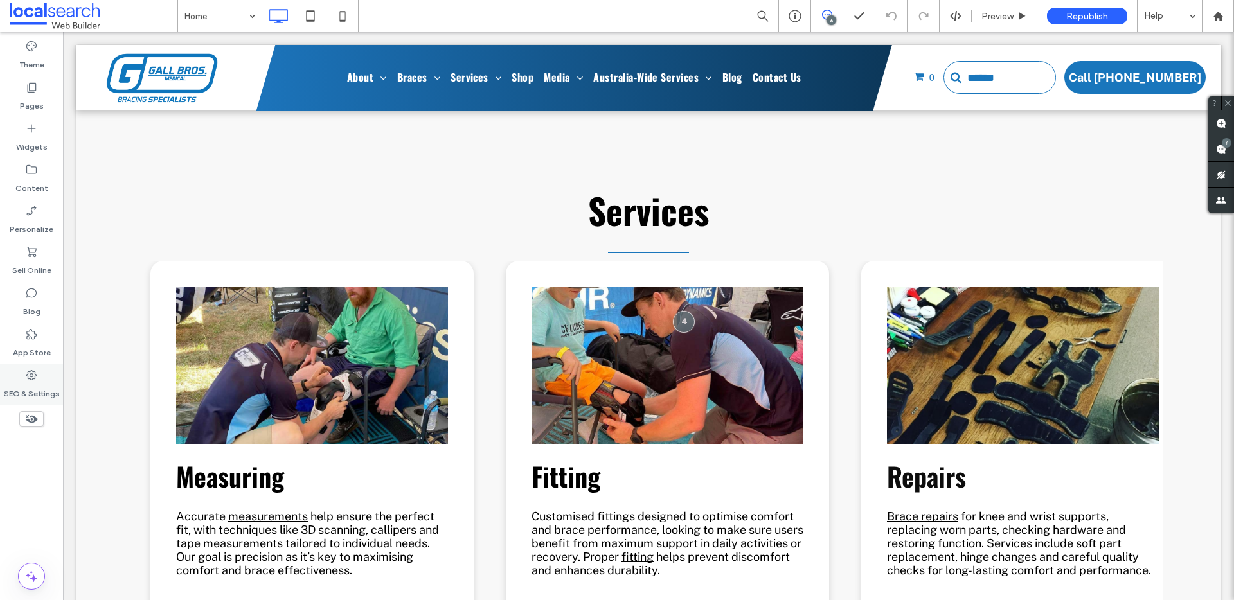
click at [30, 389] on label "SEO & Settings" at bounding box center [32, 391] width 56 height 18
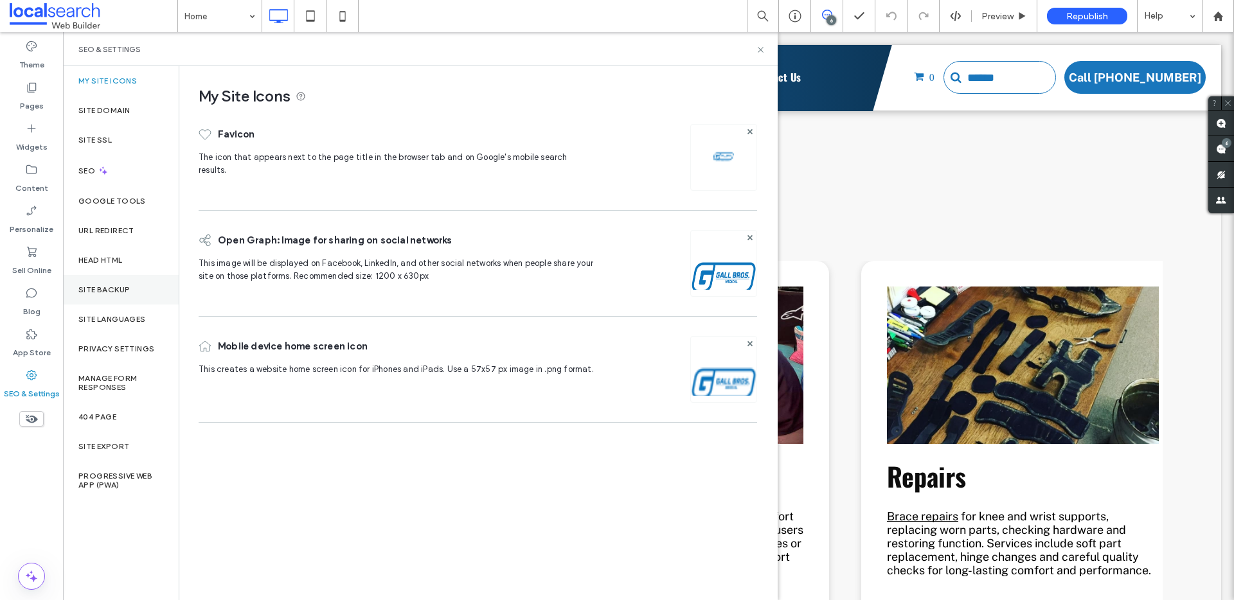
click at [96, 290] on label "Site Backup" at bounding box center [103, 289] width 51 height 9
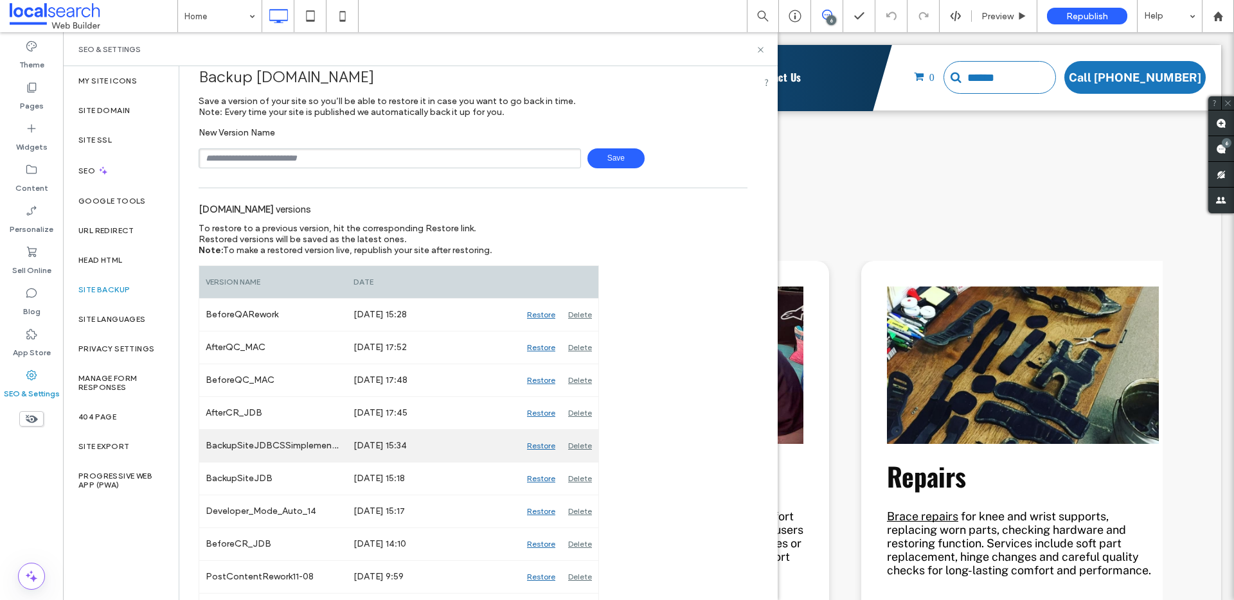
scroll to position [19, 0]
click at [756, 51] on icon at bounding box center [761, 50] width 10 height 10
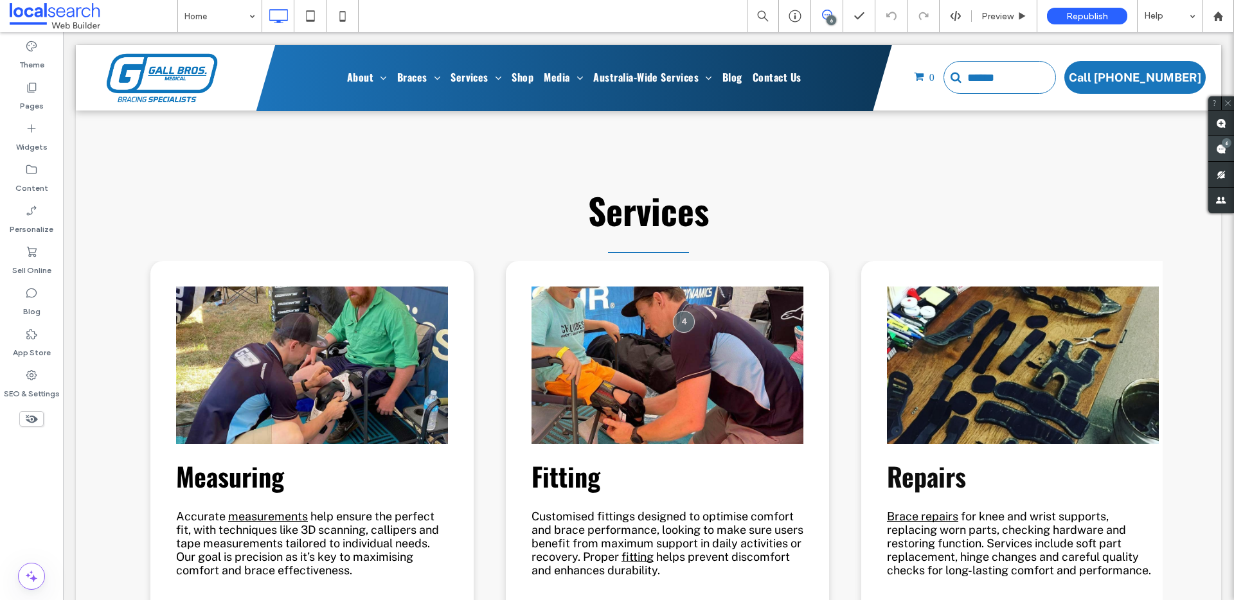
click at [1219, 145] on use at bounding box center [1221, 149] width 10 height 10
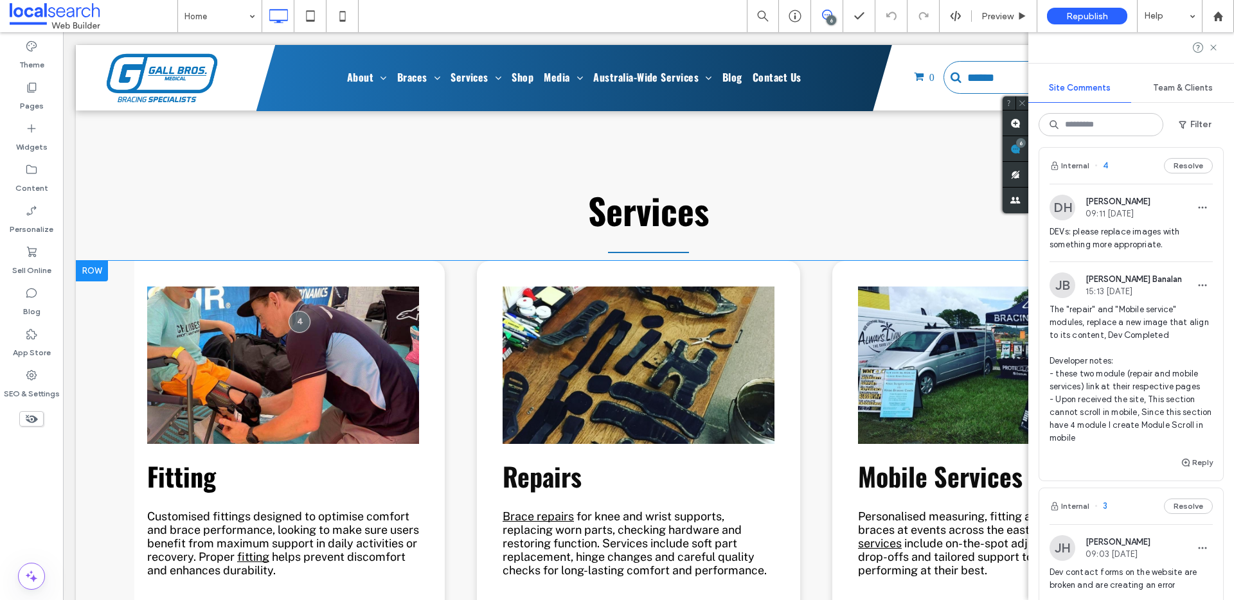
scroll to position [0, 393]
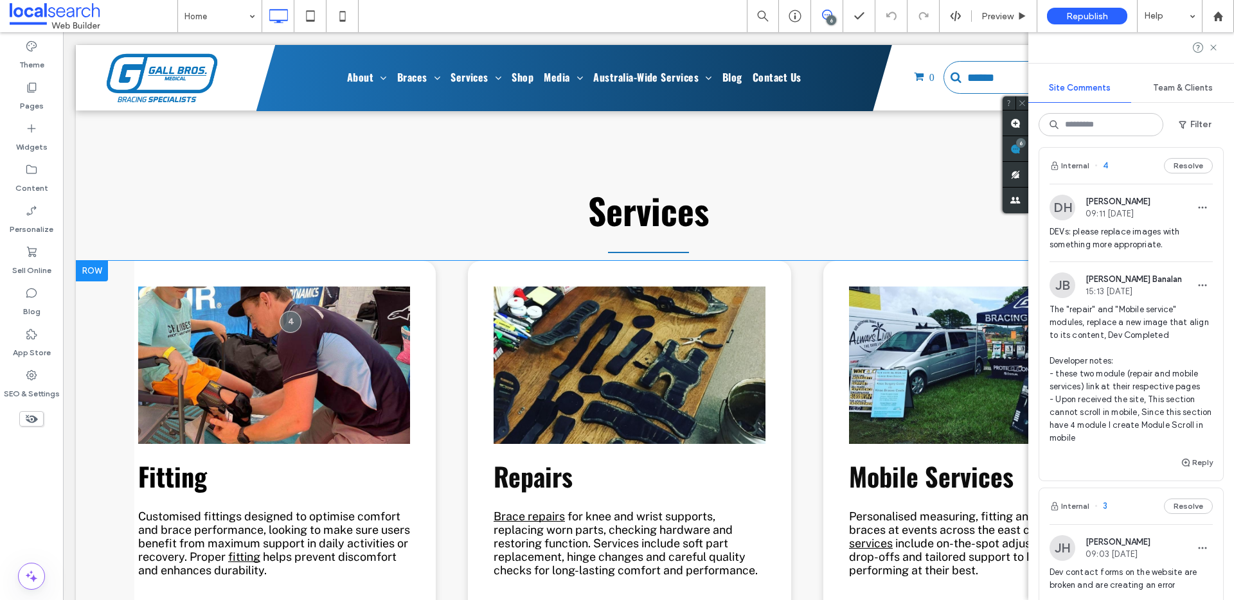
drag, startPoint x: 725, startPoint y: 563, endPoint x: 1296, endPoint y: 316, distance: 622.4
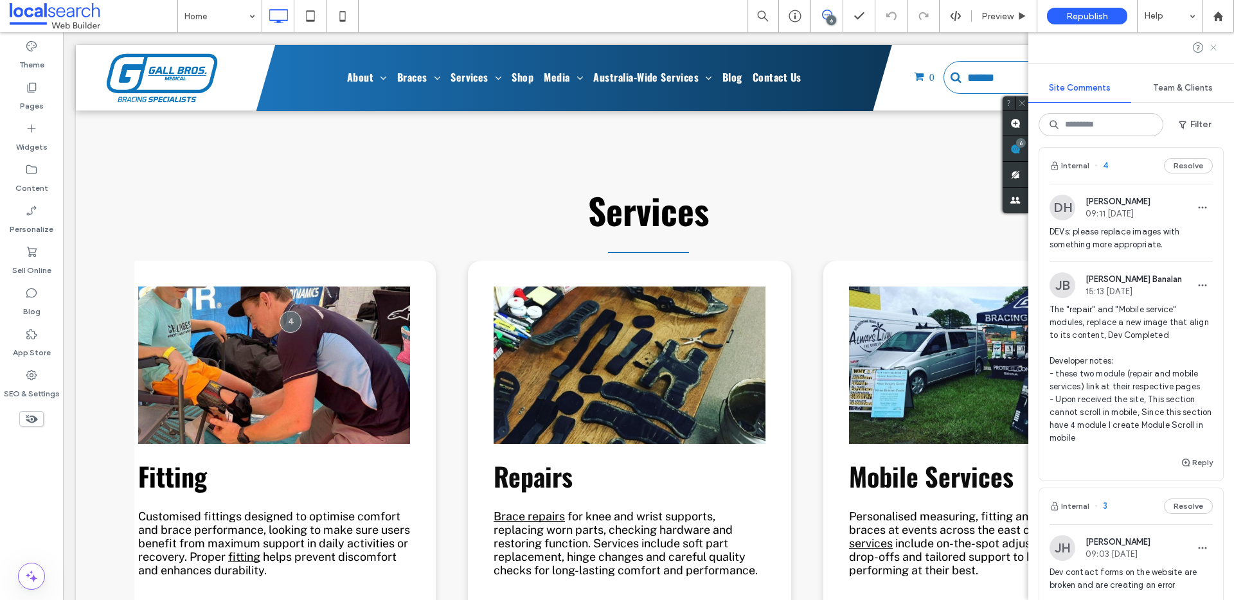
click at [1215, 48] on icon at bounding box center [1213, 47] width 10 height 10
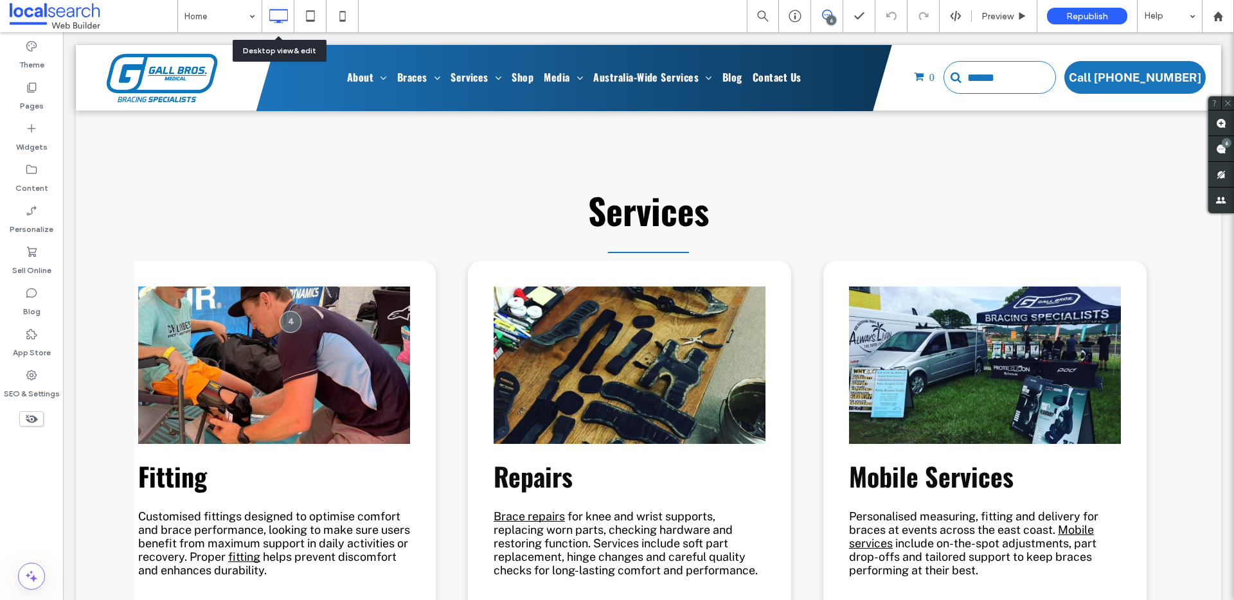
click at [289, 11] on icon at bounding box center [278, 16] width 26 height 26
click at [314, 18] on use at bounding box center [310, 15] width 8 height 11
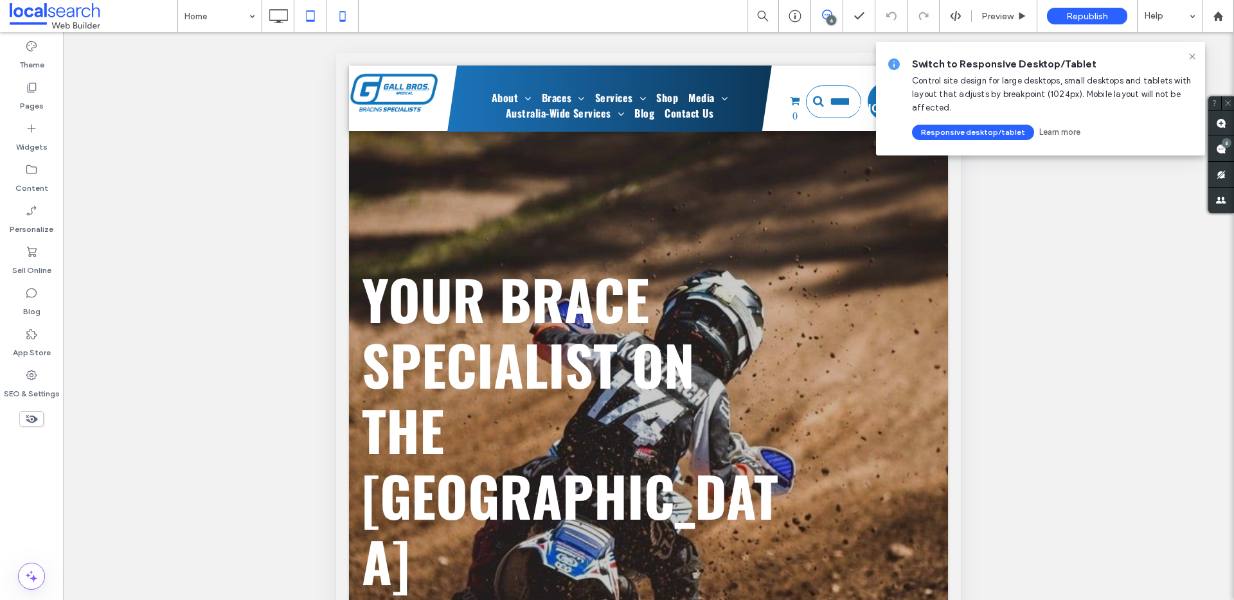
click at [340, 14] on use at bounding box center [342, 16] width 6 height 10
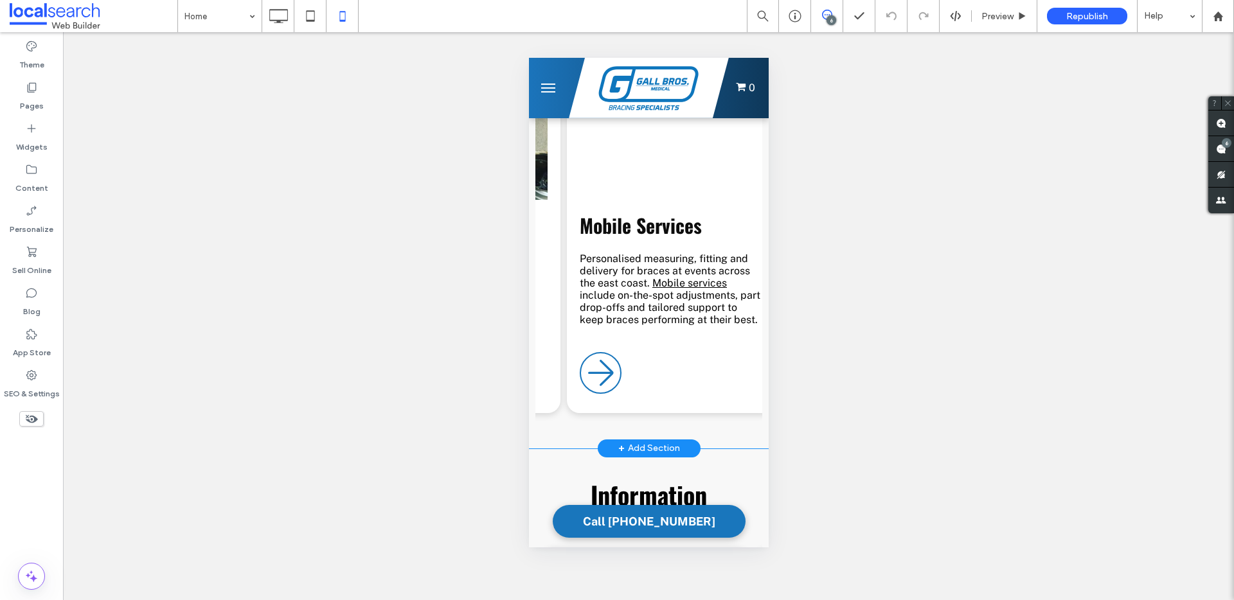
scroll to position [0, 646]
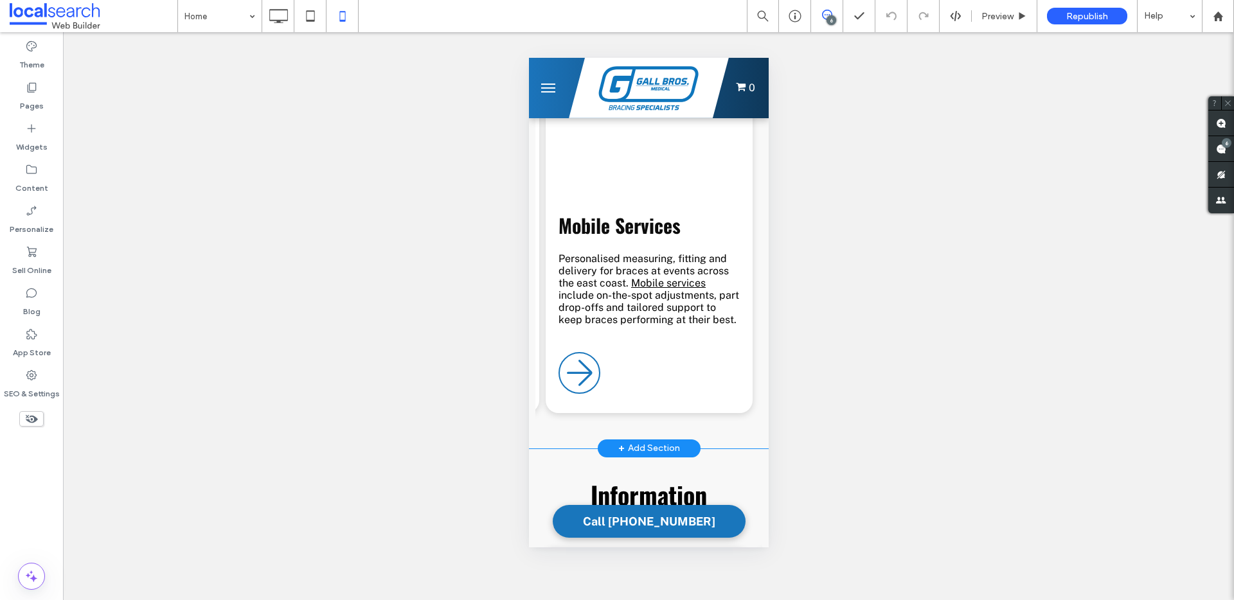
drag, startPoint x: 563, startPoint y: 362, endPoint x: 1297, endPoint y: 386, distance: 734.3
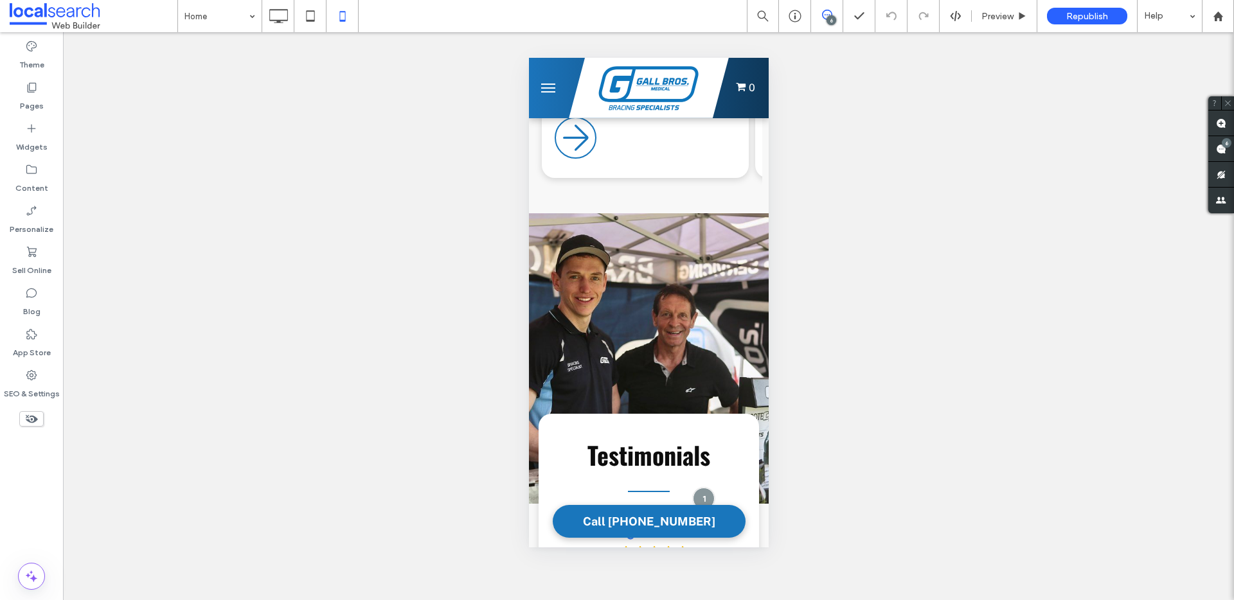
scroll to position [4453, 0]
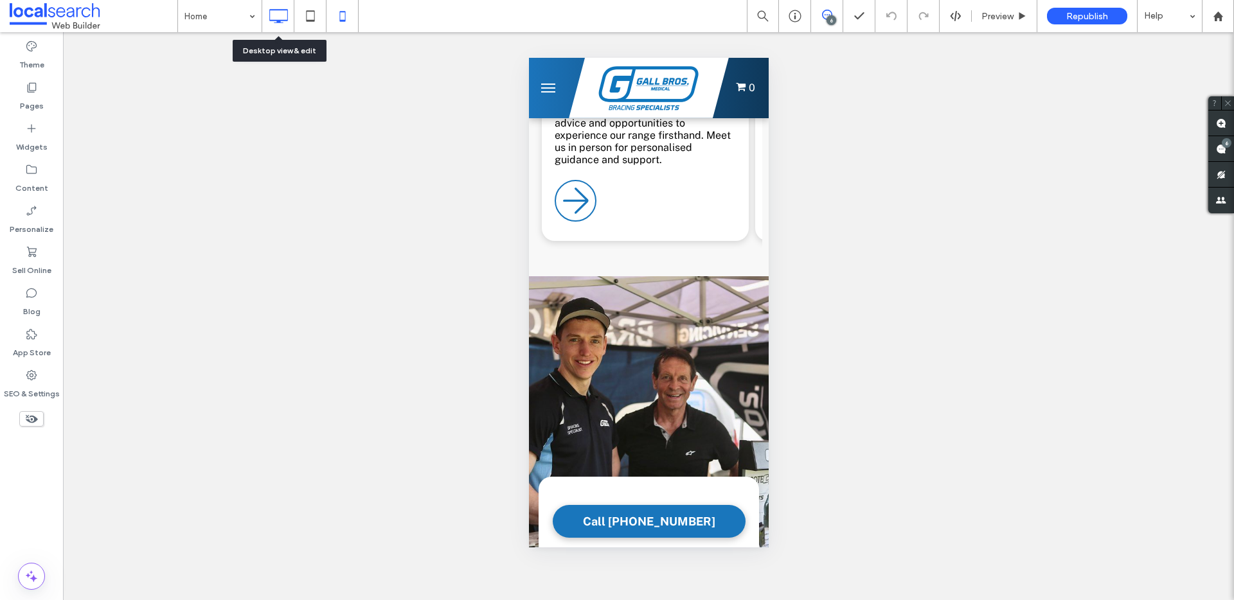
click at [274, 12] on icon at bounding box center [278, 16] width 26 height 26
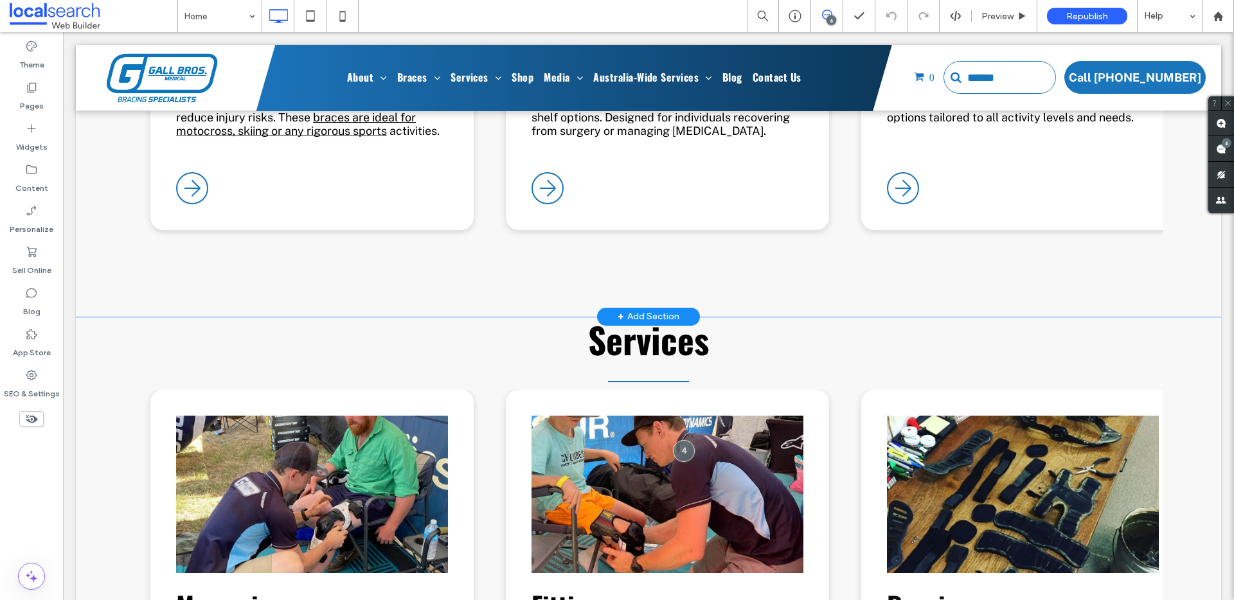
scroll to position [3852, 0]
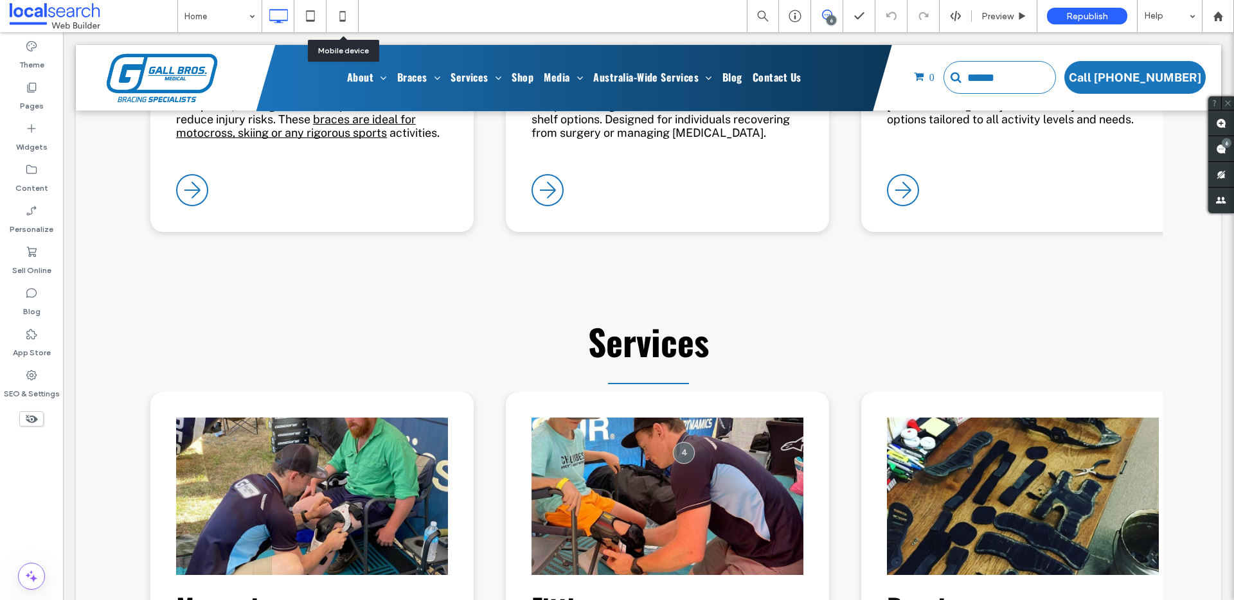
click at [344, 16] on icon at bounding box center [343, 16] width 26 height 26
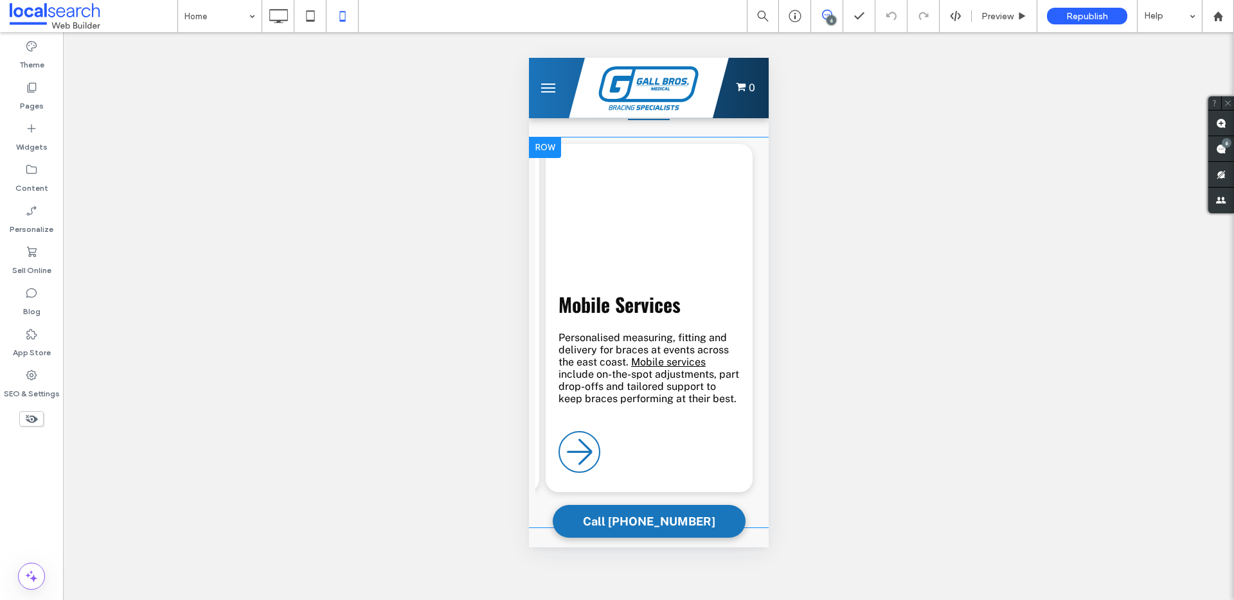
scroll to position [0, 0]
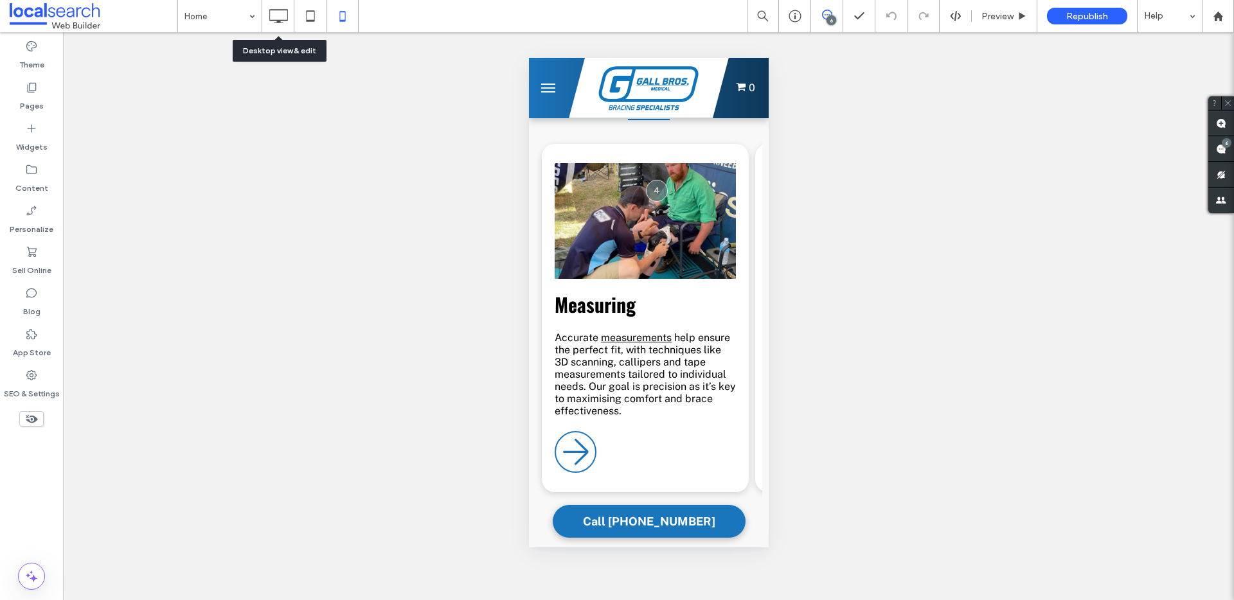
click at [272, 14] on icon at bounding box center [278, 16] width 26 height 26
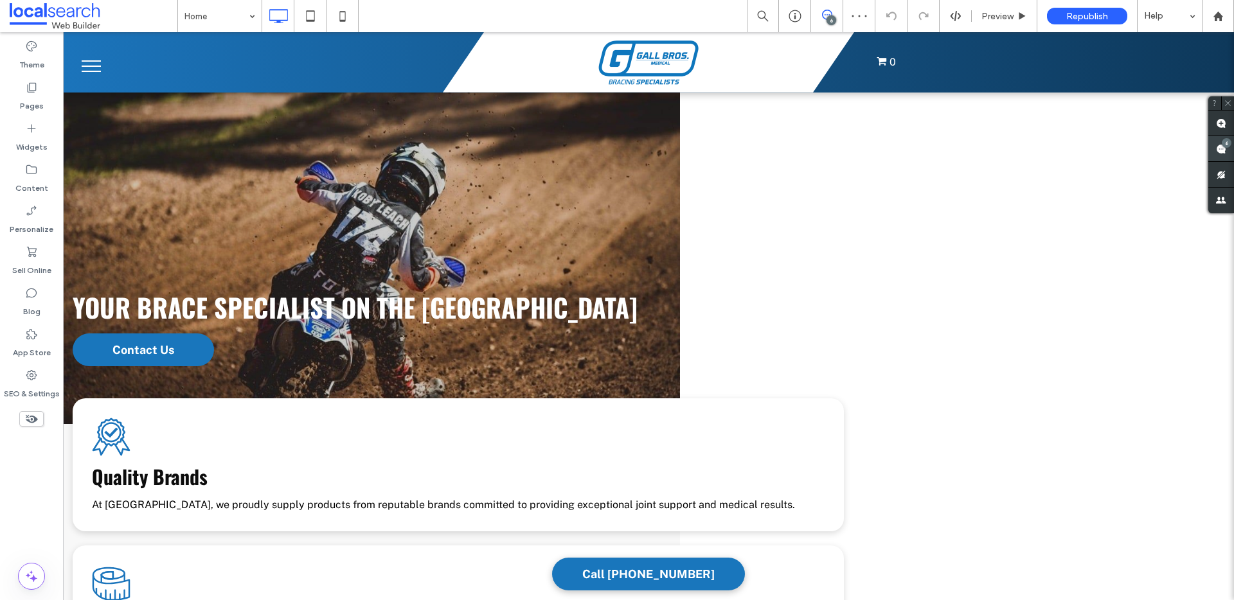
click at [1225, 142] on div "6" at bounding box center [1227, 143] width 10 height 10
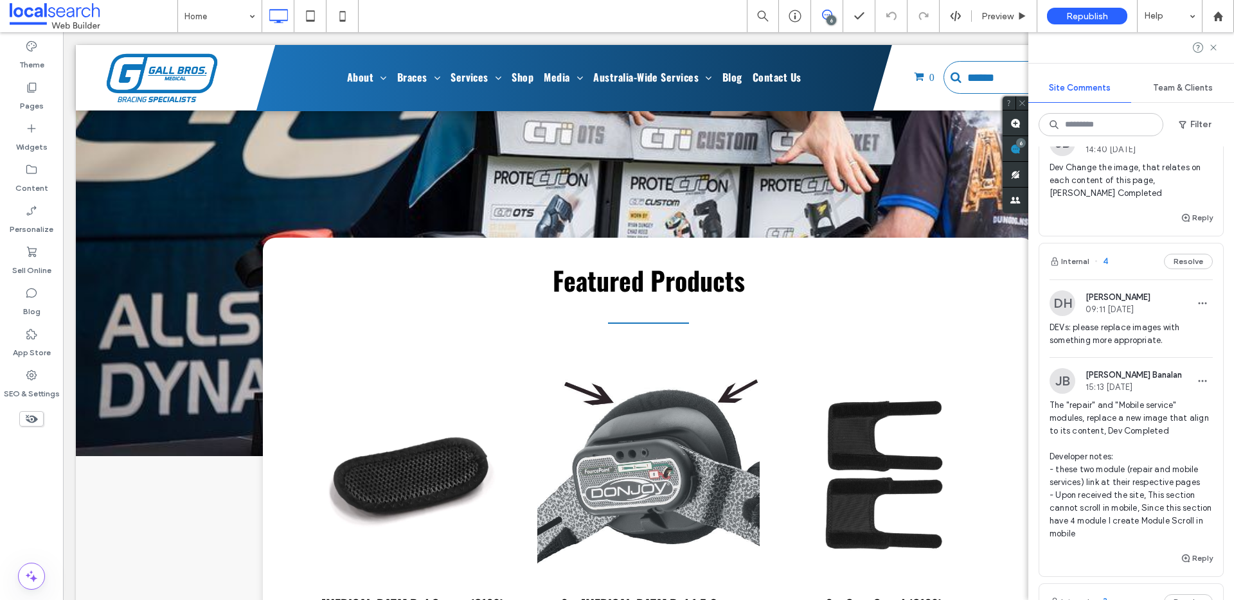
scroll to position [416, 0]
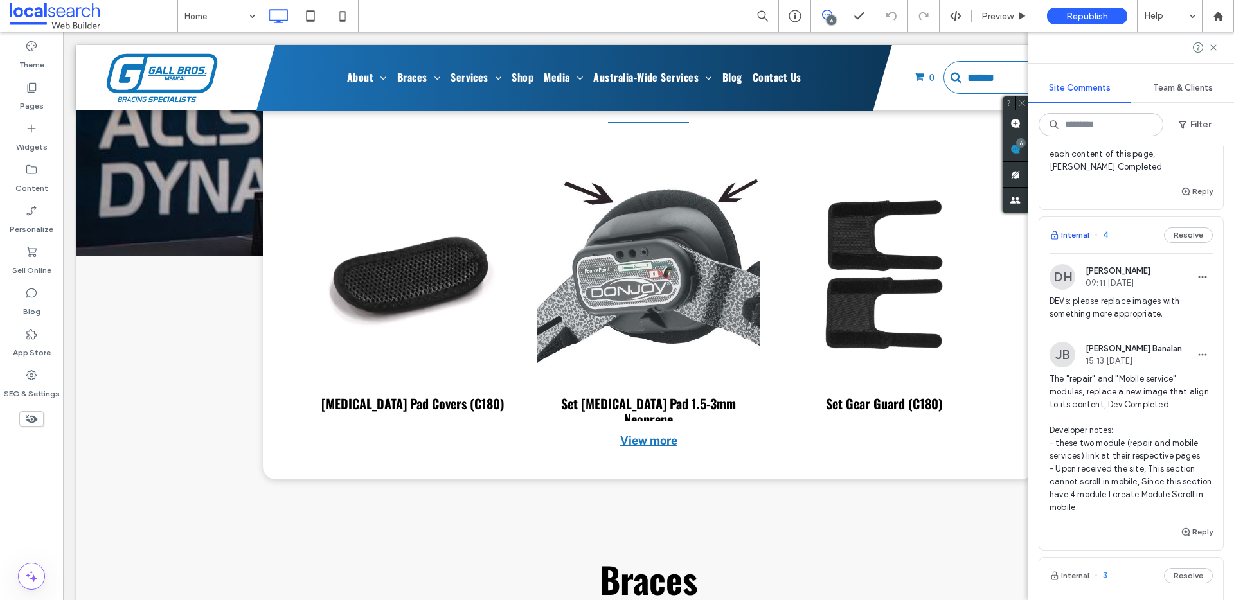
click at [1078, 243] on button "Internal" at bounding box center [1070, 235] width 40 height 15
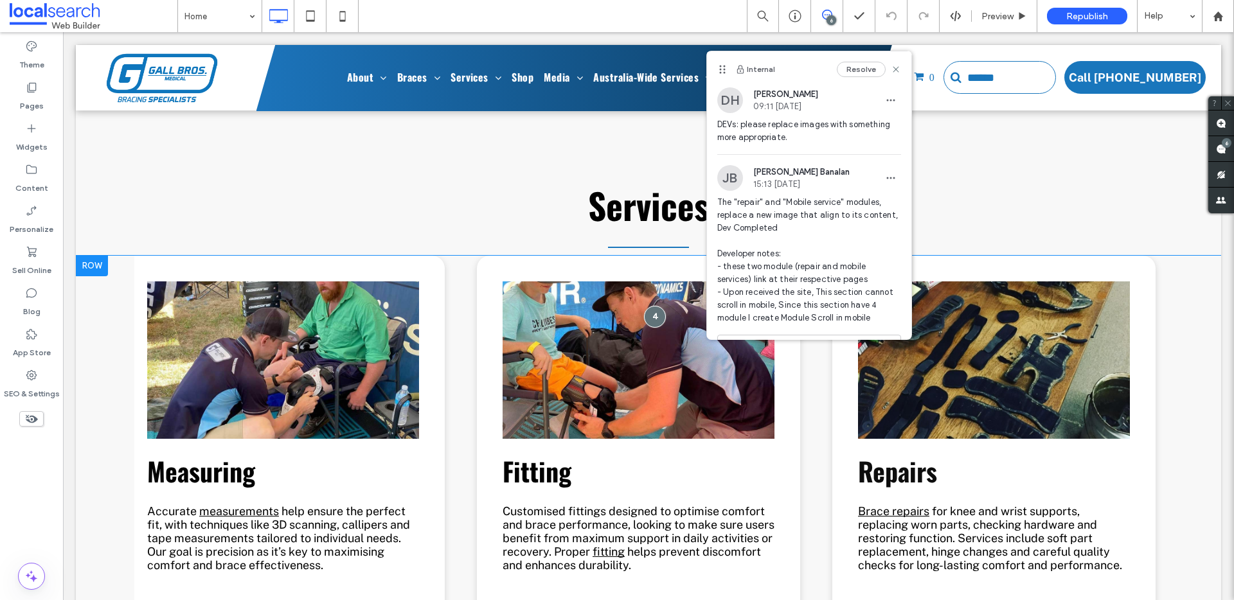
scroll to position [0, 0]
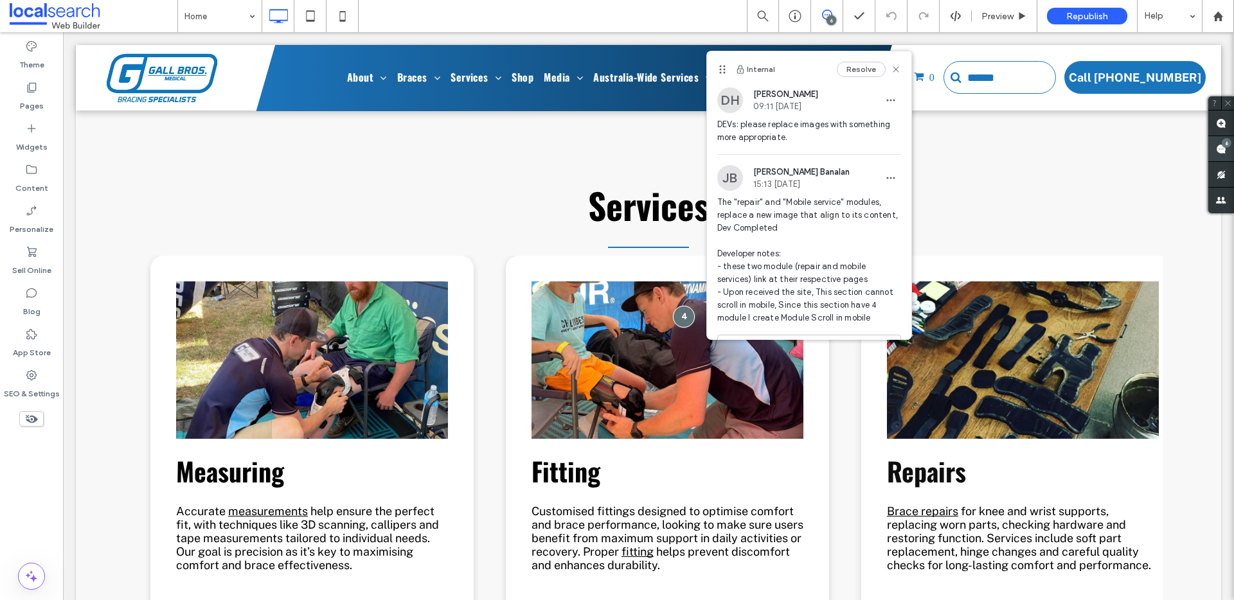
click at [1219, 145] on use at bounding box center [1221, 149] width 10 height 10
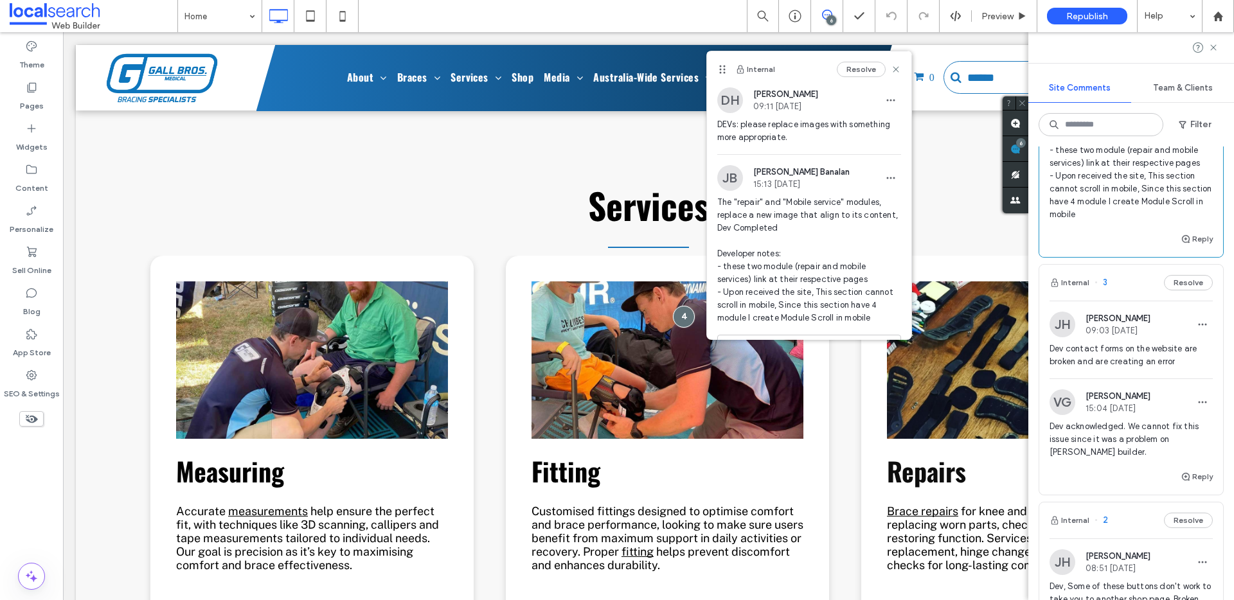
scroll to position [710, 0]
click at [1192, 246] on button "Reply" at bounding box center [1197, 238] width 32 height 15
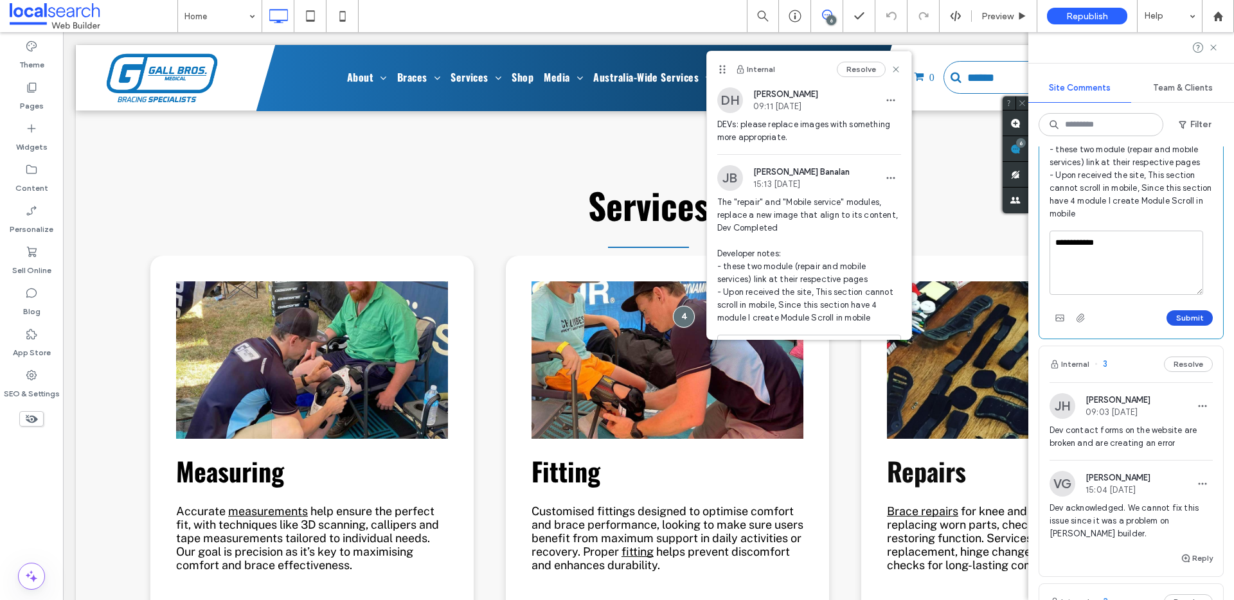
type textarea "**********"
click at [1170, 326] on button "Submit" at bounding box center [1189, 317] width 46 height 15
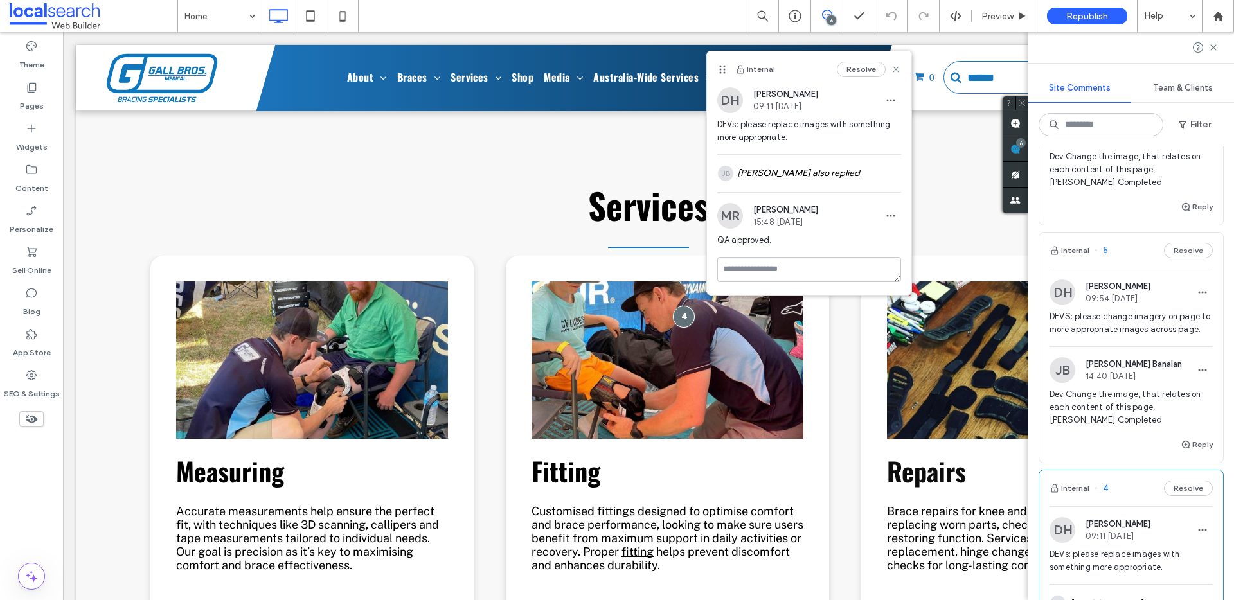
scroll to position [162, 0]
click at [1072, 251] on button "Internal" at bounding box center [1070, 251] width 40 height 15
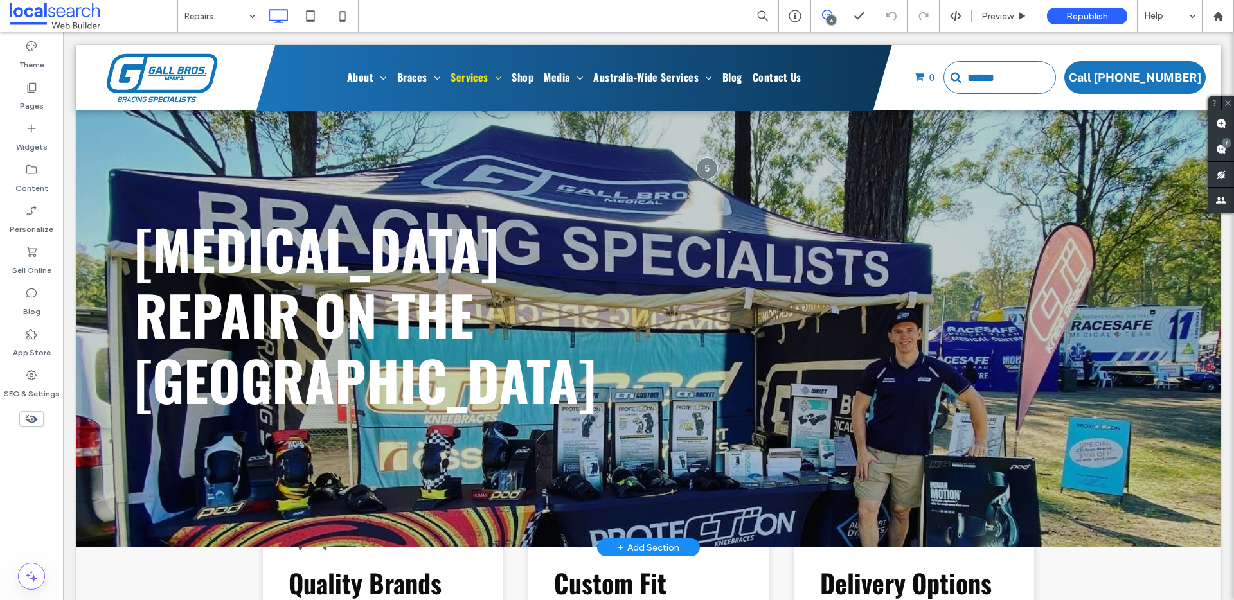
scroll to position [31, 0]
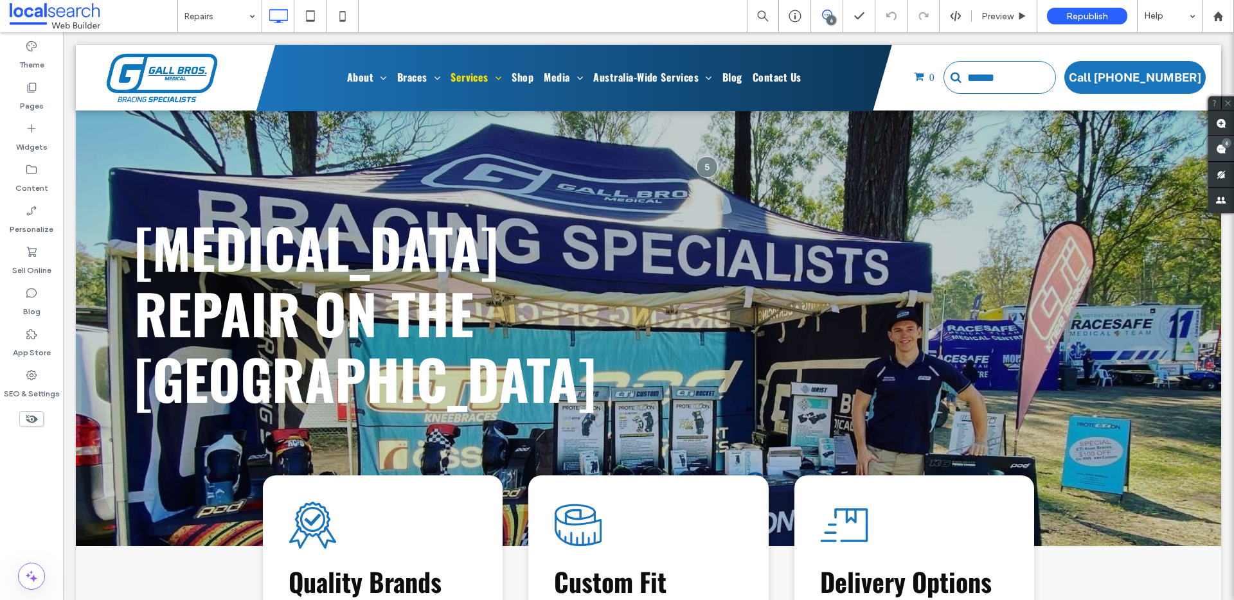
click at [1220, 144] on icon at bounding box center [1221, 149] width 10 height 10
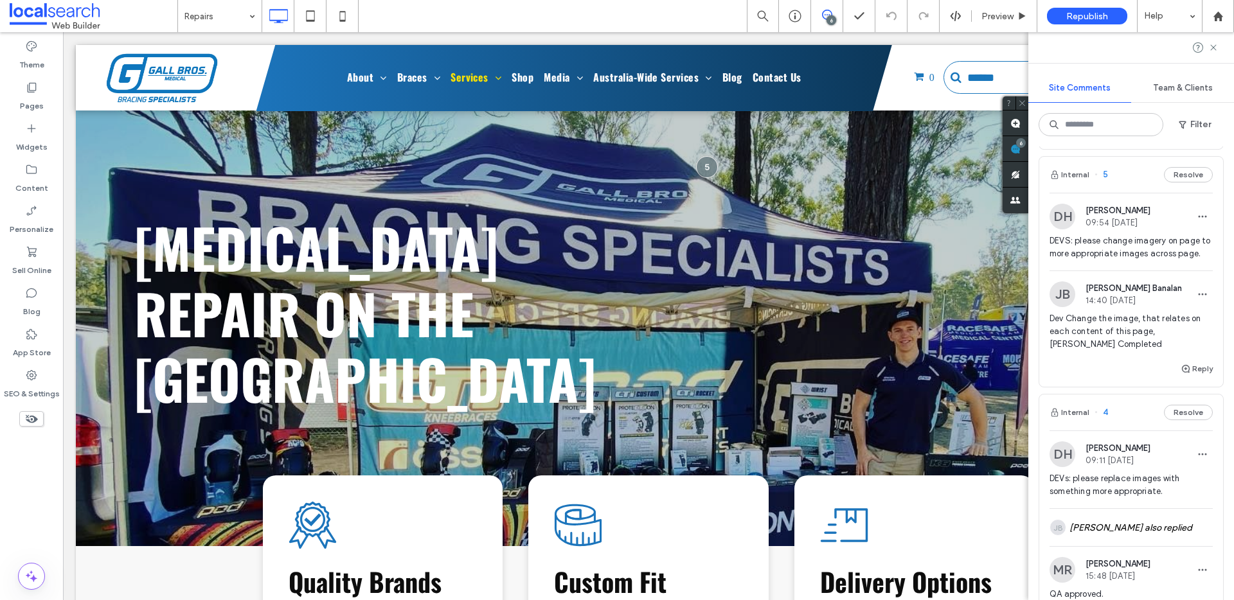
scroll to position [236, 0]
click at [1075, 174] on button "Internal" at bounding box center [1070, 177] width 40 height 15
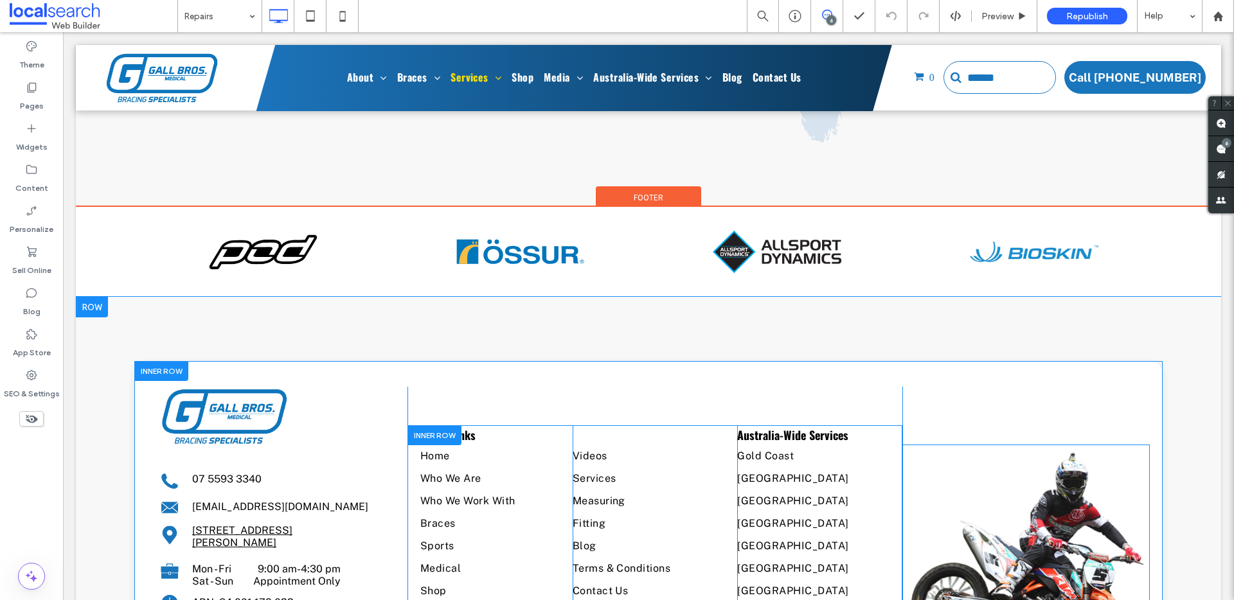
scroll to position [2512, 0]
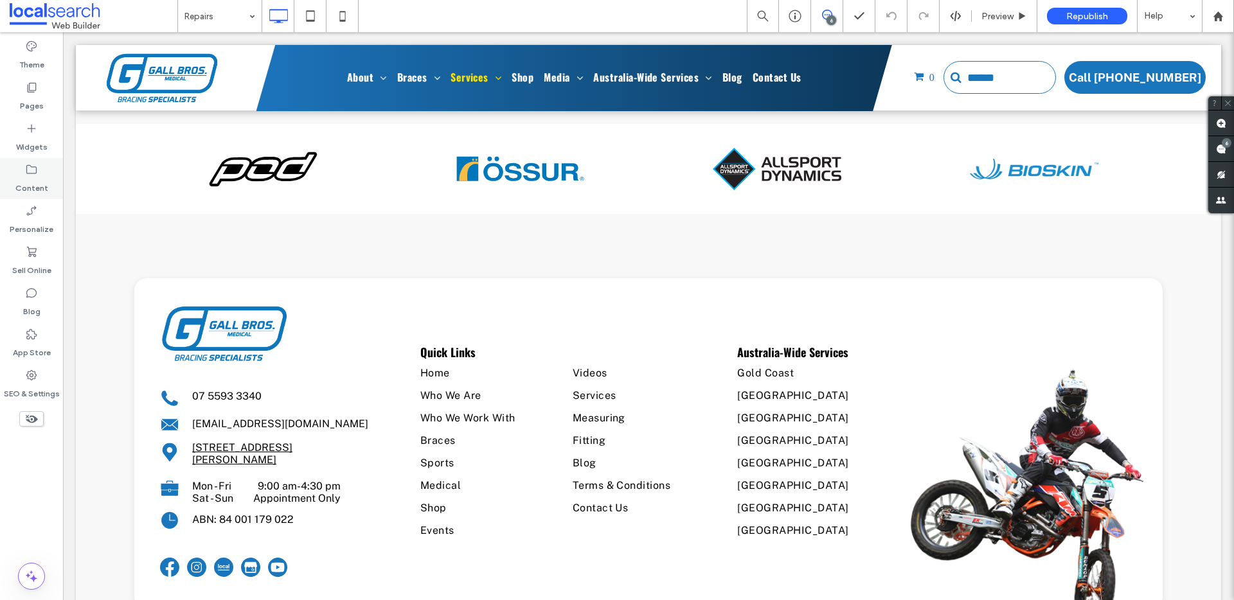
click at [26, 181] on label "Content" at bounding box center [31, 185] width 33 height 18
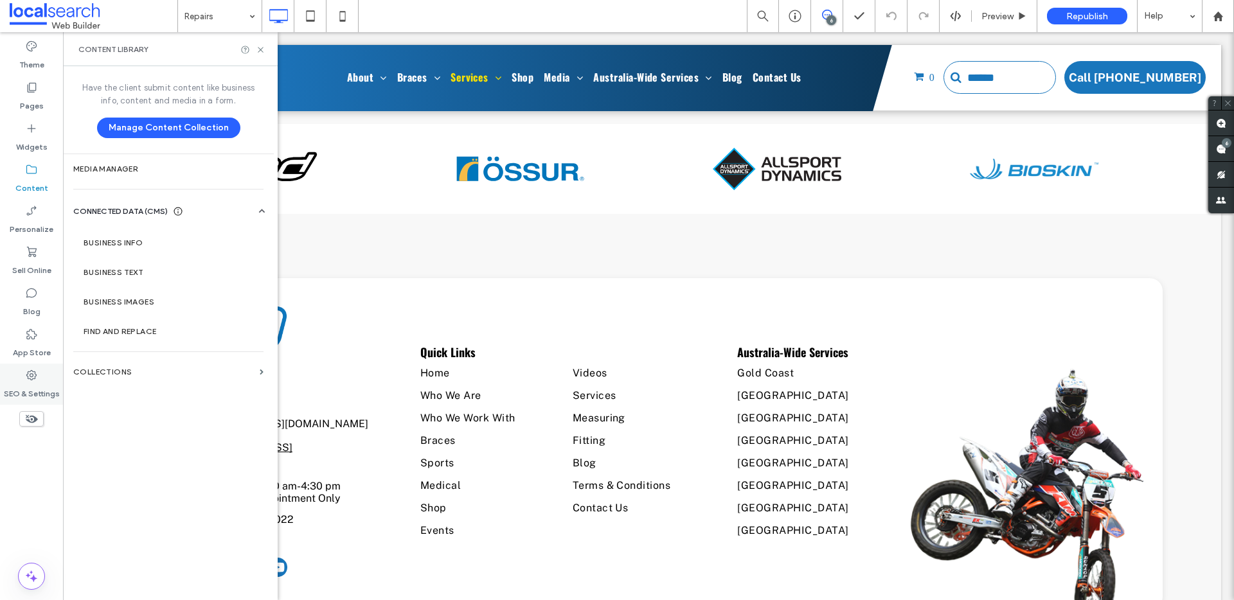
click at [33, 370] on icon at bounding box center [31, 375] width 13 height 13
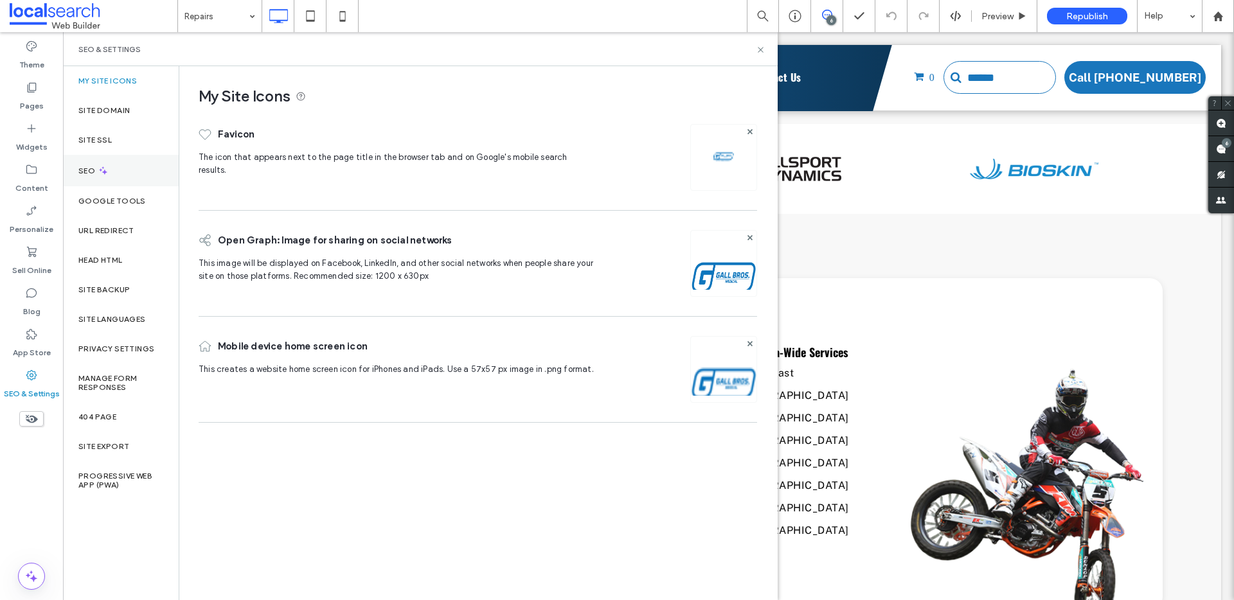
click at [105, 170] on icon at bounding box center [103, 170] width 11 height 11
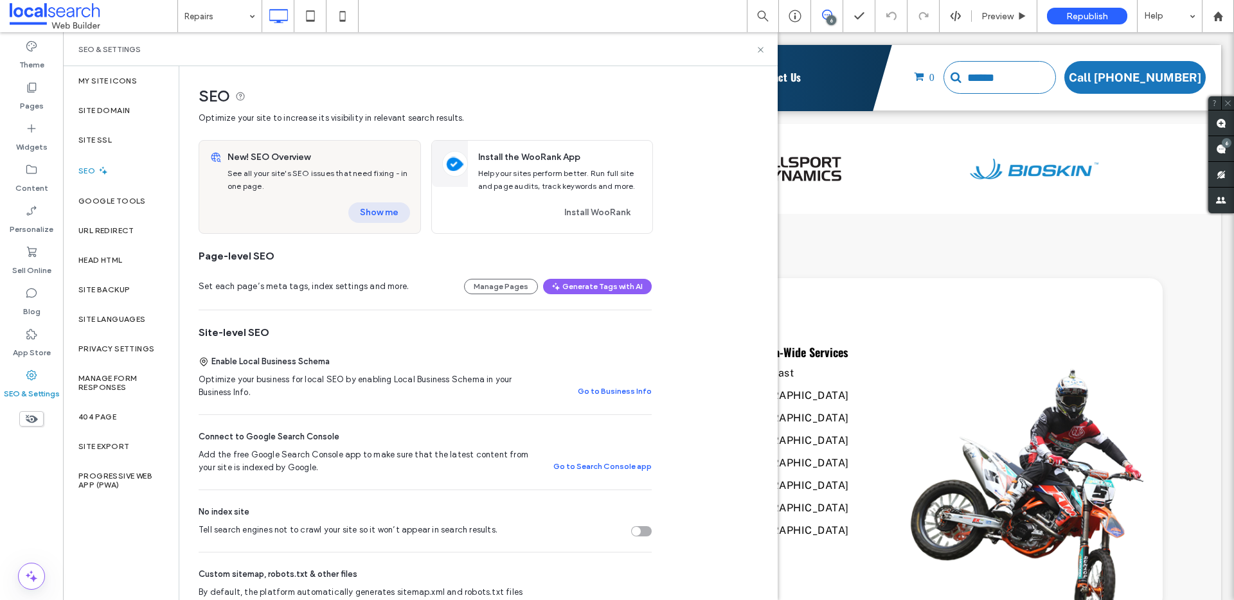
click at [359, 207] on button "Show me" at bounding box center [379, 212] width 62 height 21
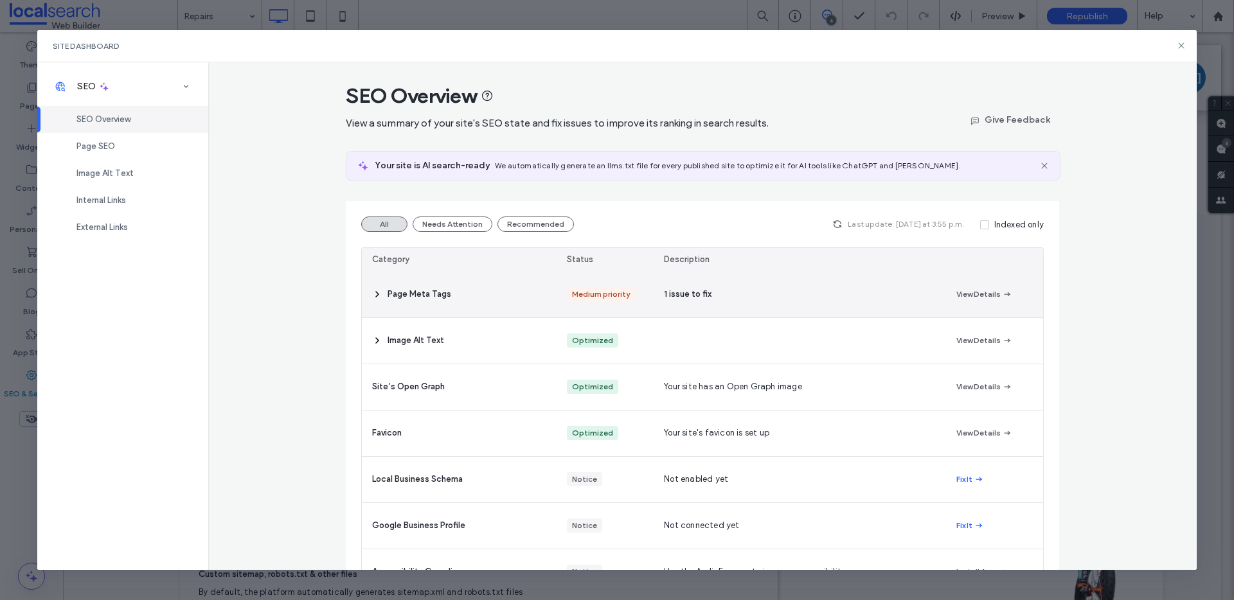
click at [376, 302] on span at bounding box center [377, 295] width 10 height 46
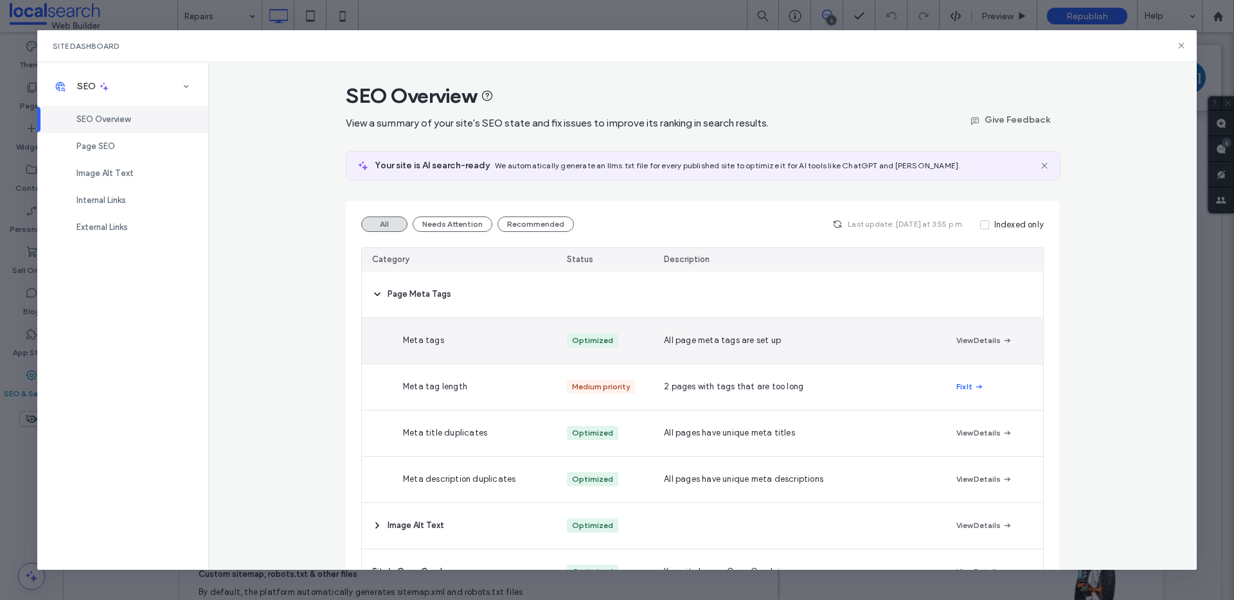
click at [375, 296] on use at bounding box center [377, 294] width 5 height 3
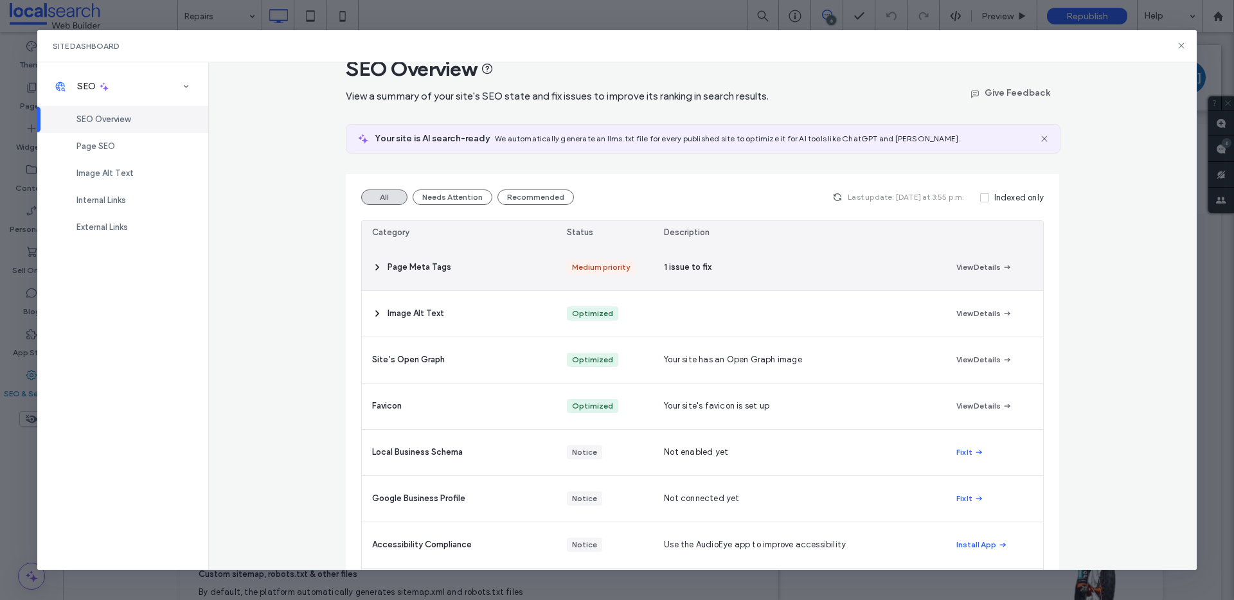
scroll to position [1, 0]
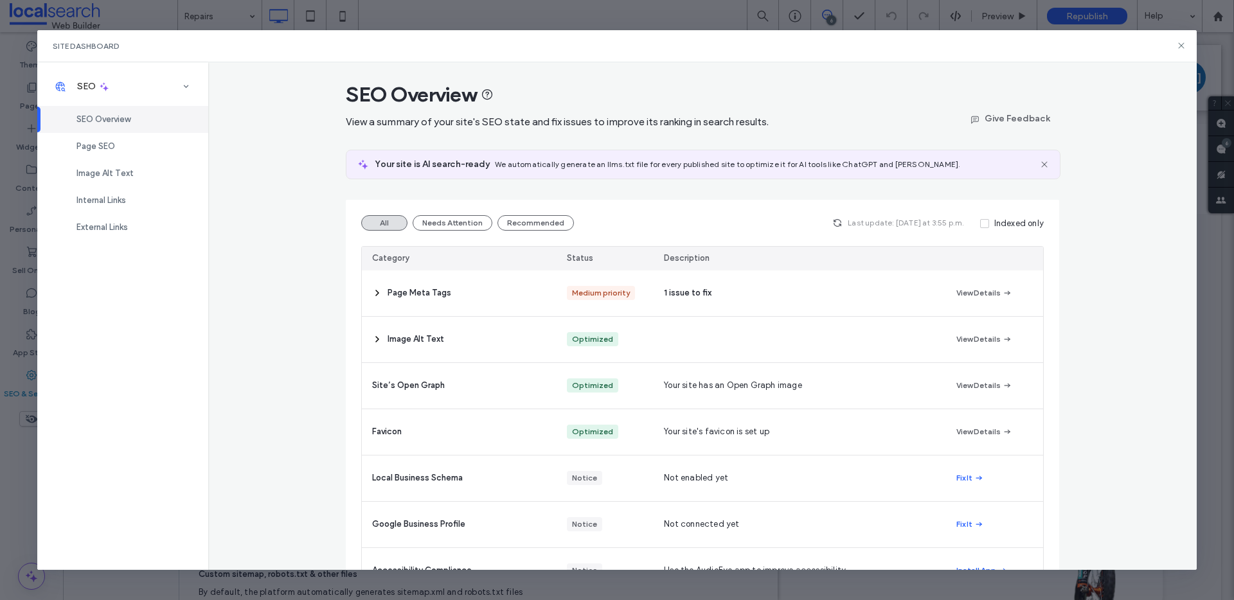
click at [1186, 42] on div "Site Dashboard" at bounding box center [617, 46] width 1160 height 32
drag, startPoint x: 1183, startPoint y: 44, endPoint x: 1150, endPoint y: 49, distance: 33.8
click at [1183, 44] on icon at bounding box center [1181, 45] width 10 height 10
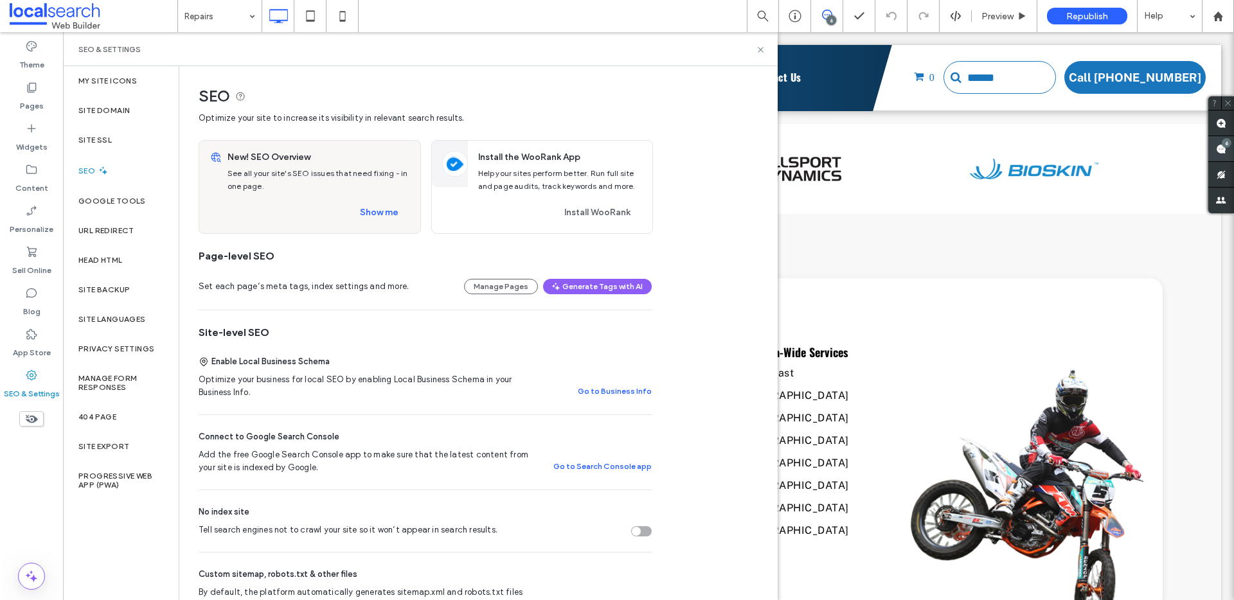
click at [1219, 149] on use at bounding box center [1221, 149] width 10 height 10
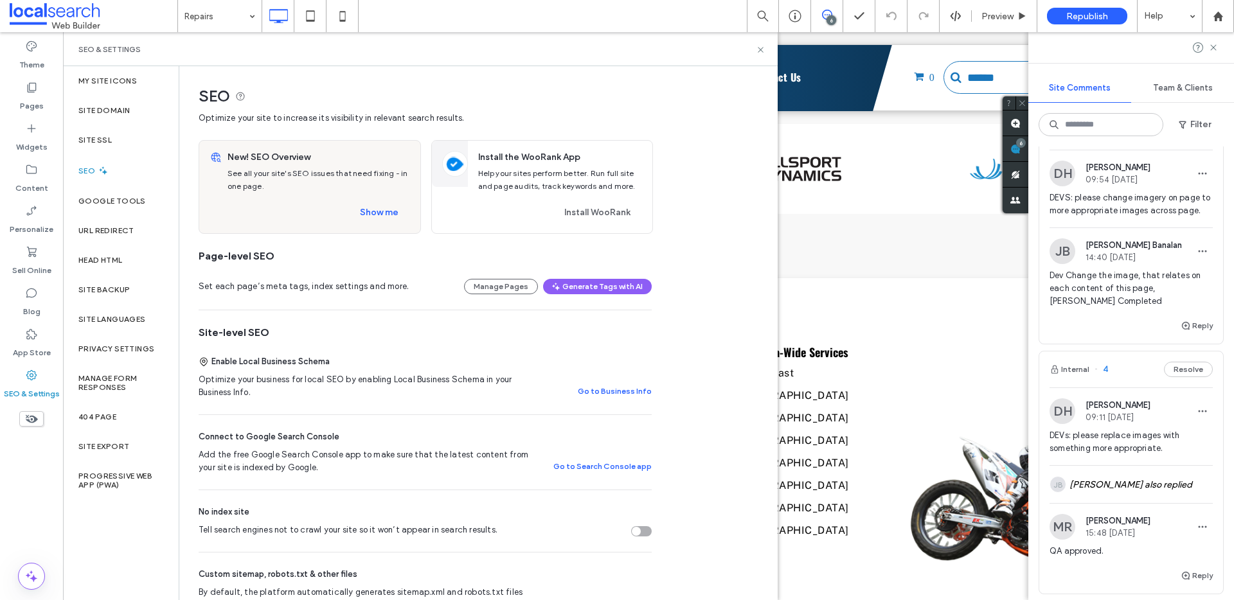
scroll to position [279, 0]
click at [1193, 336] on button "Reply" at bounding box center [1197, 328] width 32 height 15
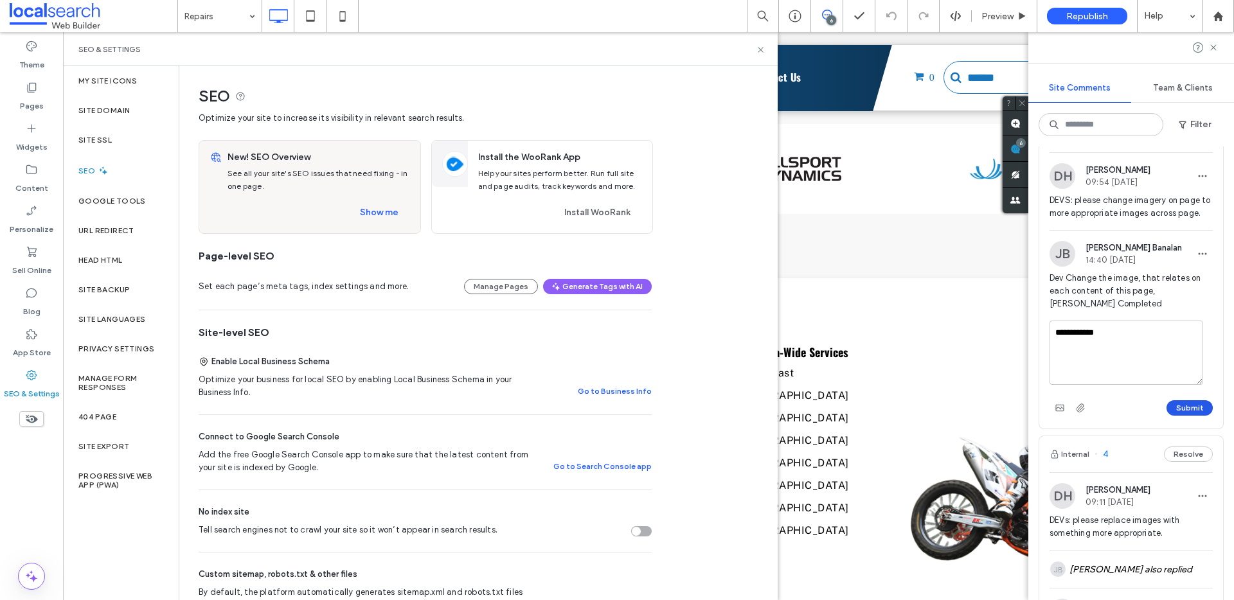
type textarea "**********"
click at [1185, 416] on button "Submit" at bounding box center [1189, 407] width 46 height 15
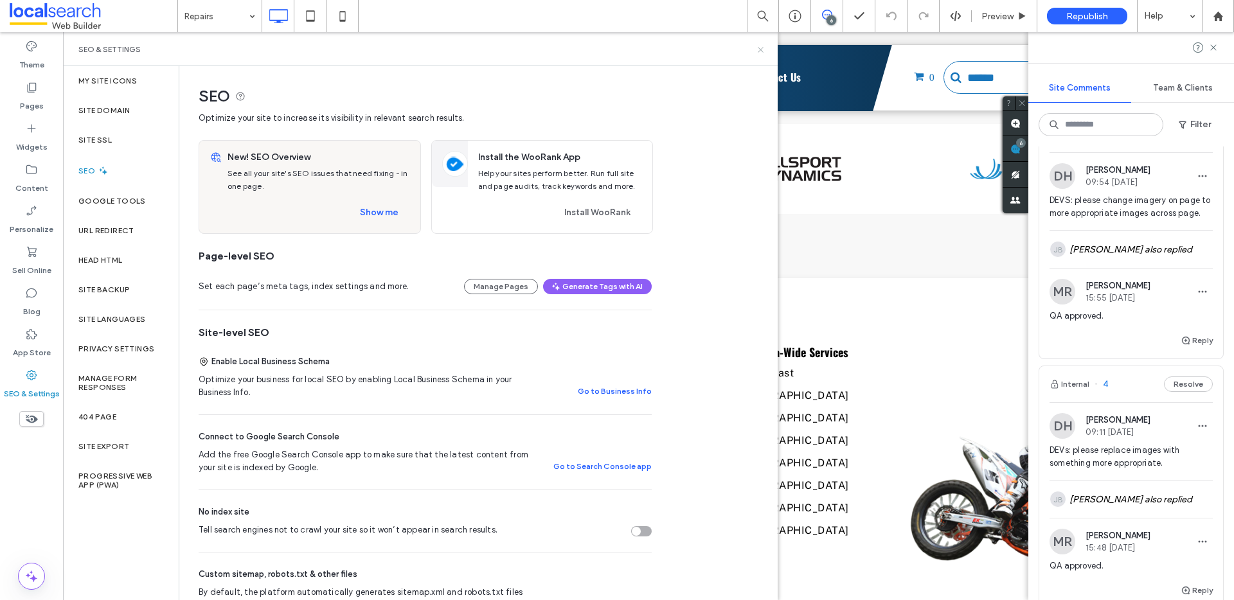
click at [756, 47] on icon at bounding box center [761, 50] width 10 height 10
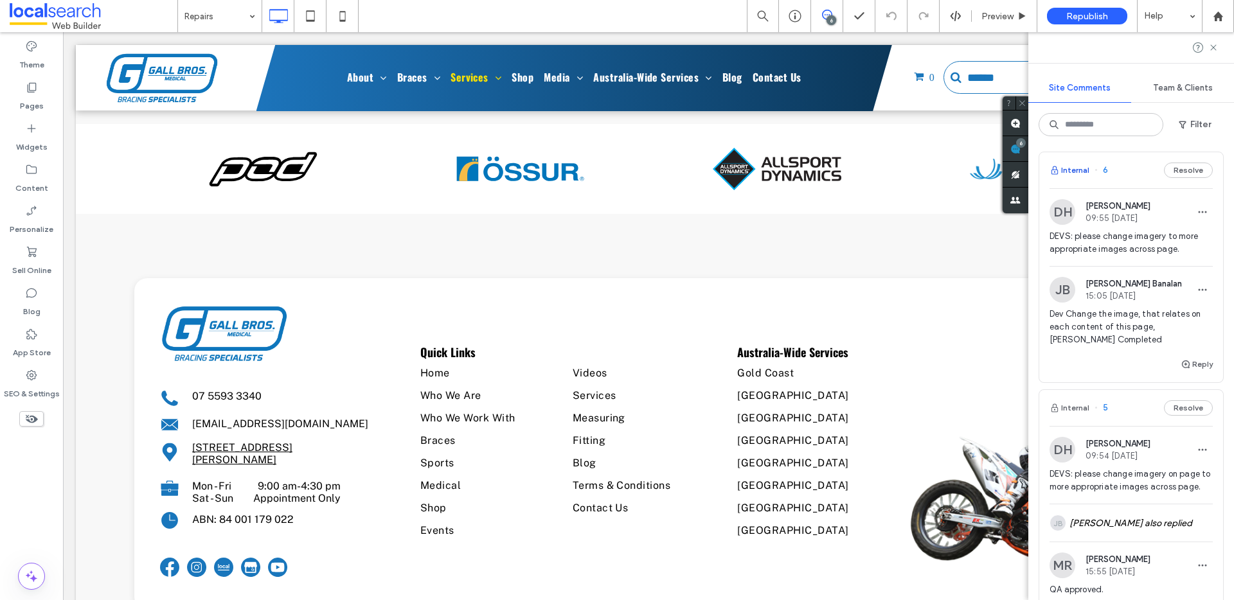
scroll to position [3, 0]
click at [1078, 169] on button "Internal" at bounding box center [1070, 172] width 40 height 15
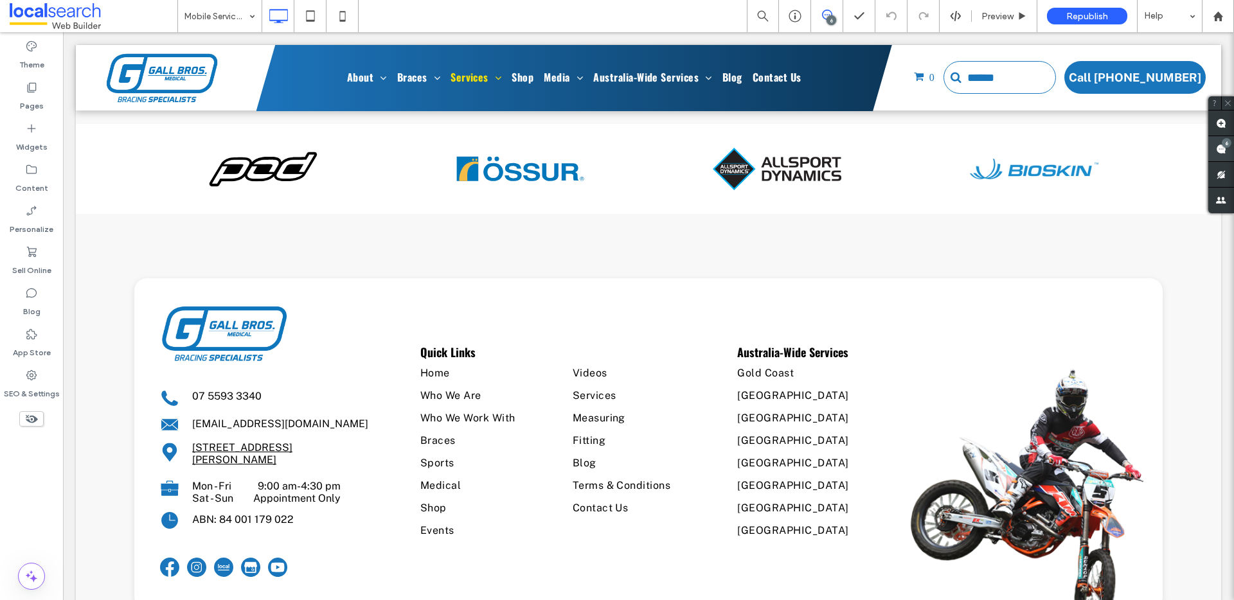
click at [1225, 144] on div "6" at bounding box center [1227, 143] width 10 height 10
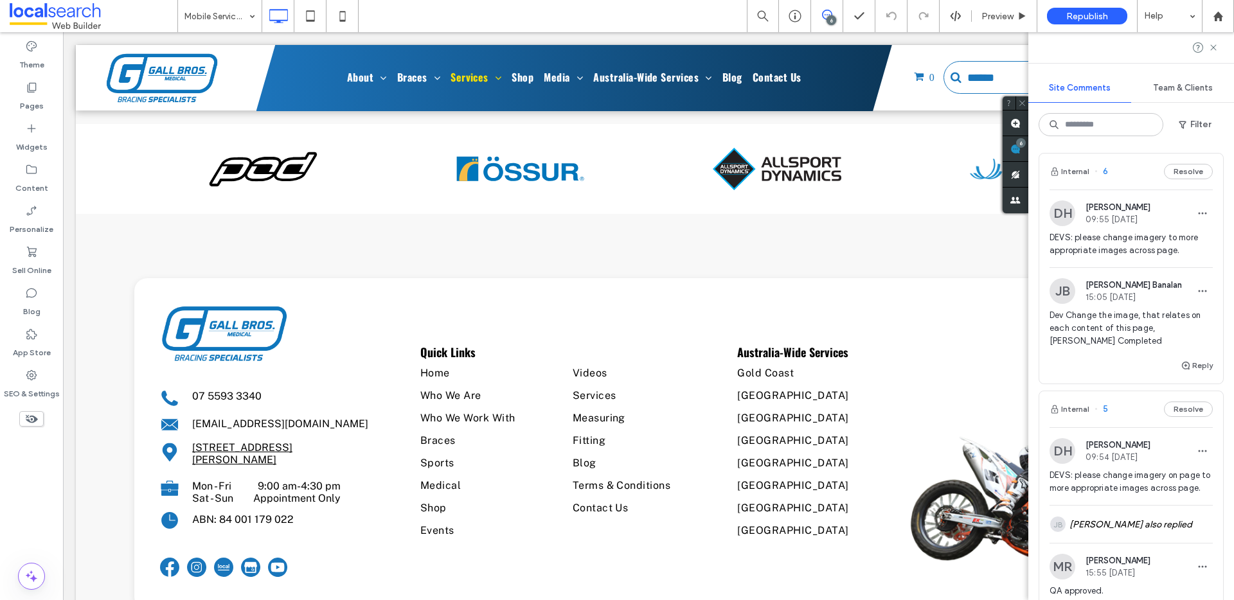
scroll to position [5, 0]
